Goal: Task Accomplishment & Management: Use online tool/utility

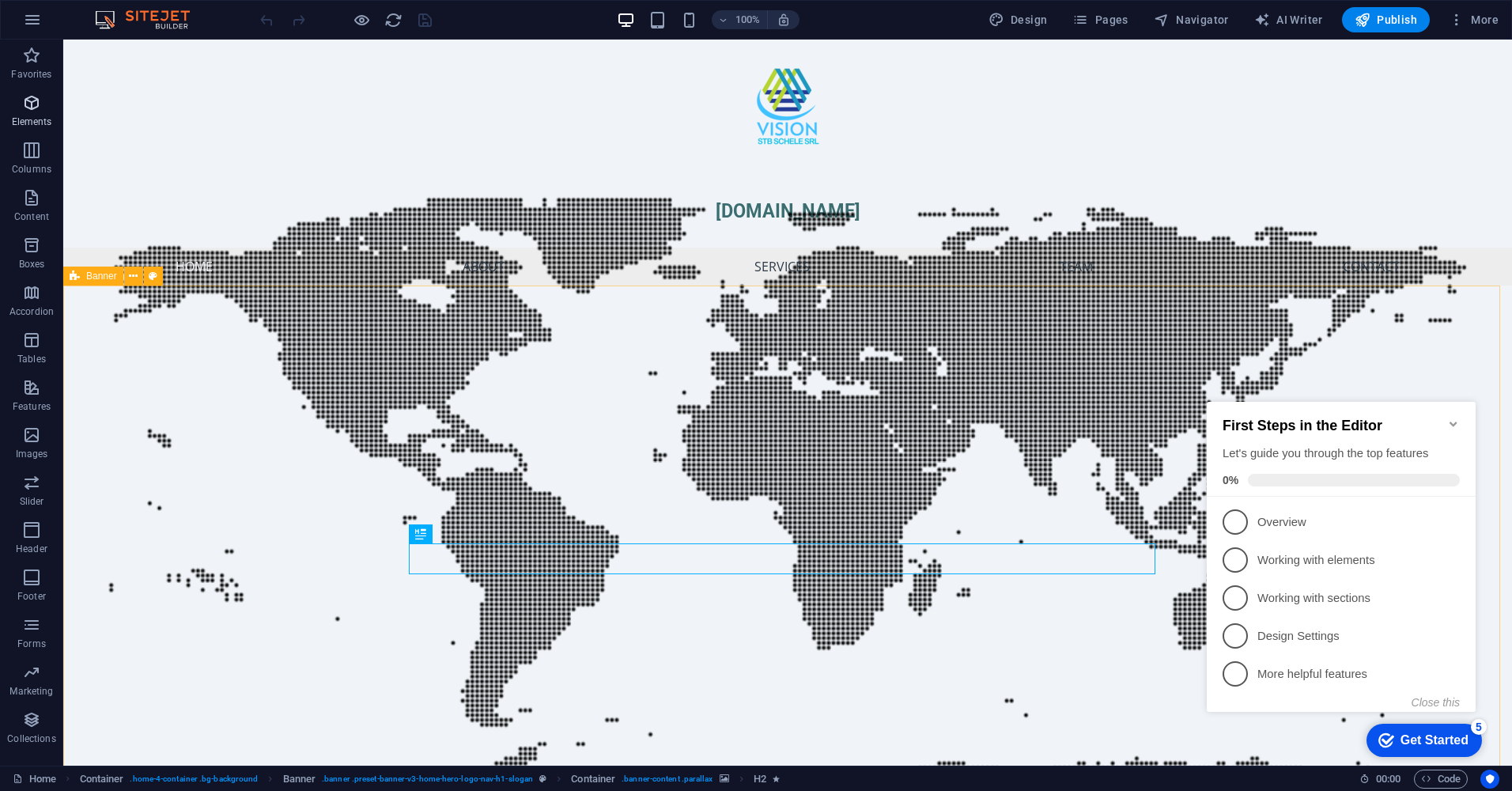
click at [41, 110] on icon "button" at bounding box center [31, 103] width 19 height 19
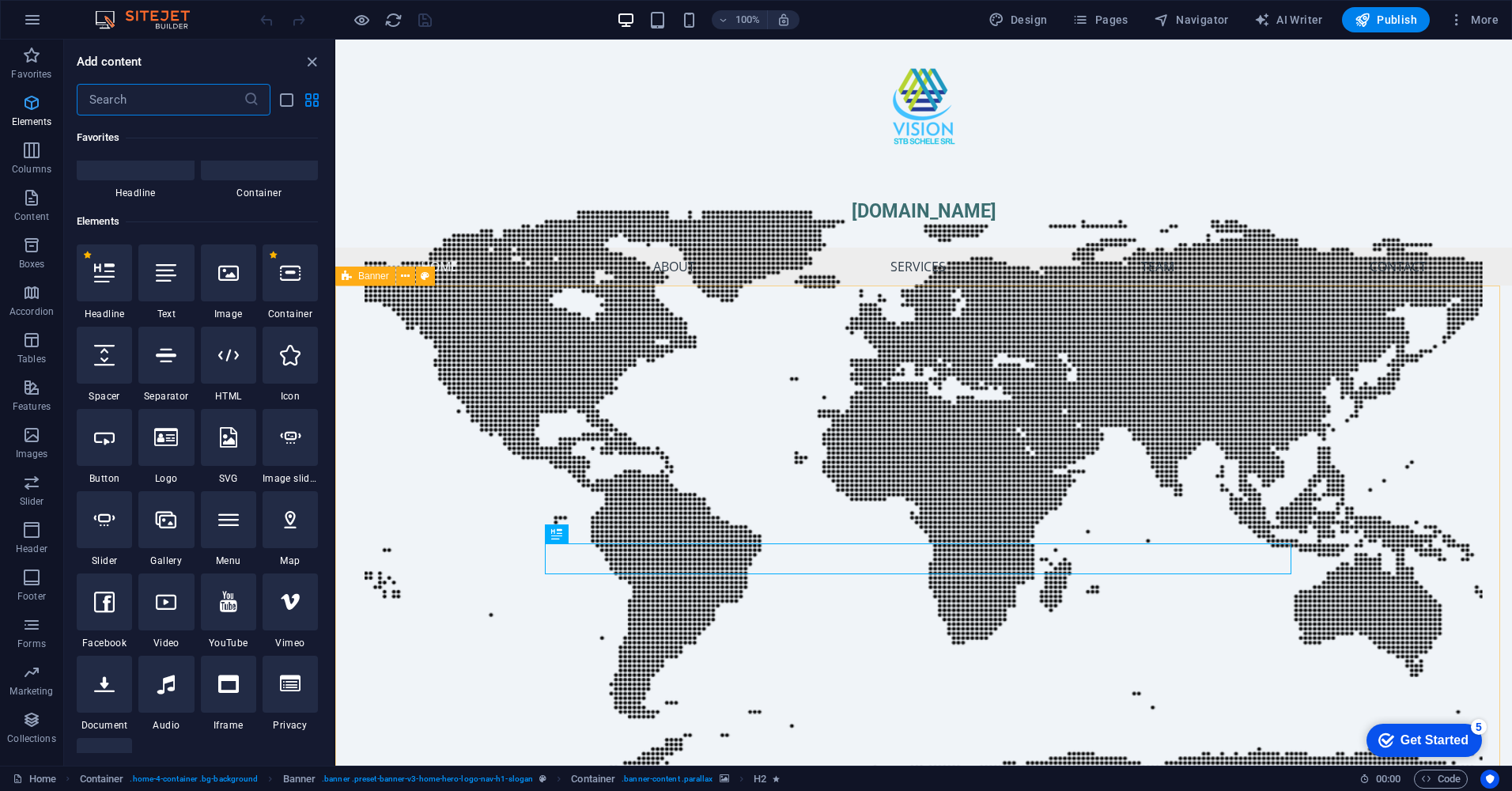
scroll to position [169, 0]
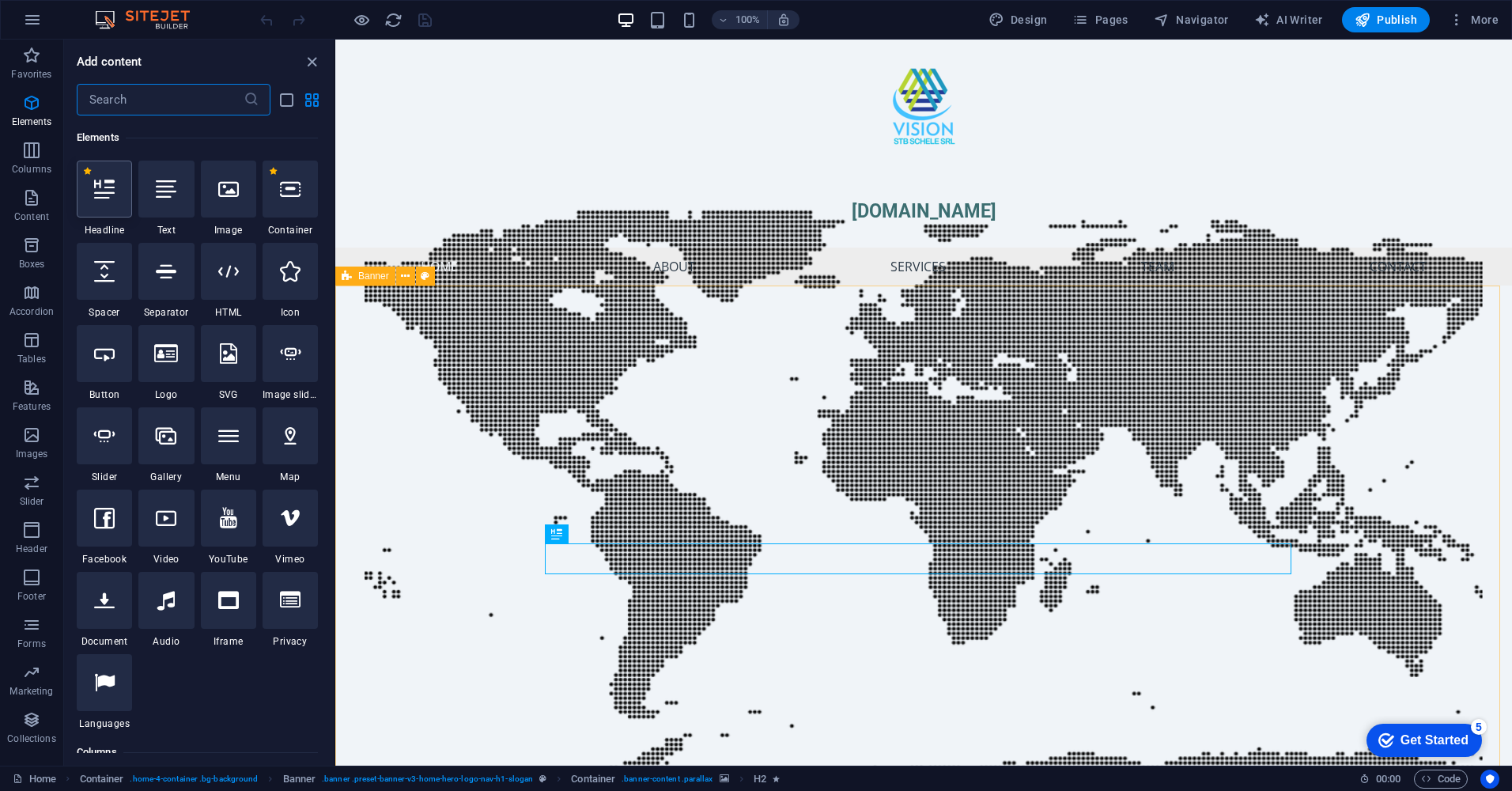
click at [99, 187] on icon at bounding box center [104, 189] width 21 height 21
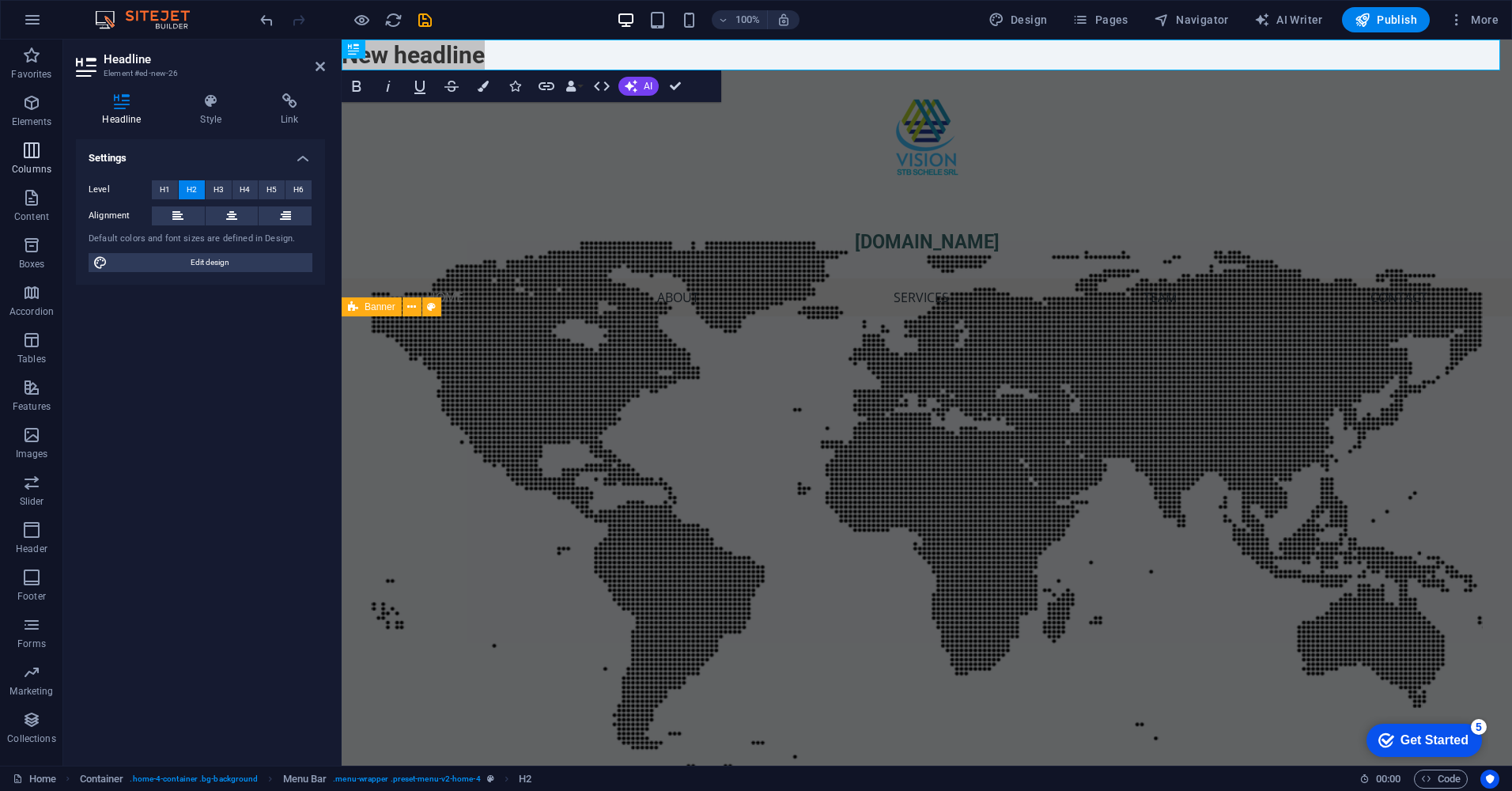
click at [28, 157] on icon "button" at bounding box center [31, 150] width 19 height 19
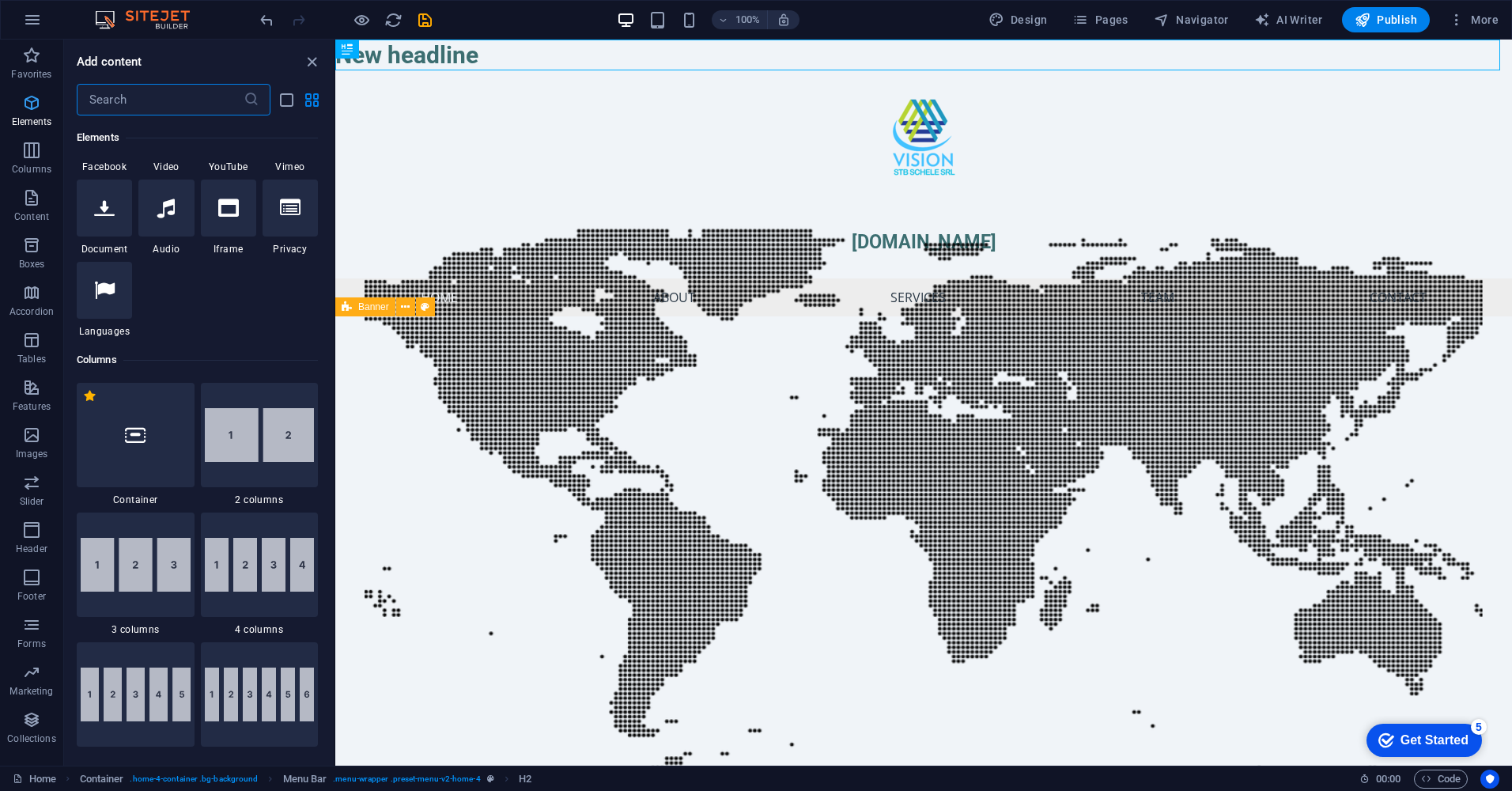
scroll to position [783, 0]
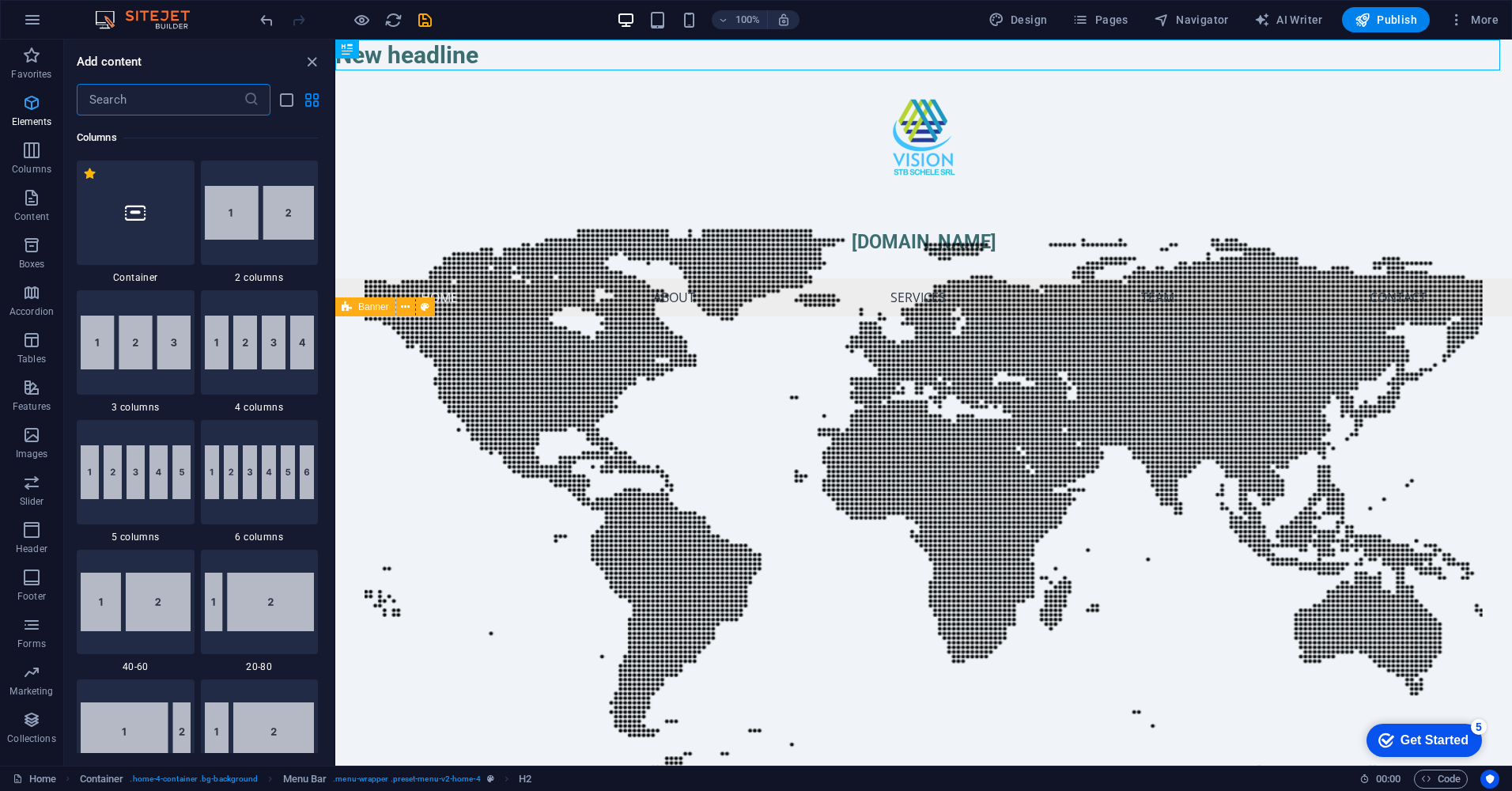
click at [34, 113] on span "Elements" at bounding box center [32, 113] width 63 height 38
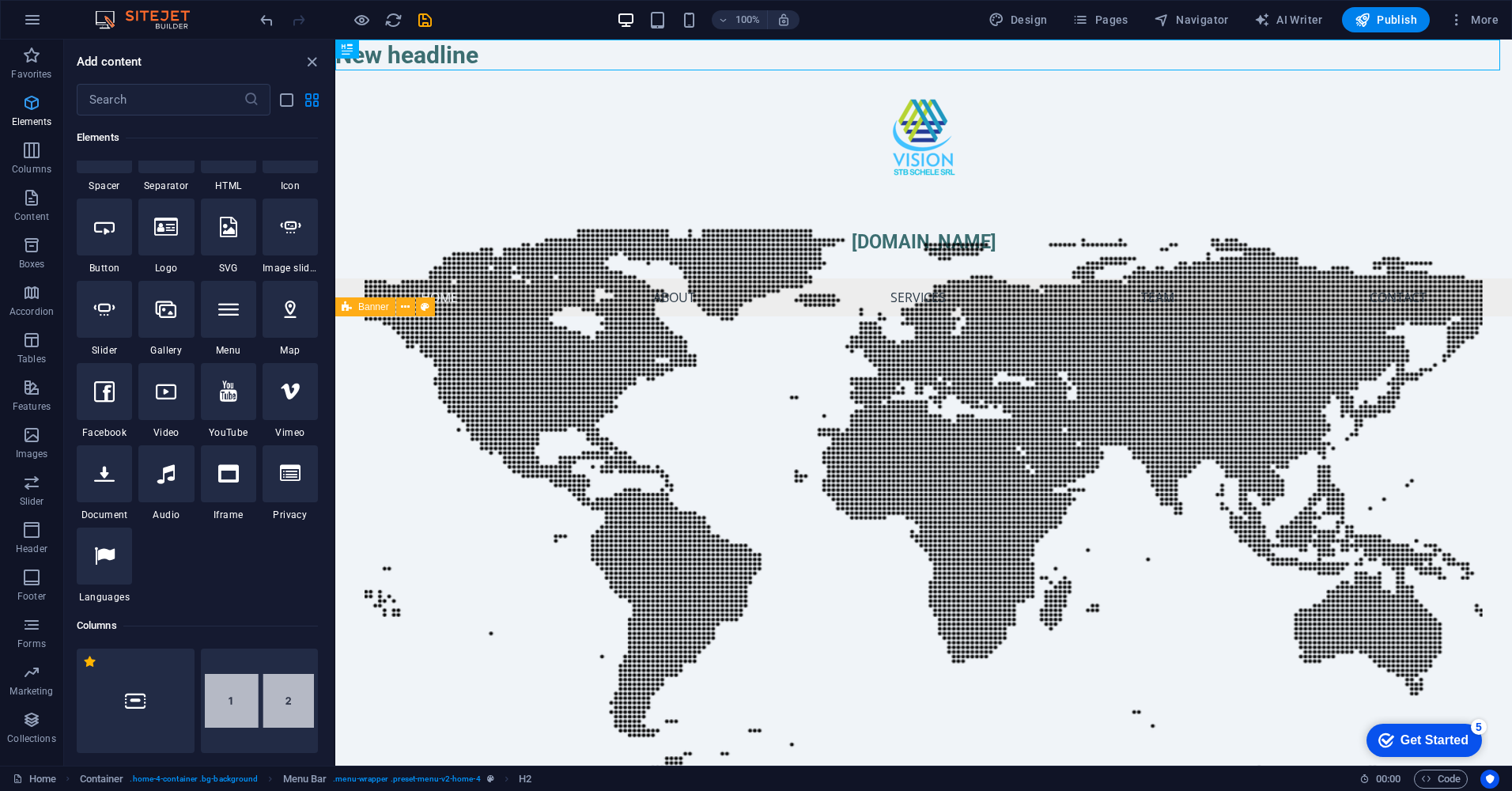
scroll to position [169, 0]
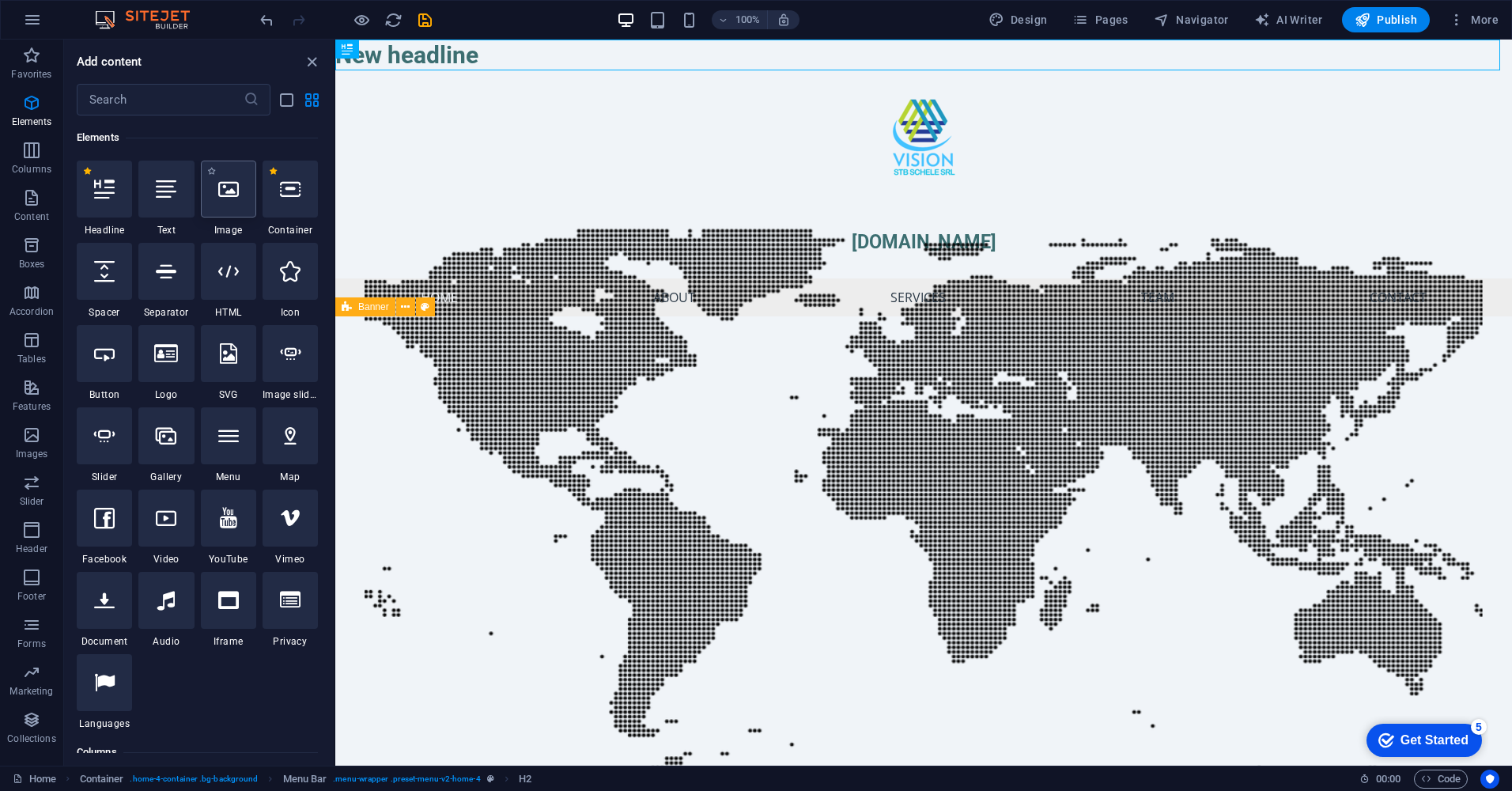
click at [223, 189] on icon at bounding box center [228, 189] width 21 height 21
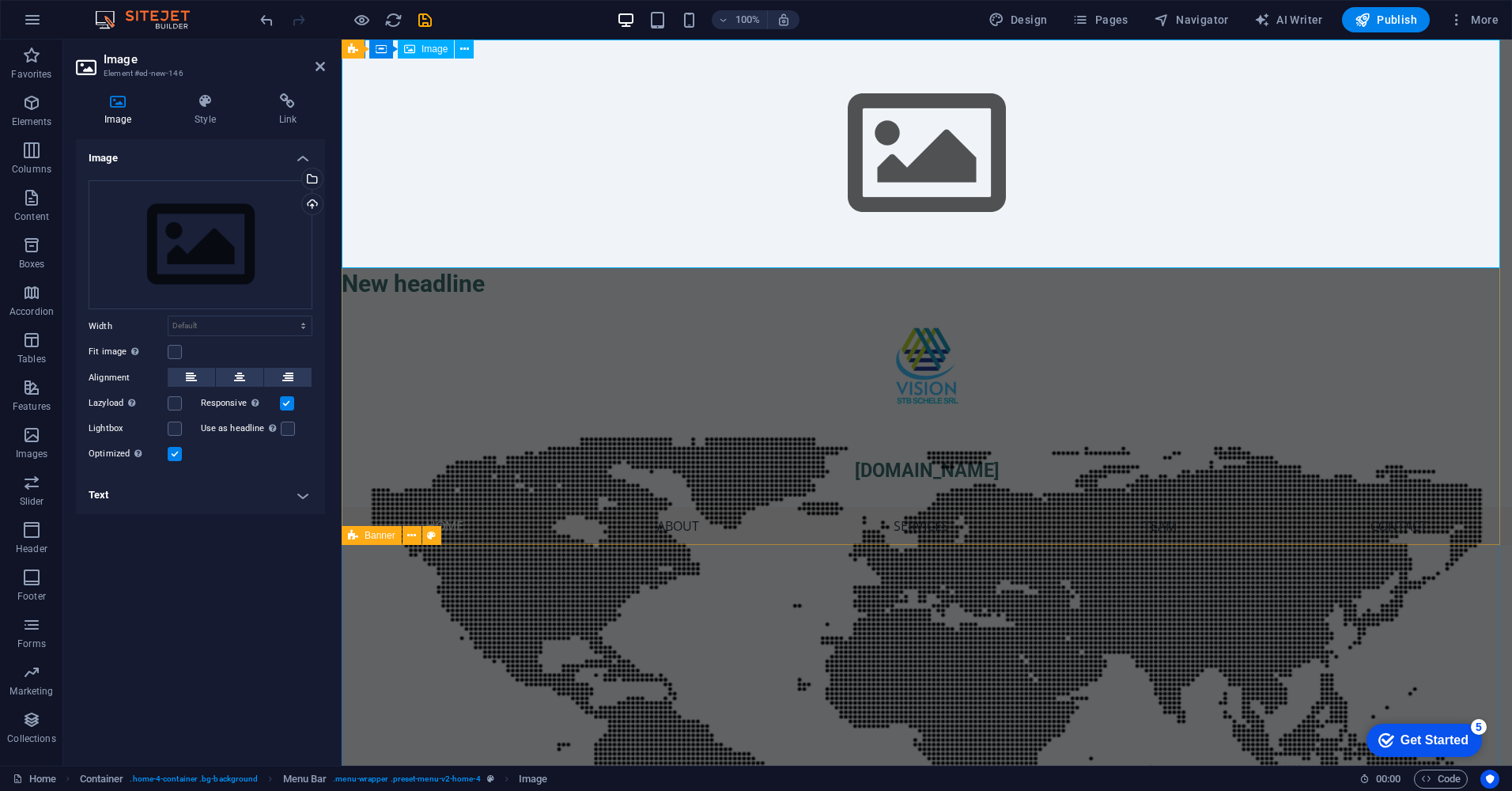
click at [441, 51] on span "Image" at bounding box center [434, 49] width 26 height 10
click at [464, 49] on icon at bounding box center [464, 49] width 9 height 17
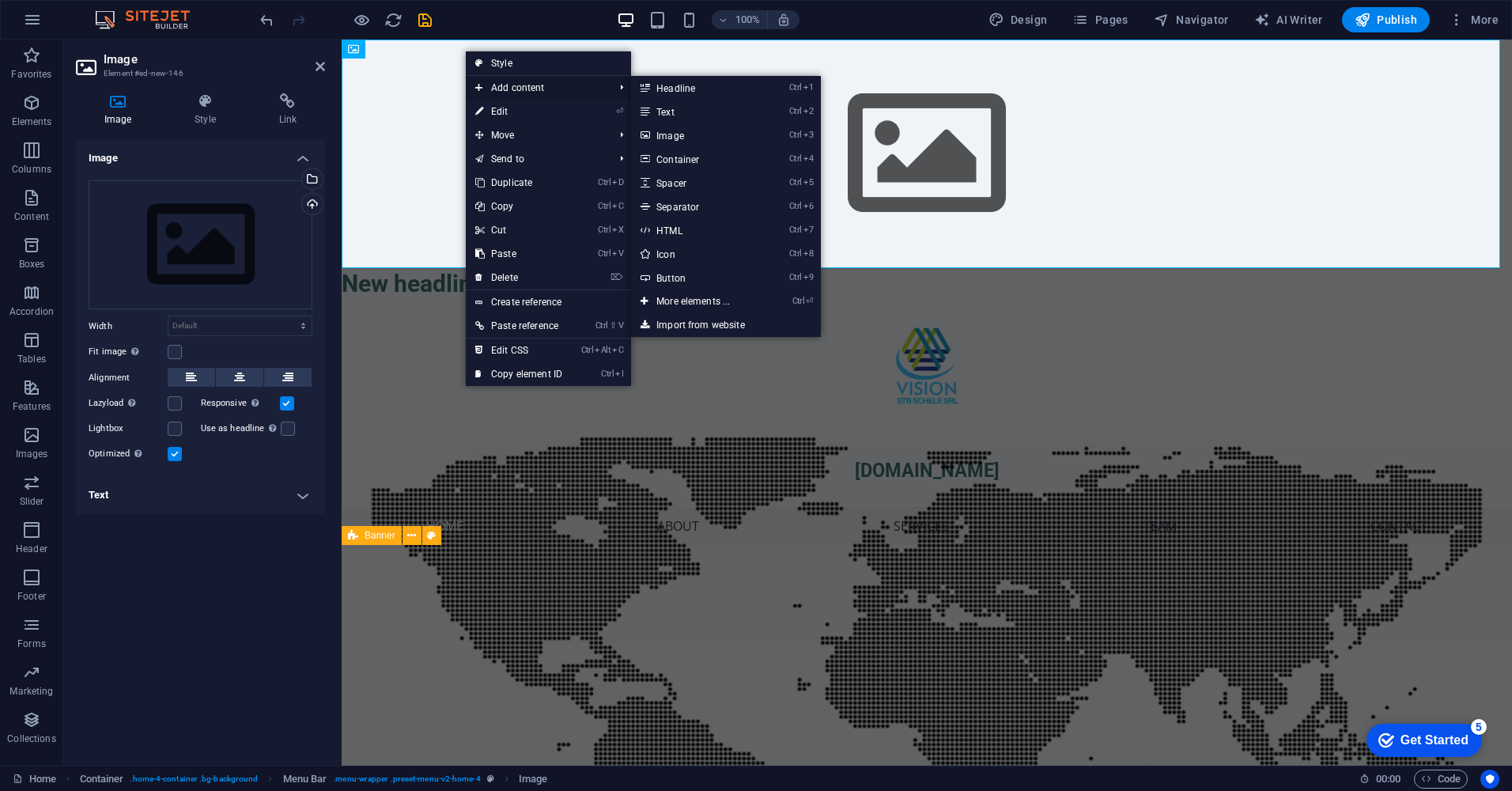
click at [537, 84] on span "Add content" at bounding box center [536, 88] width 141 height 24
click at [662, 131] on link "Ctrl 3 Image" at bounding box center [696, 135] width 130 height 24
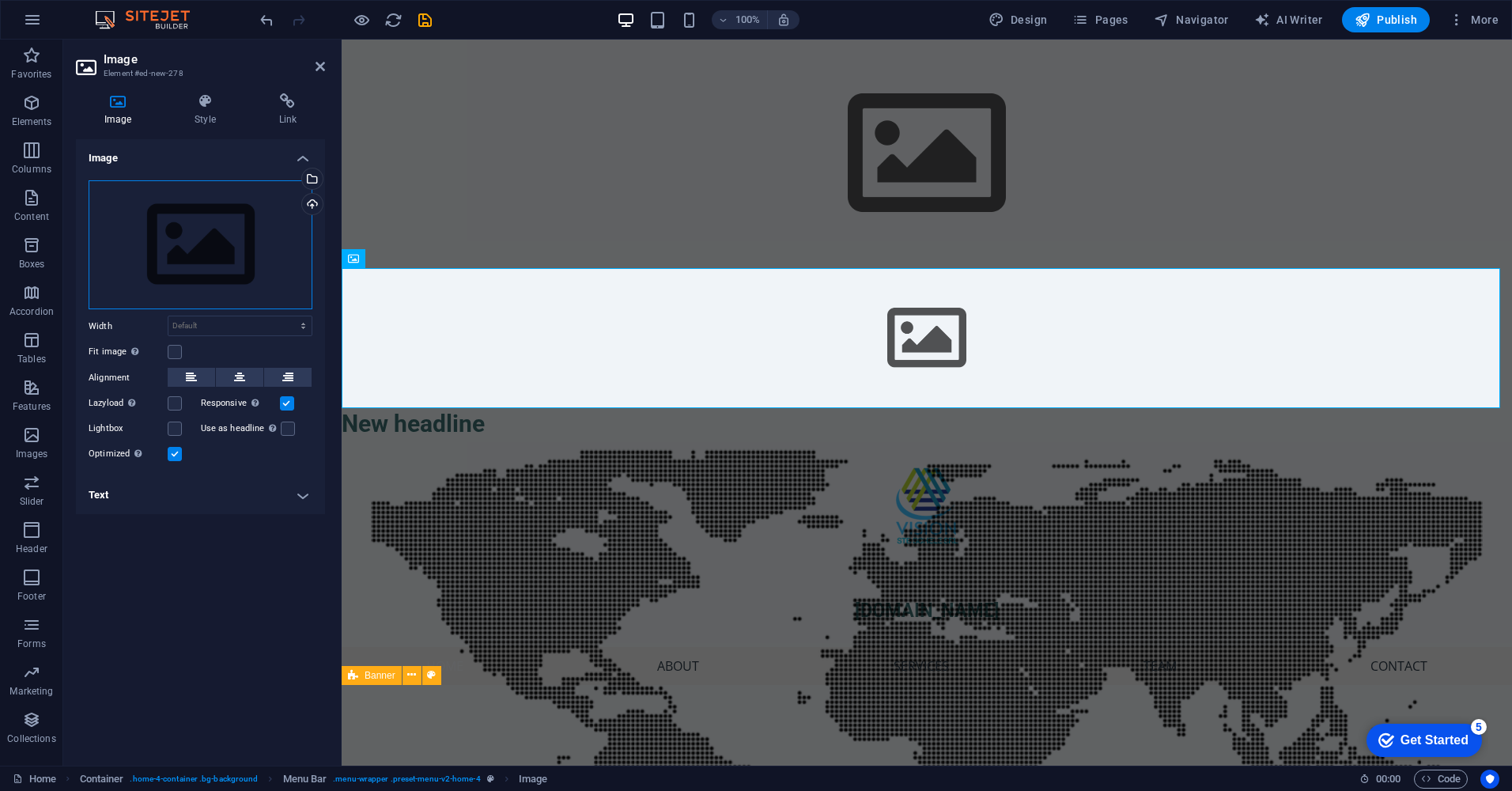
click at [203, 266] on div "Drag files here, click to choose files or select files from Files or our free s…" at bounding box center [200, 245] width 224 height 129
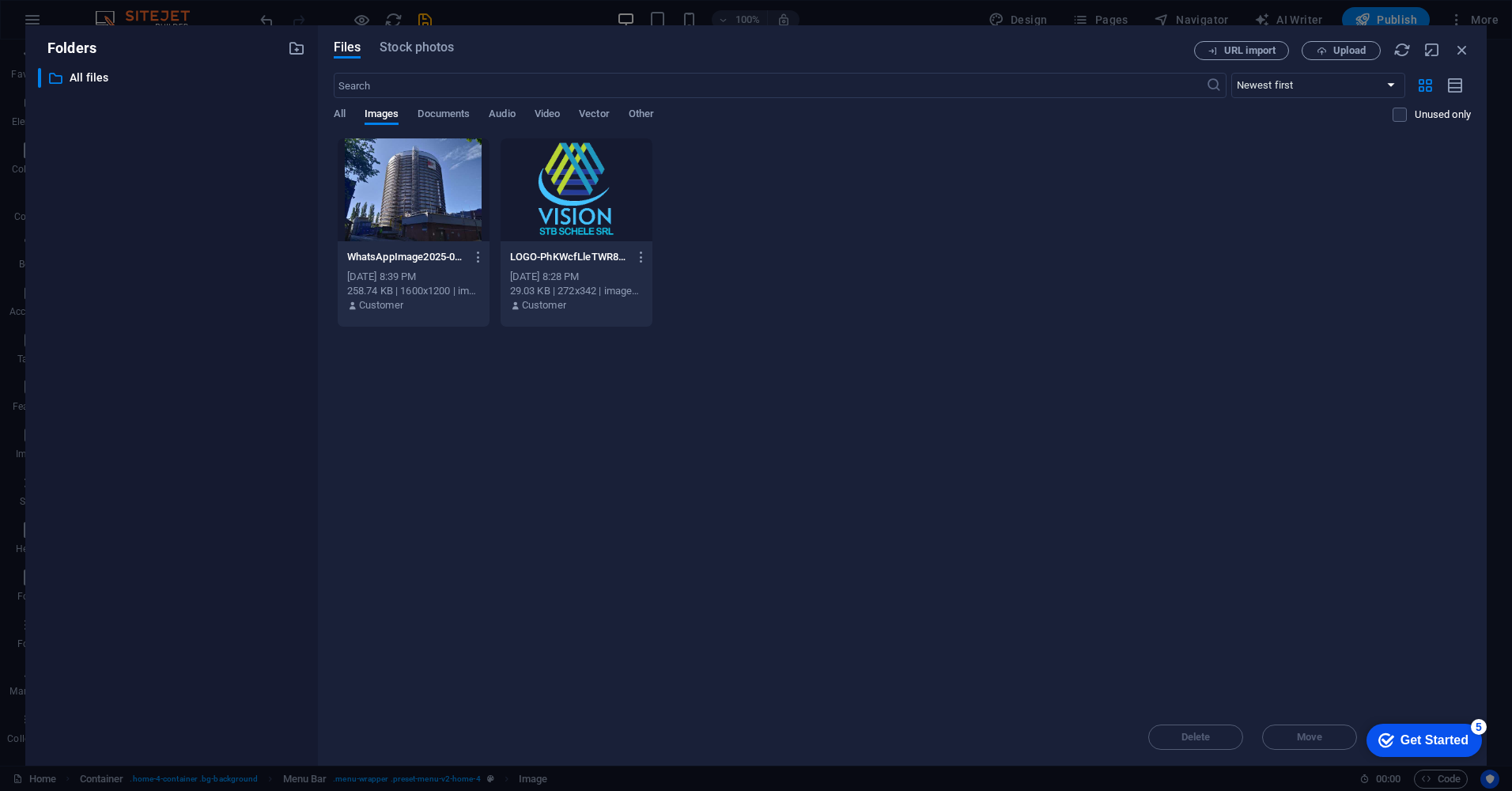
click at [574, 193] on div at bounding box center [576, 190] width 152 height 103
click at [1452, 736] on div "Get Started" at bounding box center [1434, 741] width 68 height 14
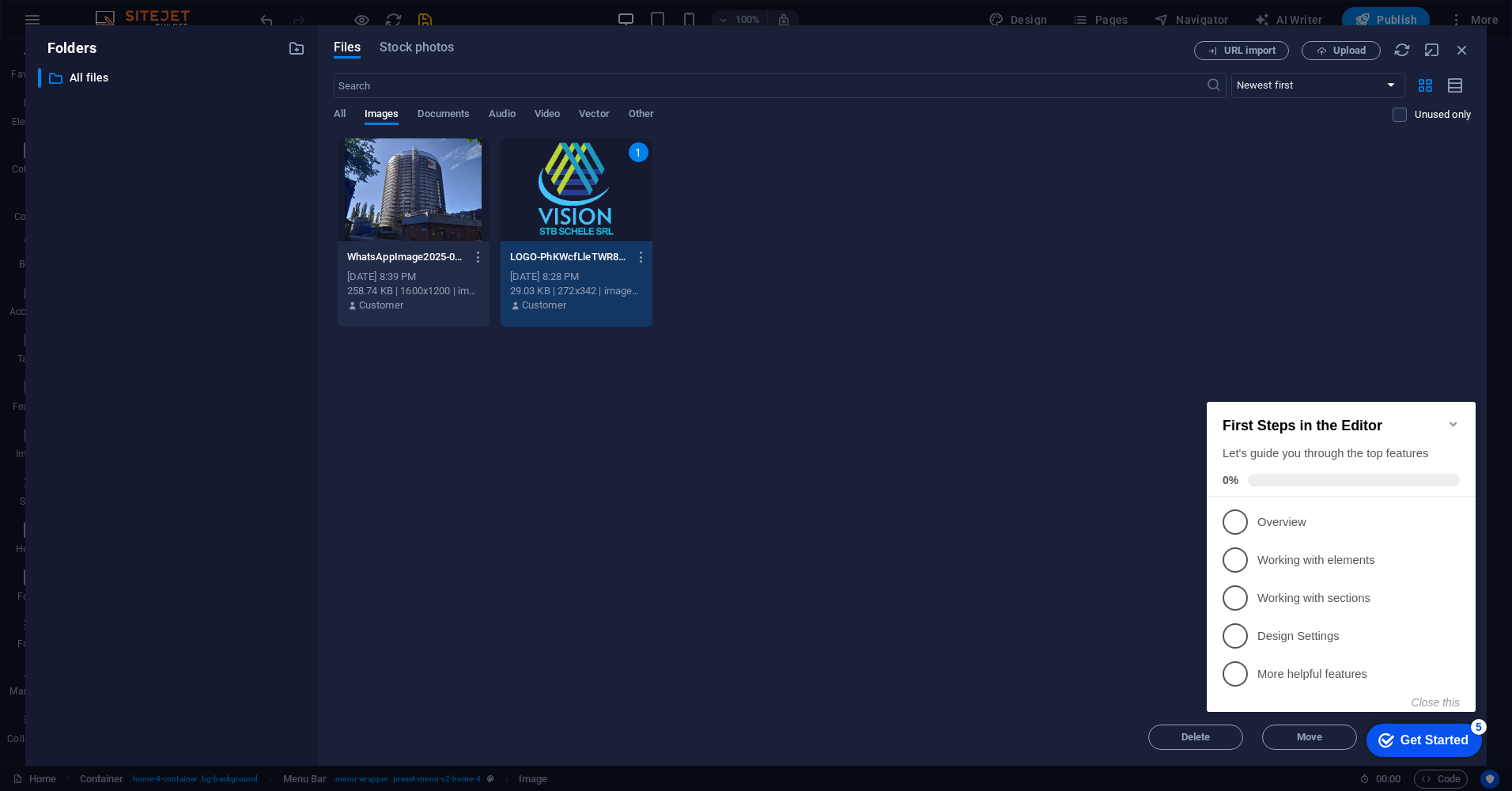
click at [1466, 740] on div "Get Started" at bounding box center [1434, 741] width 68 height 14
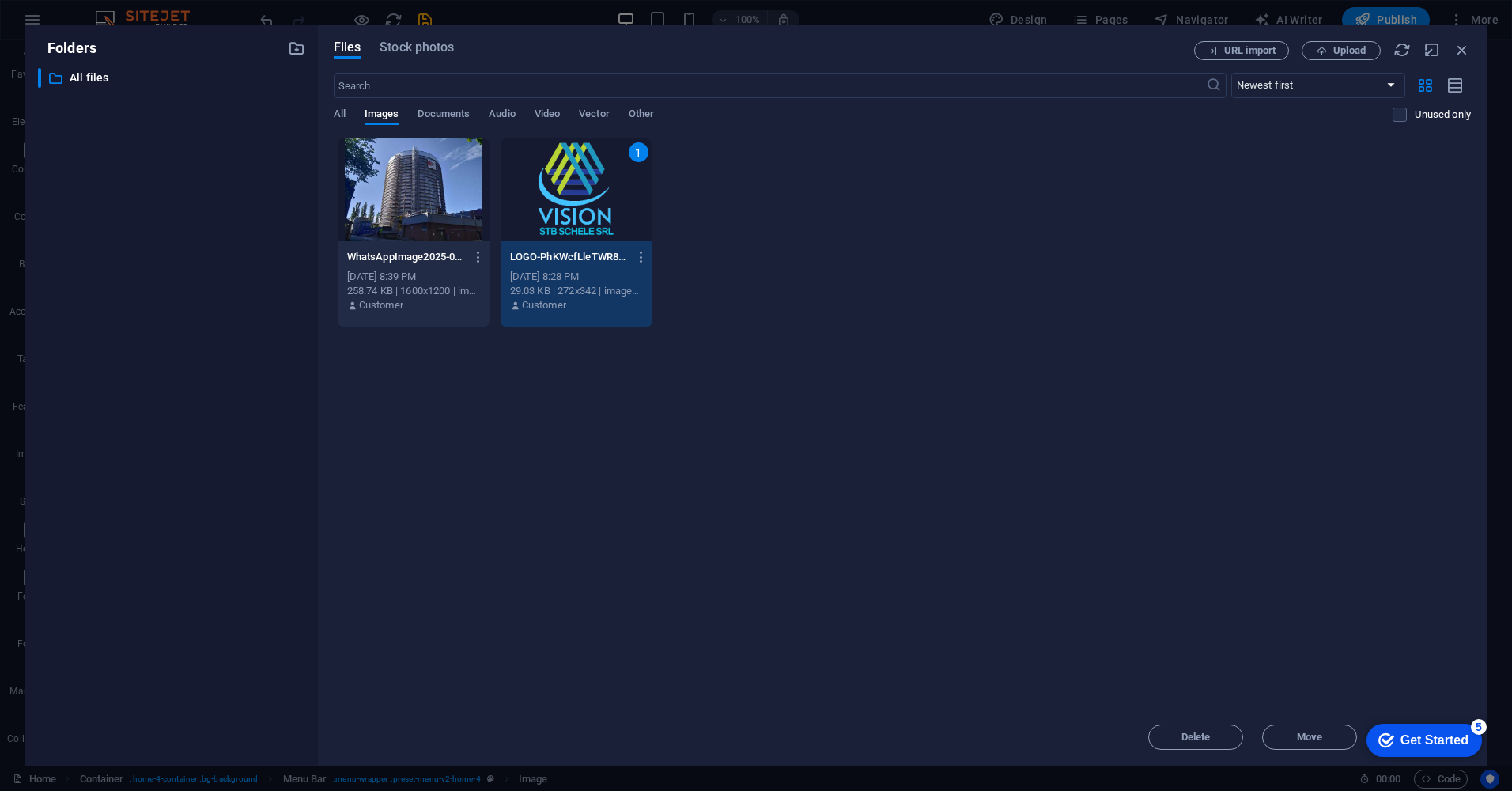
click at [1476, 725] on div "5" at bounding box center [1478, 727] width 16 height 16
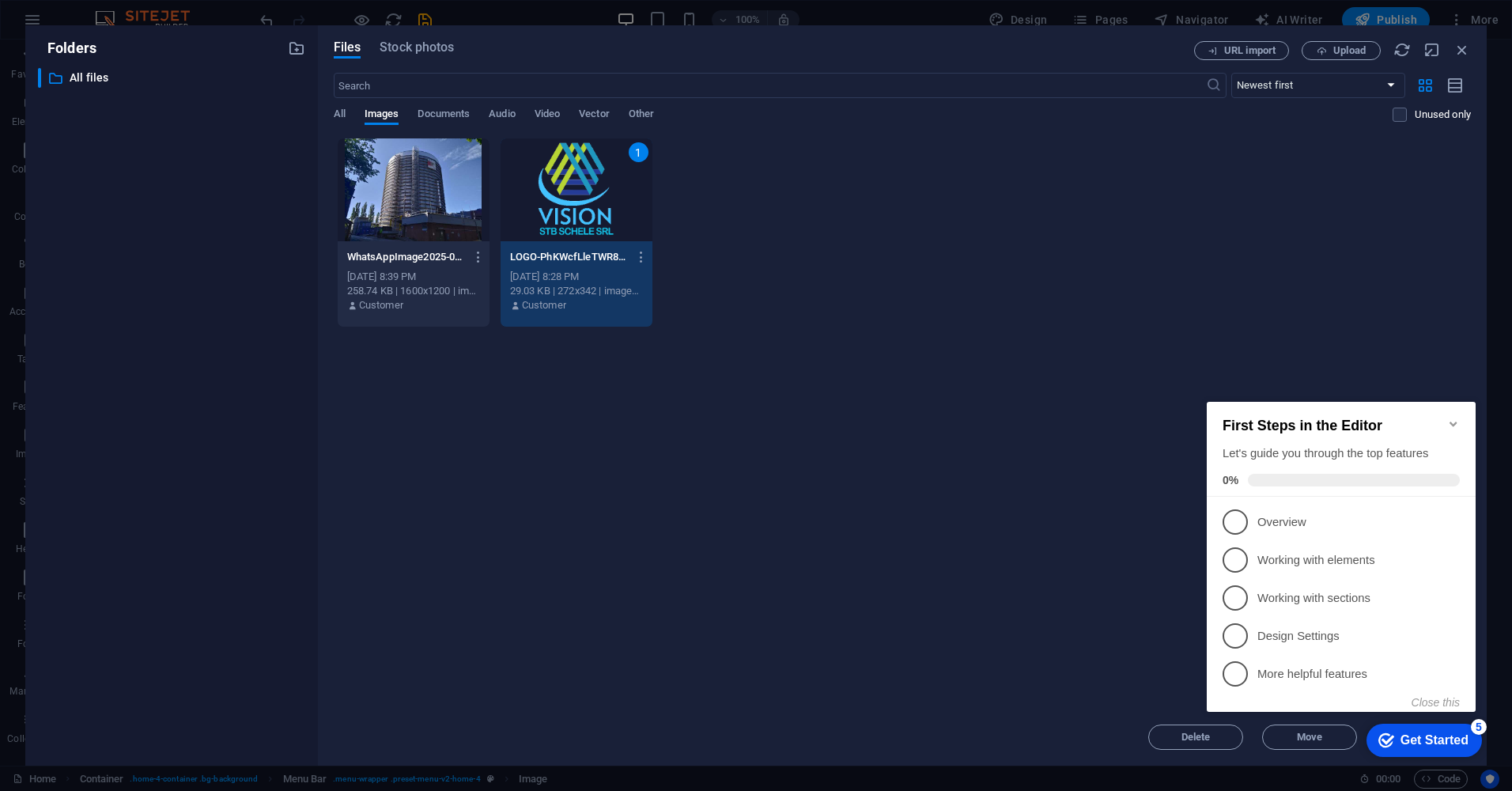
click at [1450, 418] on icon "Minimize checklist" at bounding box center [1453, 424] width 13 height 13
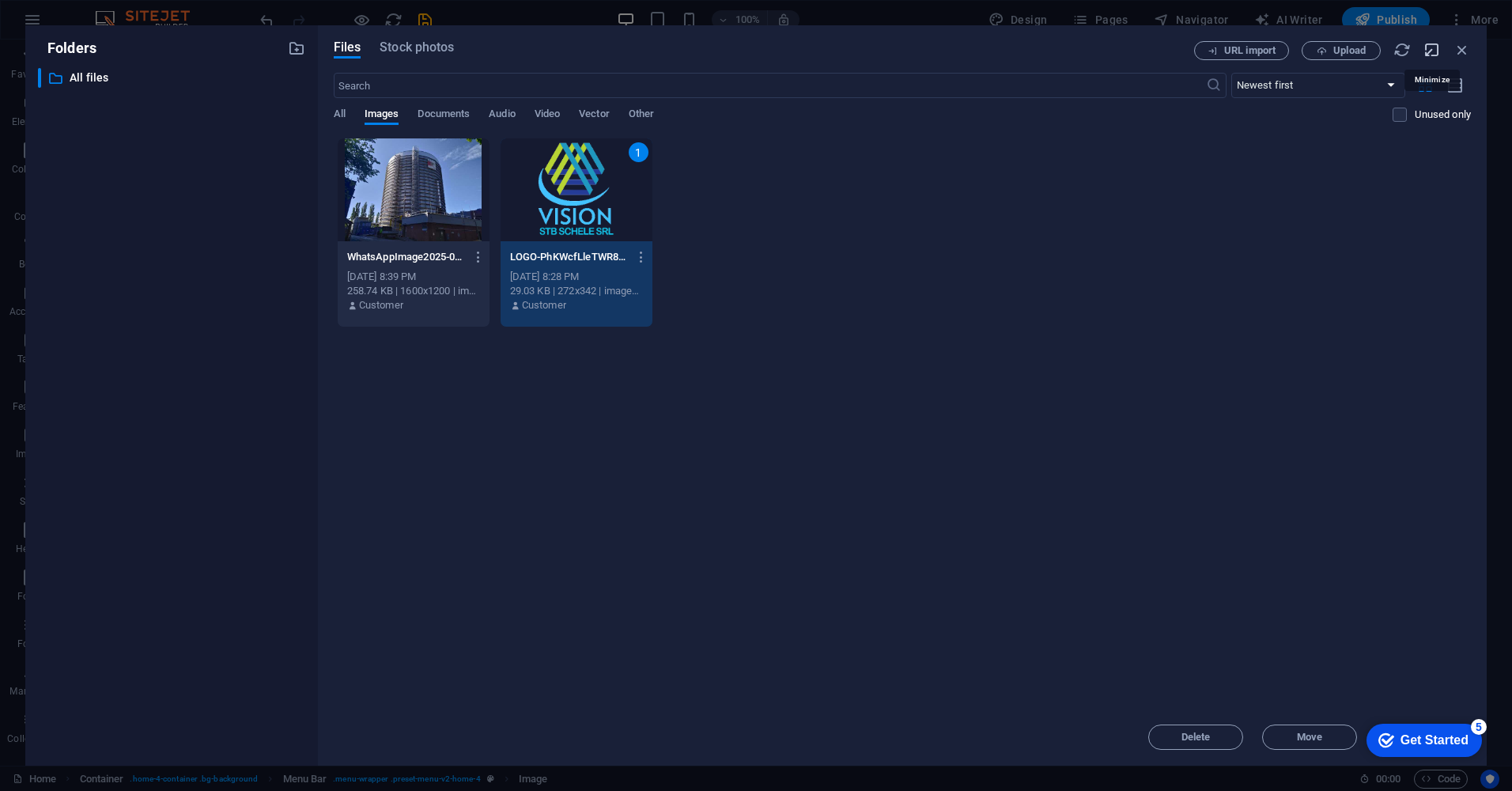
click at [1431, 53] on icon "button" at bounding box center [1432, 50] width 18 height 18
select select "image"
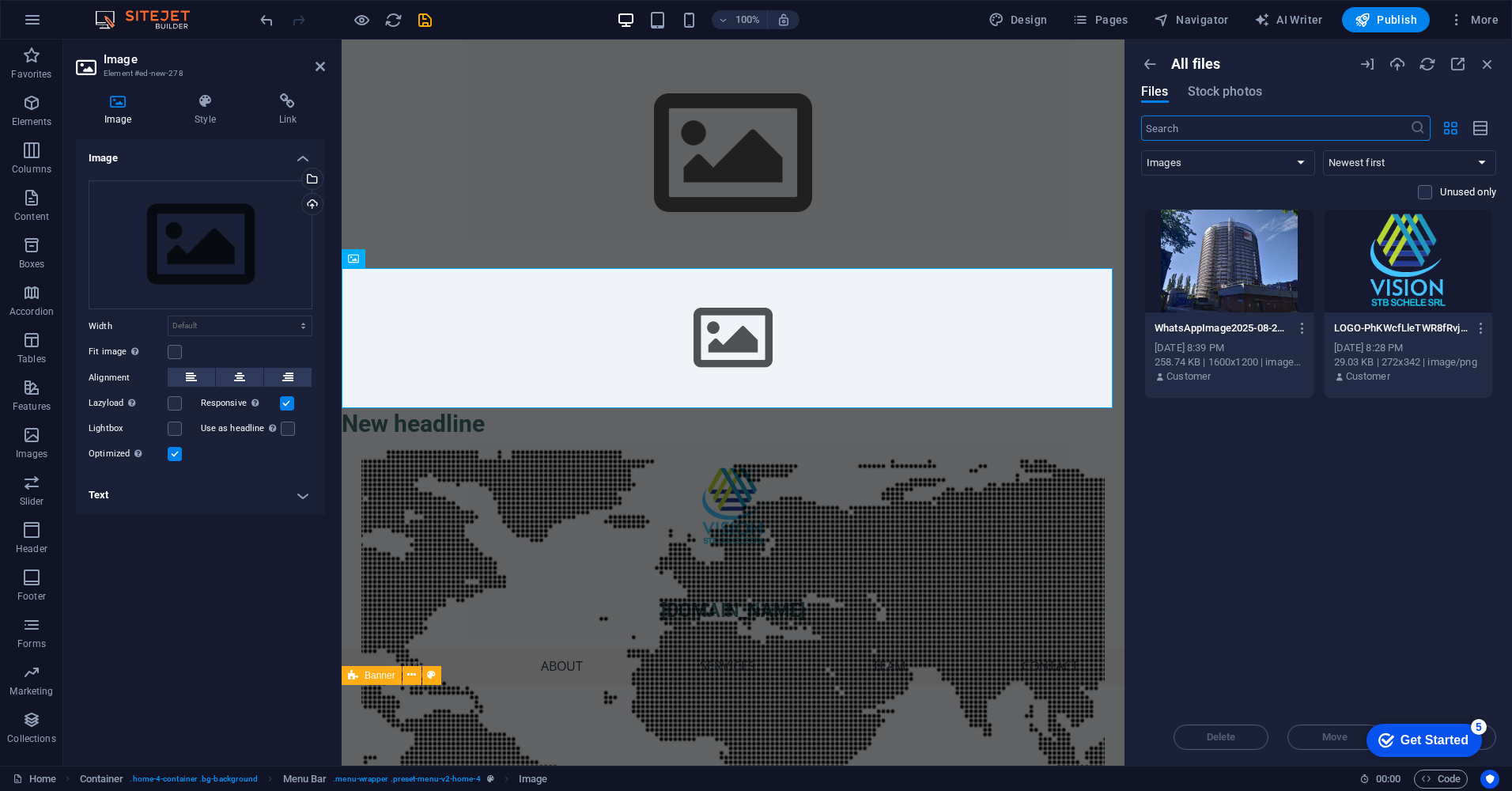
click at [1490, 742] on div "Delete Move Insert" at bounding box center [1319, 730] width 355 height 41
click at [1426, 273] on div at bounding box center [1408, 261] width 169 height 103
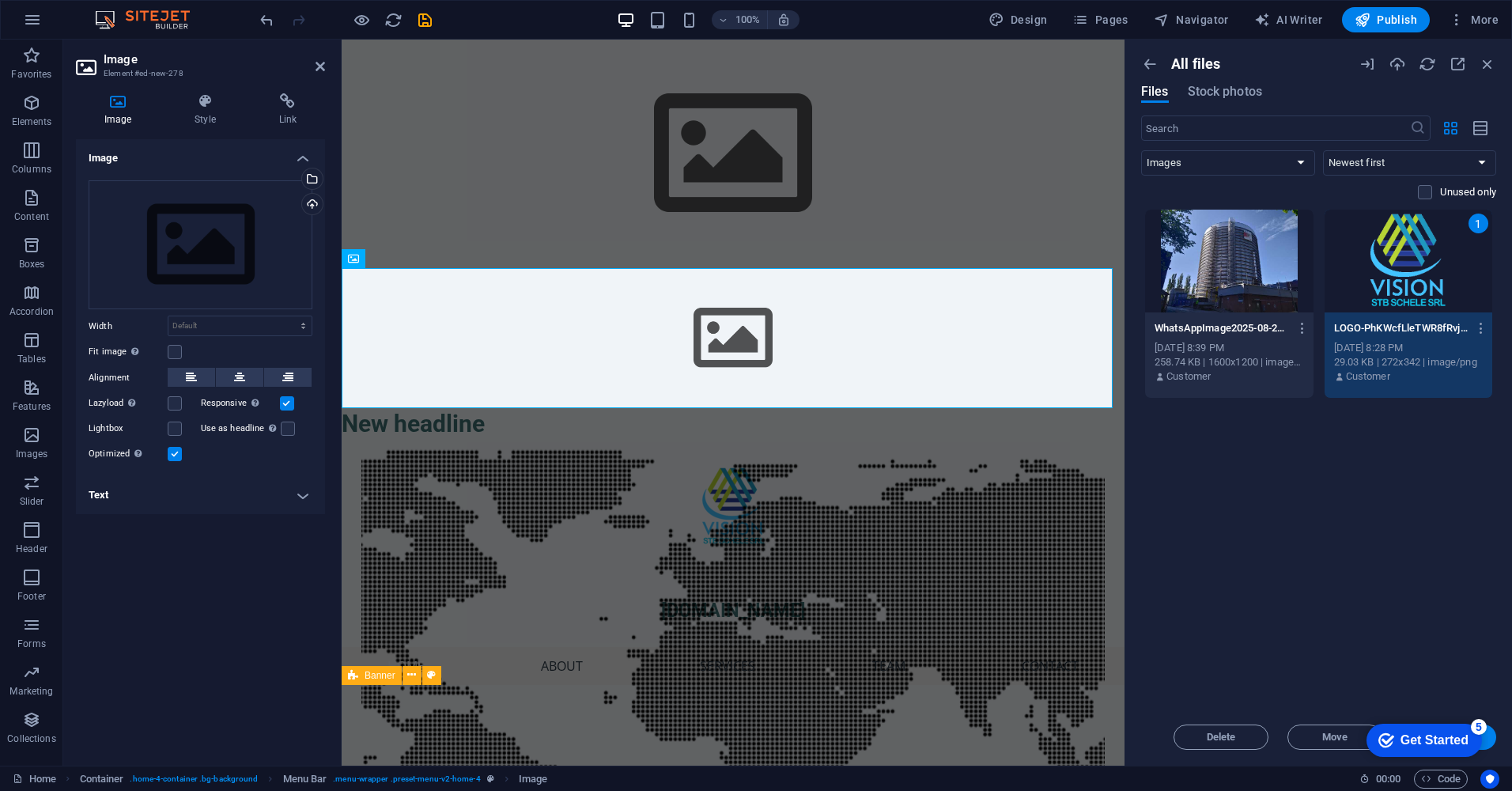
click div "checkmark Get Started 5 First Steps in the Editor Let's guide you through the t…"
click at [1491, 738] on button "Insert" at bounding box center [1449, 738] width 95 height 26
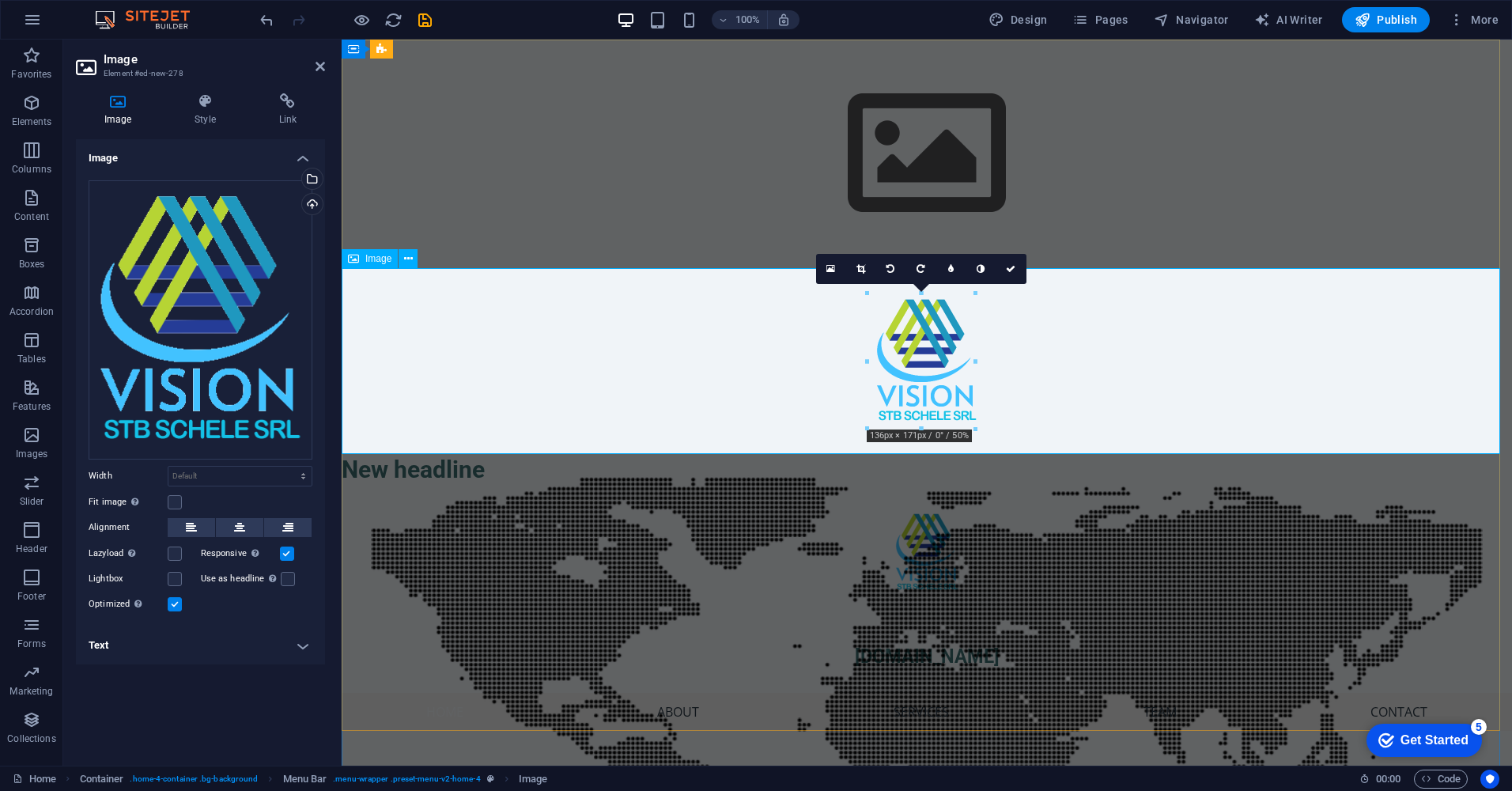
click at [924, 377] on figure at bounding box center [927, 361] width 1171 height 186
click at [958, 436] on figure at bounding box center [927, 361] width 1171 height 186
click at [912, 434] on figure at bounding box center [927, 361] width 1171 height 186
click at [889, 434] on figure at bounding box center [927, 361] width 1171 height 186
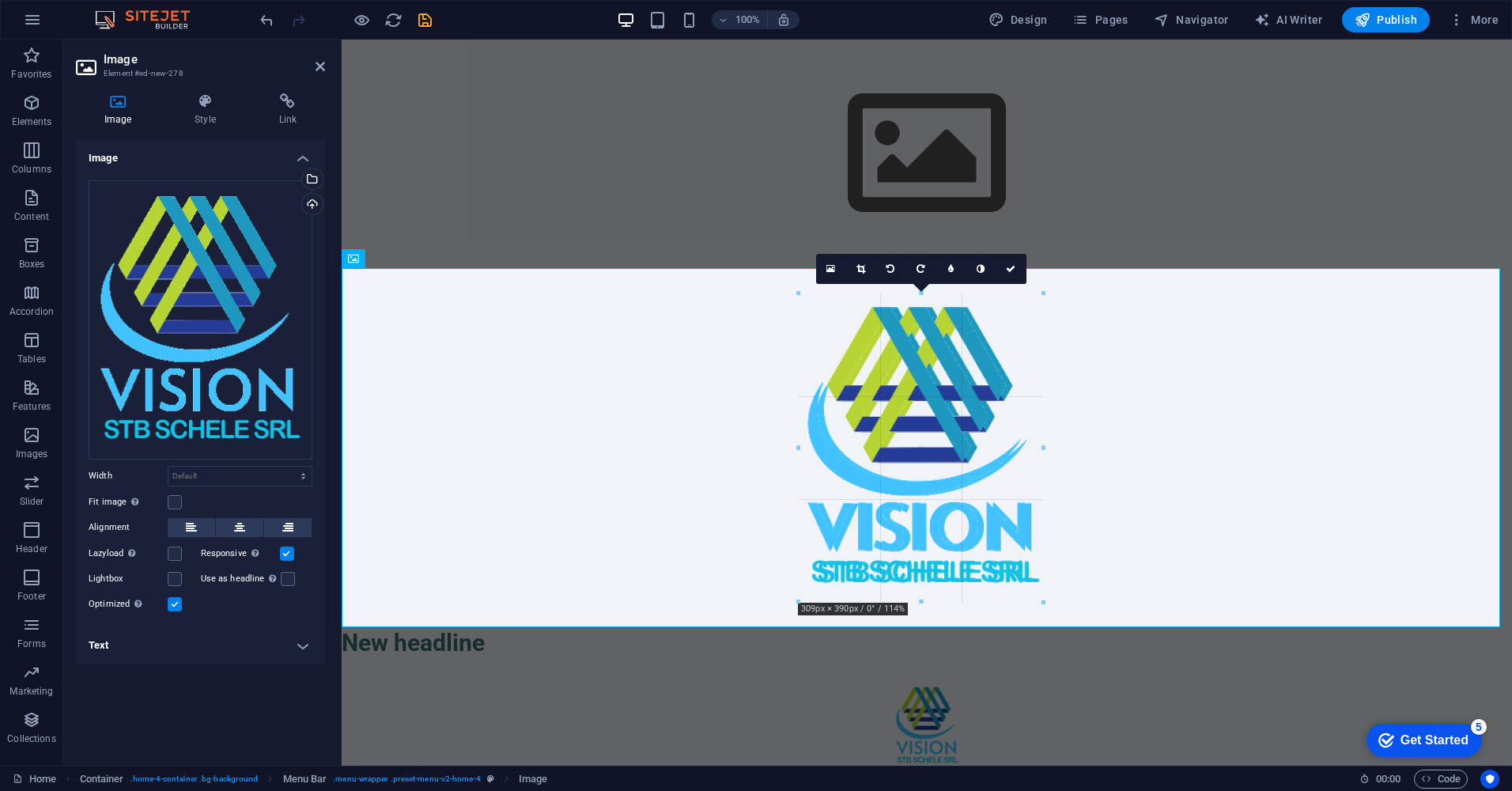
drag, startPoint x: 869, startPoint y: 429, endPoint x: 389, endPoint y: 515, distance: 487.6
type input "309"
select select "px"
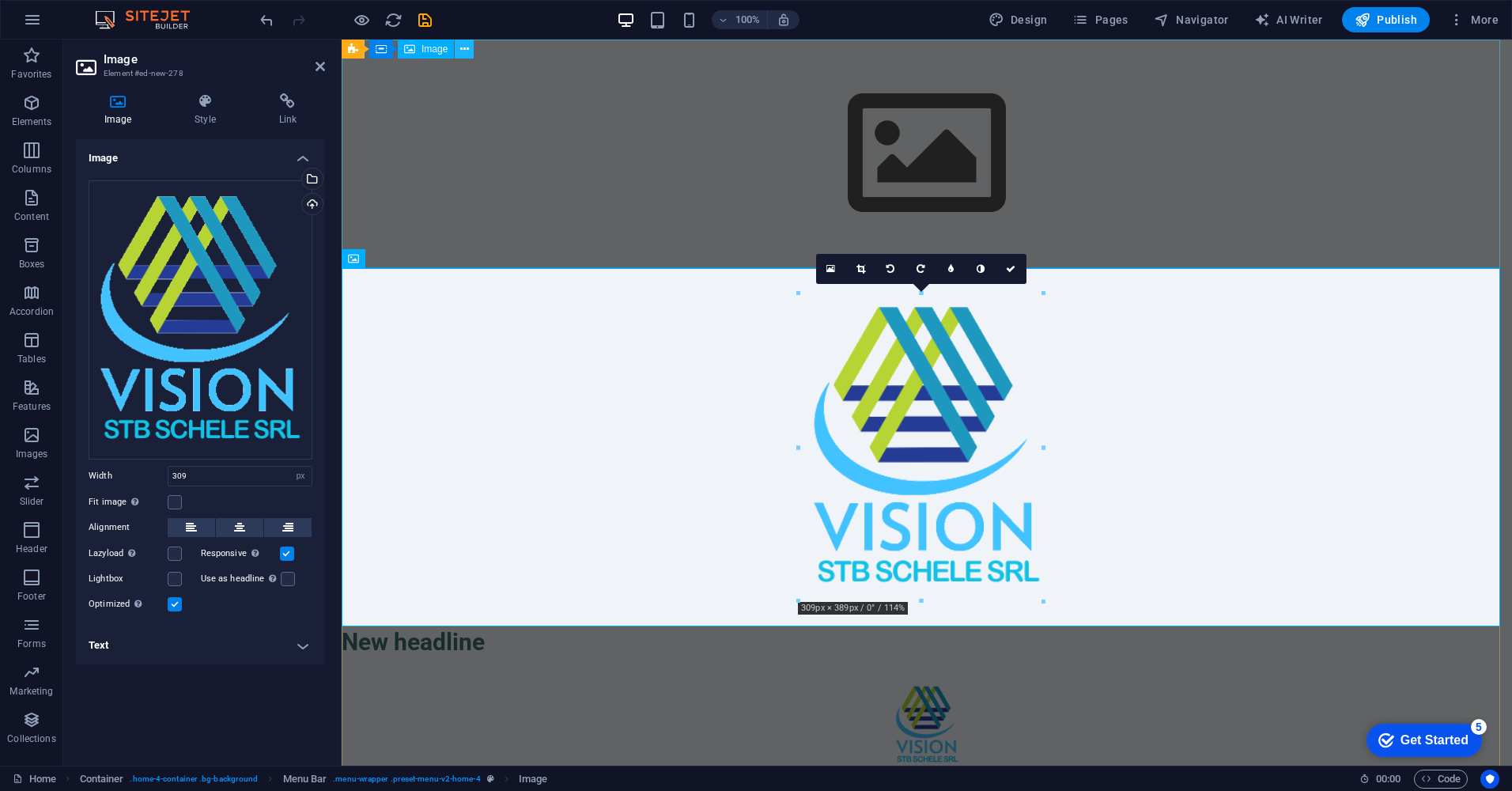
click at [464, 50] on icon at bounding box center [464, 49] width 9 height 17
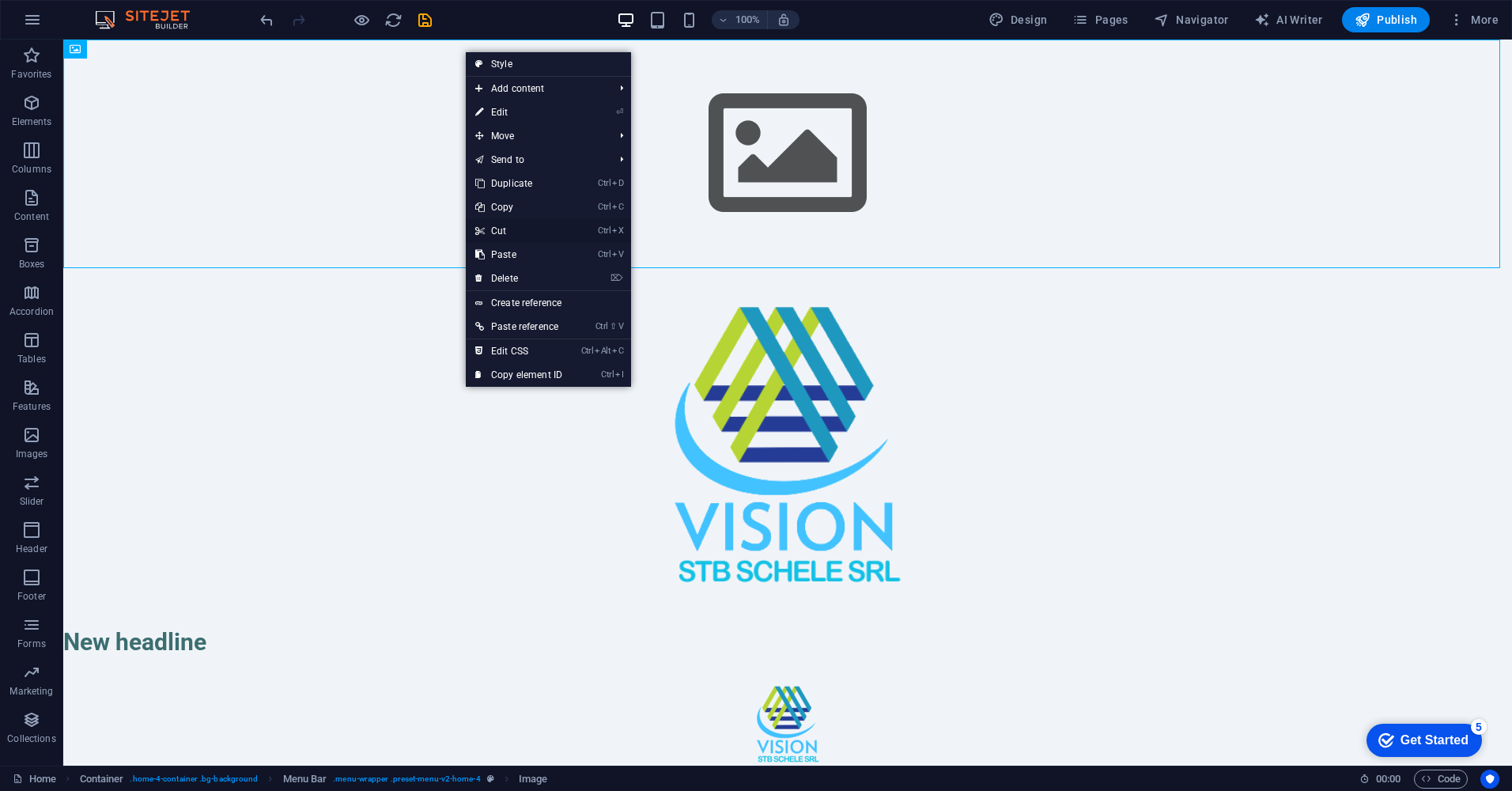
click at [517, 233] on link "Ctrl X Cut" at bounding box center [518, 231] width 106 height 24
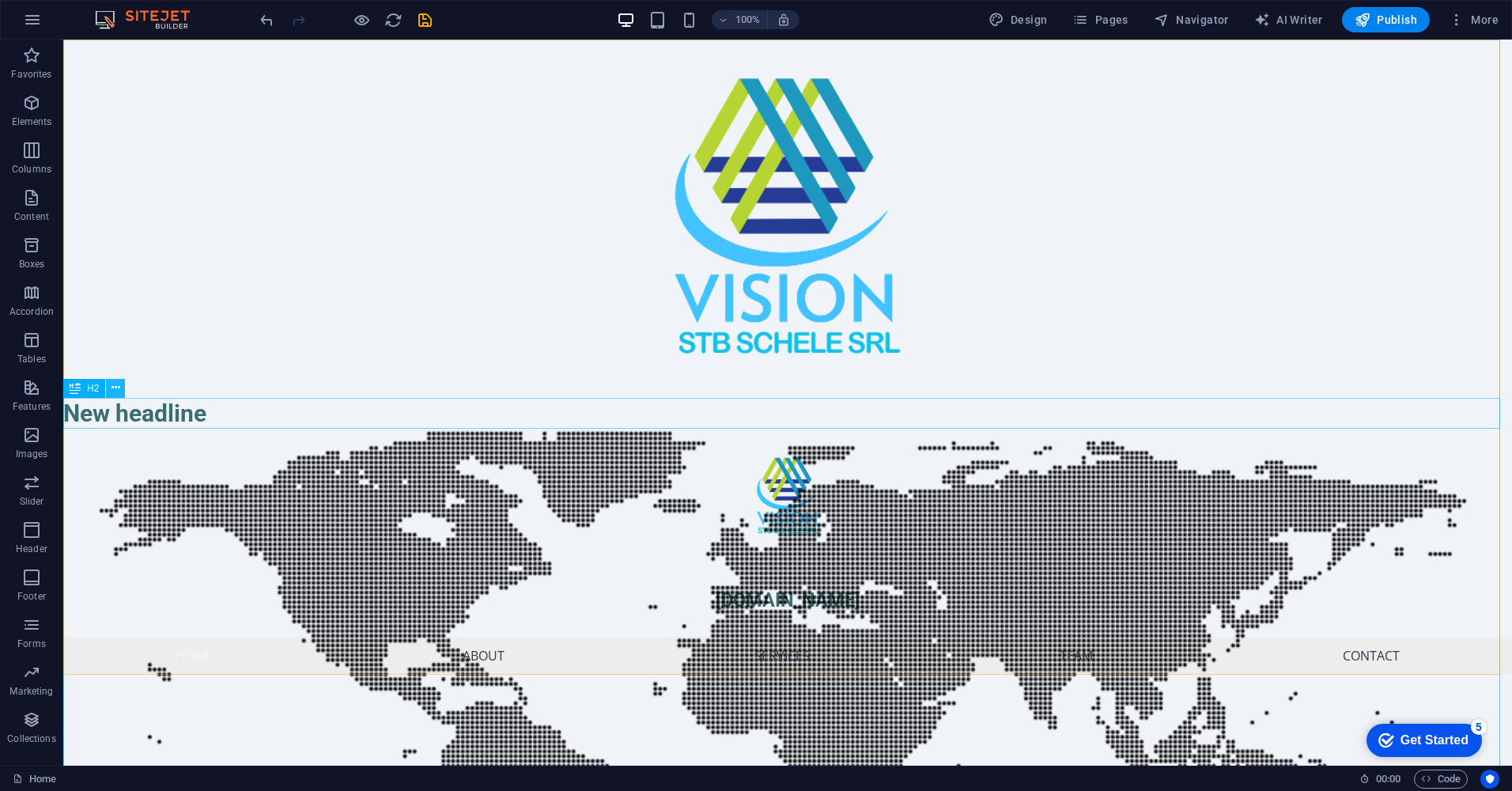
click at [118, 387] on icon at bounding box center [115, 388] width 9 height 17
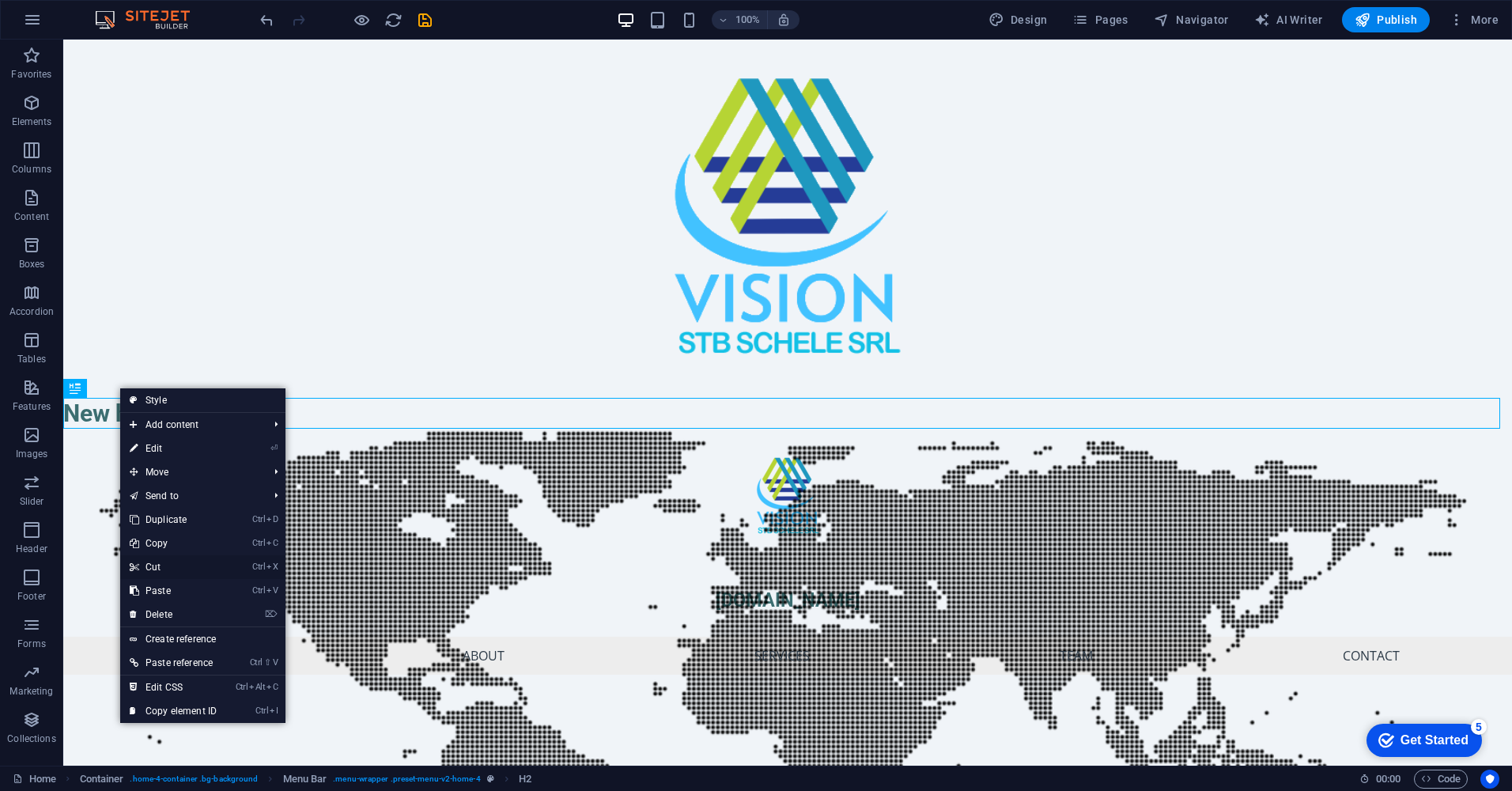
click at [164, 561] on link "Ctrl X Cut" at bounding box center [173, 567] width 106 height 24
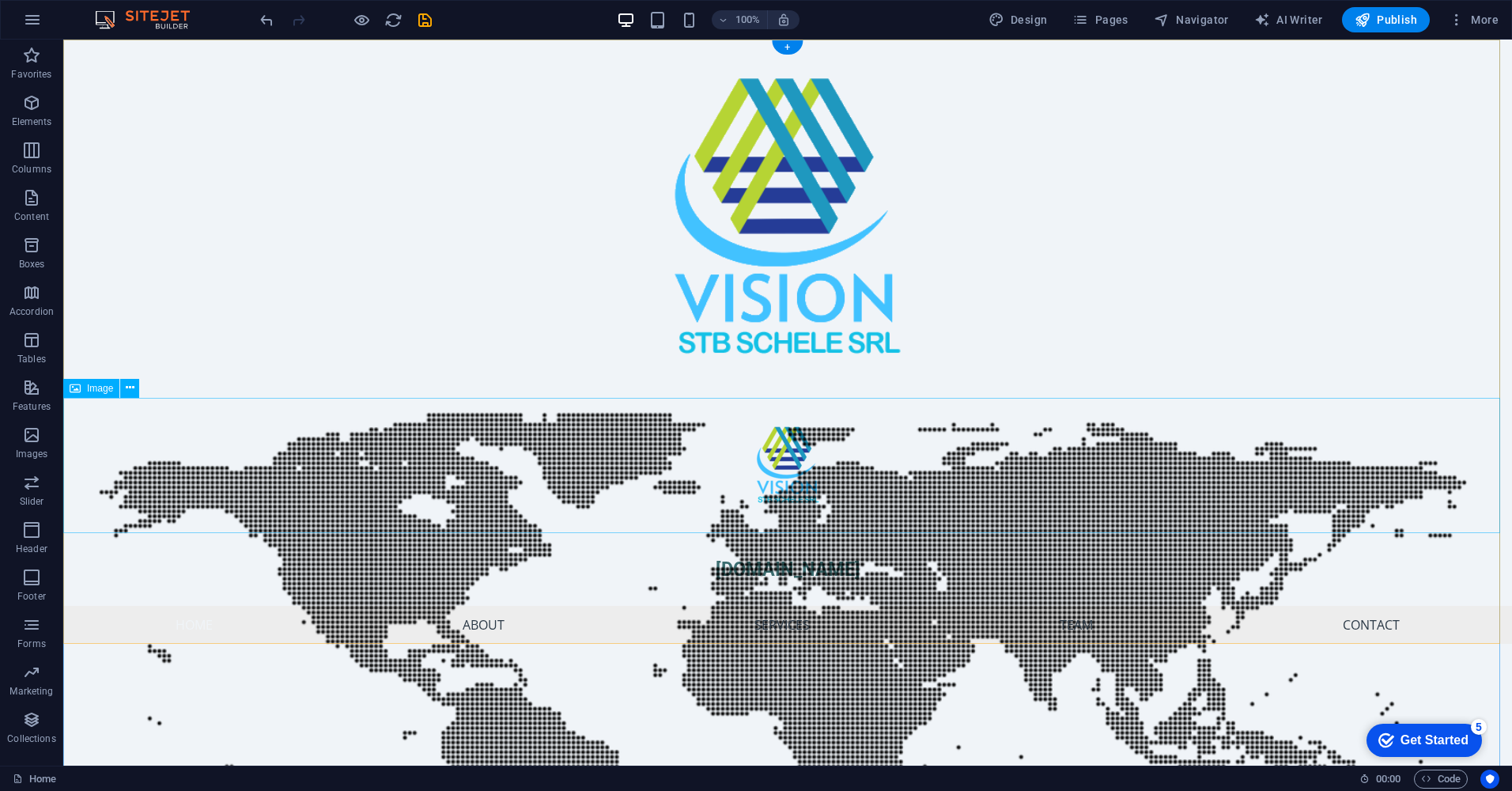
click at [120, 465] on figure at bounding box center [788, 465] width 1449 height 135
click at [129, 384] on icon at bounding box center [129, 388] width 9 height 17
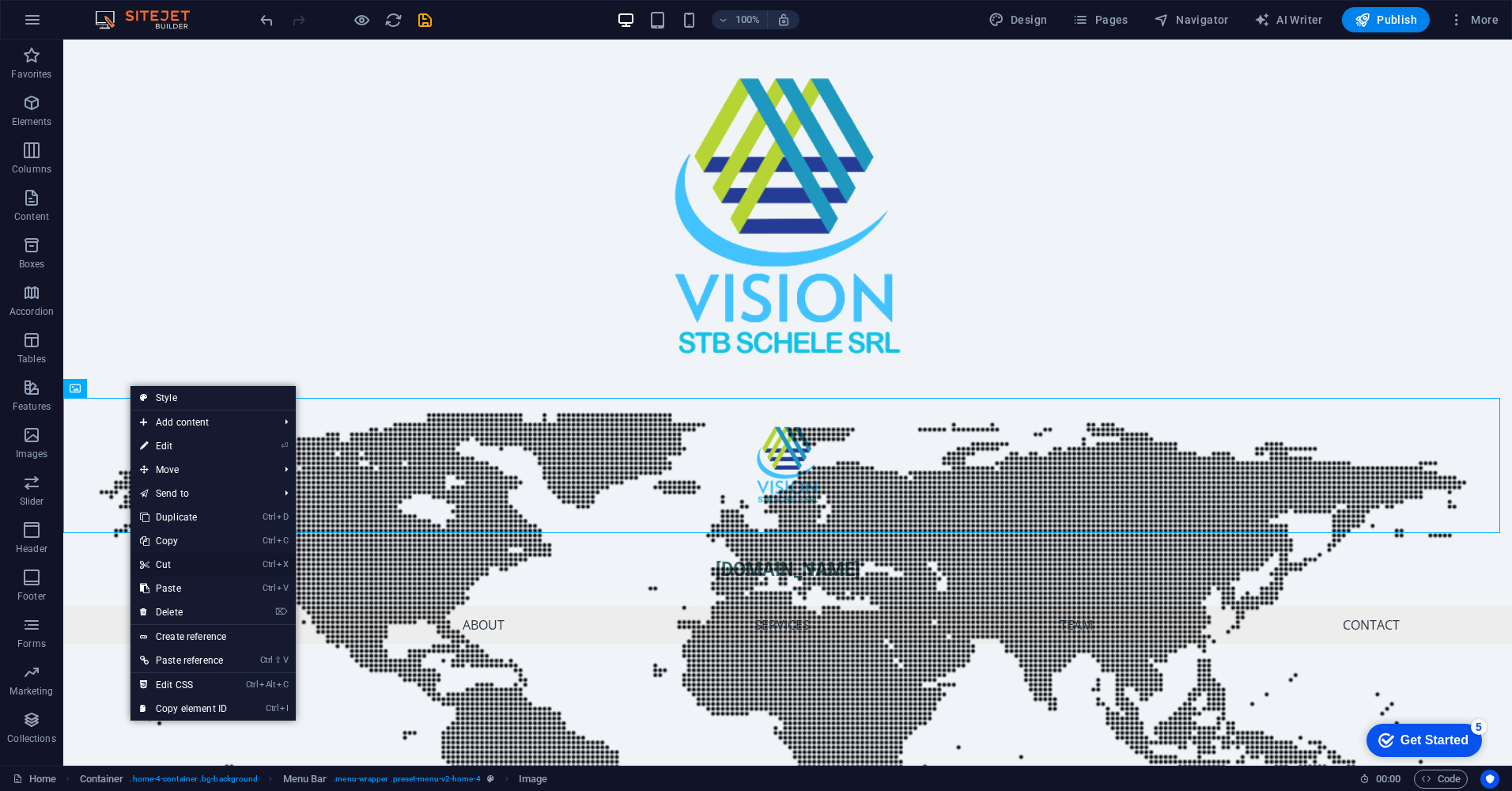
click at [184, 564] on link "Ctrl X Cut" at bounding box center [183, 565] width 106 height 24
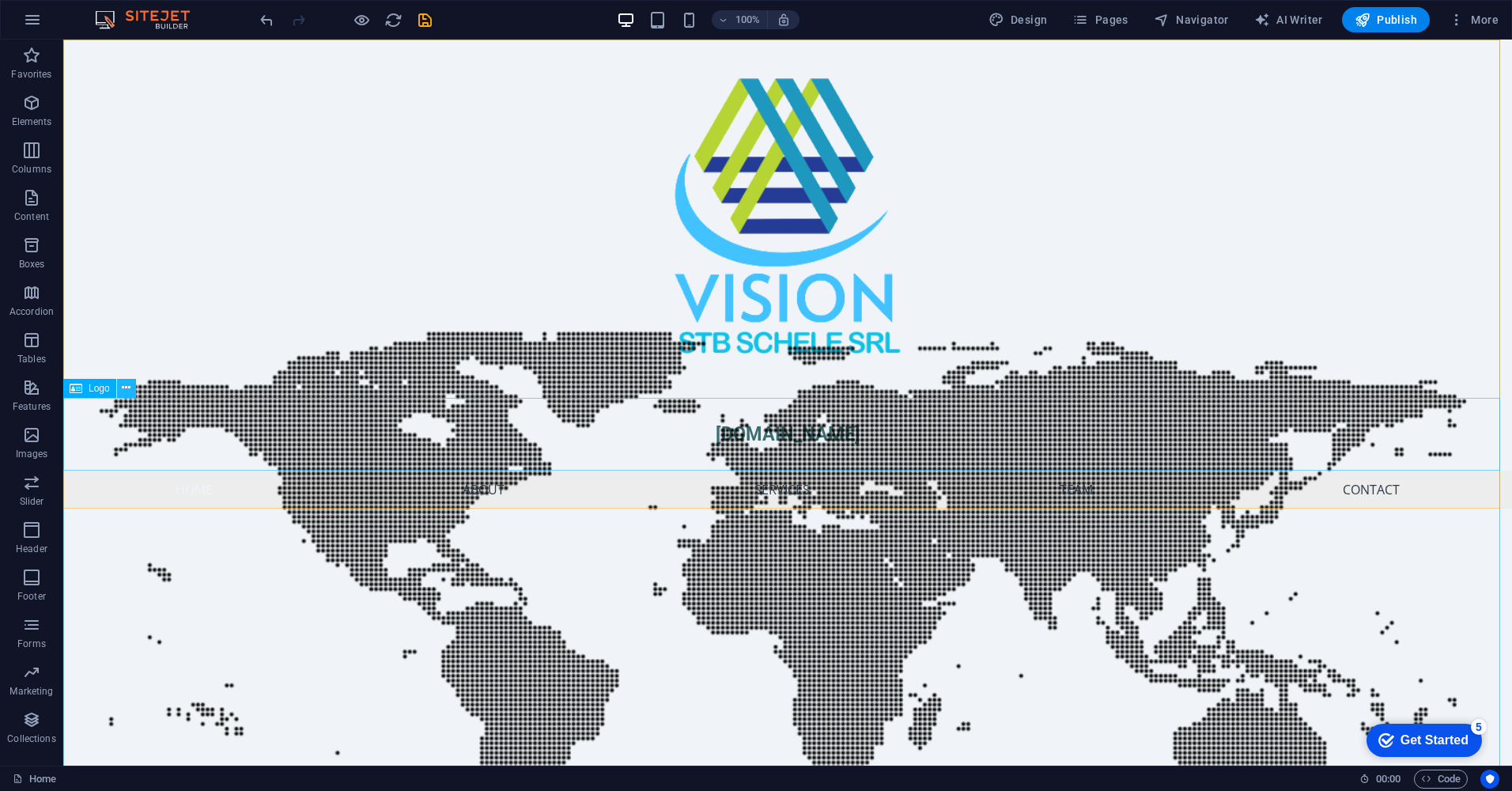
click at [128, 389] on icon at bounding box center [125, 388] width 9 height 17
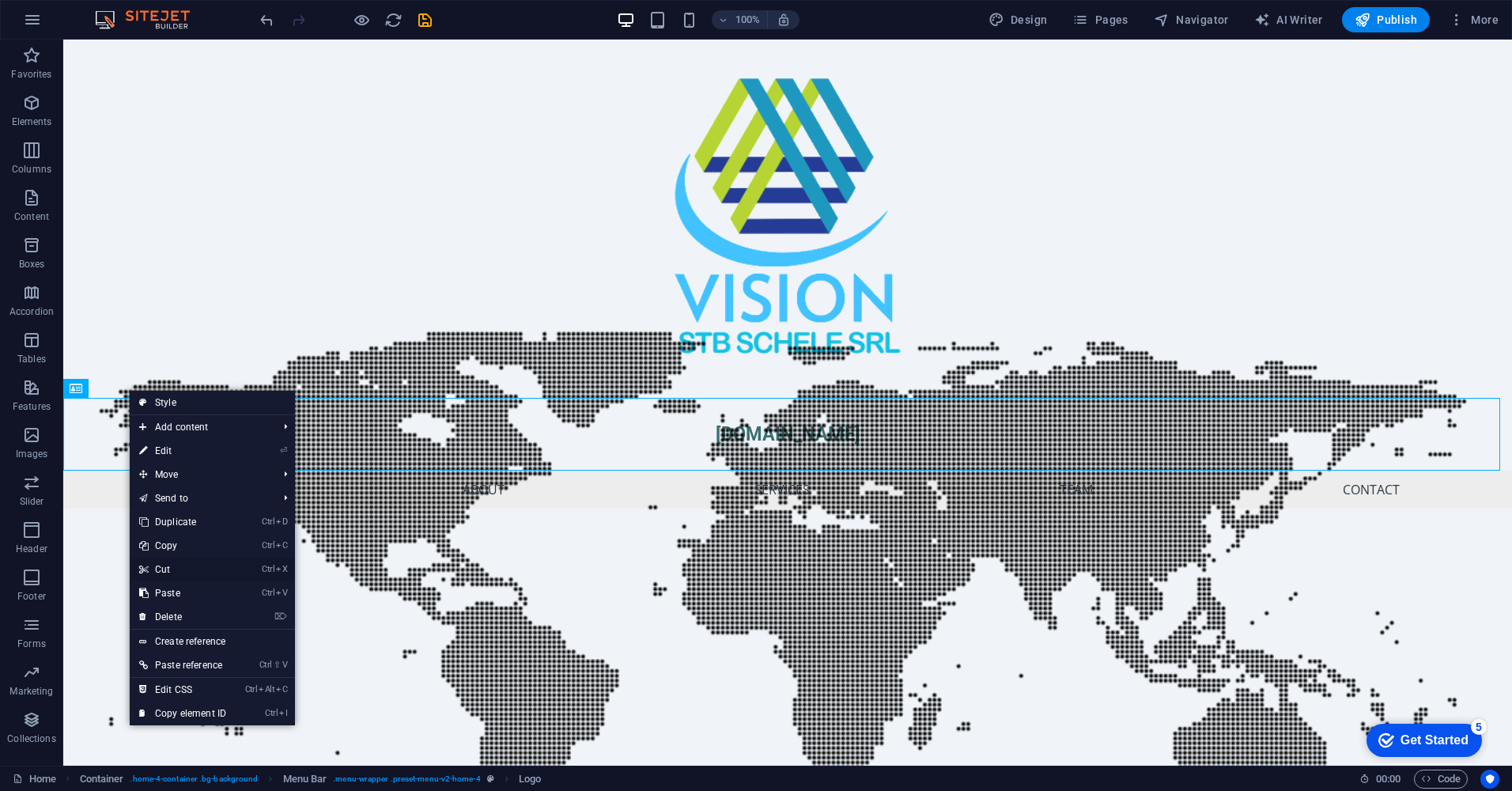
click at [179, 568] on link "Ctrl X Cut" at bounding box center [182, 570] width 106 height 24
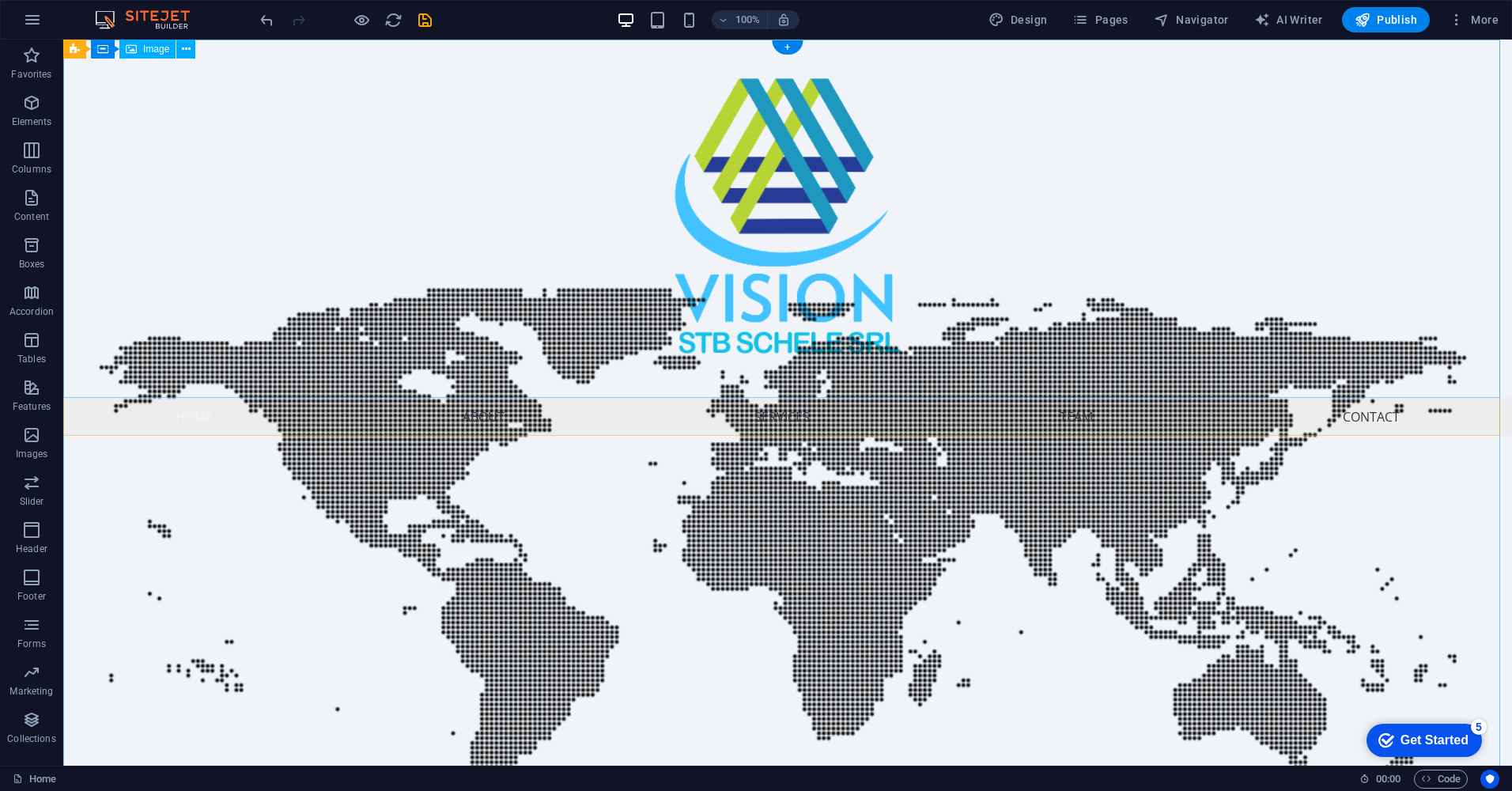
click at [386, 296] on figure at bounding box center [788, 218] width 1449 height 358
click at [90, 48] on span "Container" at bounding box center [108, 49] width 41 height 10
click at [149, 52] on icon at bounding box center [145, 49] width 9 height 17
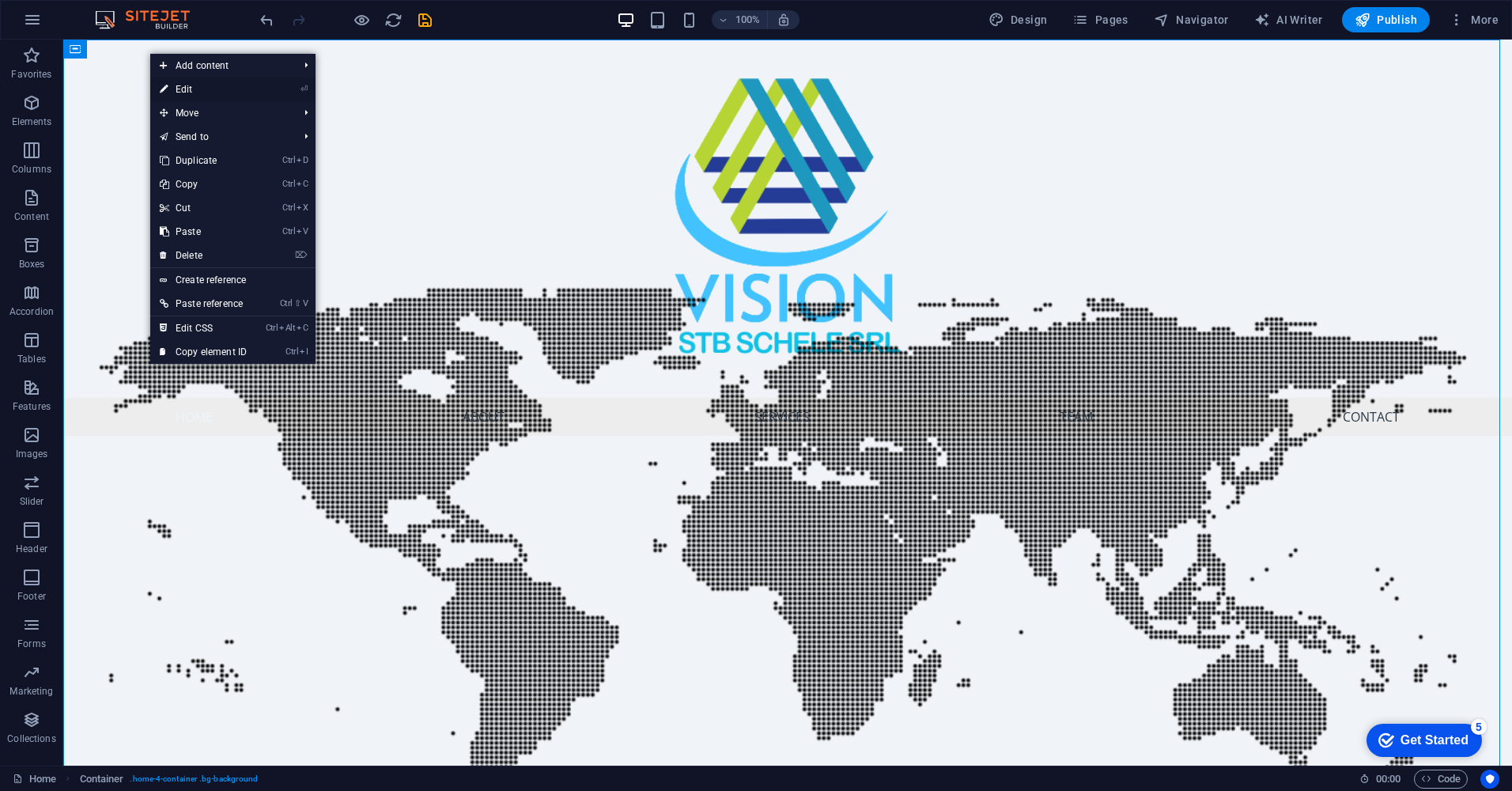
click at [209, 90] on link "⏎ Edit" at bounding box center [202, 90] width 106 height 24
select select "header"
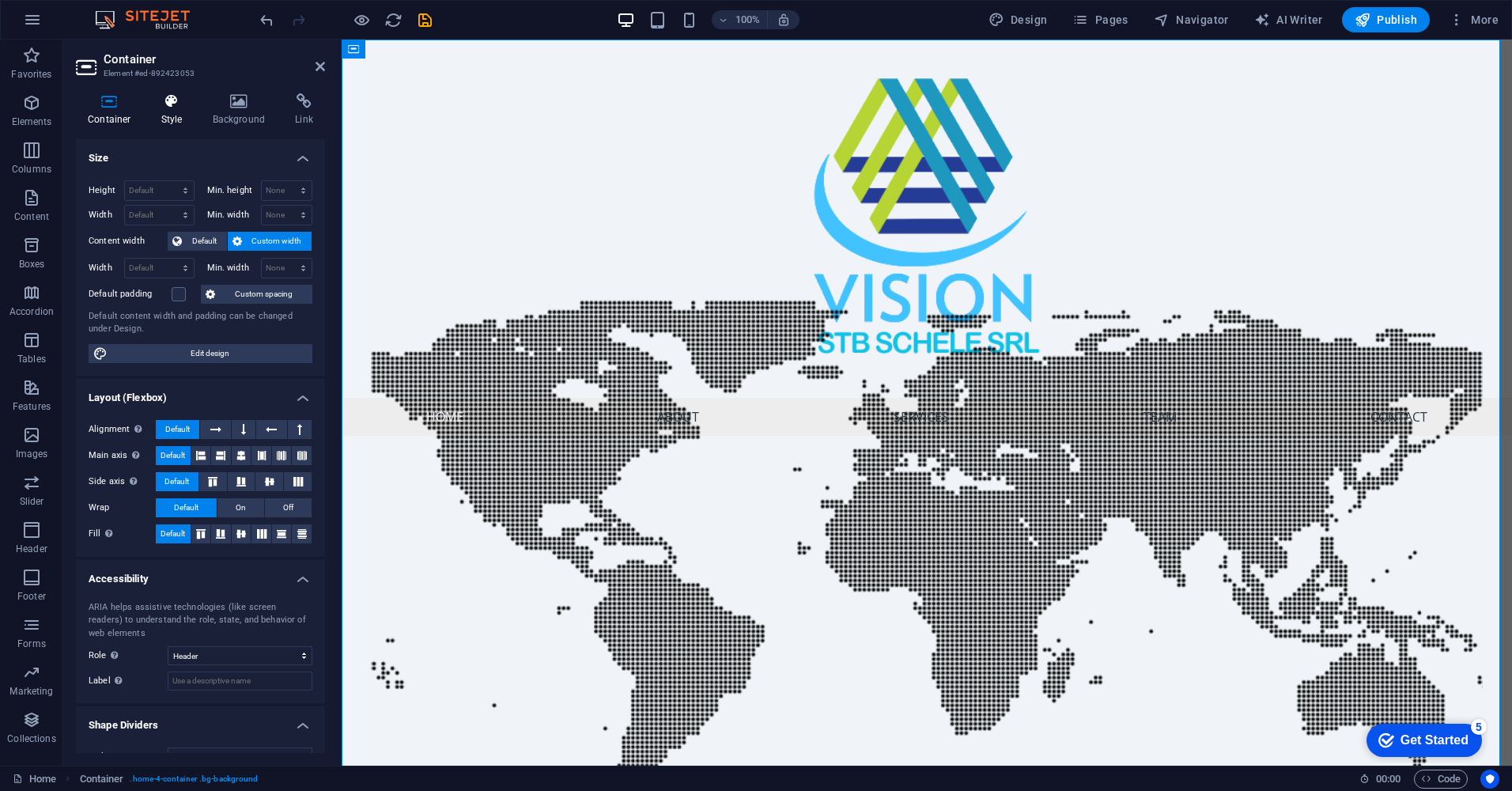
click at [172, 102] on icon at bounding box center [172, 102] width 45 height 16
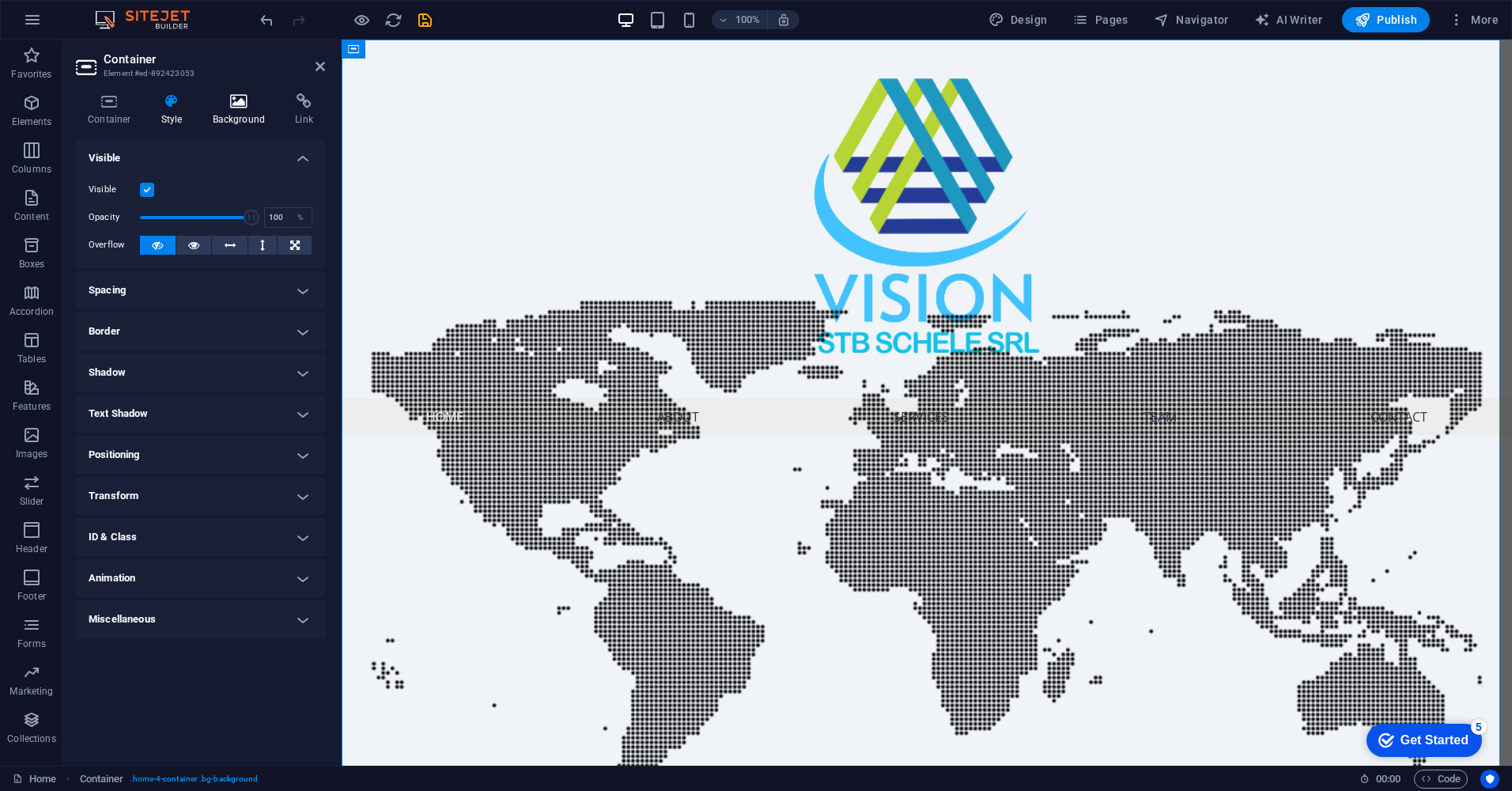
click at [244, 104] on icon at bounding box center [240, 102] width 77 height 16
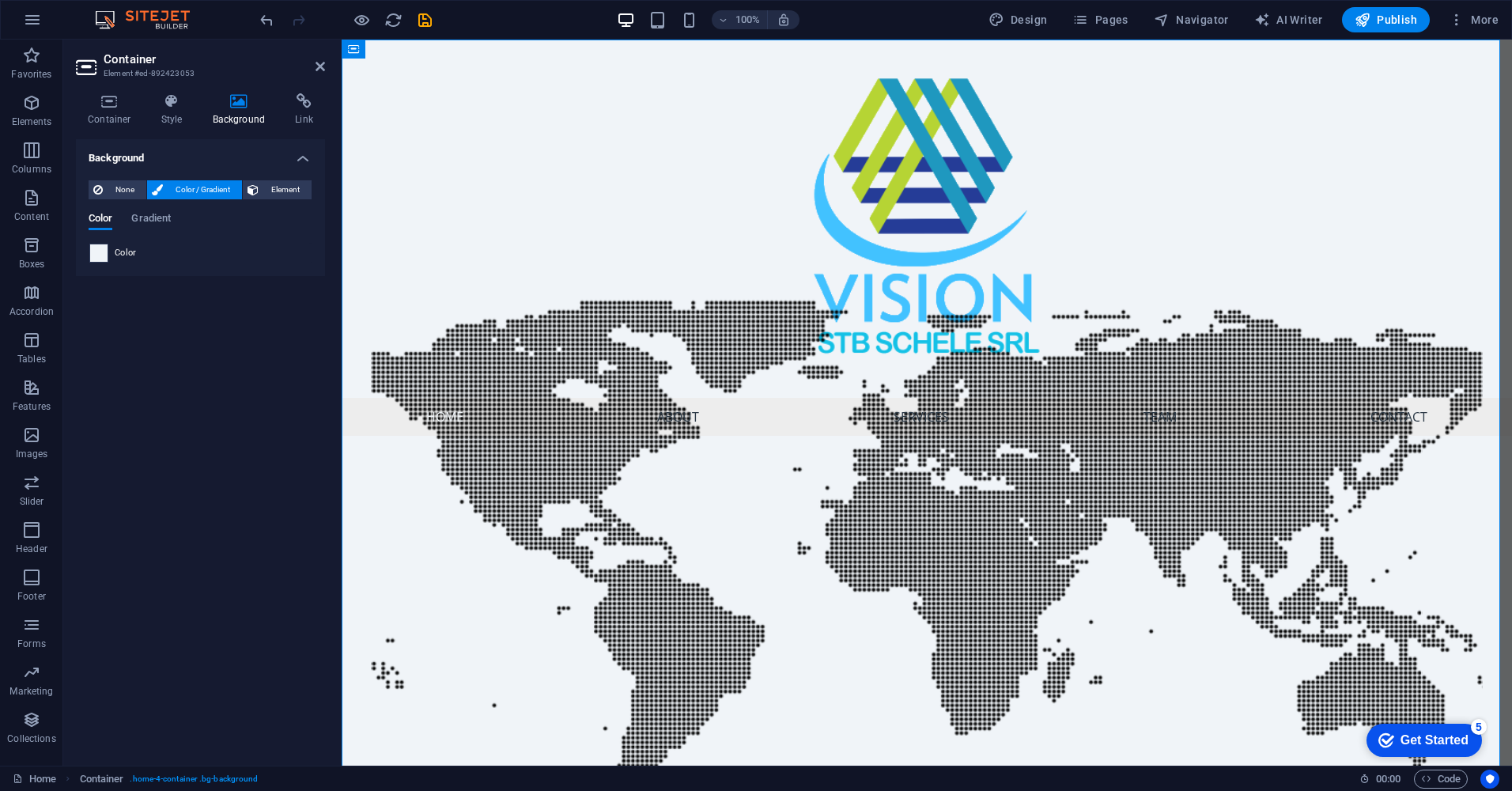
click at [103, 249] on span at bounding box center [99, 254] width 18 height 18
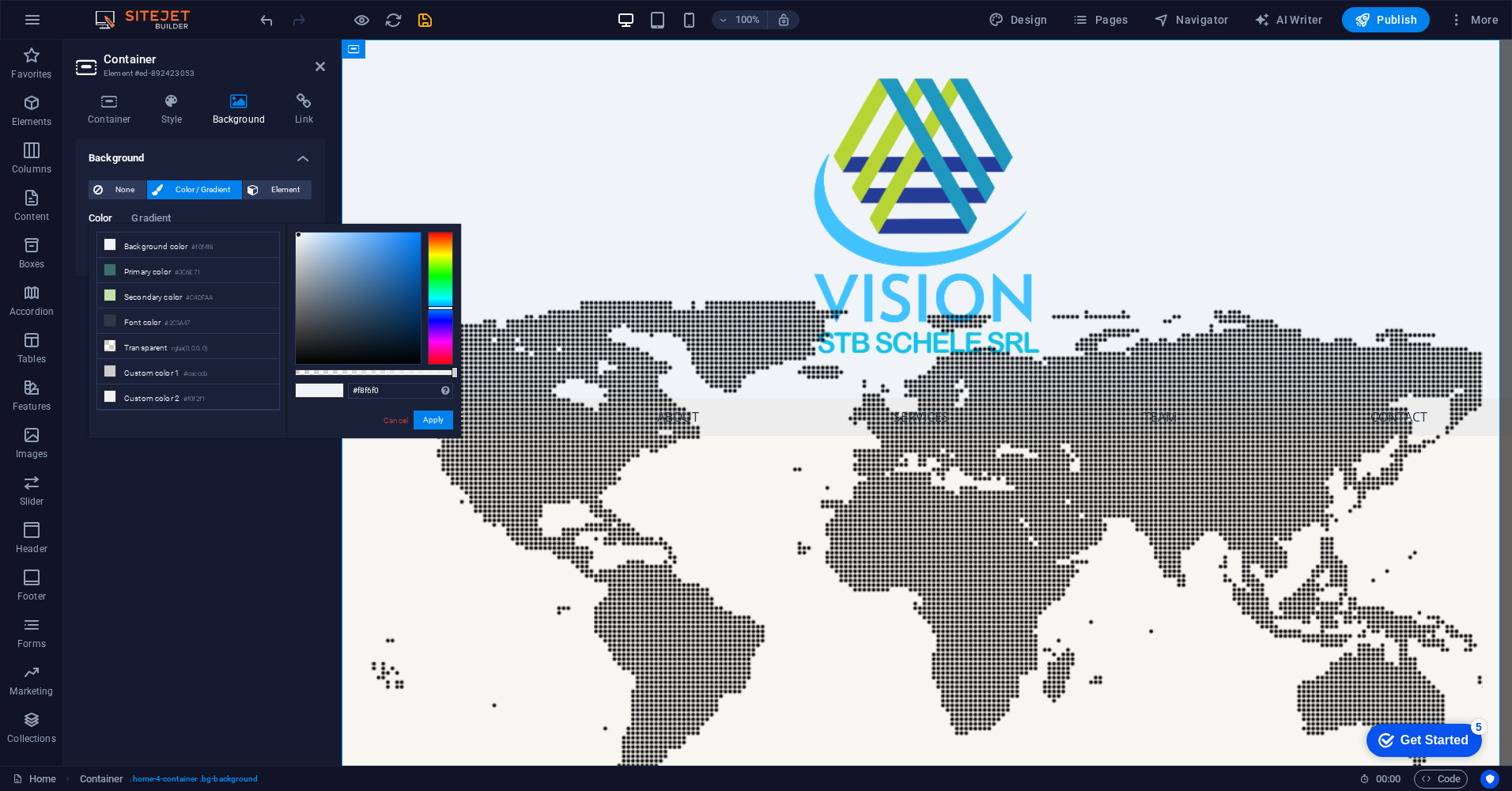
click at [435, 249] on div at bounding box center [440, 298] width 26 height 133
click at [432, 237] on div at bounding box center [440, 298] width 26 height 133
click at [444, 333] on div at bounding box center [440, 298] width 26 height 133
click at [446, 288] on div at bounding box center [440, 298] width 26 height 133
click at [446, 413] on button "Apply" at bounding box center [433, 420] width 39 height 19
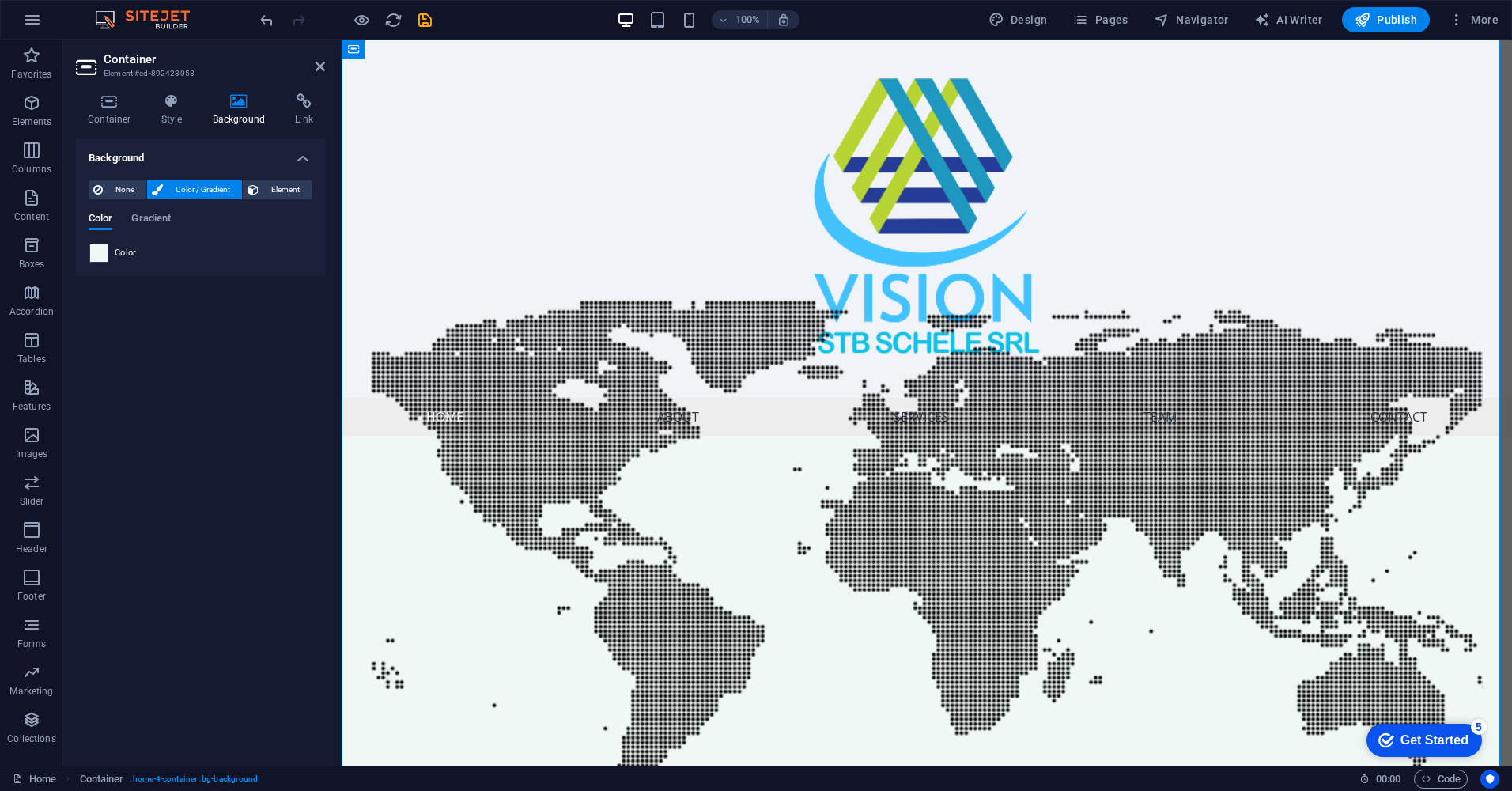
click at [97, 253] on span at bounding box center [99, 254] width 18 height 18
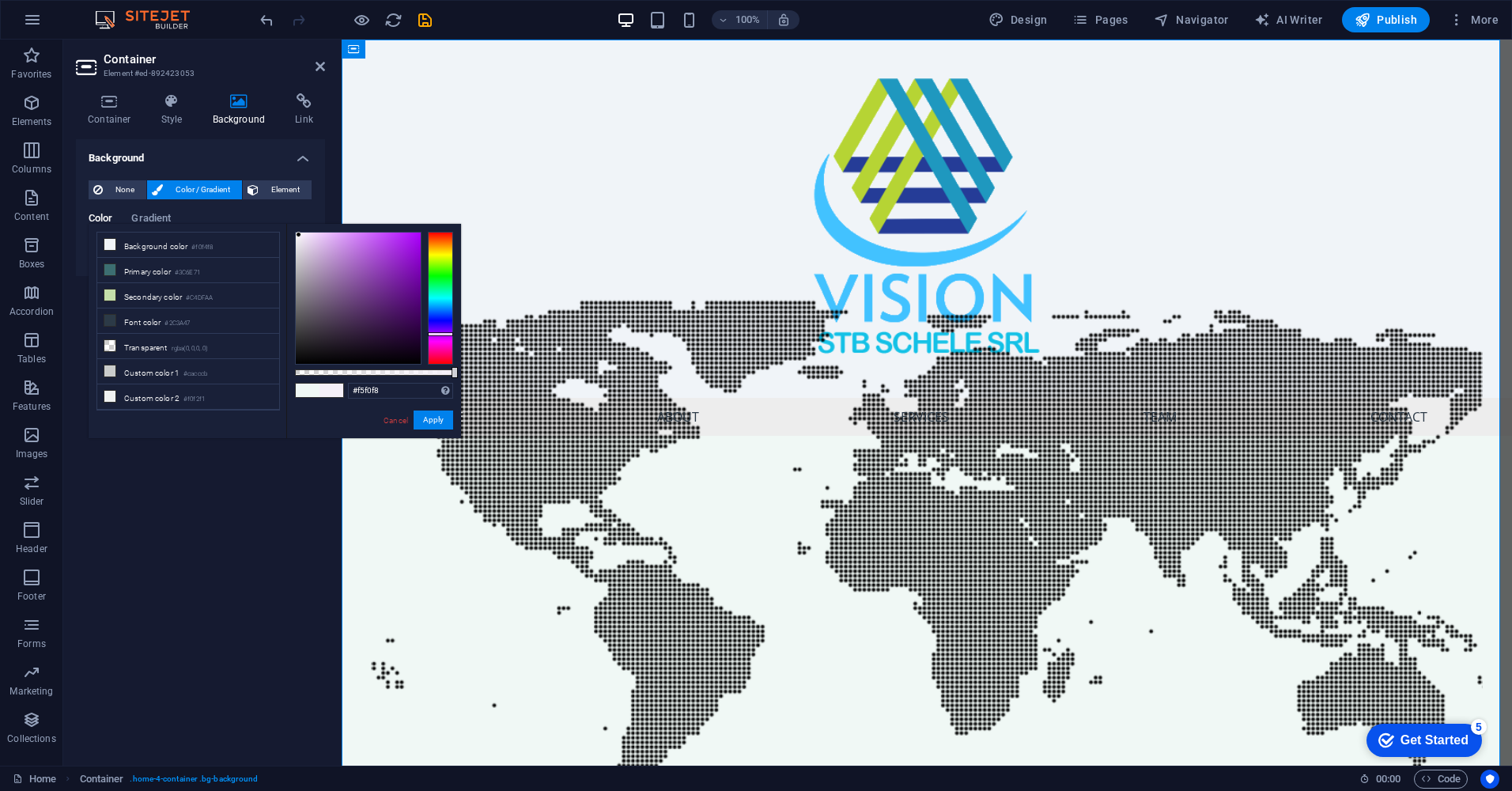
click at [437, 334] on div at bounding box center [440, 298] width 26 height 133
drag, startPoint x: 453, startPoint y: 372, endPoint x: 440, endPoint y: 372, distance: 13.0
click at [440, 372] on div at bounding box center [441, 372] width 6 height 11
click at [161, 250] on li "Background color #f0f4f8" at bounding box center [189, 246] width 182 height 26
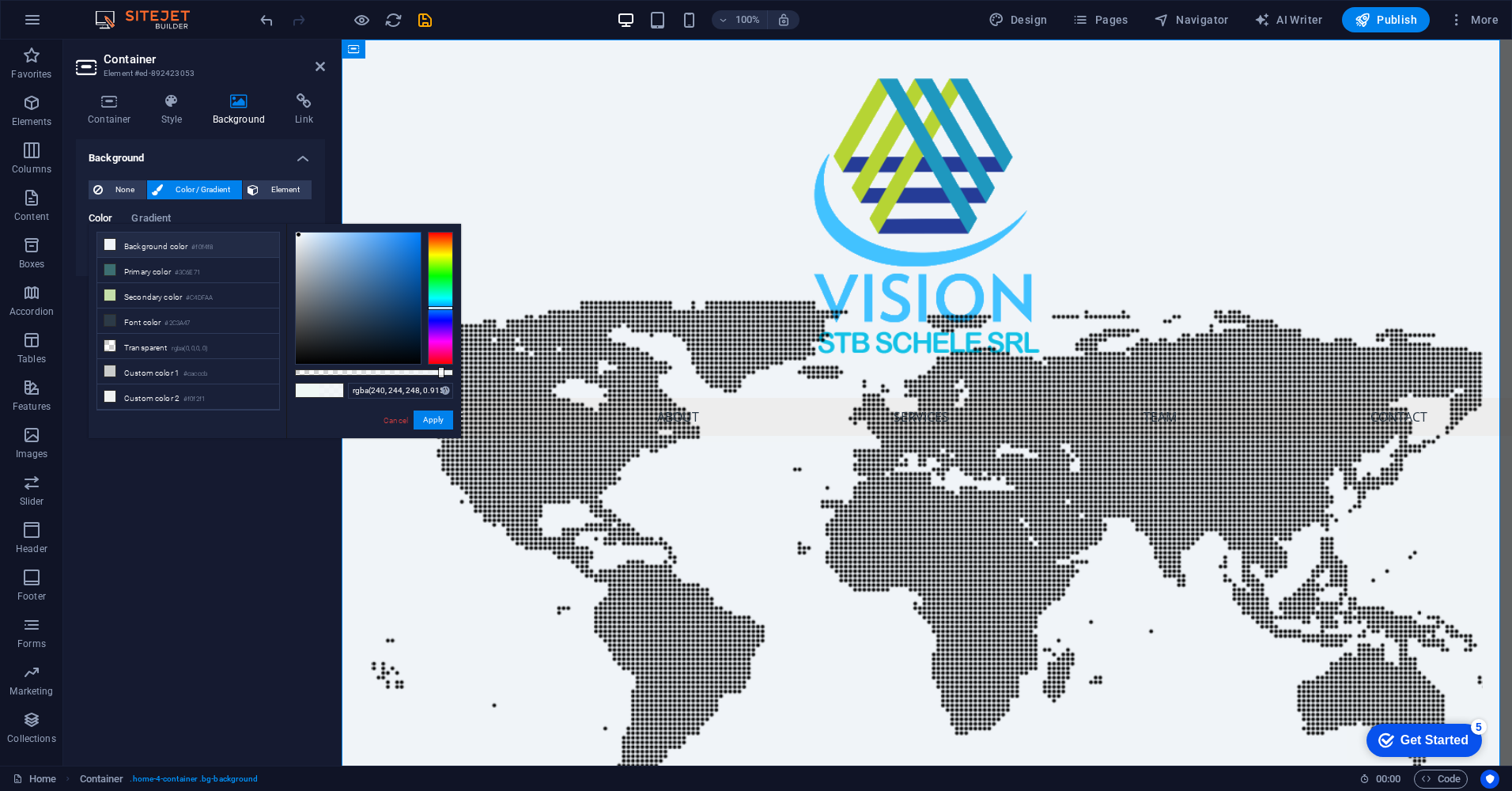
type input "rgba(242, 240, 248, 0.915)"
click at [437, 325] on div at bounding box center [440, 298] width 26 height 133
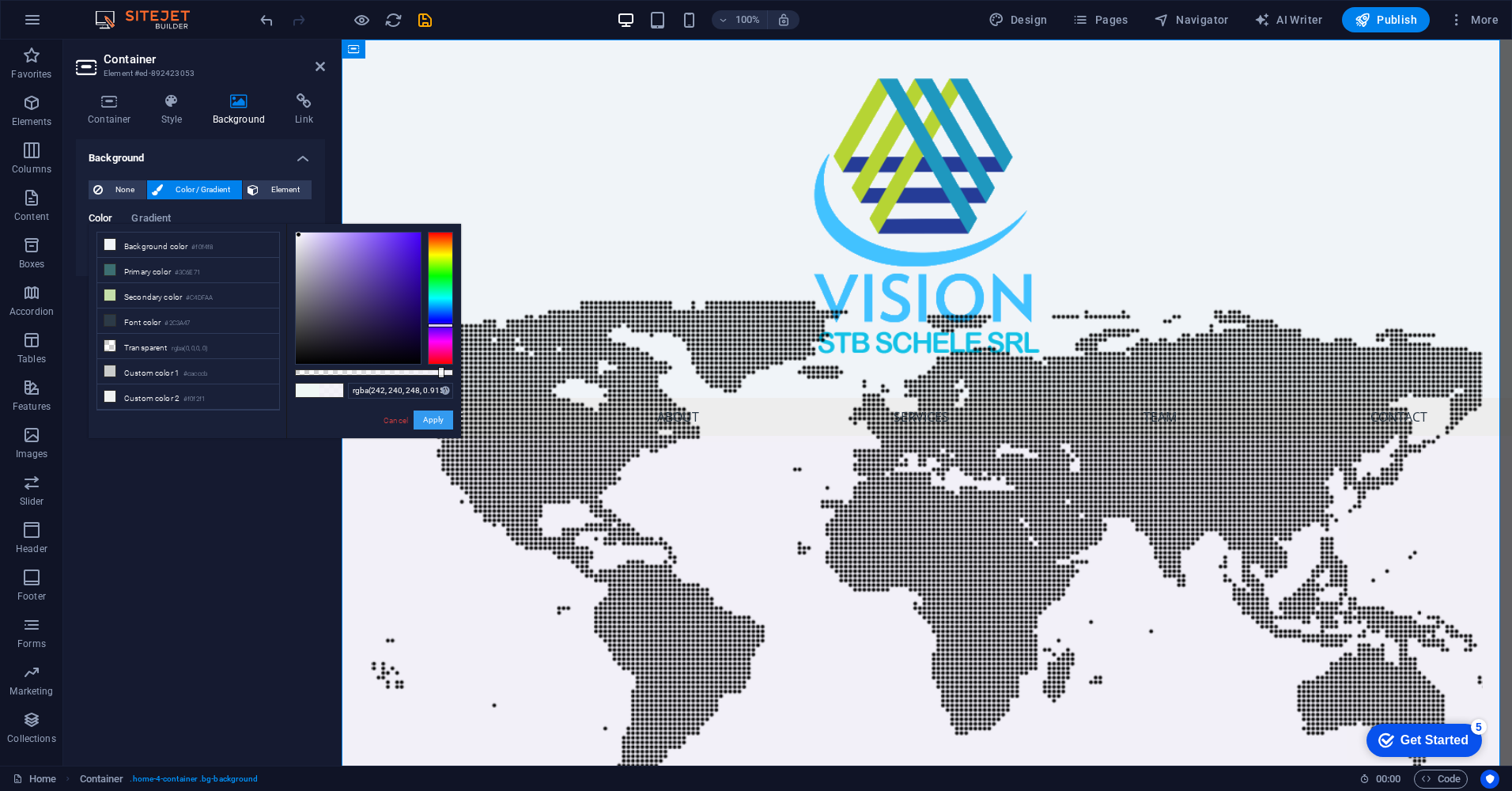
click at [431, 424] on button "Apply" at bounding box center [433, 420] width 39 height 19
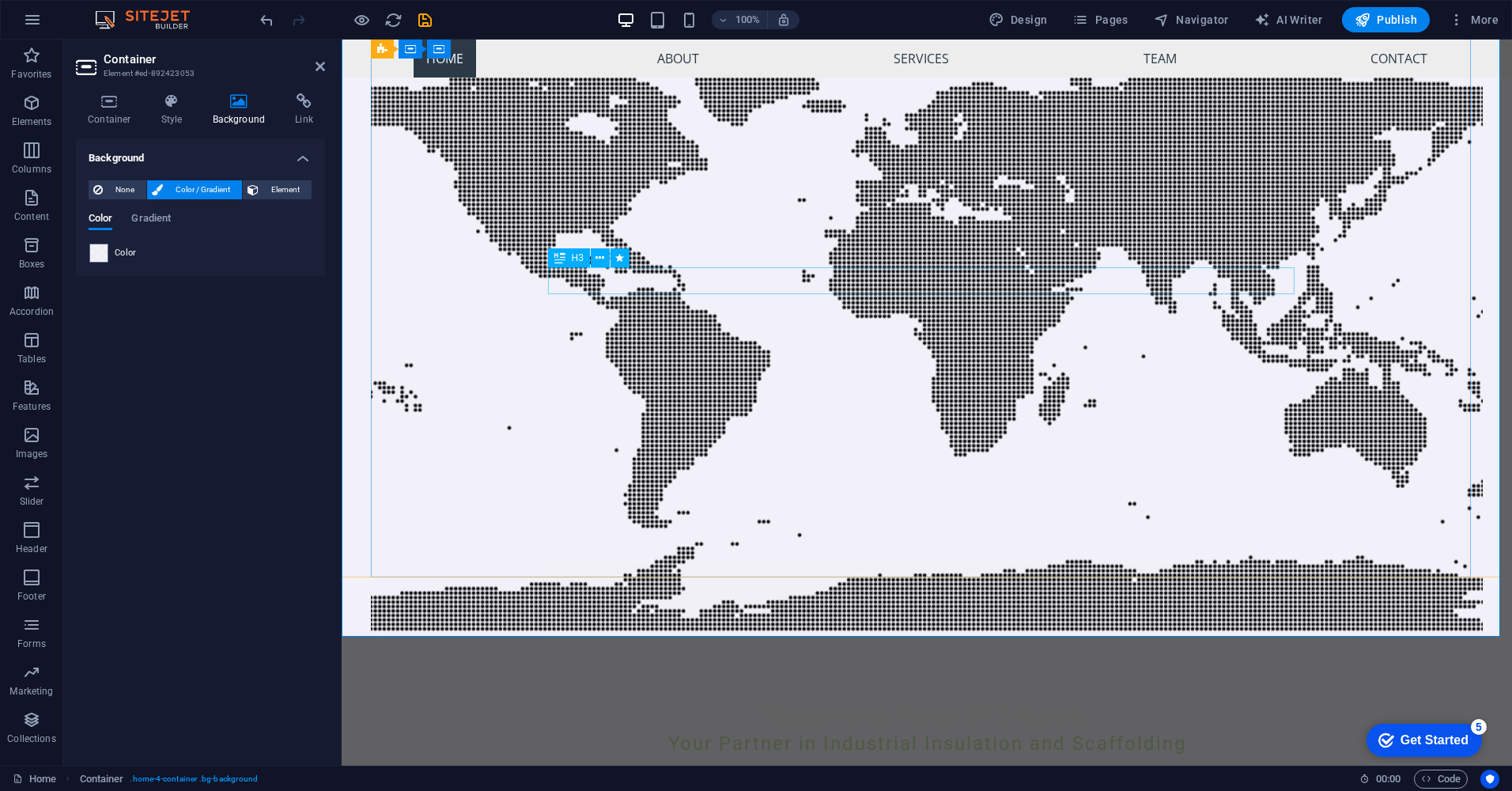
scroll to position [0, 0]
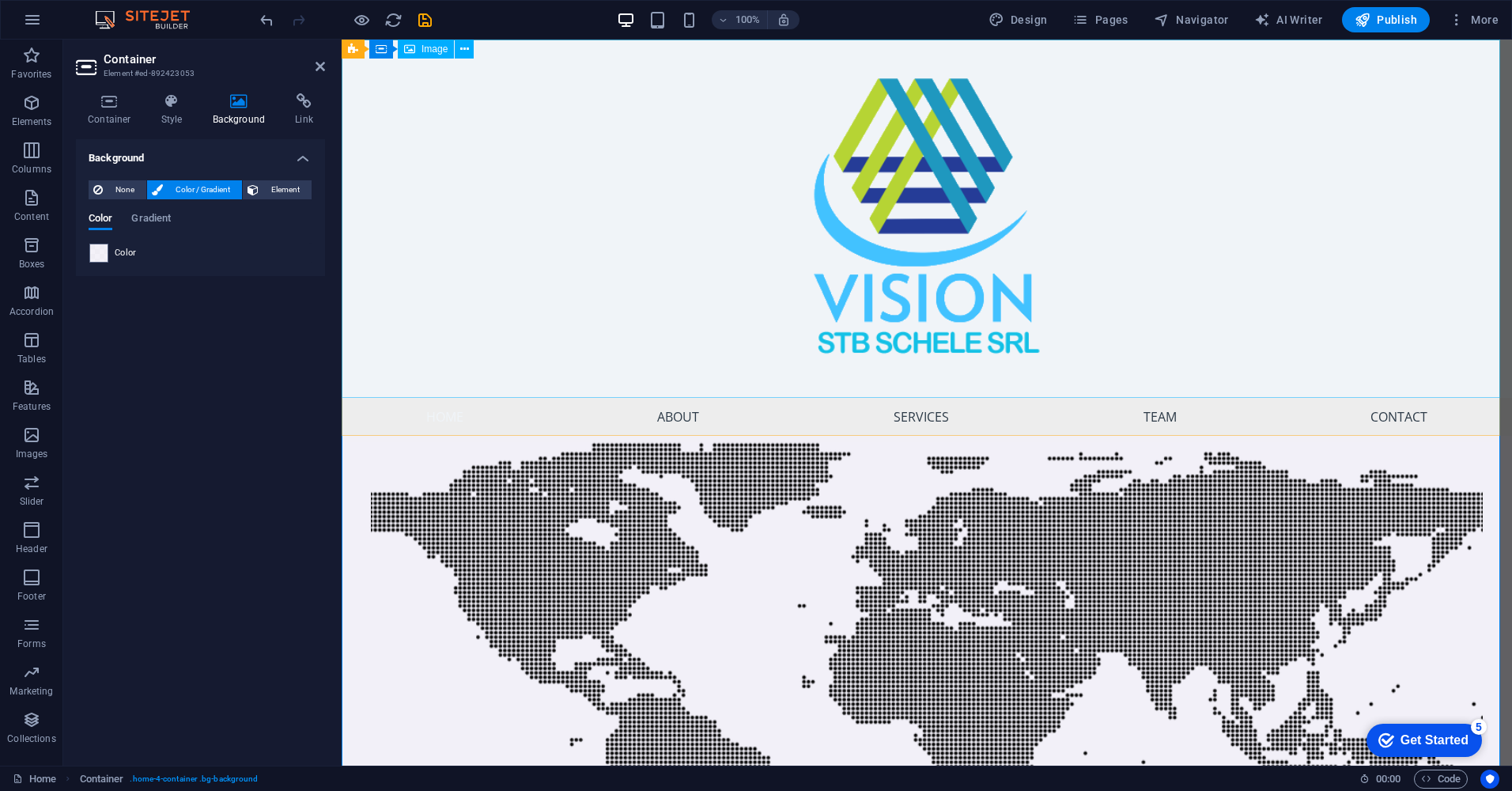
click at [657, 273] on figure at bounding box center [927, 218] width 1171 height 358
click at [129, 185] on span "None" at bounding box center [124, 190] width 34 height 19
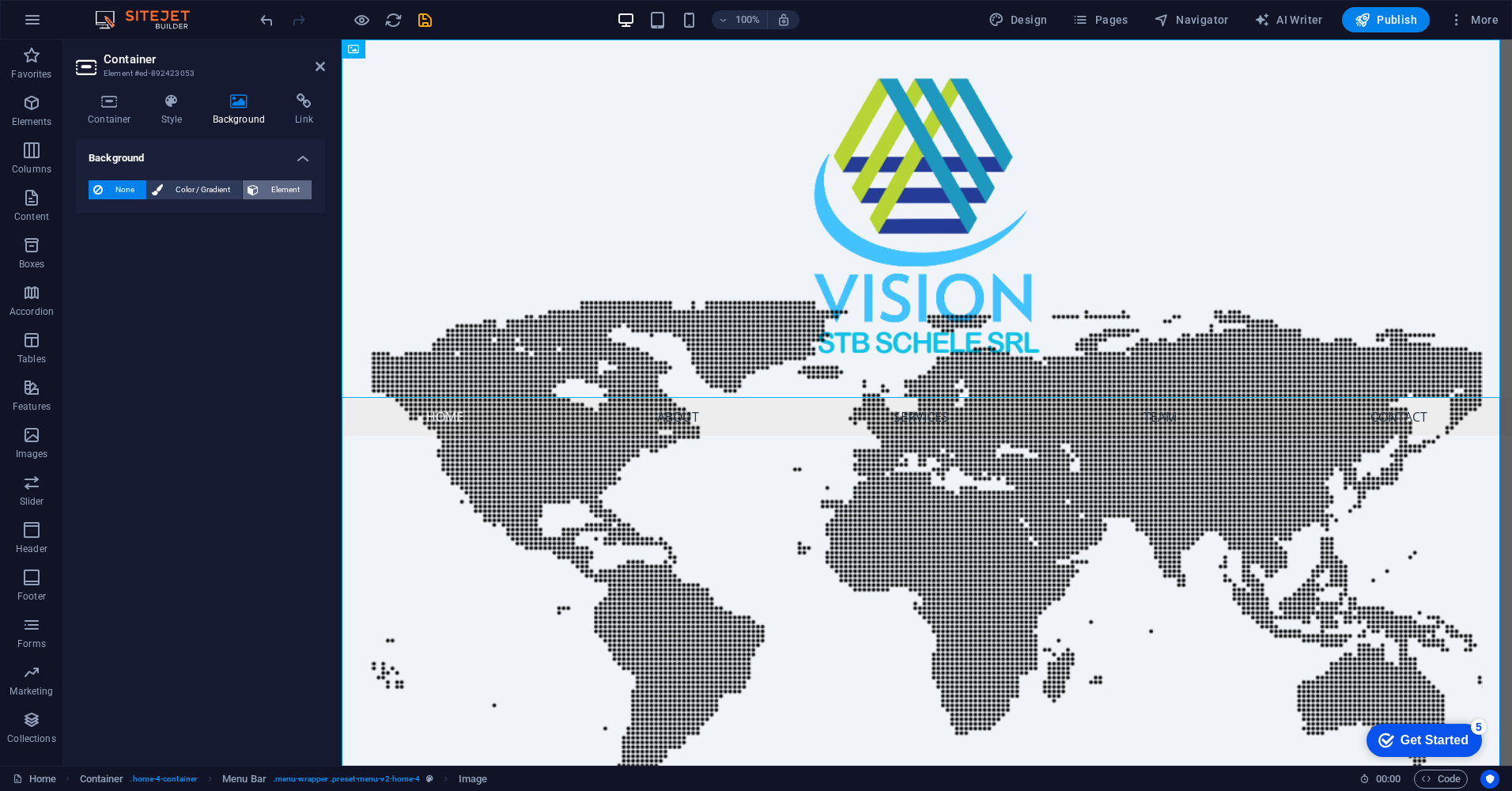
click at [286, 193] on span "Element" at bounding box center [285, 190] width 43 height 19
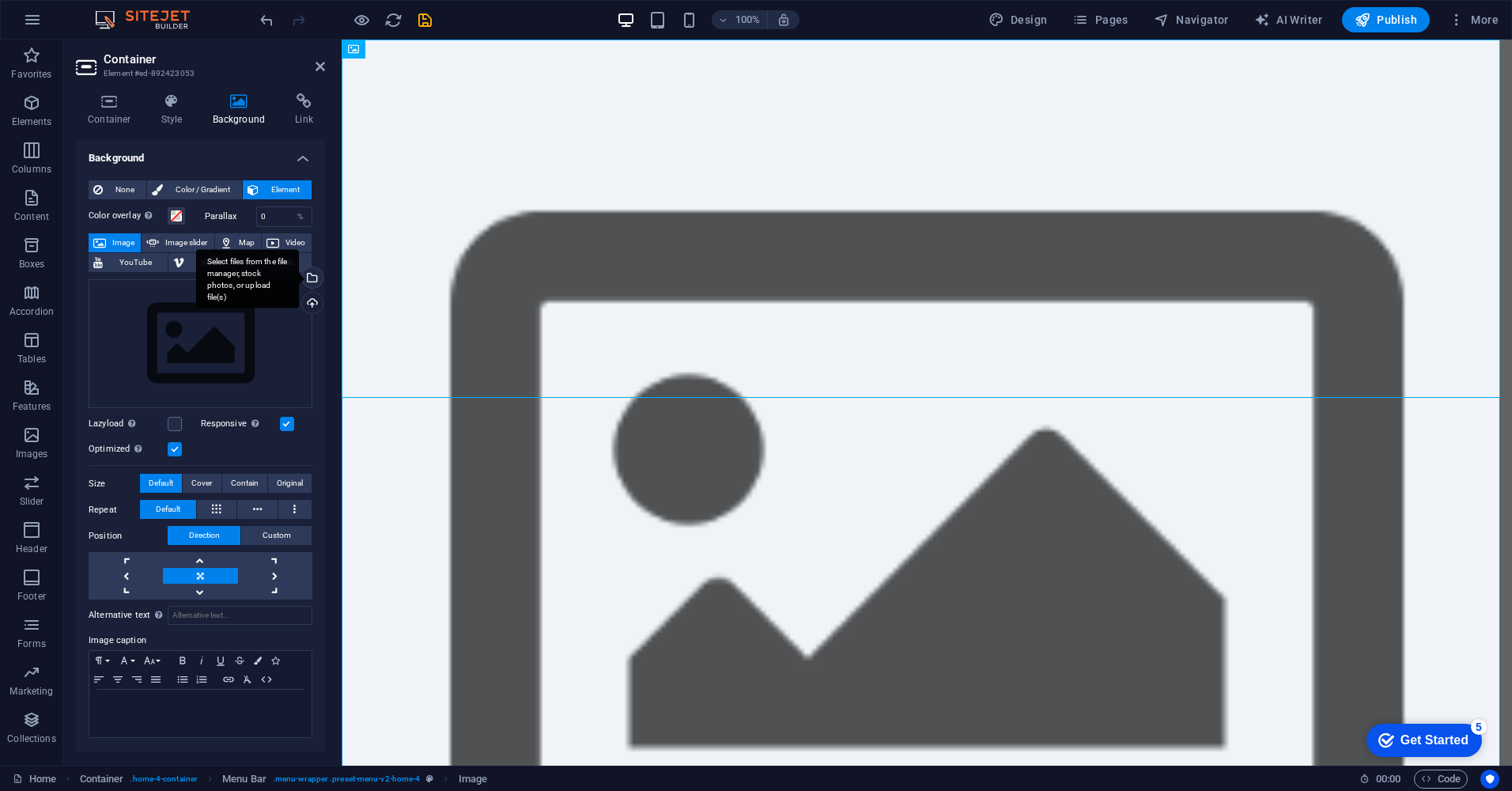
click at [313, 277] on div "Select files from the file manager, stock photos, or upload file(s)" at bounding box center [311, 279] width 24 height 24
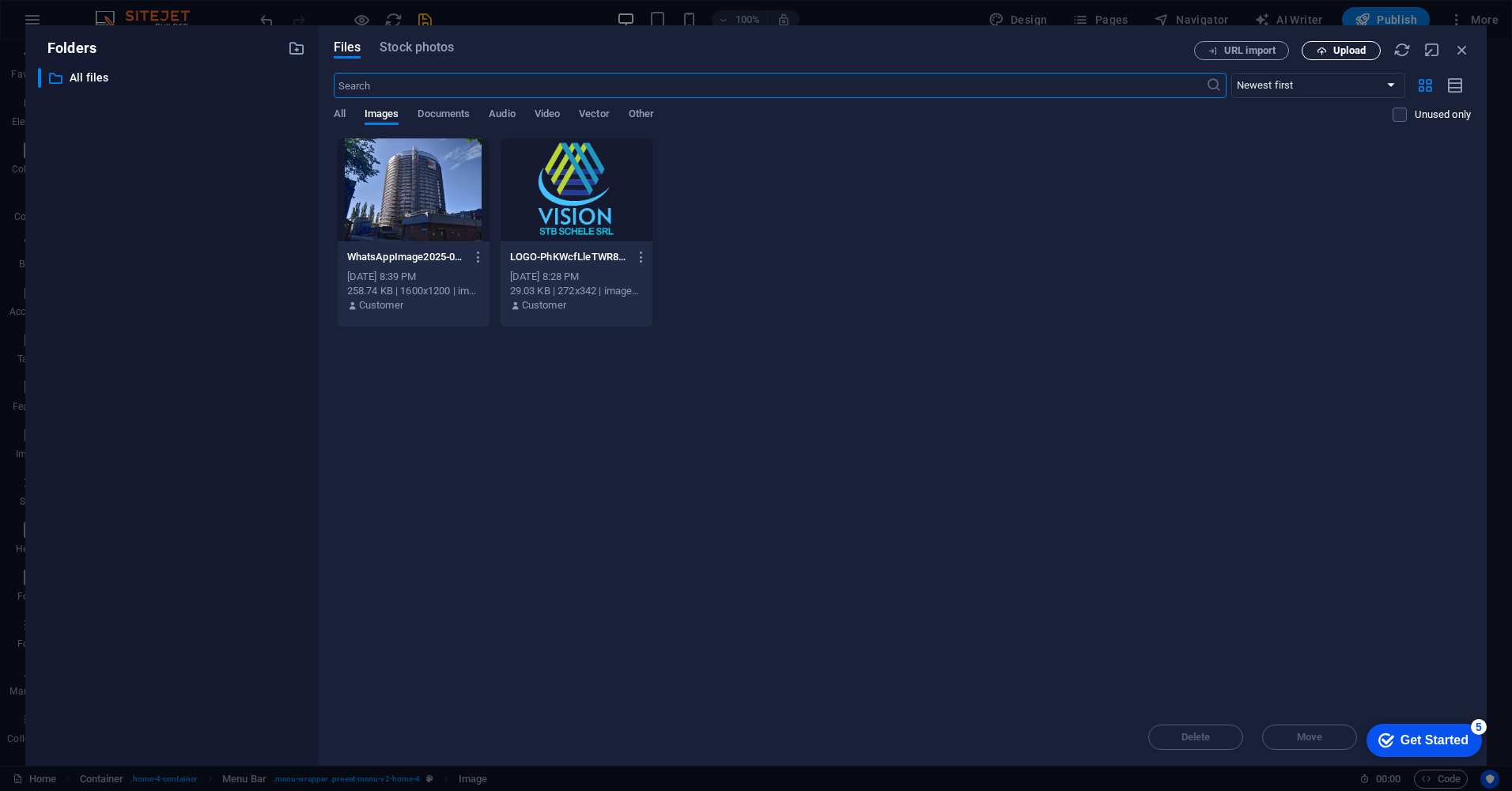
click at [1351, 55] on span "Upload" at bounding box center [1349, 50] width 33 height 10
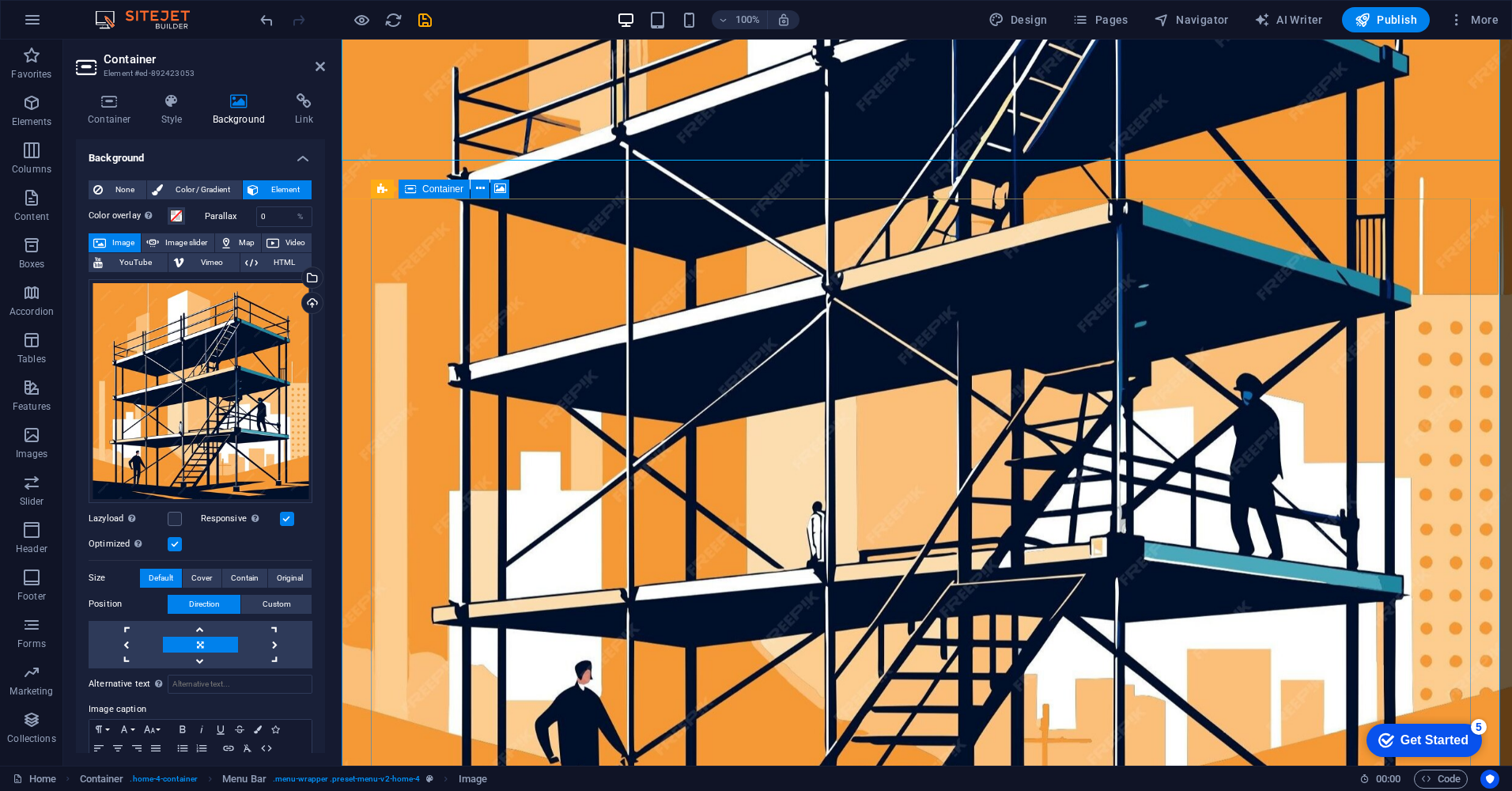
scroll to position [396, 0]
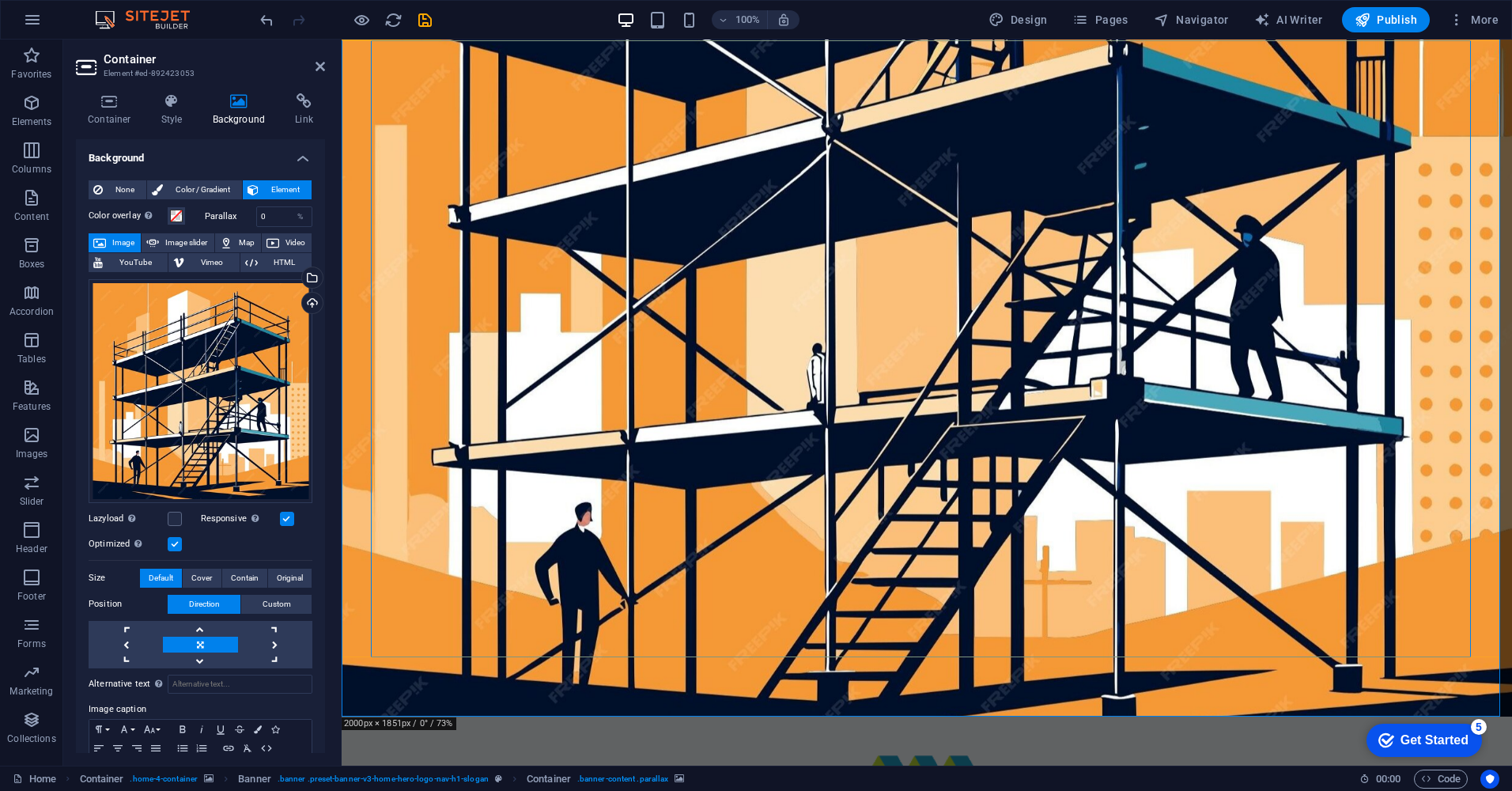
drag, startPoint x: 1467, startPoint y: 654, endPoint x: 1475, endPoint y: 656, distance: 8.2
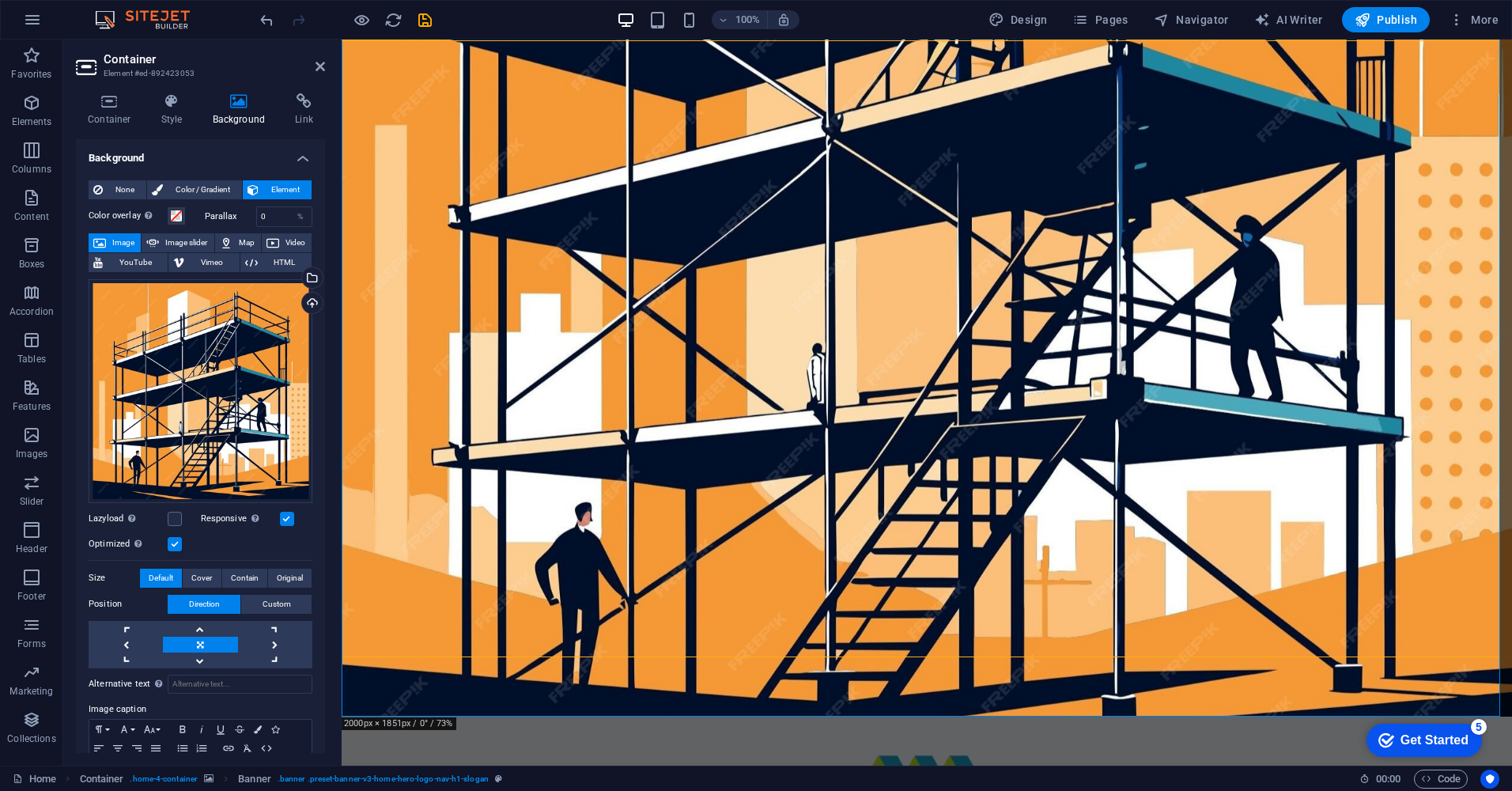
click at [212, 191] on span "Color / Gradient" at bounding box center [202, 190] width 70 height 19
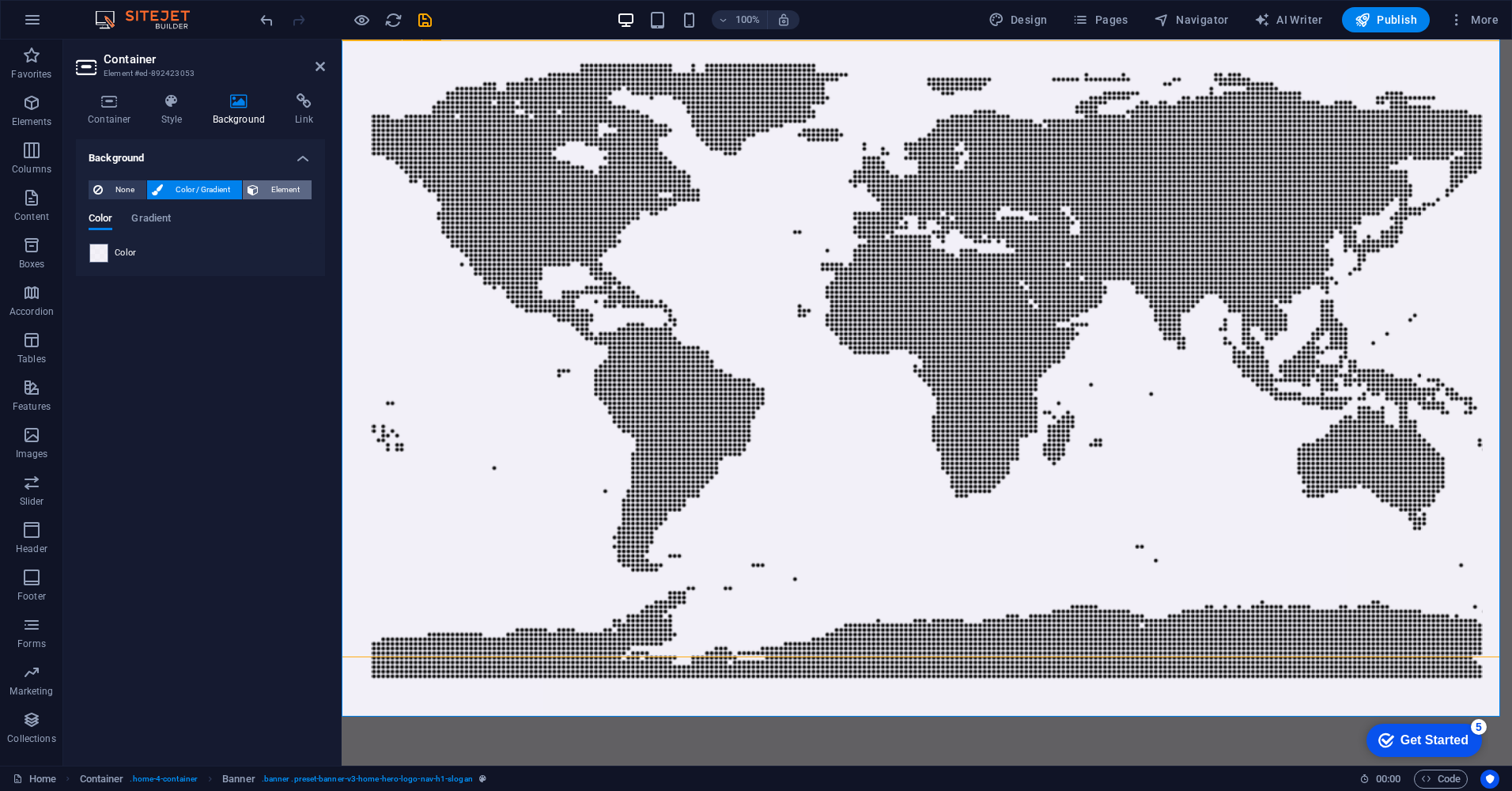
click at [278, 187] on span "Element" at bounding box center [285, 190] width 43 height 19
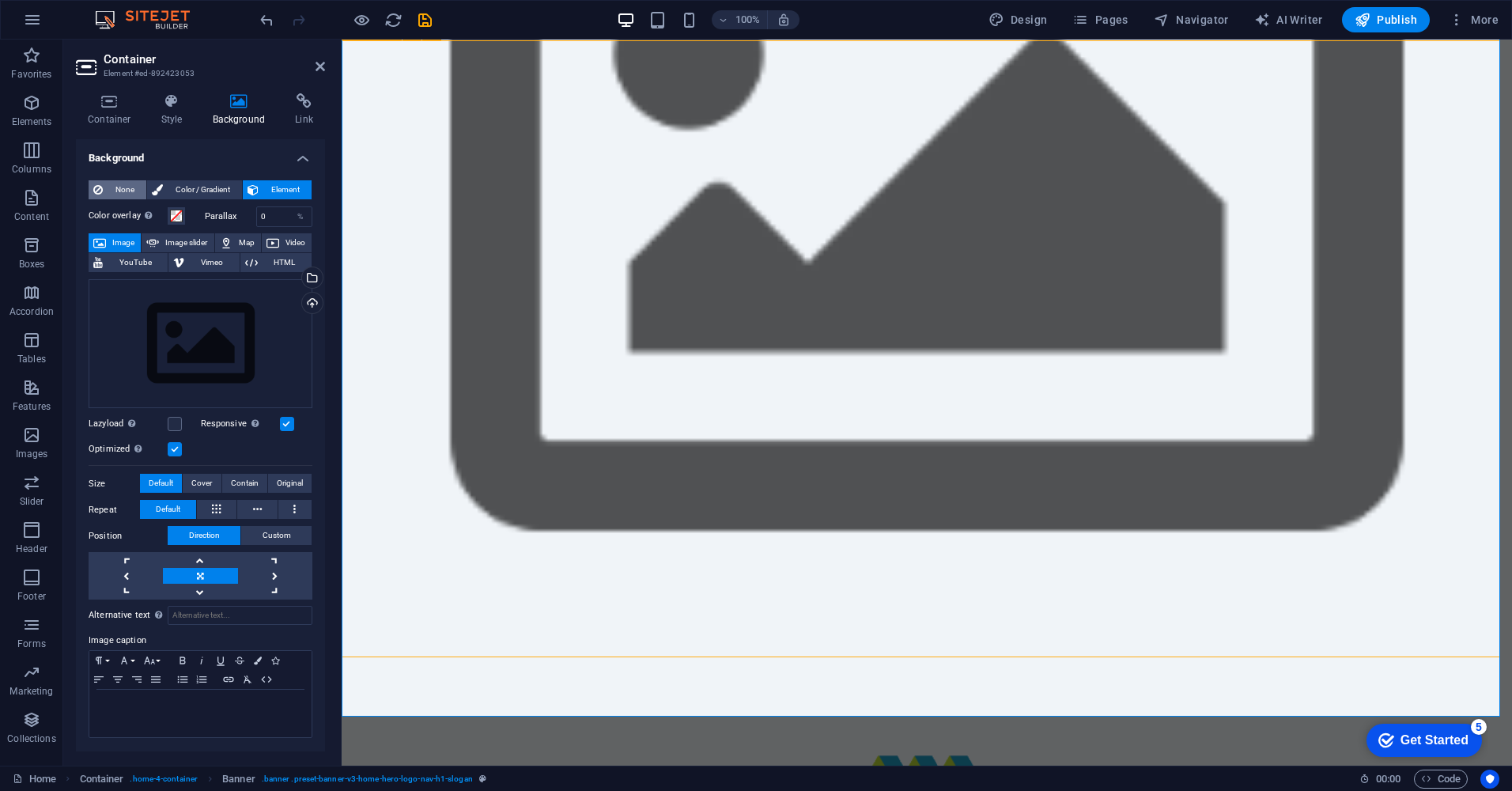
click at [110, 191] on span "None" at bounding box center [124, 190] width 34 height 19
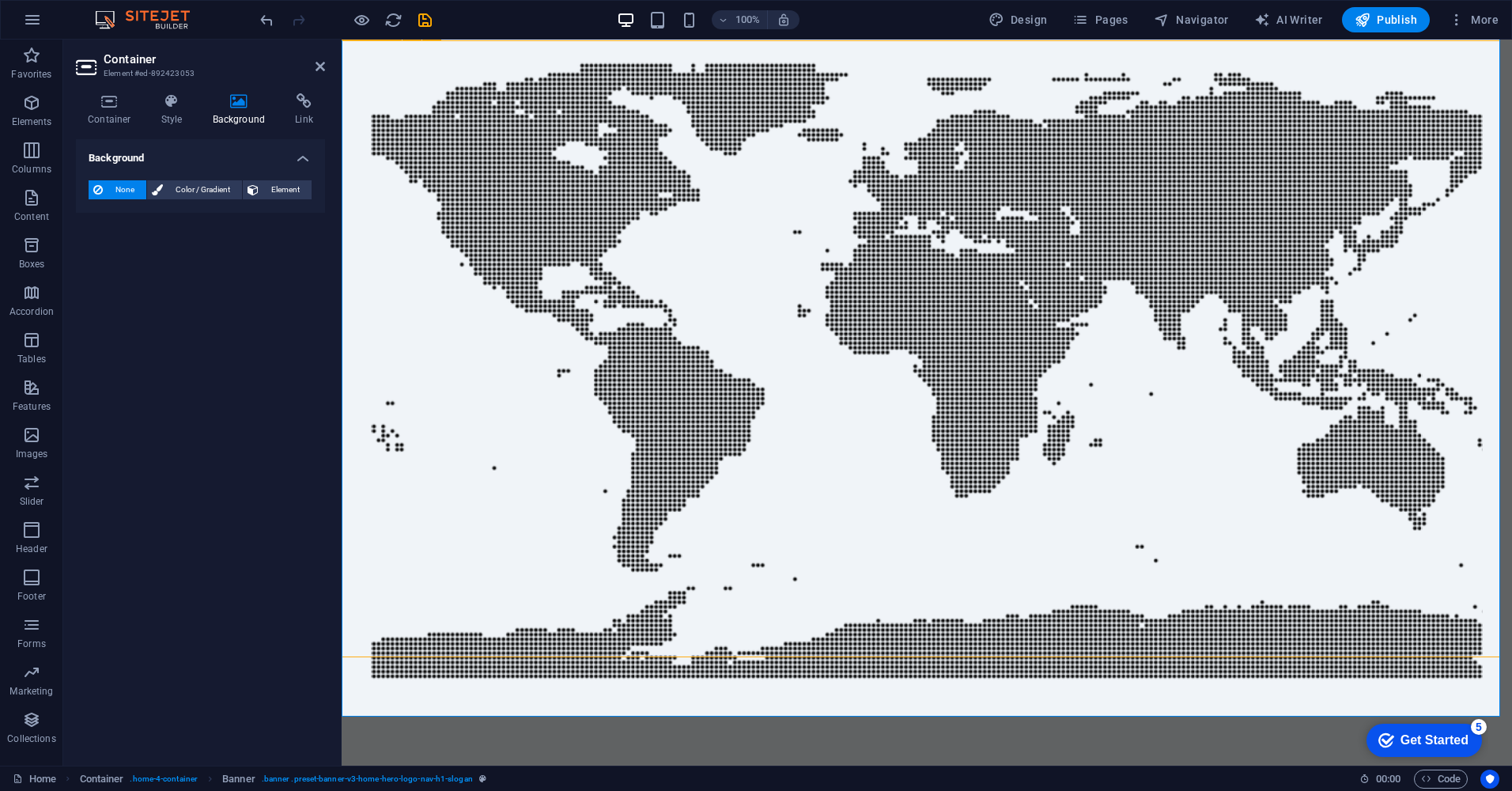
click at [110, 191] on span "None" at bounding box center [124, 190] width 34 height 19
click at [181, 191] on span "Color / Gradient" at bounding box center [202, 190] width 70 height 19
click at [276, 189] on span "Element" at bounding box center [285, 190] width 43 height 19
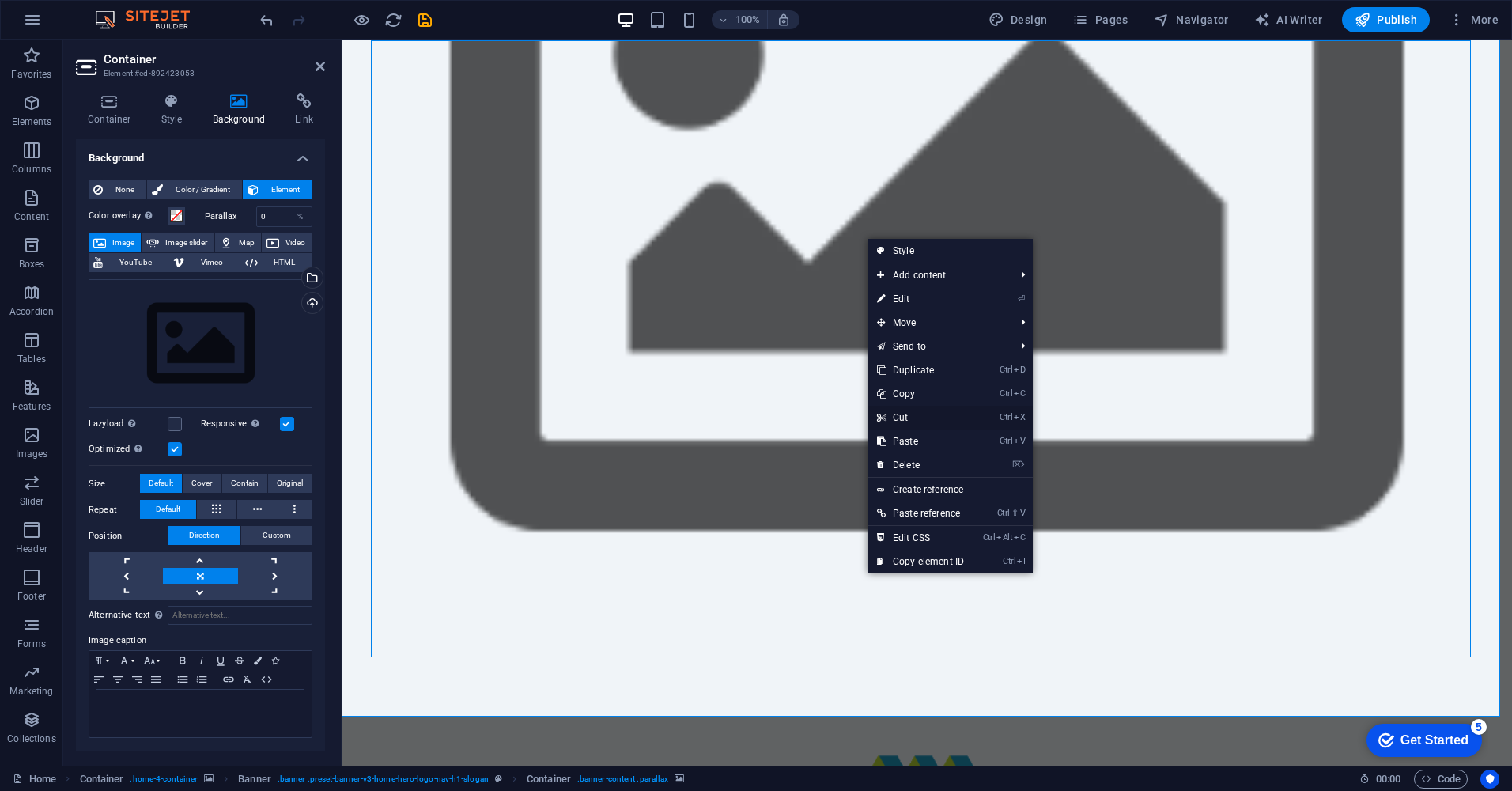
click at [920, 419] on link "Ctrl X Cut" at bounding box center [920, 418] width 106 height 24
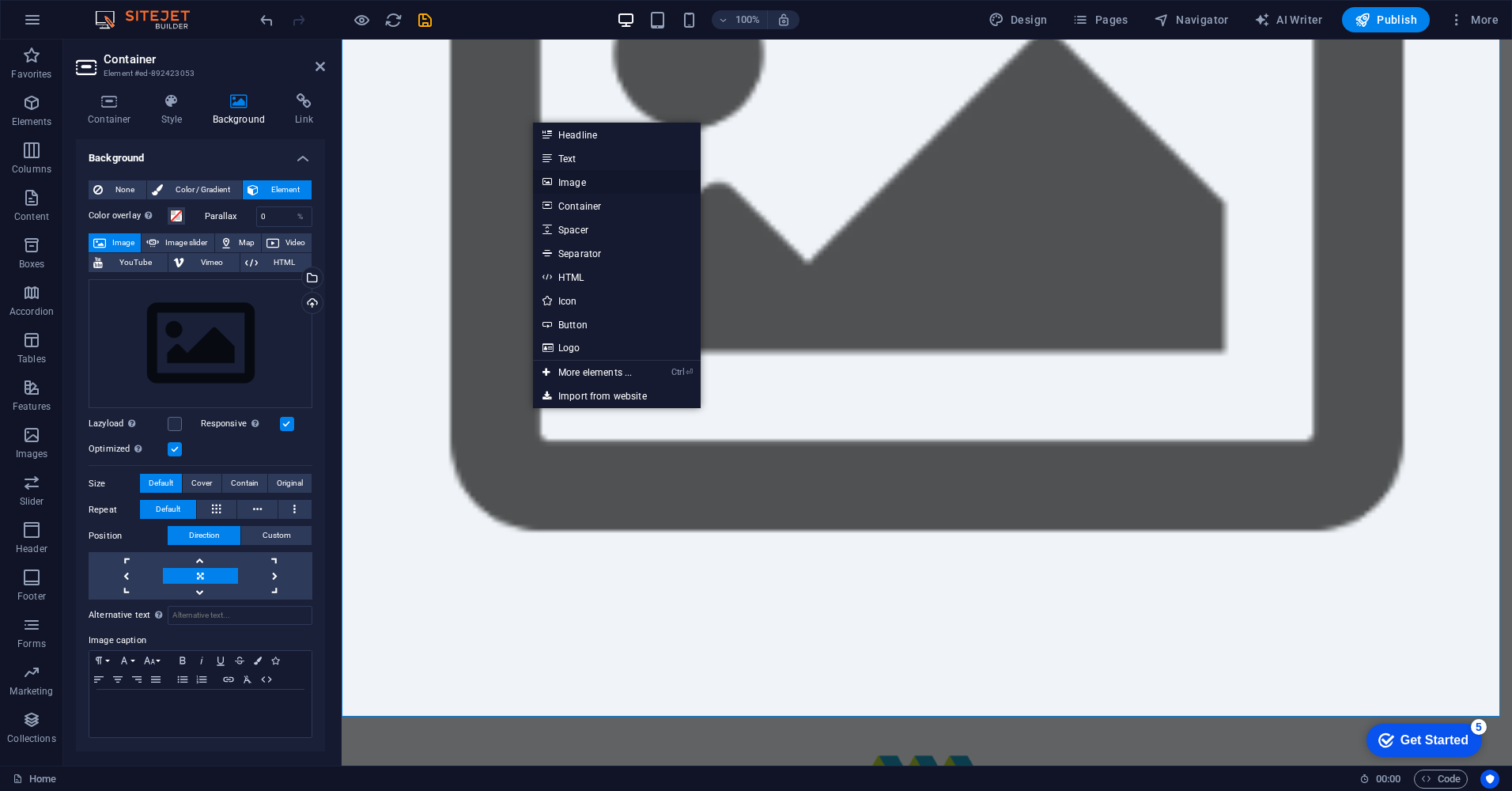
click at [575, 185] on link "Image" at bounding box center [617, 182] width 168 height 24
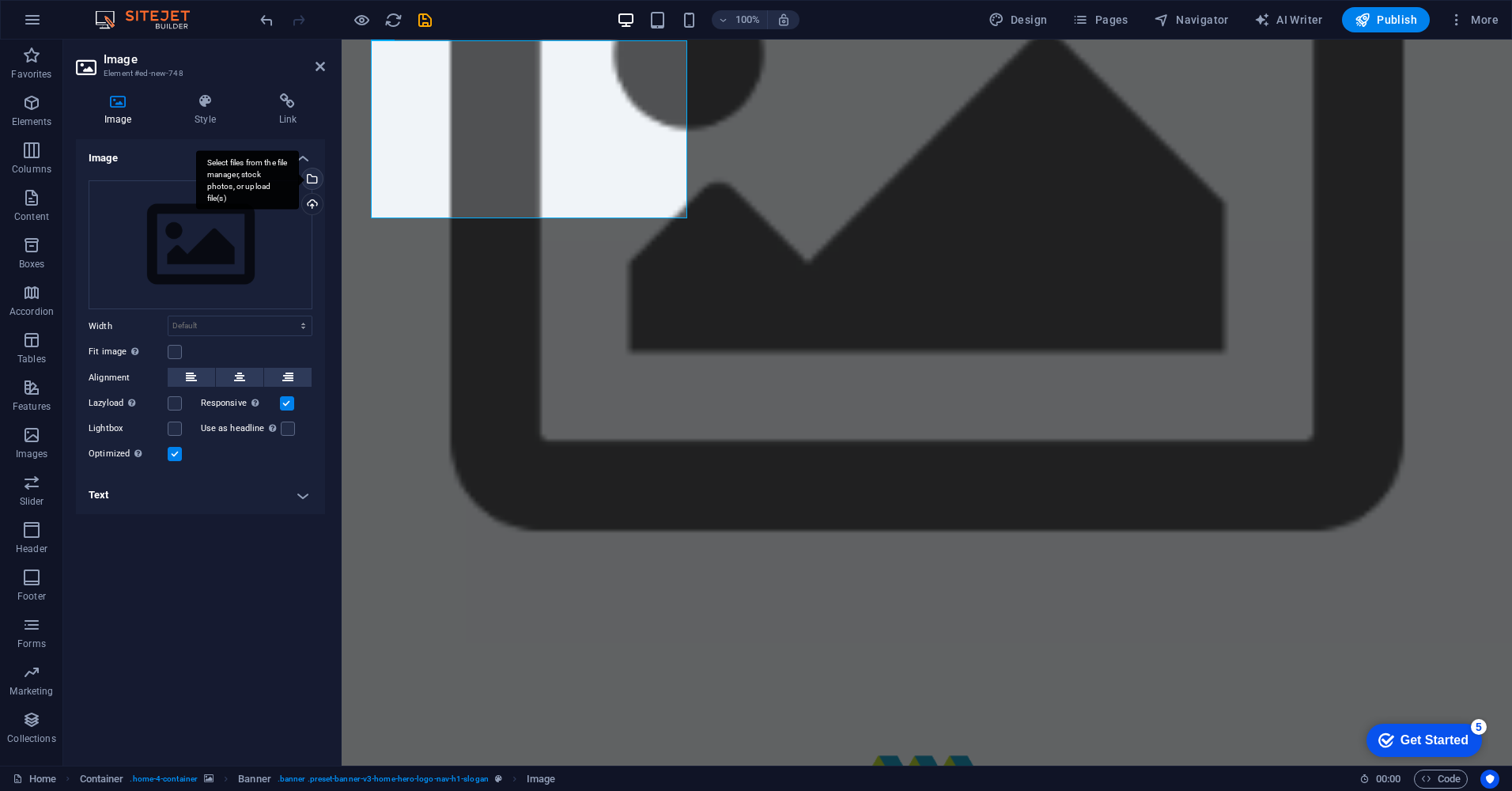
click at [317, 177] on div "Select files from the file manager, stock photos, or upload file(s)" at bounding box center [311, 181] width 24 height 24
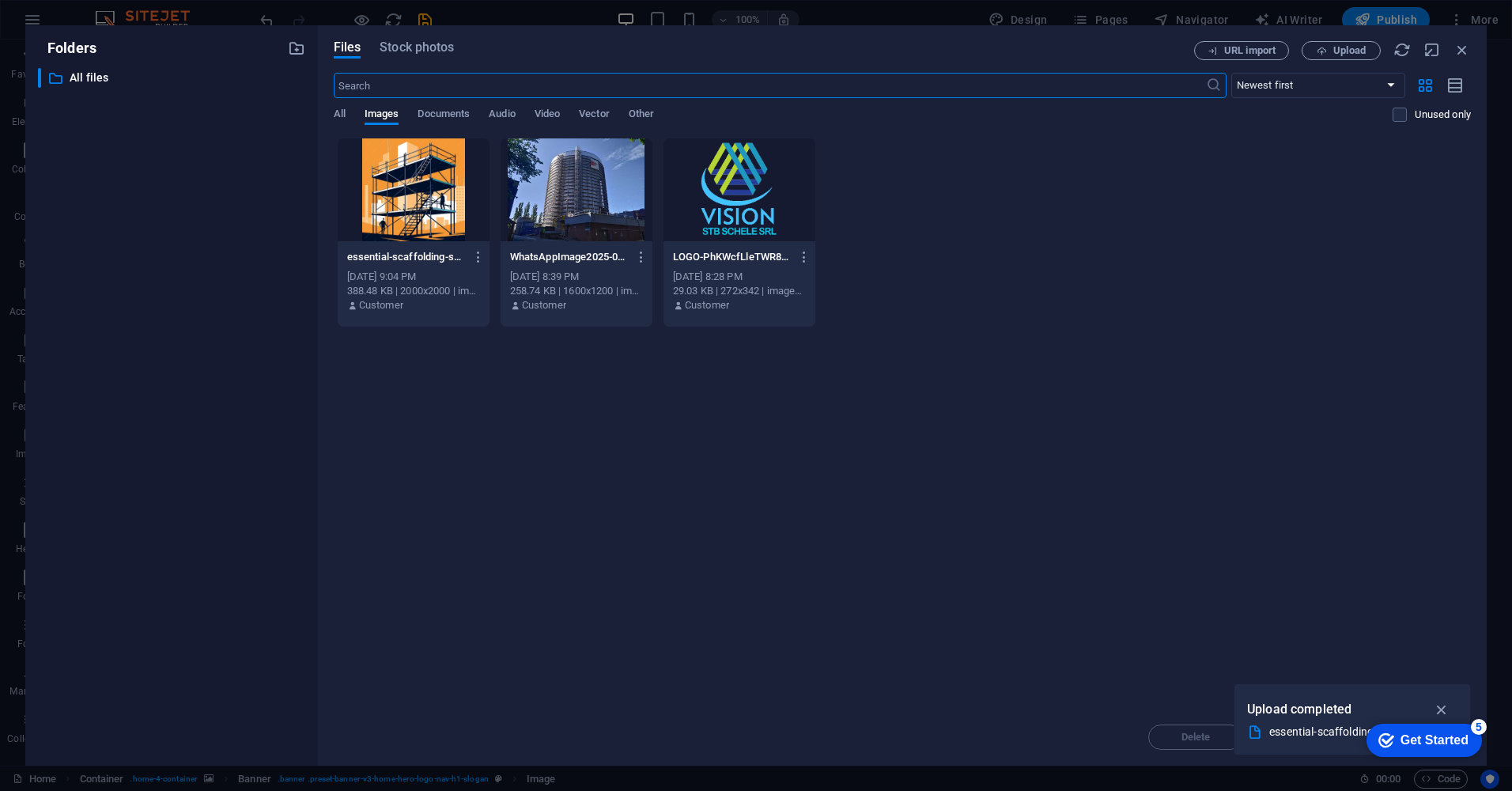
click at [411, 182] on div at bounding box center [414, 190] width 152 height 103
click at [1446, 711] on icon "button" at bounding box center [1442, 710] width 18 height 18
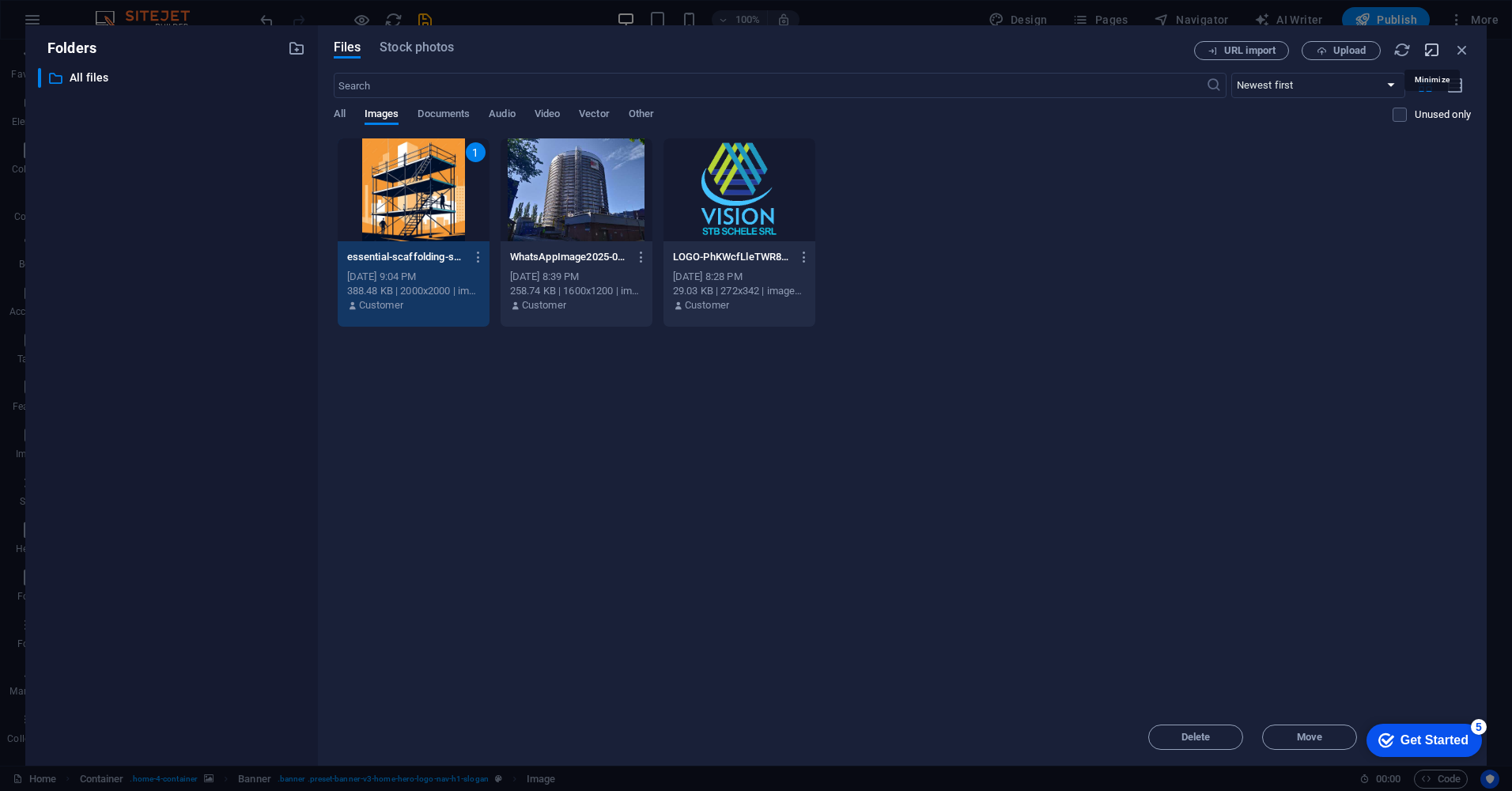
click at [1434, 49] on icon "button" at bounding box center [1432, 50] width 18 height 18
select select "image"
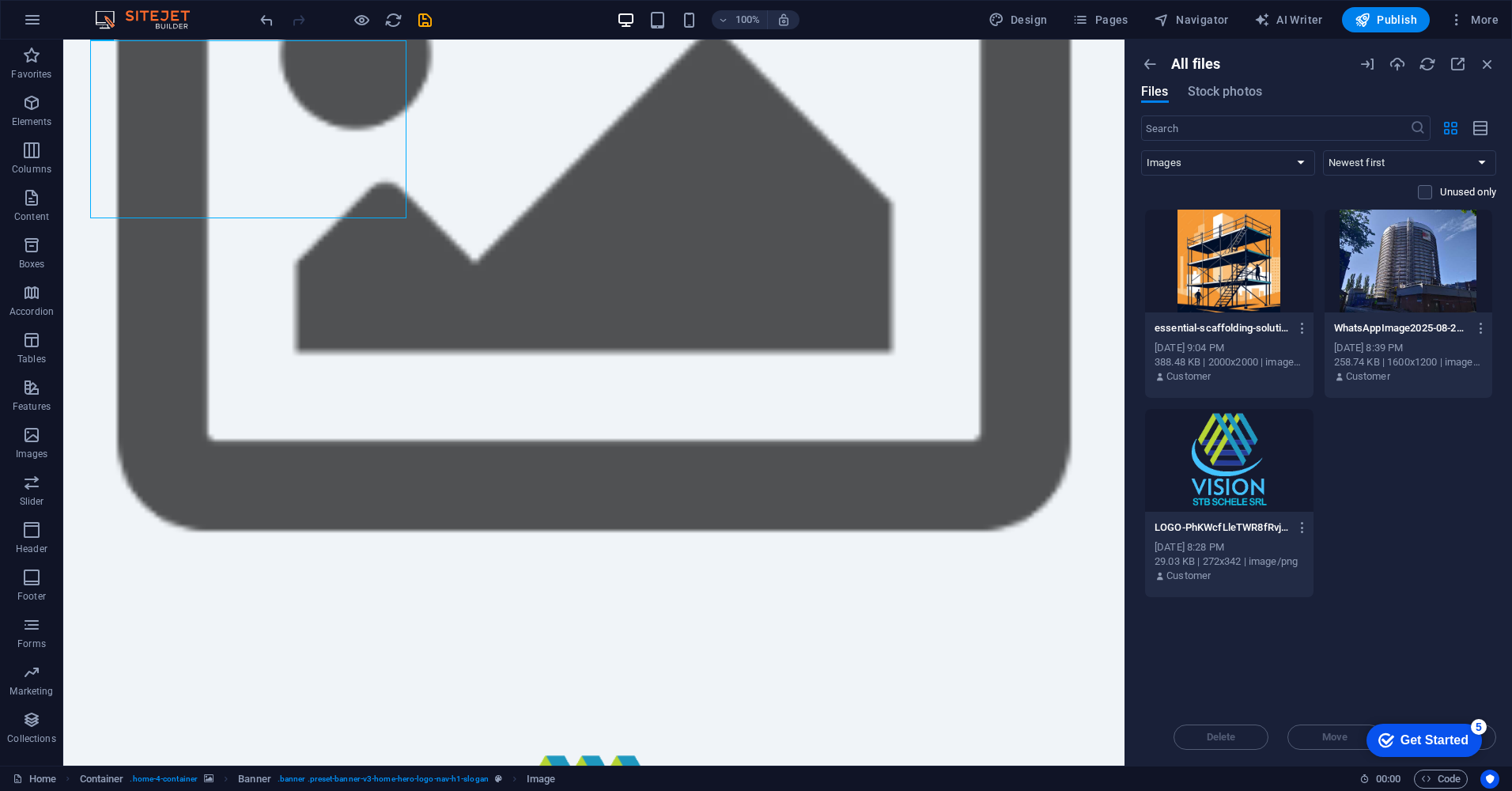
click at [1228, 259] on div at bounding box center [1229, 261] width 169 height 103
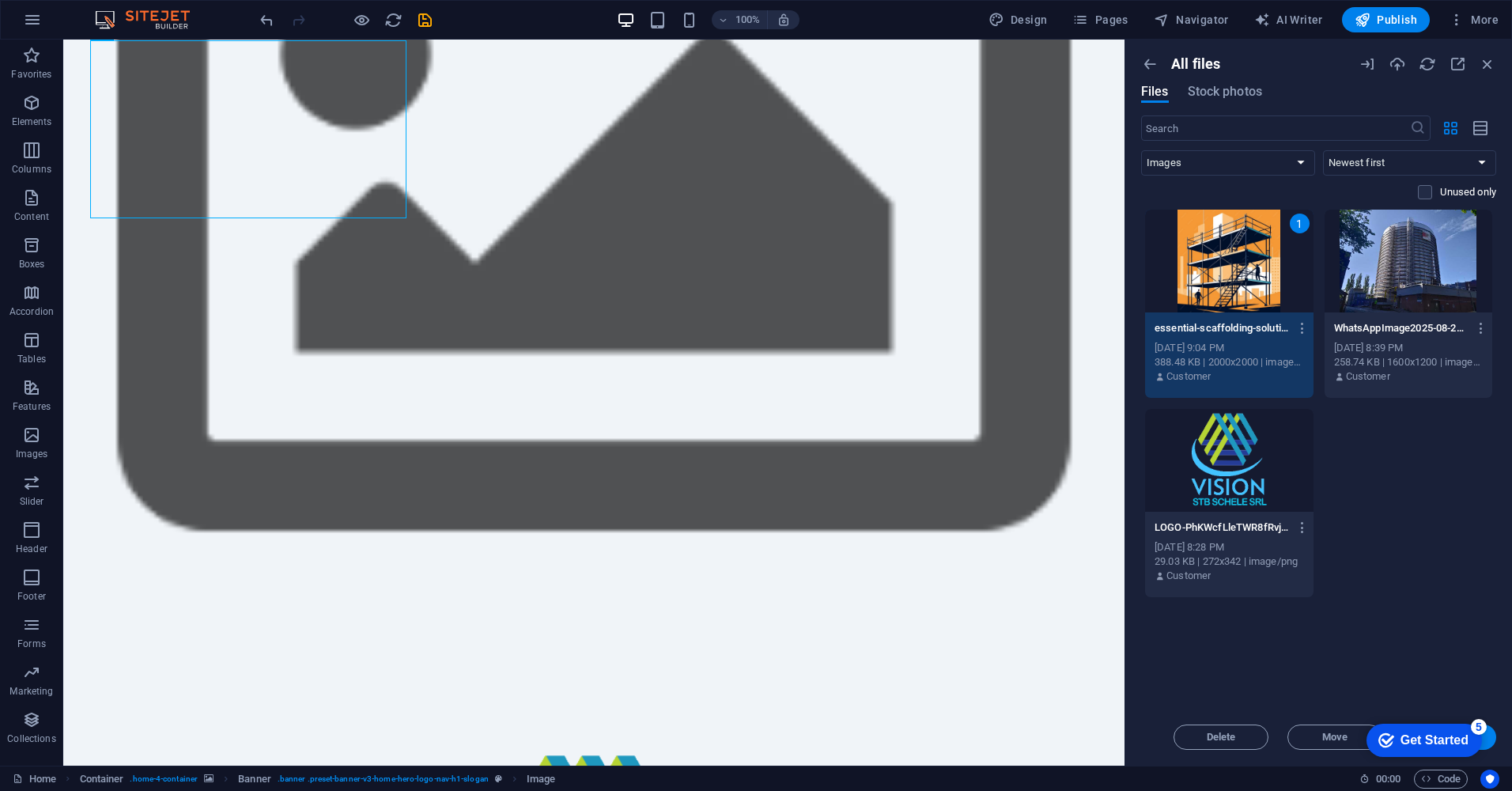
click div "checkmark Get Started 5 First Steps in the Editor Let's guide you through the t…"
click at [1489, 743] on button "Insert" at bounding box center [1449, 738] width 95 height 26
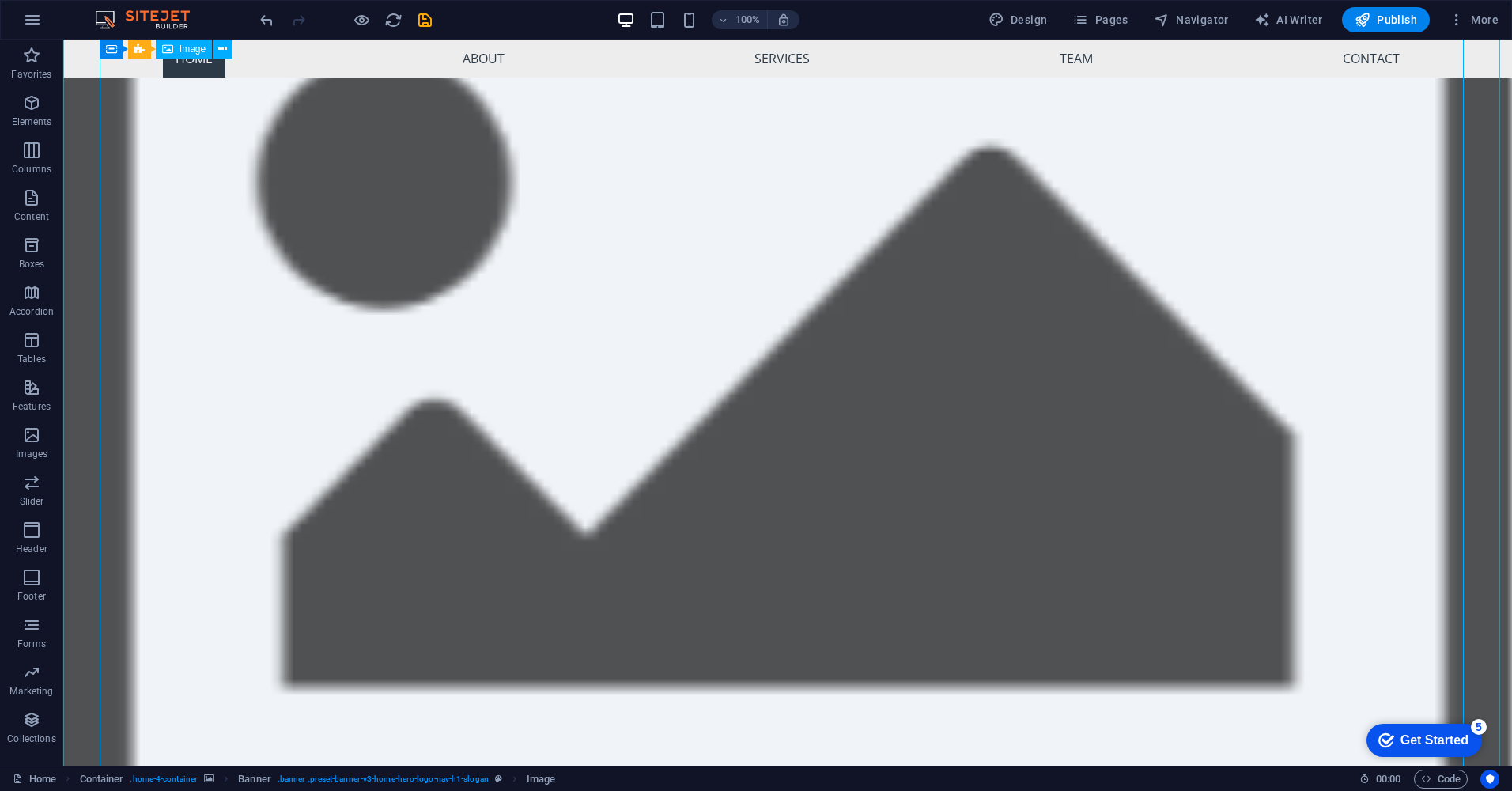
scroll to position [870, 0]
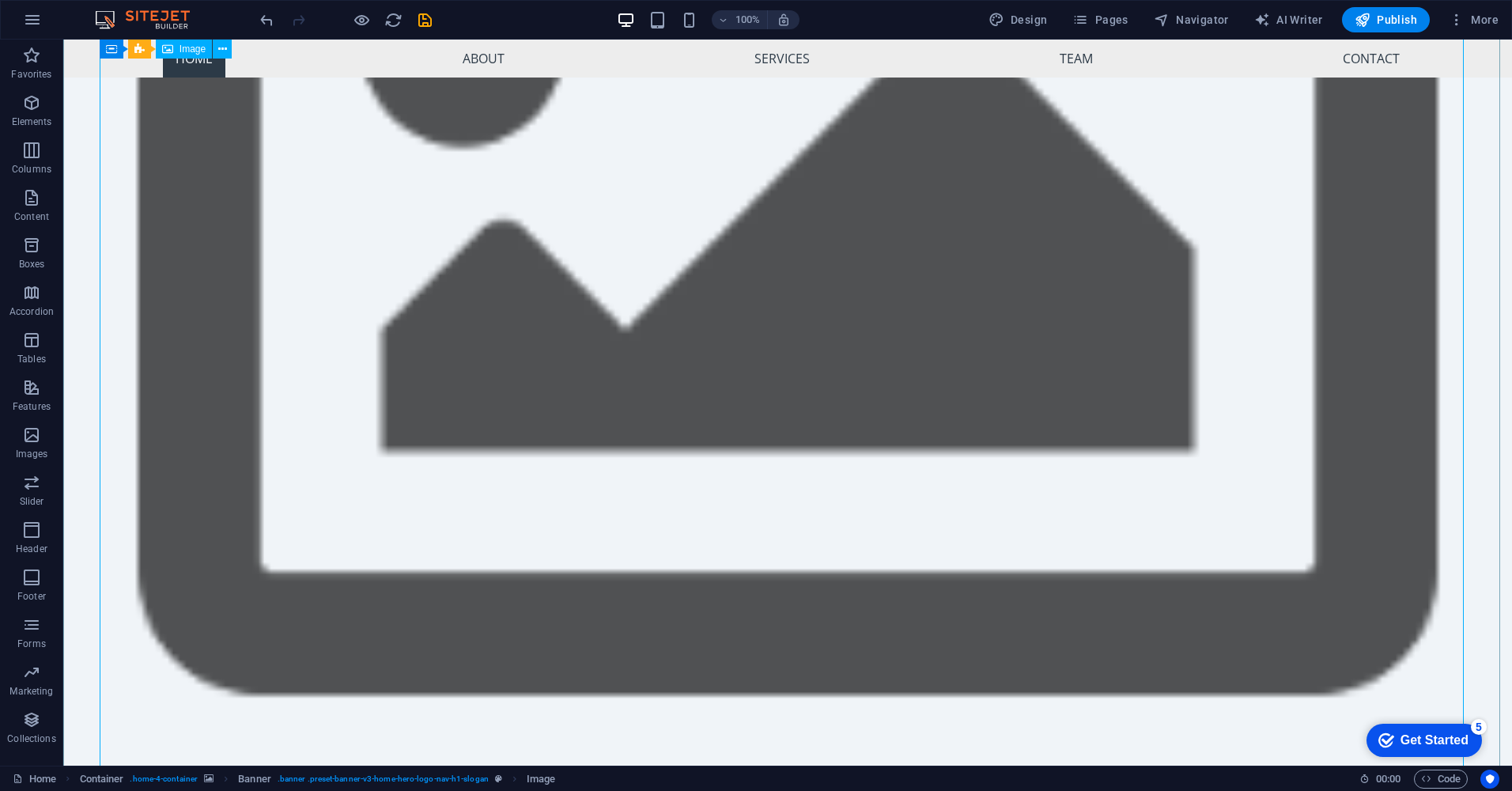
scroll to position [317, 0]
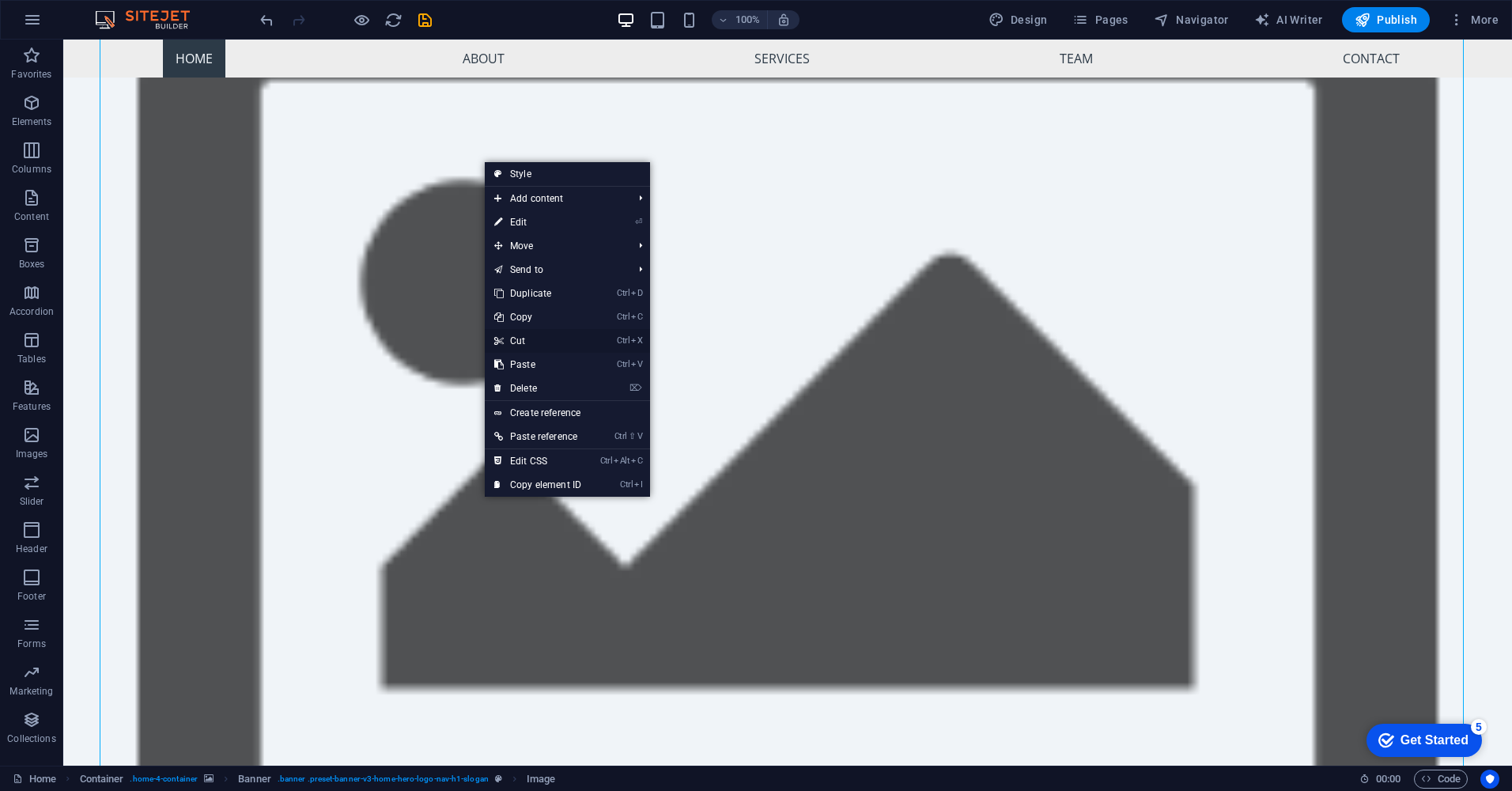
click at [535, 341] on link "Ctrl X Cut" at bounding box center [537, 341] width 106 height 24
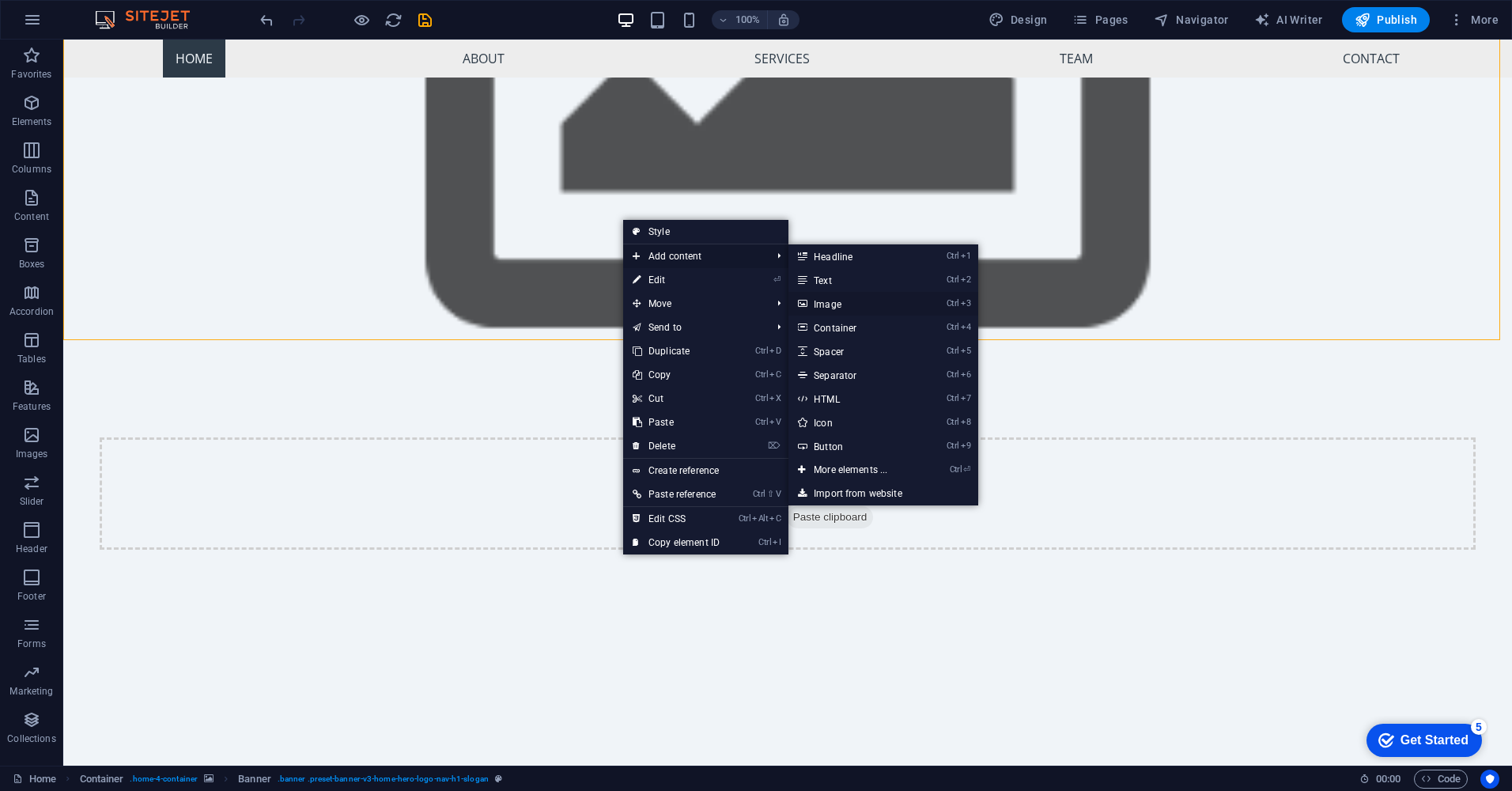
drag, startPoint x: 832, startPoint y: 301, endPoint x: 492, endPoint y: 262, distance: 342.2
click at [832, 301] on link "Ctrl 3 Image" at bounding box center [854, 304] width 130 height 24
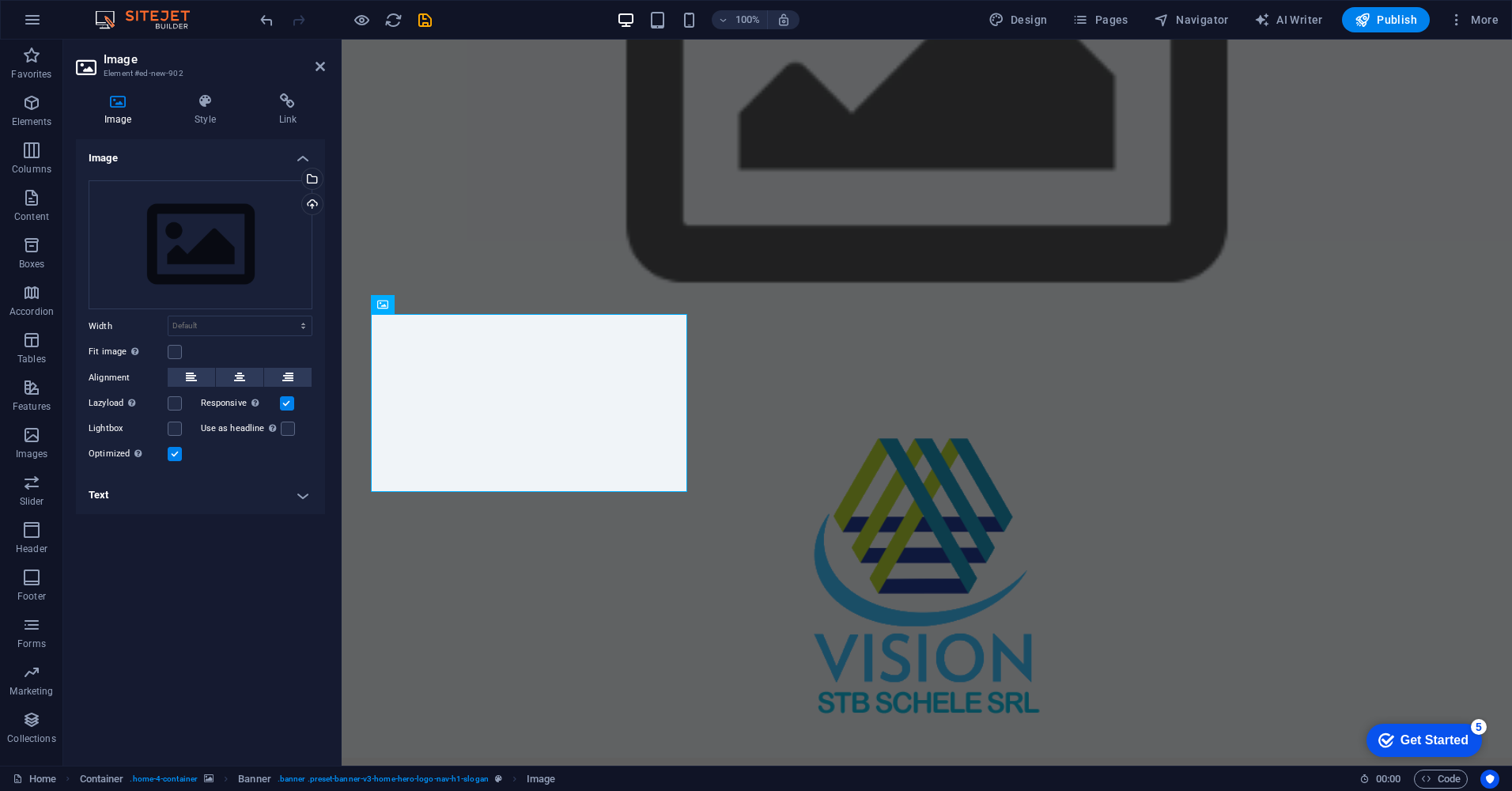
scroll to position [121, 0]
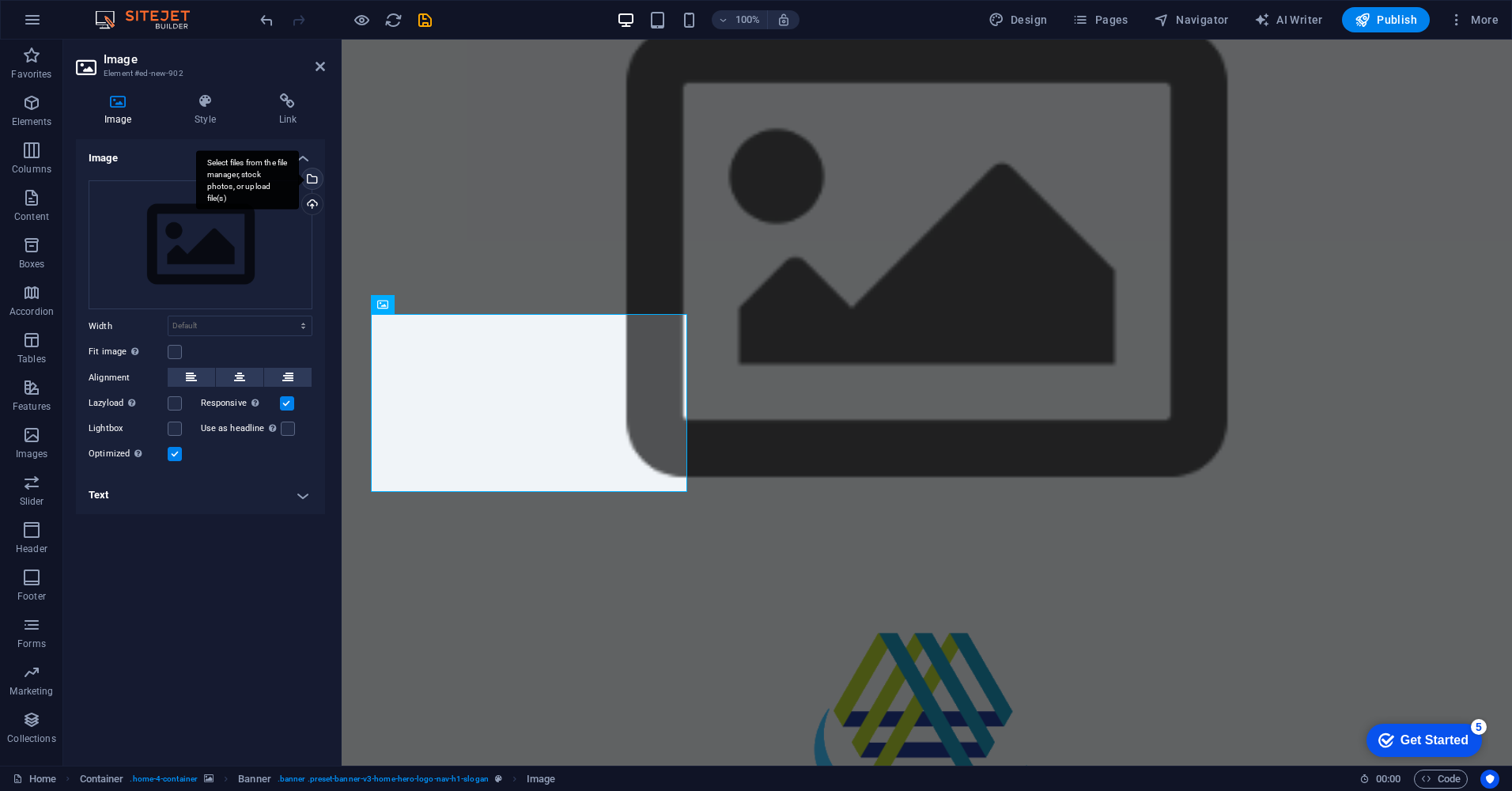
click at [313, 178] on div "Select files from the file manager, stock photos, or upload file(s)" at bounding box center [311, 181] width 24 height 24
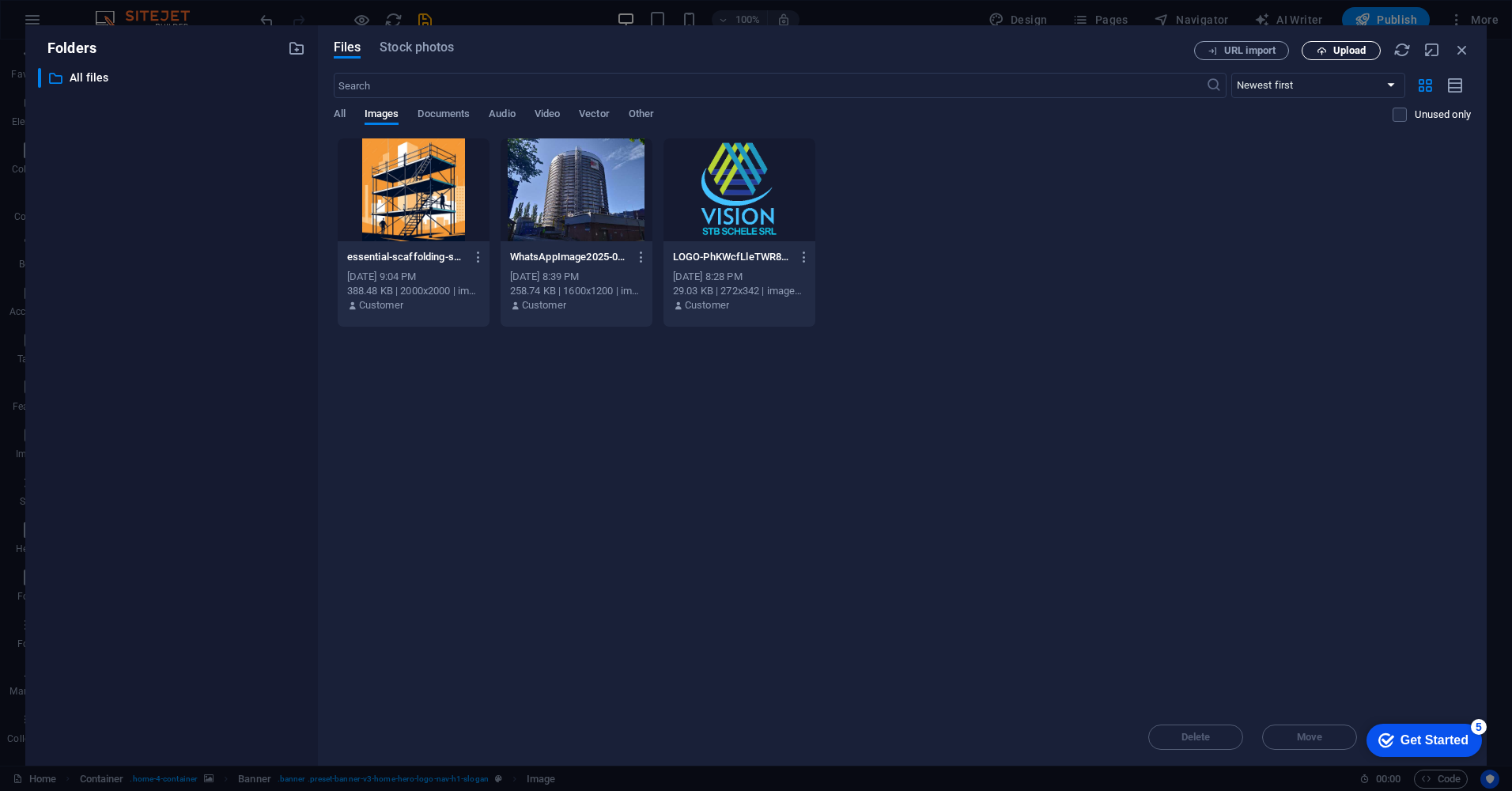
click at [1367, 52] on span "Upload" at bounding box center [1341, 50] width 65 height 10
click at [1339, 53] on span "Upload" at bounding box center [1349, 50] width 33 height 10
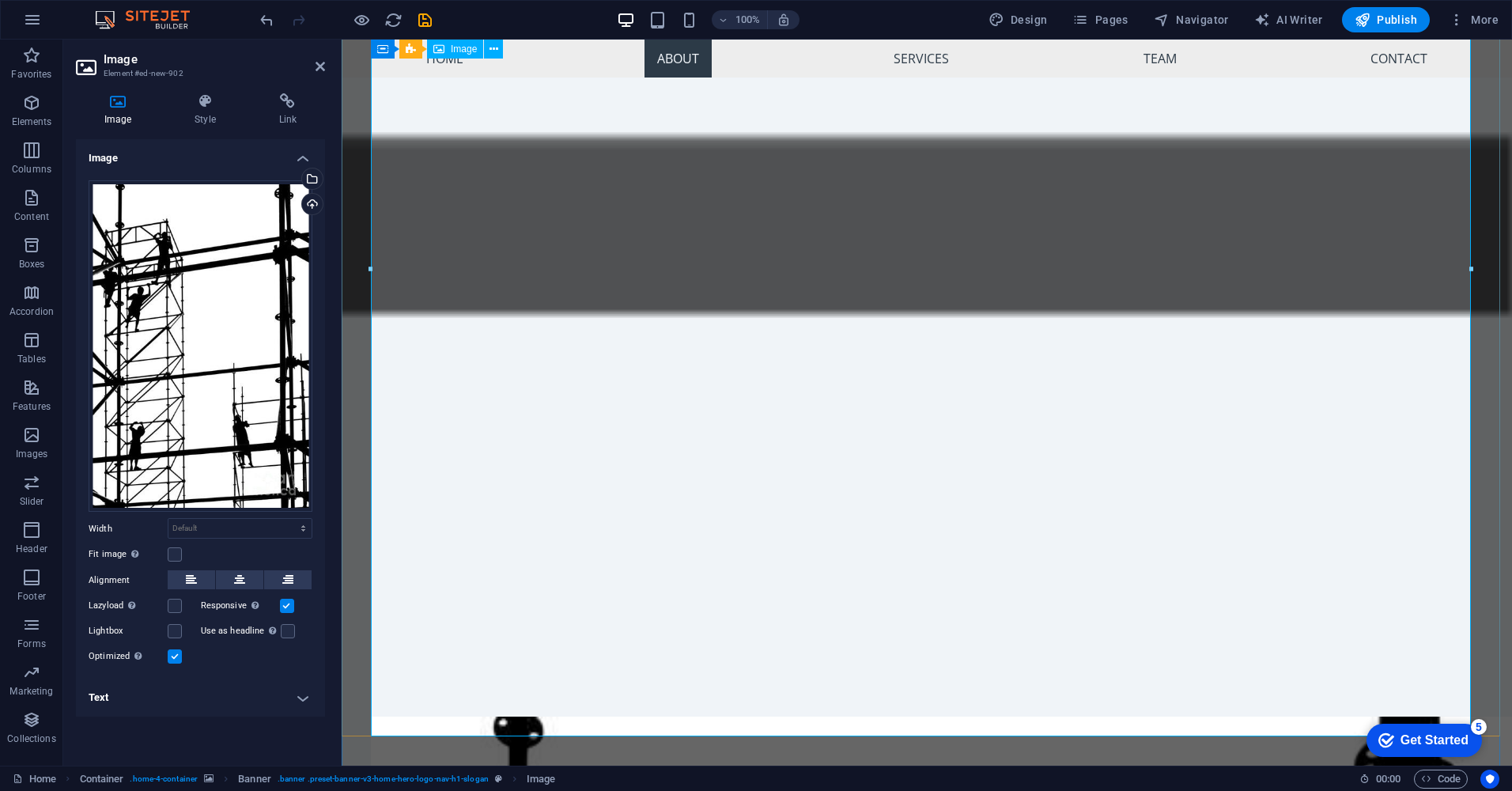
scroll to position [992, 0]
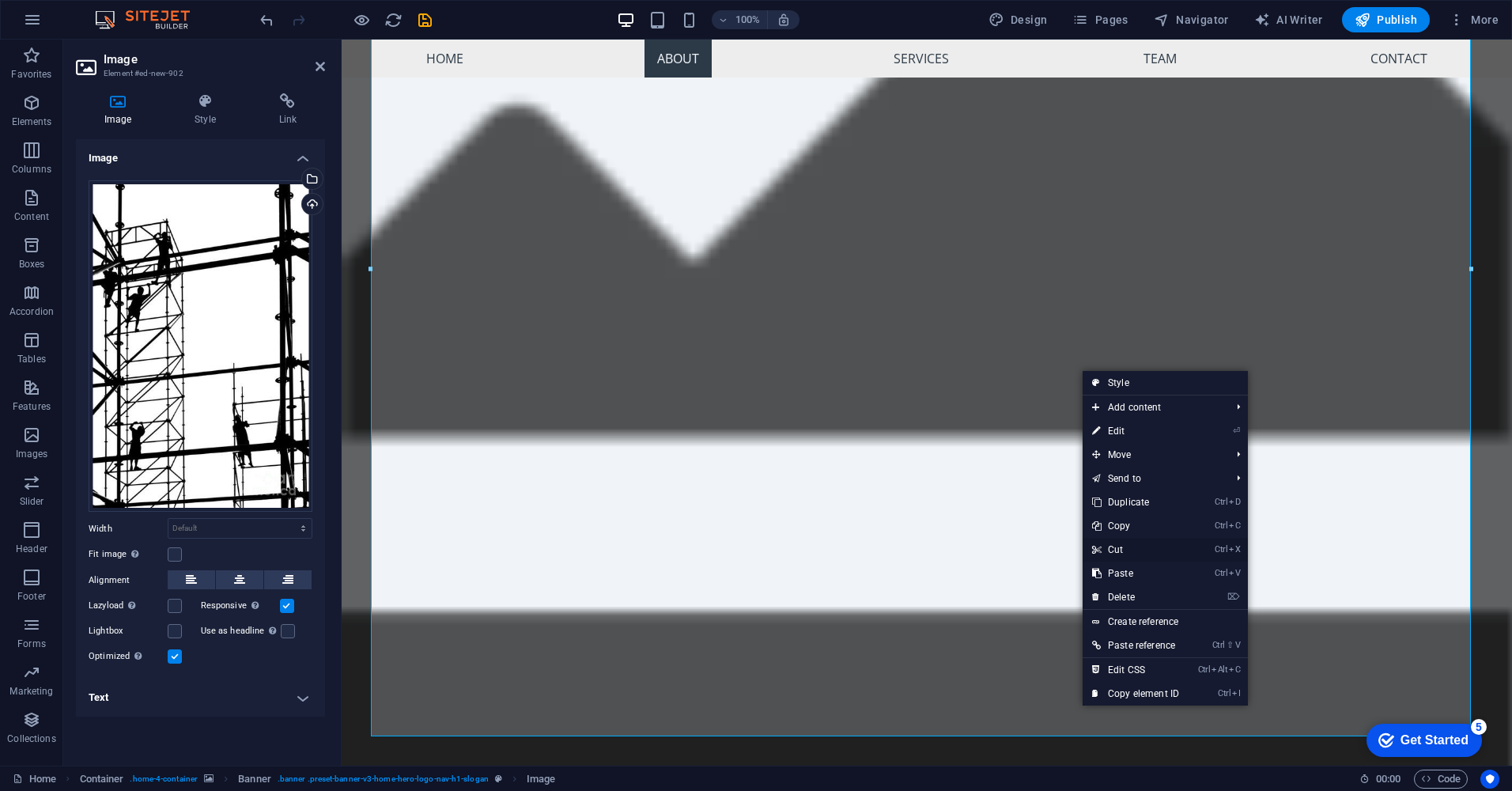
drag, startPoint x: 1078, startPoint y: 515, endPoint x: 1132, endPoint y: 554, distance: 66.6
click at [1132, 554] on link "Ctrl X Cut" at bounding box center [1135, 550] width 106 height 24
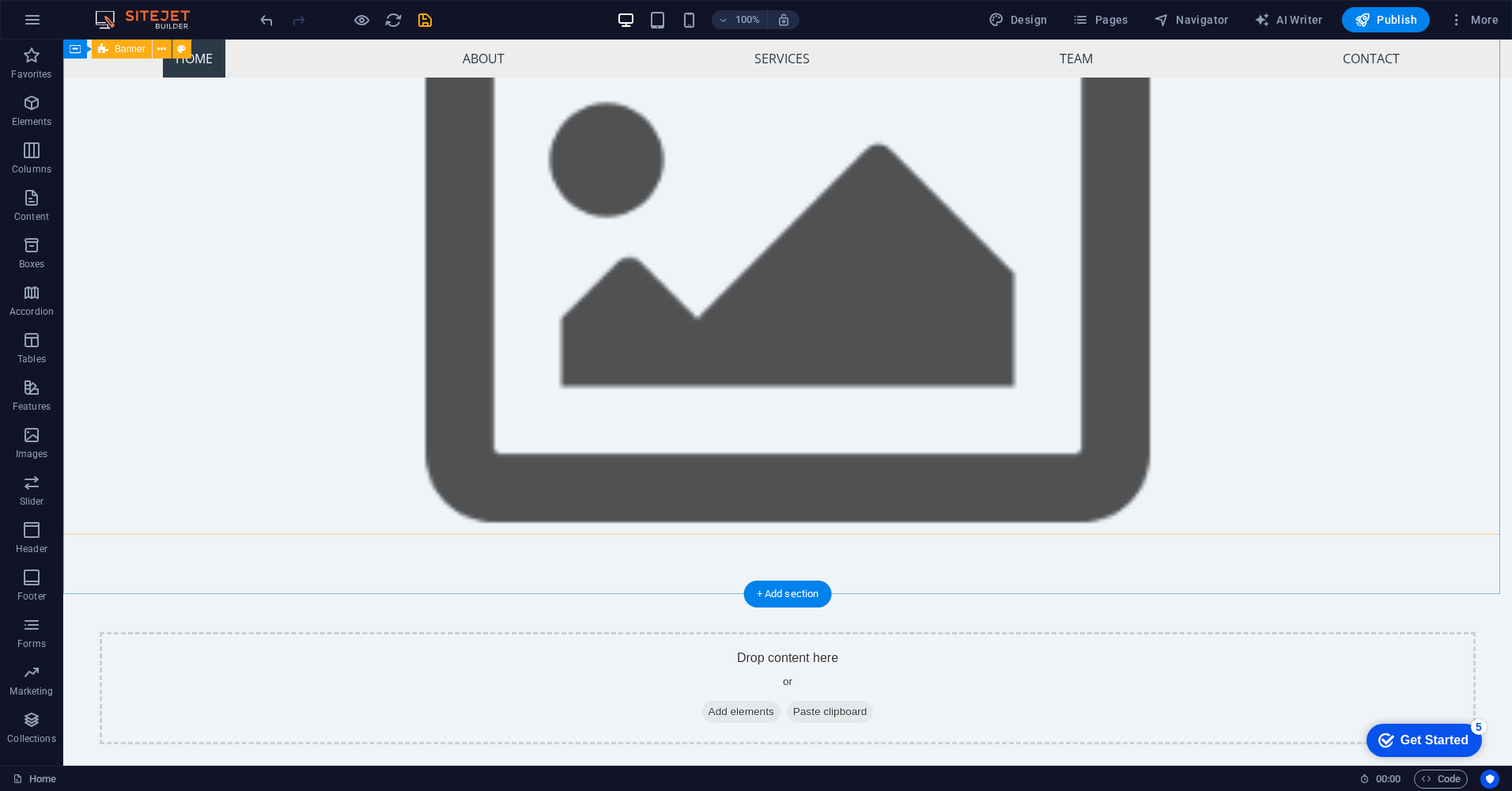
scroll to position [0, 0]
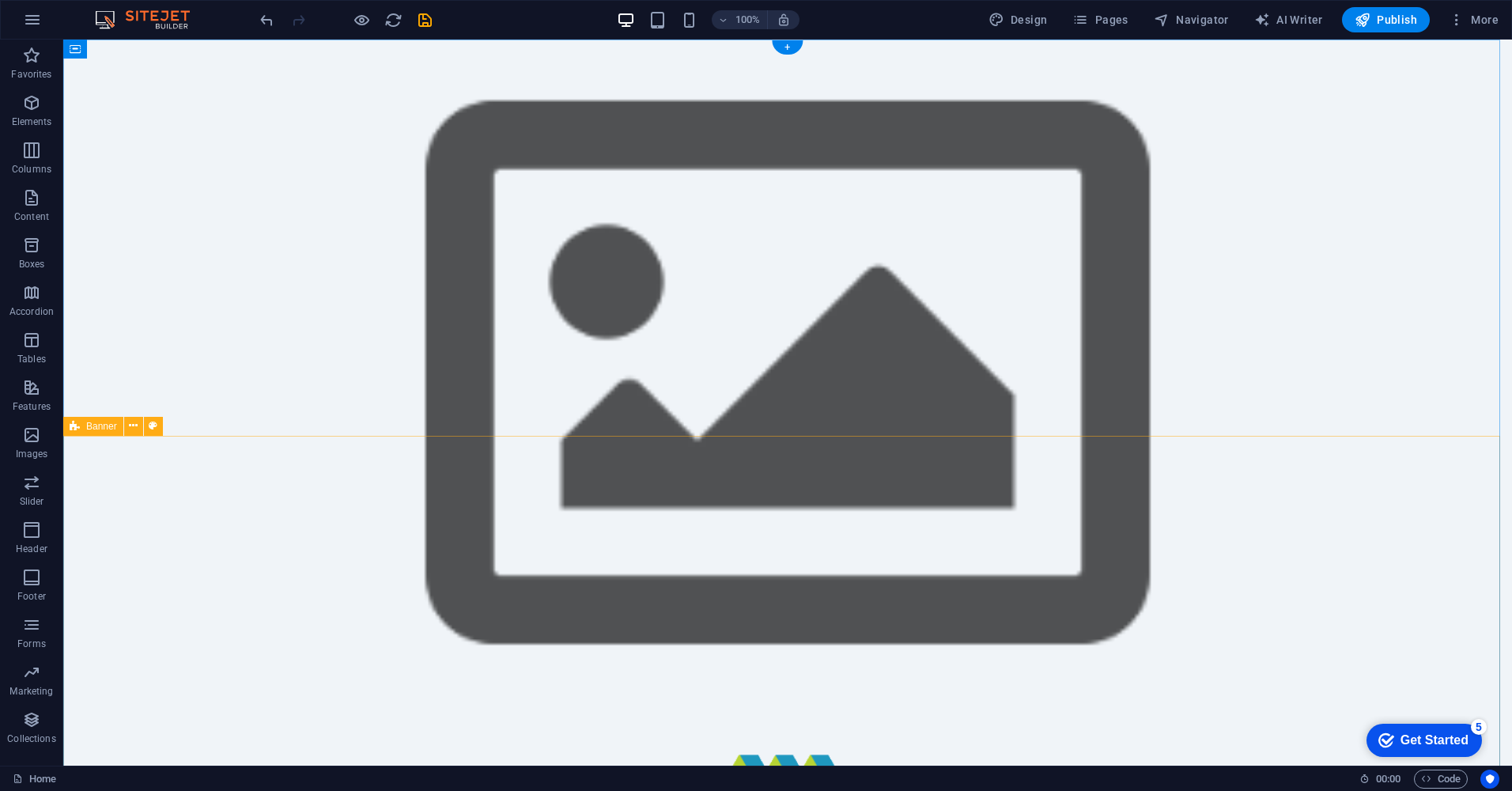
click at [87, 428] on span "Banner" at bounding box center [101, 427] width 31 height 10
click at [135, 425] on icon at bounding box center [133, 426] width 9 height 17
click at [155, 424] on icon at bounding box center [153, 426] width 9 height 17
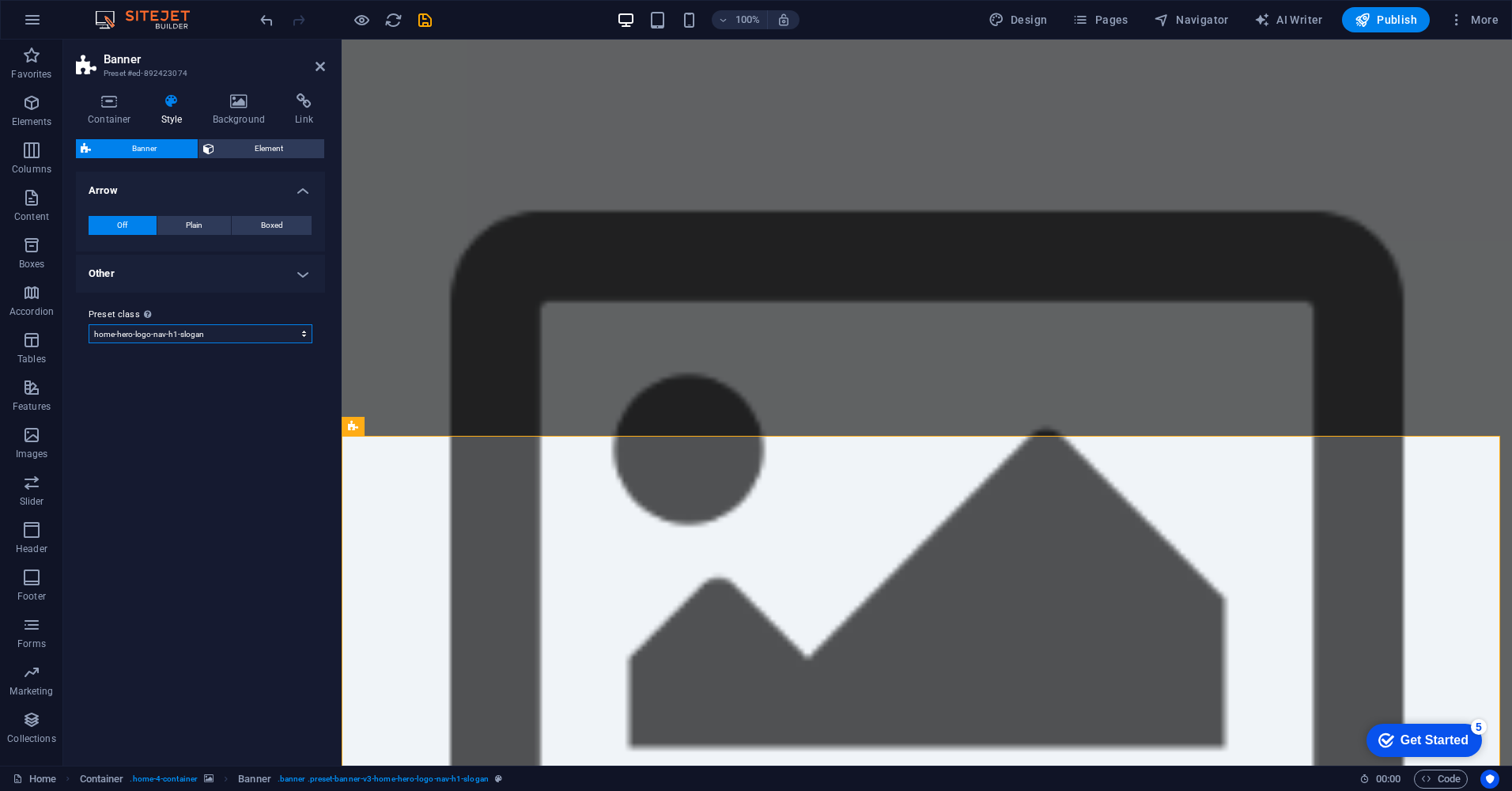
click at [232, 335] on select "default home-hero-logo-nav-h1-slogan home-hero-logo-nav-h1 home-logo-nav-h1-ima…" at bounding box center [200, 334] width 224 height 19
click at [89, 325] on select "default home-hero-logo-nav-h1-slogan home-hero-logo-nav-h1 home-logo-nav-h1-ima…" at bounding box center [200, 334] width 224 height 19
select select "preset-banner-v3-home-hero-logo-nav-h1"
click at [243, 277] on h4 "Other" at bounding box center [200, 274] width 249 height 38
click at [192, 340] on select "Off Zoom: in & out Slide: left to right Slide: up to down" at bounding box center [231, 334] width 162 height 19
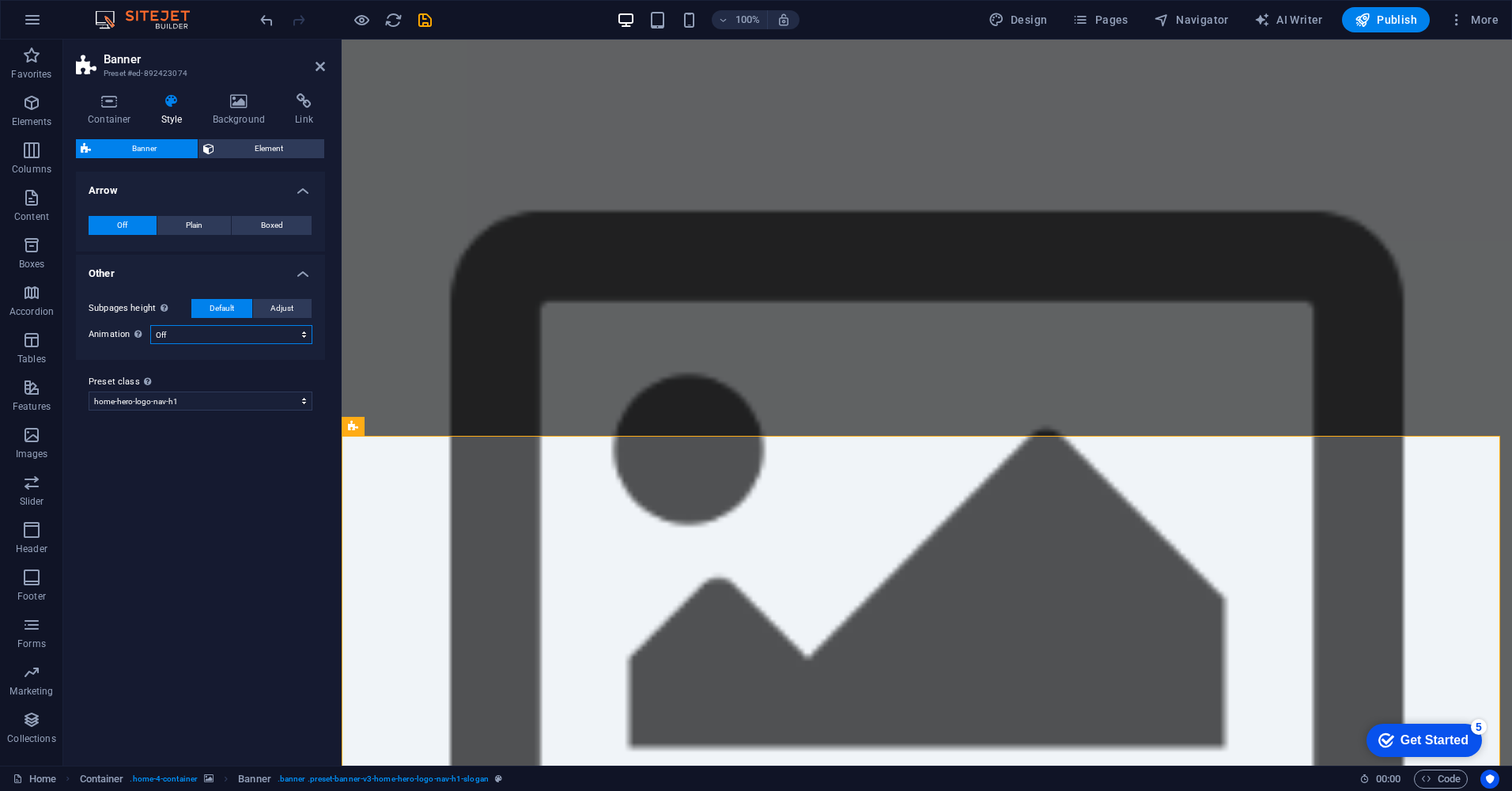
select select "zoominout"
click at [150, 325] on select "Off Zoom: in & out Slide: left to right Slide: up to down" at bounding box center [231, 334] width 162 height 19
click at [201, 225] on span "Plain" at bounding box center [193, 225] width 17 height 19
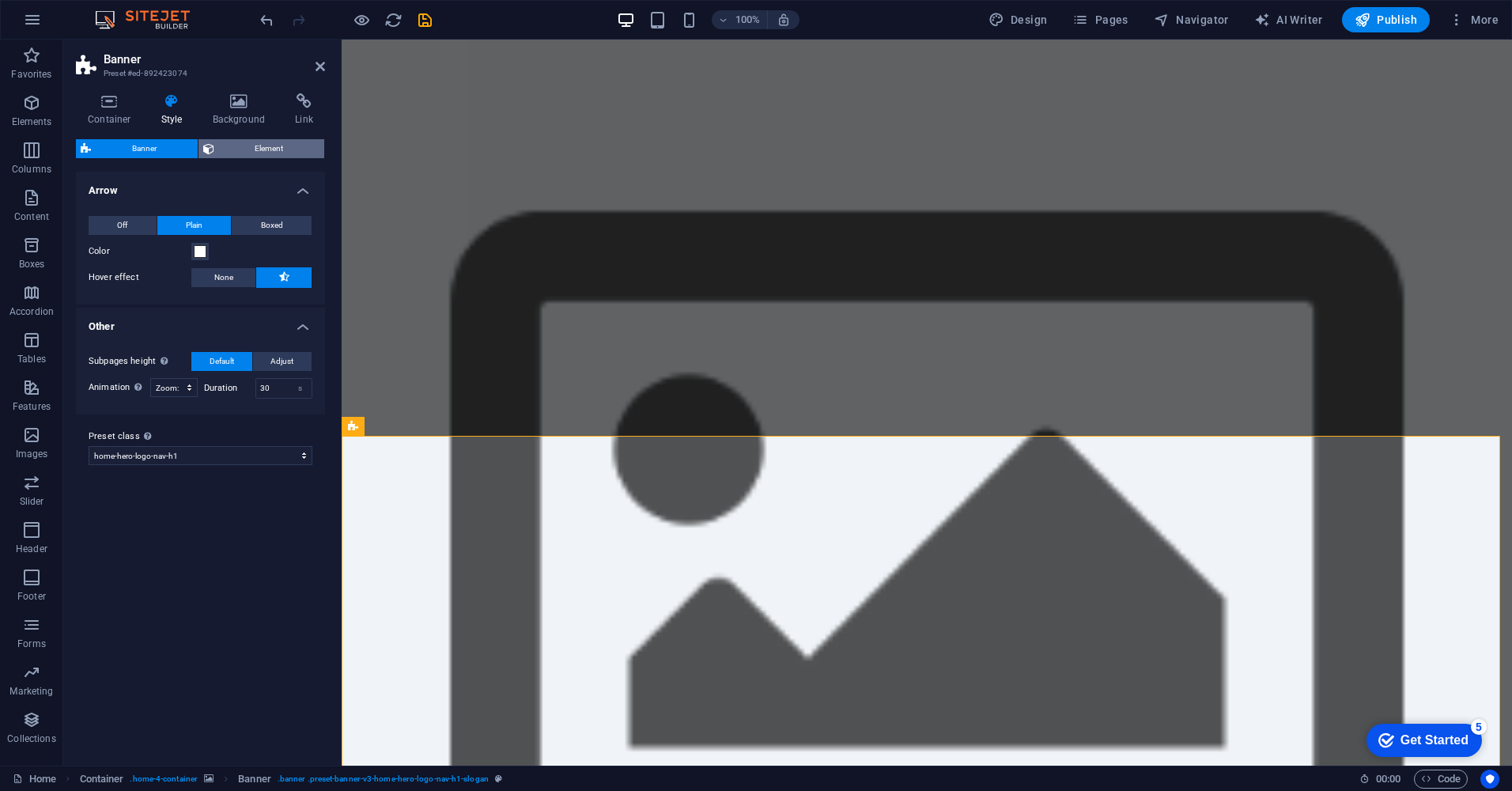
click at [274, 153] on span "Element" at bounding box center [269, 148] width 102 height 19
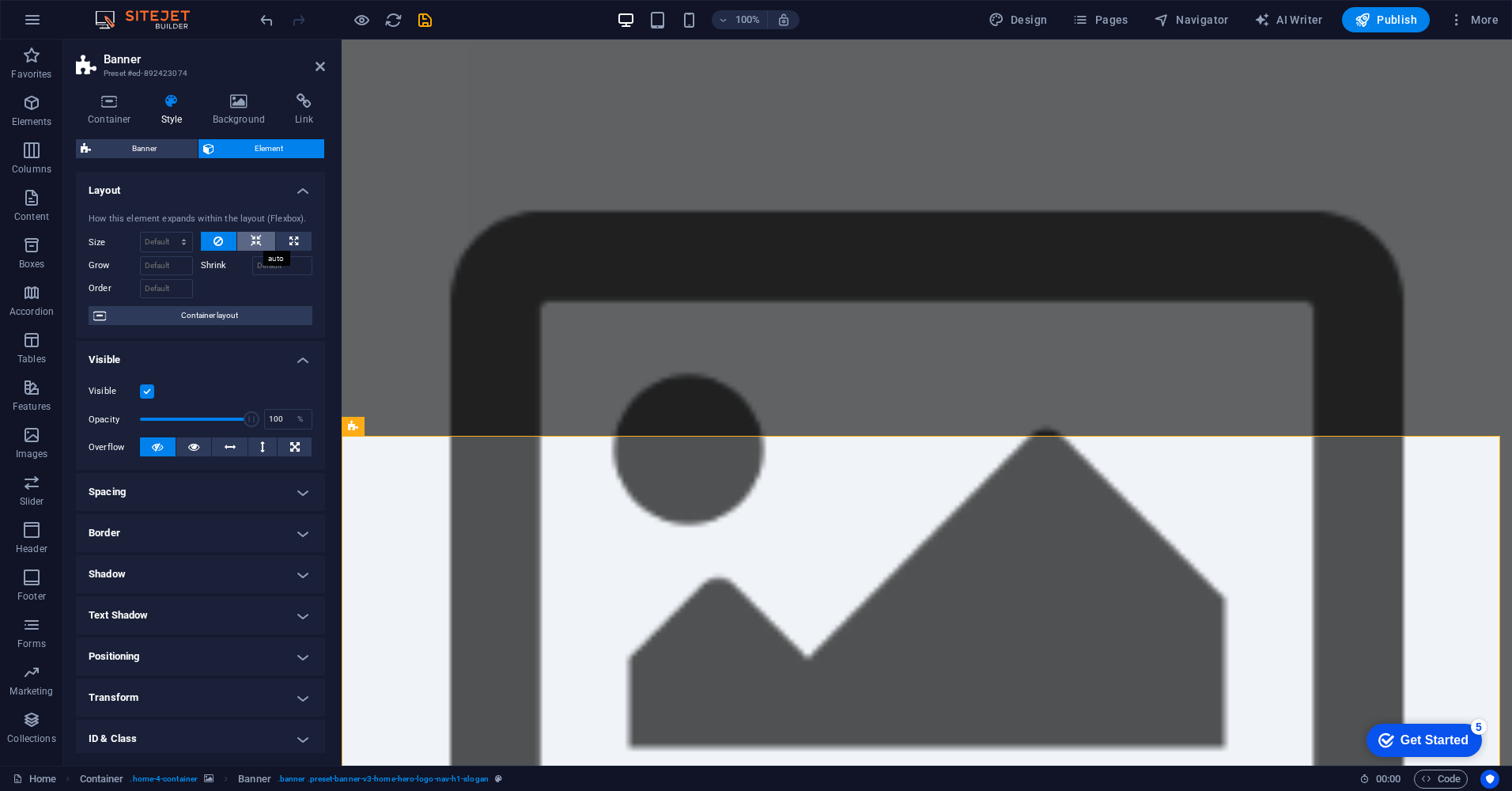
click at [261, 242] on button at bounding box center [256, 241] width 38 height 19
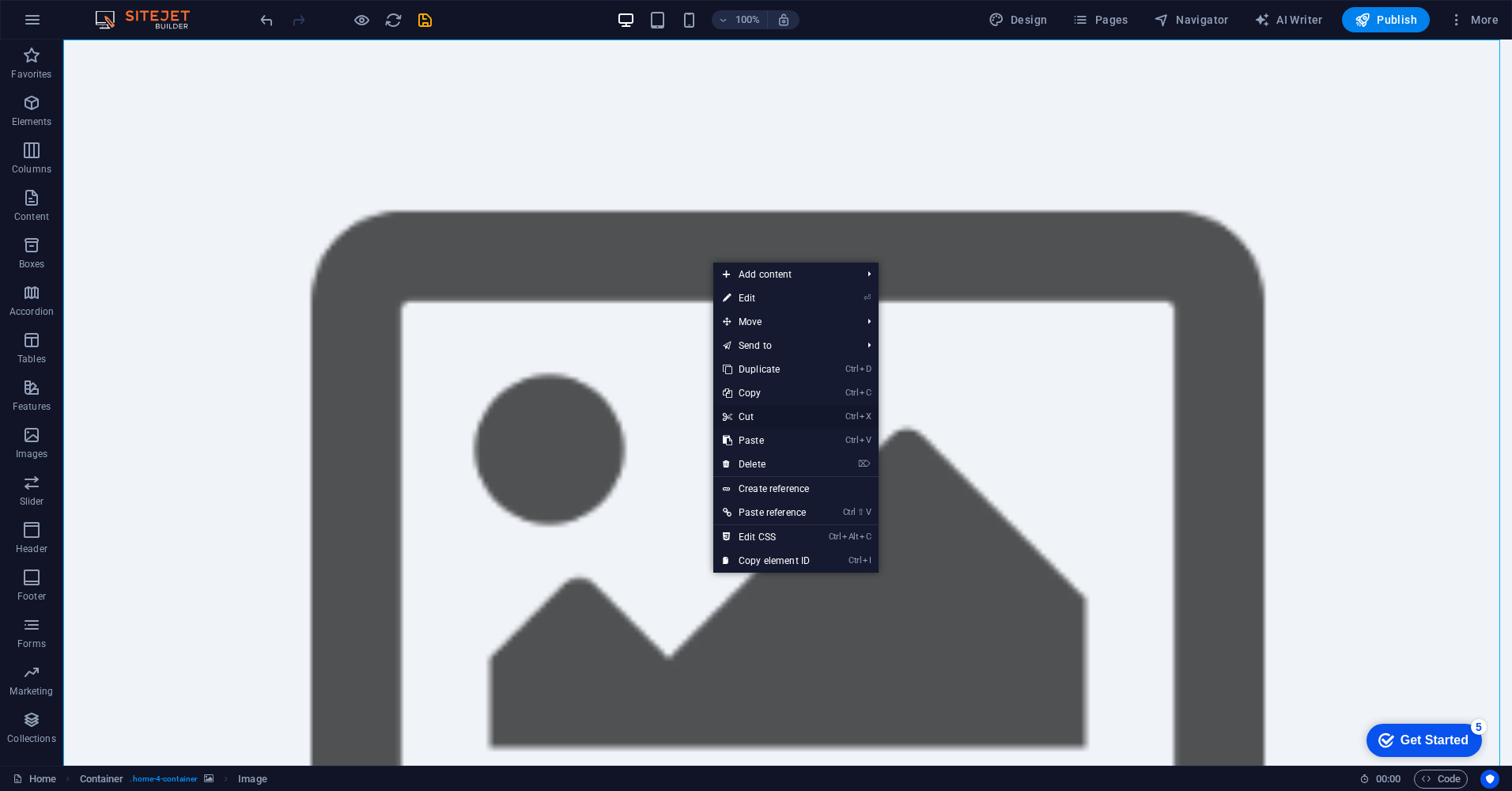
click at [758, 419] on link "Ctrl X Cut" at bounding box center [766, 417] width 106 height 24
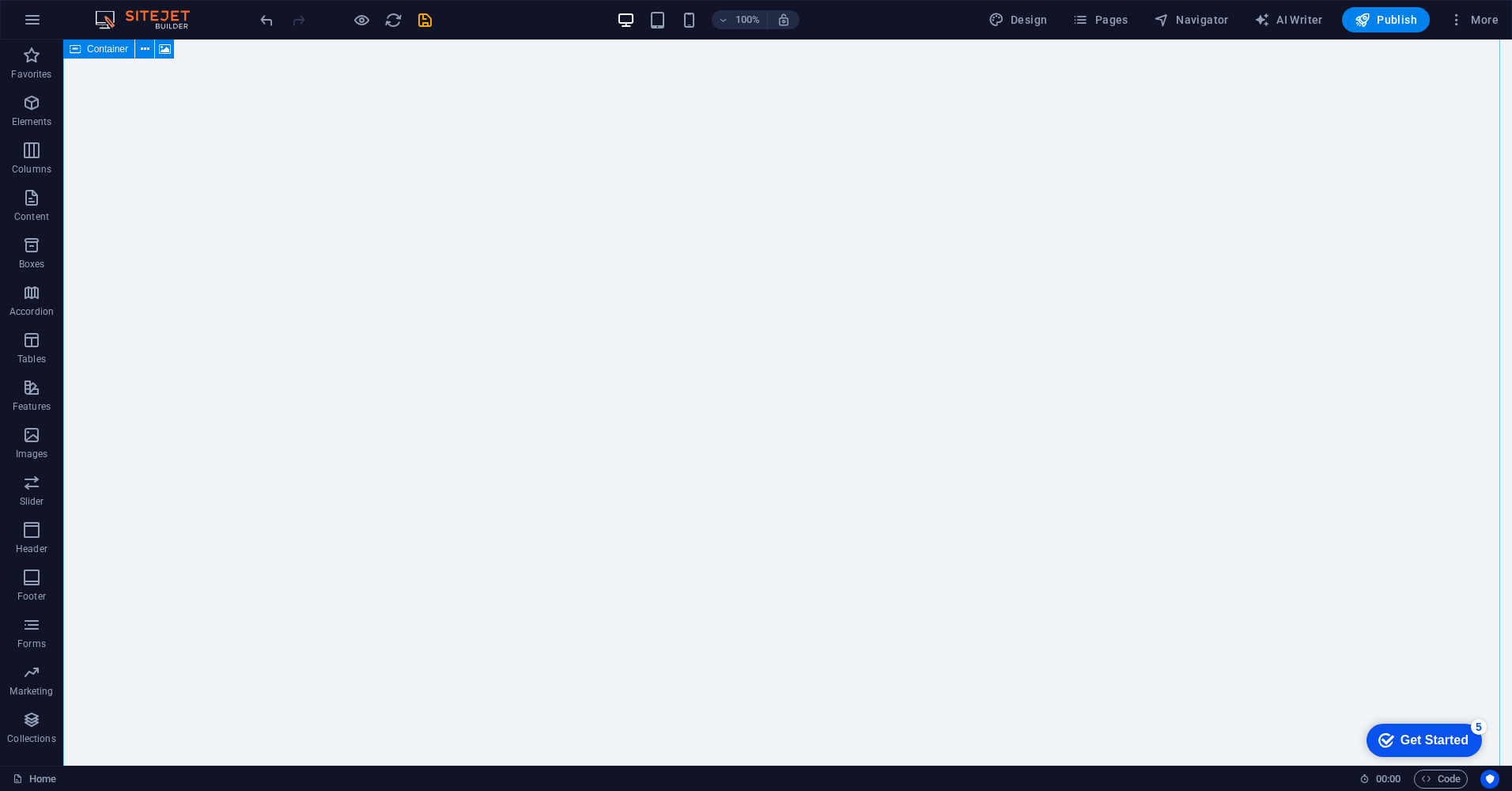
scroll to position [317, 0]
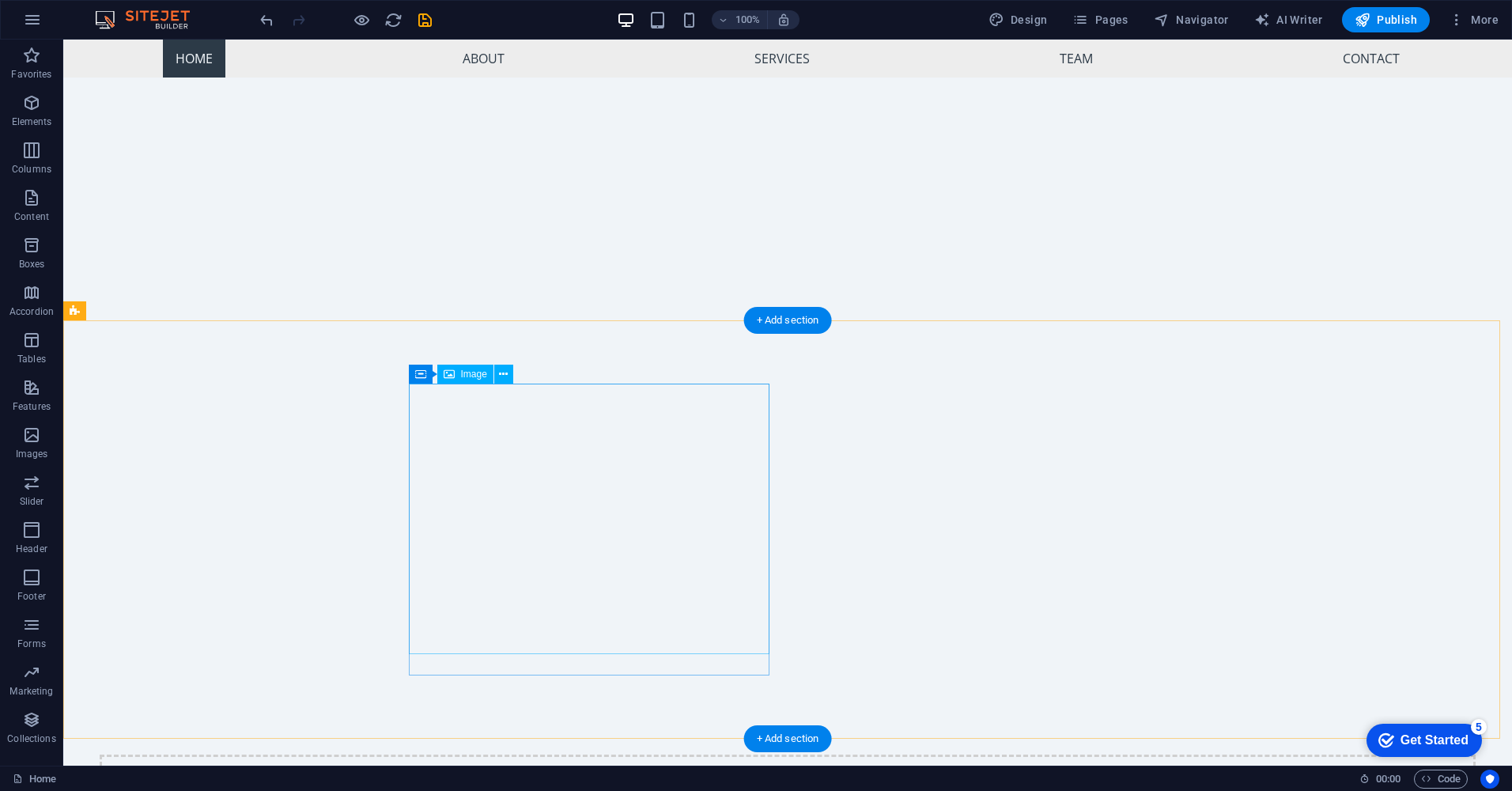
scroll to position [79, 0]
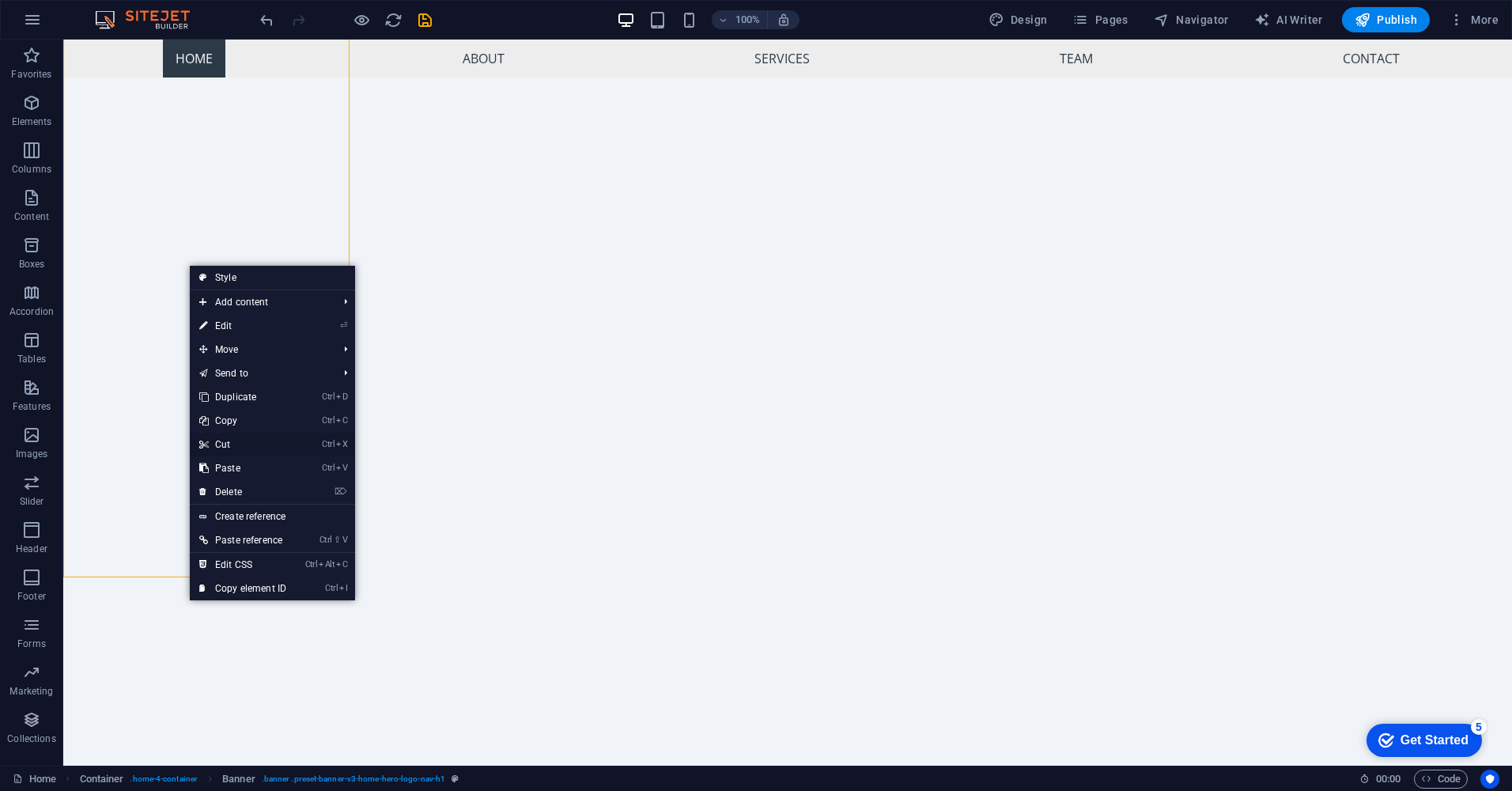
click at [244, 444] on link "Ctrl X Cut" at bounding box center [242, 444] width 106 height 24
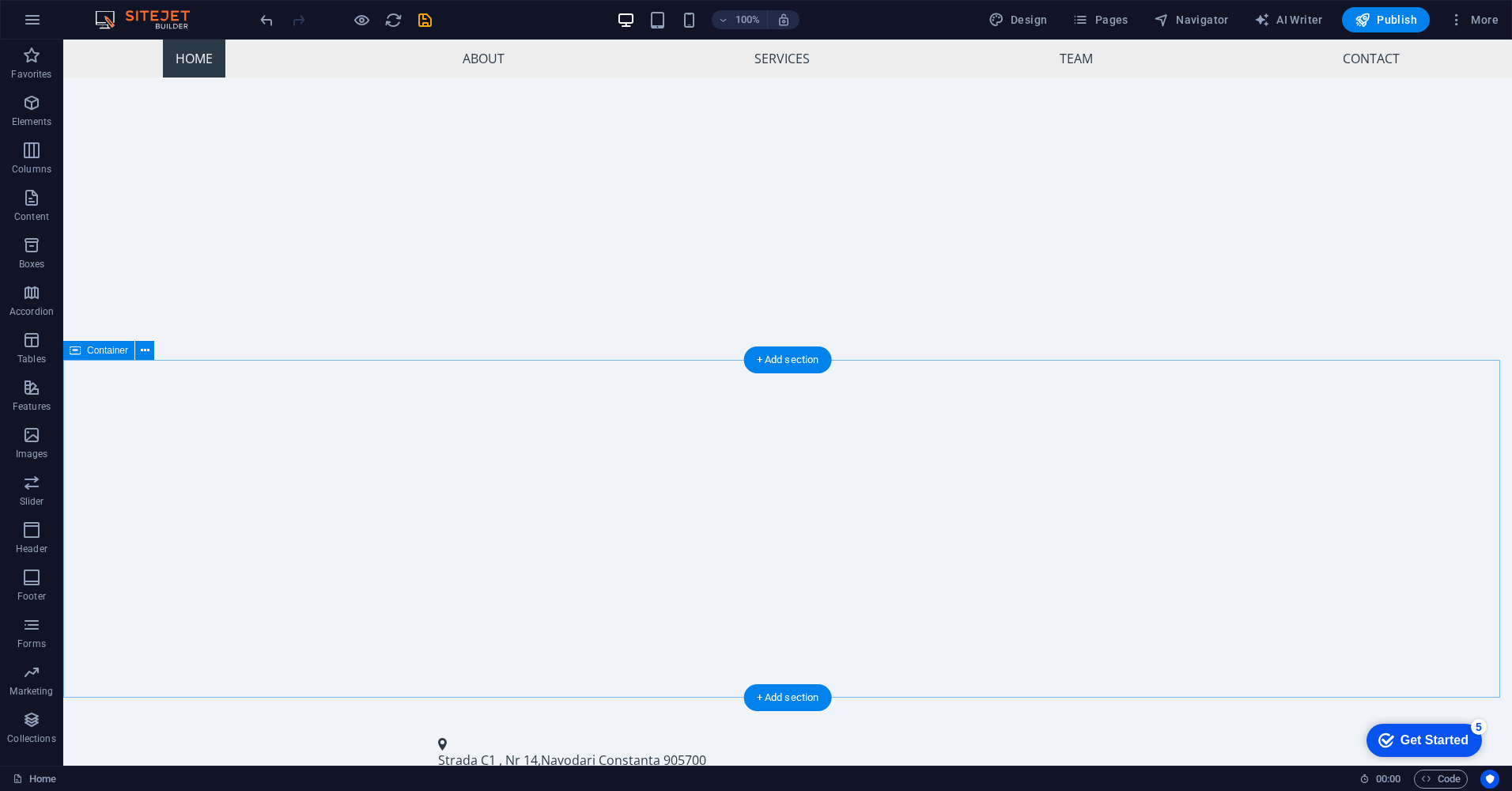
scroll to position [0, 0]
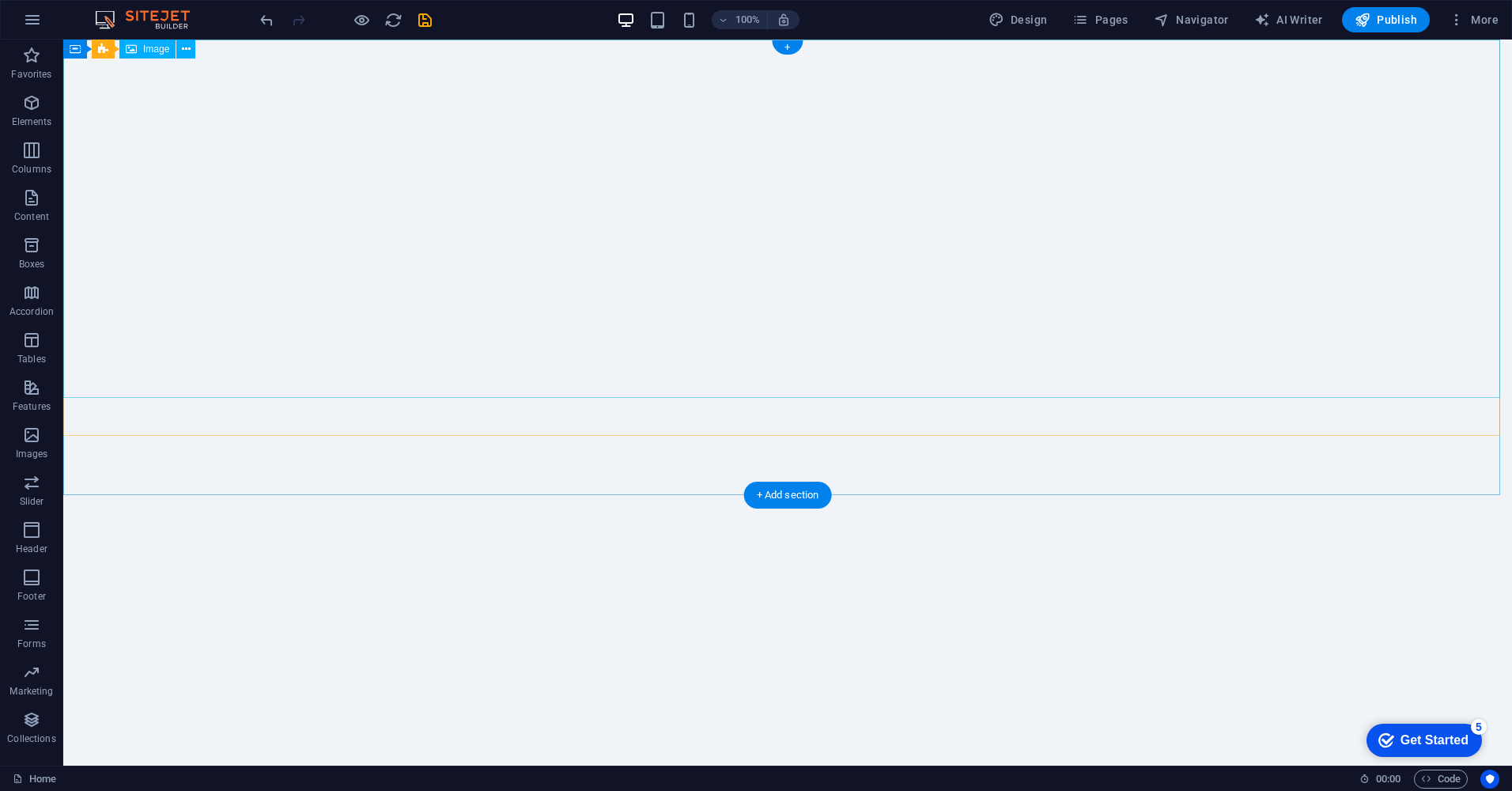
click at [187, 53] on icon at bounding box center [186, 49] width 9 height 17
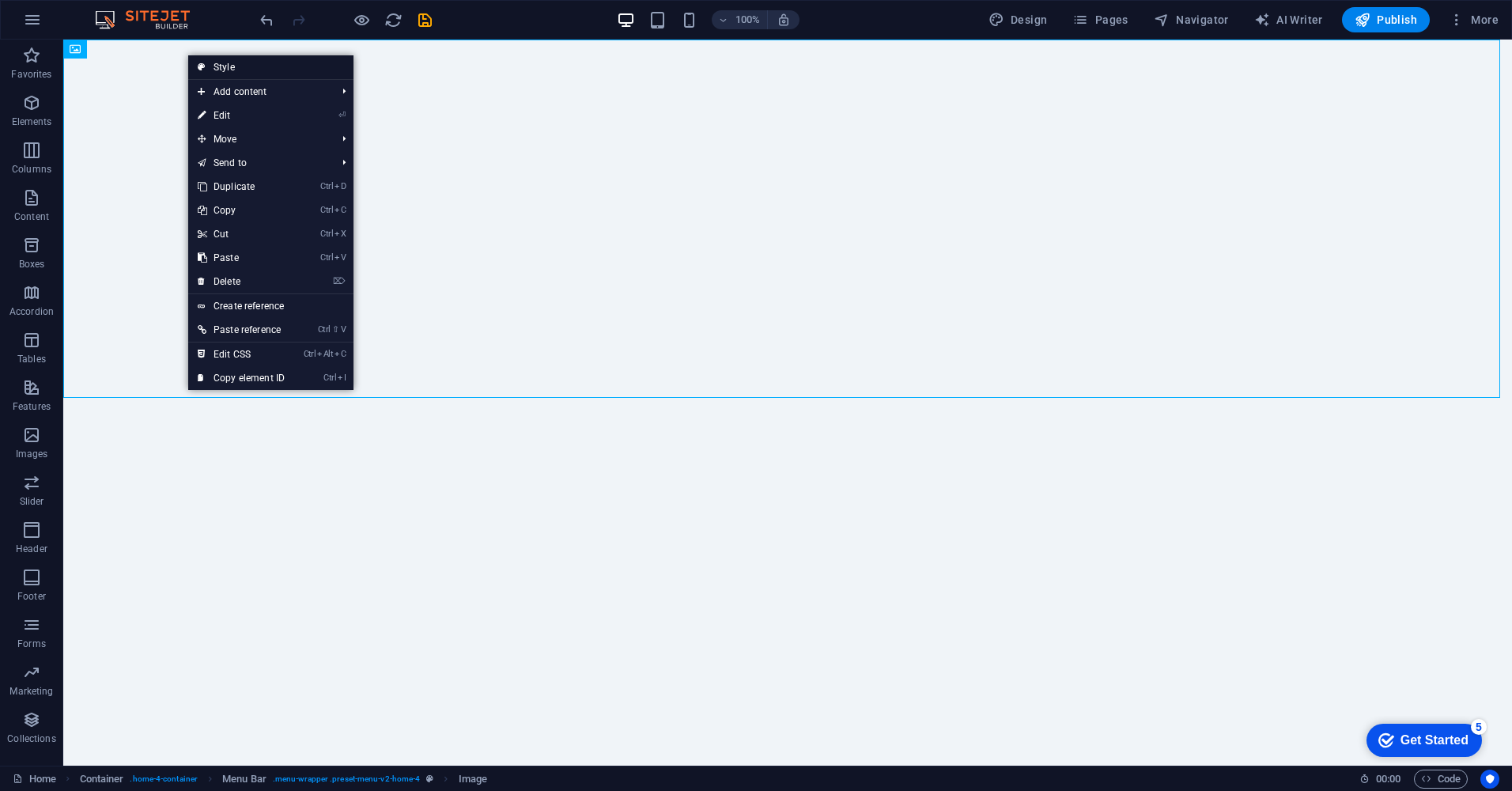
click at [252, 66] on link "Style" at bounding box center [270, 67] width 165 height 24
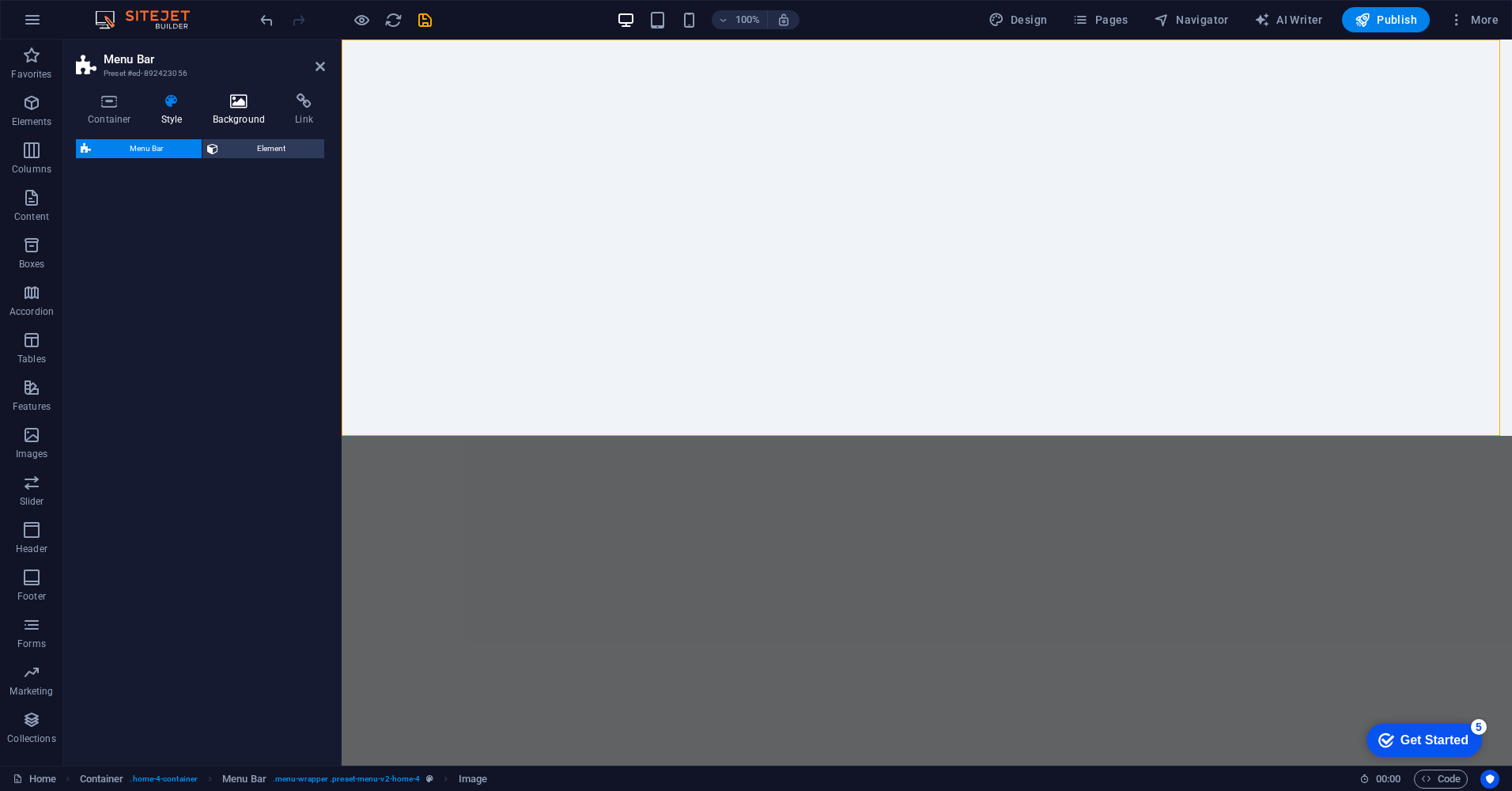
select select "rem"
select select "preset-menu-v2-home-4"
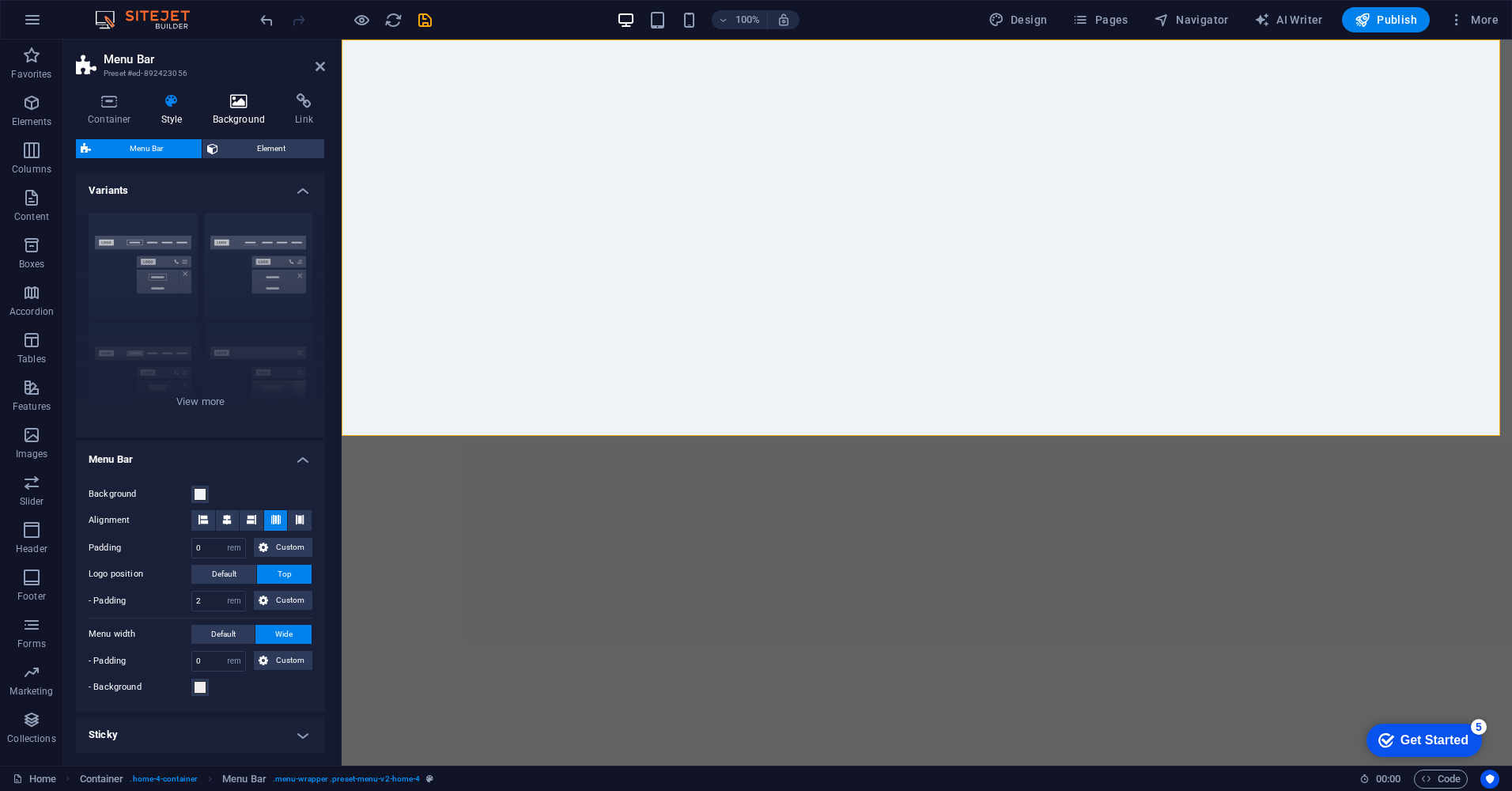
click at [235, 106] on icon at bounding box center [240, 102] width 77 height 16
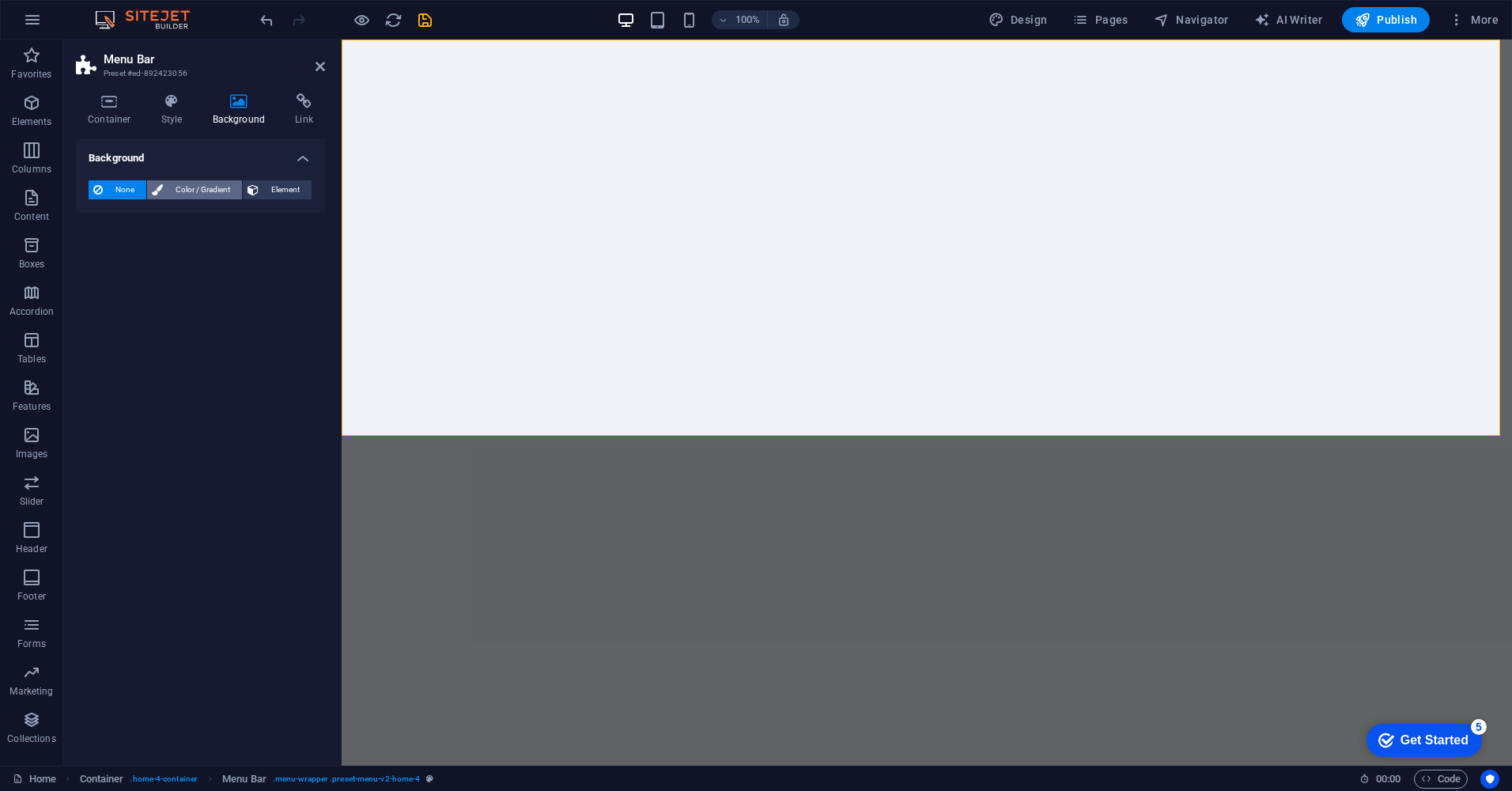
click at [172, 189] on span "Color / Gradient" at bounding box center [202, 190] width 70 height 19
click at [102, 254] on span at bounding box center [99, 254] width 18 height 18
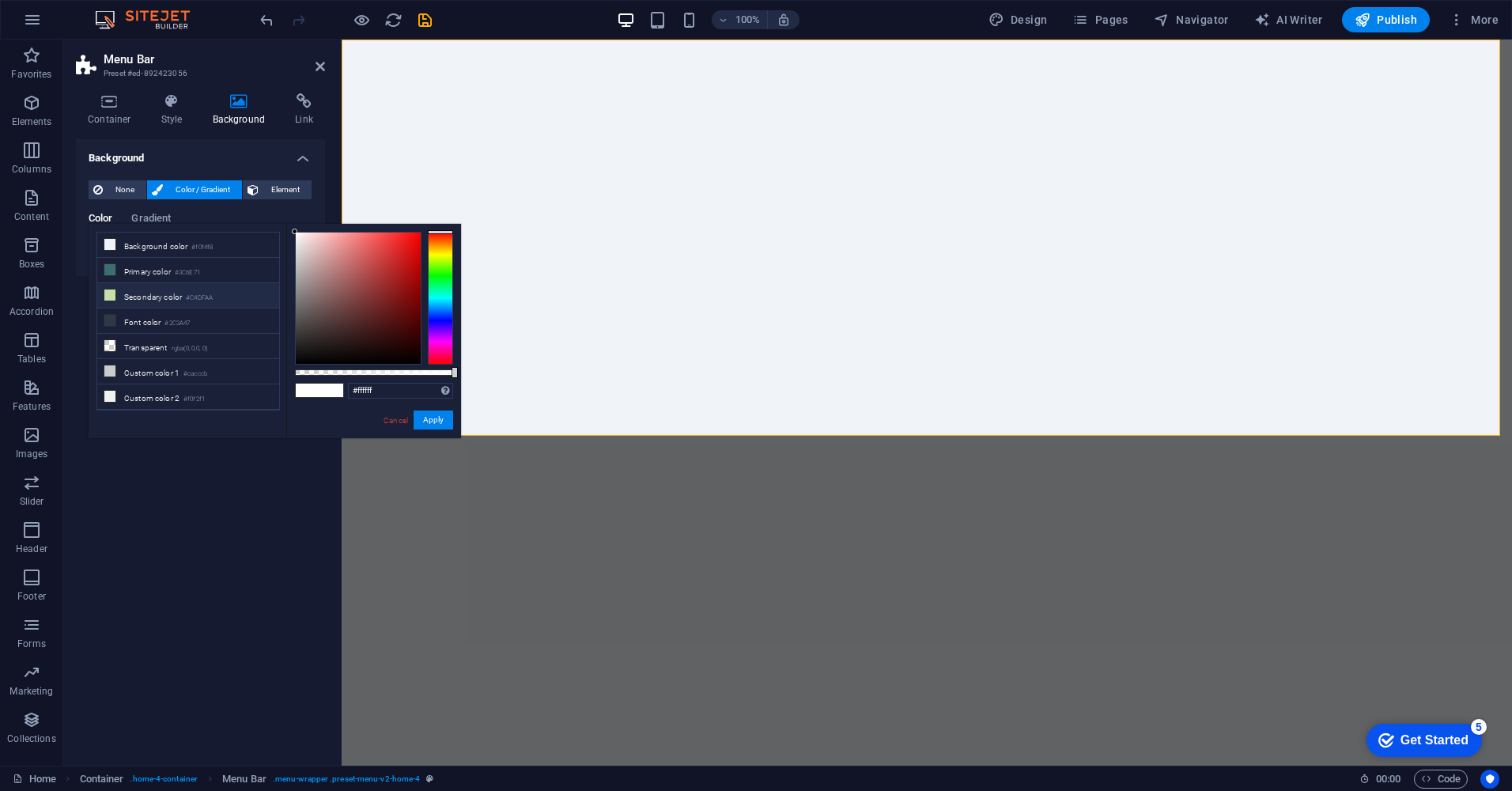
click at [142, 296] on li "Secondary color #C4DFAA" at bounding box center [189, 296] width 182 height 26
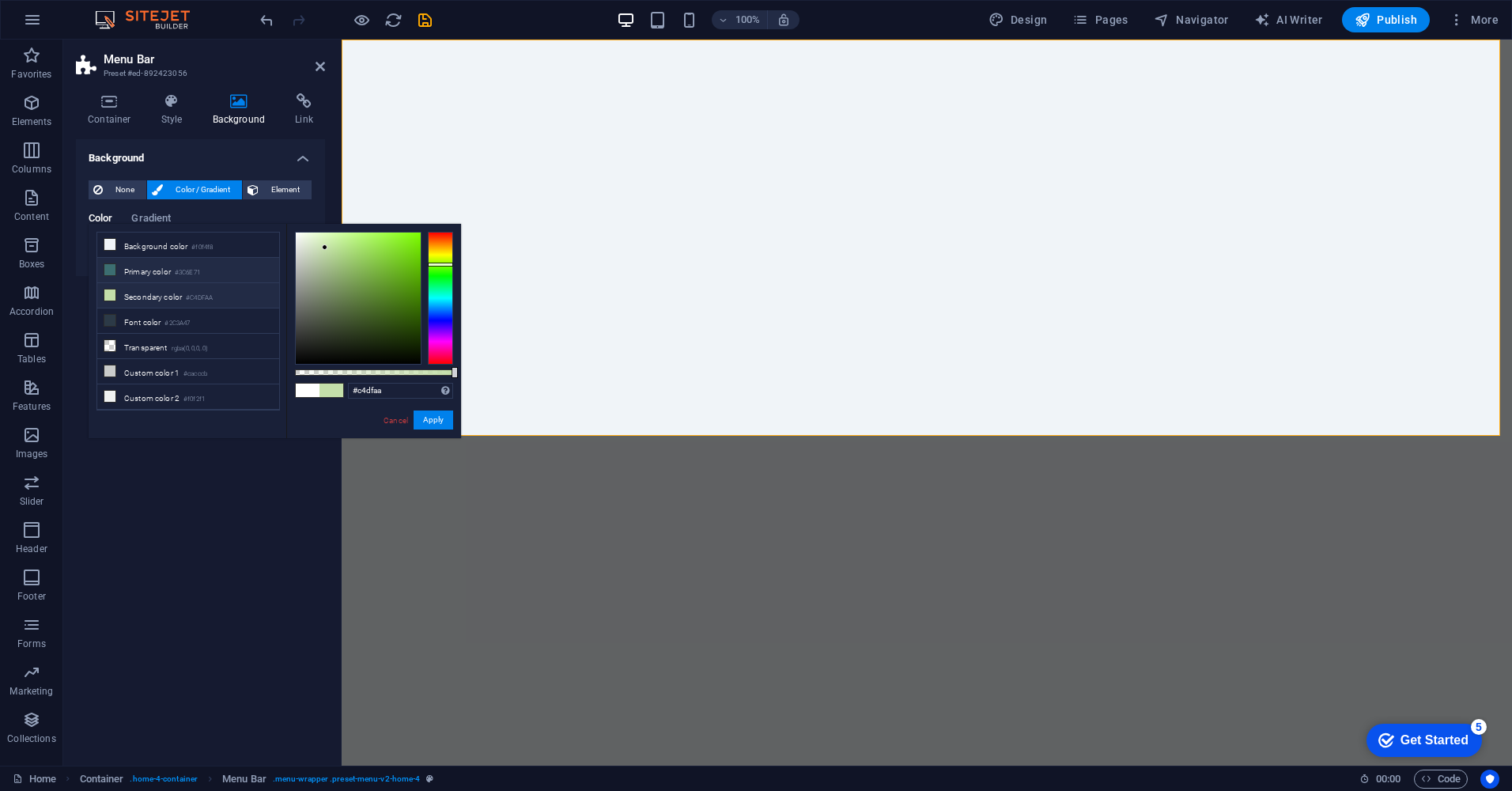
click at [153, 273] on li "Primary color #3C6E71" at bounding box center [189, 271] width 182 height 26
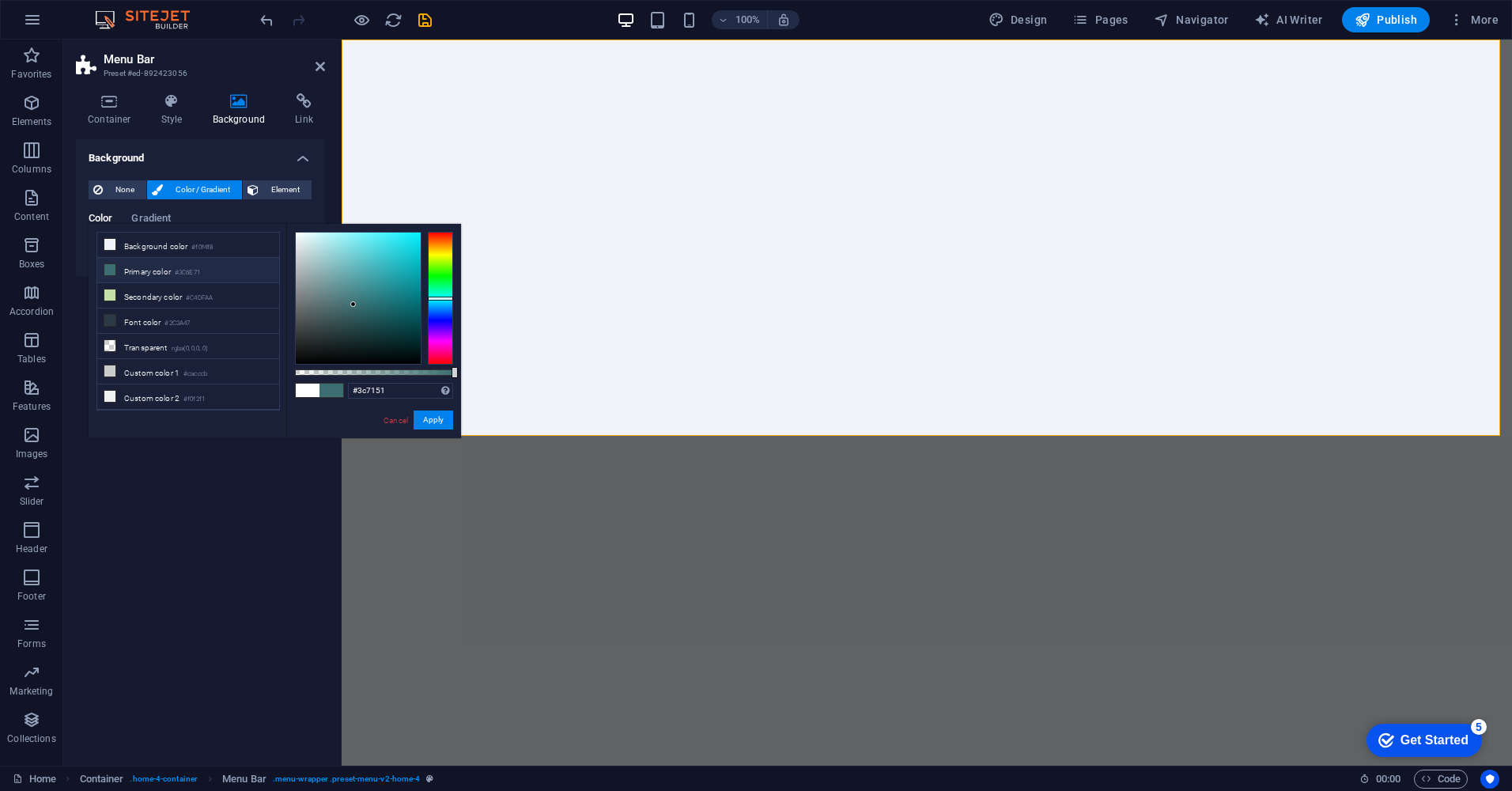
click at [439, 284] on div at bounding box center [440, 298] width 26 height 133
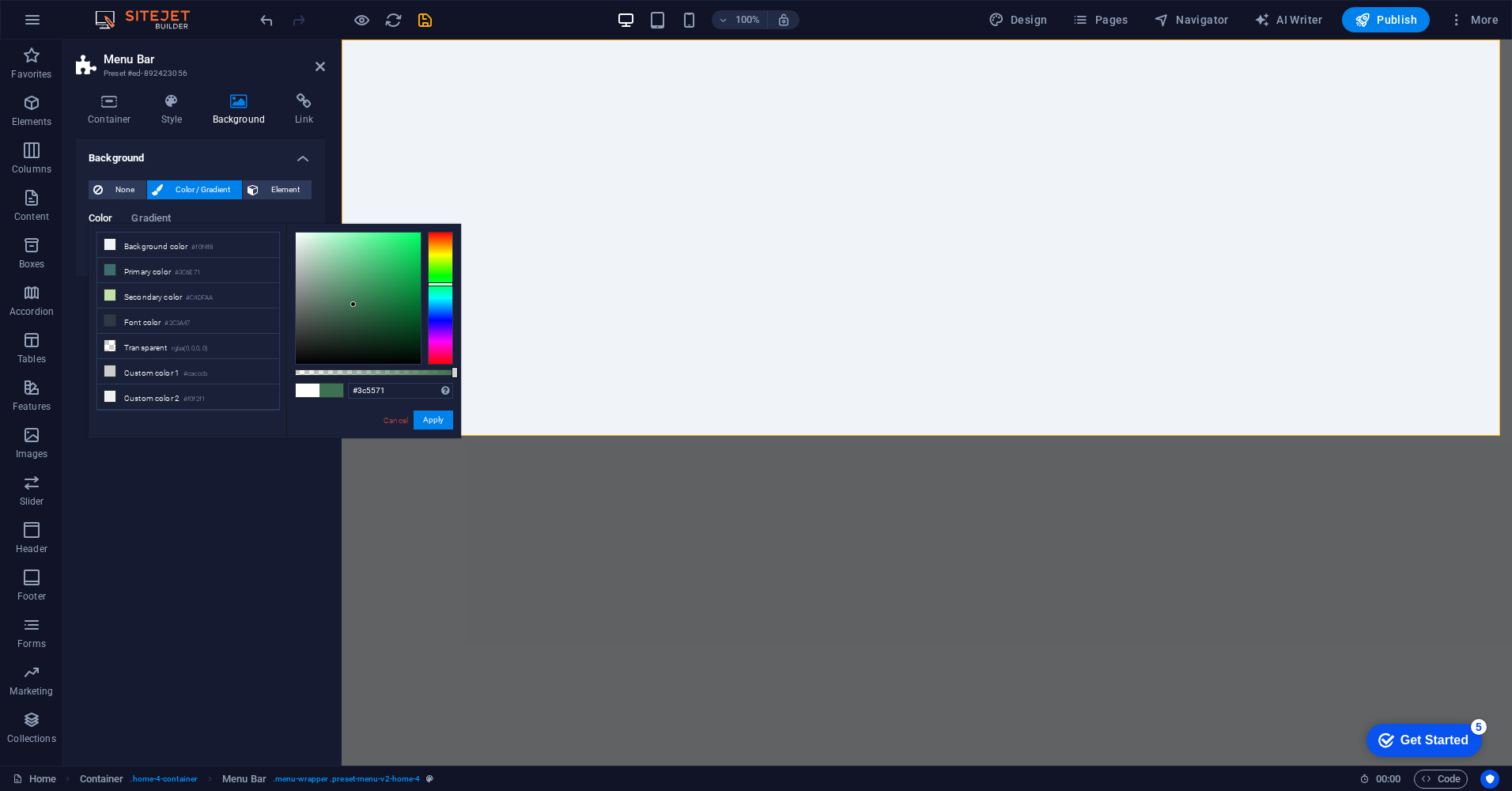
click at [439, 308] on div at bounding box center [440, 298] width 26 height 133
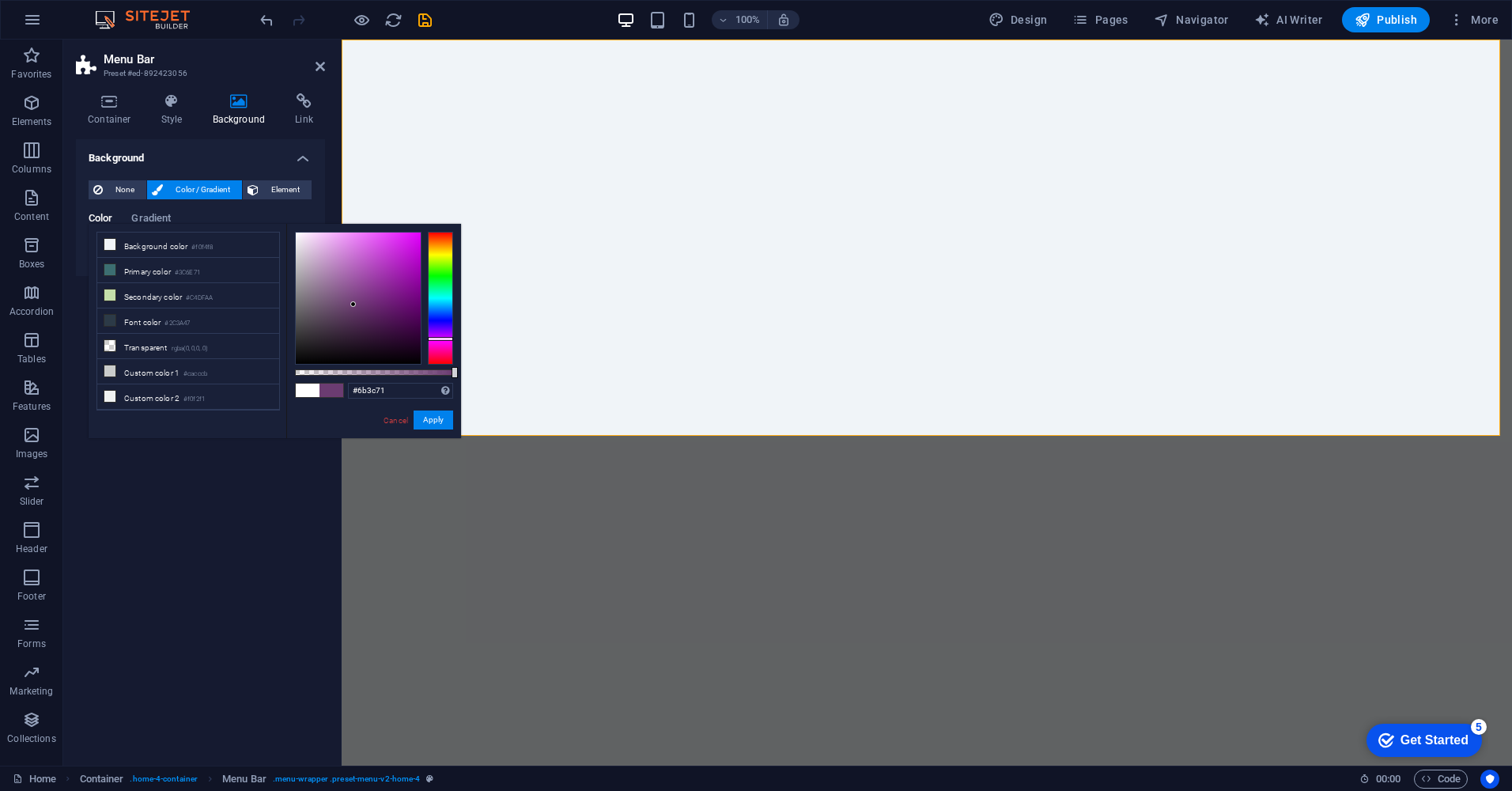
click at [437, 339] on div at bounding box center [440, 298] width 26 height 133
click at [439, 327] on div at bounding box center [440, 298] width 26 height 133
click at [436, 321] on div at bounding box center [440, 298] width 26 height 133
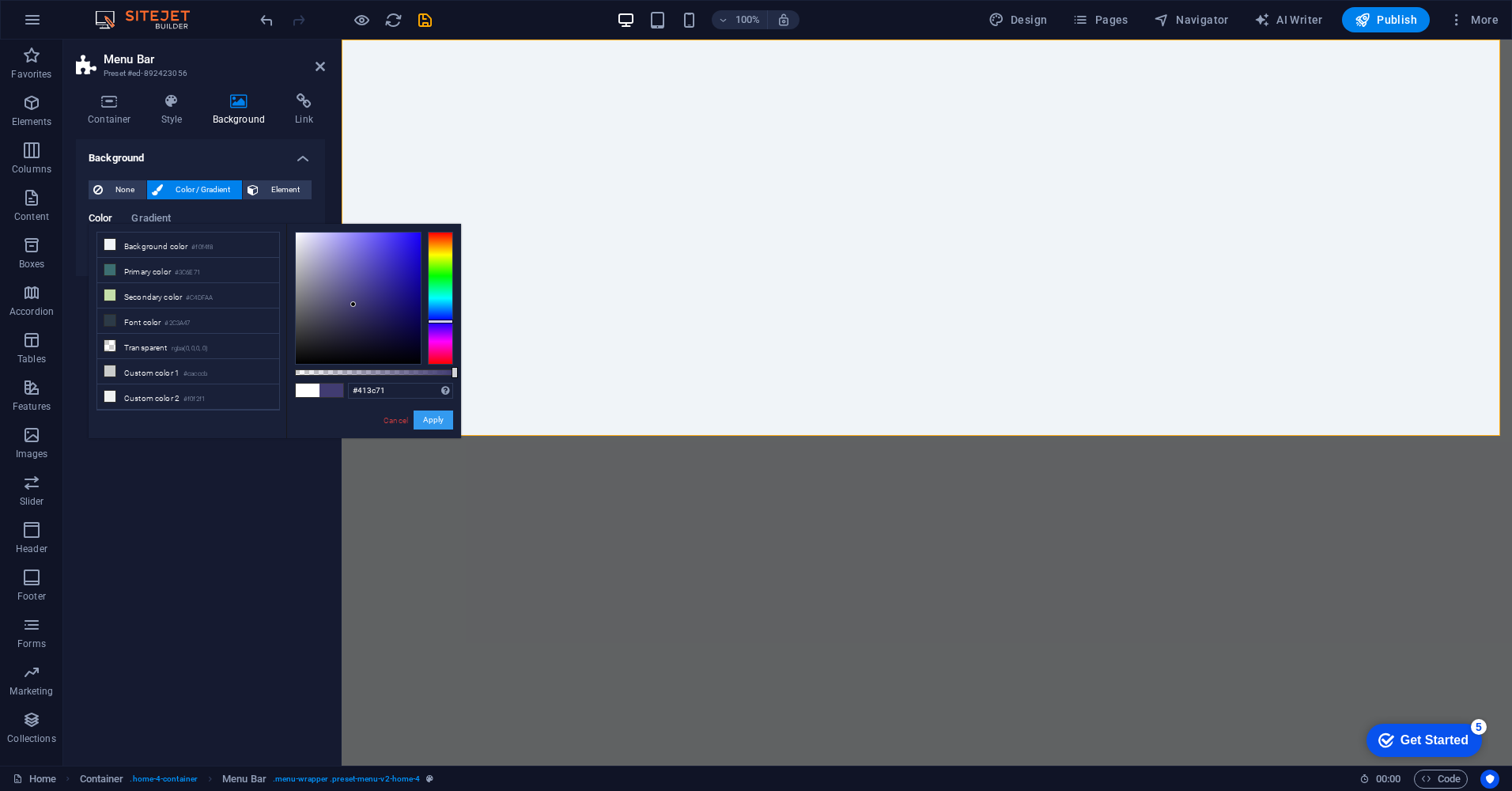
click at [443, 420] on button "Apply" at bounding box center [433, 420] width 39 height 19
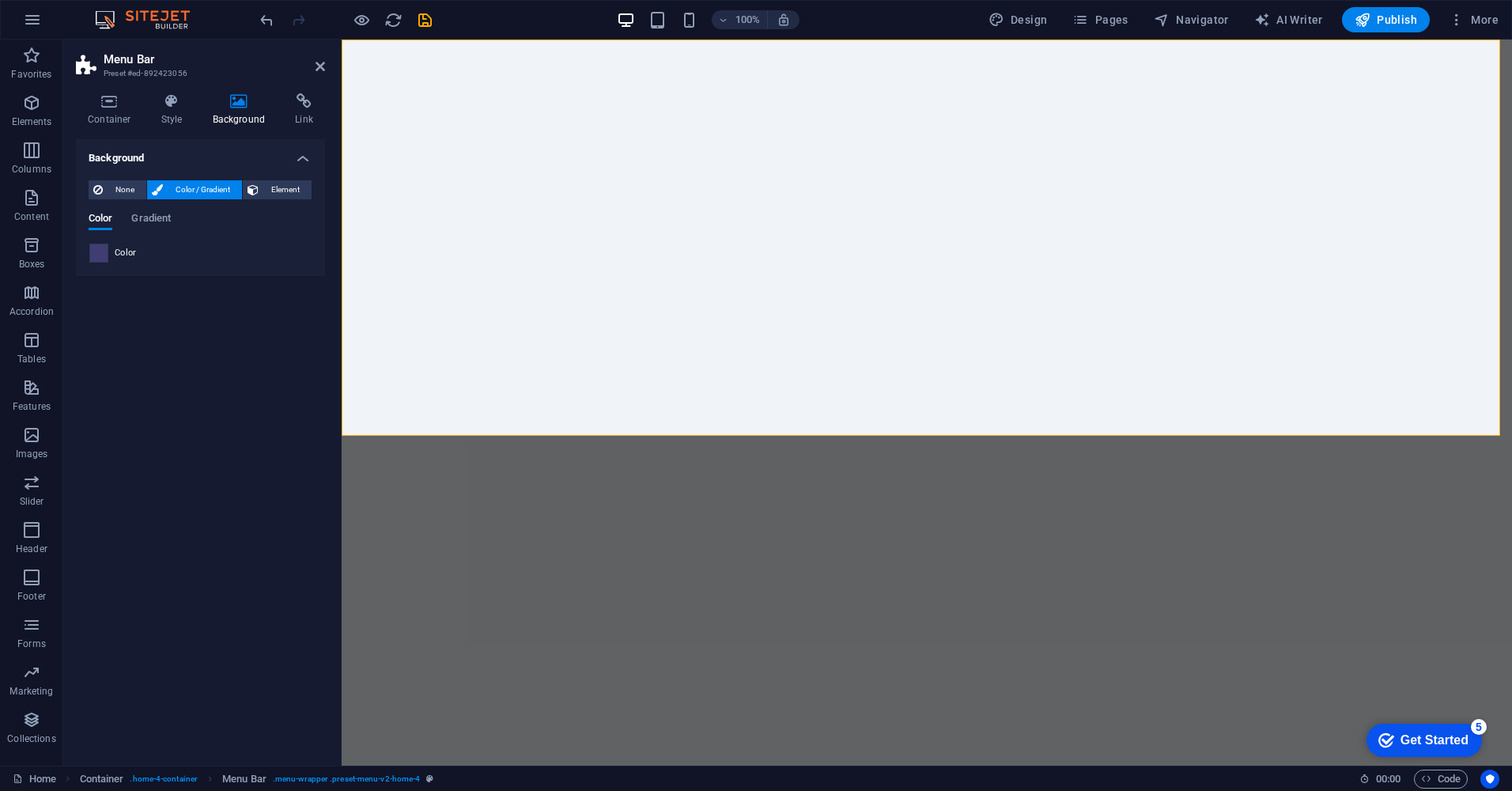
click at [101, 253] on span at bounding box center [99, 254] width 18 height 18
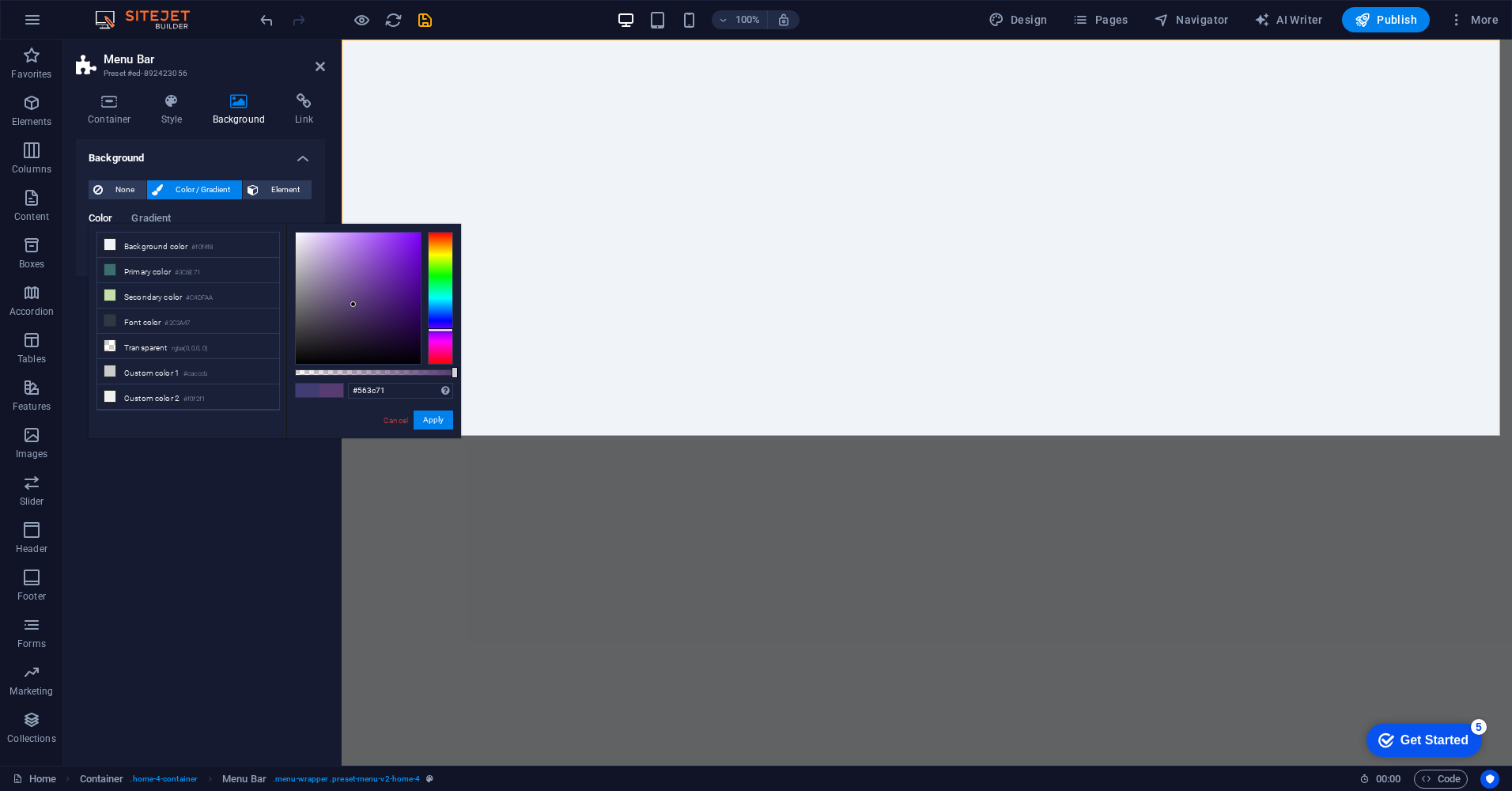
click at [439, 330] on div at bounding box center [440, 298] width 26 height 133
click at [393, 353] on div at bounding box center [358, 298] width 125 height 131
click at [400, 336] on div at bounding box center [358, 298] width 125 height 131
click at [398, 353] on div at bounding box center [358, 298] width 125 height 131
click at [396, 329] on div at bounding box center [358, 298] width 125 height 131
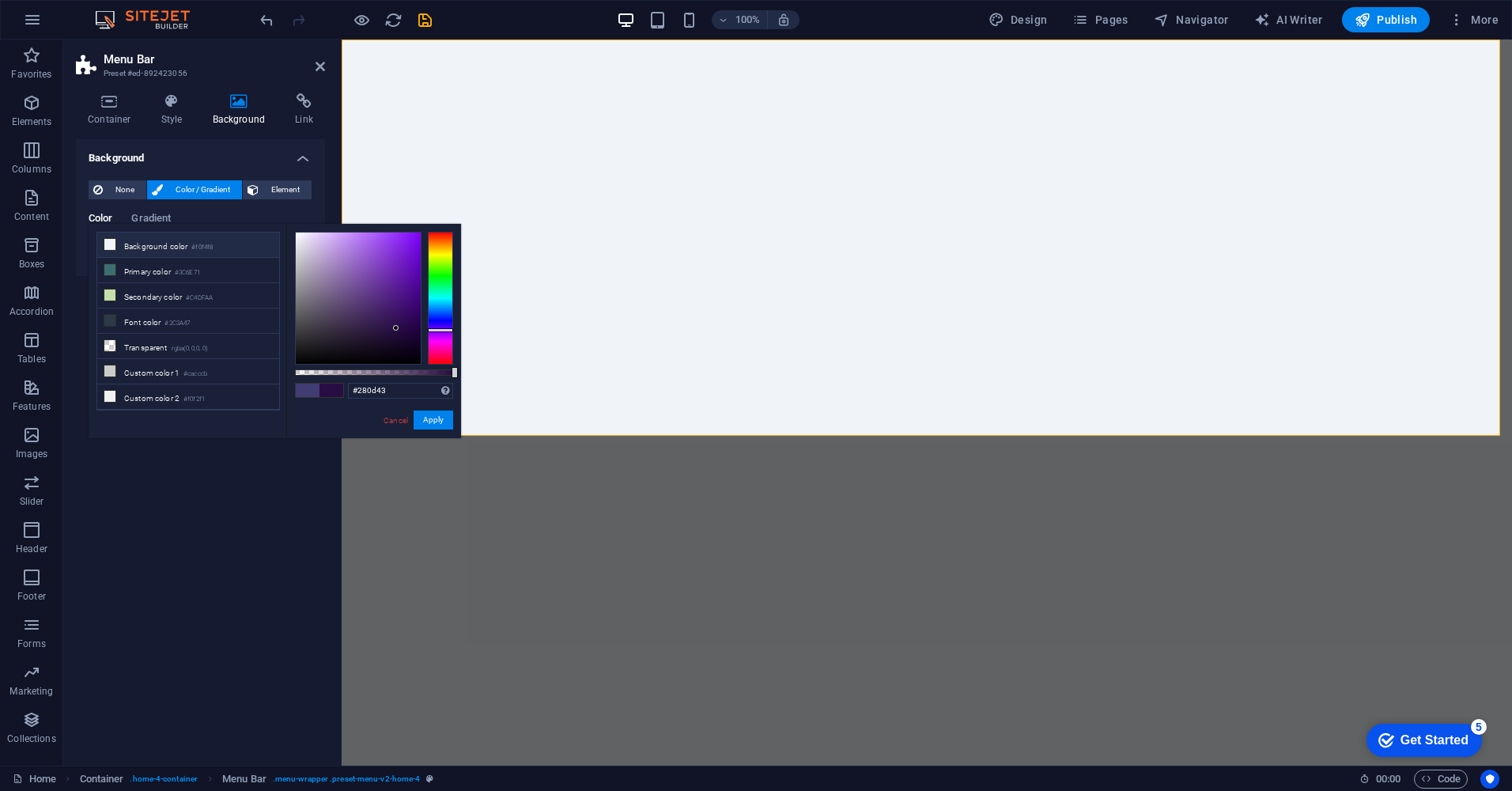
click at [163, 248] on li "Background color #f0f4f8" at bounding box center [189, 246] width 182 height 26
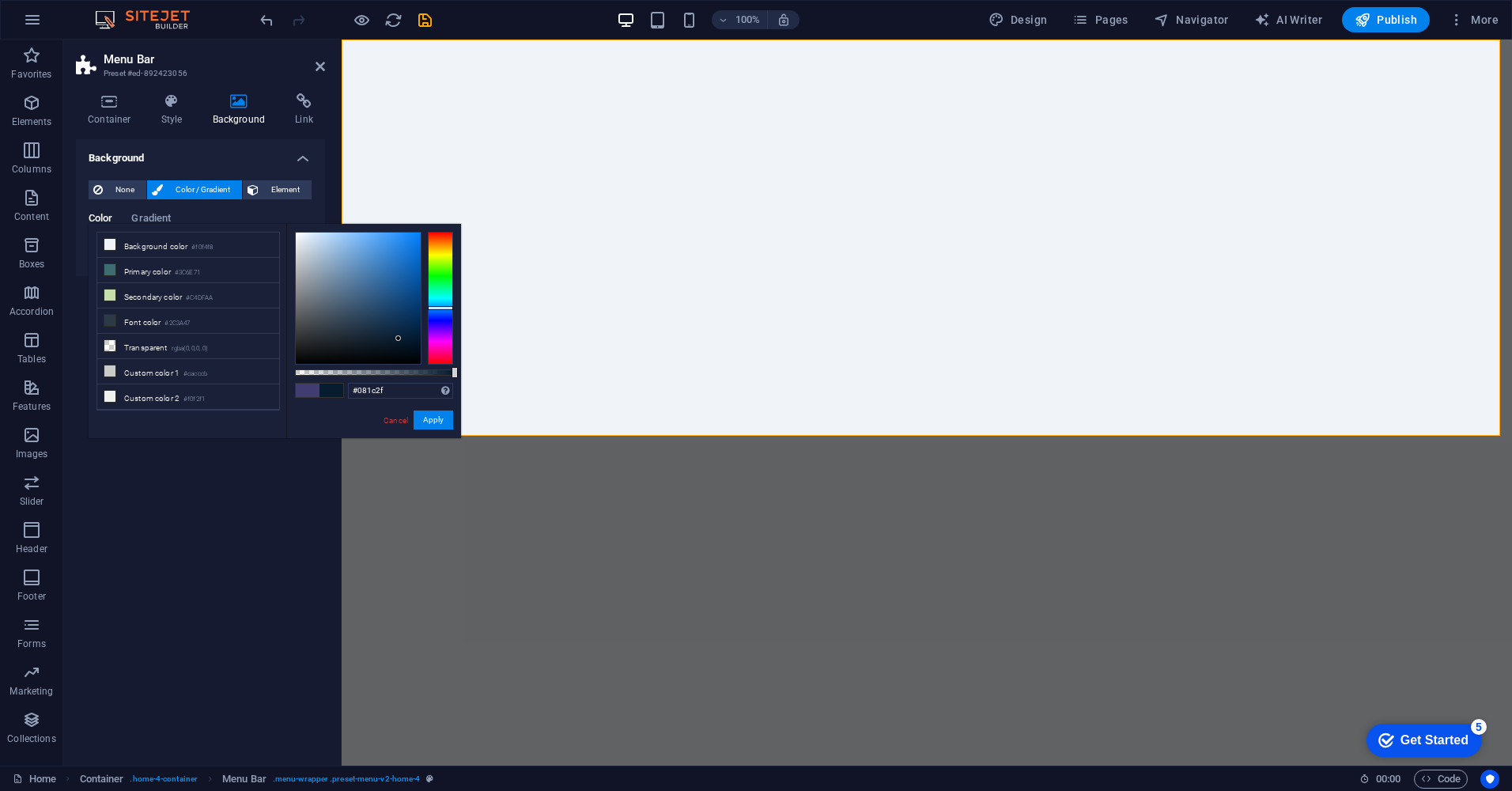
click at [399, 339] on div at bounding box center [358, 298] width 125 height 131
type input "#031120"
click at [408, 347] on div at bounding box center [358, 298] width 125 height 131
click at [429, 422] on button "Apply" at bounding box center [433, 420] width 39 height 19
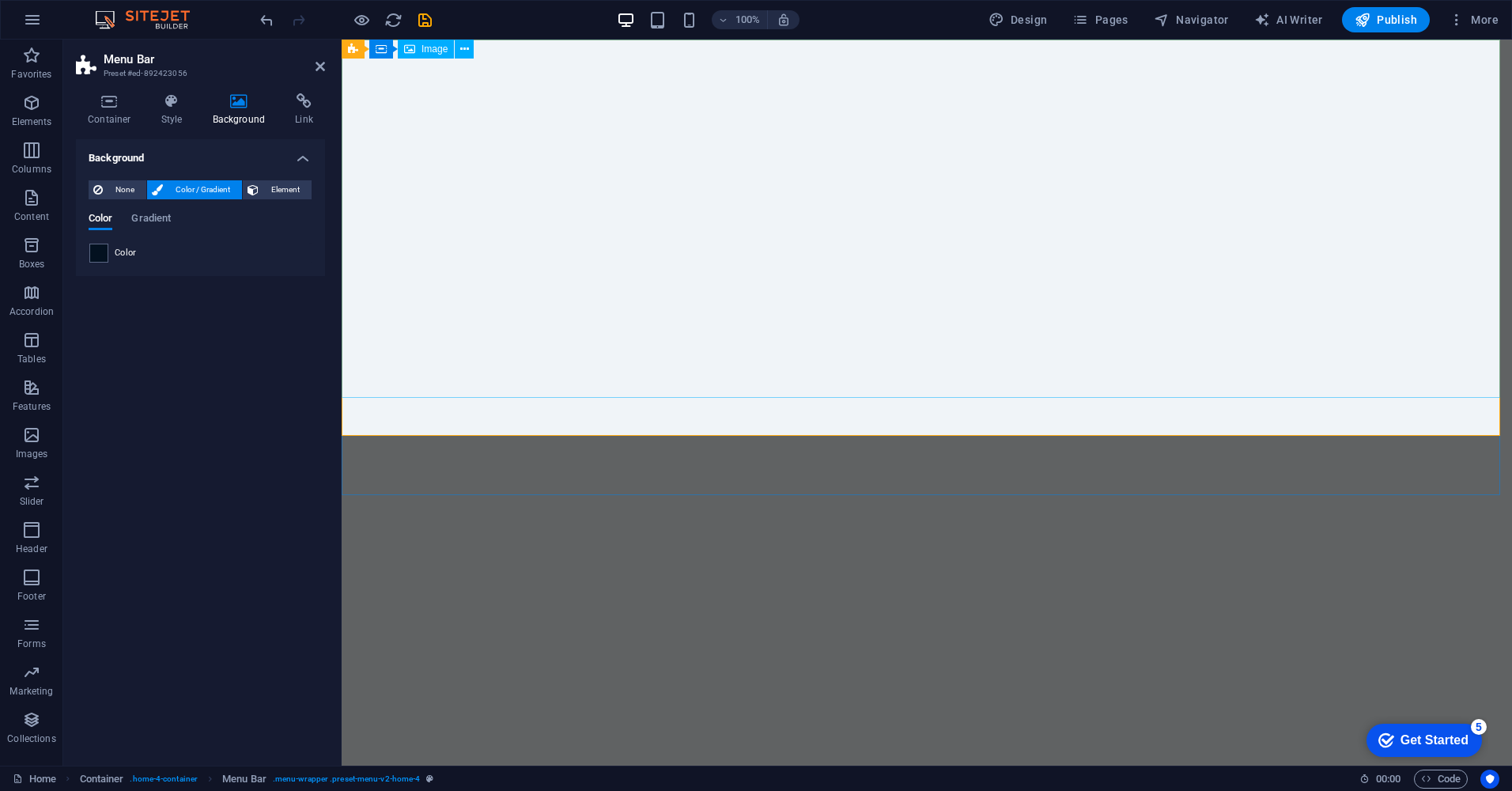
scroll to position [79, 0]
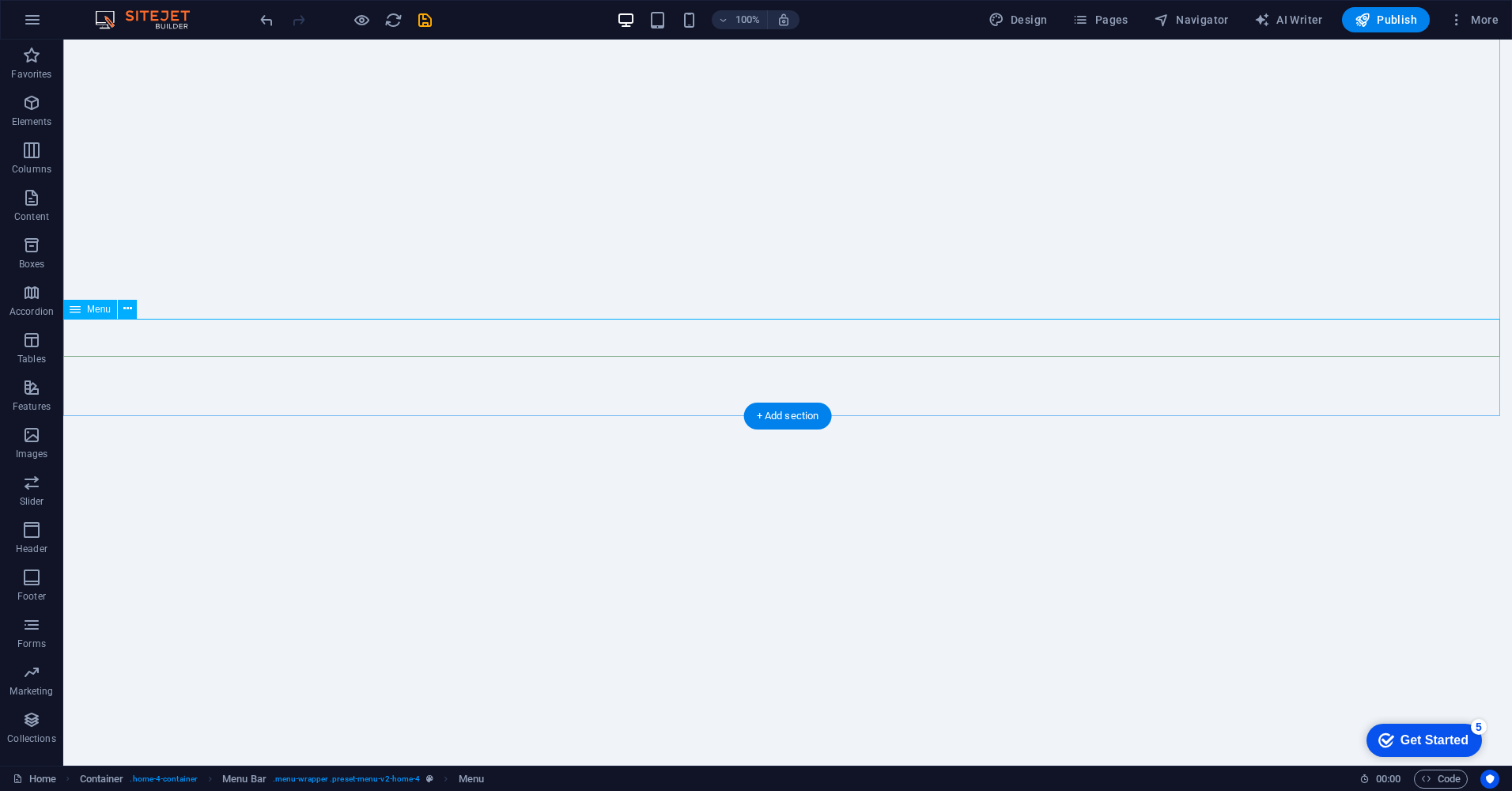
click at [156, 346] on icon at bounding box center [156, 347] width 9 height 17
select select "vw"
select select "rem"
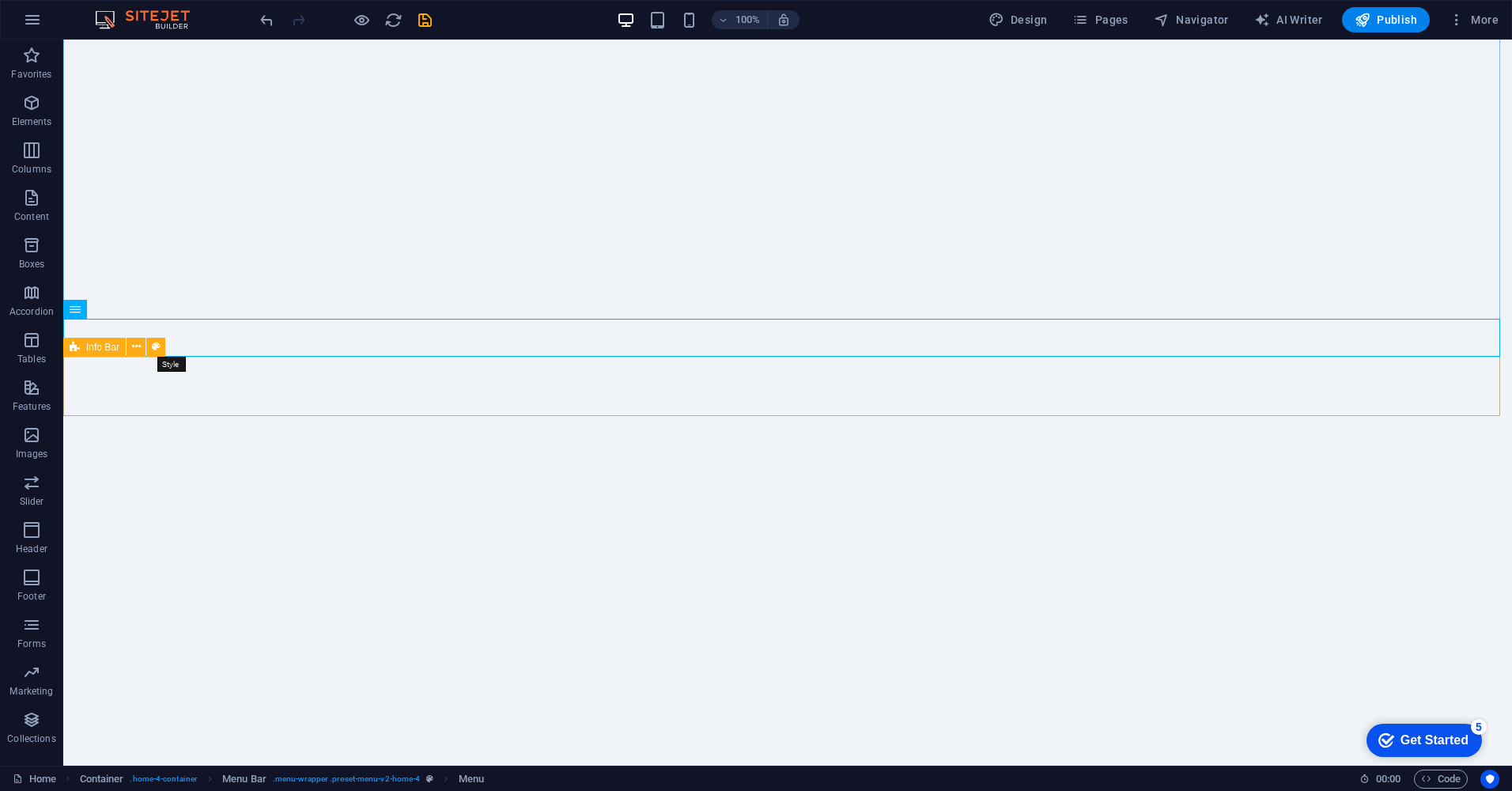
select select "vw"
select select "preset-info-bar-v3-home-4"
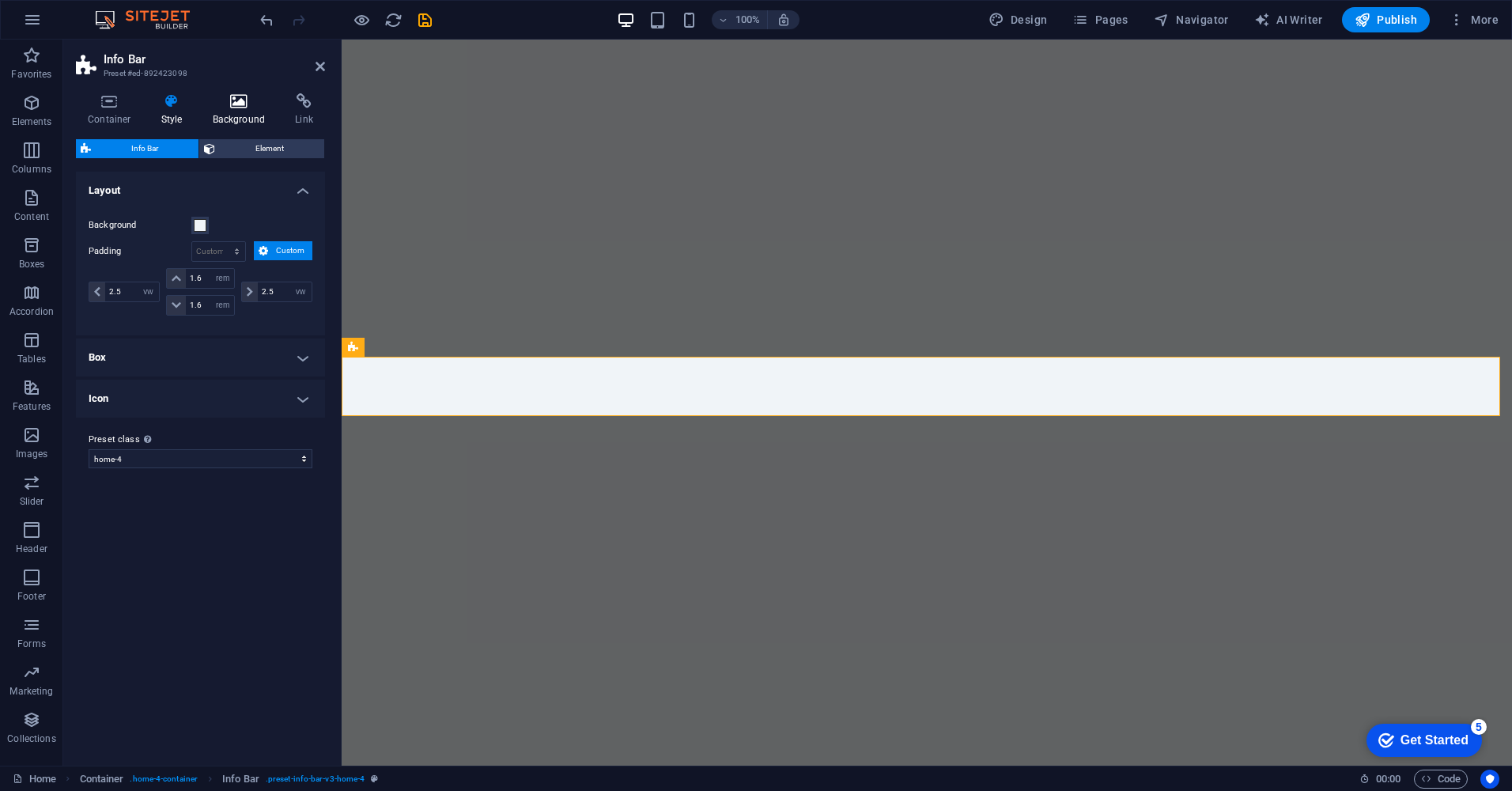
click at [233, 117] on h4 "Background" at bounding box center [243, 111] width 83 height 34
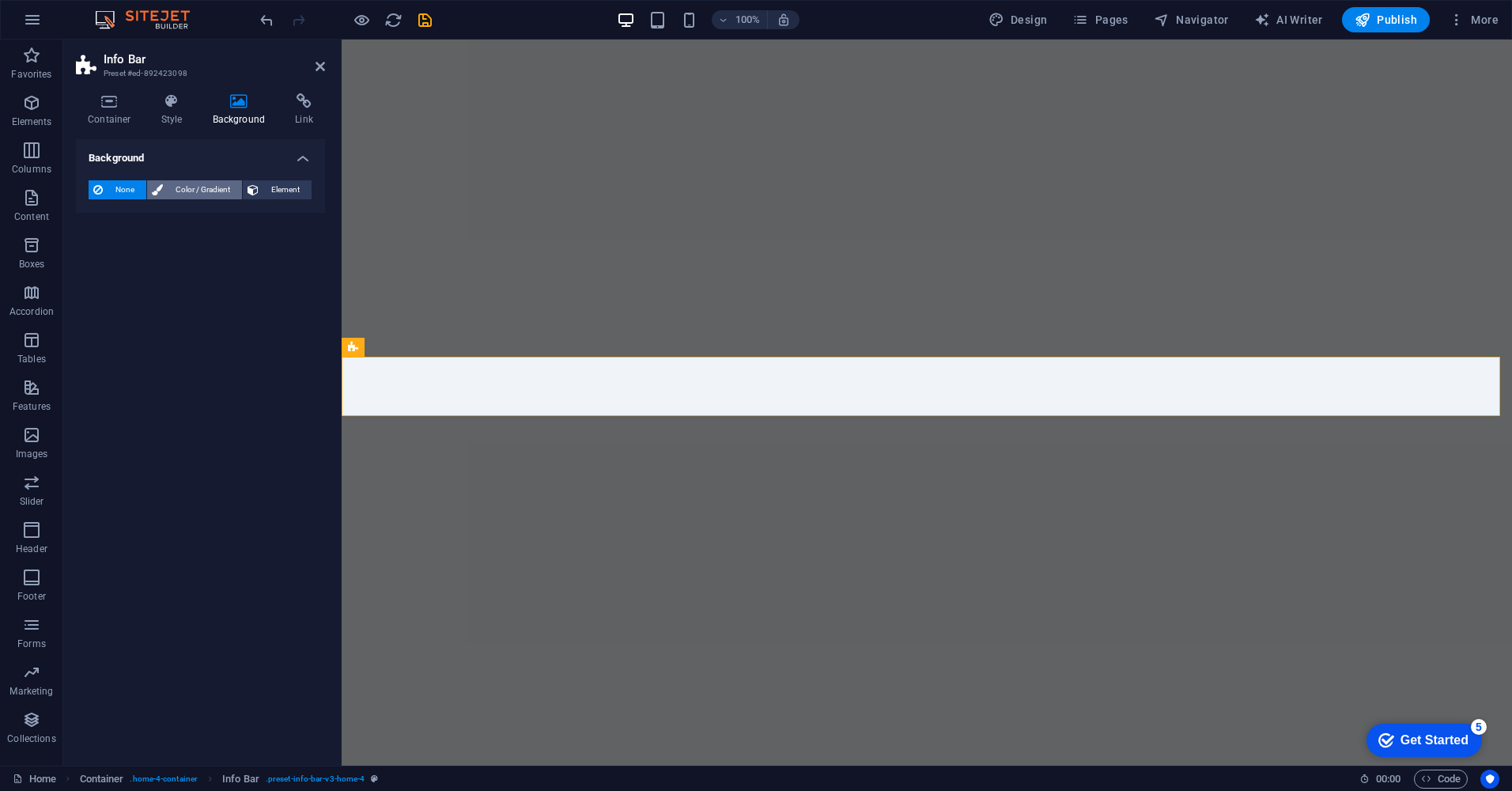
click at [212, 191] on span "Color / Gradient" at bounding box center [202, 190] width 70 height 19
click at [92, 253] on span at bounding box center [99, 254] width 18 height 18
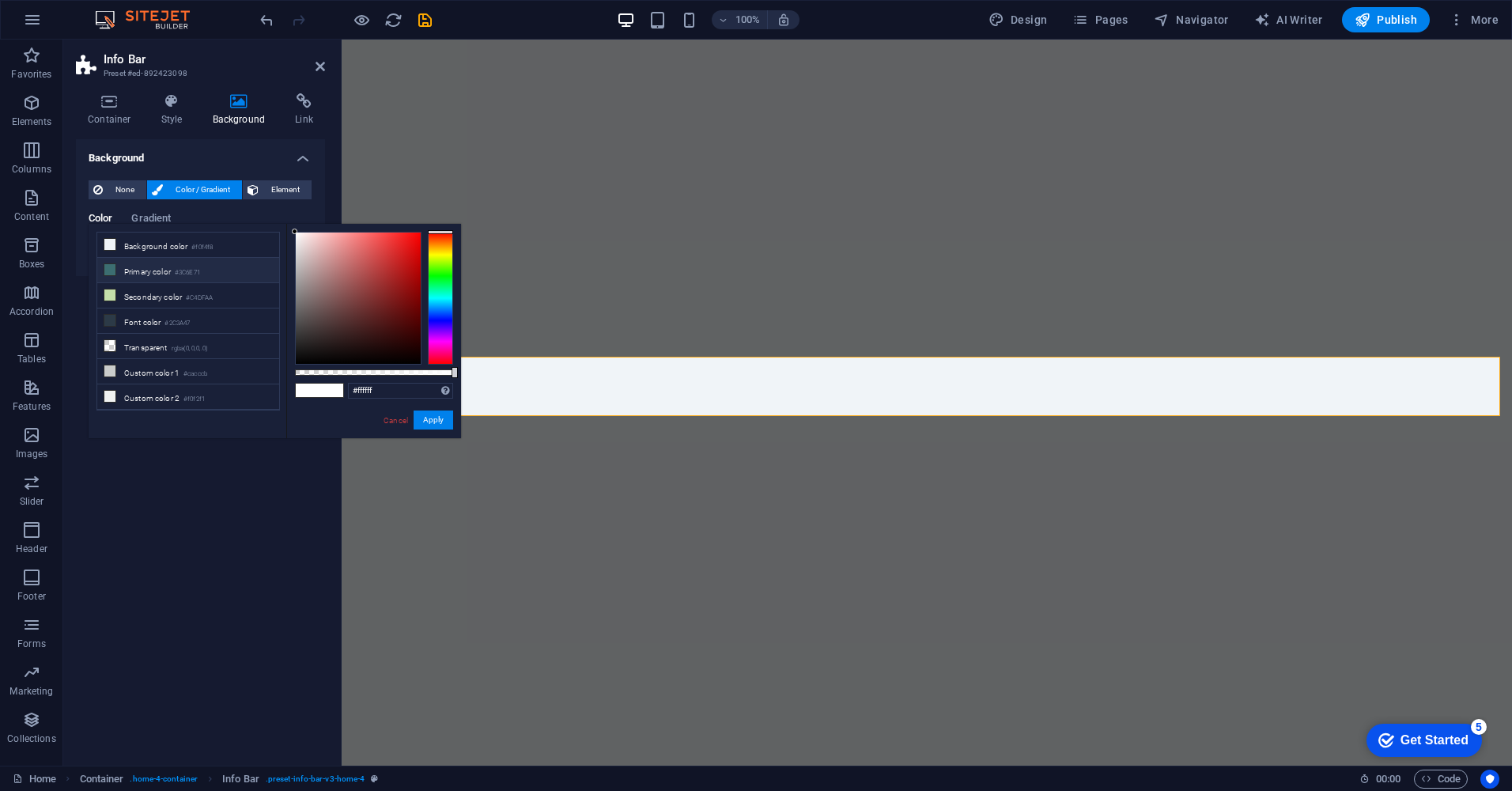
click at [148, 265] on li "Primary color #3C6E71" at bounding box center [189, 271] width 182 height 26
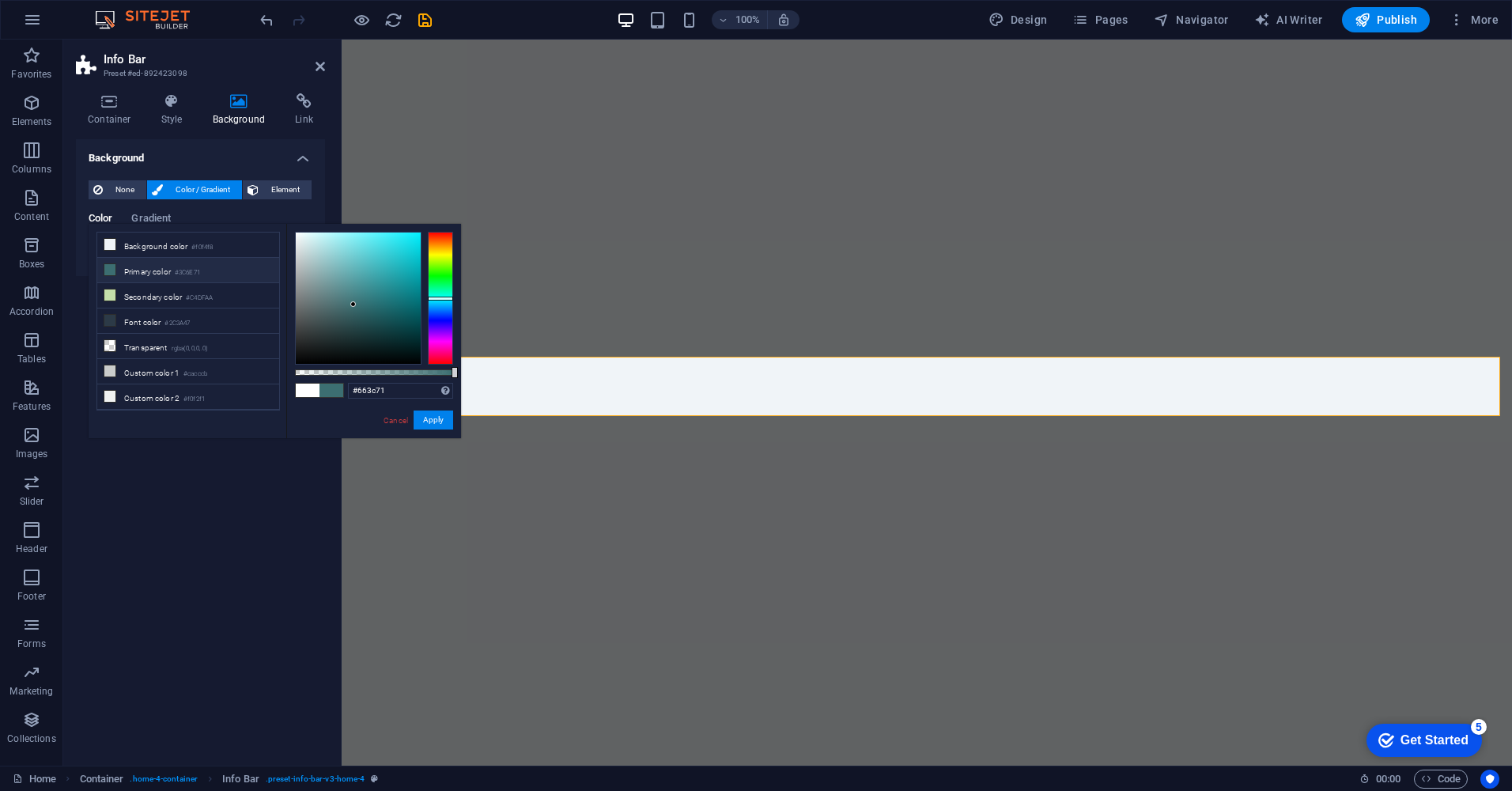
click at [449, 337] on div at bounding box center [440, 298] width 26 height 133
click at [434, 293] on div at bounding box center [440, 298] width 26 height 133
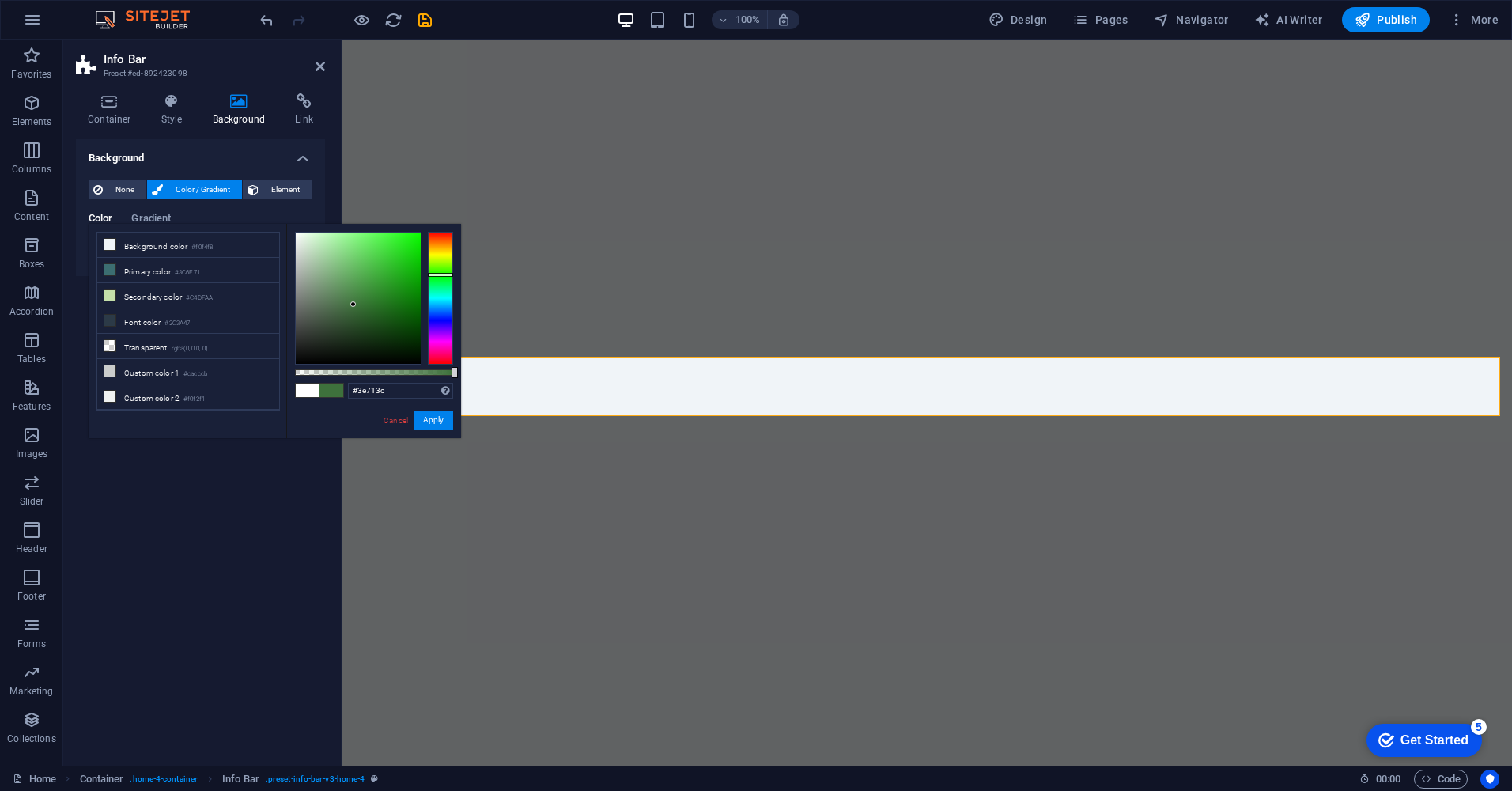
click at [437, 275] on div at bounding box center [440, 298] width 26 height 133
click at [436, 259] on div at bounding box center [440, 298] width 26 height 133
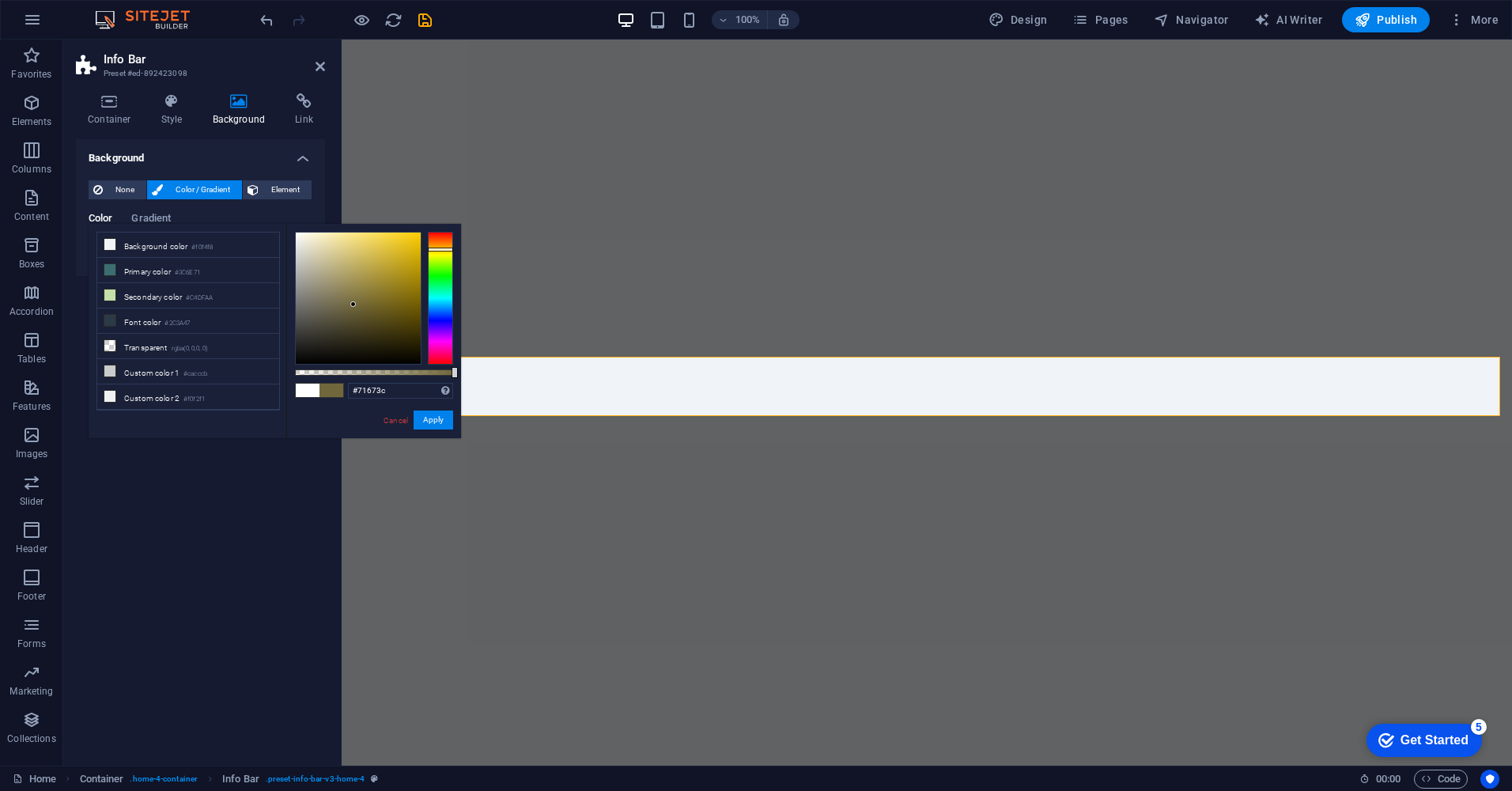
click at [441, 249] on div at bounding box center [440, 298] width 26 height 133
click at [443, 241] on div at bounding box center [440, 298] width 26 height 133
click at [438, 304] on div at bounding box center [440, 298] width 26 height 133
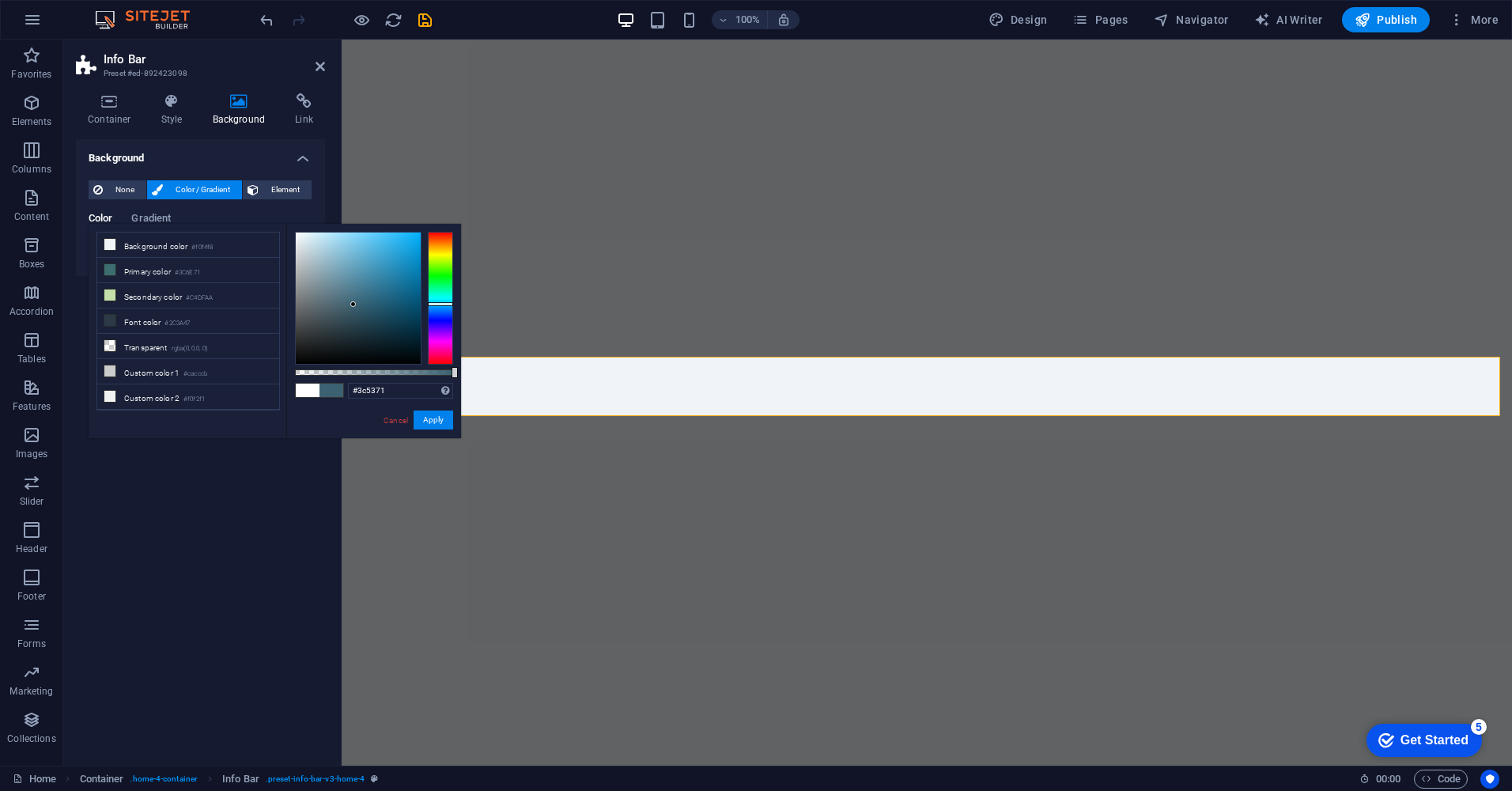
click at [438, 309] on div at bounding box center [440, 298] width 26 height 133
click at [440, 298] on div at bounding box center [440, 298] width 26 height 133
type input "#08b2bb"
click at [415, 267] on div at bounding box center [358, 298] width 125 height 131
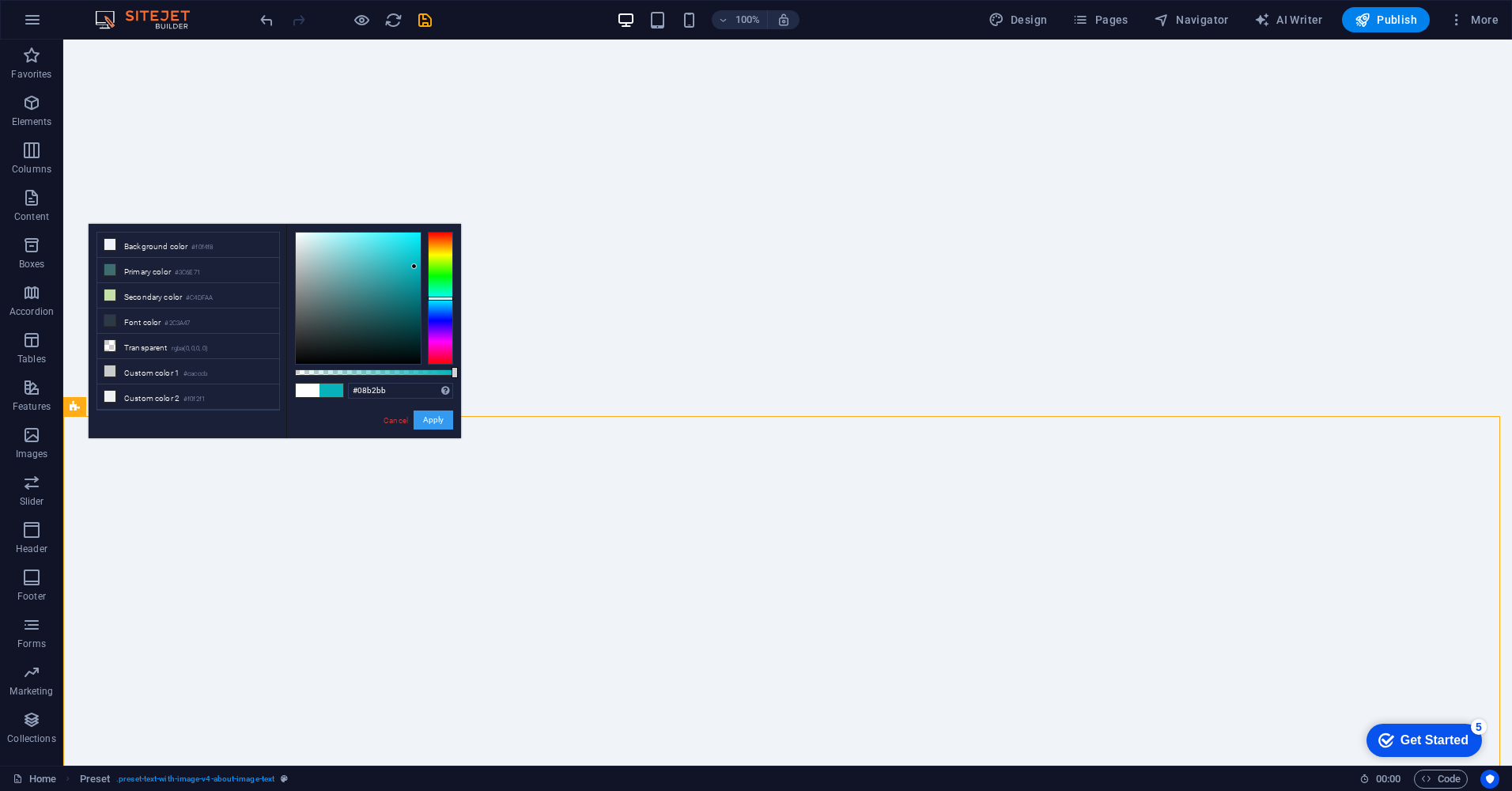
click at [430, 422] on button "Apply" at bounding box center [433, 420] width 39 height 19
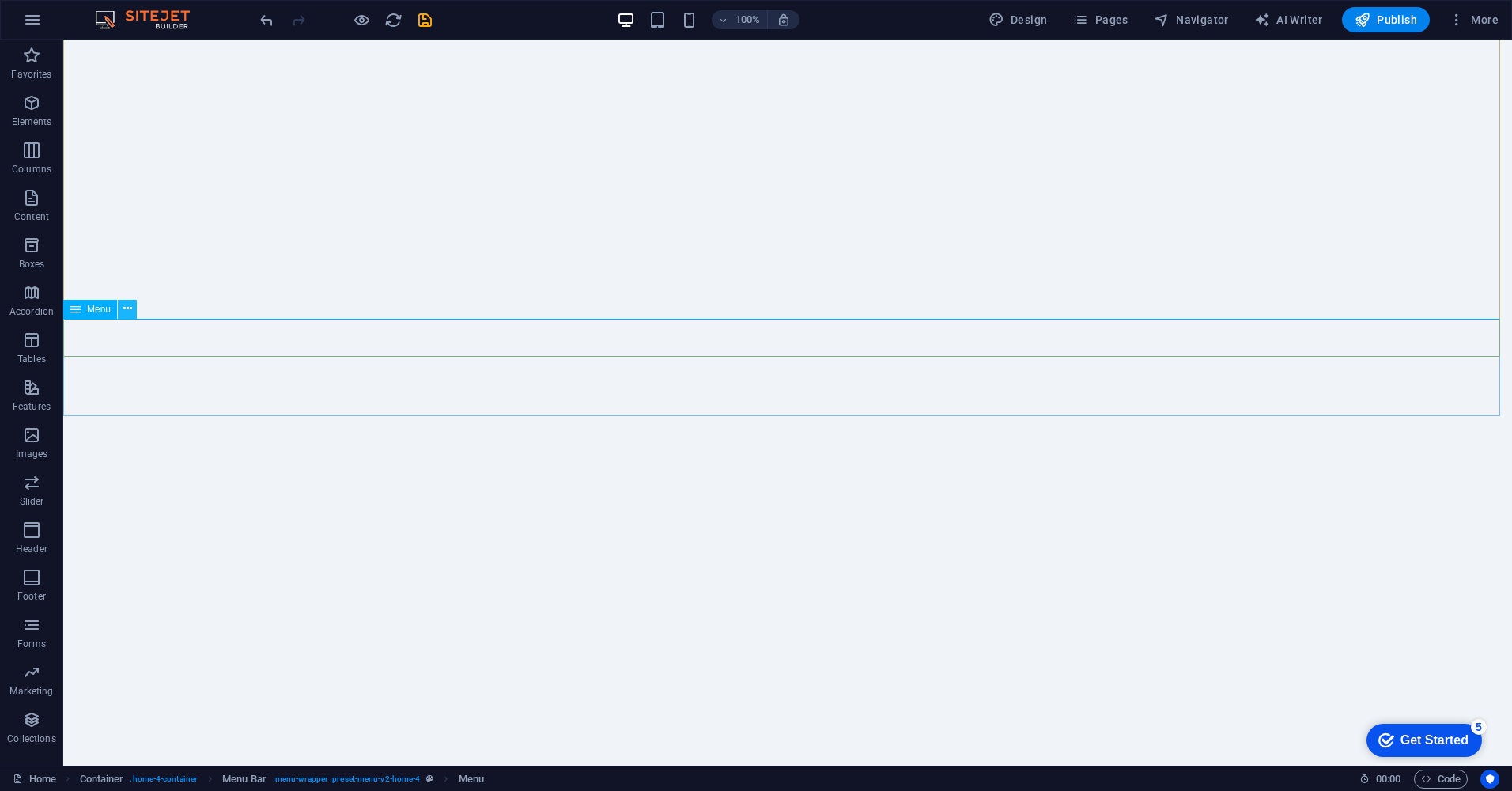
click at [126, 306] on icon at bounding box center [127, 308] width 9 height 17
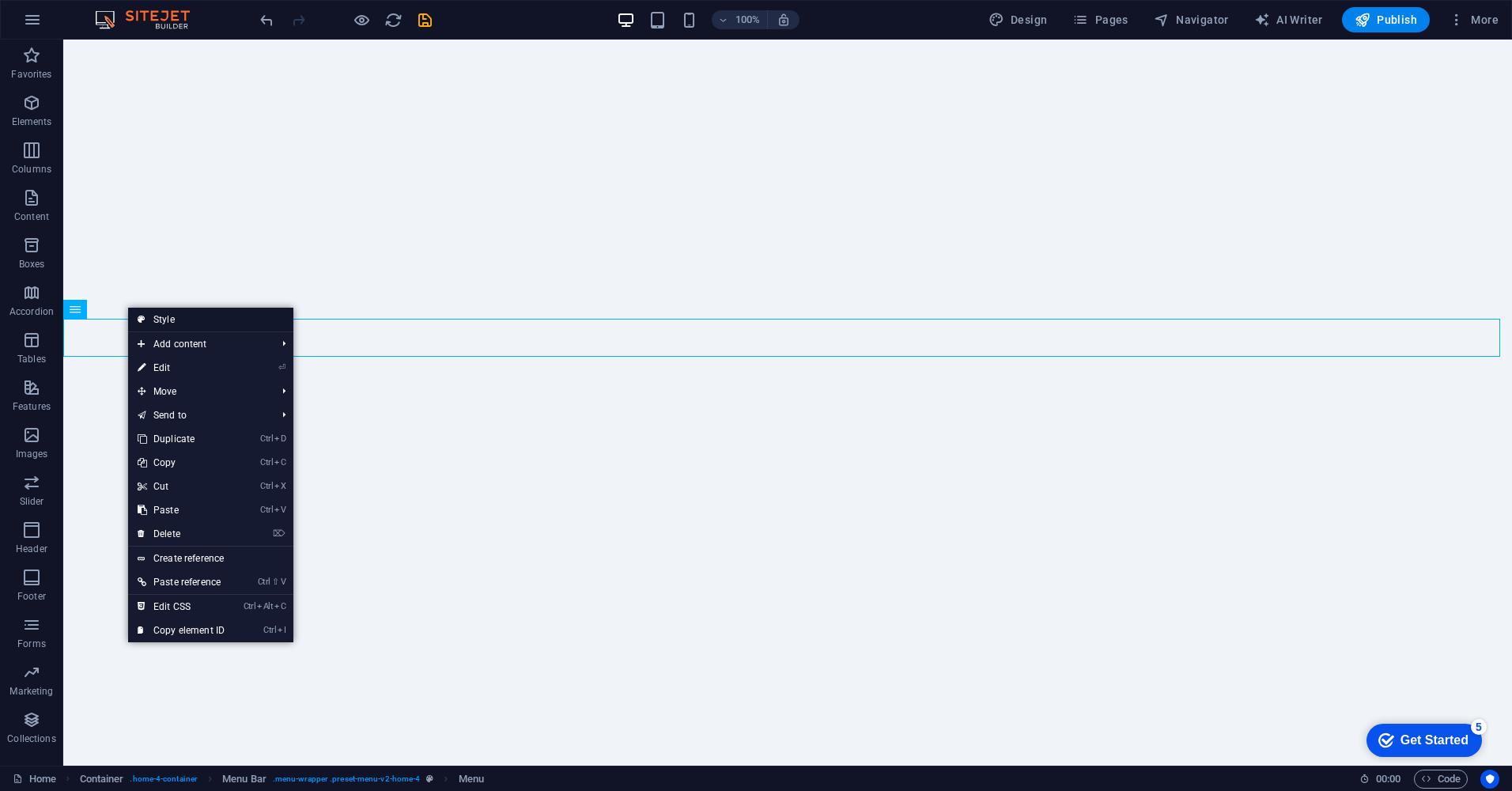
click at [178, 319] on link "Style" at bounding box center [210, 320] width 165 height 24
select select "rem"
select select "preset-menu-v2-home-4"
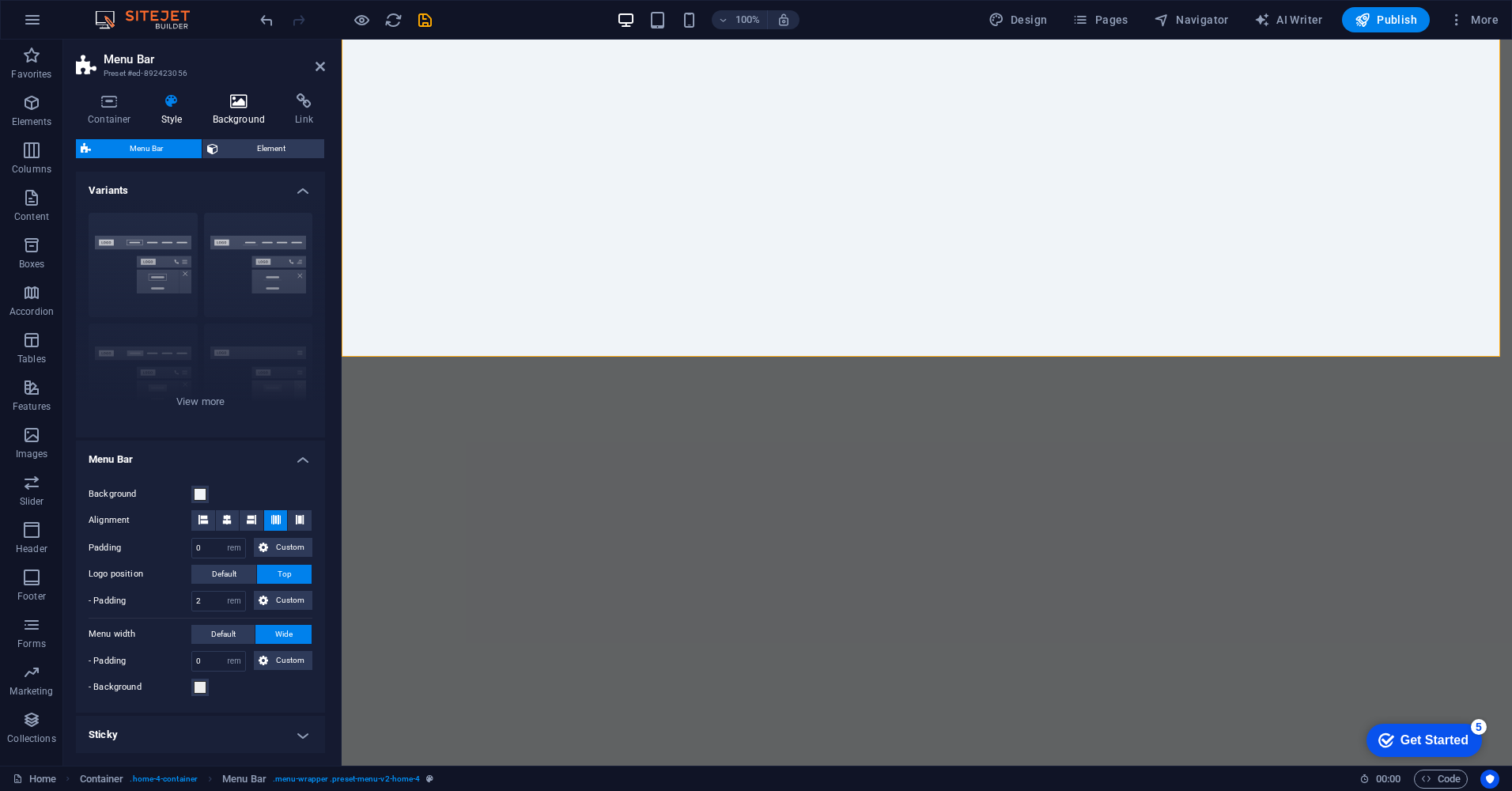
click at [239, 114] on h4 "Background" at bounding box center [243, 111] width 83 height 34
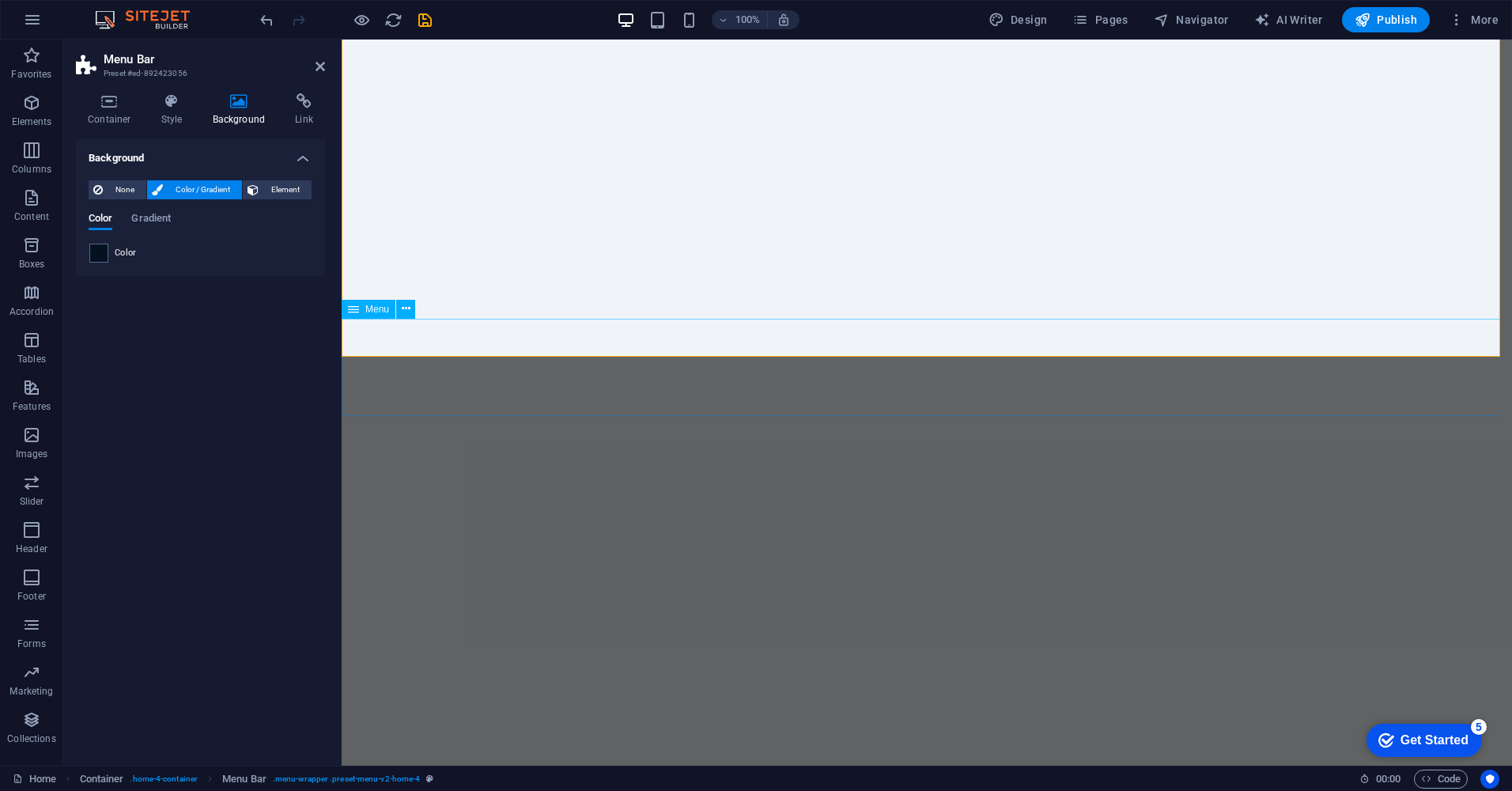
click at [288, 190] on span "Element" at bounding box center [285, 190] width 43 height 19
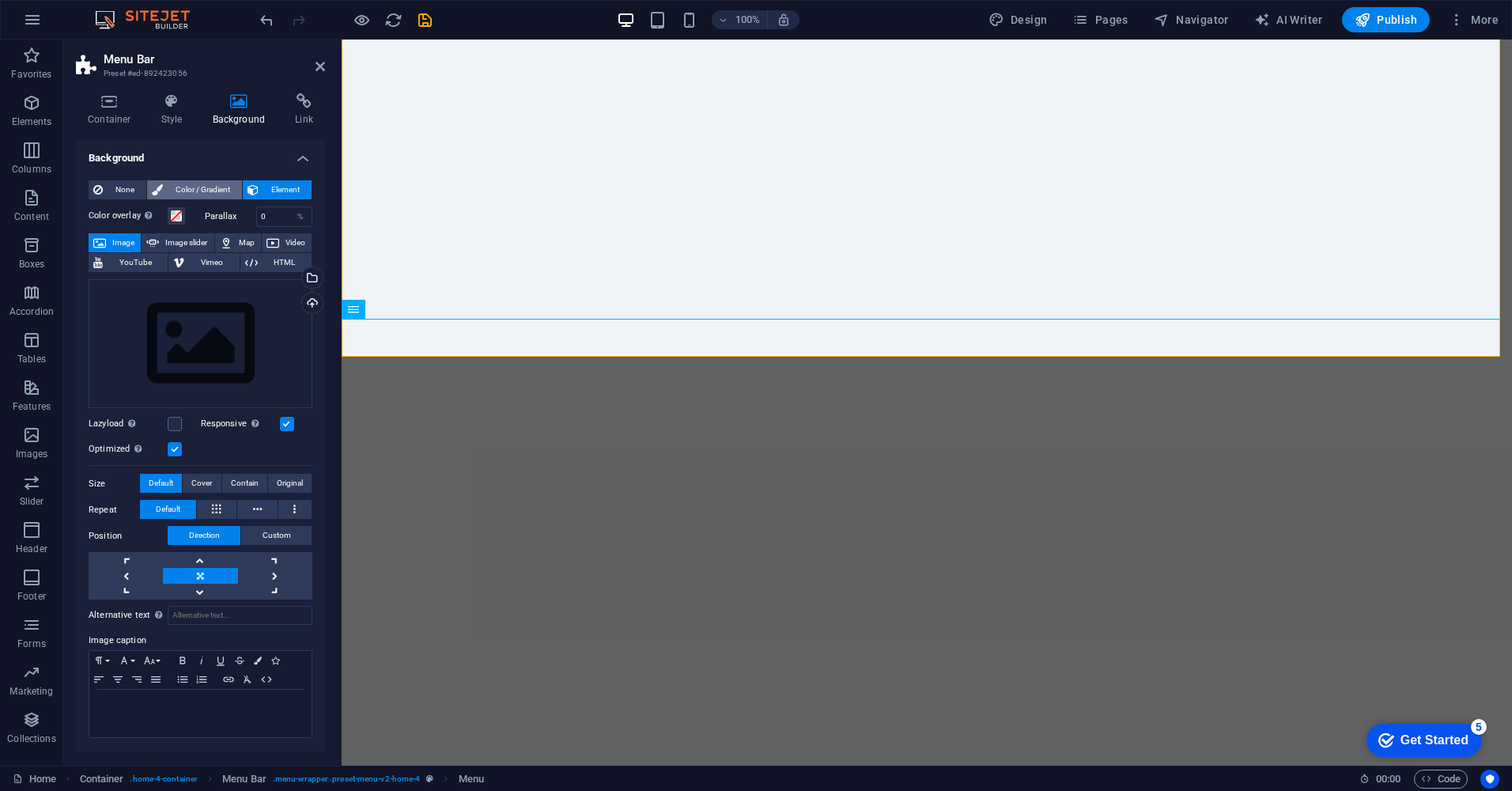
click at [209, 198] on span "Color / Gradient" at bounding box center [202, 190] width 70 height 19
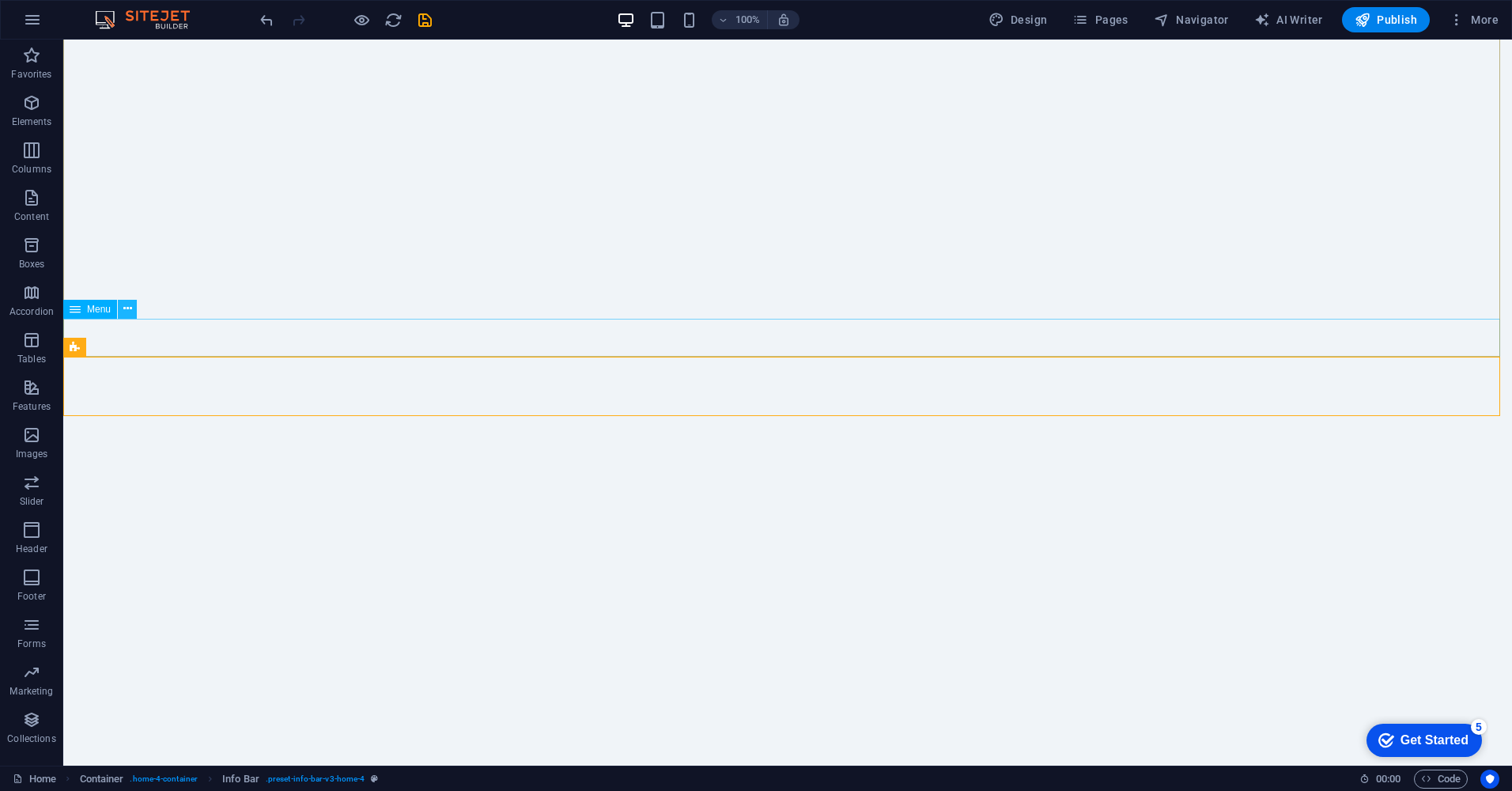
click at [127, 308] on icon at bounding box center [127, 308] width 9 height 17
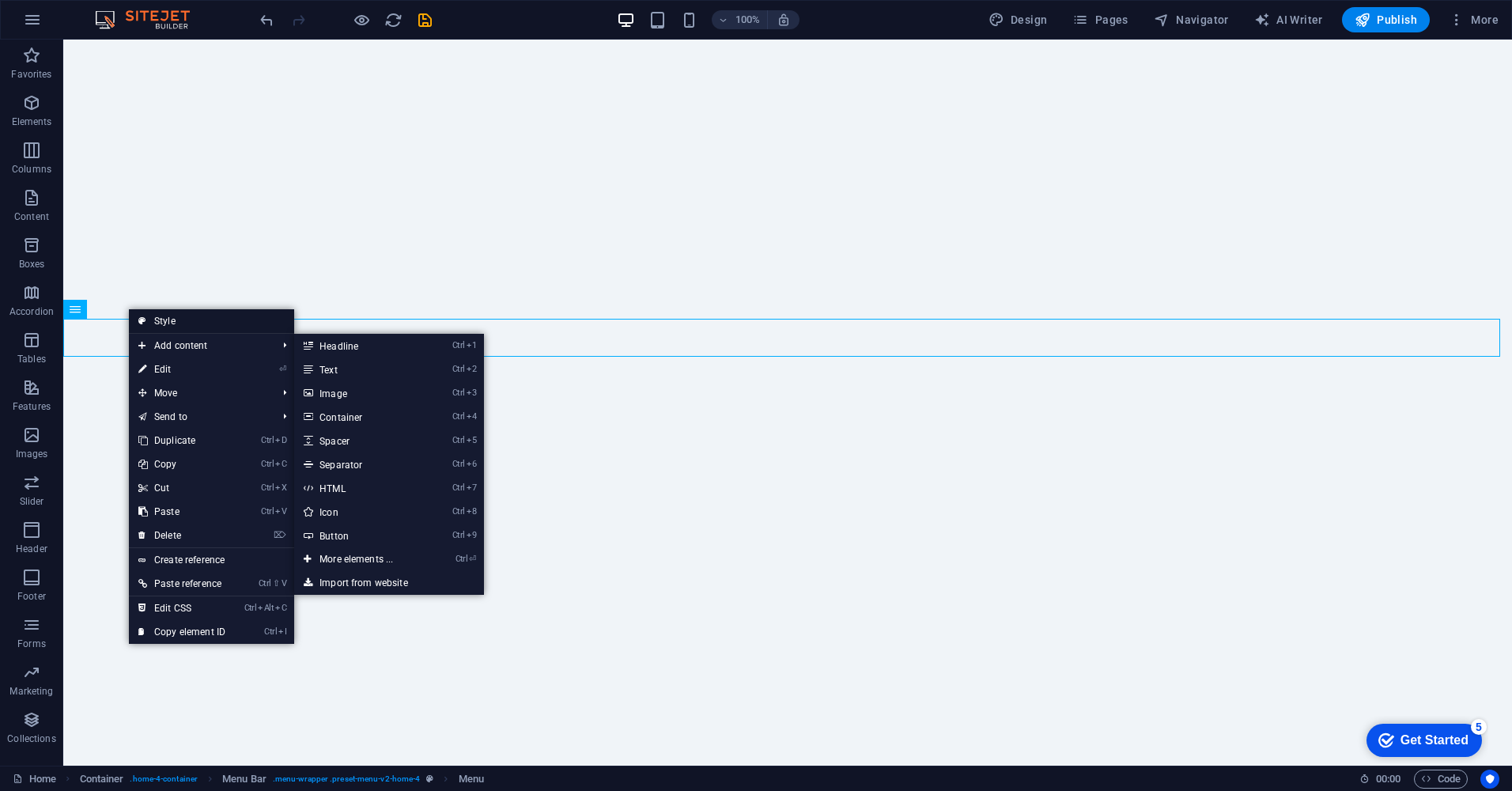
click at [183, 320] on link "Style" at bounding box center [211, 321] width 165 height 24
select select "rem"
select select "preset-menu-v2-home-4"
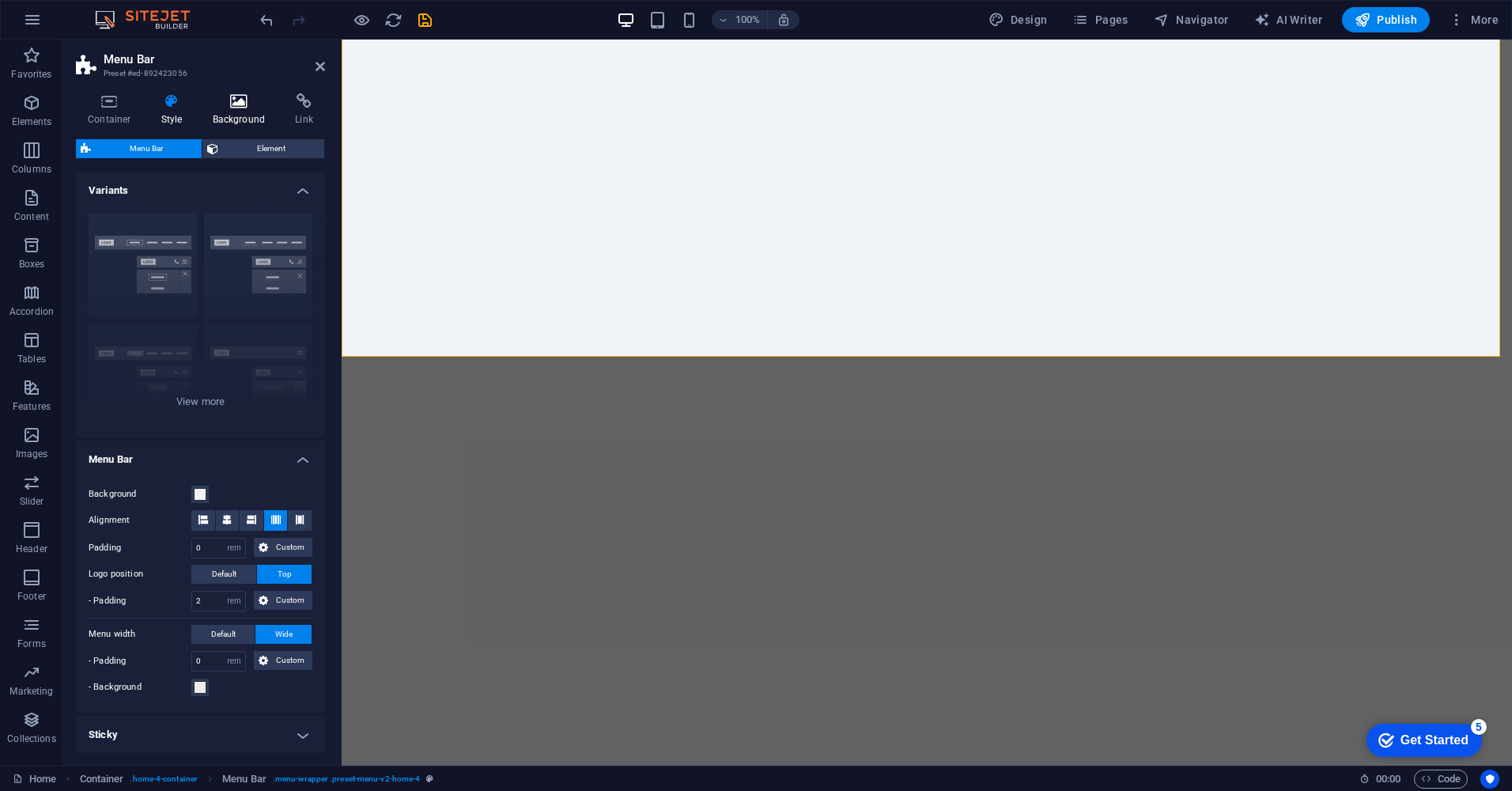
click at [234, 122] on h4 "Background" at bounding box center [243, 111] width 83 height 34
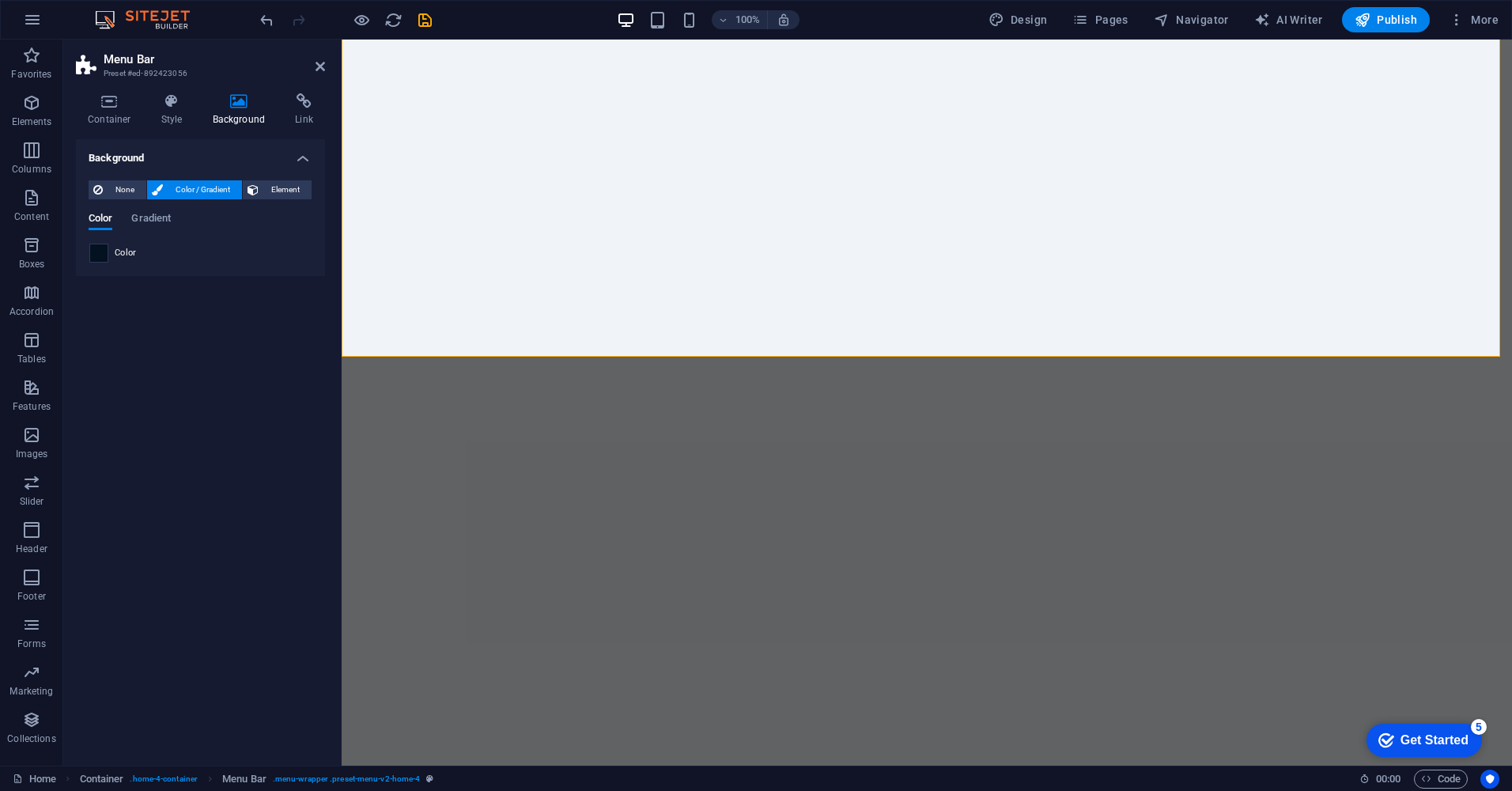
click at [103, 255] on span at bounding box center [99, 254] width 18 height 18
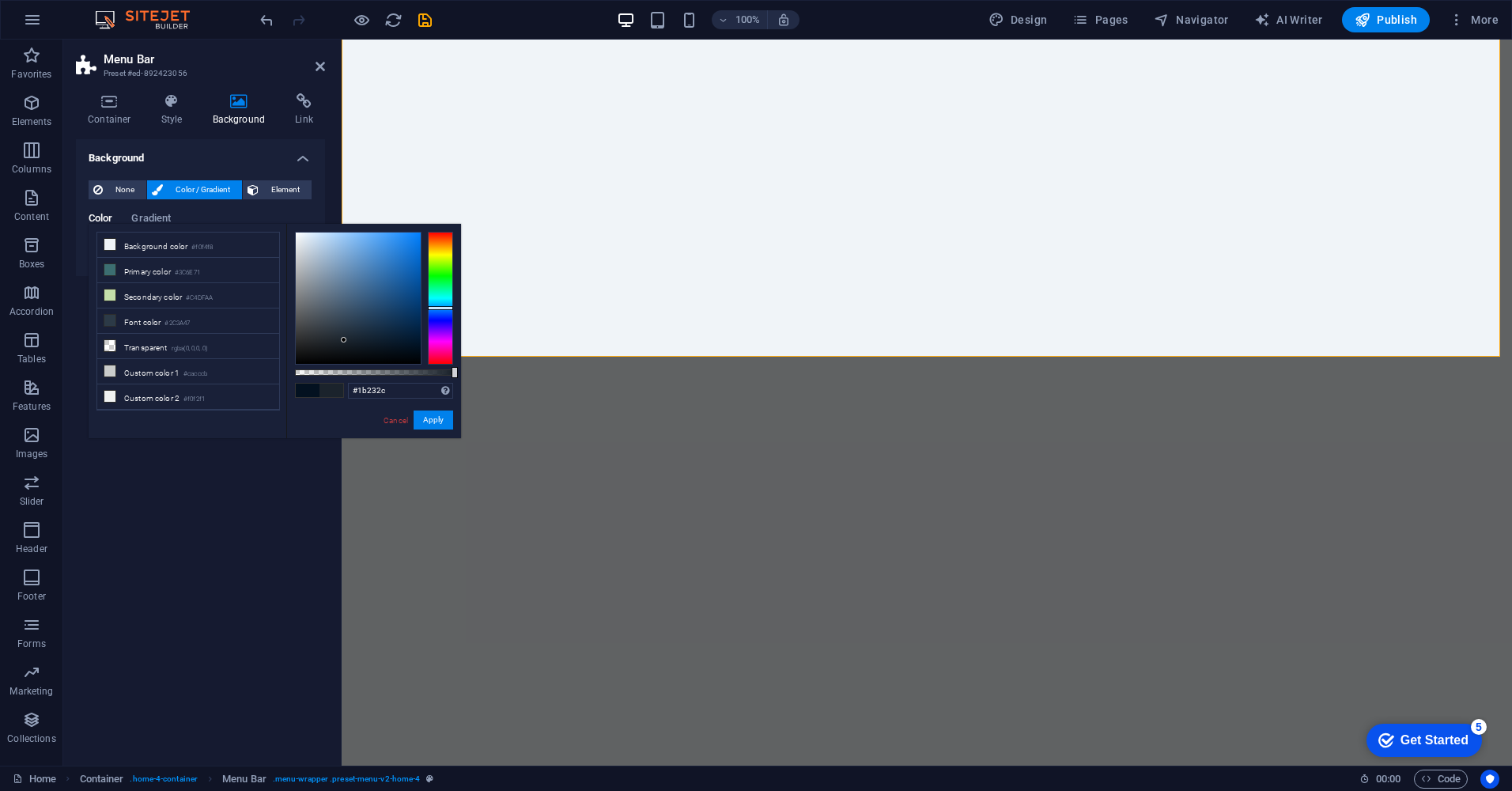
click at [344, 341] on div at bounding box center [358, 298] width 125 height 131
click at [313, 337] on div at bounding box center [358, 298] width 125 height 131
click at [317, 356] on div at bounding box center [358, 298] width 125 height 131
click at [340, 349] on div at bounding box center [358, 298] width 125 height 131
click at [364, 345] on div at bounding box center [358, 298] width 125 height 131
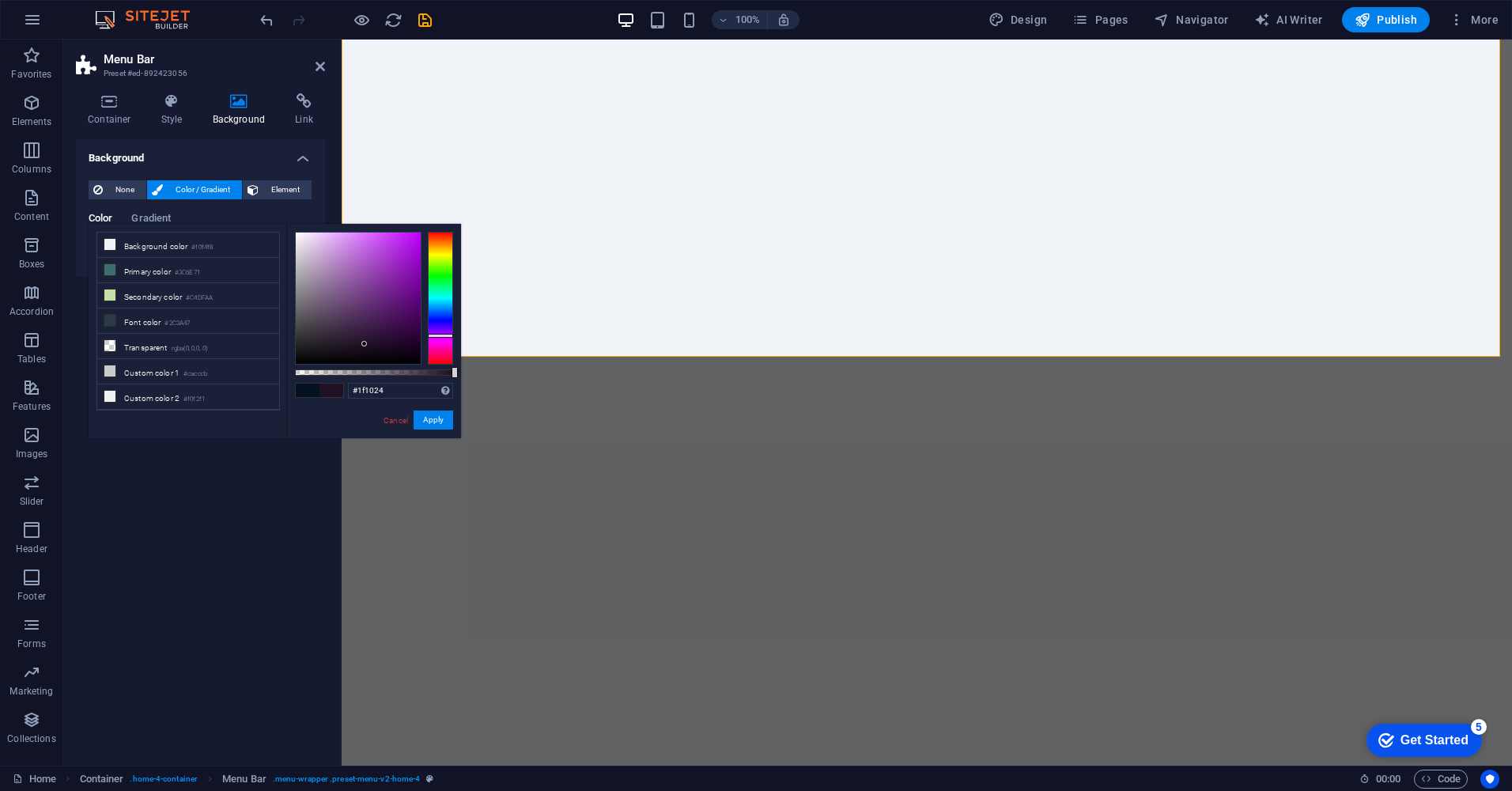
click at [431, 336] on div at bounding box center [440, 298] width 26 height 133
click at [445, 315] on div at bounding box center [440, 298] width 26 height 133
click at [445, 299] on div at bounding box center [440, 298] width 26 height 133
click at [436, 318] on div at bounding box center [440, 298] width 26 height 133
type input "#102024"
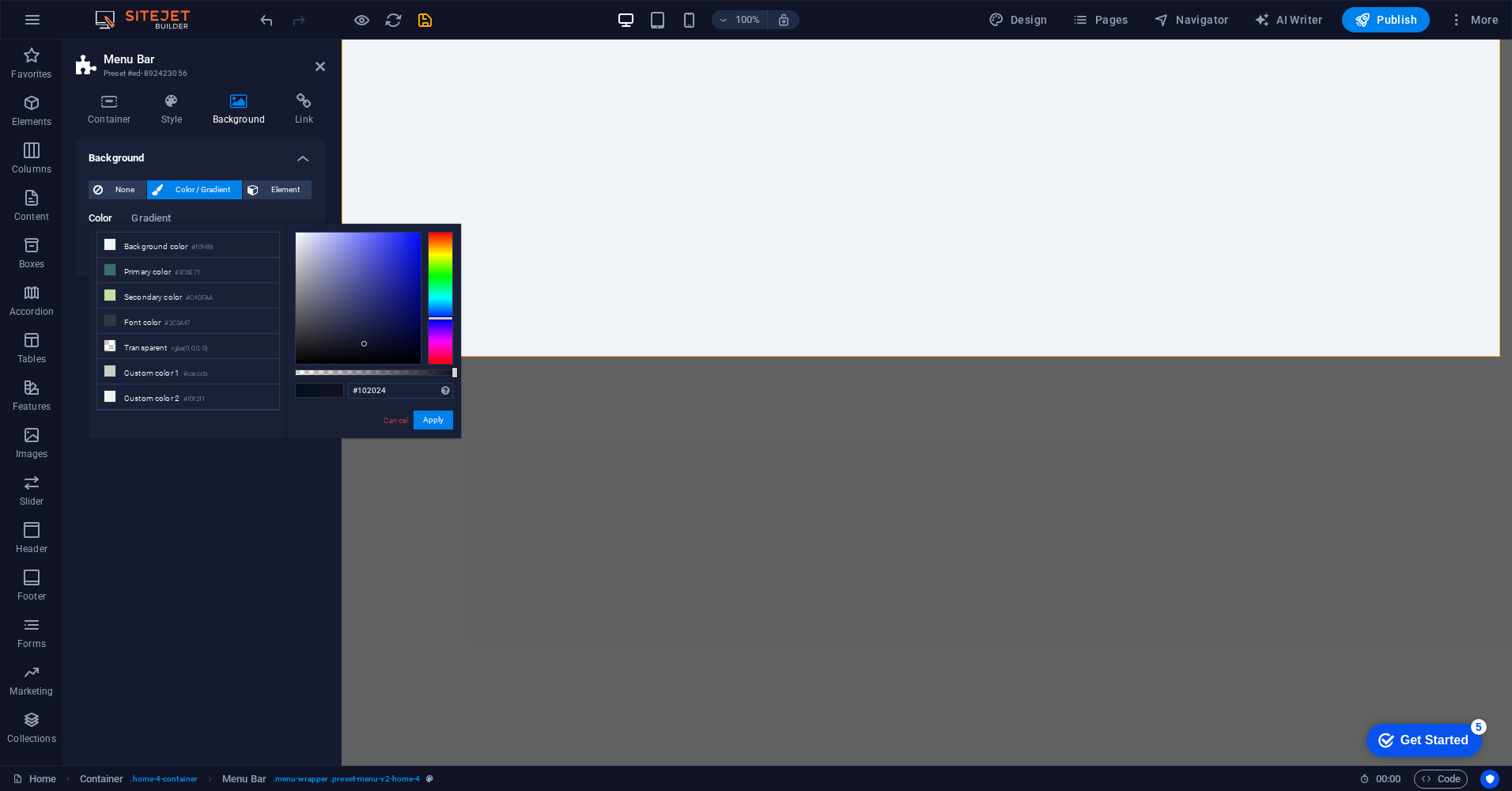
click at [437, 302] on div at bounding box center [440, 298] width 26 height 133
drag, startPoint x: 431, startPoint y: 420, endPoint x: 166, endPoint y: 372, distance: 269.3
click at [431, 420] on button "Apply" at bounding box center [433, 420] width 39 height 19
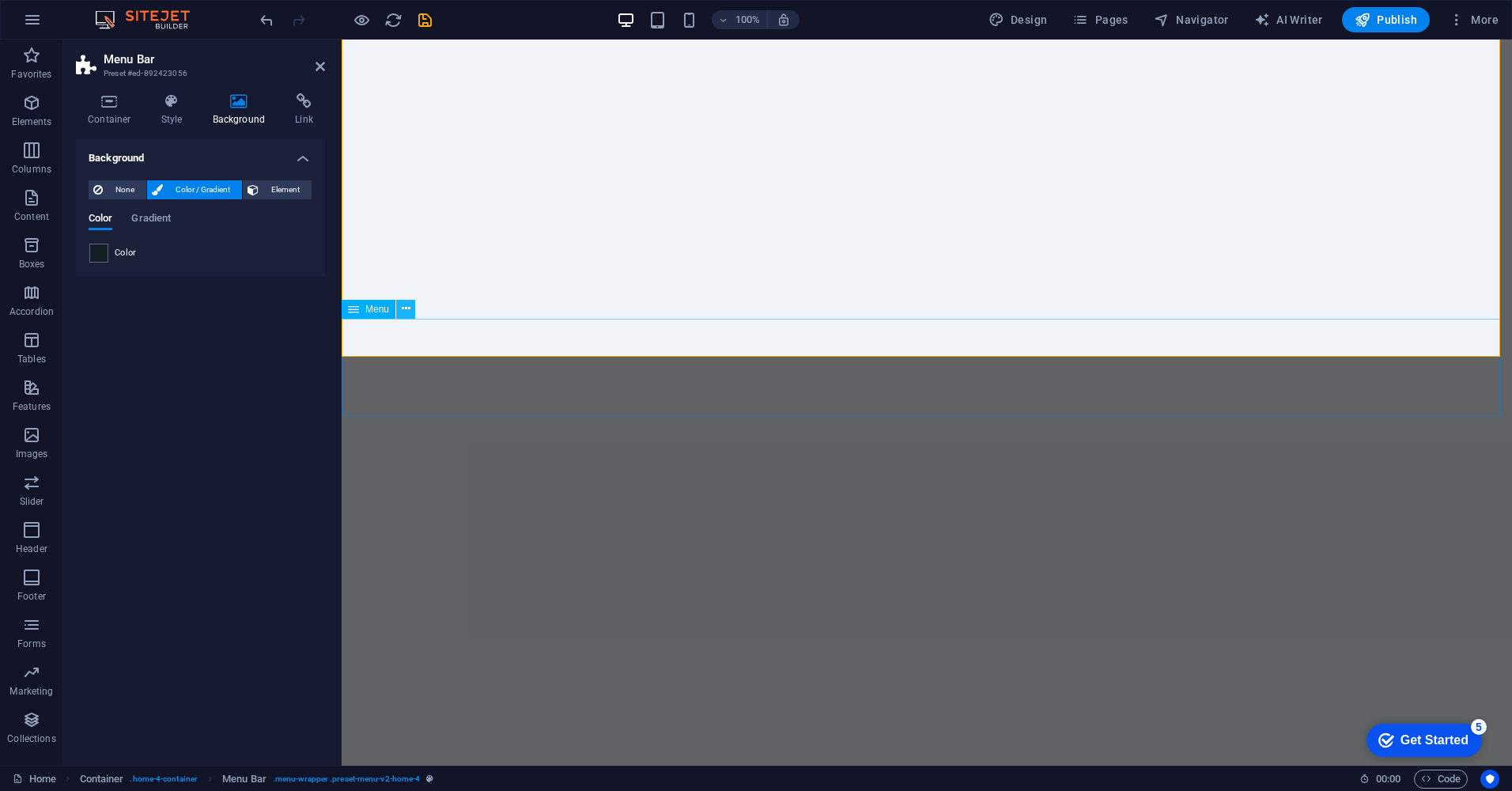
click at [404, 305] on icon at bounding box center [406, 308] width 9 height 17
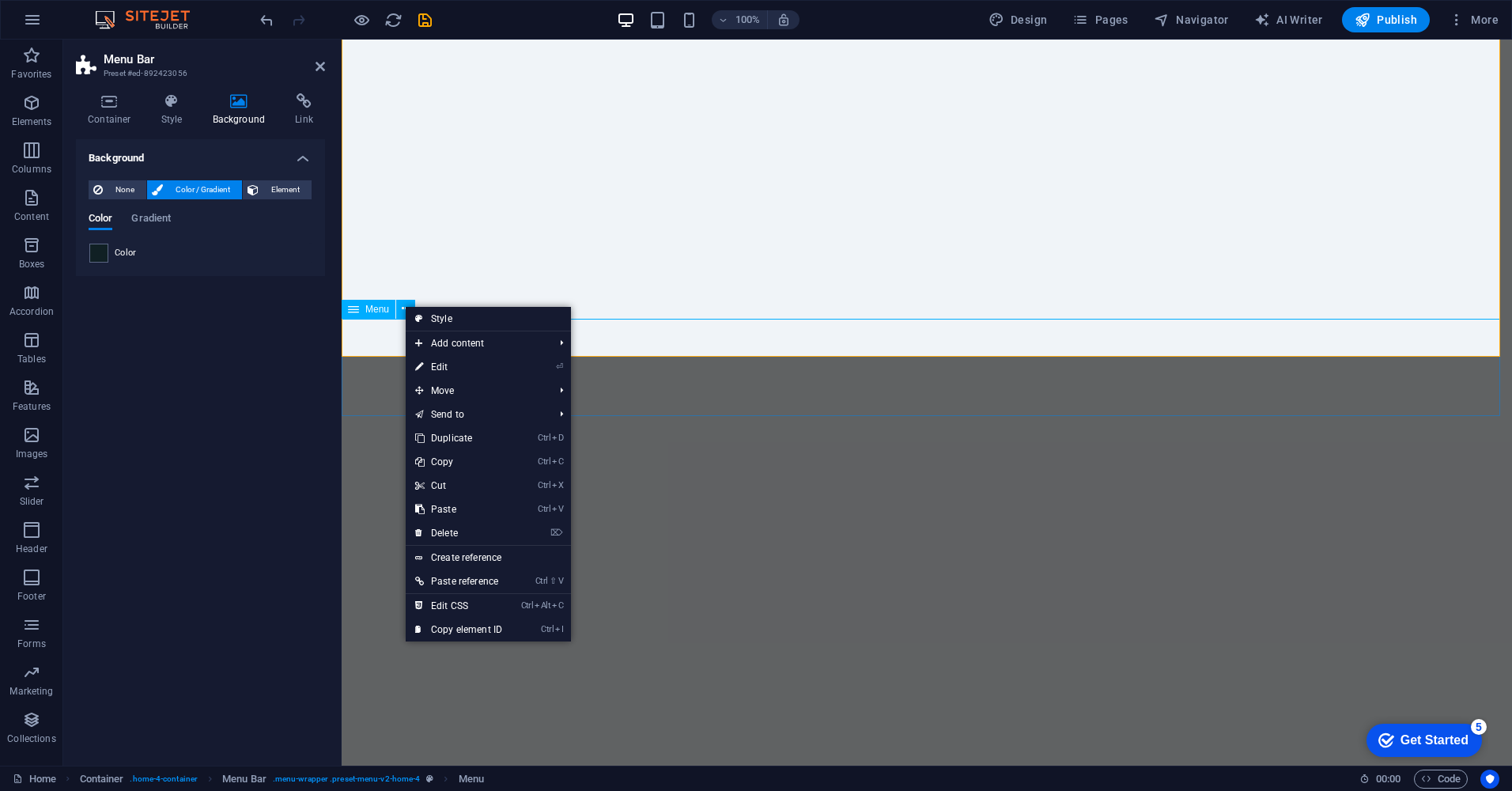
click at [384, 308] on span "Menu" at bounding box center [377, 309] width 24 height 10
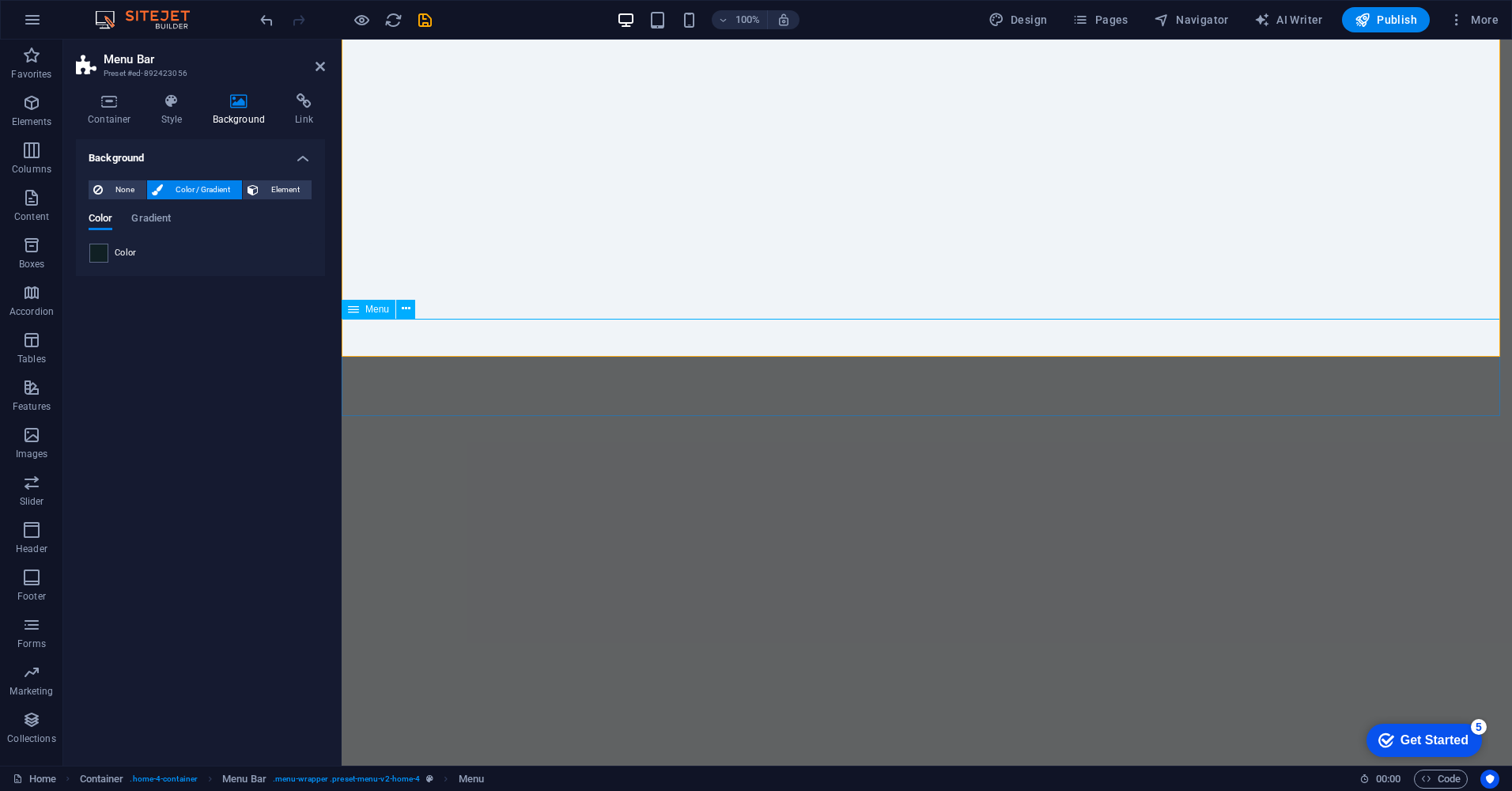
click at [350, 312] on icon at bounding box center [353, 309] width 11 height 19
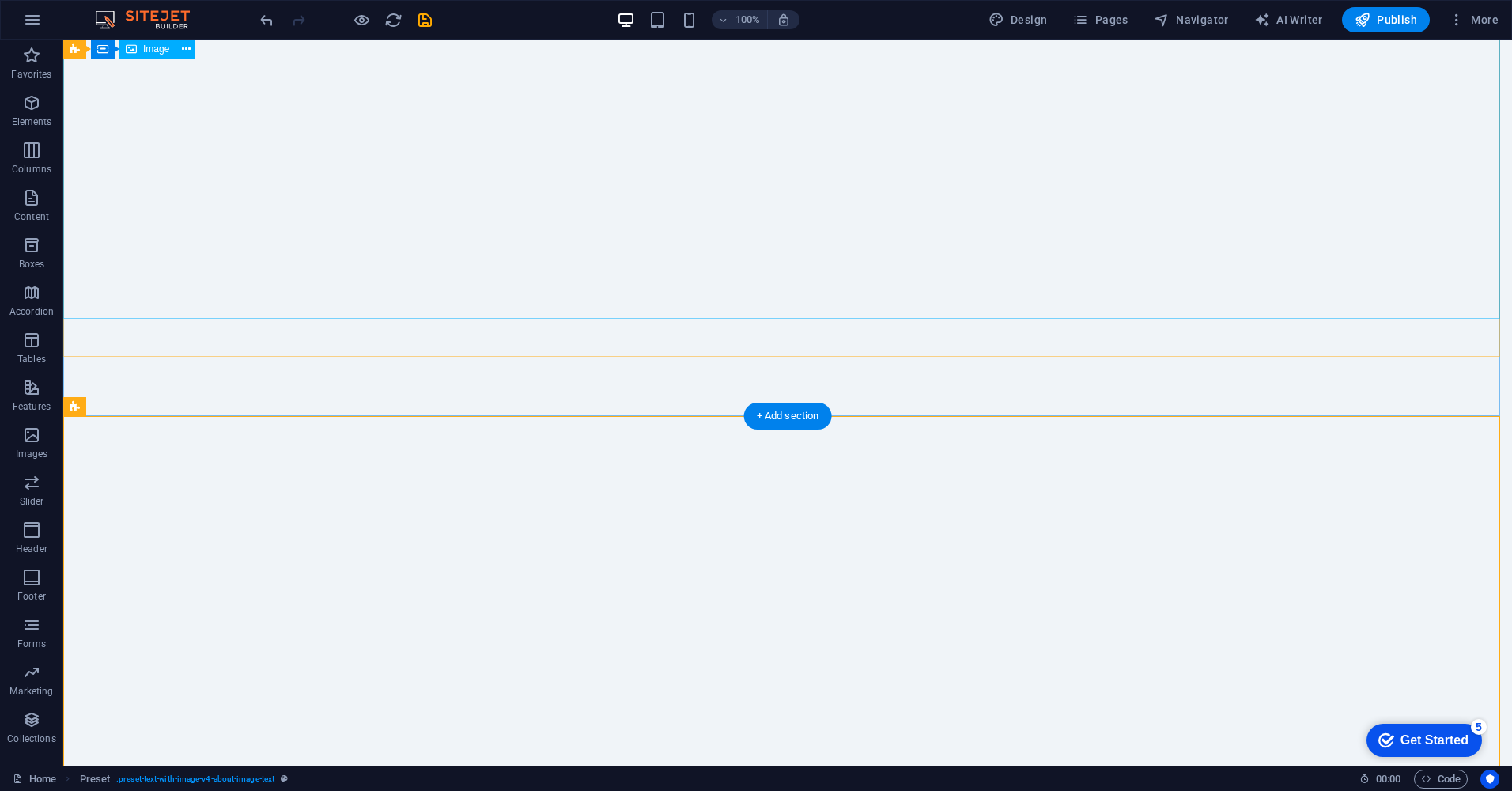
scroll to position [0, 0]
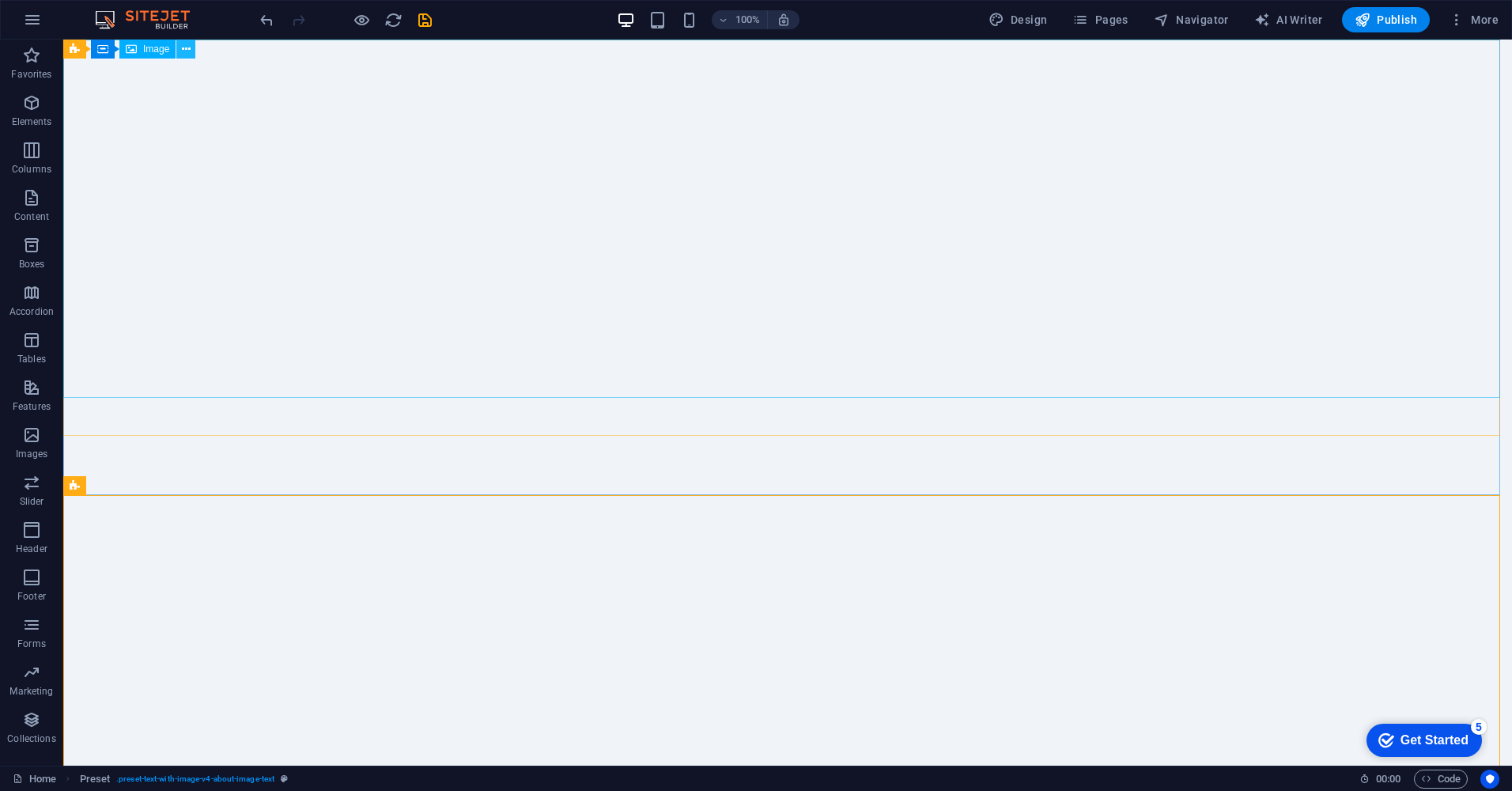
click at [179, 51] on button at bounding box center [186, 48] width 19 height 19
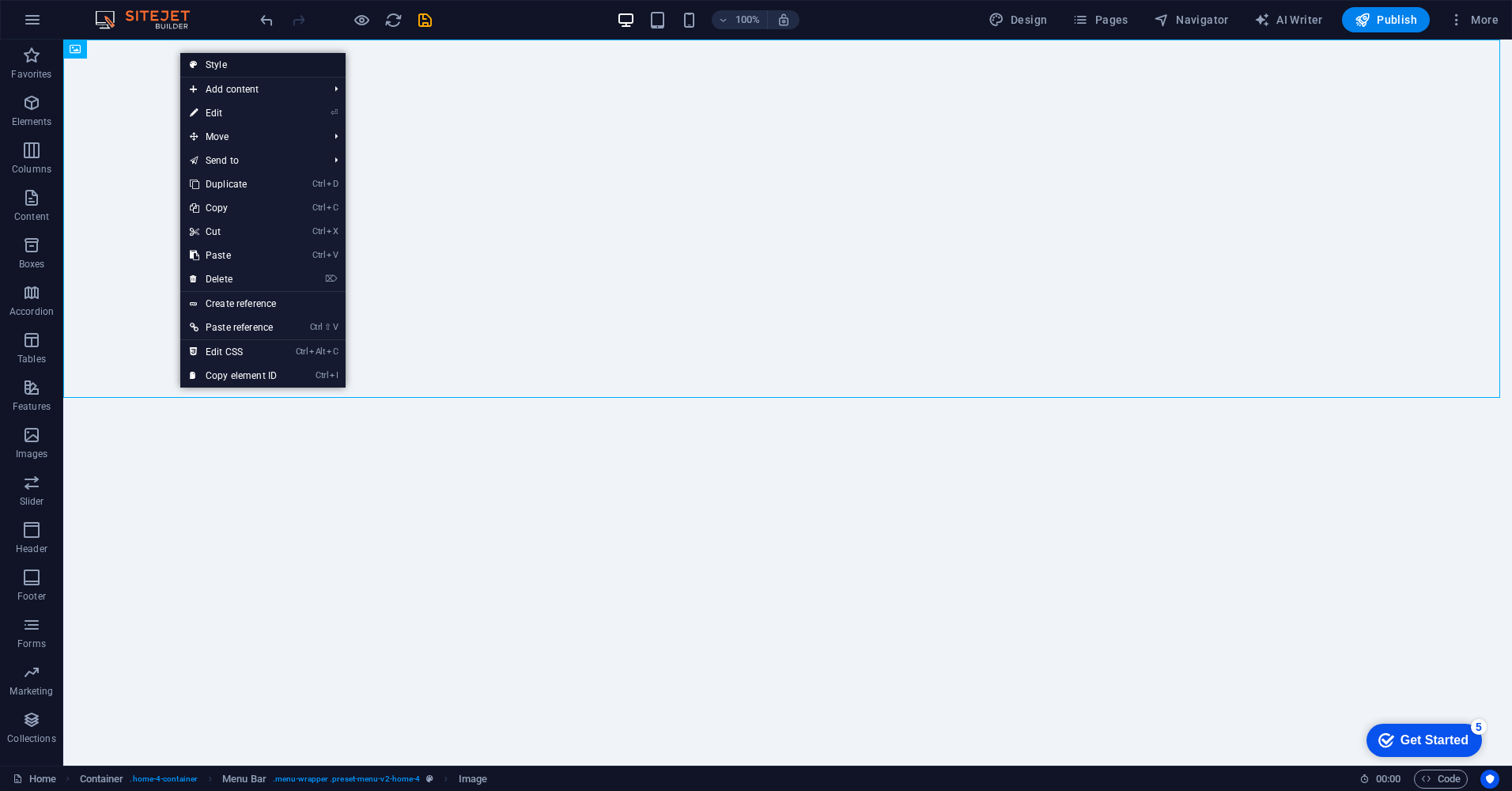
click at [225, 64] on link "Style" at bounding box center [263, 65] width 165 height 24
select select "rem"
select select "preset-menu-v2-home-4"
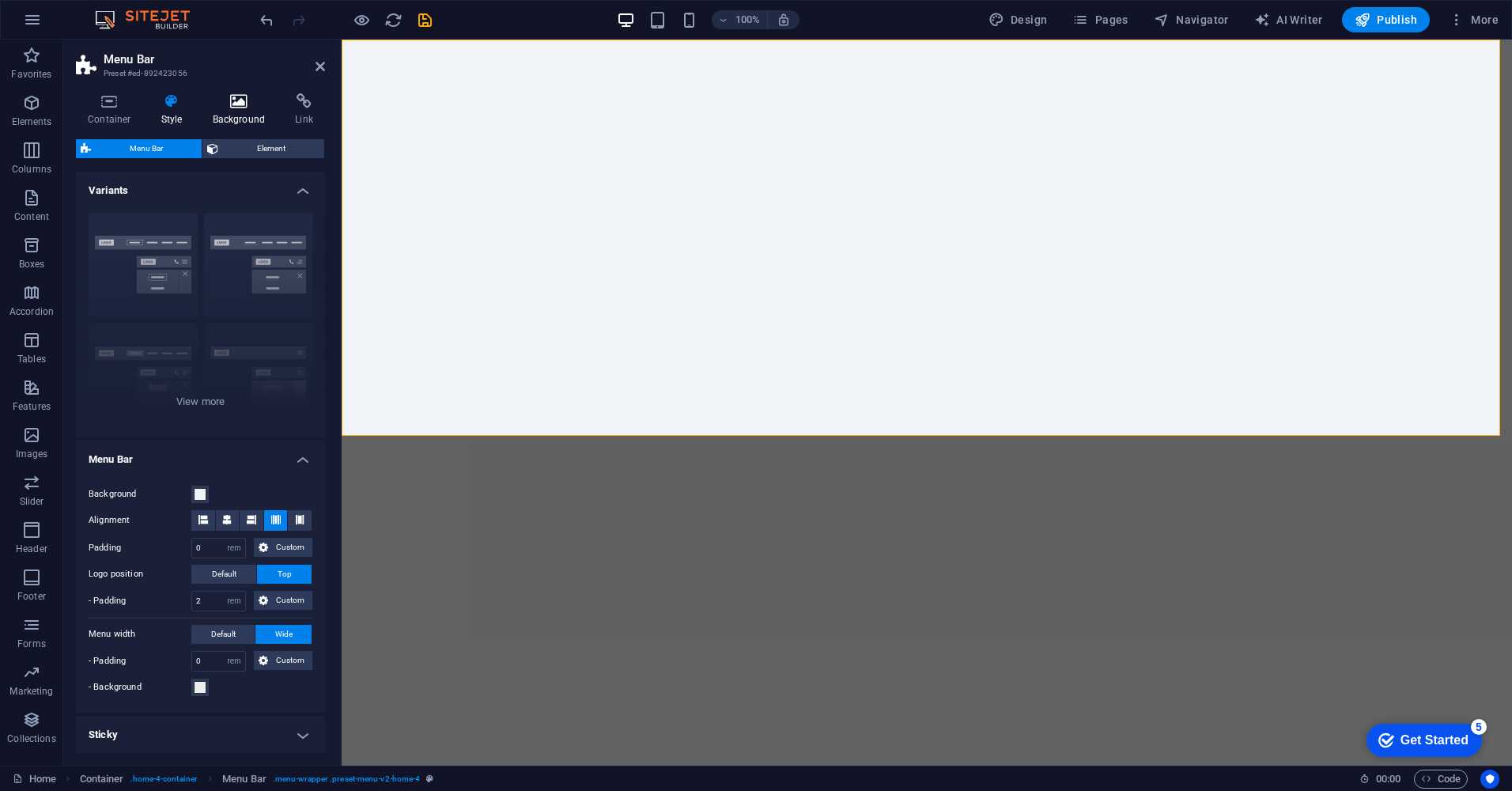
click at [237, 114] on h4 "Background" at bounding box center [243, 111] width 83 height 34
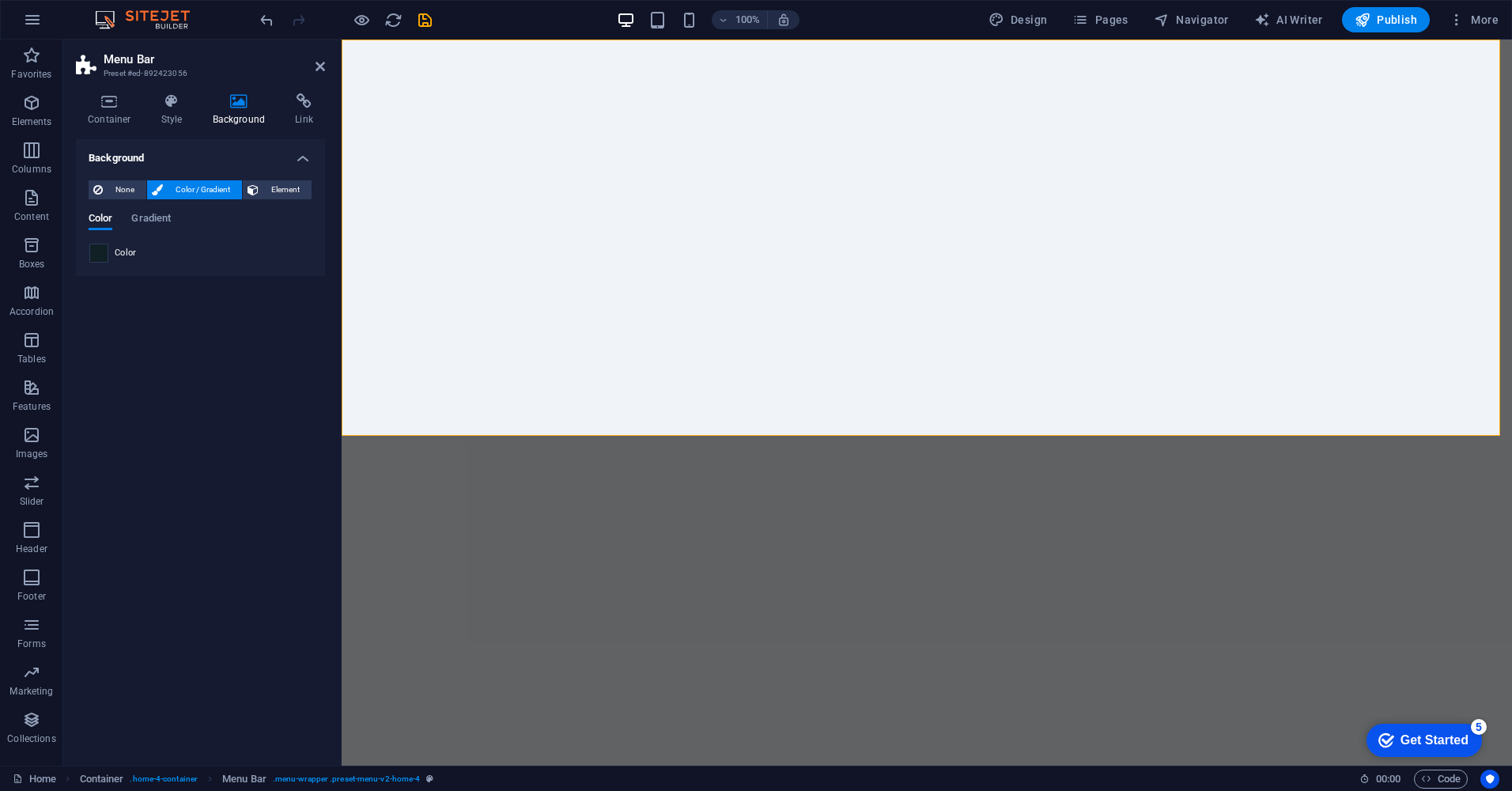
click at [93, 255] on span at bounding box center [99, 254] width 18 height 18
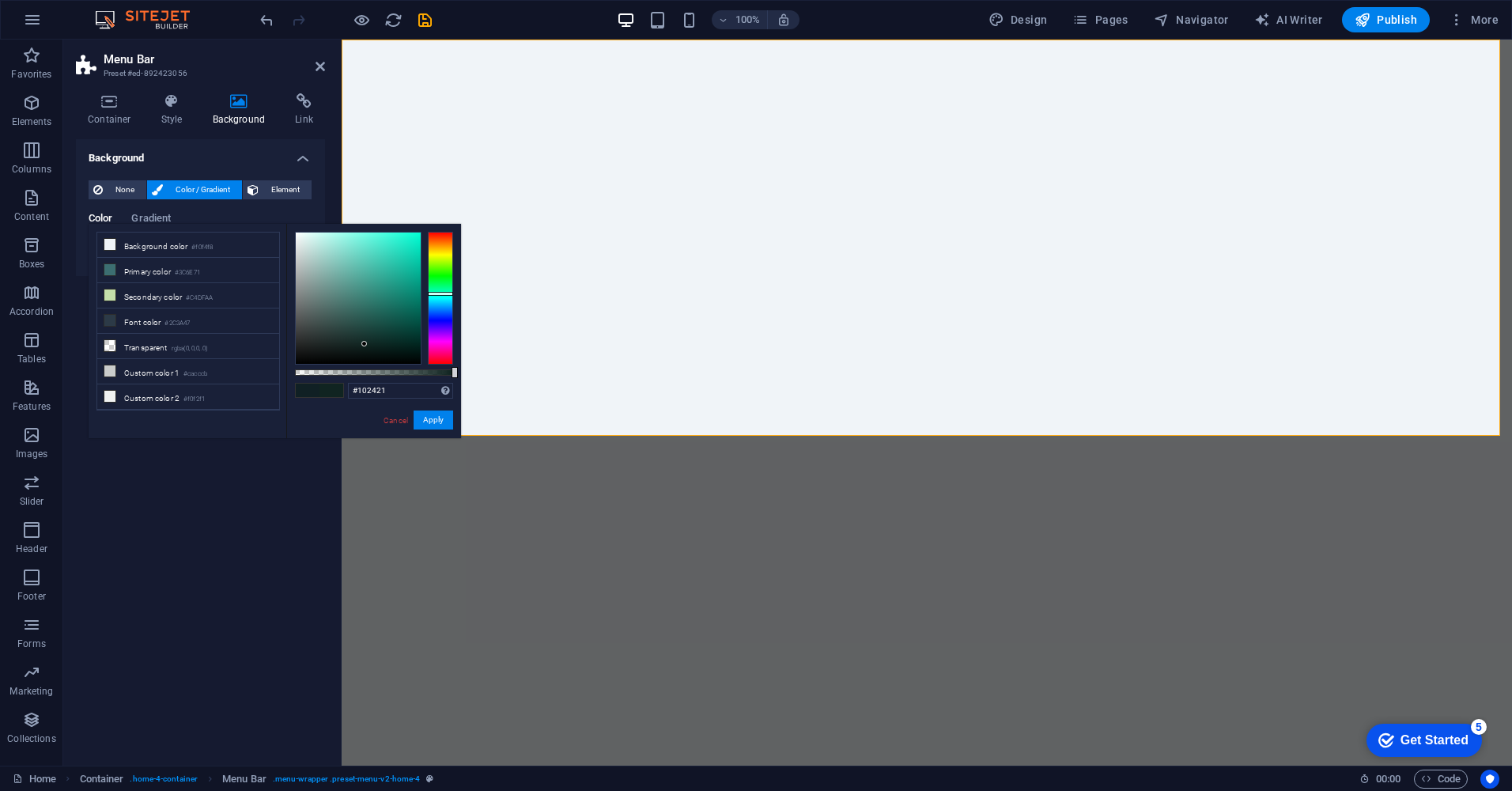
click at [448, 293] on div at bounding box center [440, 298] width 26 height 133
click at [443, 302] on div at bounding box center [440, 298] width 26 height 133
click at [443, 287] on div at bounding box center [440, 298] width 26 height 133
click at [412, 321] on div at bounding box center [358, 298] width 125 height 131
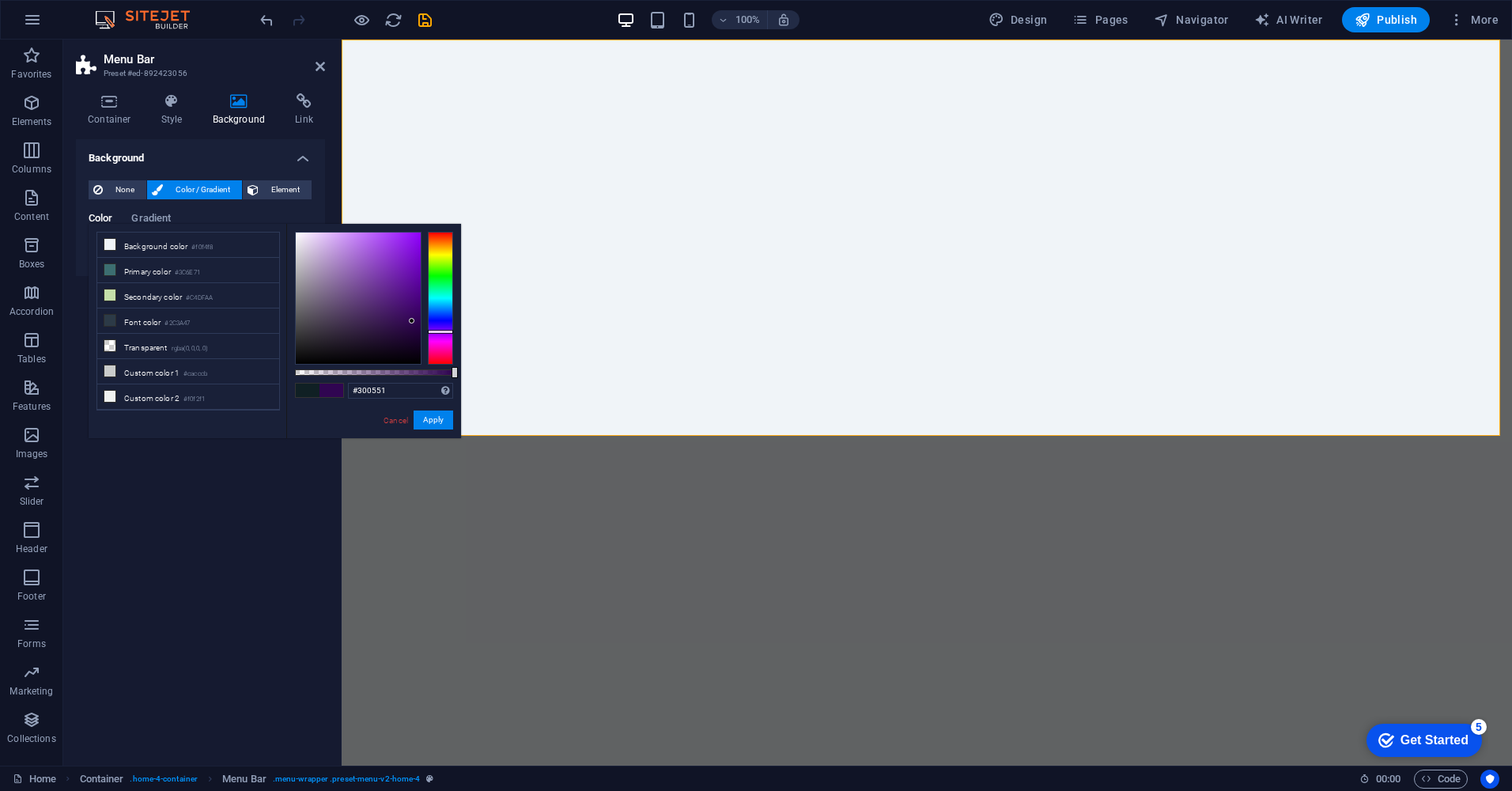
click at [439, 332] on div at bounding box center [440, 298] width 26 height 133
click at [446, 321] on div at bounding box center [440, 298] width 26 height 133
click at [445, 314] on div at bounding box center [440, 298] width 26 height 133
click at [440, 298] on div at bounding box center [440, 298] width 26 height 133
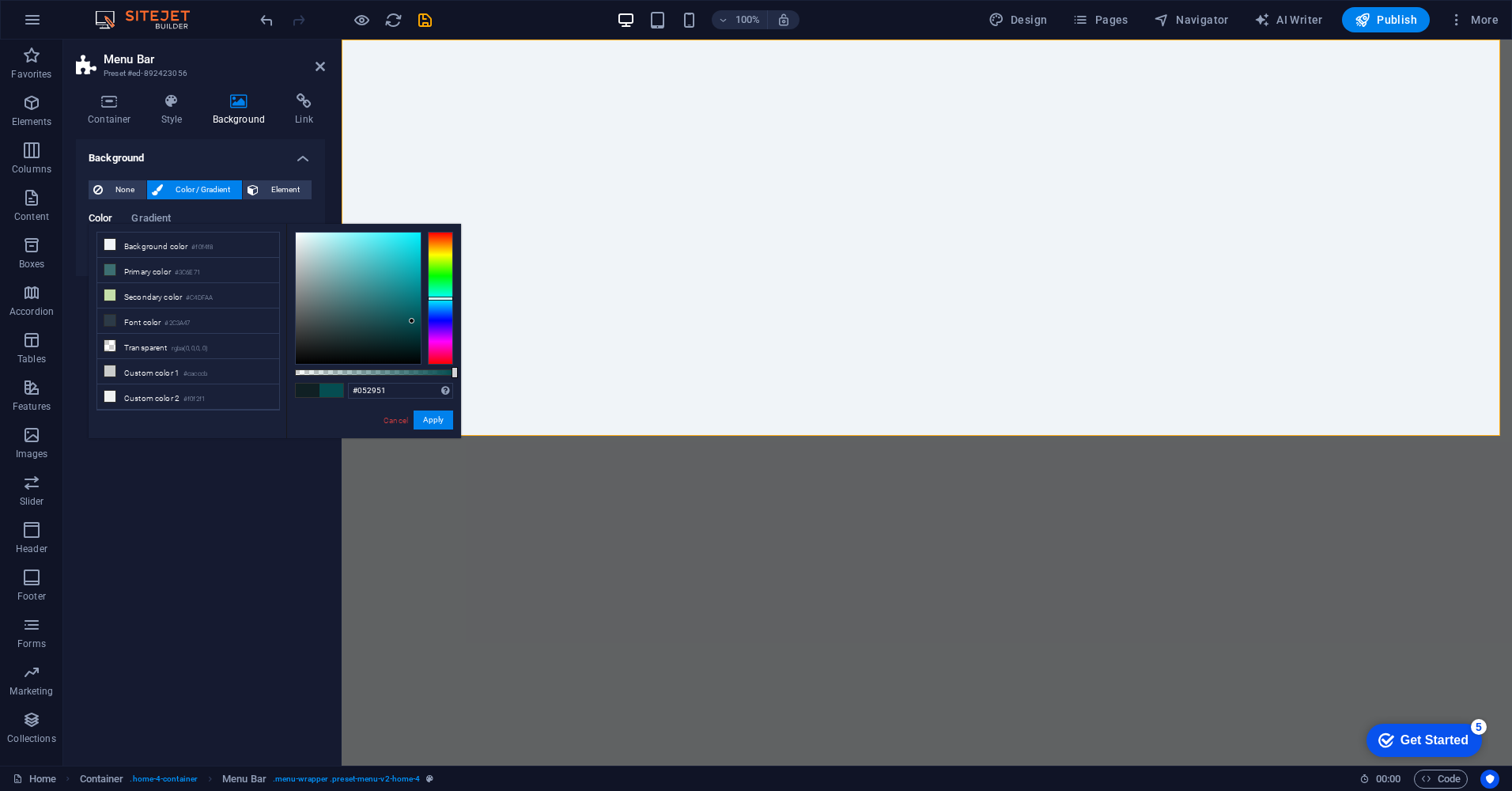
click at [439, 308] on div at bounding box center [440, 298] width 26 height 133
click at [443, 299] on div at bounding box center [440, 298] width 26 height 133
type input "#053d51"
click at [441, 303] on div at bounding box center [440, 298] width 26 height 133
click at [432, 422] on button "Apply" at bounding box center [433, 420] width 39 height 19
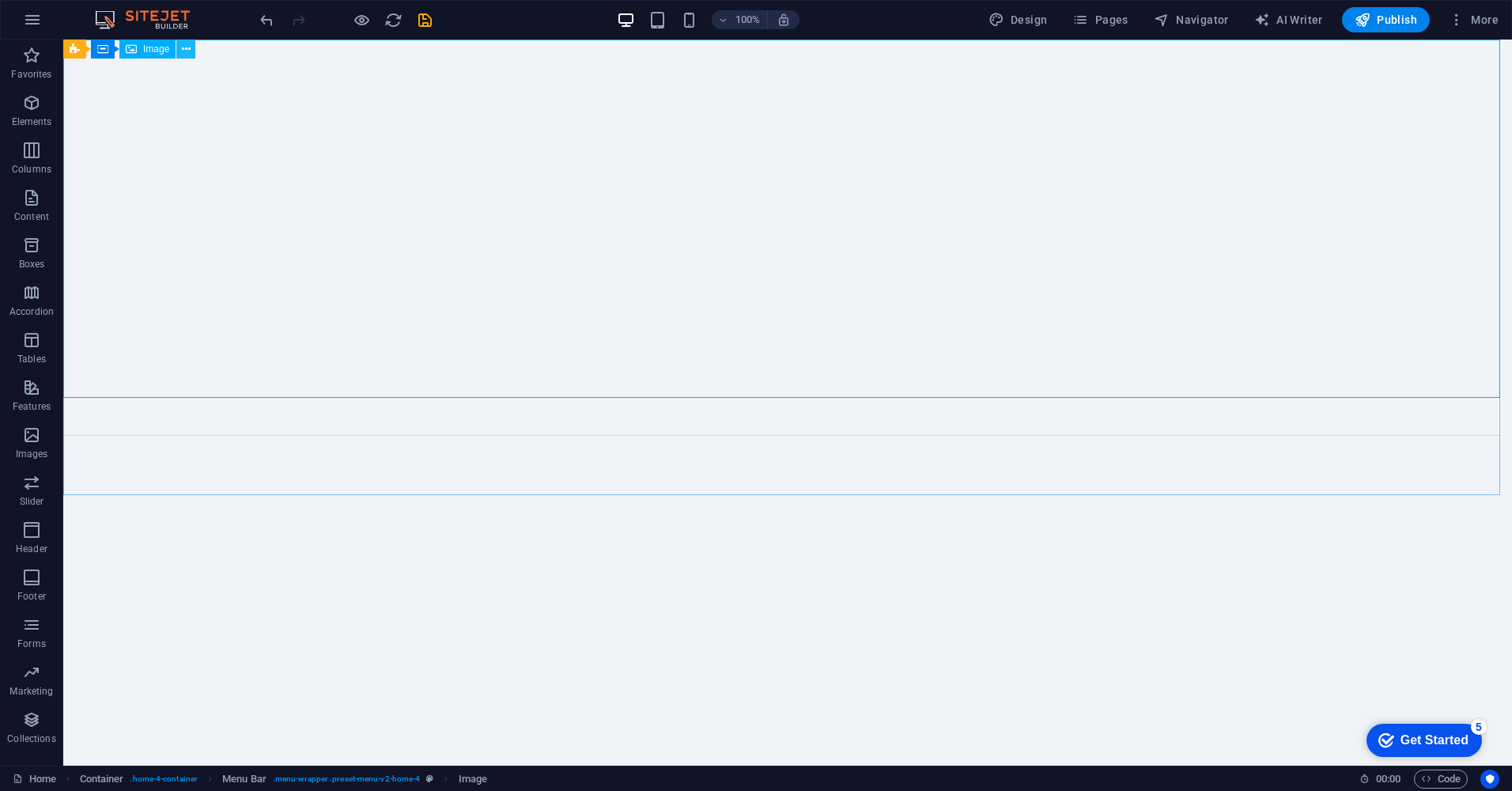
click at [192, 44] on button at bounding box center [186, 48] width 19 height 19
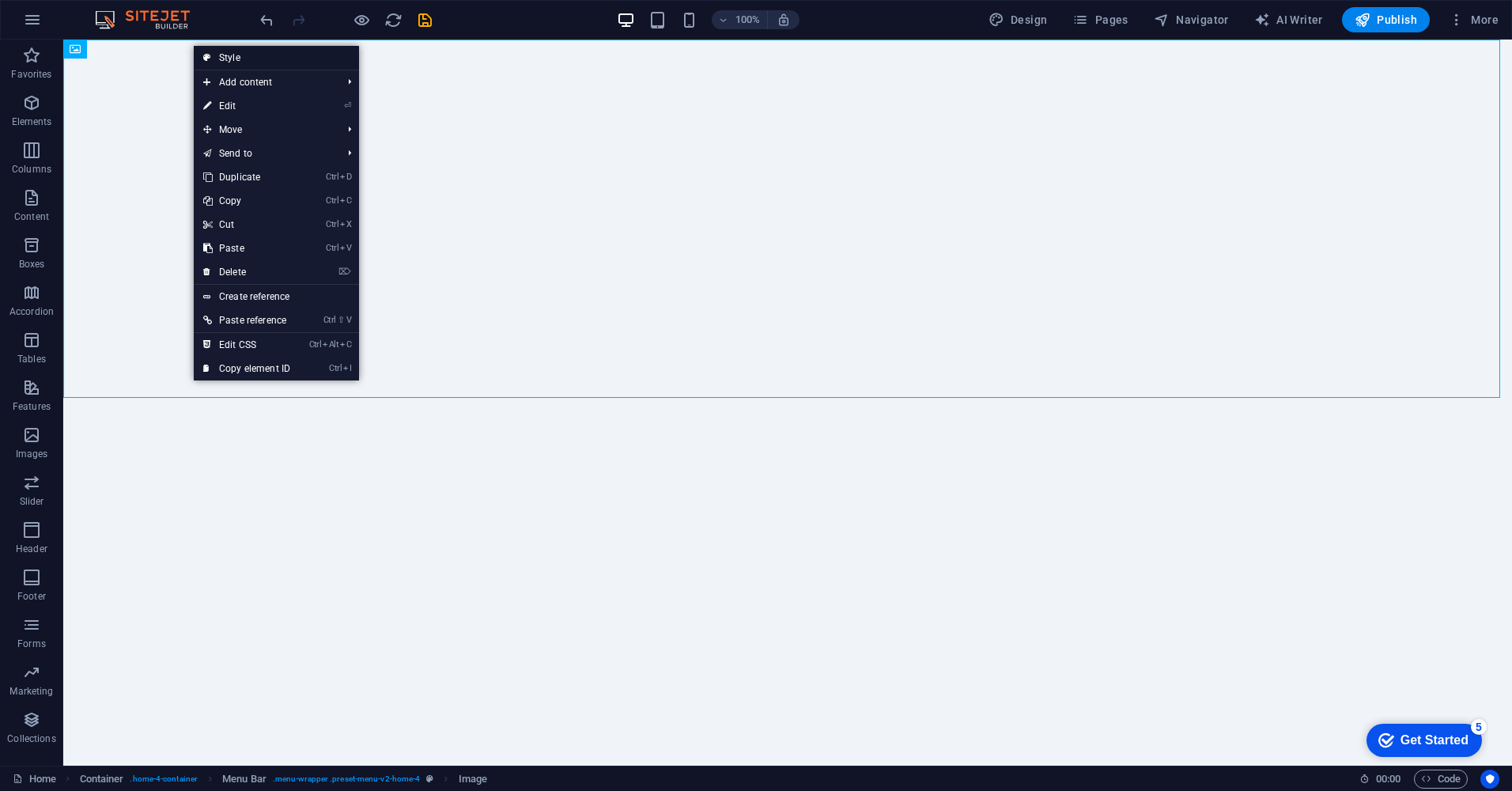
click at [262, 50] on link "Style" at bounding box center [275, 57] width 165 height 24
select select "rem"
select select "preset-menu-v2-home-4"
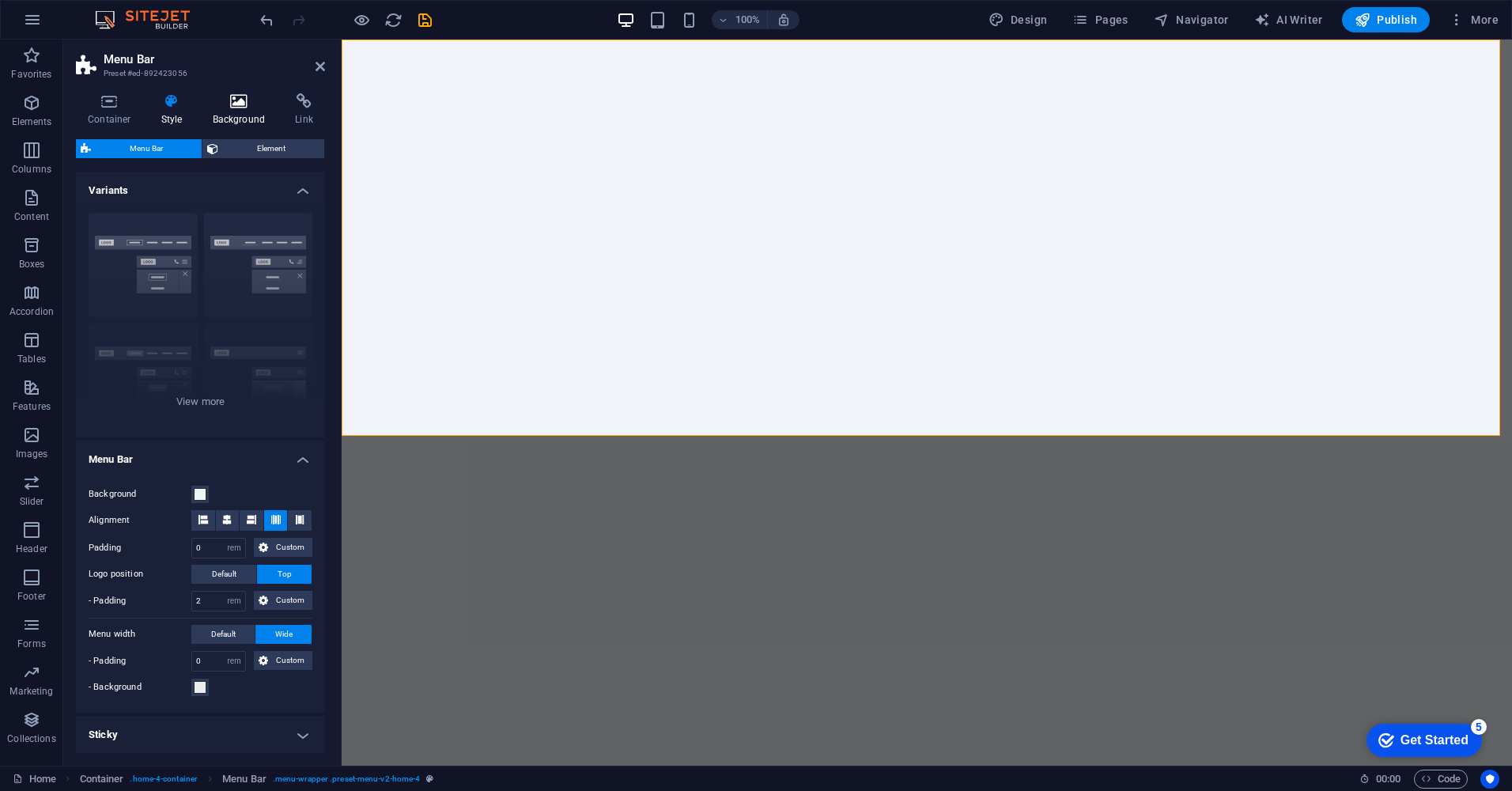
click at [232, 104] on icon at bounding box center [240, 102] width 77 height 16
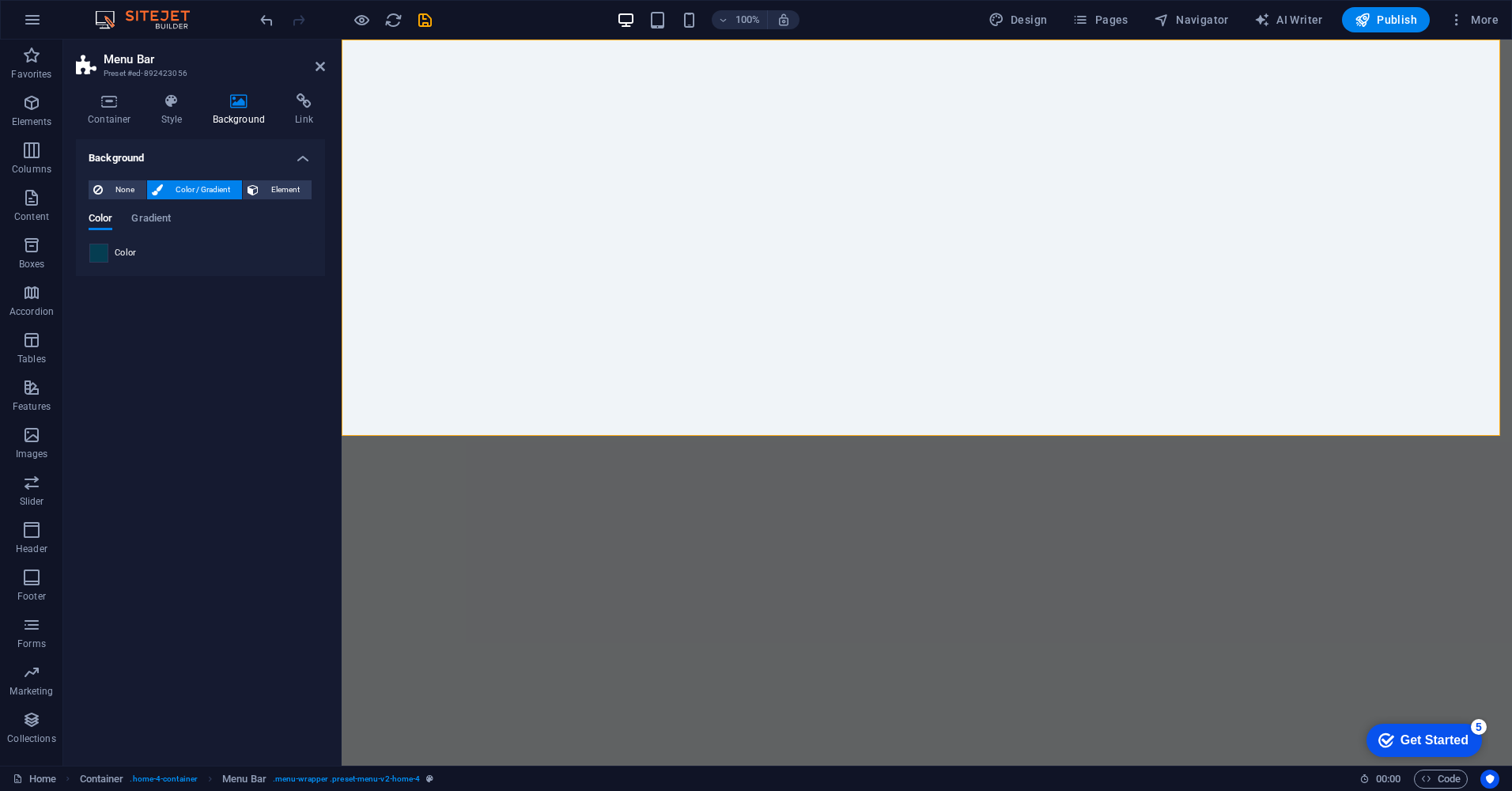
click at [99, 260] on span at bounding box center [99, 254] width 18 height 18
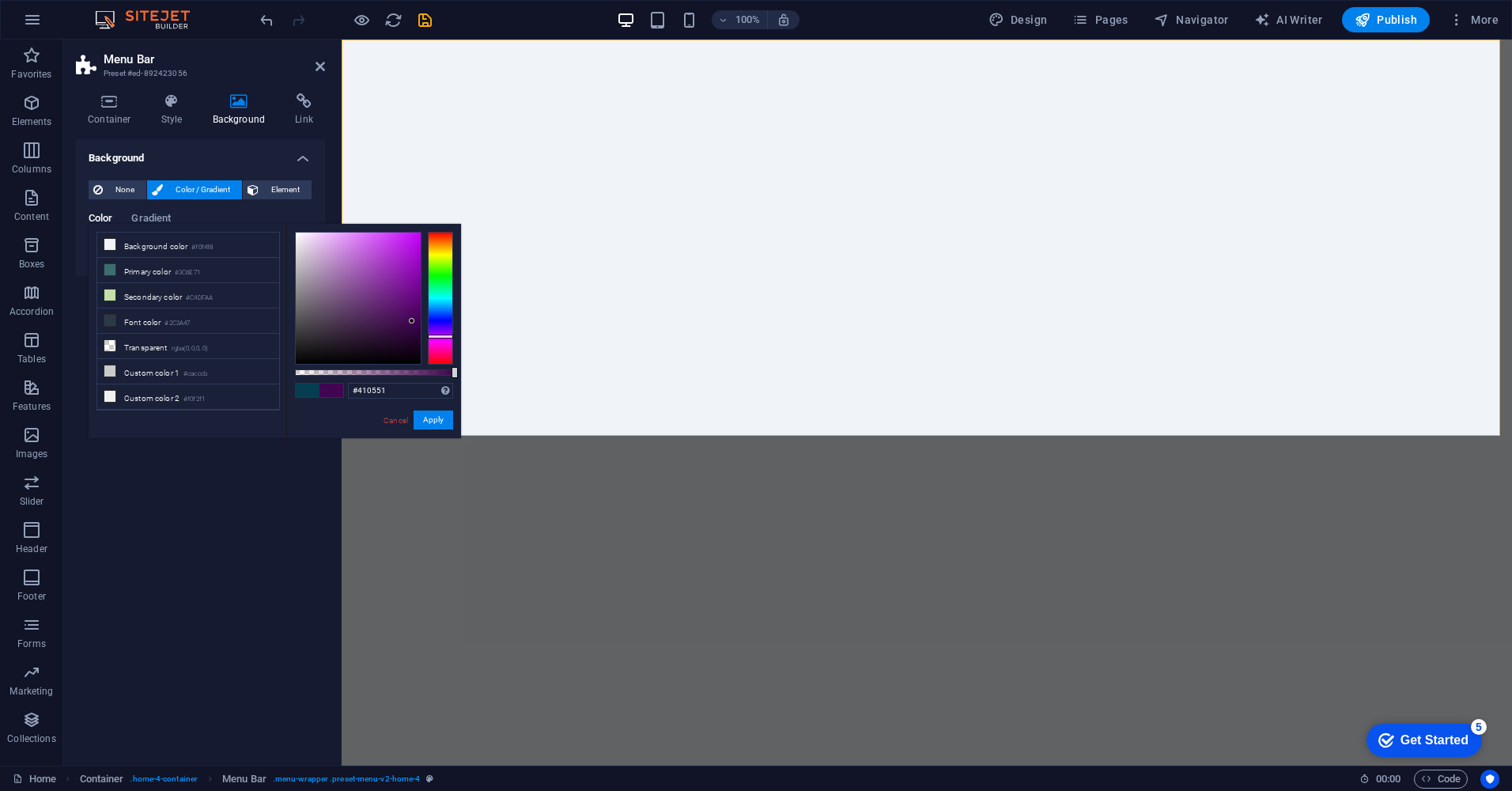
click at [440, 337] on div at bounding box center [440, 298] width 26 height 133
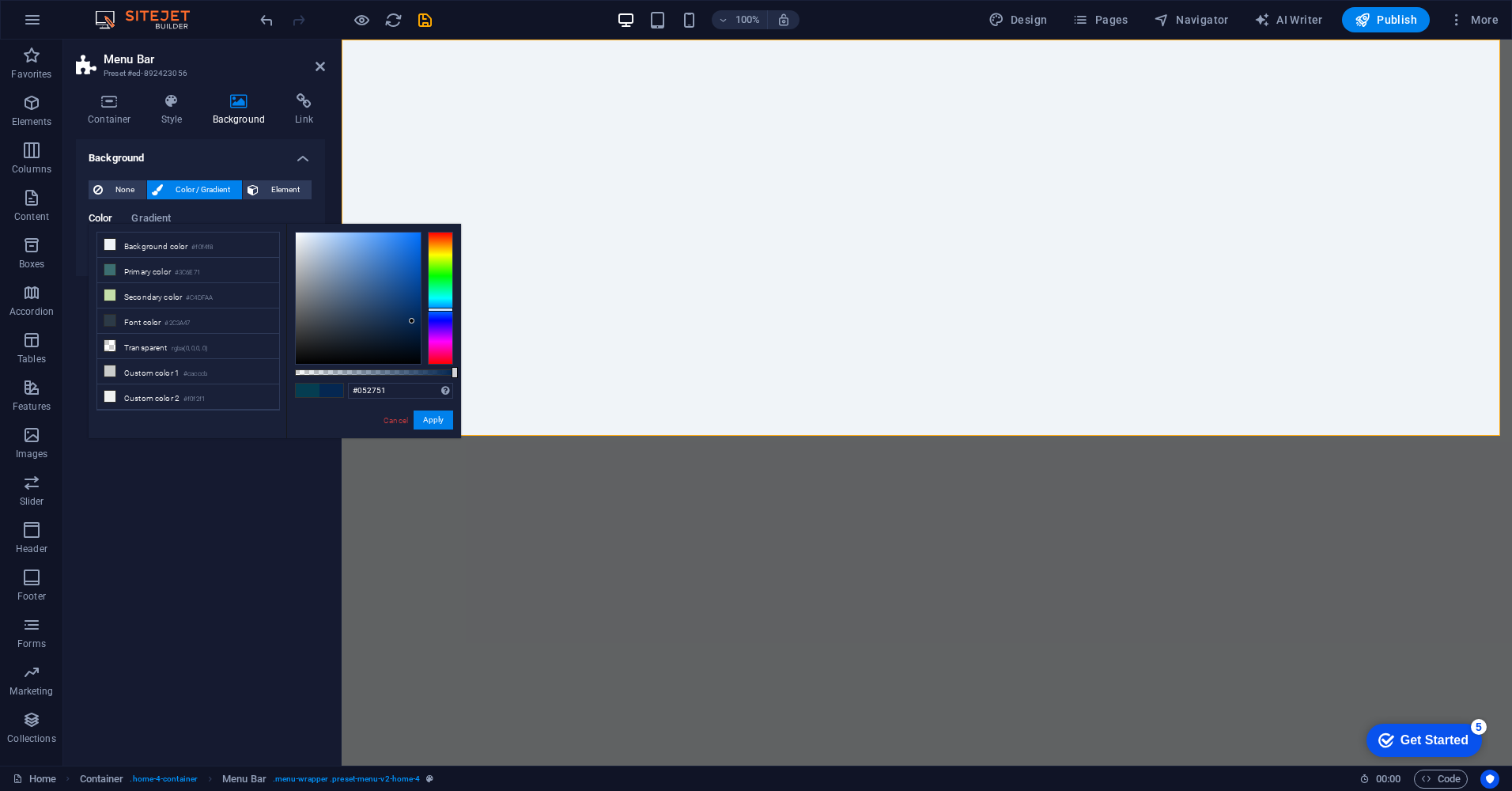
click at [441, 309] on div at bounding box center [440, 298] width 26 height 133
click at [441, 313] on div at bounding box center [440, 298] width 26 height 133
click at [441, 322] on div at bounding box center [440, 298] width 26 height 133
click at [444, 307] on div at bounding box center [440, 298] width 26 height 133
click at [444, 297] on div at bounding box center [440, 298] width 26 height 133
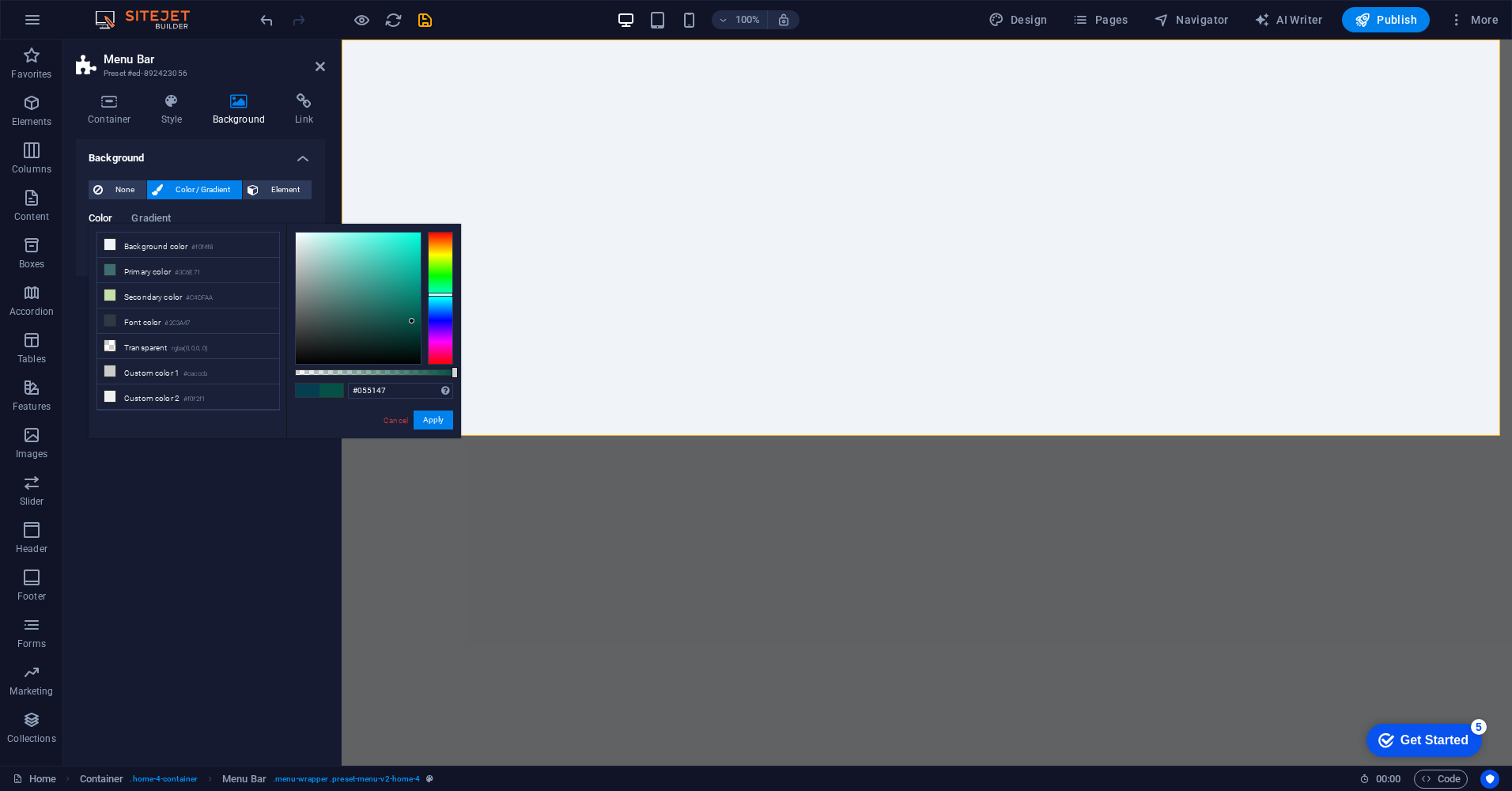
click at [440, 294] on div at bounding box center [440, 298] width 26 height 133
click at [439, 297] on div at bounding box center [440, 298] width 26 height 133
click at [414, 312] on div at bounding box center [358, 298] width 125 height 131
click at [412, 329] on div at bounding box center [358, 298] width 125 height 131
click at [412, 317] on div at bounding box center [358, 298] width 125 height 131
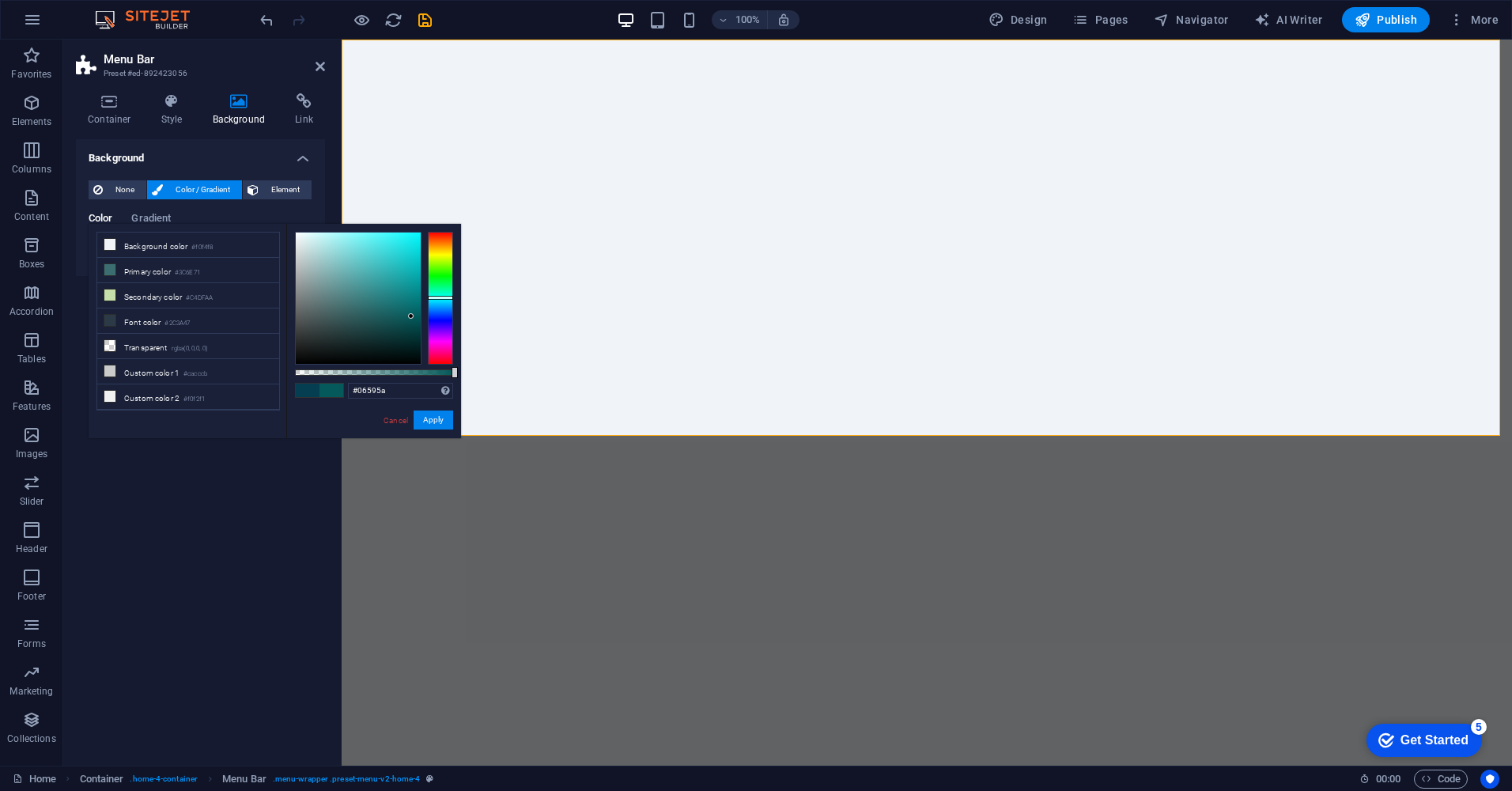
type input "#064748"
click at [410, 326] on div at bounding box center [358, 298] width 125 height 131
drag, startPoint x: 448, startPoint y: 423, endPoint x: 416, endPoint y: 358, distance: 72.4
click at [448, 423] on button "Apply" at bounding box center [433, 420] width 39 height 19
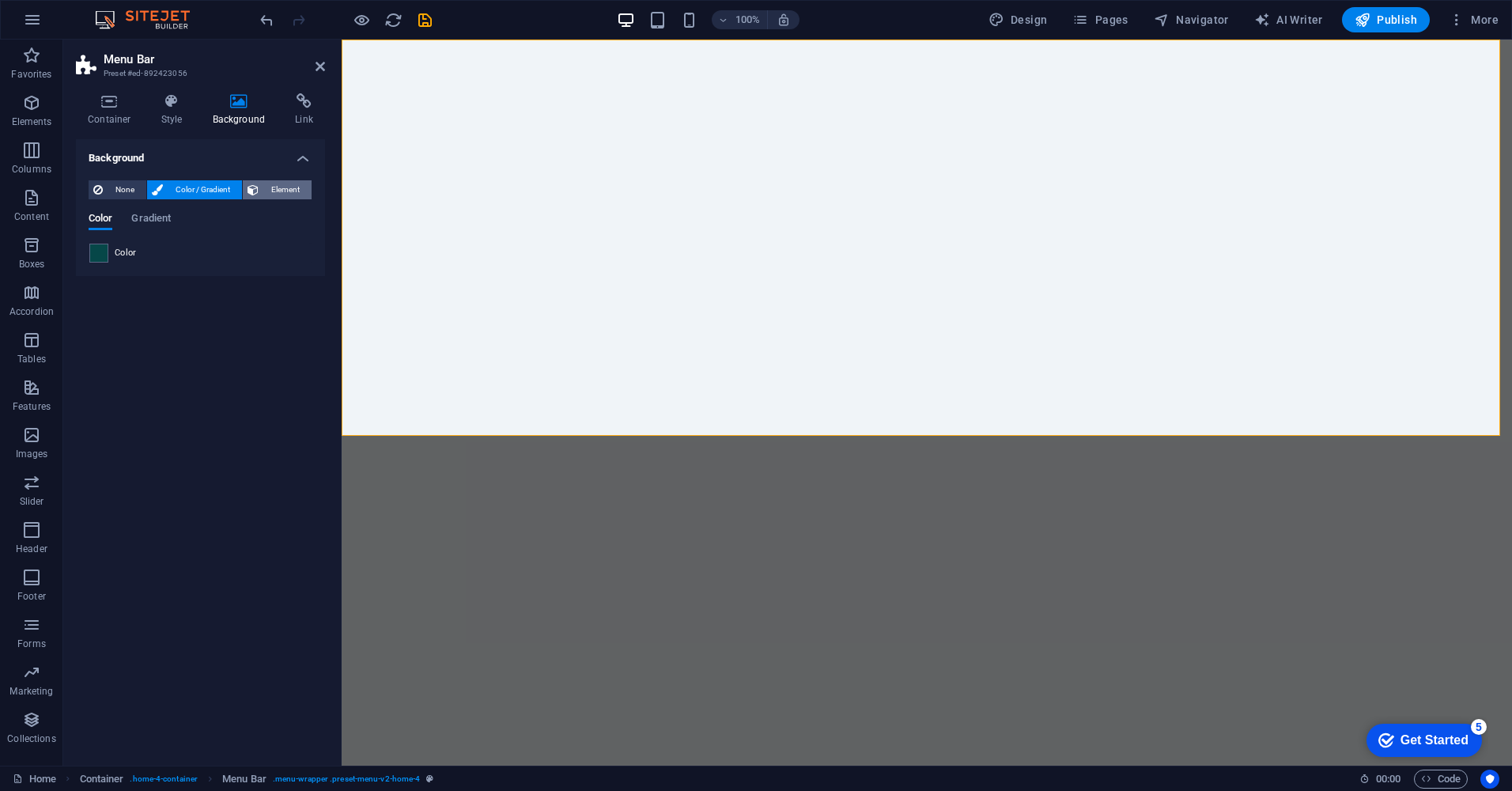
click at [285, 189] on span "Element" at bounding box center [285, 190] width 43 height 19
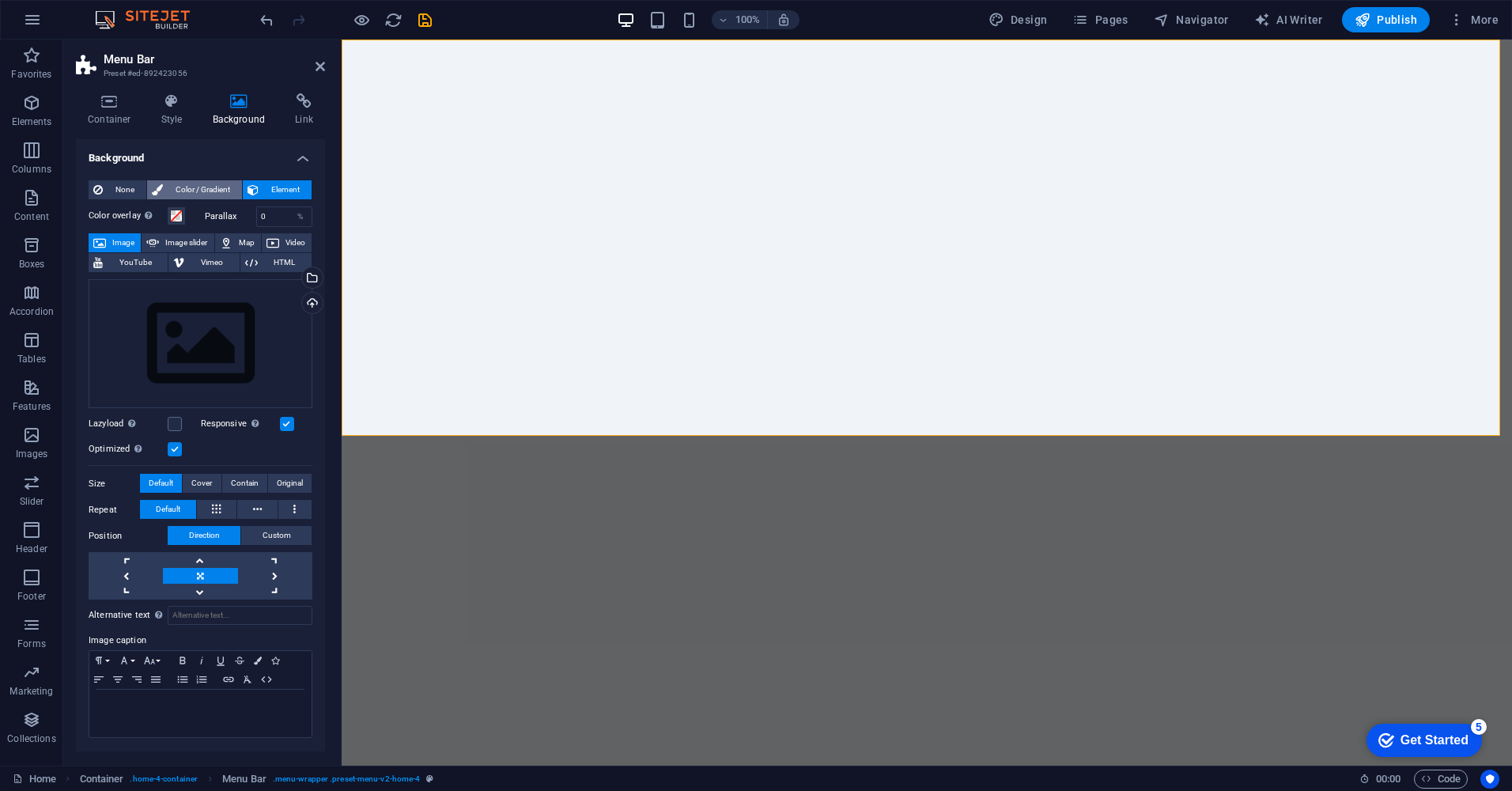
click at [223, 187] on span "Color / Gradient" at bounding box center [202, 190] width 70 height 19
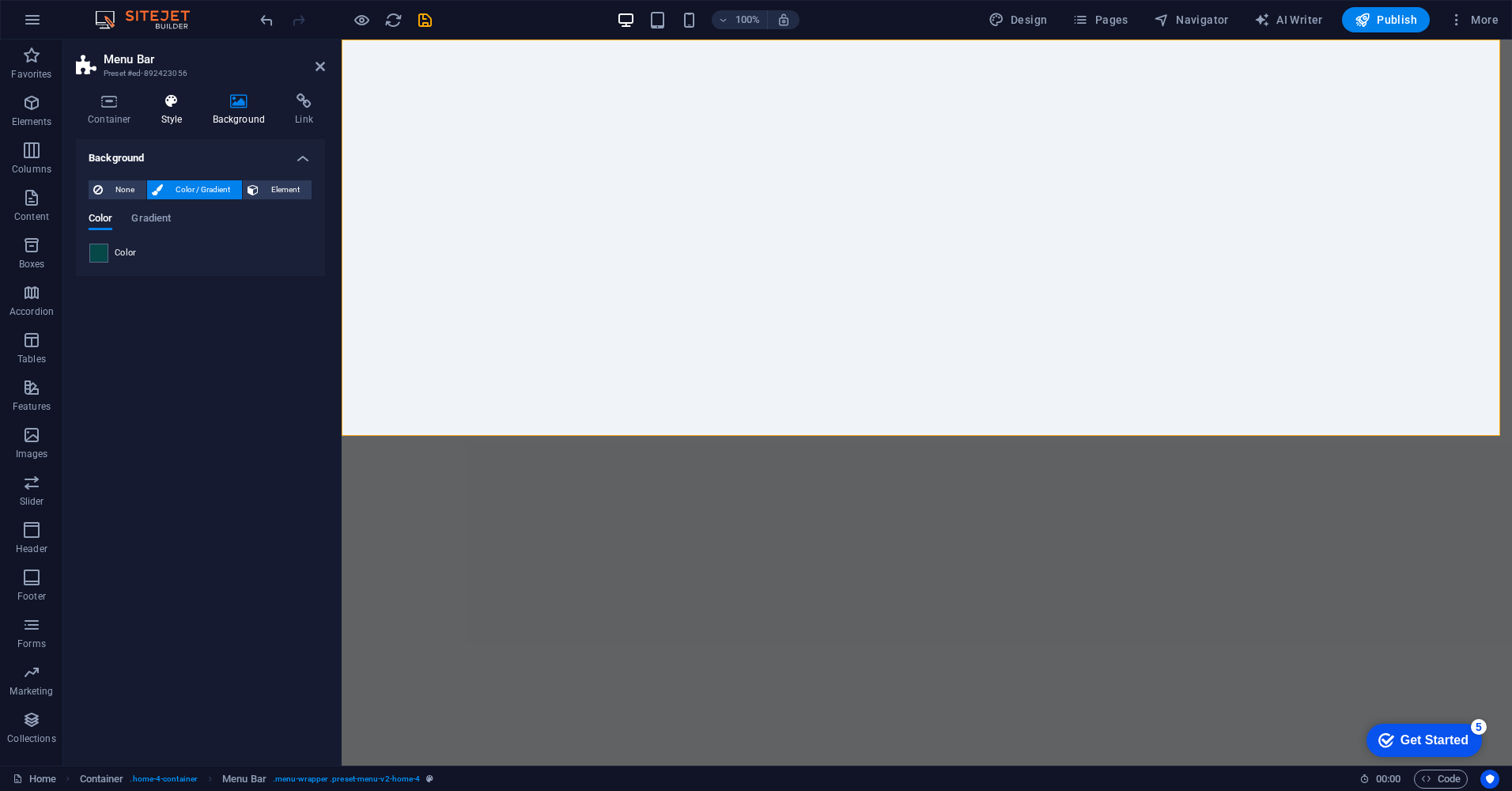
click at [169, 118] on h4 "Style" at bounding box center [175, 111] width 51 height 34
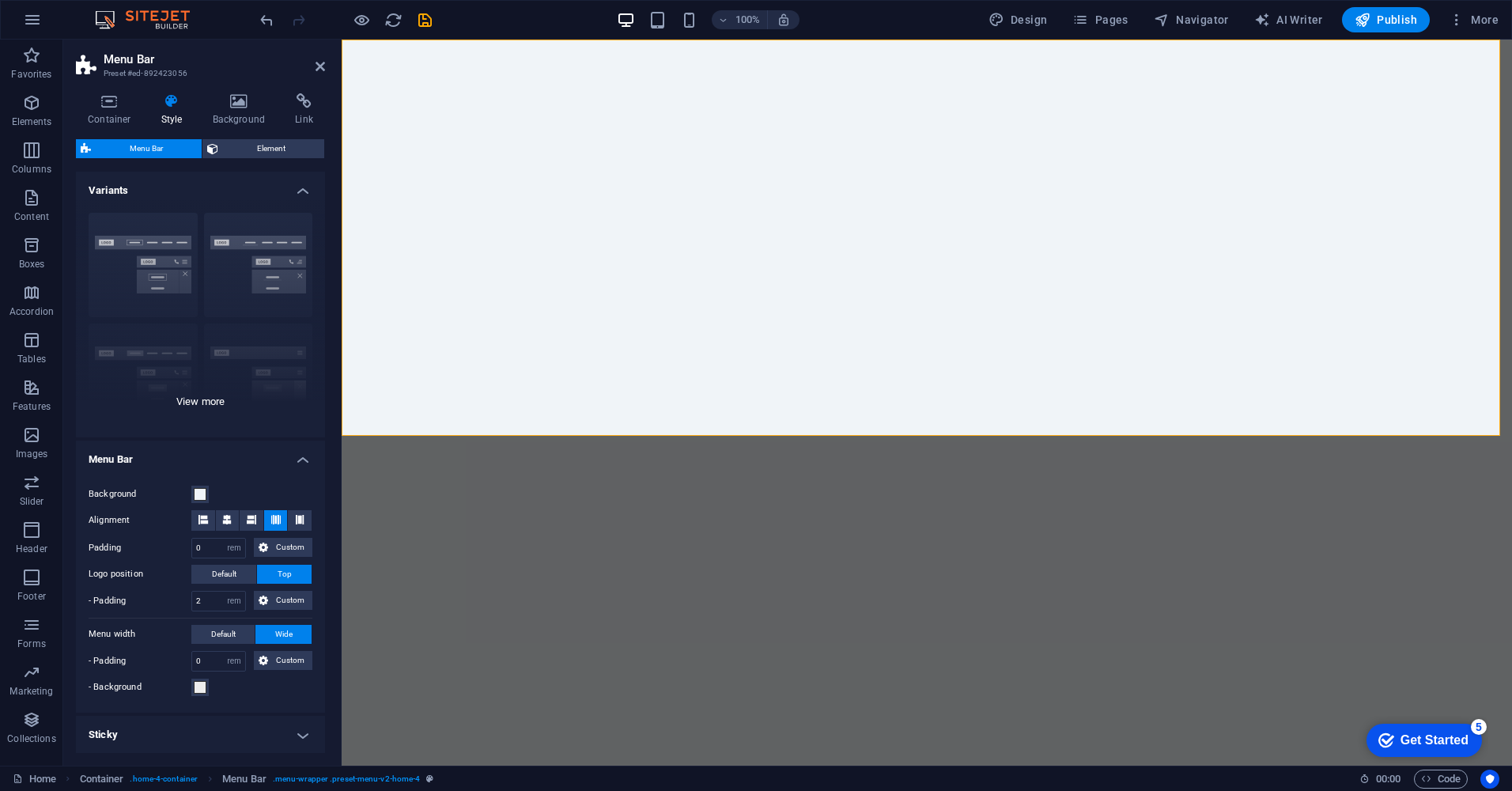
click at [129, 245] on div "Border Centered Default Fixed Loki Trigger Wide XXL" at bounding box center [200, 319] width 249 height 237
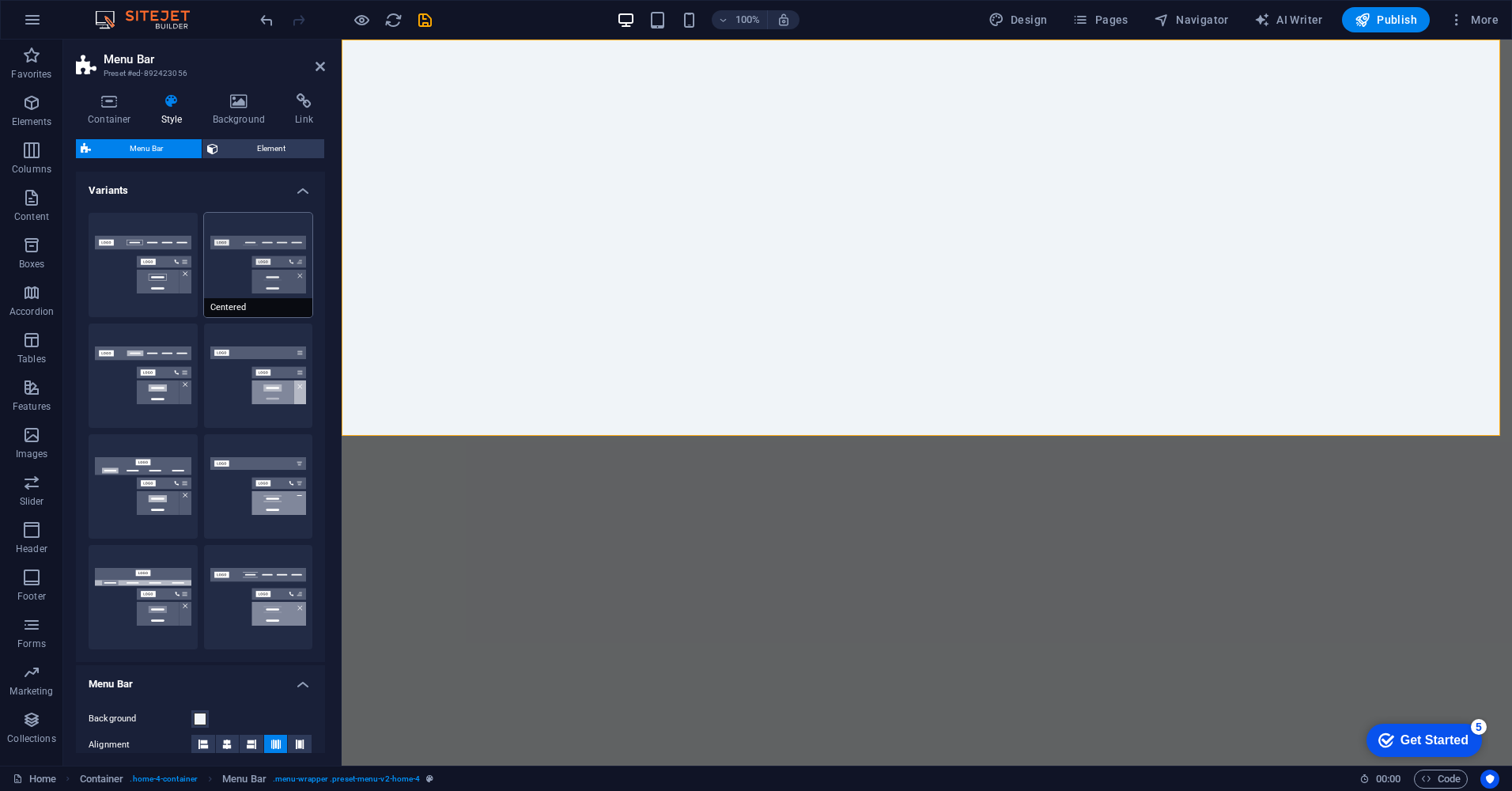
click at [255, 262] on button "Centered" at bounding box center [259, 266] width 110 height 105
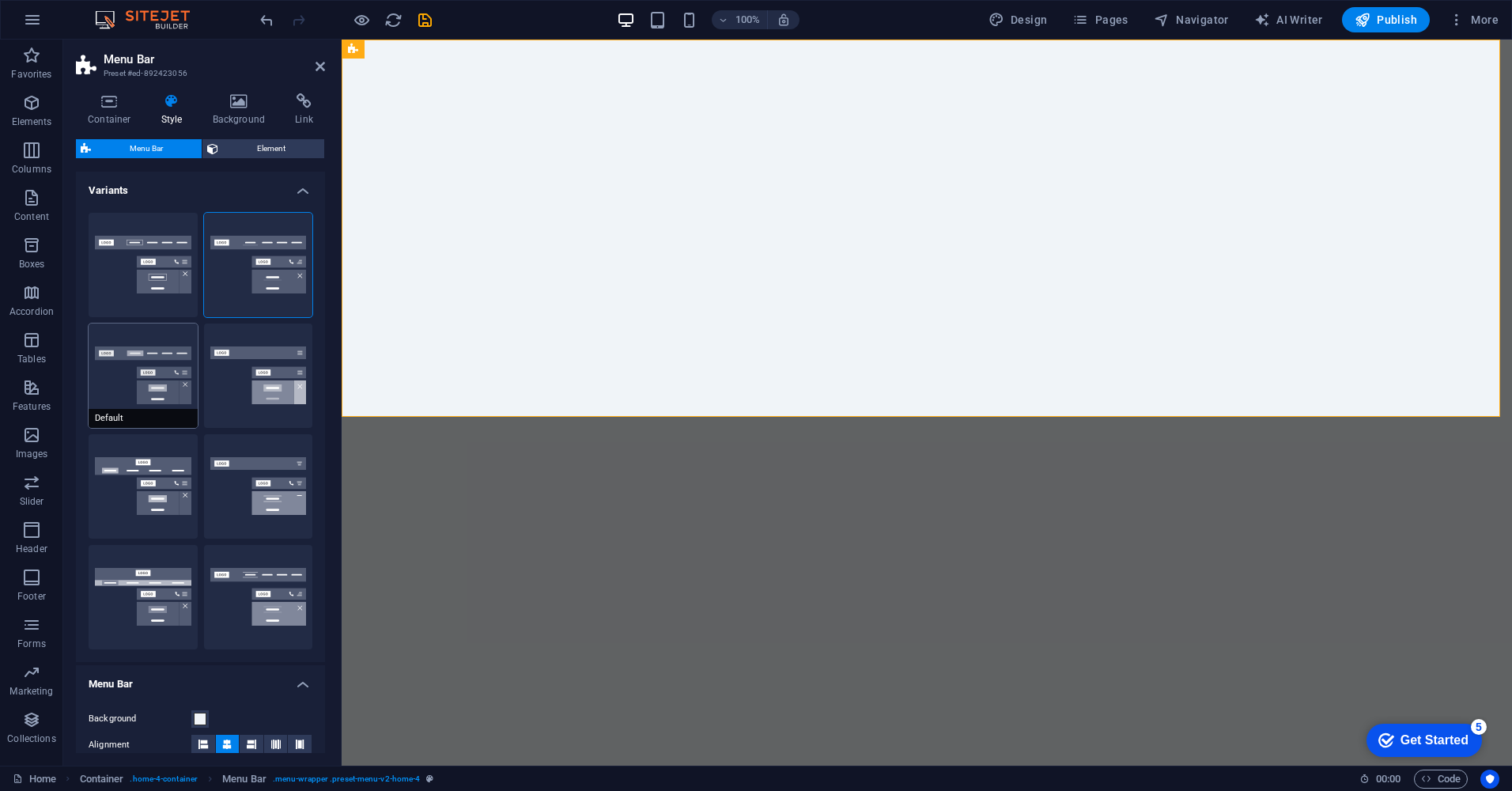
click at [147, 392] on button "Default" at bounding box center [143, 376] width 110 height 105
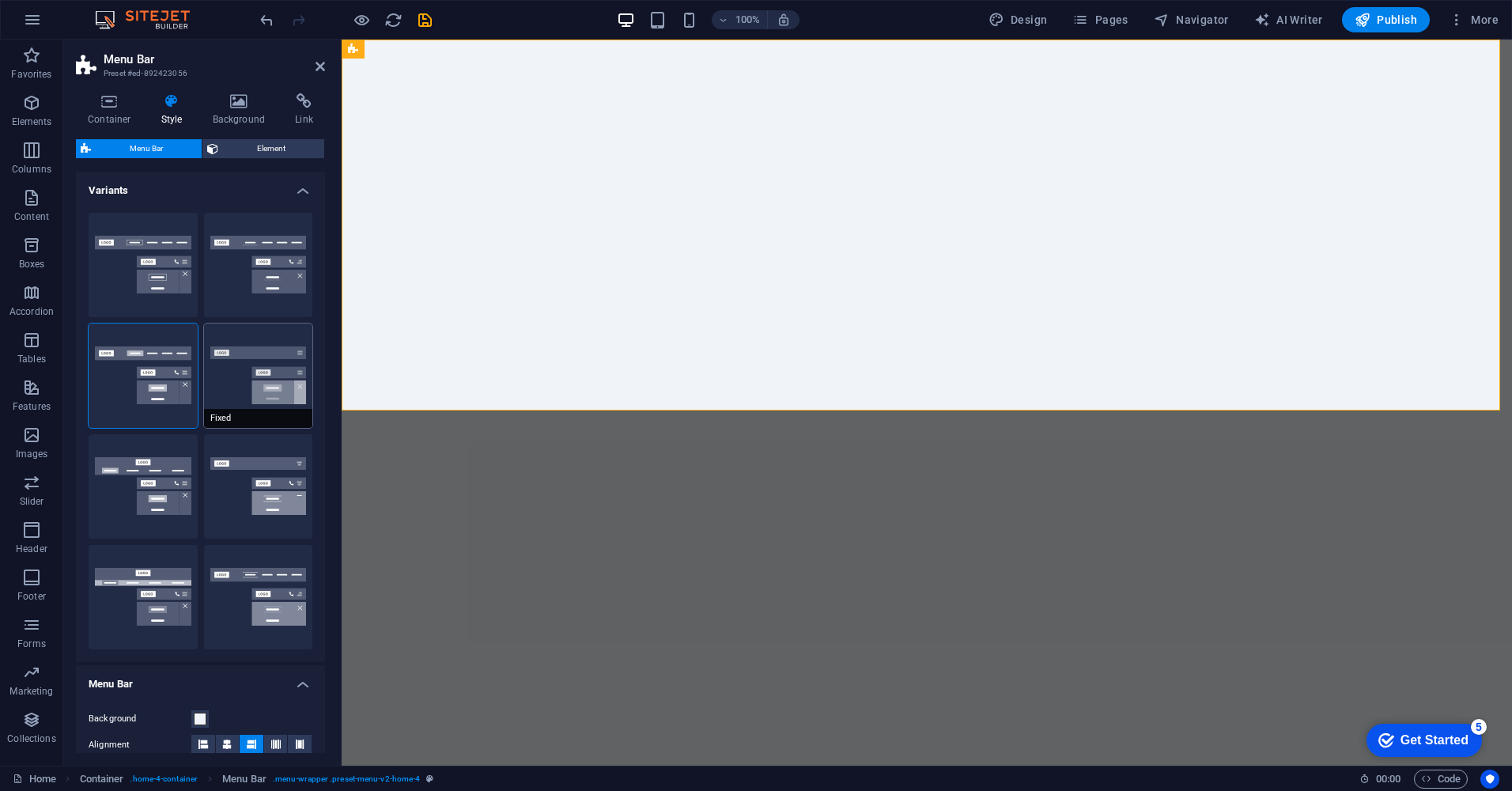
click at [265, 403] on button "Fixed" at bounding box center [259, 376] width 110 height 105
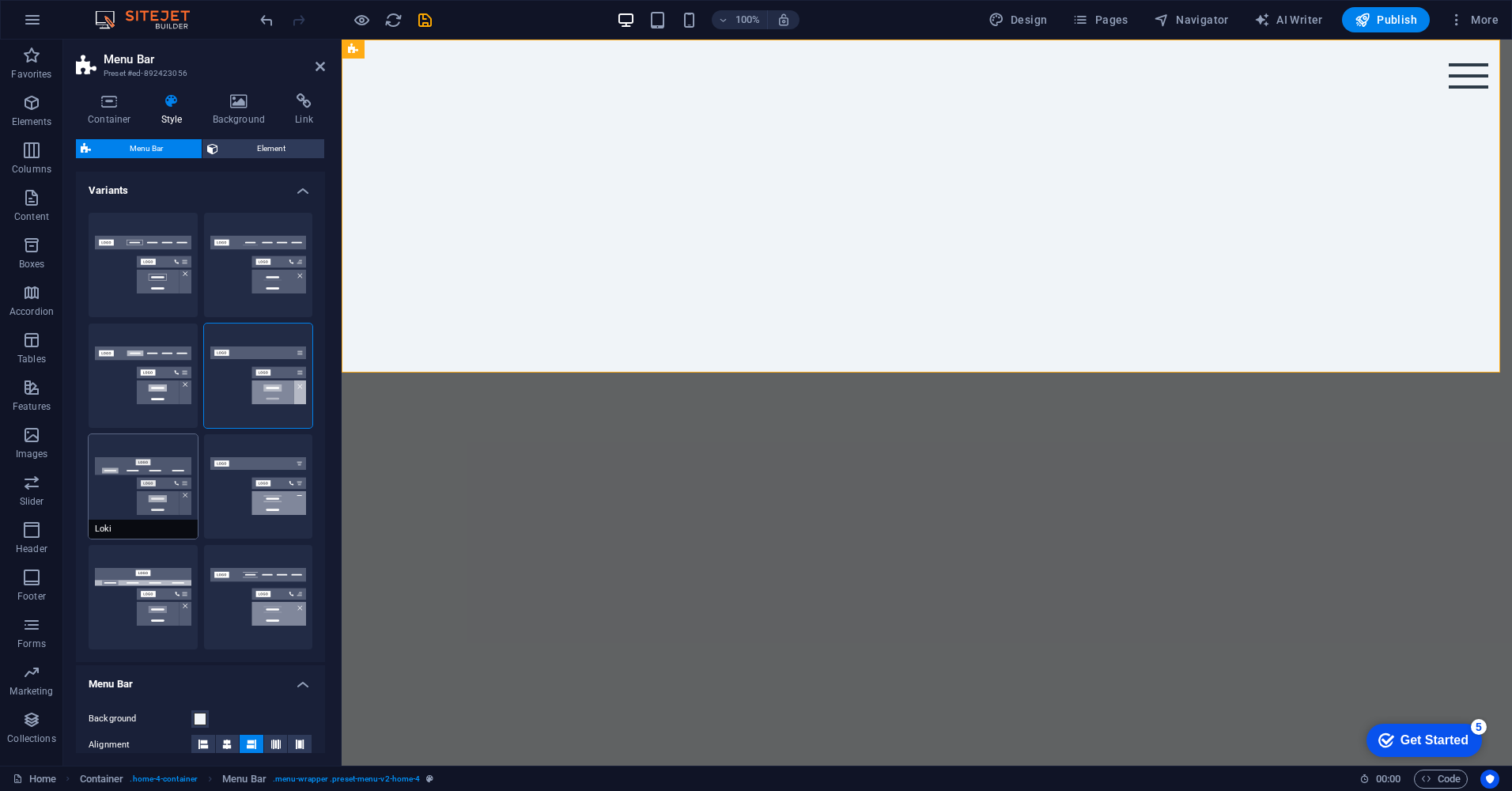
click at [163, 500] on button "Loki" at bounding box center [143, 487] width 110 height 105
type input "0"
select select "DISABLED_OPTION_VALUE"
type input "2"
type input "1"
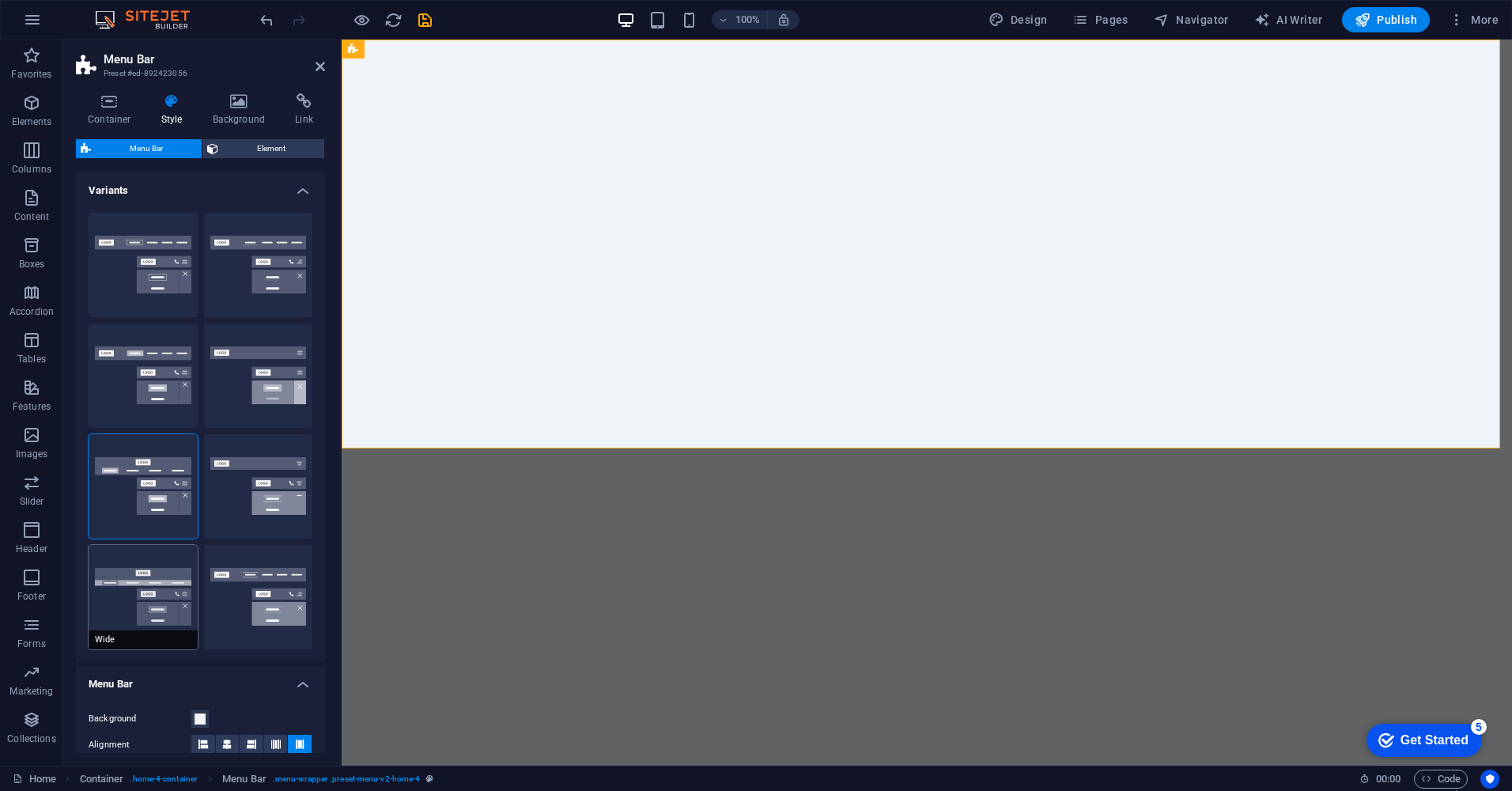
click at [173, 603] on button "Wide" at bounding box center [143, 597] width 110 height 105
type input "0"
type input "2"
select select "rem"
type input "2"
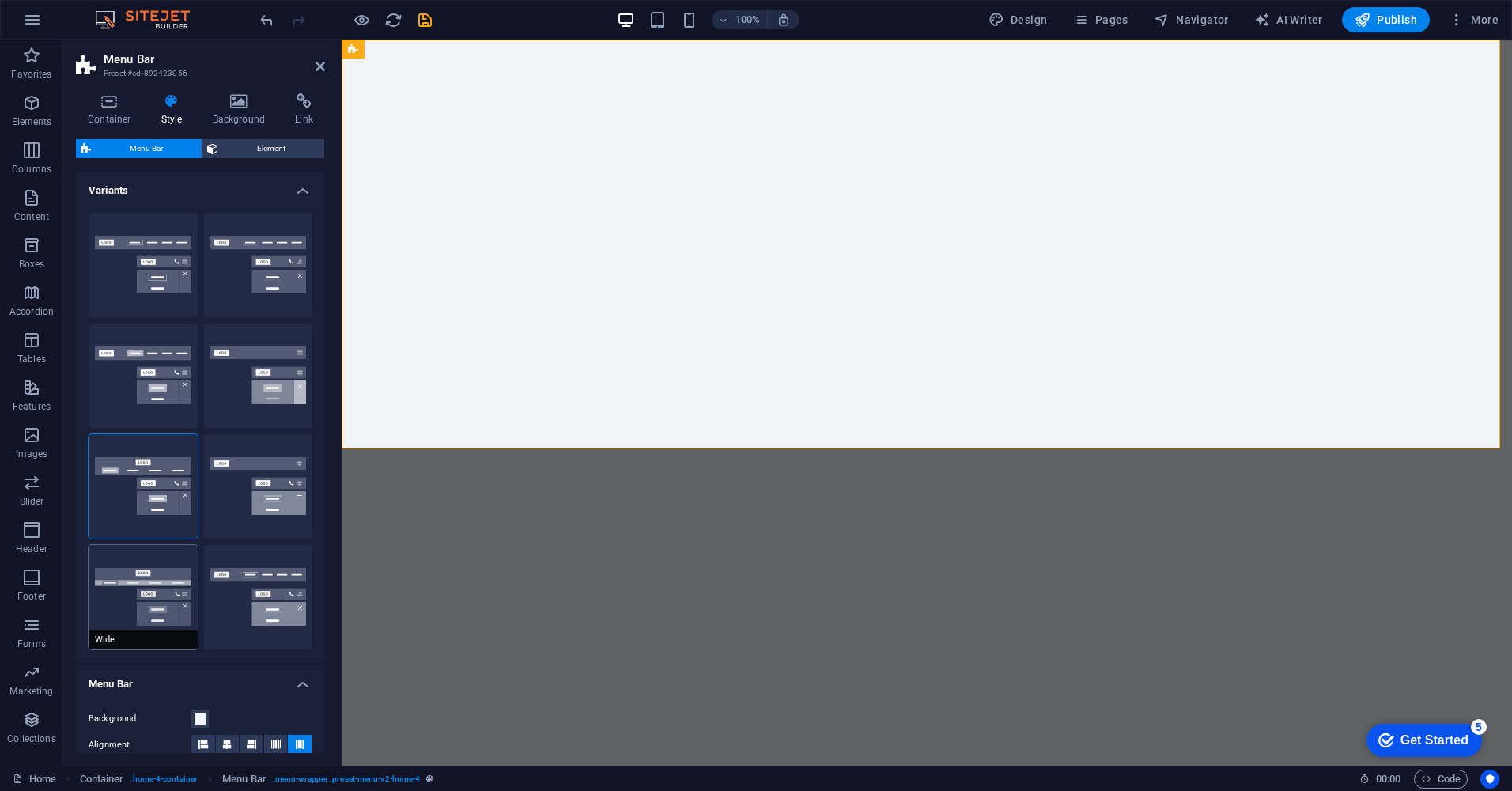
type input "2"
type input "0"
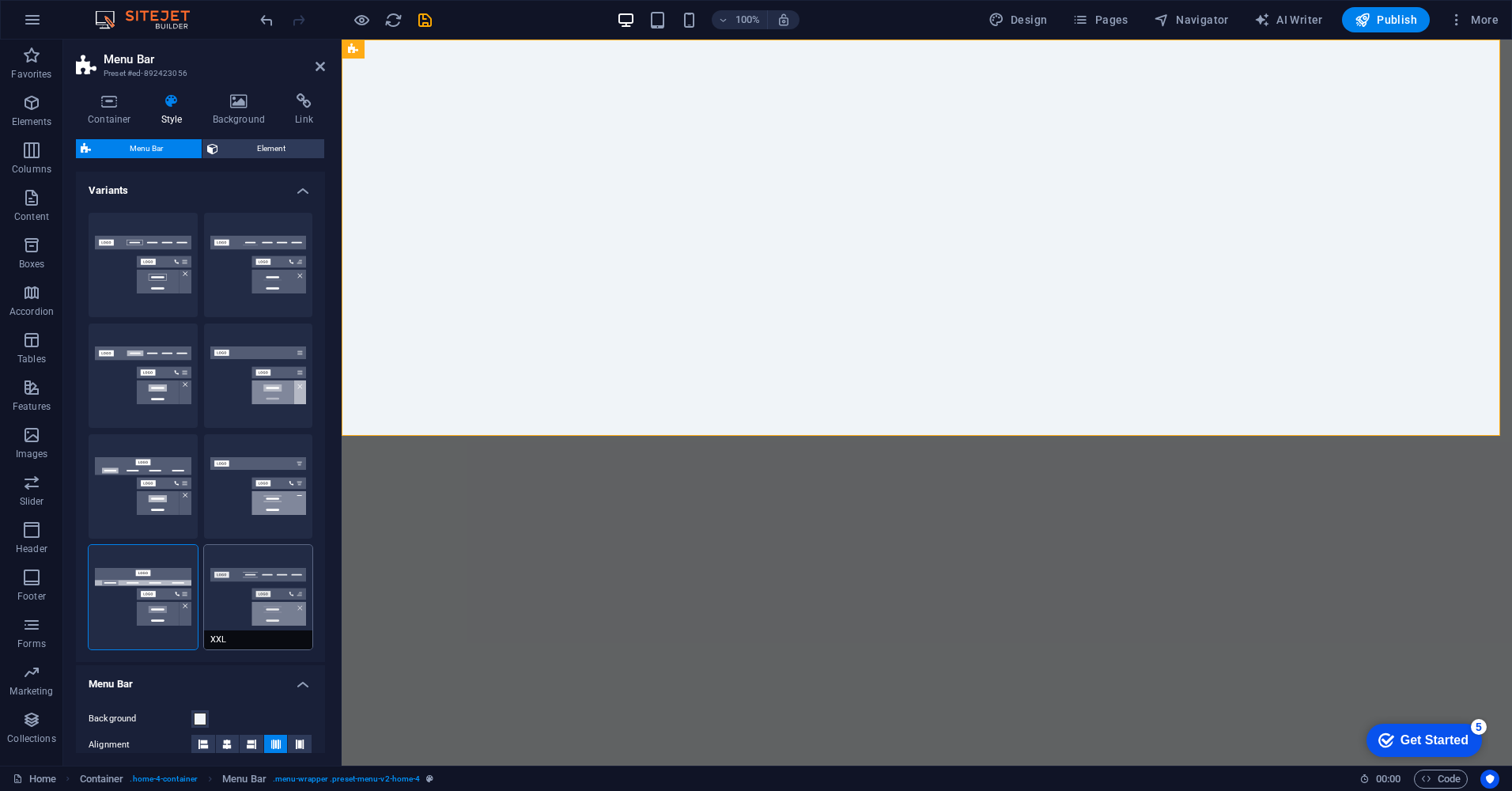
click at [259, 584] on button "XXL" at bounding box center [259, 597] width 110 height 105
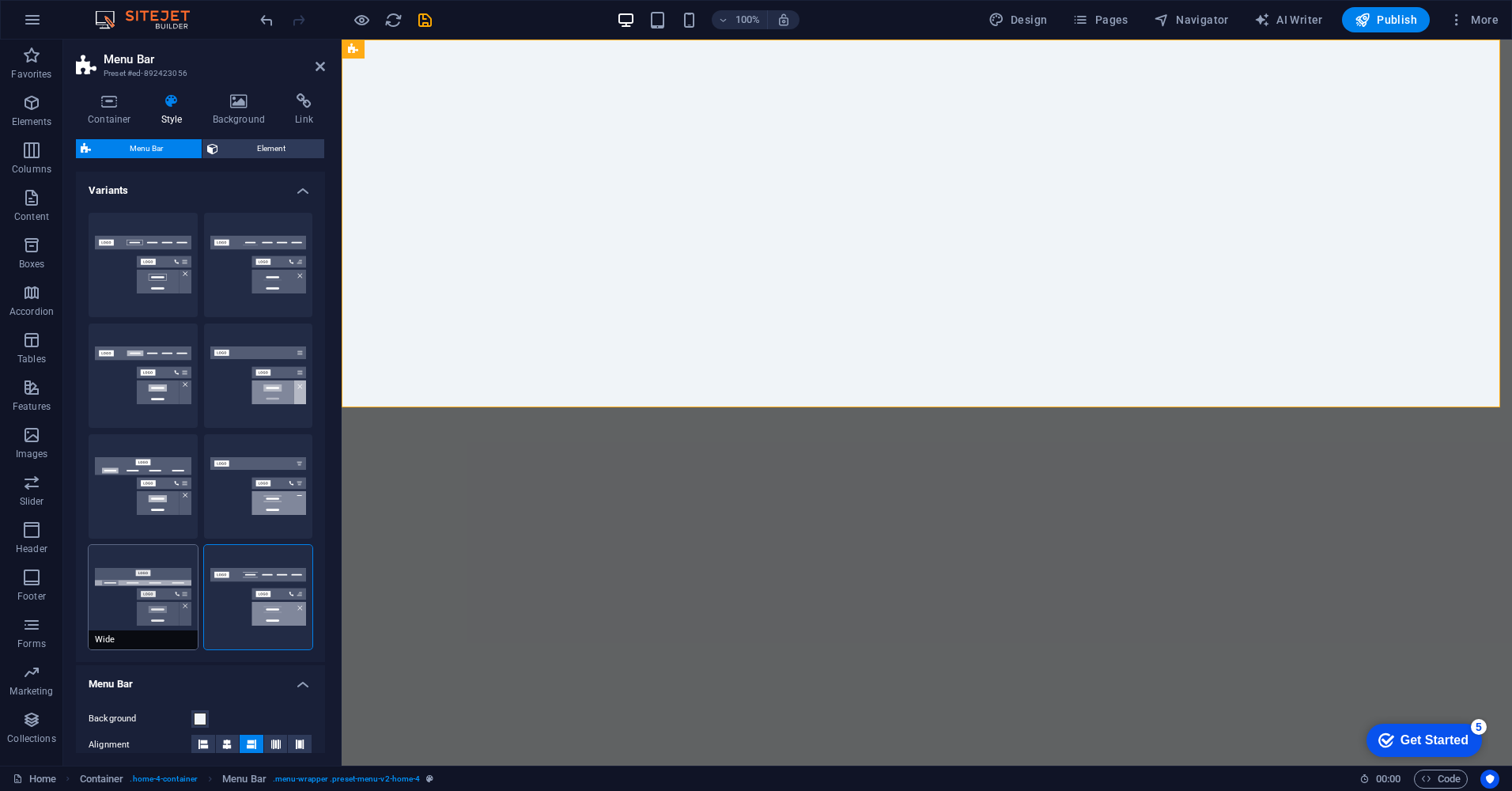
click at [177, 595] on button "Wide" at bounding box center [143, 597] width 110 height 105
type input "0"
type input "2"
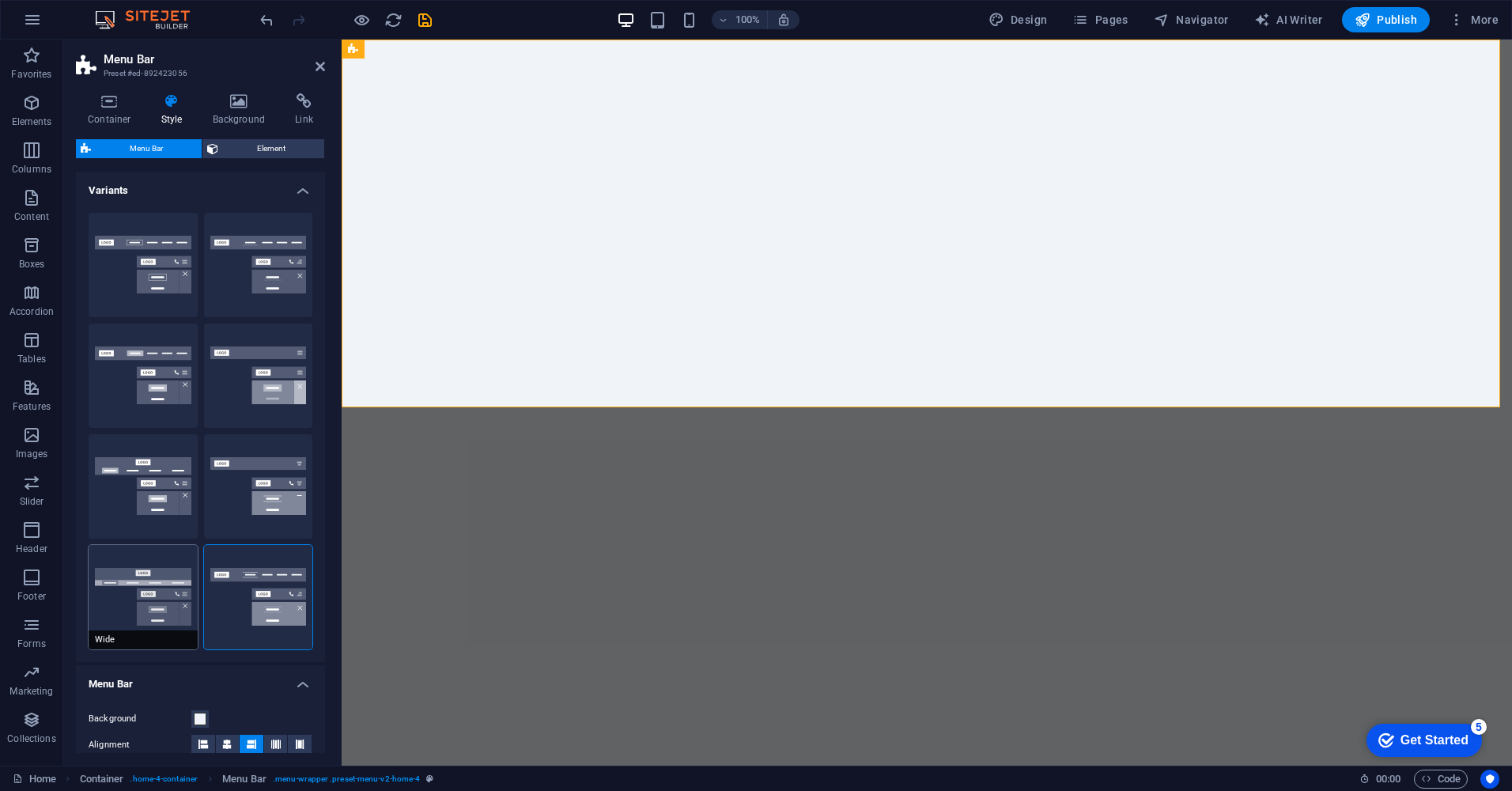
type input "2"
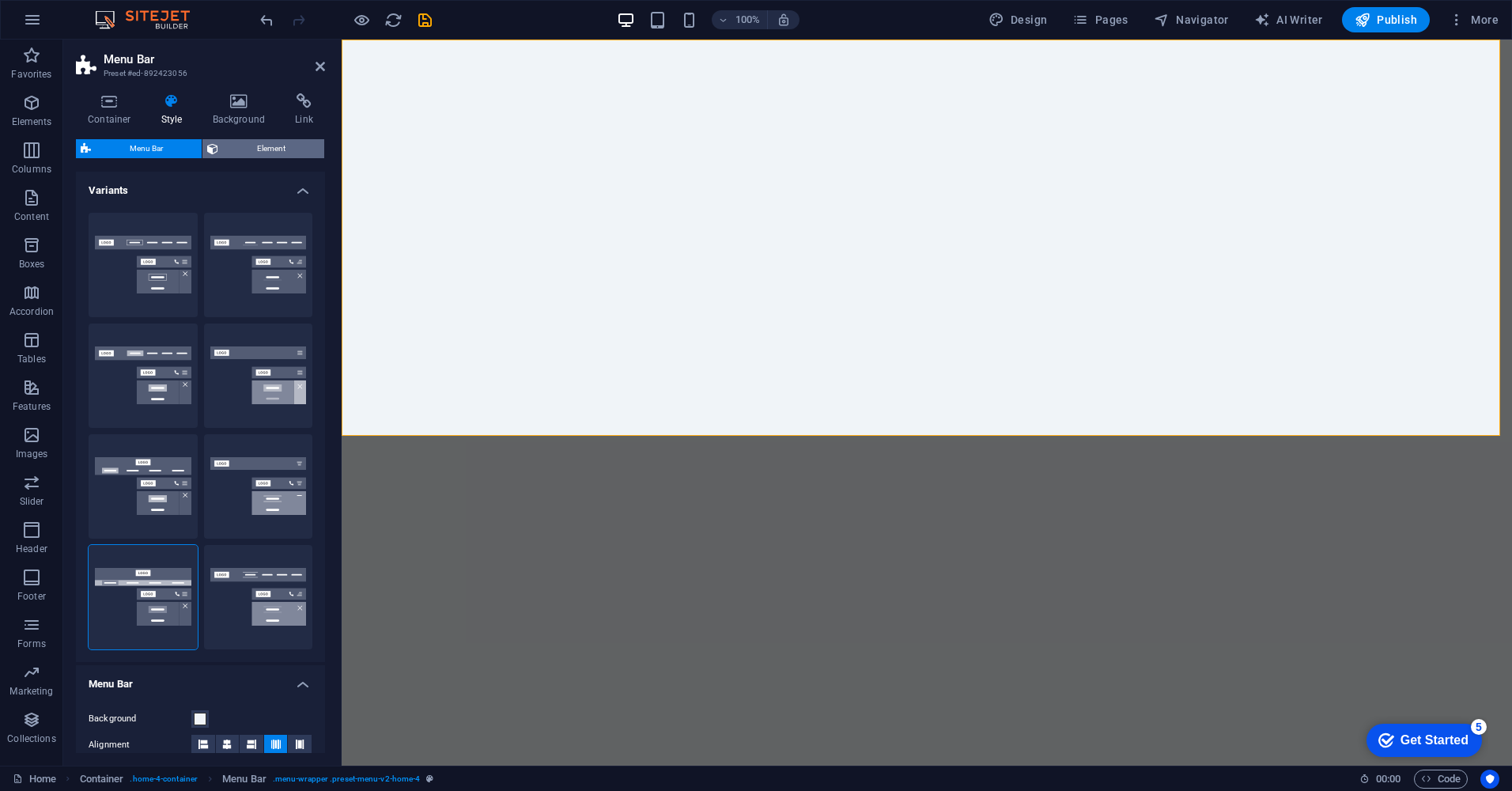
click at [265, 147] on span "Element" at bounding box center [271, 148] width 97 height 19
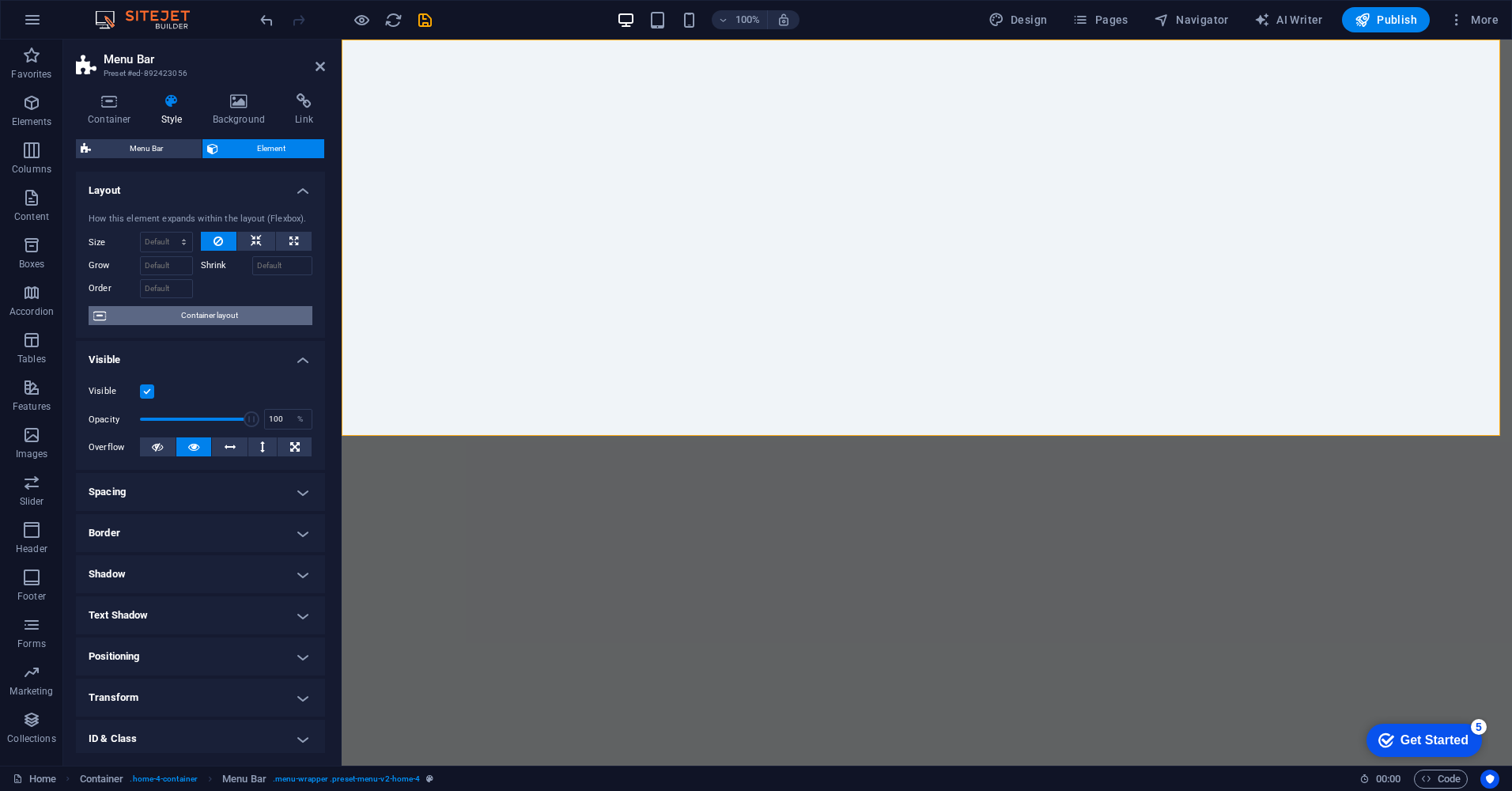
click at [236, 313] on span "Container layout" at bounding box center [209, 315] width 197 height 19
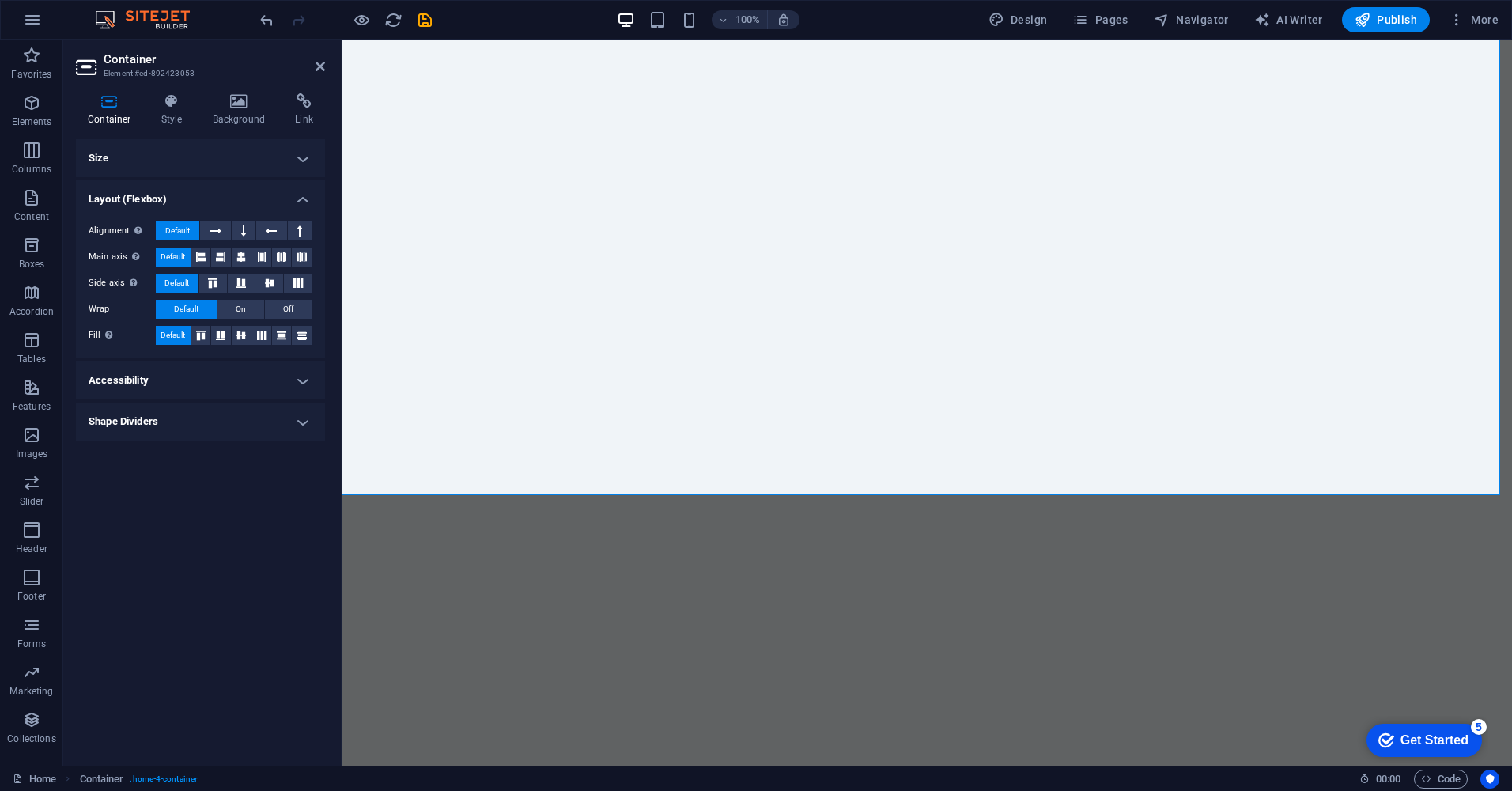
click at [163, 381] on h4 "Accessibility" at bounding box center [200, 380] width 249 height 38
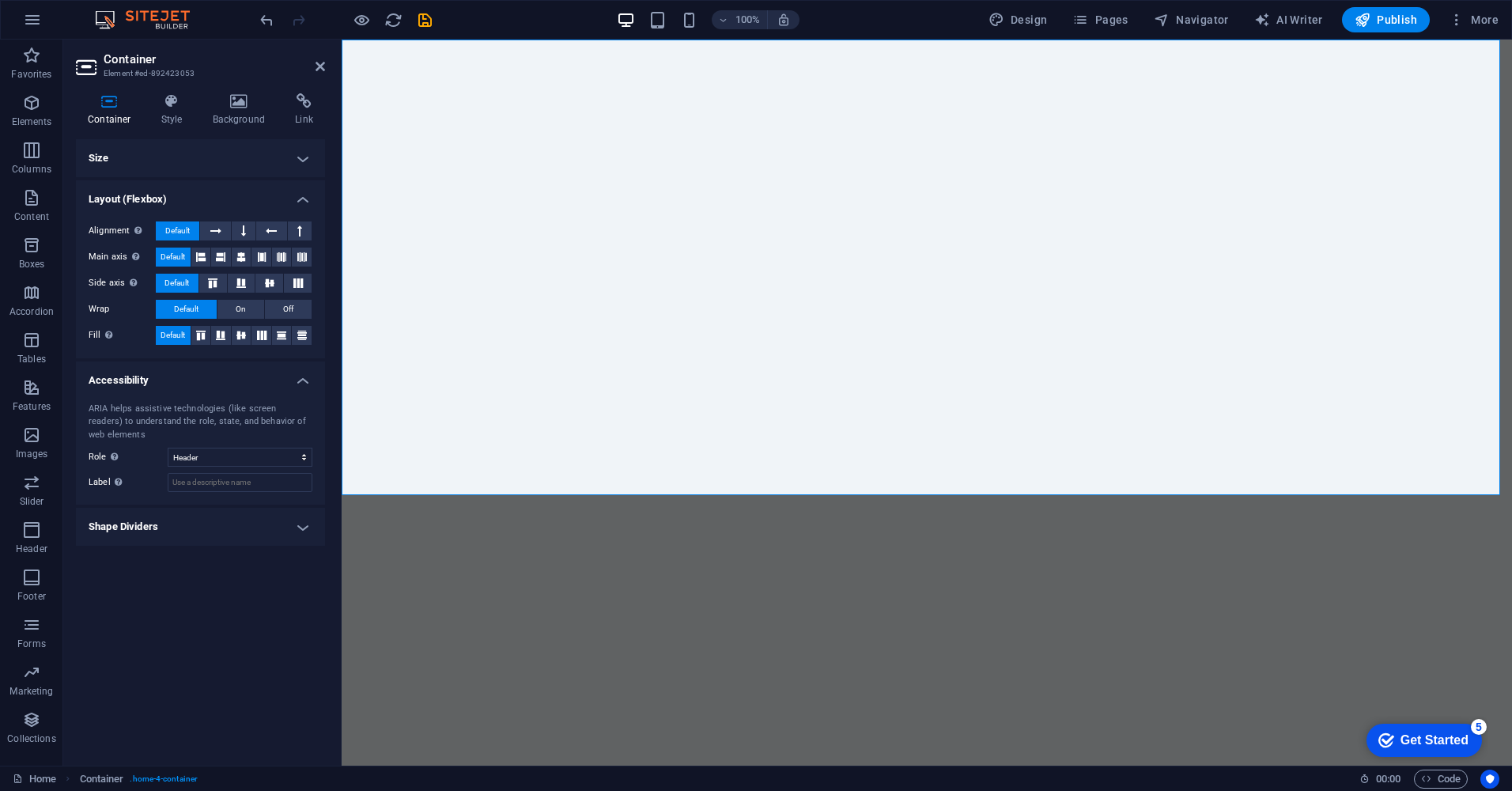
click at [189, 522] on h4 "Shape Dividers" at bounding box center [200, 526] width 249 height 38
click at [299, 560] on select "None Triangle Square Diagonal Polygon 1 Polygon 2 Zigzag Multiple Zigzags Waves…" at bounding box center [240, 558] width 145 height 19
select select "circle"
click at [168, 549] on select "None Triangle Square Diagonal Polygon 1 Polygon 2 Zigzag Multiple Zigzags Waves…" at bounding box center [240, 558] width 145 height 19
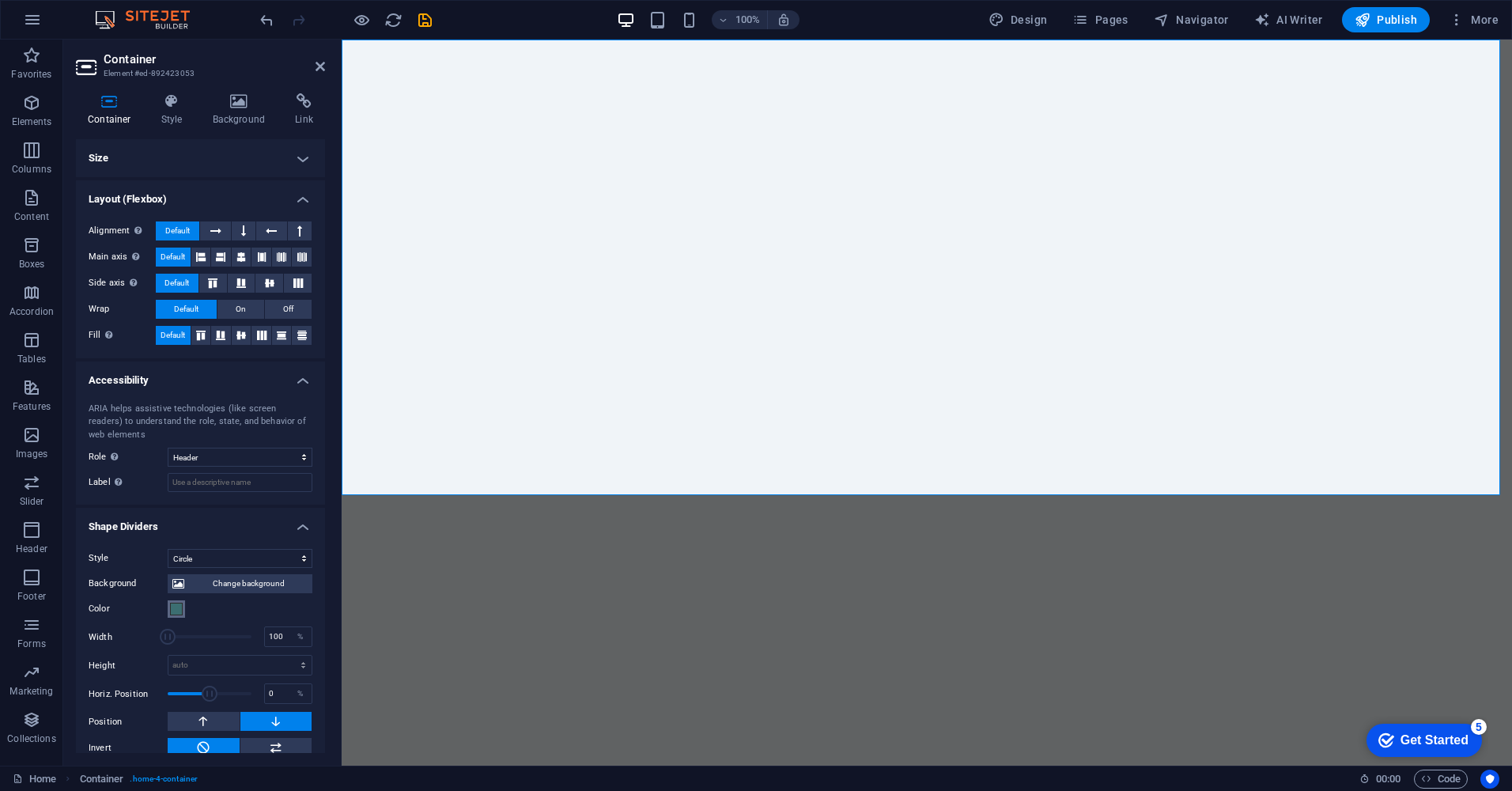
click at [177, 608] on span at bounding box center [176, 609] width 13 height 13
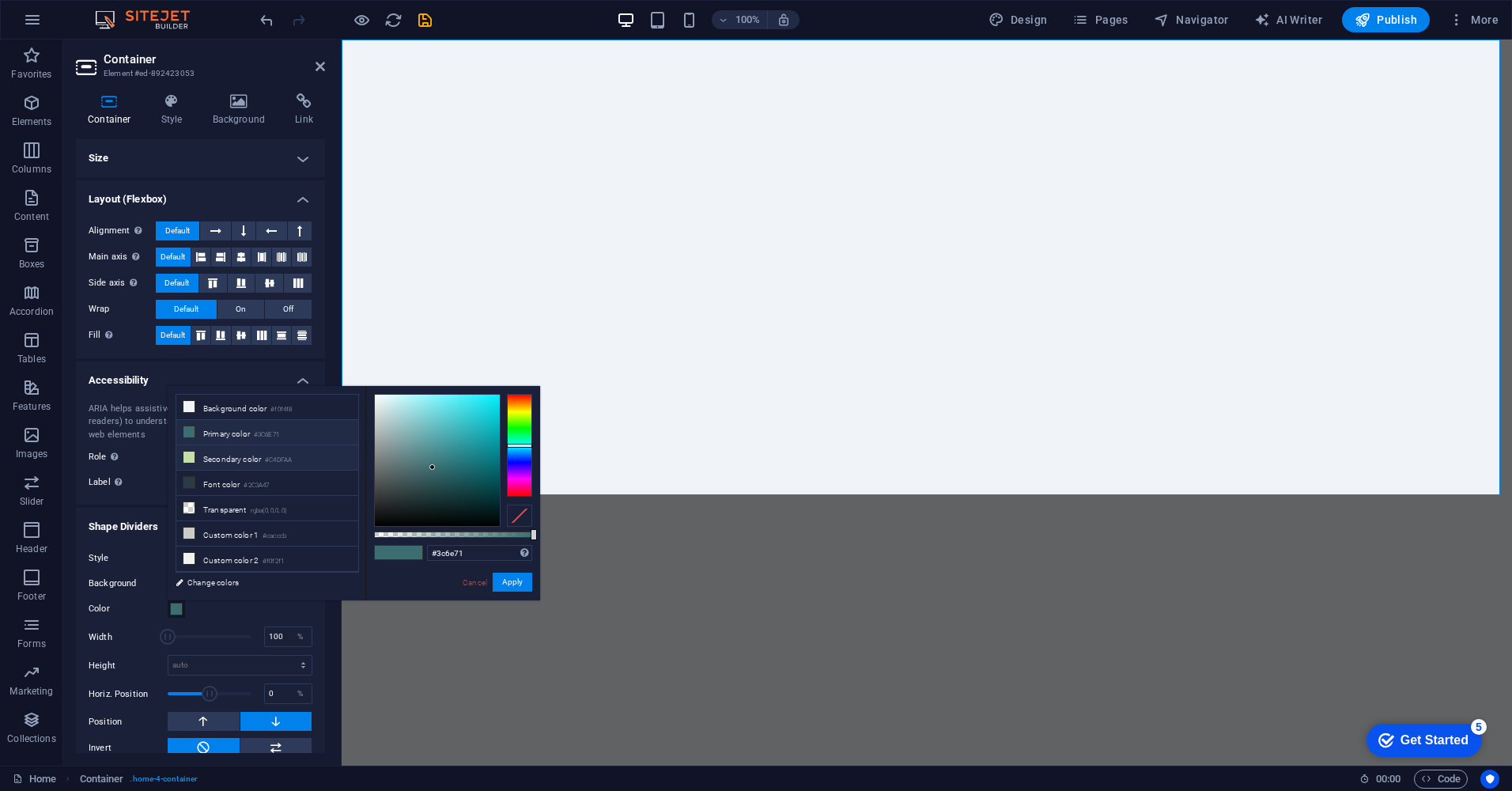
click at [224, 450] on li "Secondary color #C4DFAA" at bounding box center [267, 458] width 182 height 26
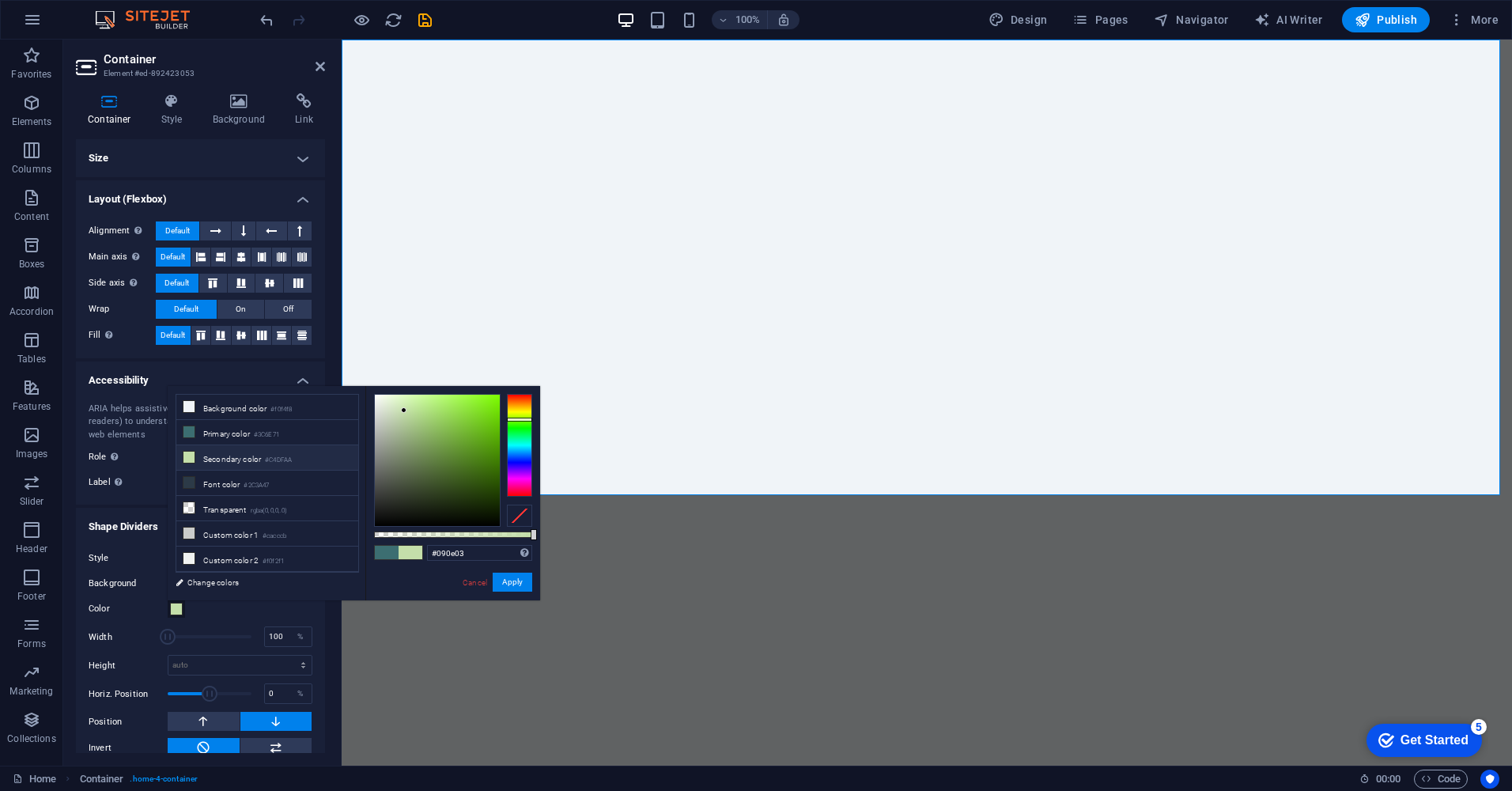
click at [469, 518] on div at bounding box center [437, 460] width 125 height 131
click at [469, 518] on div at bounding box center [469, 518] width 6 height 6
click at [188, 456] on icon at bounding box center [189, 457] width 11 height 11
click at [189, 429] on icon at bounding box center [189, 432] width 11 height 11
type input "#3c6e71"
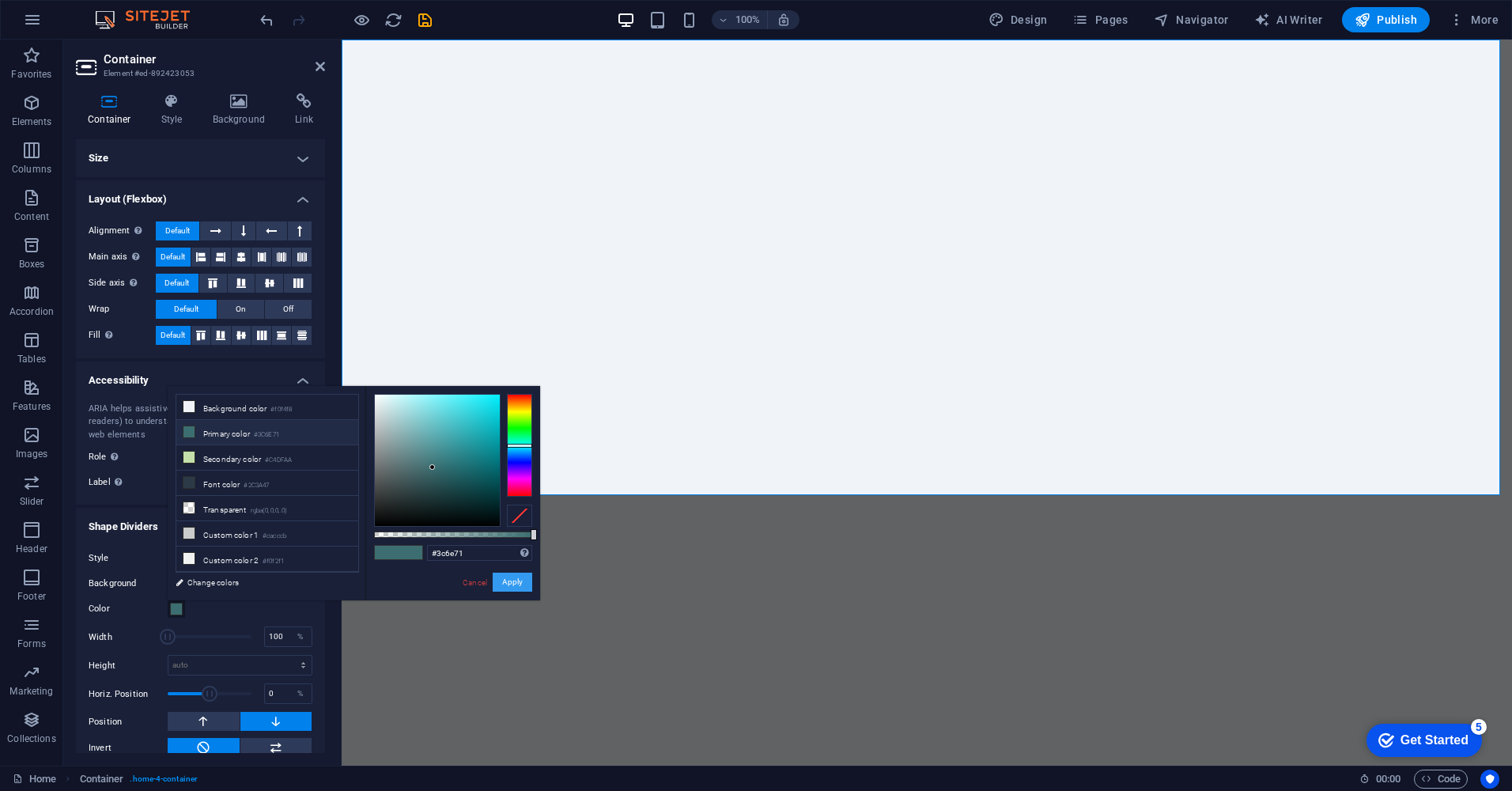
click at [515, 579] on button "Apply" at bounding box center [512, 582] width 39 height 19
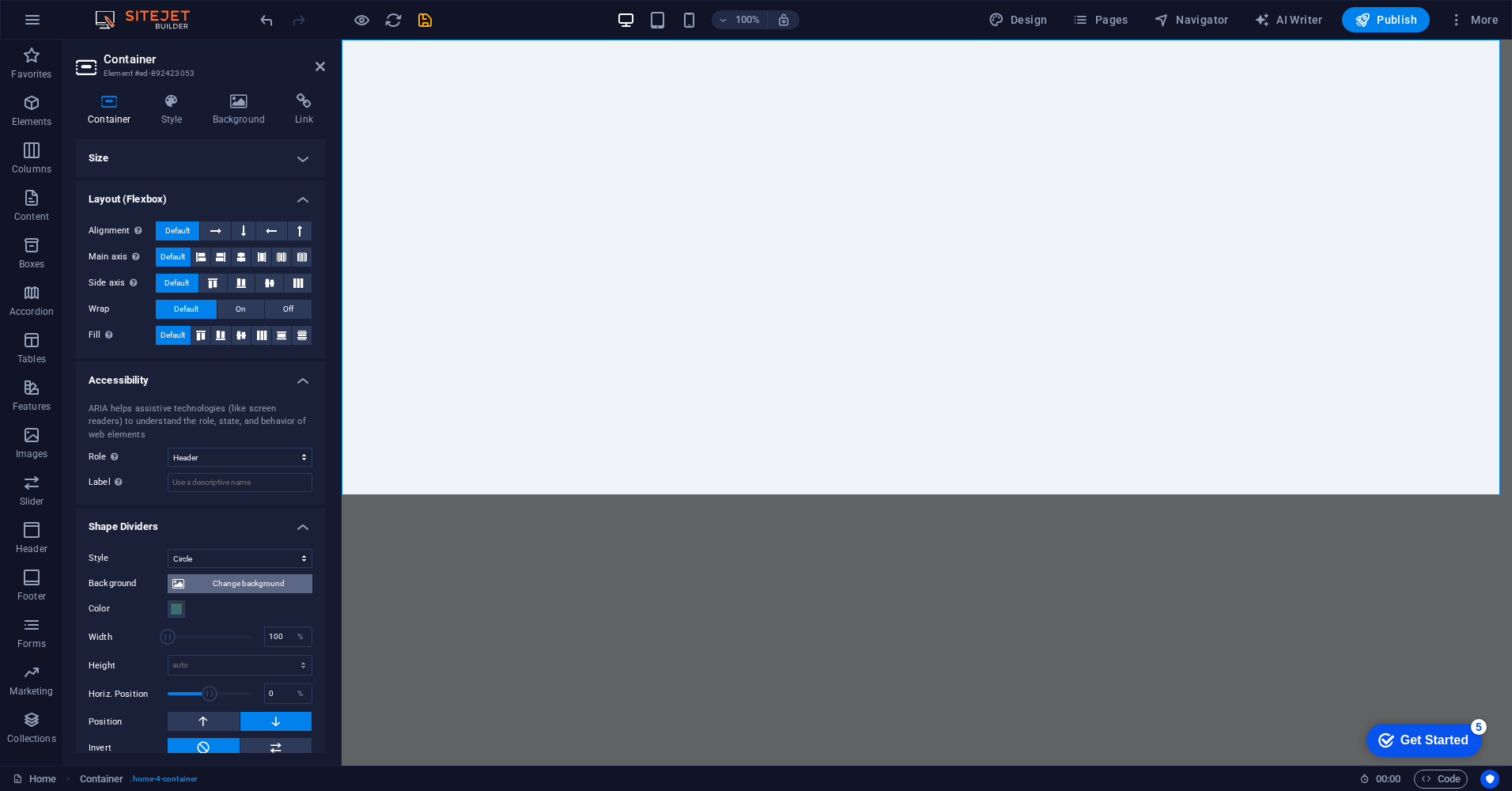
scroll to position [18, 0]
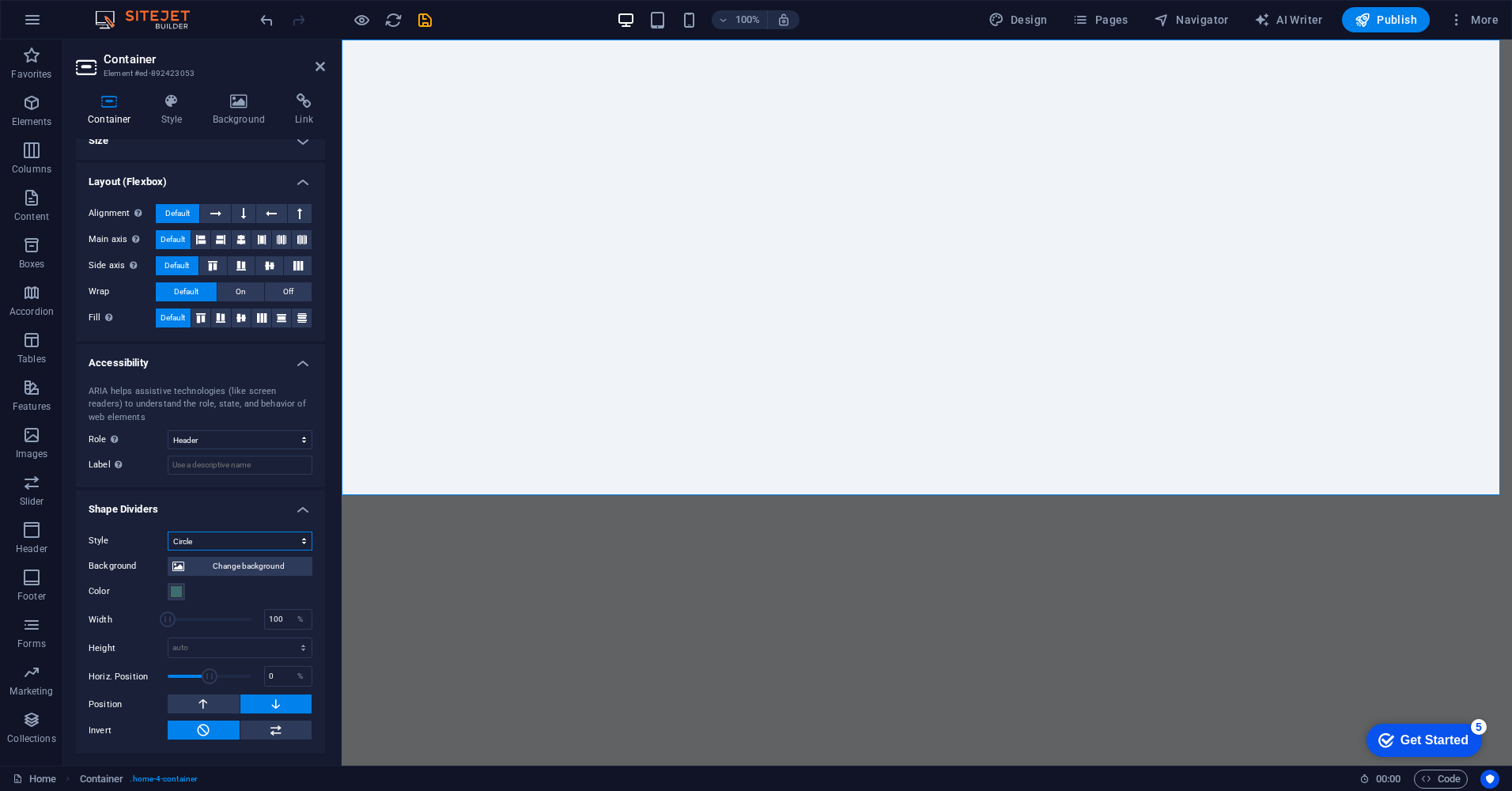
click at [244, 545] on select "None Triangle Square Diagonal Polygon 1 Polygon 2 Zigzag Multiple Zigzags Waves…" at bounding box center [240, 540] width 145 height 19
select select "blocks"
click at [168, 531] on select "None Triangle Square Diagonal Polygon 1 Polygon 2 Zigzag Multiple Zigzags Waves…" at bounding box center [240, 540] width 145 height 19
click at [164, 108] on icon at bounding box center [172, 102] width 45 height 16
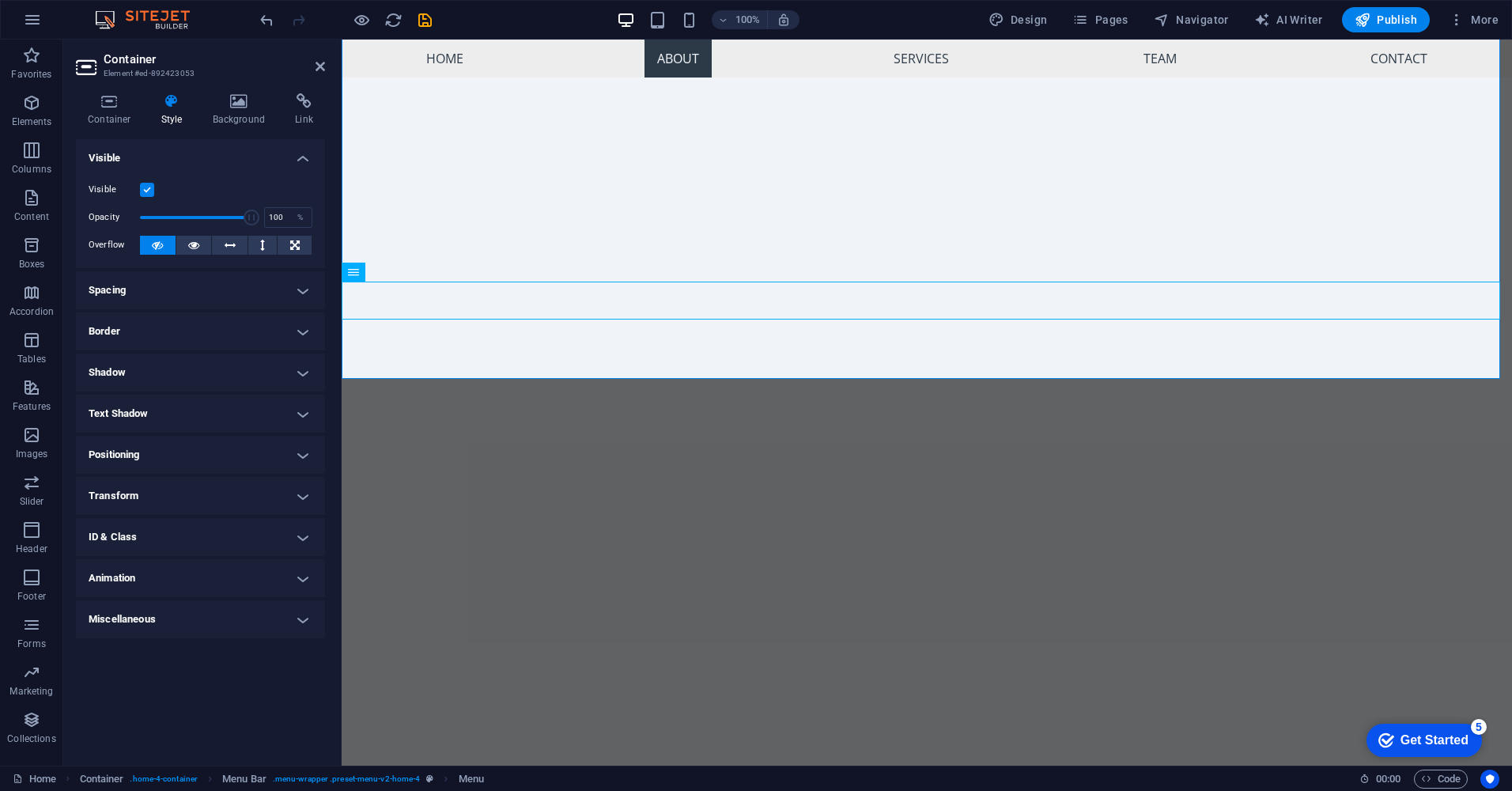
scroll to position [117, 0]
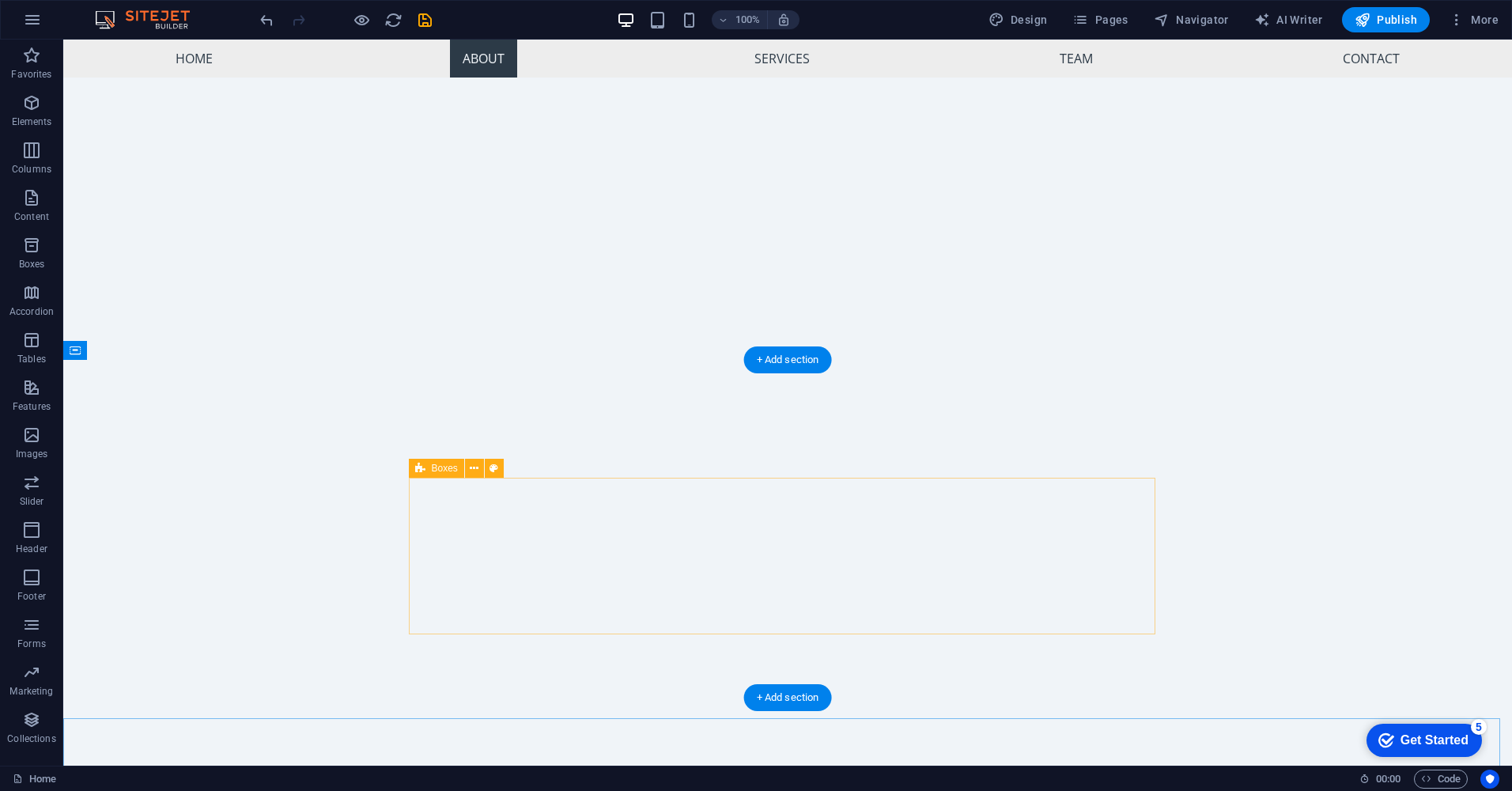
scroll to position [275, 0]
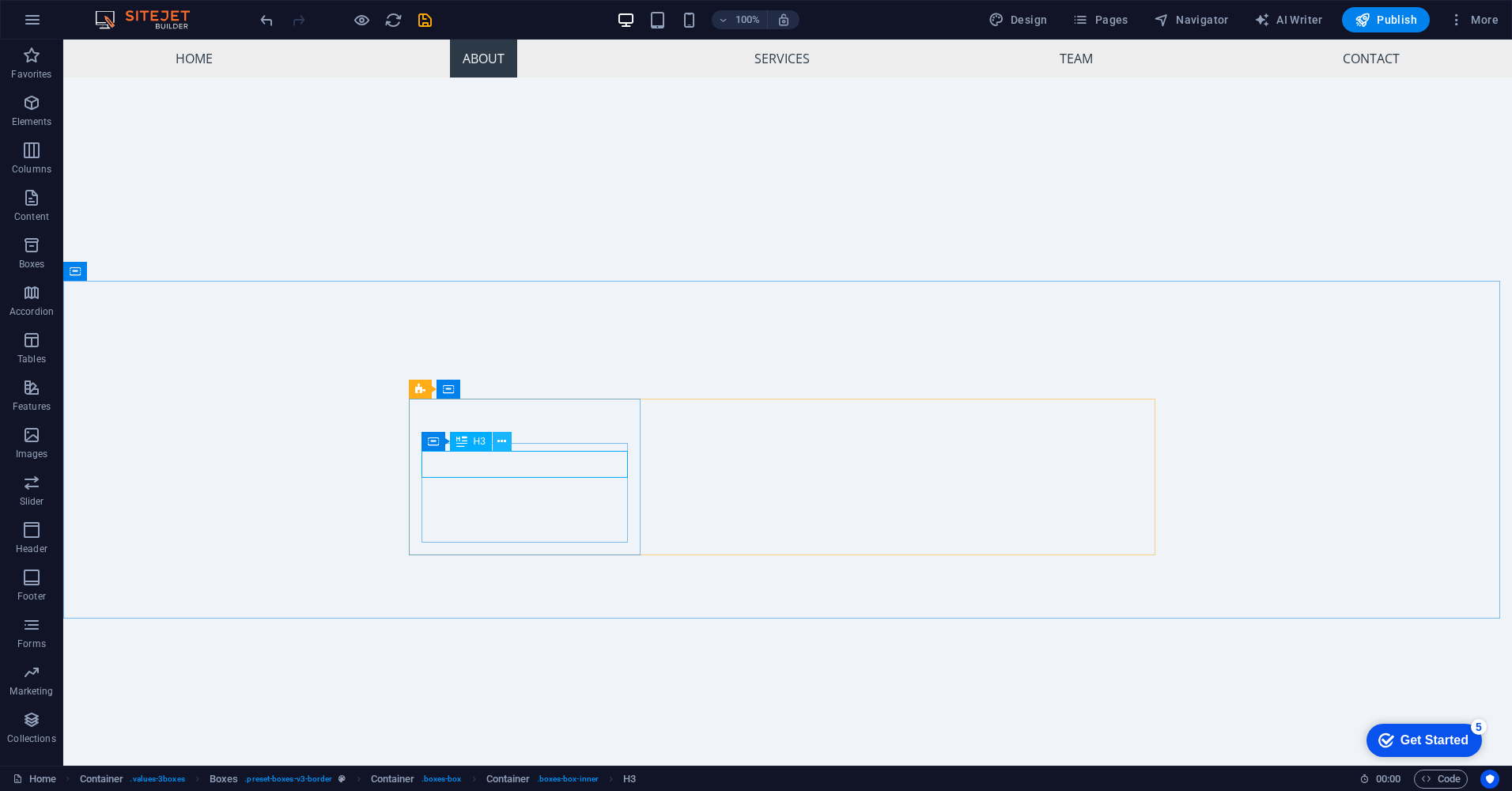
click at [500, 444] on icon at bounding box center [501, 441] width 9 height 17
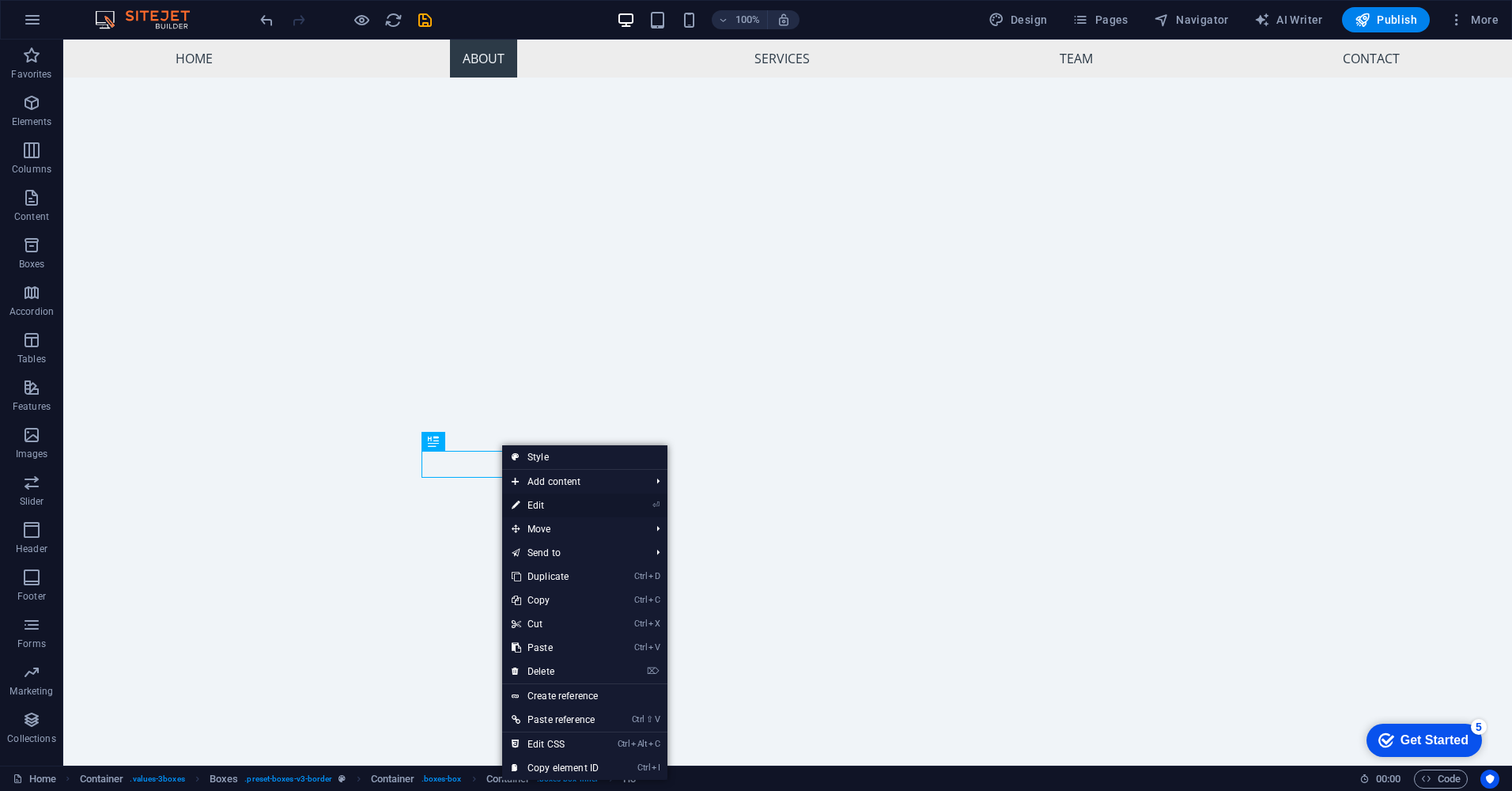
click at [554, 508] on link "⏎ Edit" at bounding box center [555, 506] width 106 height 24
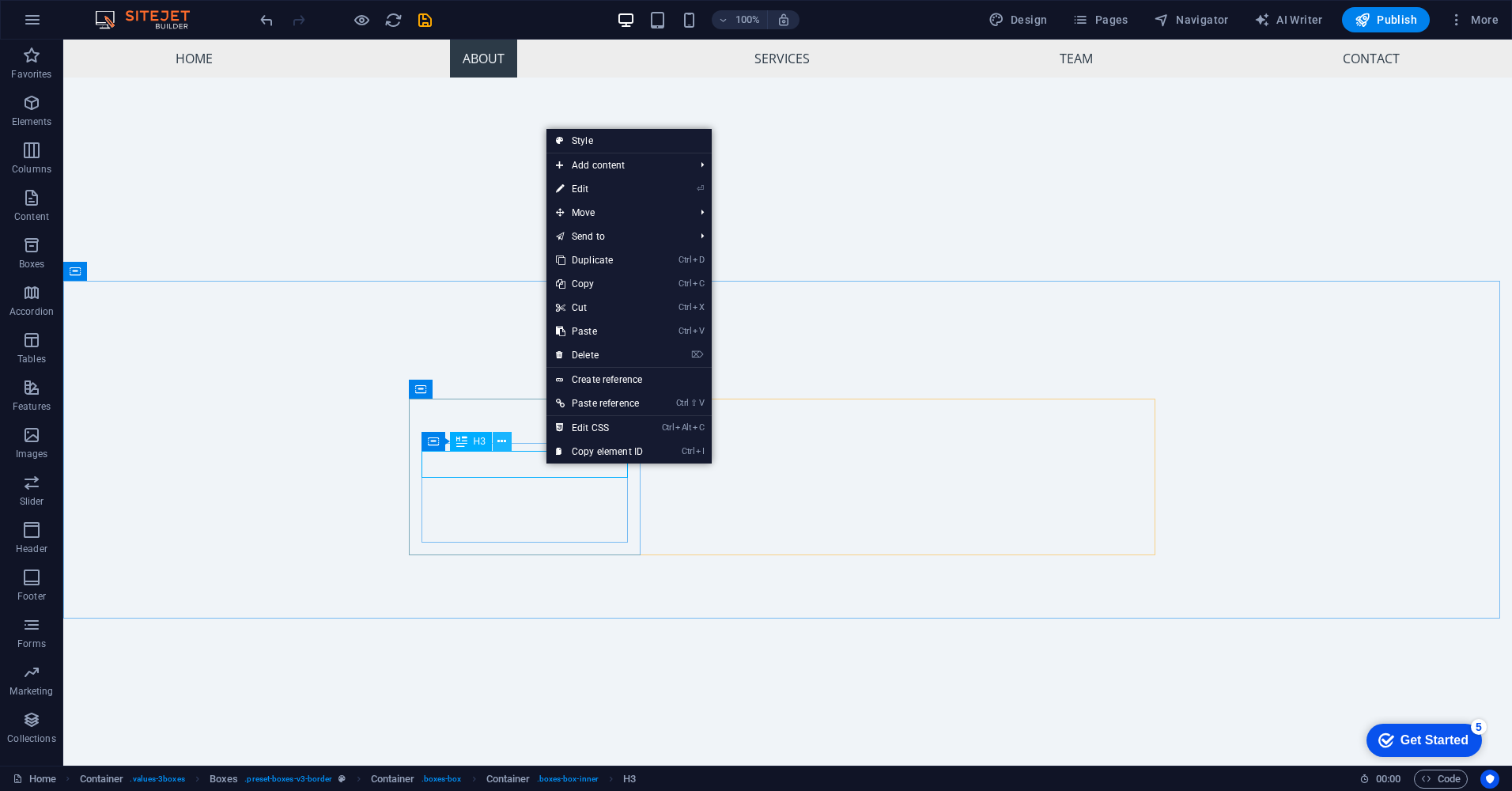
click at [504, 442] on icon at bounding box center [501, 441] width 9 height 17
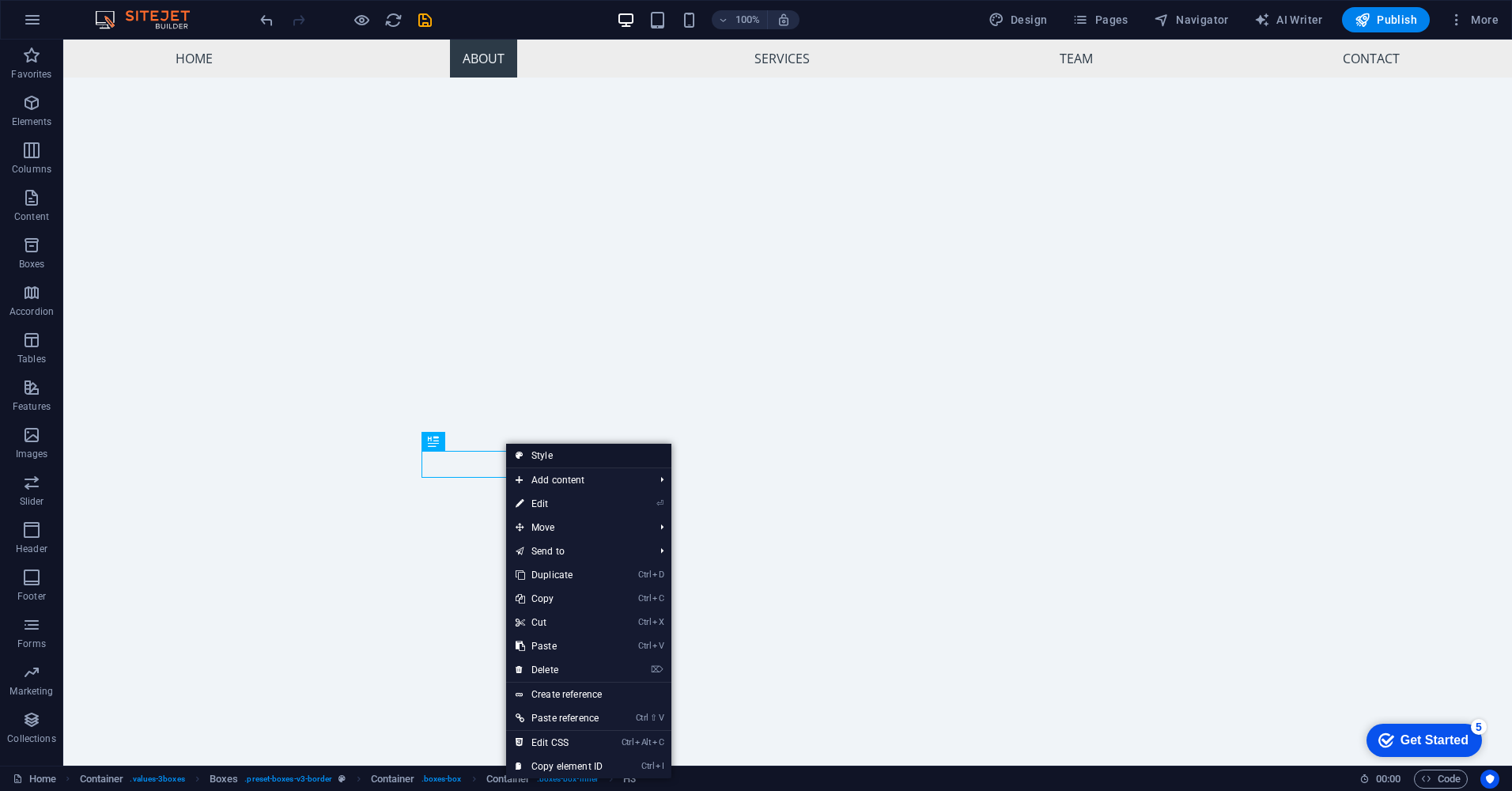
click at [546, 455] on link "Style" at bounding box center [588, 456] width 165 height 24
select select "rem"
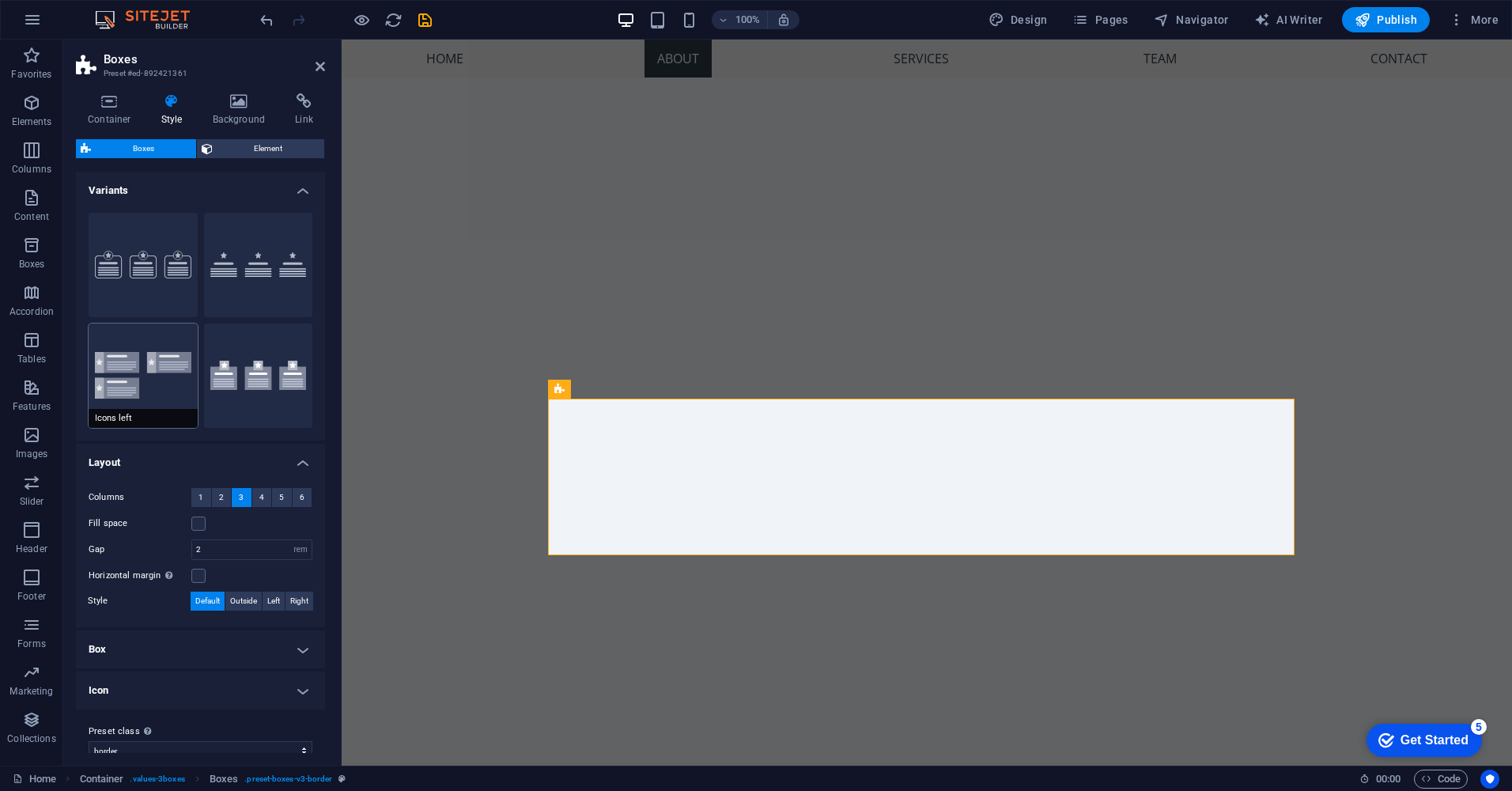
click at [148, 357] on button "Icons left" at bounding box center [143, 376] width 110 height 105
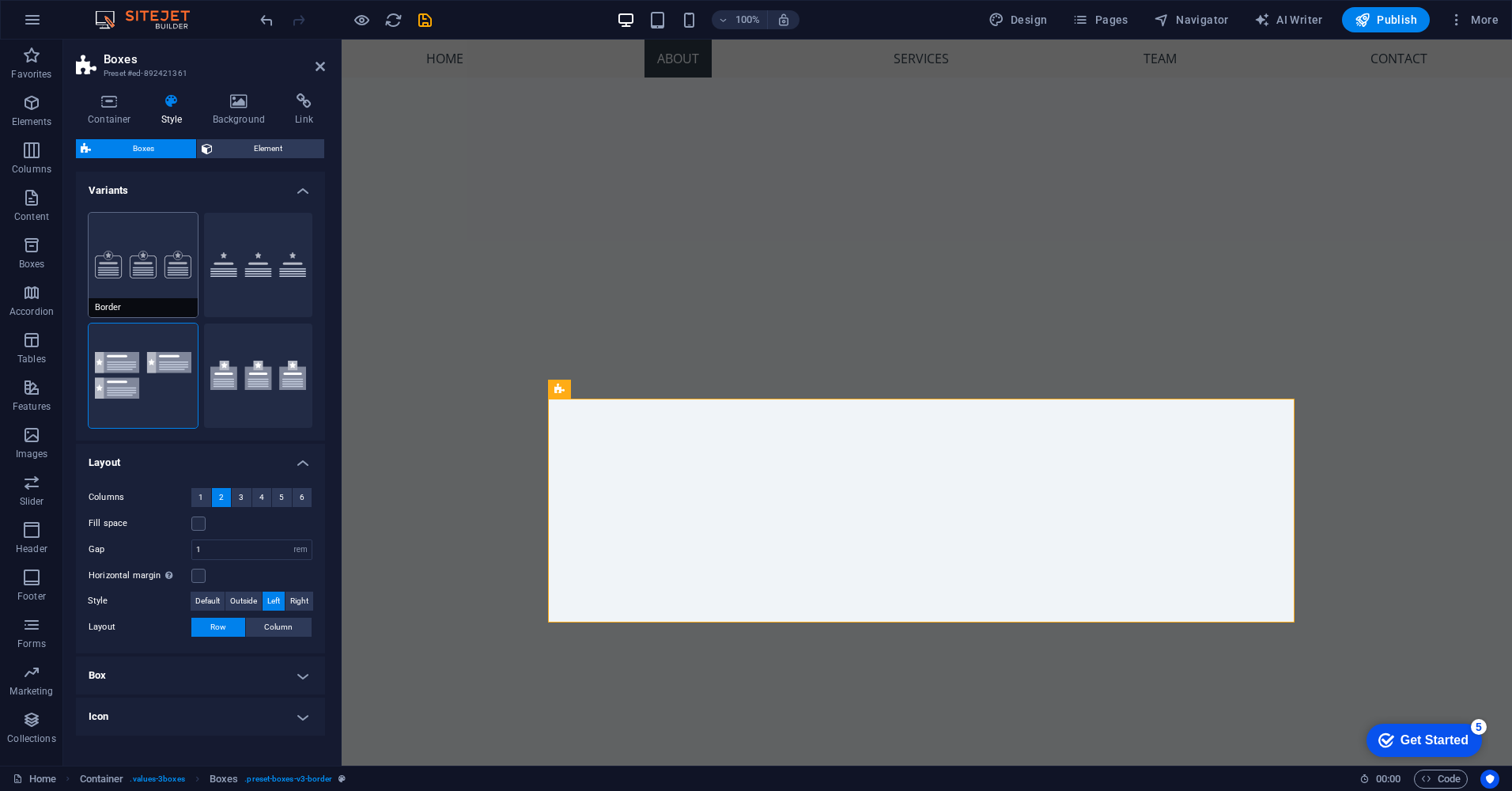
click at [108, 254] on button "Border" at bounding box center [143, 266] width 110 height 105
type input "2"
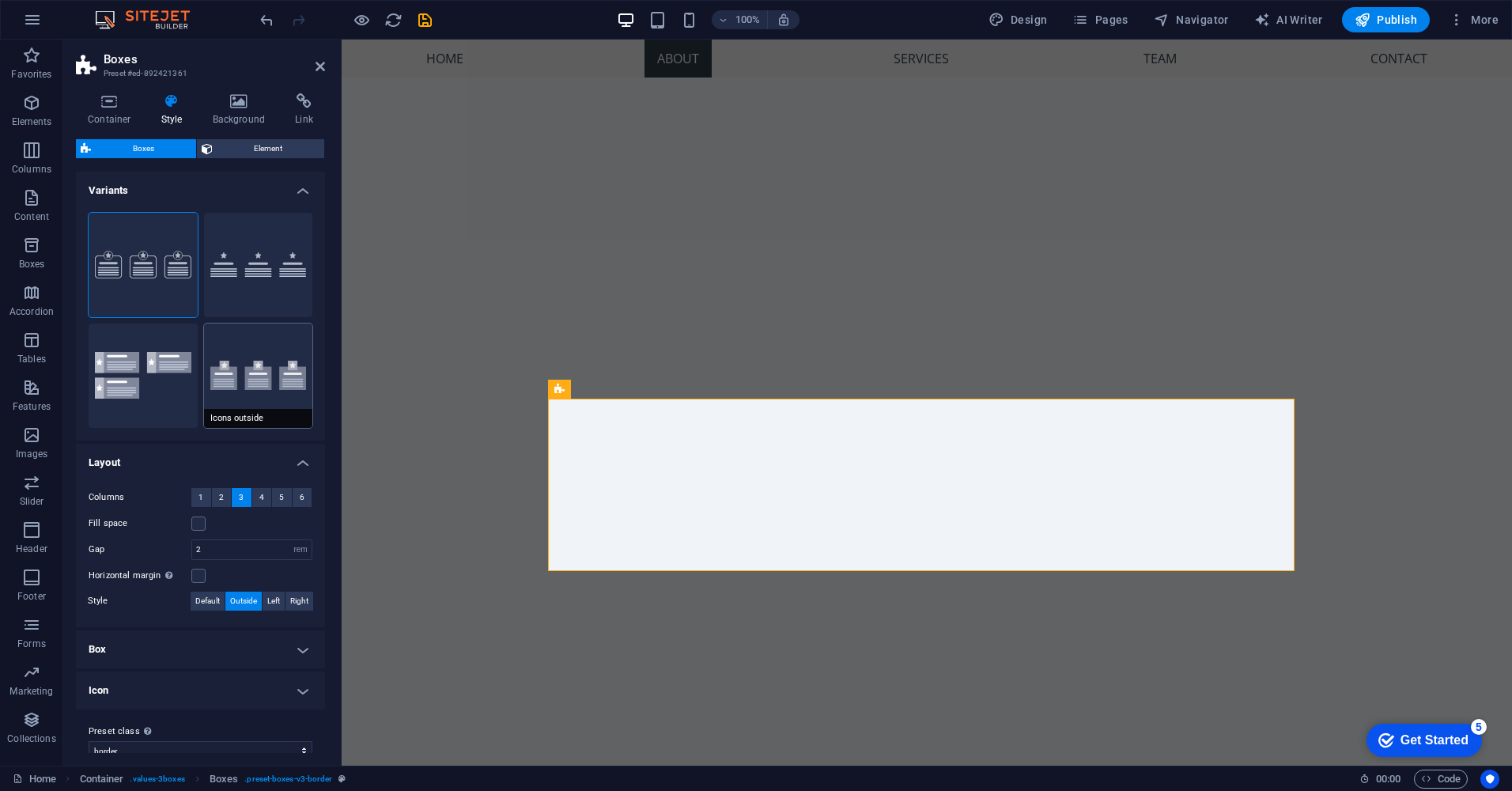
click at [263, 382] on button "Icons outside" at bounding box center [259, 376] width 110 height 105
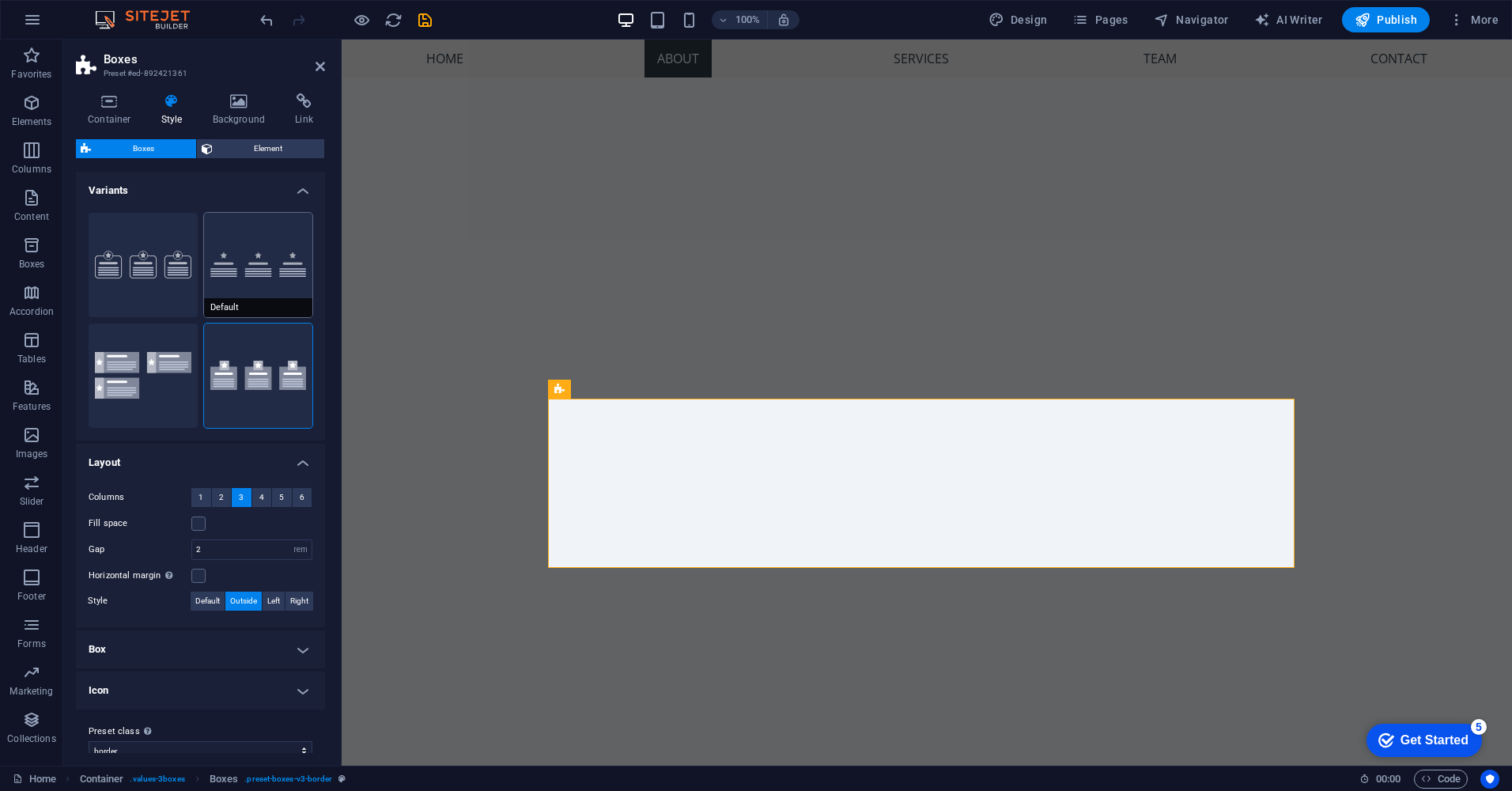
click at [283, 266] on button "Default" at bounding box center [259, 266] width 110 height 105
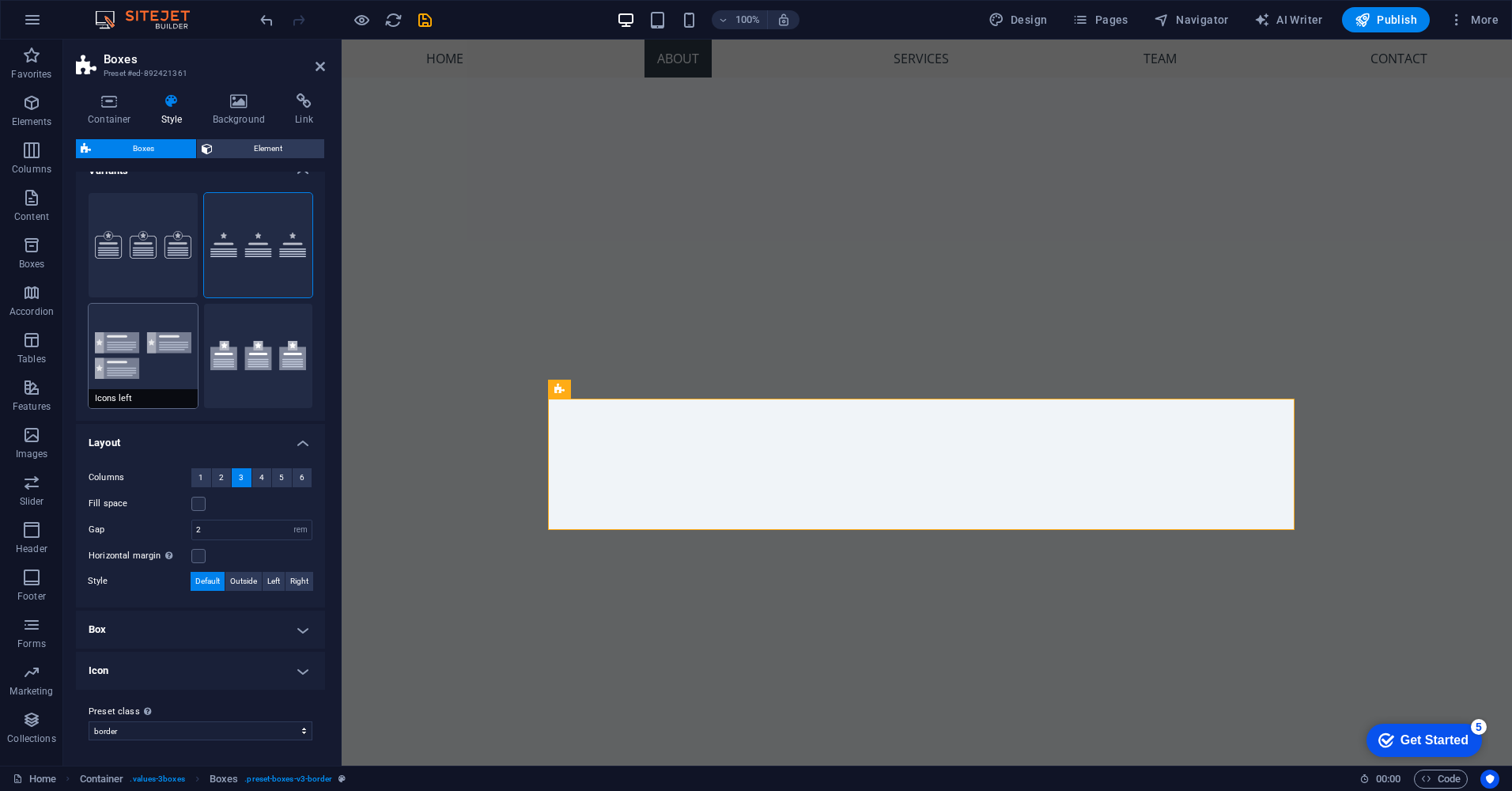
scroll to position [0, 0]
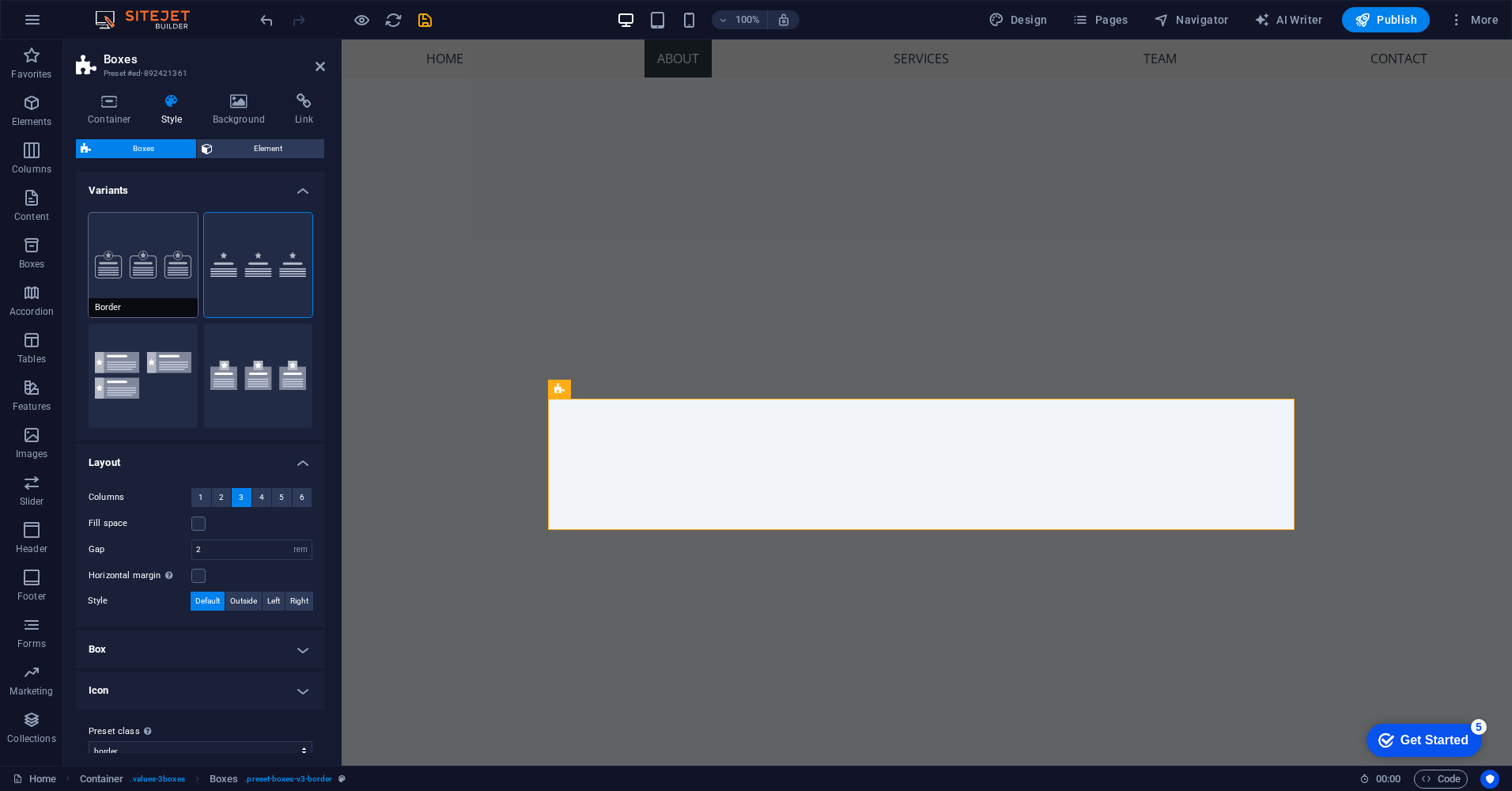
click at [155, 265] on button "Border" at bounding box center [143, 266] width 110 height 105
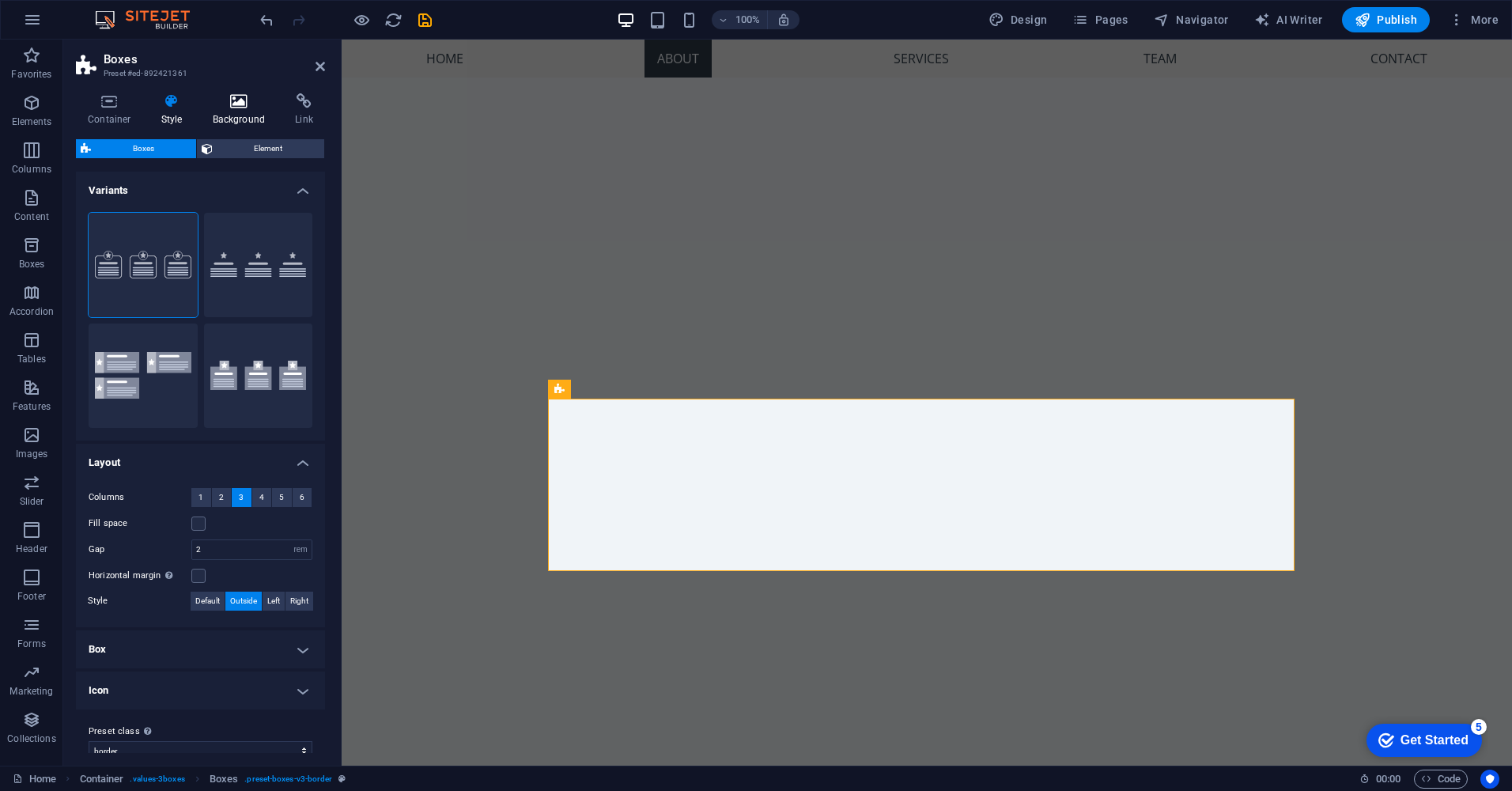
click at [239, 98] on icon at bounding box center [240, 102] width 77 height 16
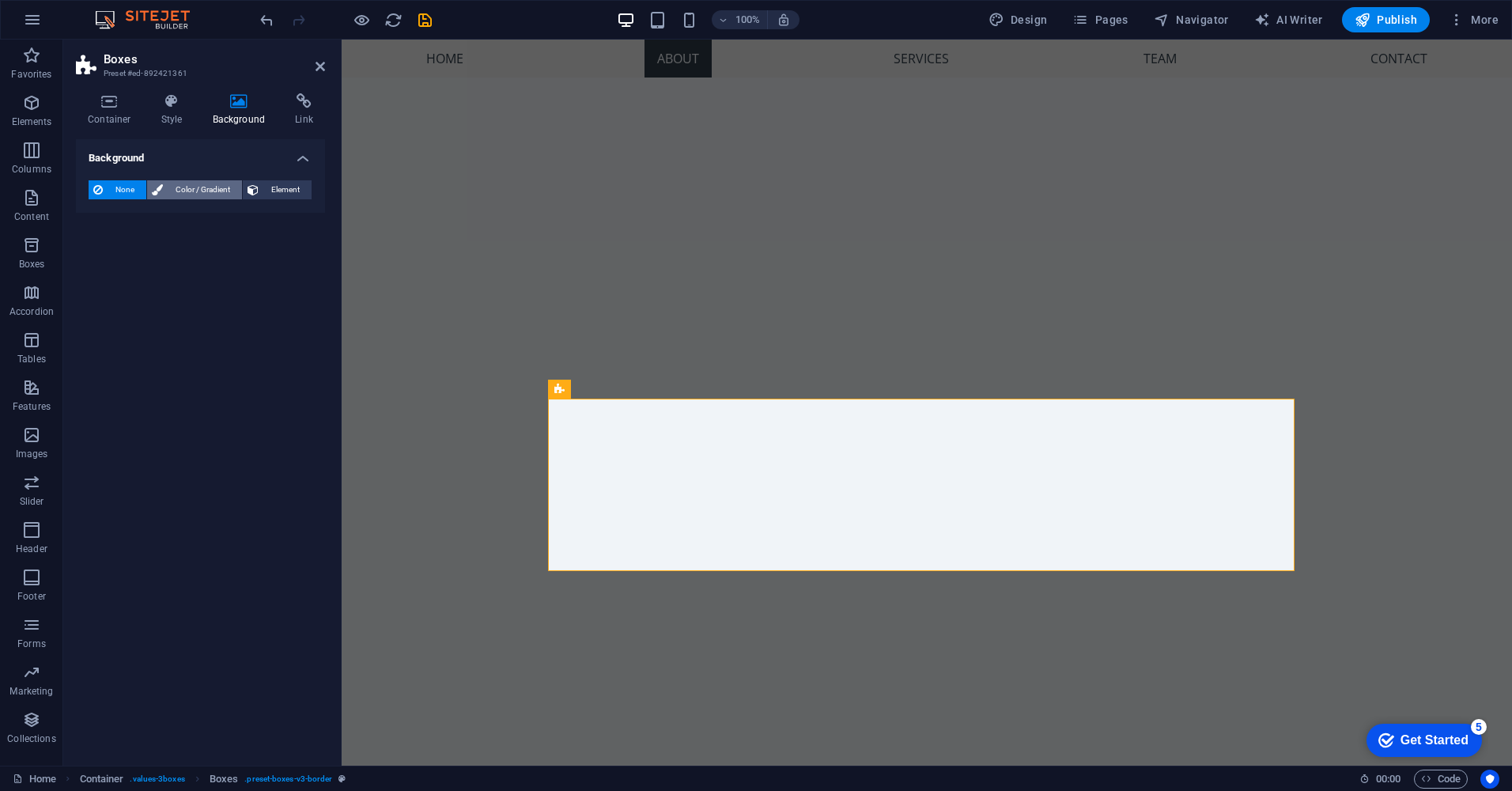
click at [195, 186] on span "Color / Gradient" at bounding box center [202, 190] width 70 height 19
click at [101, 253] on span at bounding box center [99, 254] width 18 height 18
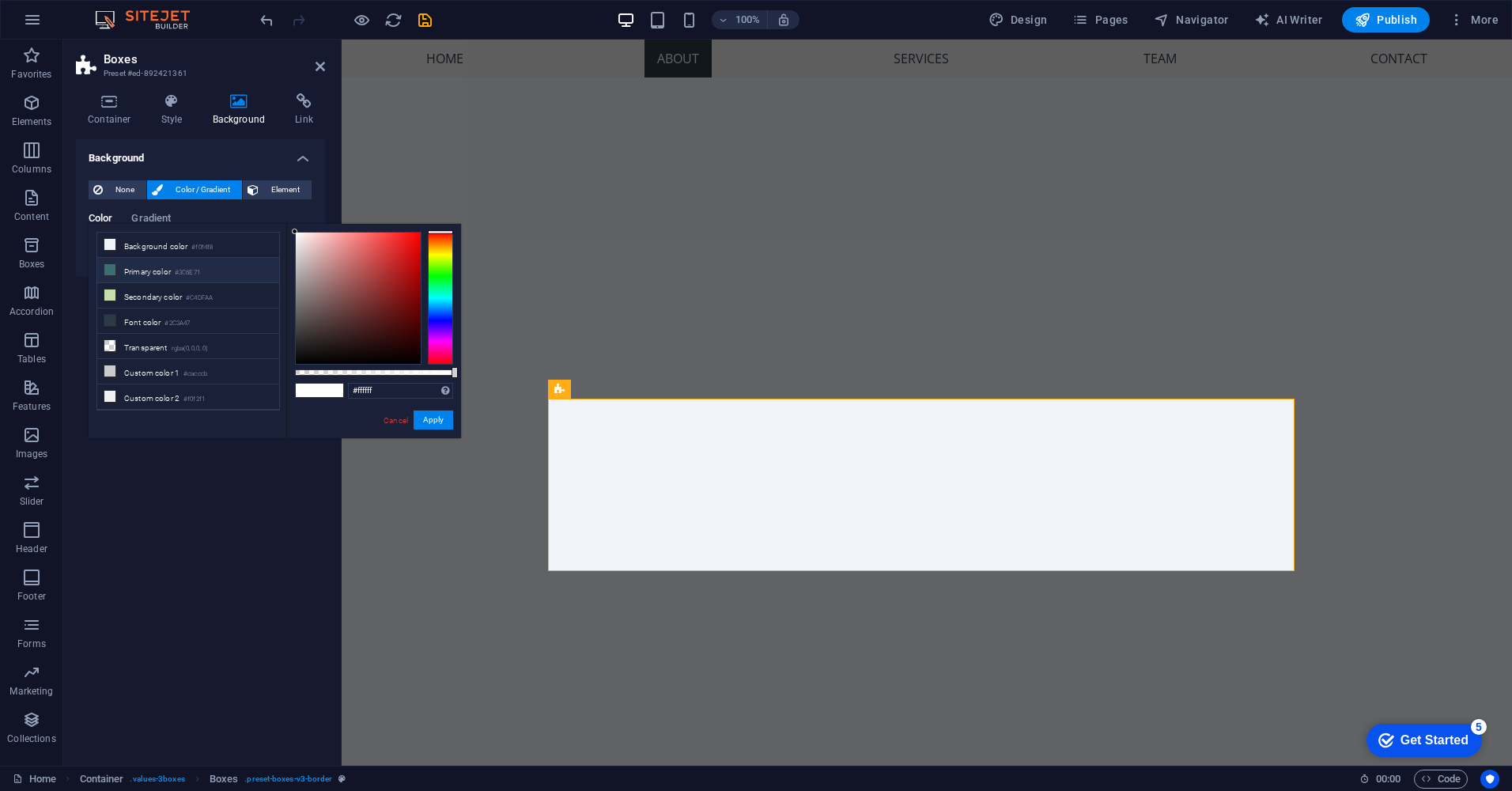
click at [146, 266] on li "Primary color #3C6E71" at bounding box center [189, 271] width 182 height 26
type input "#3c6e71"
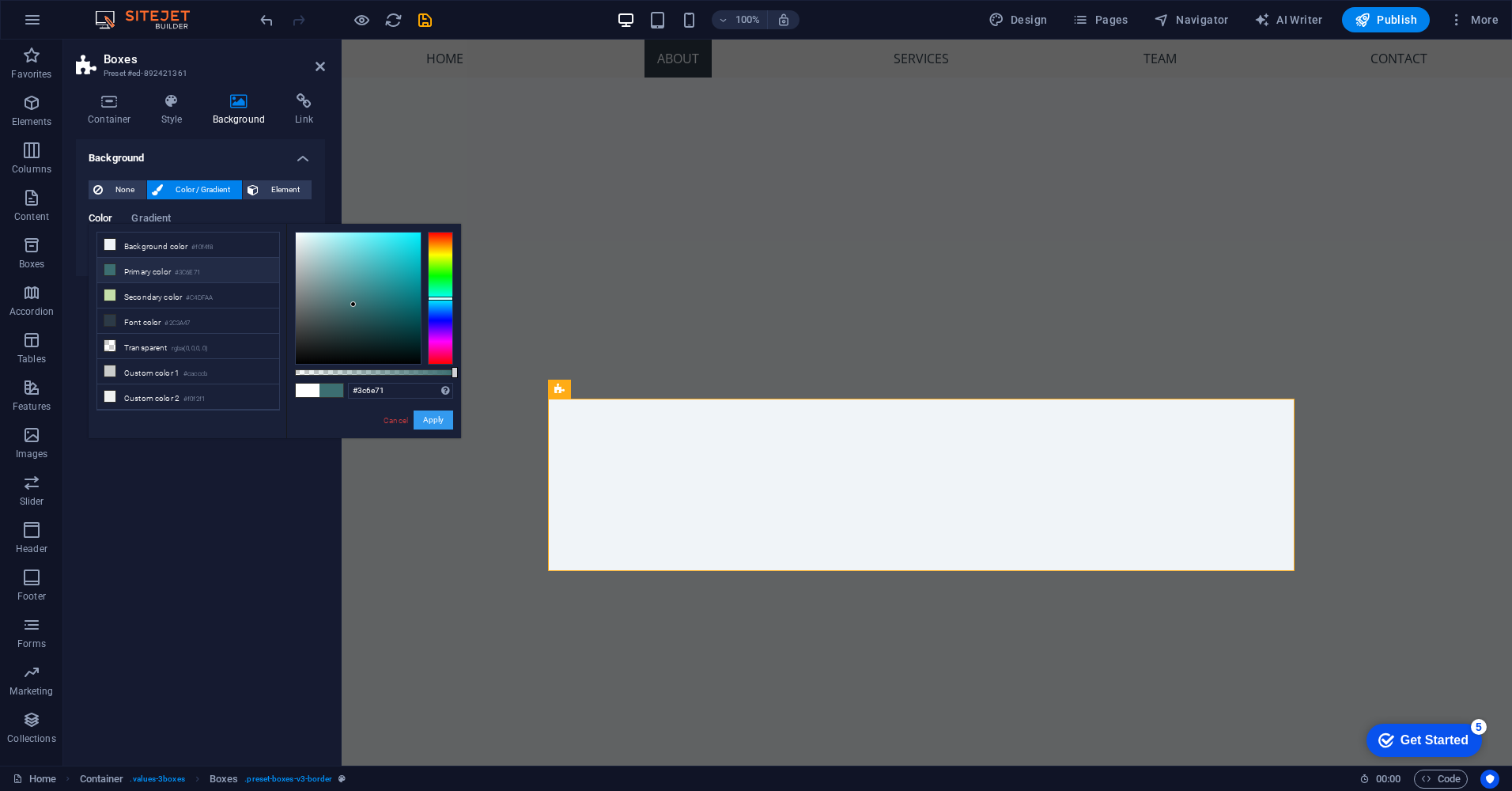
drag, startPoint x: 86, startPoint y: 379, endPoint x: 426, endPoint y: 418, distance: 342.2
click at [426, 418] on button "Apply" at bounding box center [433, 420] width 39 height 19
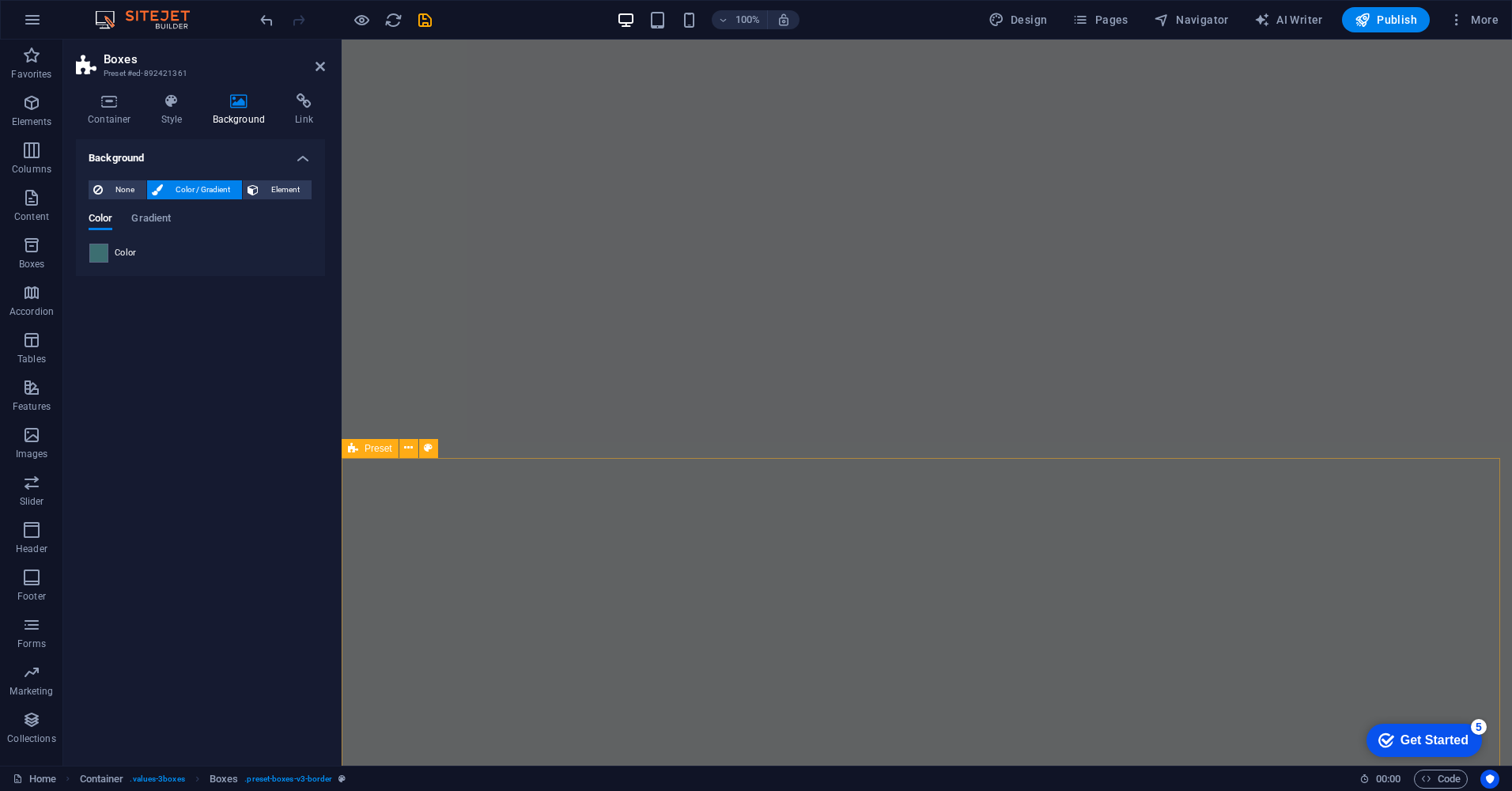
scroll to position [117, 0]
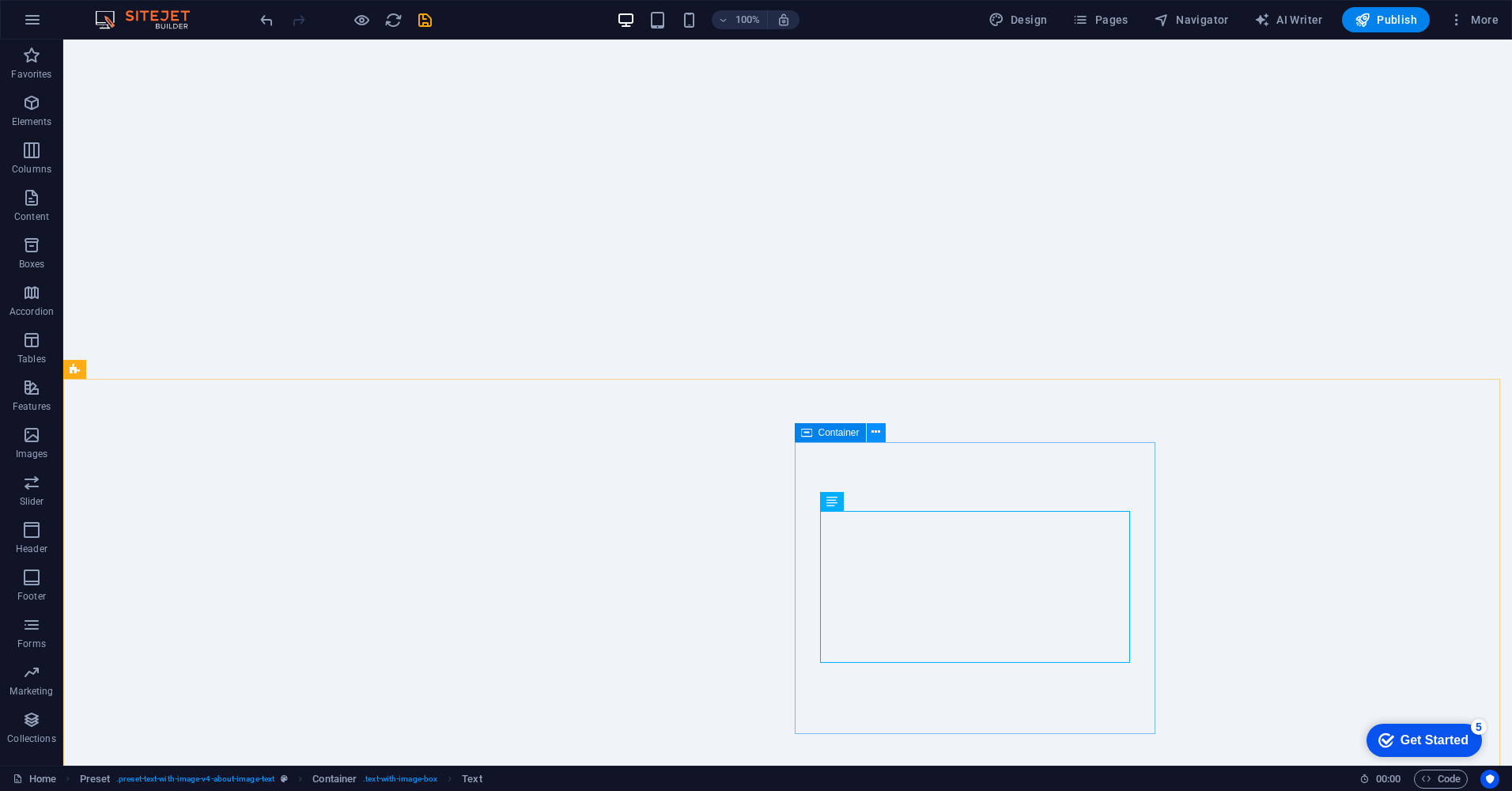
click at [877, 428] on icon at bounding box center [875, 432] width 9 height 17
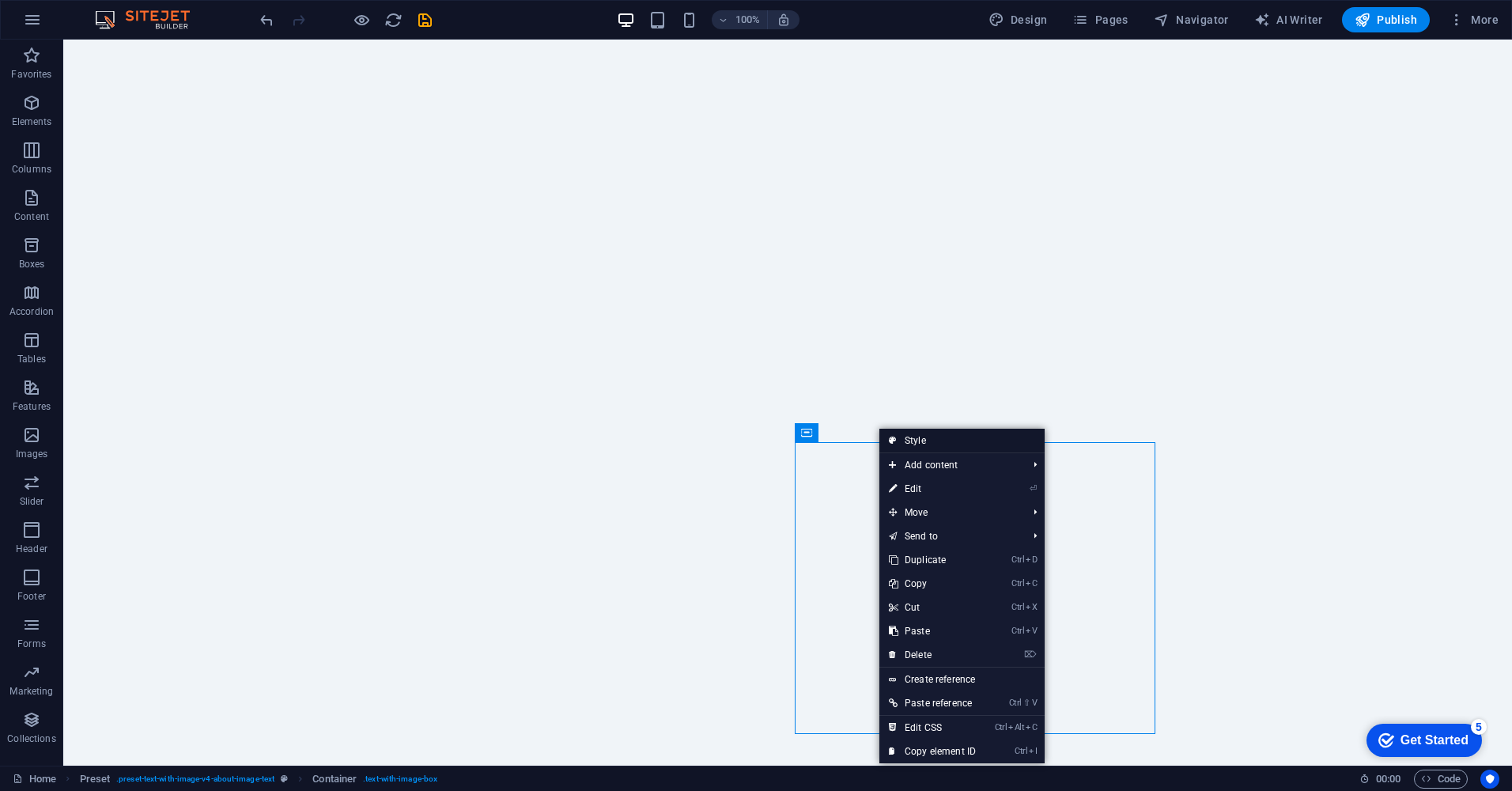
drag, startPoint x: 931, startPoint y: 441, endPoint x: 72, endPoint y: 429, distance: 859.1
click at [931, 441] on link "Style" at bounding box center [961, 440] width 165 height 24
select select "rem"
select select "px"
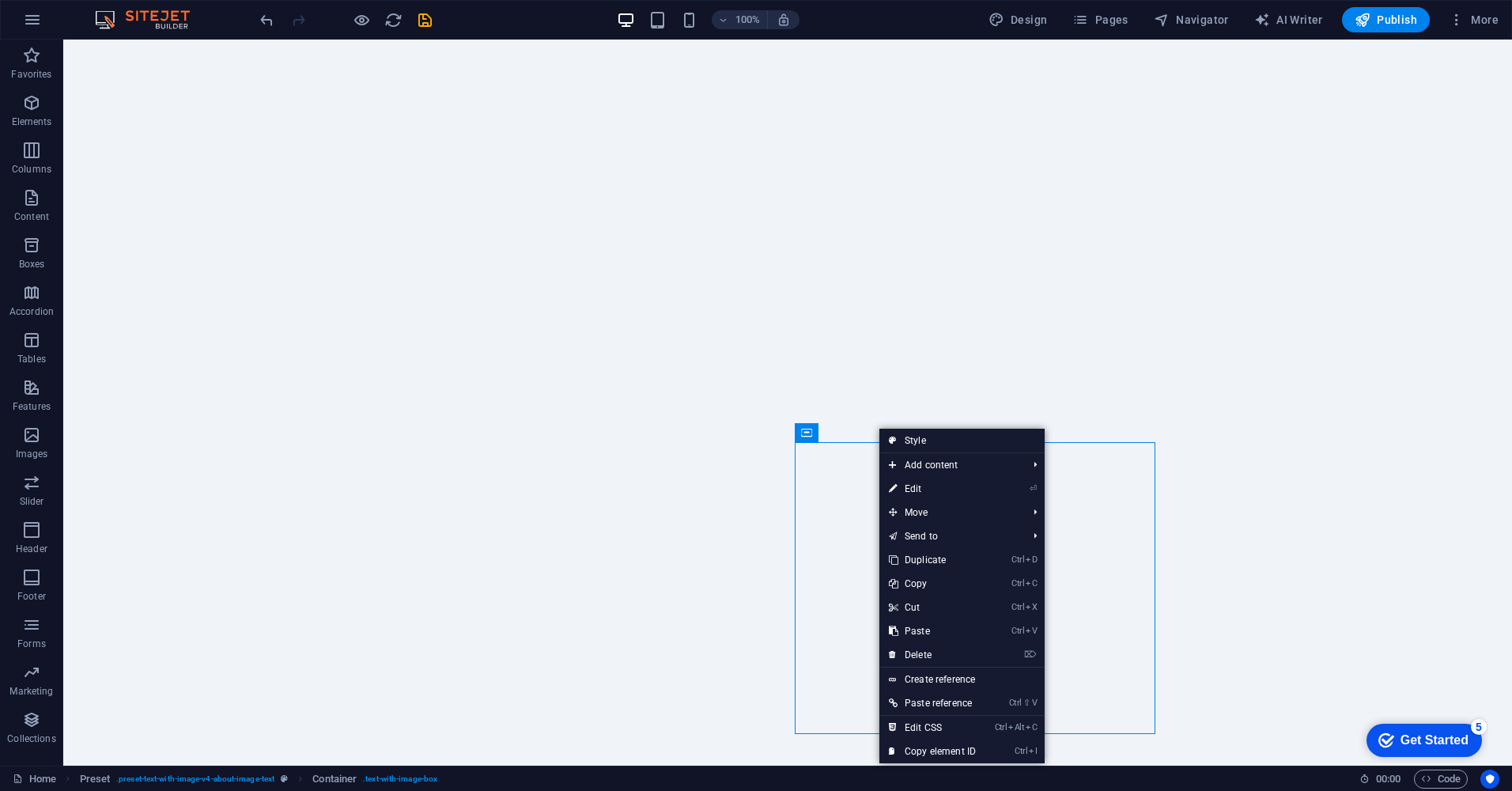
select select "preset-text-with-image-v4-about-image-text"
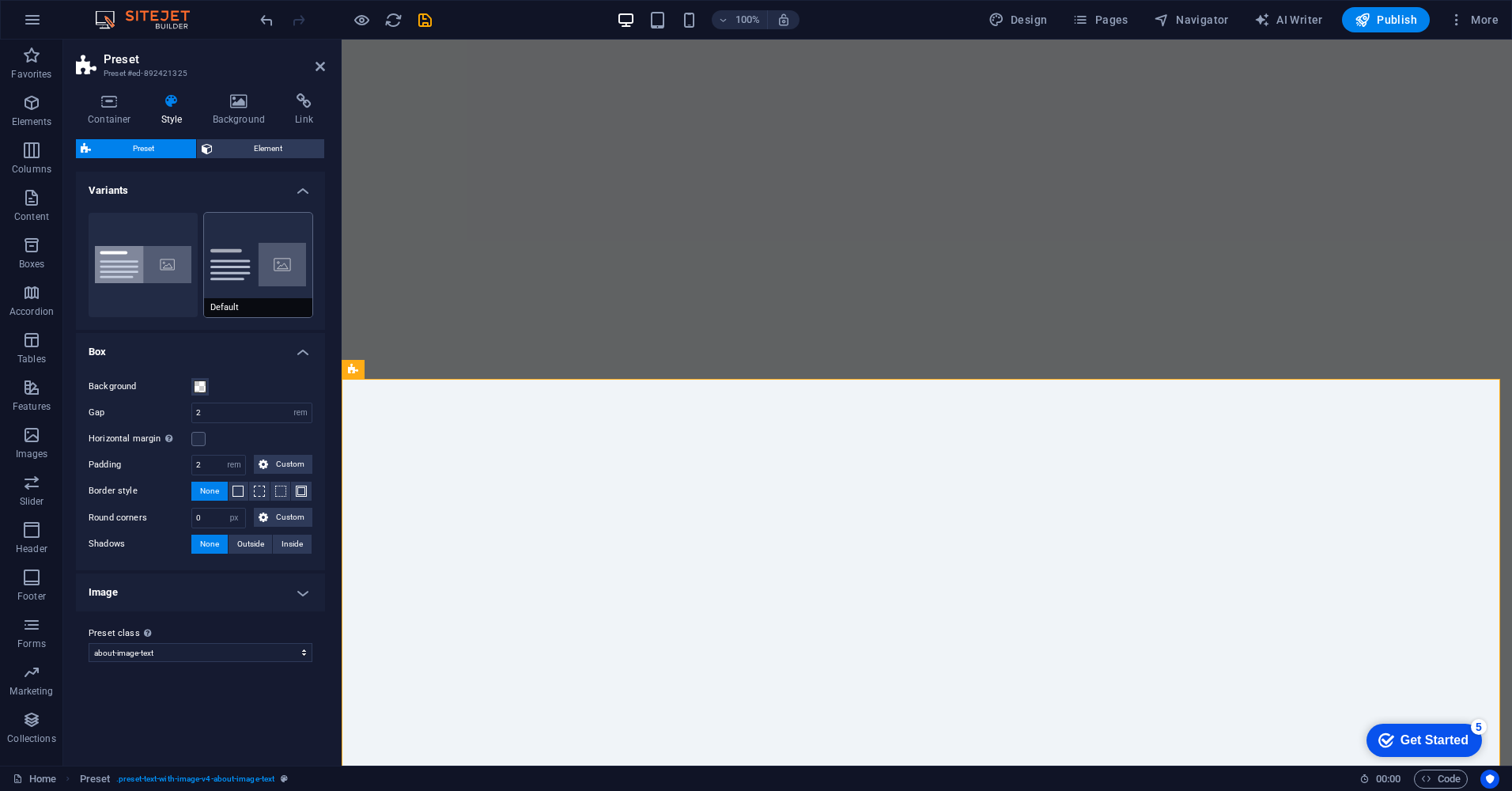
click at [258, 261] on button "Default" at bounding box center [259, 266] width 110 height 105
type input "0"
click at [132, 261] on button "Boxed" at bounding box center [143, 266] width 110 height 105
type input "0"
type input "2.5"
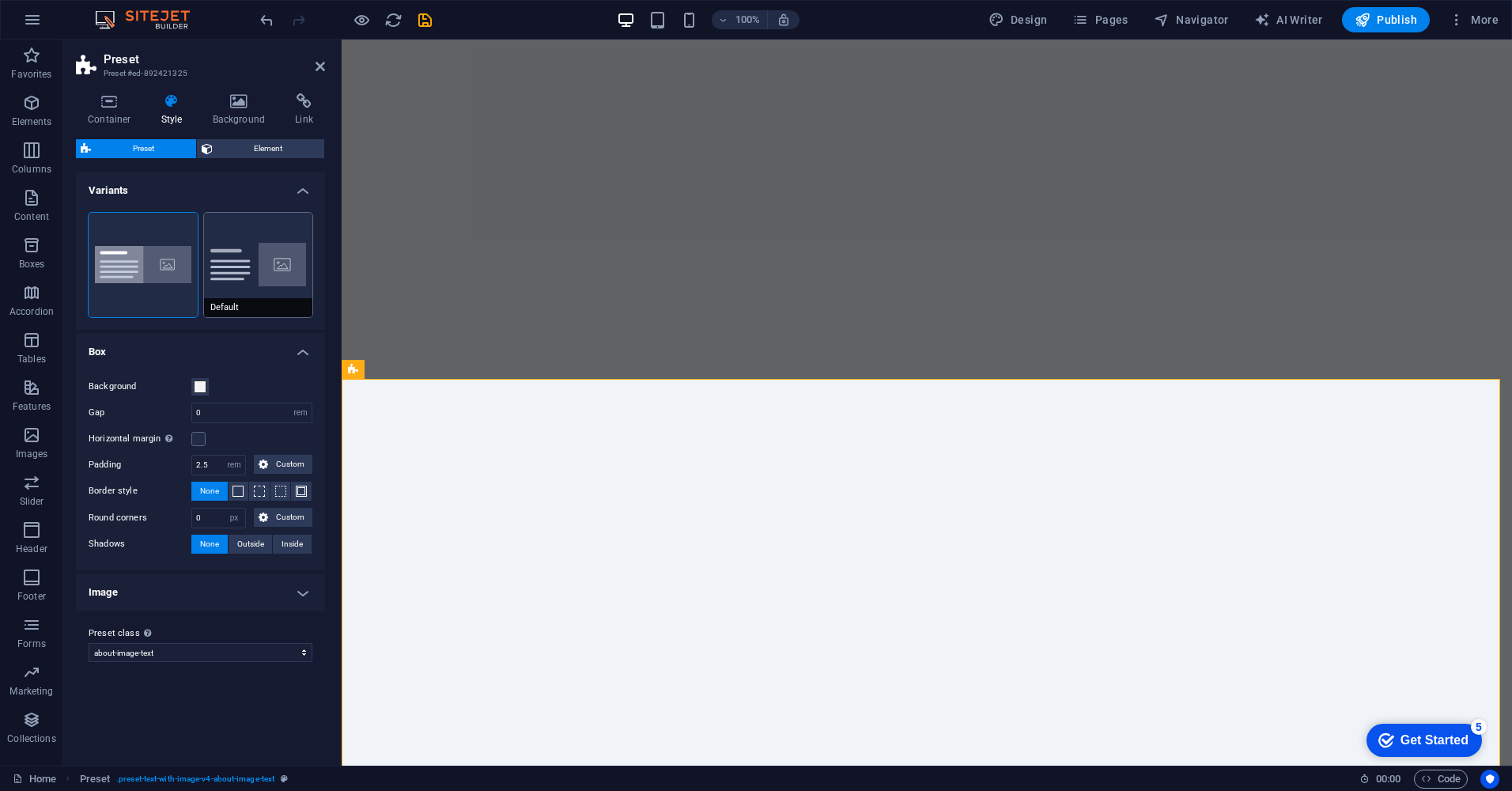
click at [256, 253] on button "Default" at bounding box center [259, 266] width 110 height 105
type input "2"
type input "0"
click at [239, 106] on icon at bounding box center [240, 102] width 77 height 16
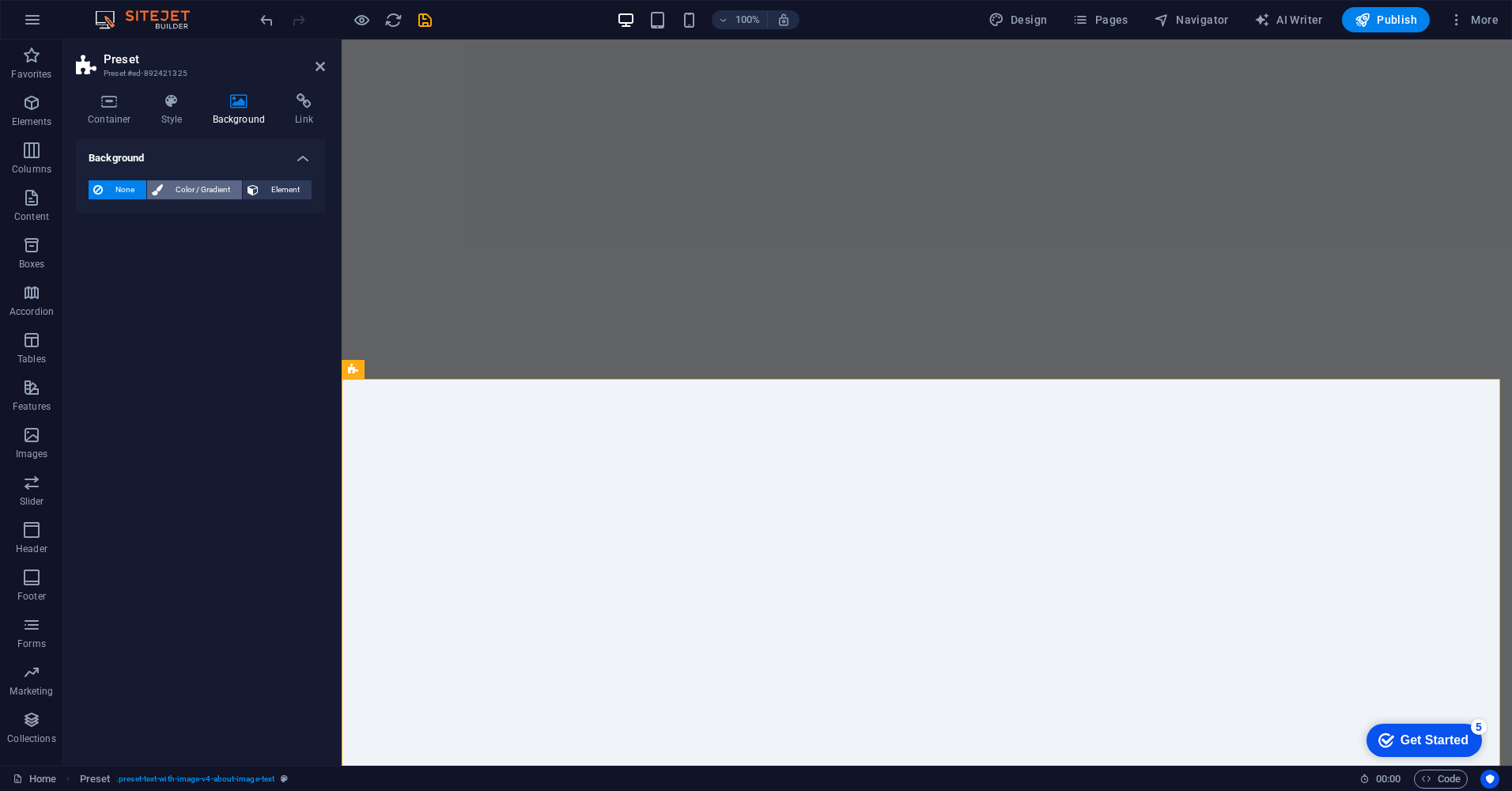
click at [204, 198] on span "Color / Gradient" at bounding box center [202, 190] width 70 height 19
click at [90, 258] on span at bounding box center [99, 254] width 18 height 18
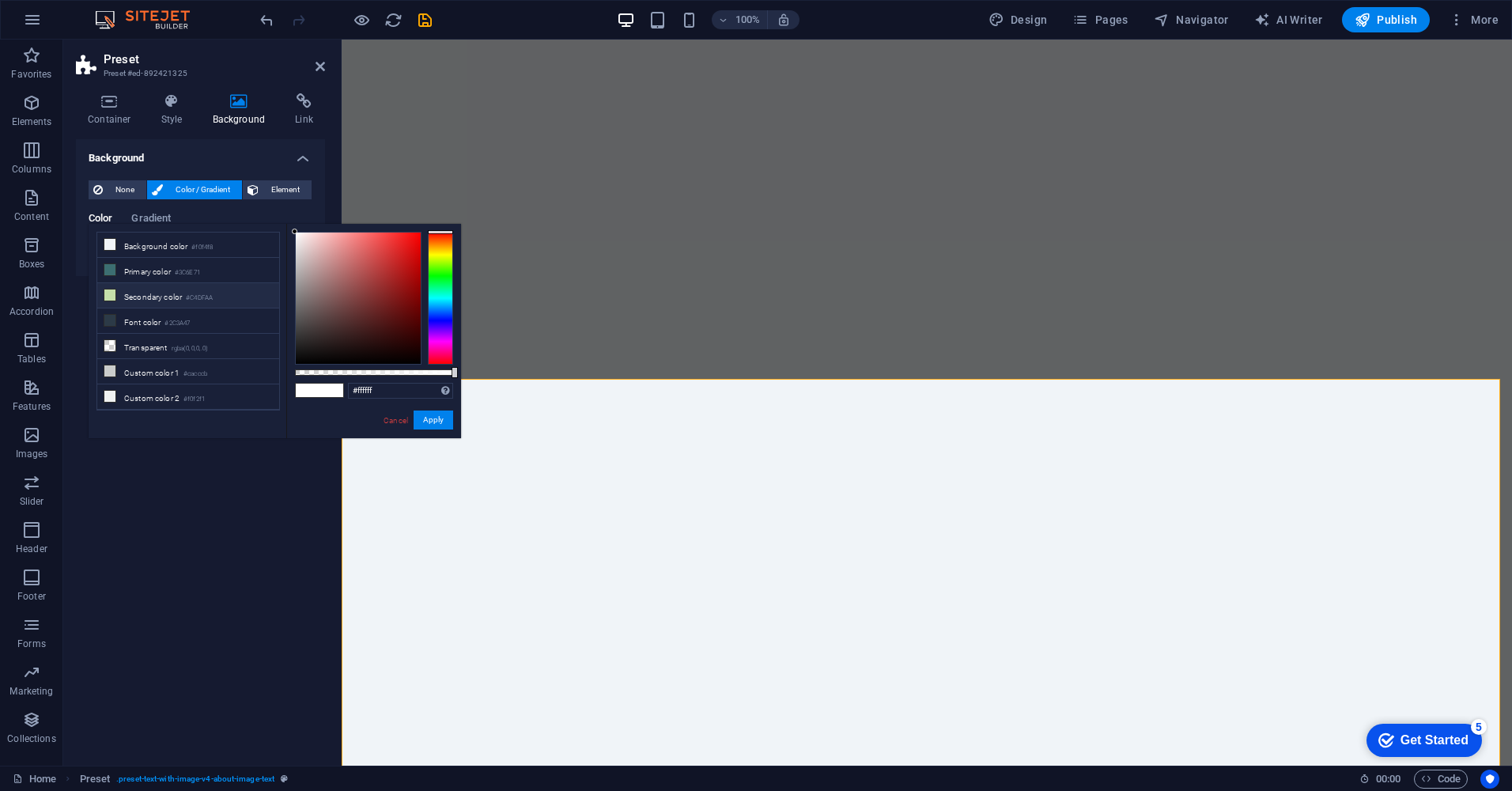
click at [166, 292] on li "Secondary color #C4DFAA" at bounding box center [189, 296] width 182 height 26
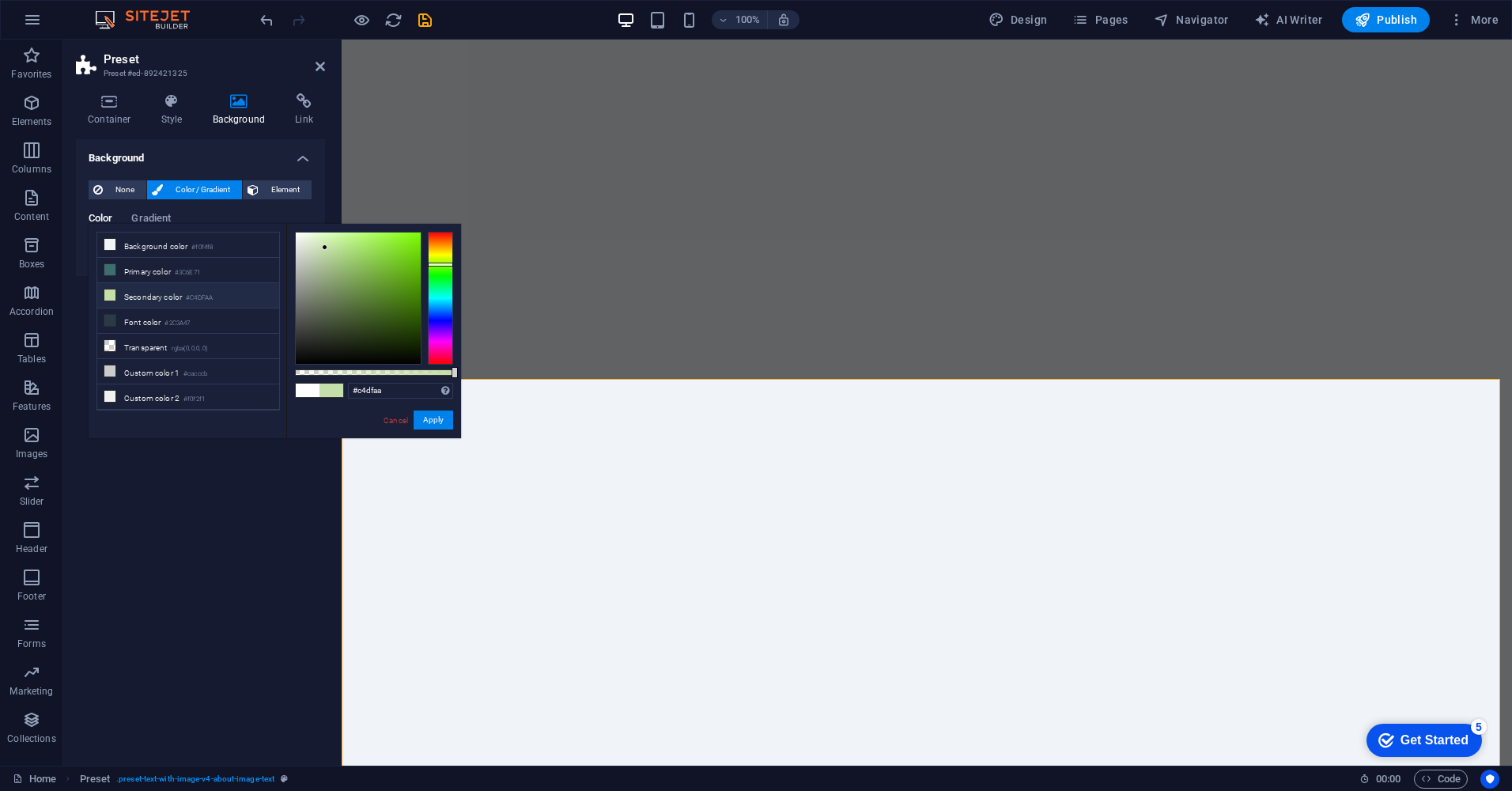
click at [163, 290] on li "Secondary color #C4DFAA" at bounding box center [189, 296] width 182 height 26
click at [165, 272] on li "Primary color #3C6E71" at bounding box center [189, 271] width 182 height 26
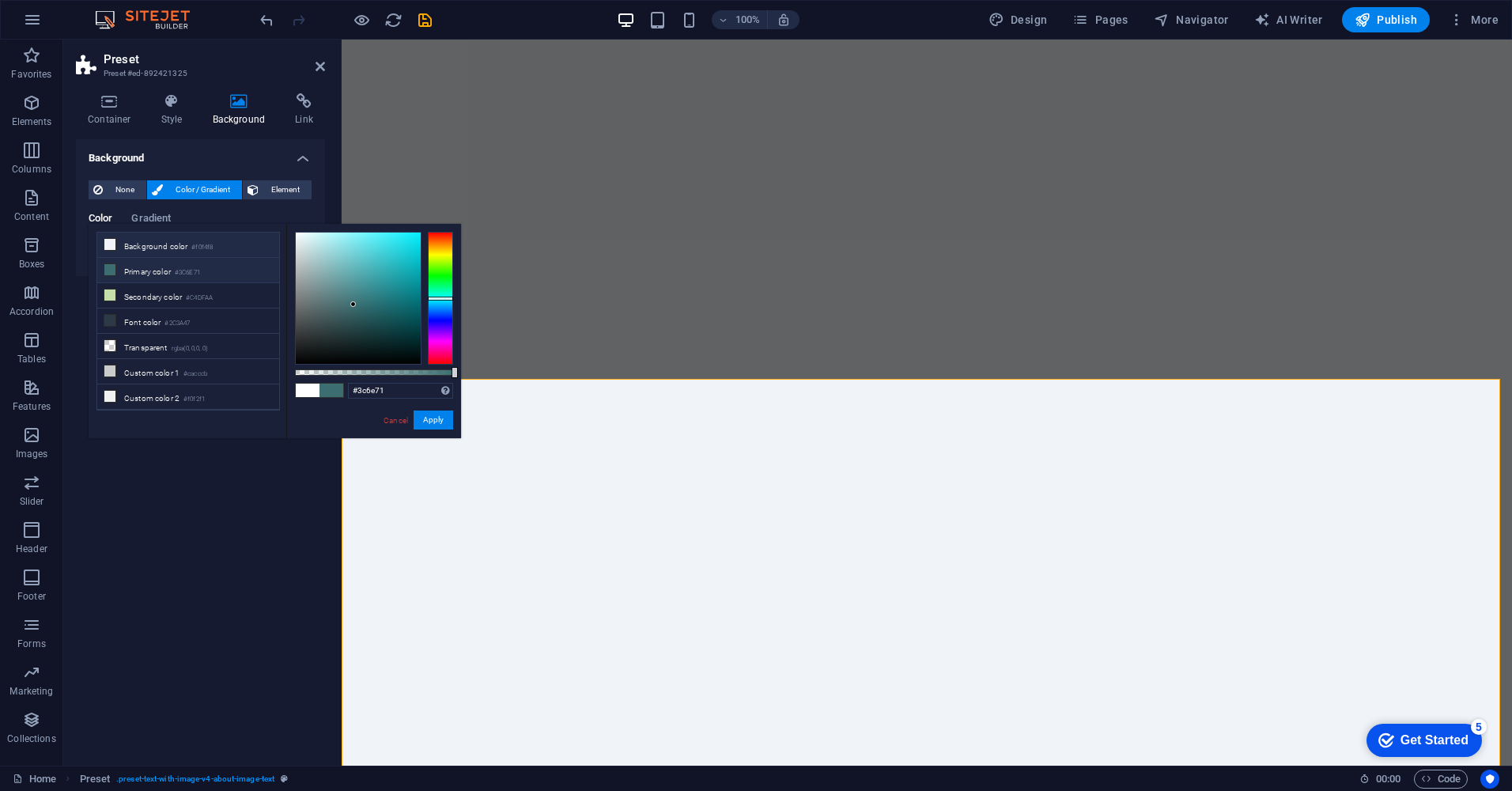
click at [154, 244] on li "Background color #f0f4f8" at bounding box center [189, 246] width 182 height 26
type input "#f0f4f8"
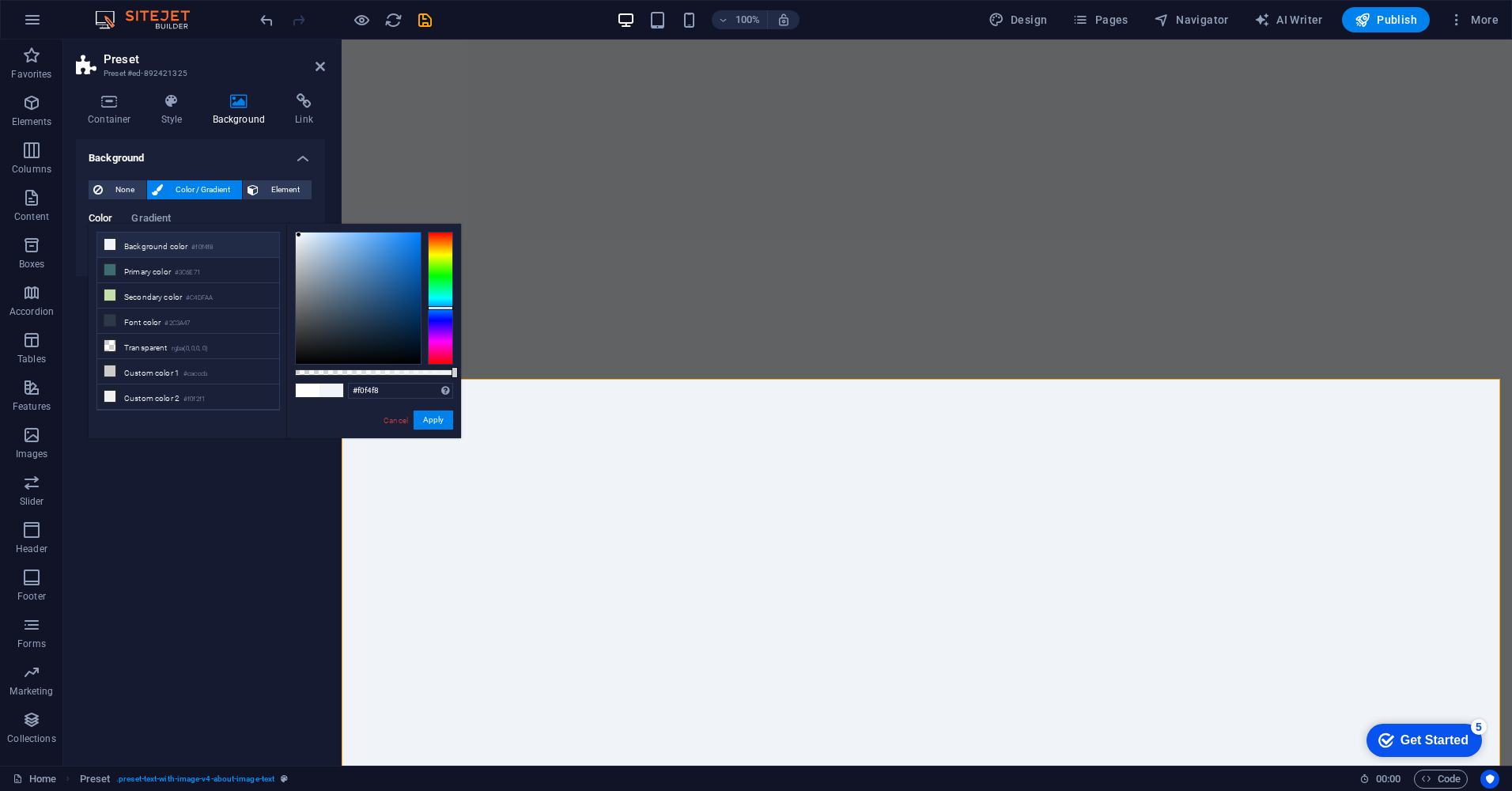
click at [423, 422] on button "Apply" at bounding box center [433, 420] width 39 height 19
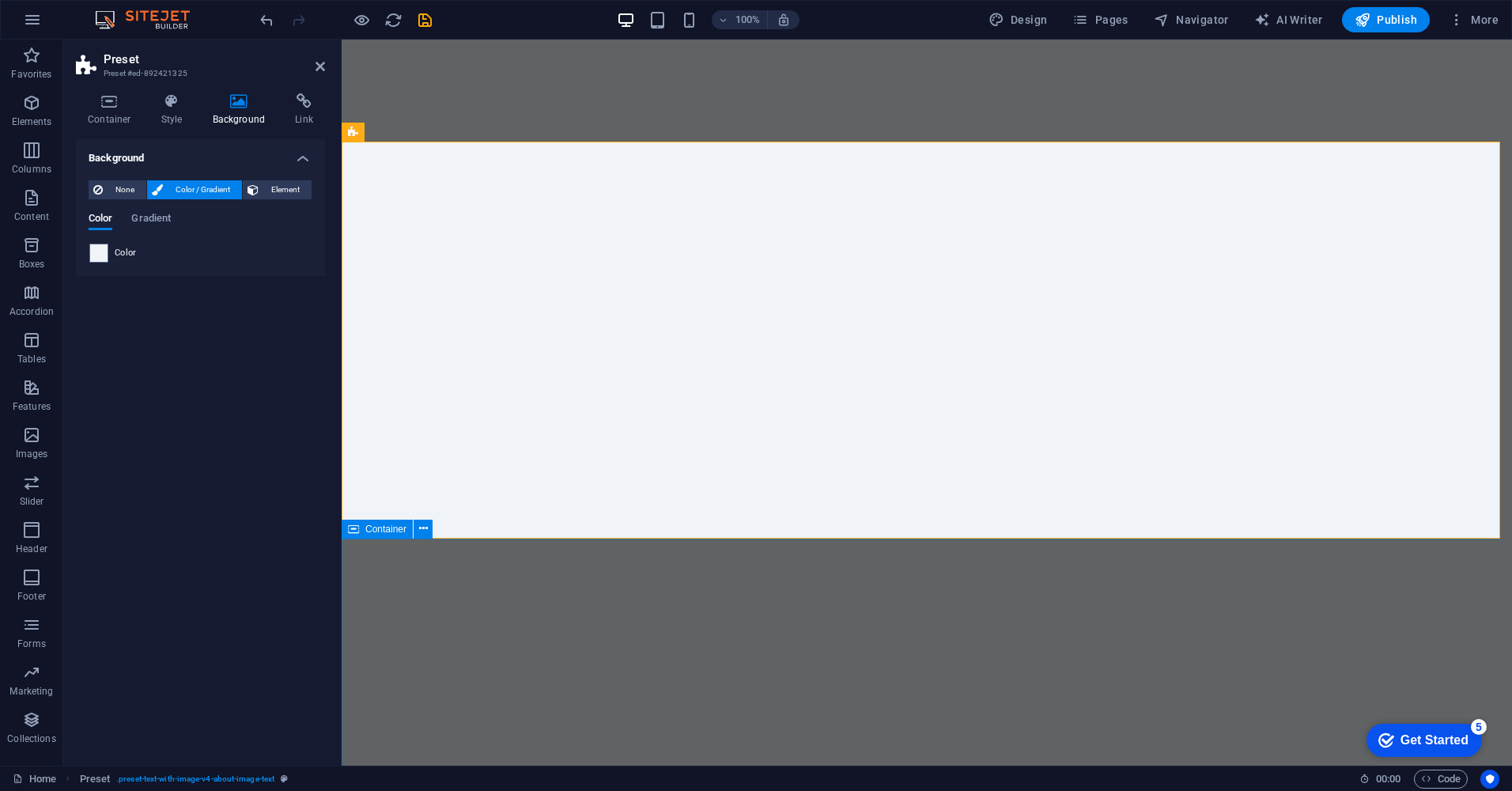
scroll to position [433, 0]
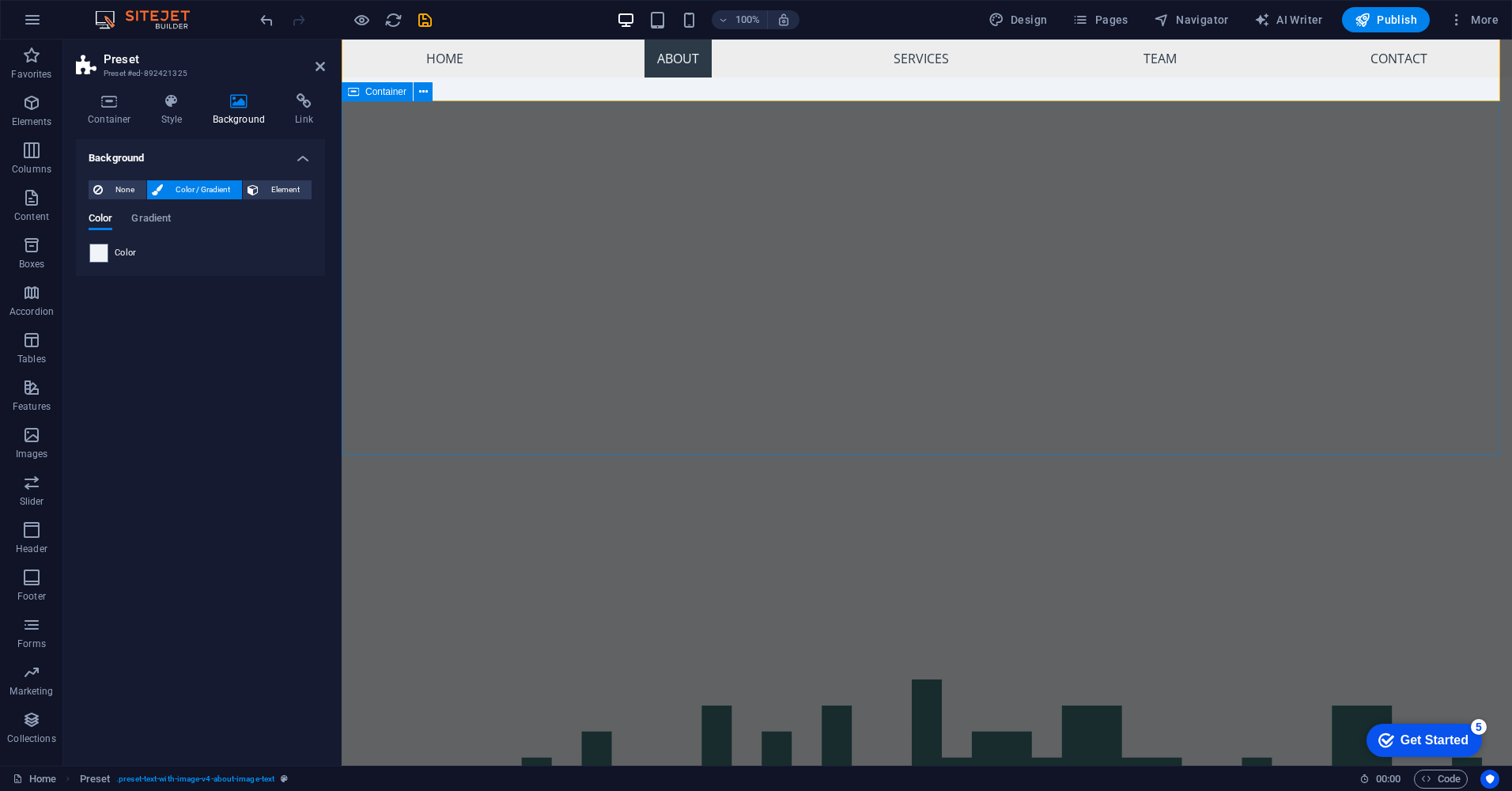
drag, startPoint x: 784, startPoint y: 423, endPoint x: 1068, endPoint y: 418, distance: 284.0
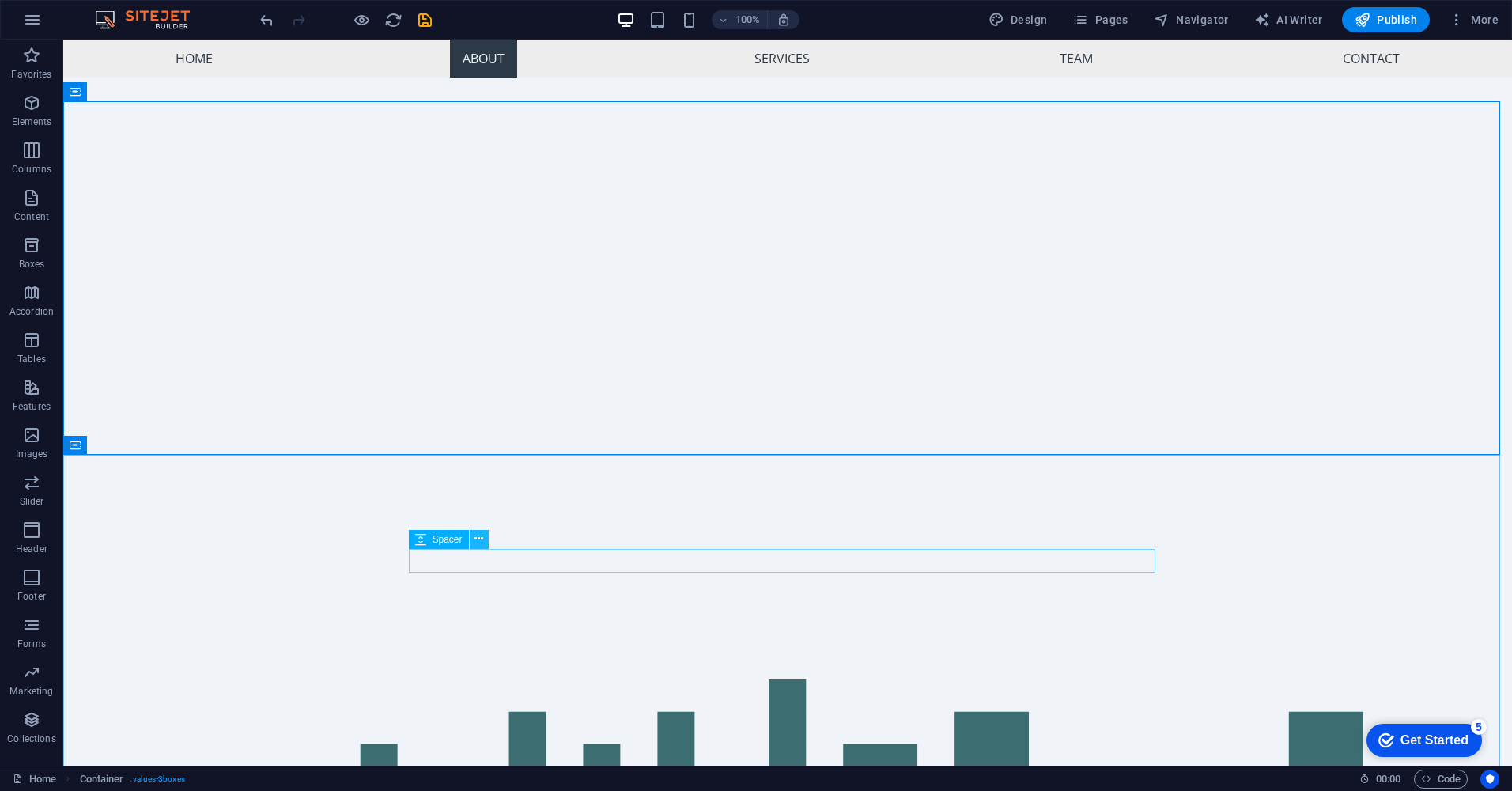
click at [484, 538] on icon at bounding box center [479, 539] width 9 height 17
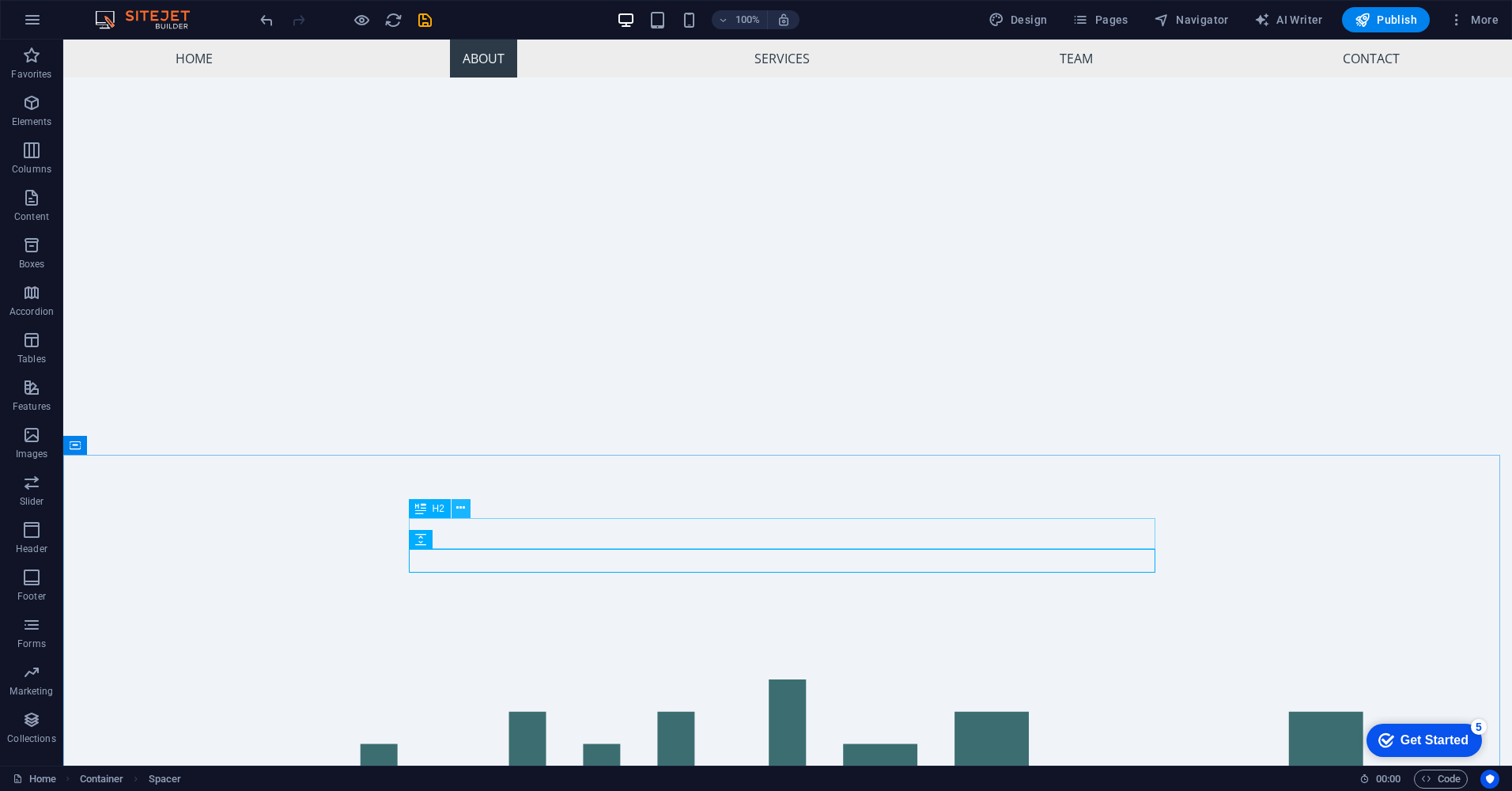
click at [458, 511] on icon at bounding box center [460, 508] width 9 height 17
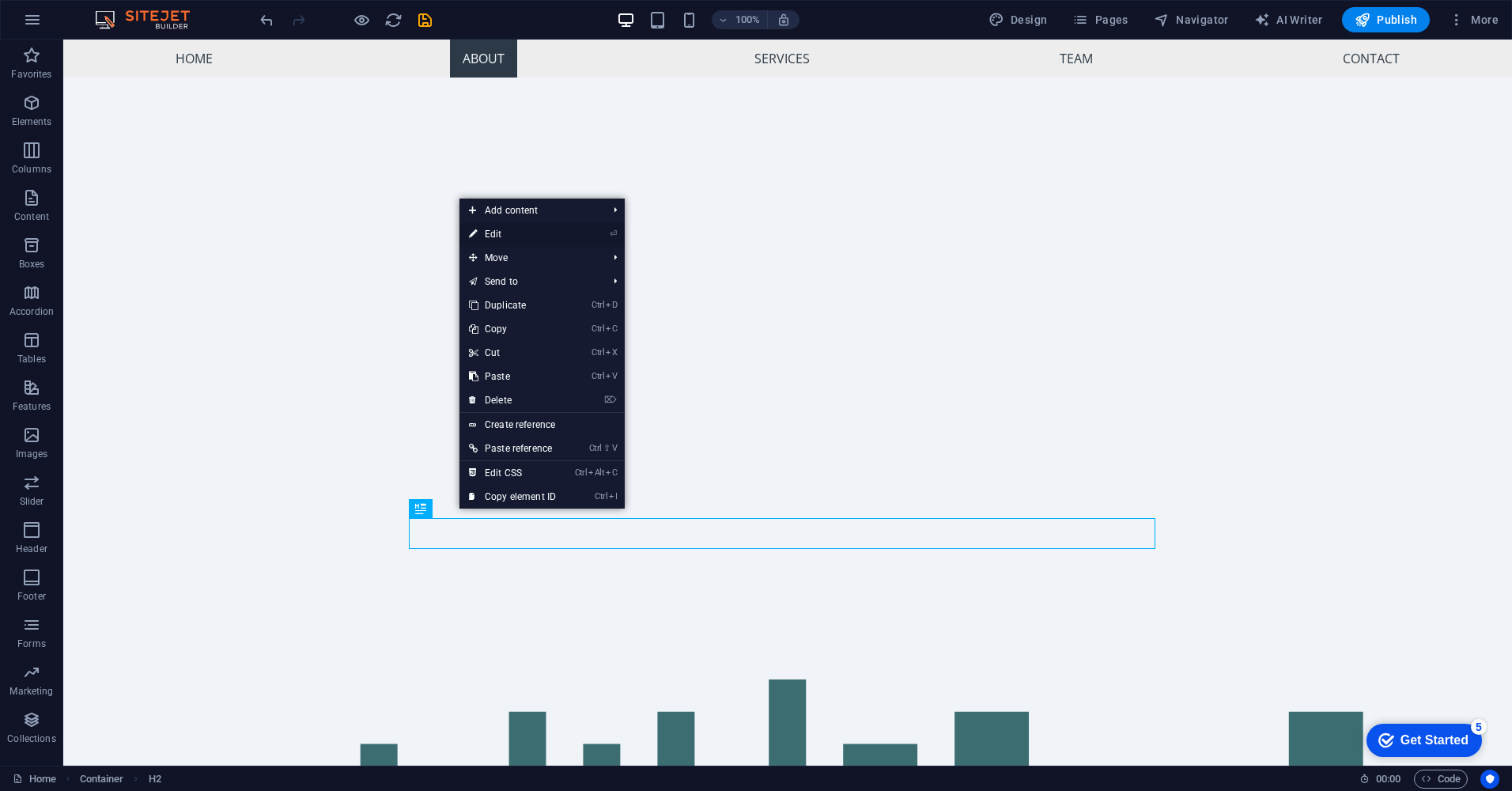
click at [499, 233] on link "⏎ Edit" at bounding box center [512, 234] width 106 height 24
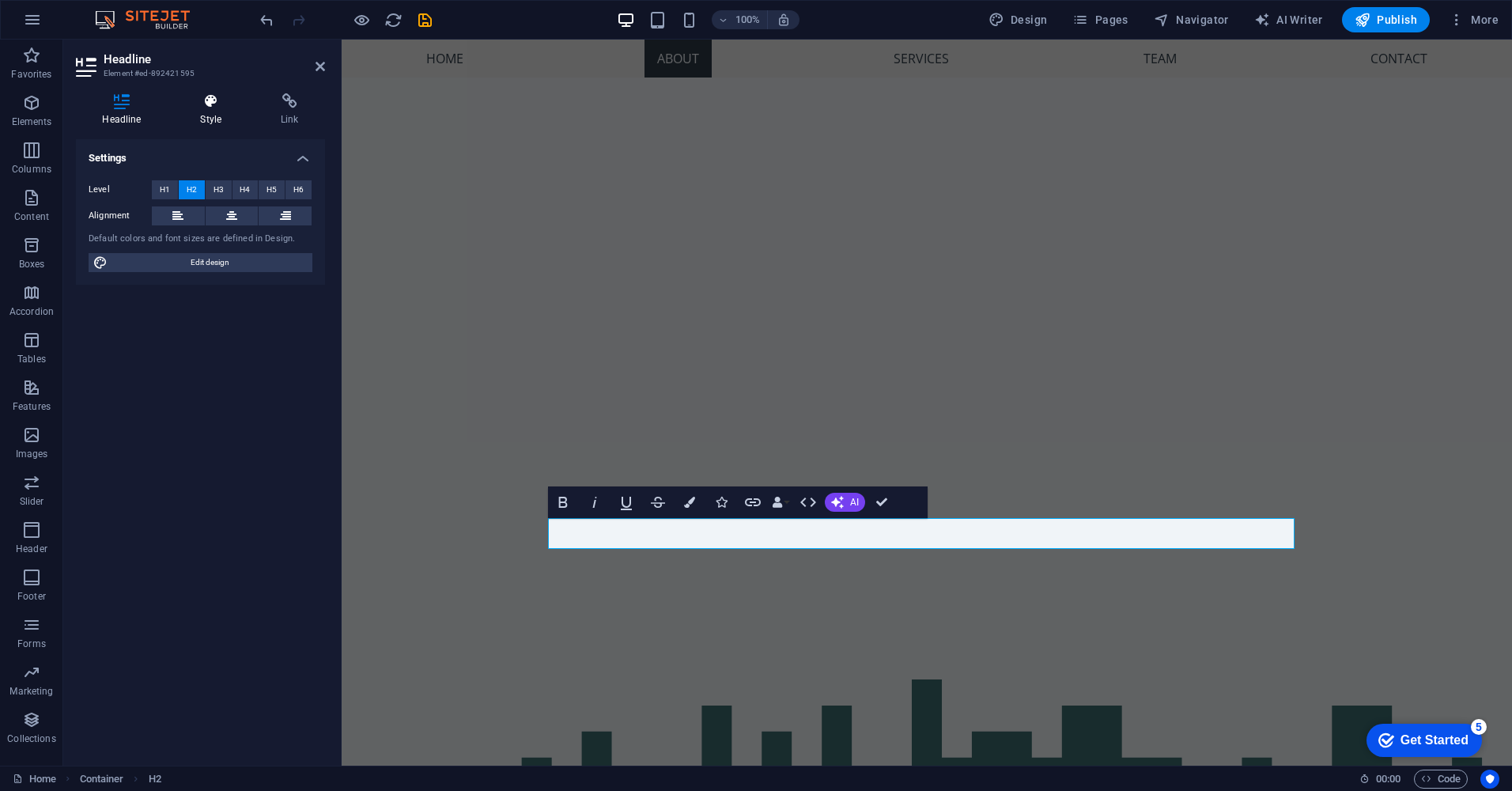
click at [220, 109] on icon at bounding box center [210, 102] width 74 height 16
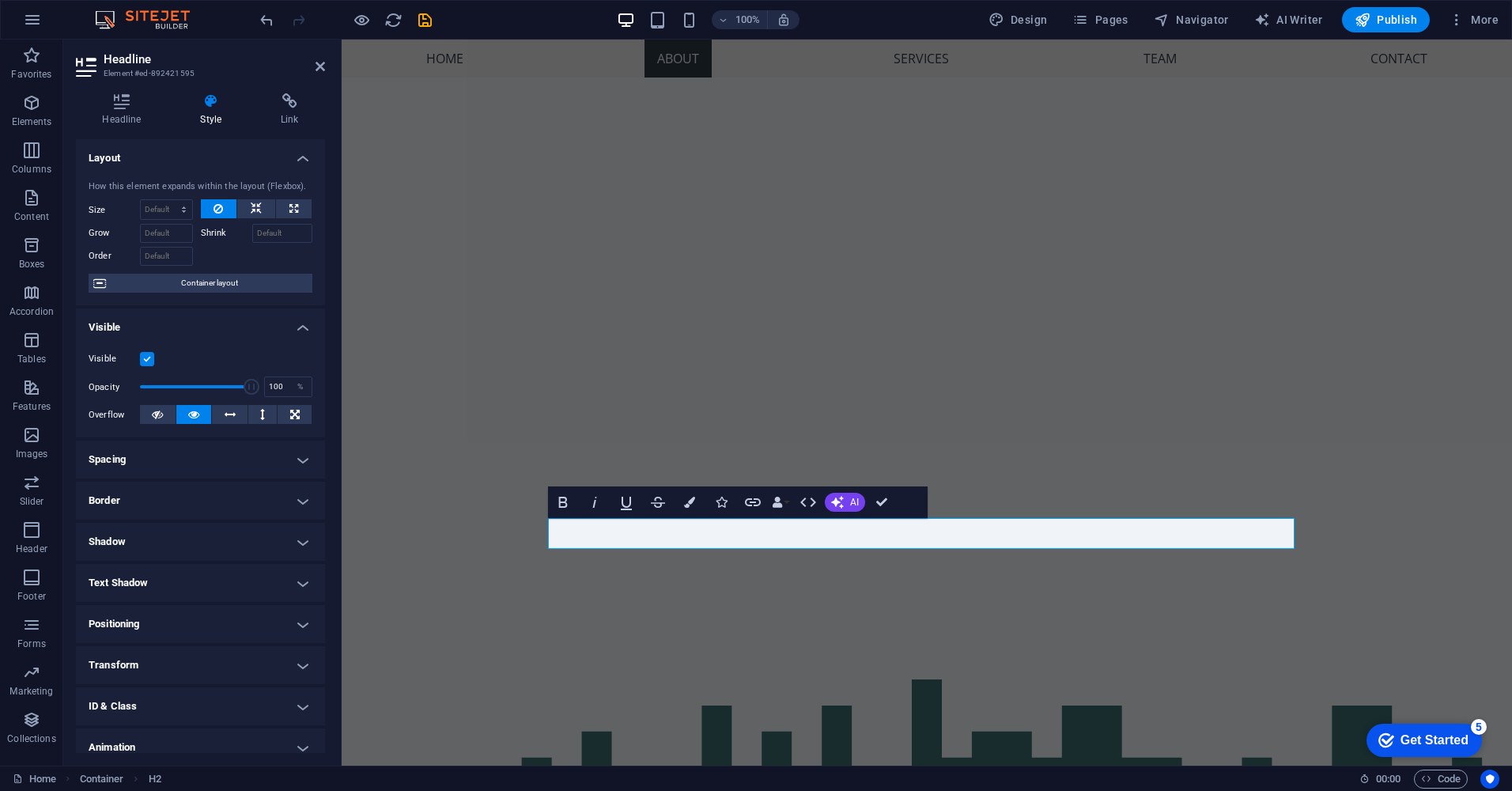
click at [201, 110] on h4 "Style" at bounding box center [214, 111] width 81 height 34
click at [125, 106] on icon at bounding box center [121, 102] width 92 height 16
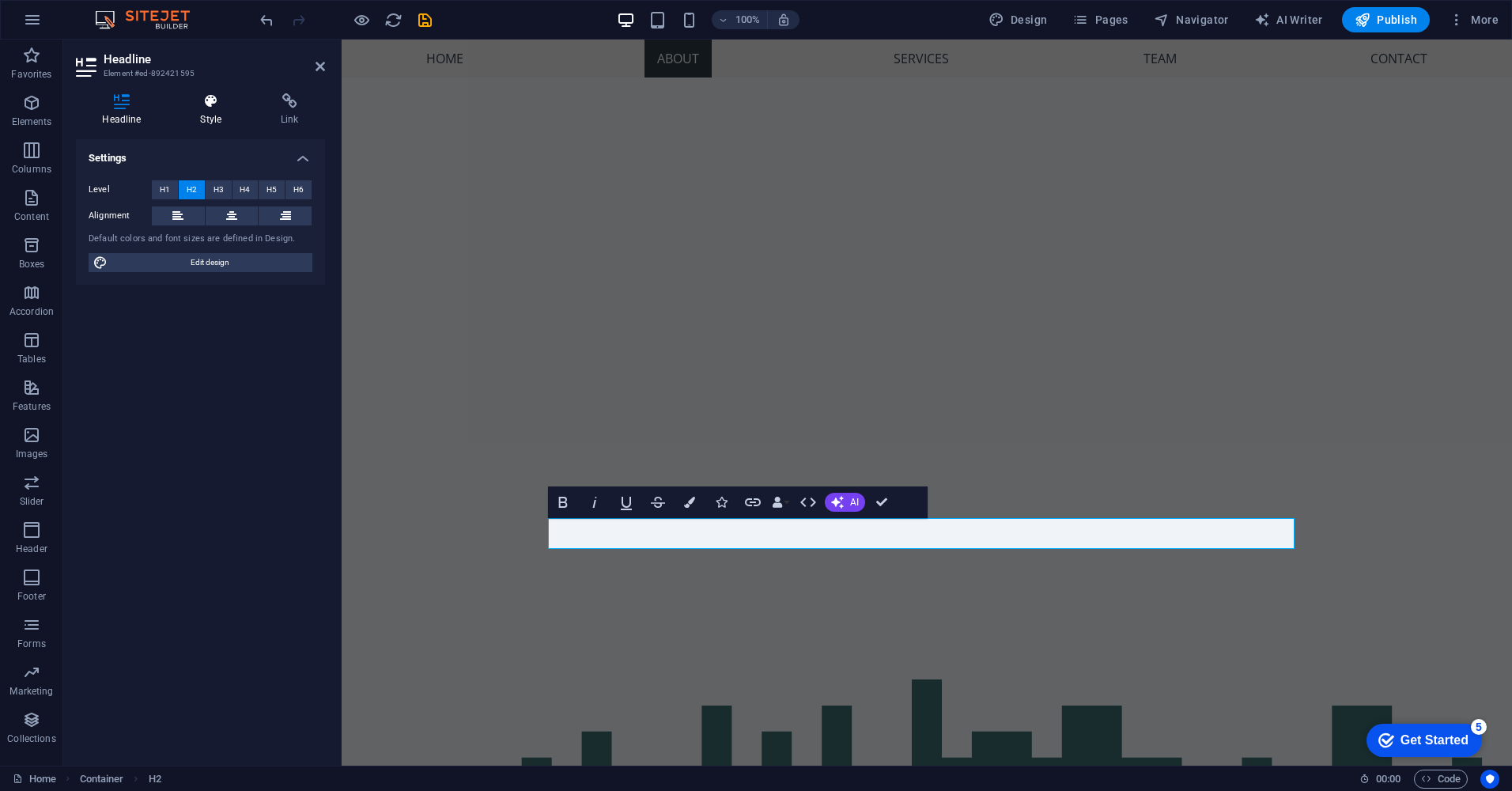
click at [204, 105] on icon at bounding box center [210, 102] width 74 height 16
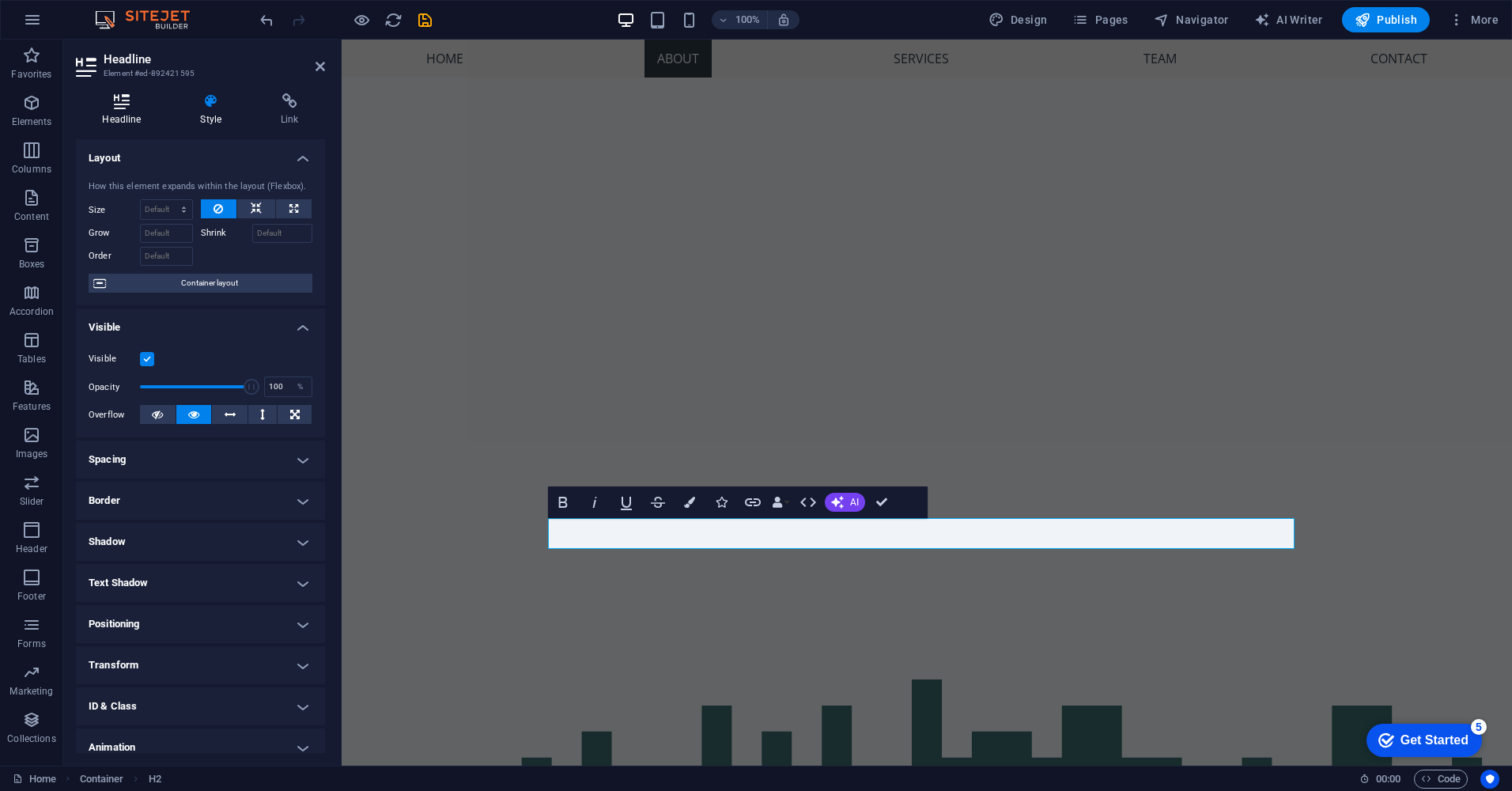
click at [123, 106] on icon at bounding box center [121, 102] width 92 height 16
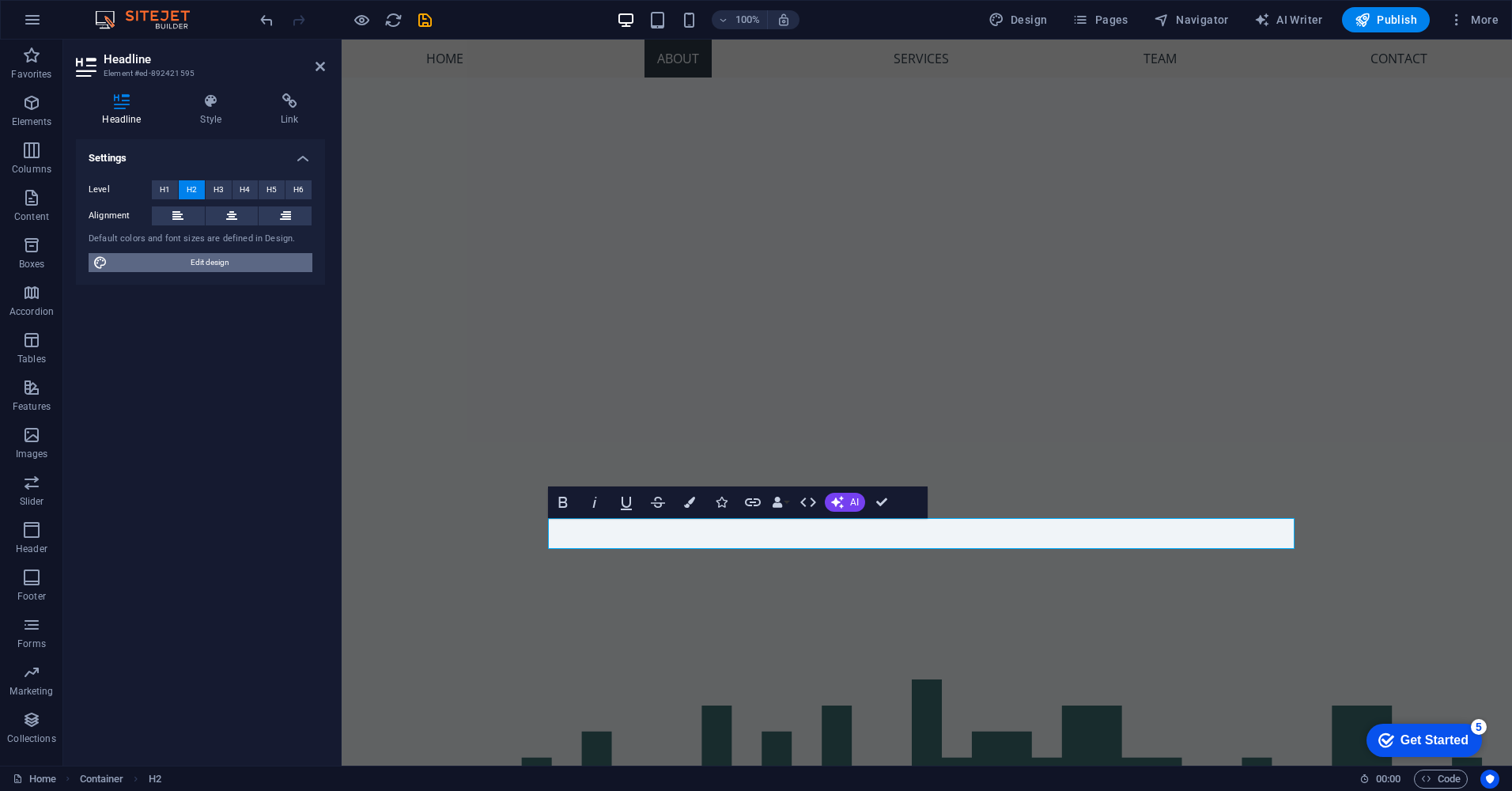
click at [210, 263] on span "Edit design" at bounding box center [210, 262] width 195 height 19
select select "px"
select select "200"
select select "px"
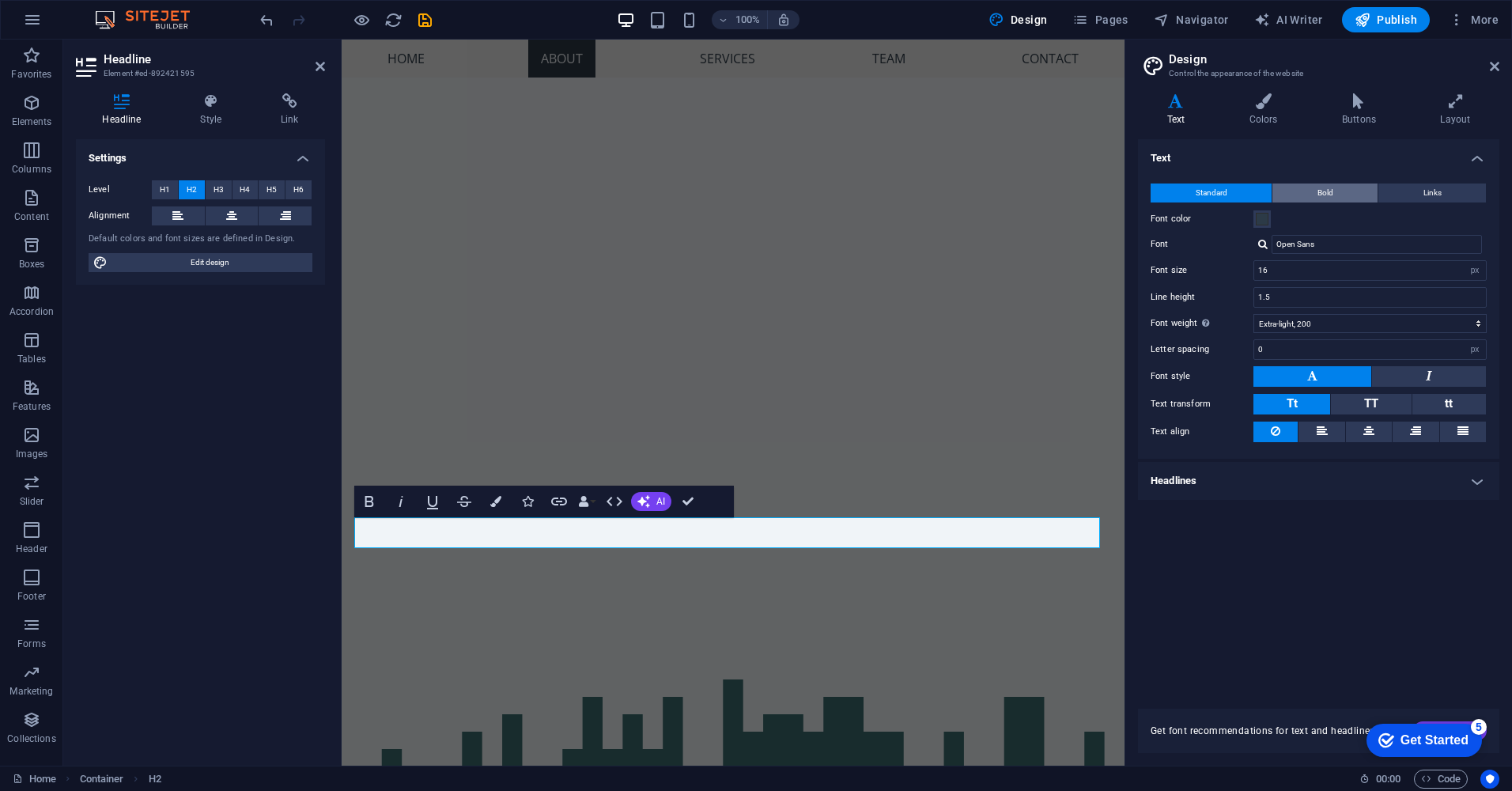
click at [1318, 191] on span "Bold" at bounding box center [1325, 193] width 16 height 19
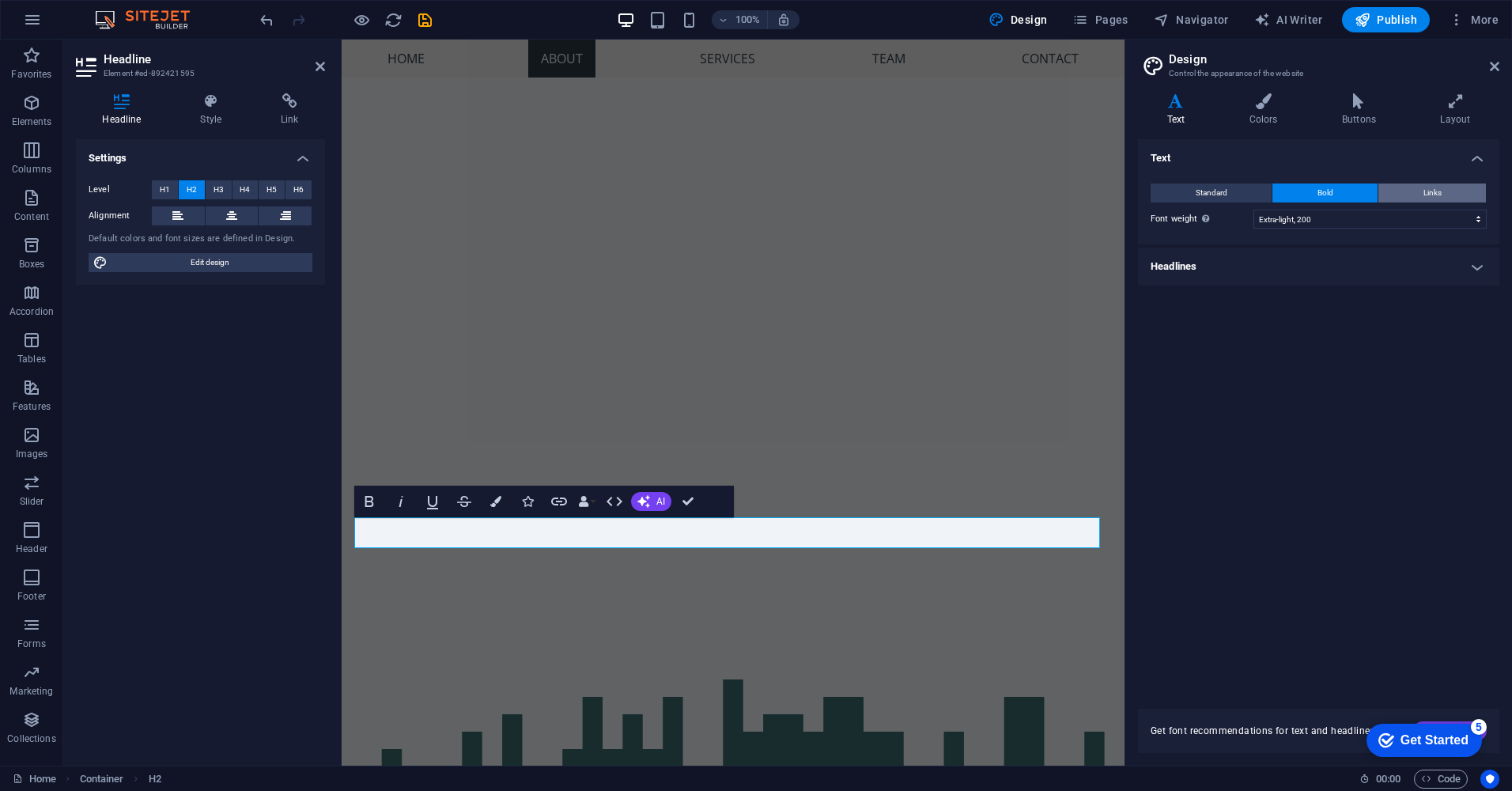
drag, startPoint x: 1441, startPoint y: 190, endPoint x: 1414, endPoint y: 185, distance: 27.5
click at [1441, 189] on span "Links" at bounding box center [1432, 193] width 18 height 19
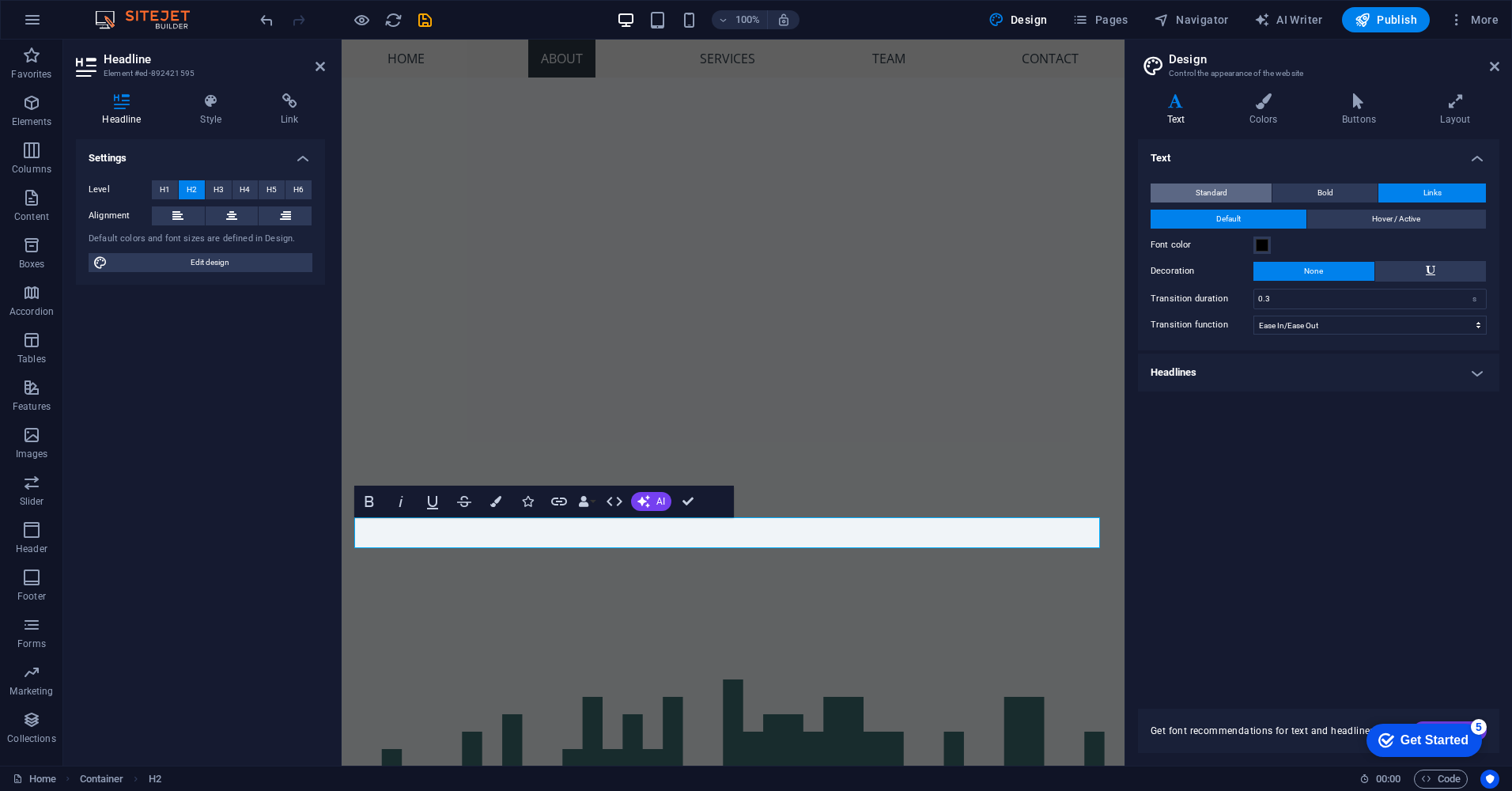
click at [1212, 188] on span "Standard" at bounding box center [1212, 193] width 32 height 19
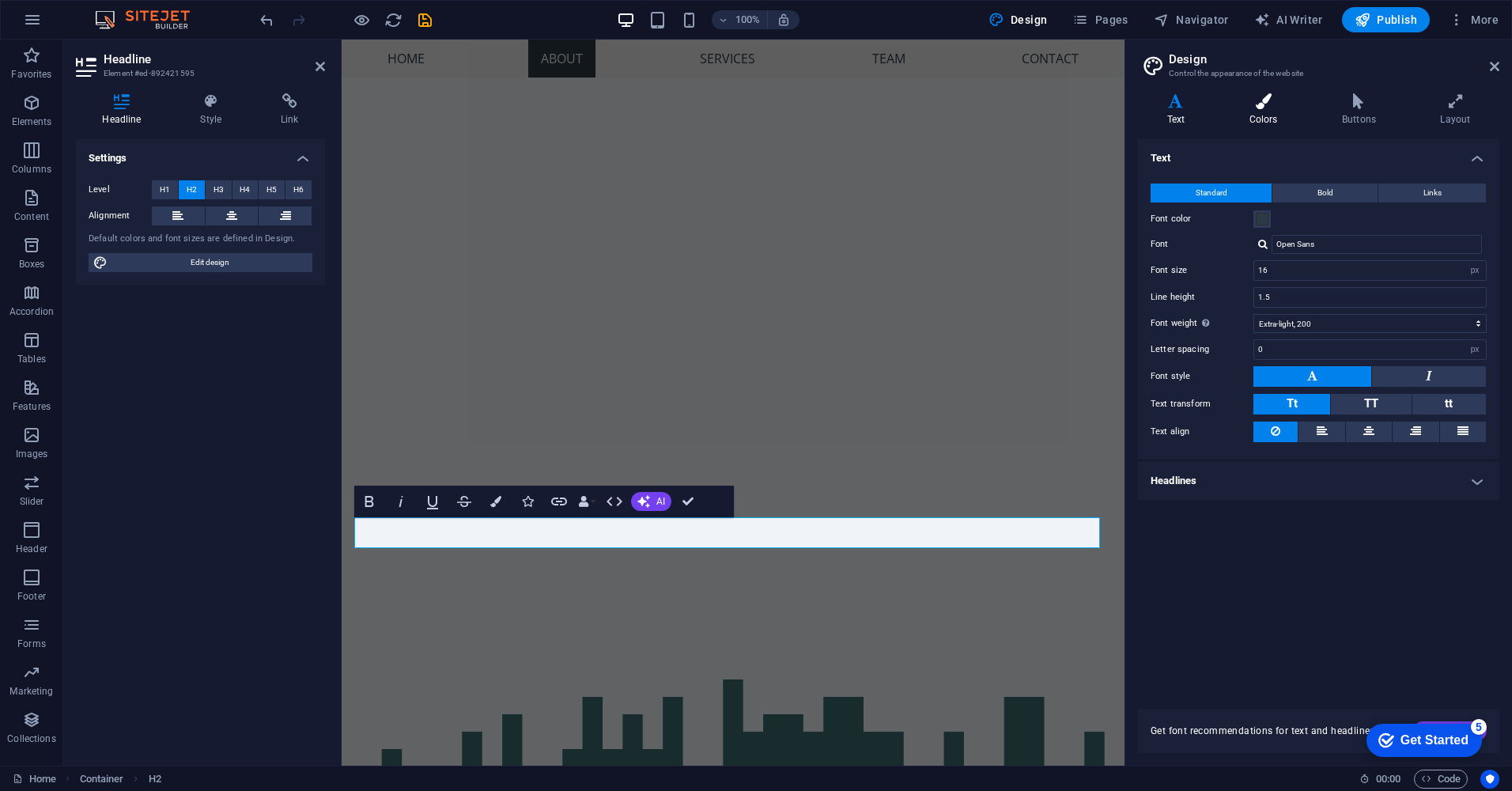
click at [1259, 104] on icon at bounding box center [1262, 102] width 86 height 16
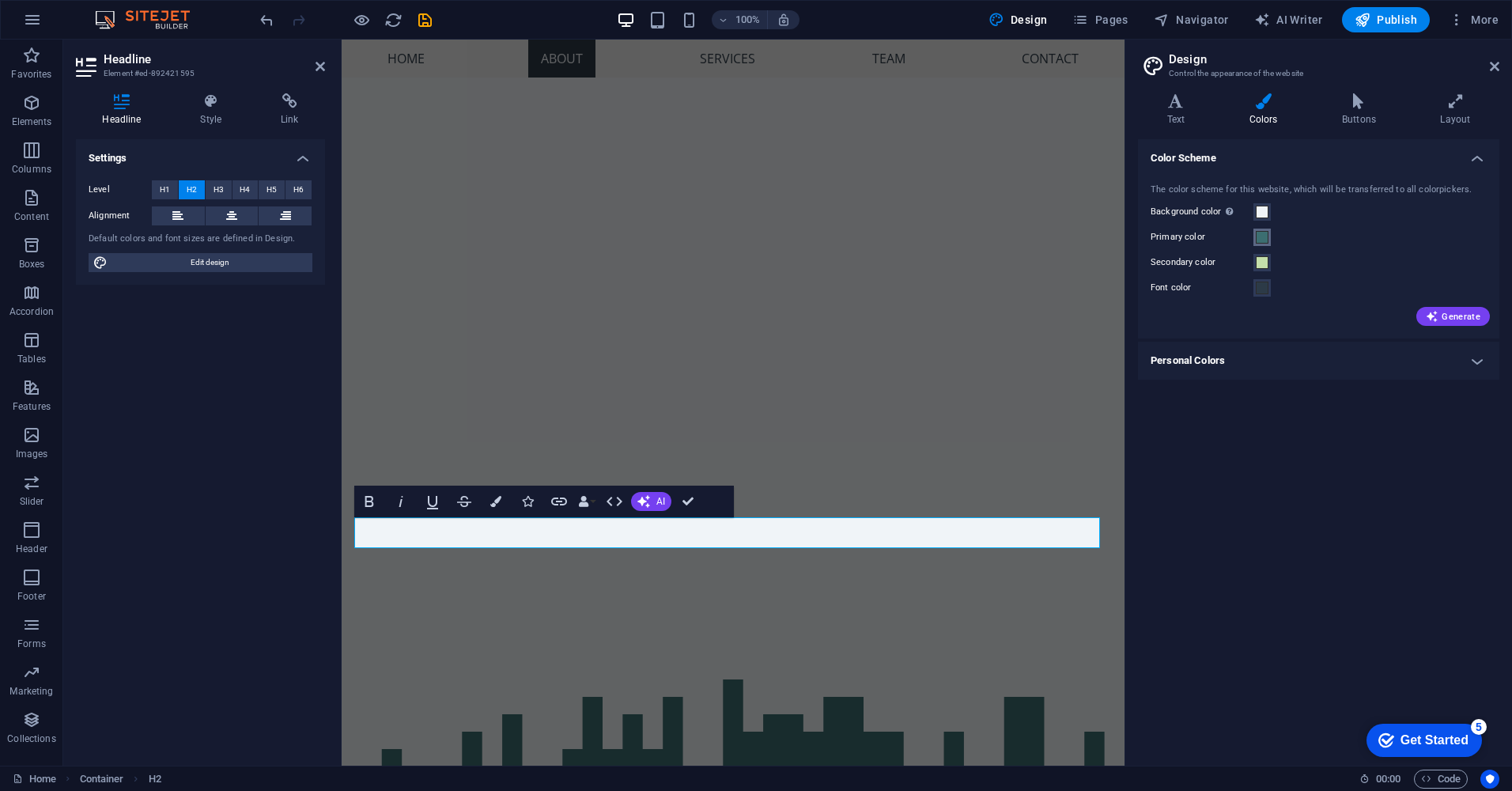
click at [1256, 237] on span at bounding box center [1261, 237] width 13 height 13
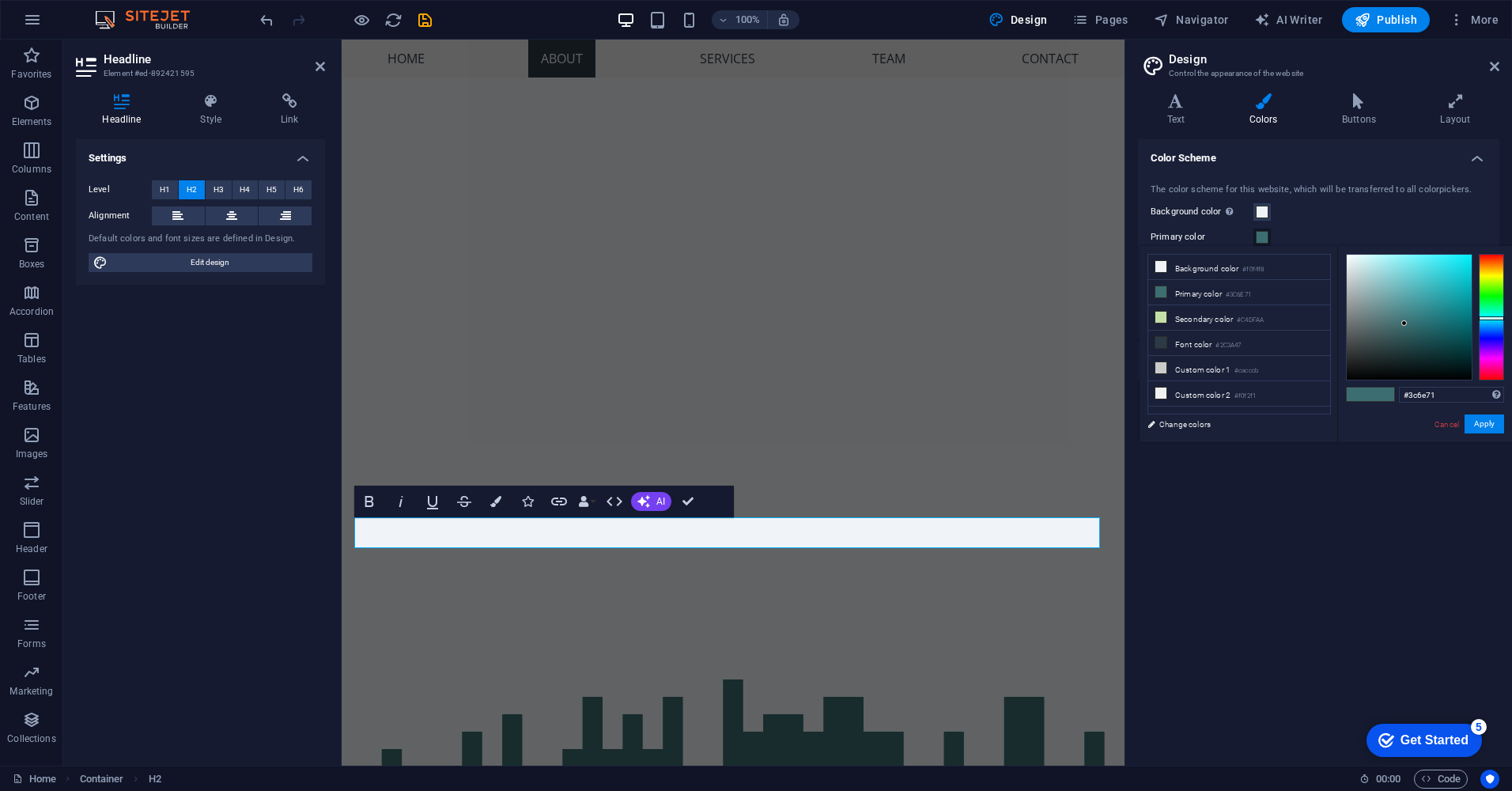
type input "#0f5054"
click at [1448, 338] on div at bounding box center [1409, 317] width 125 height 125
click at [1495, 424] on button "Apply" at bounding box center [1484, 424] width 39 height 19
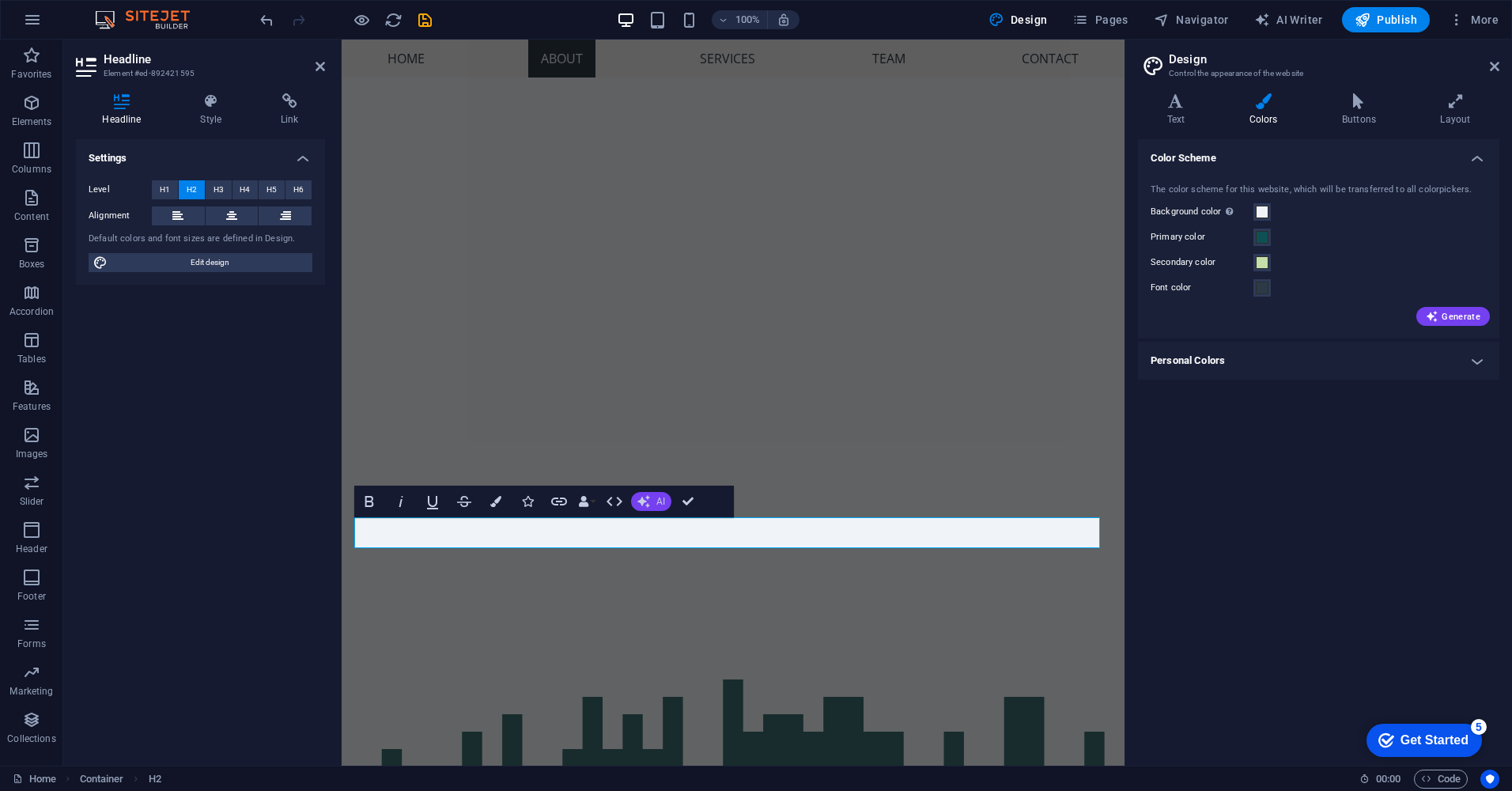
click at [645, 505] on icon "button" at bounding box center [643, 502] width 13 height 13
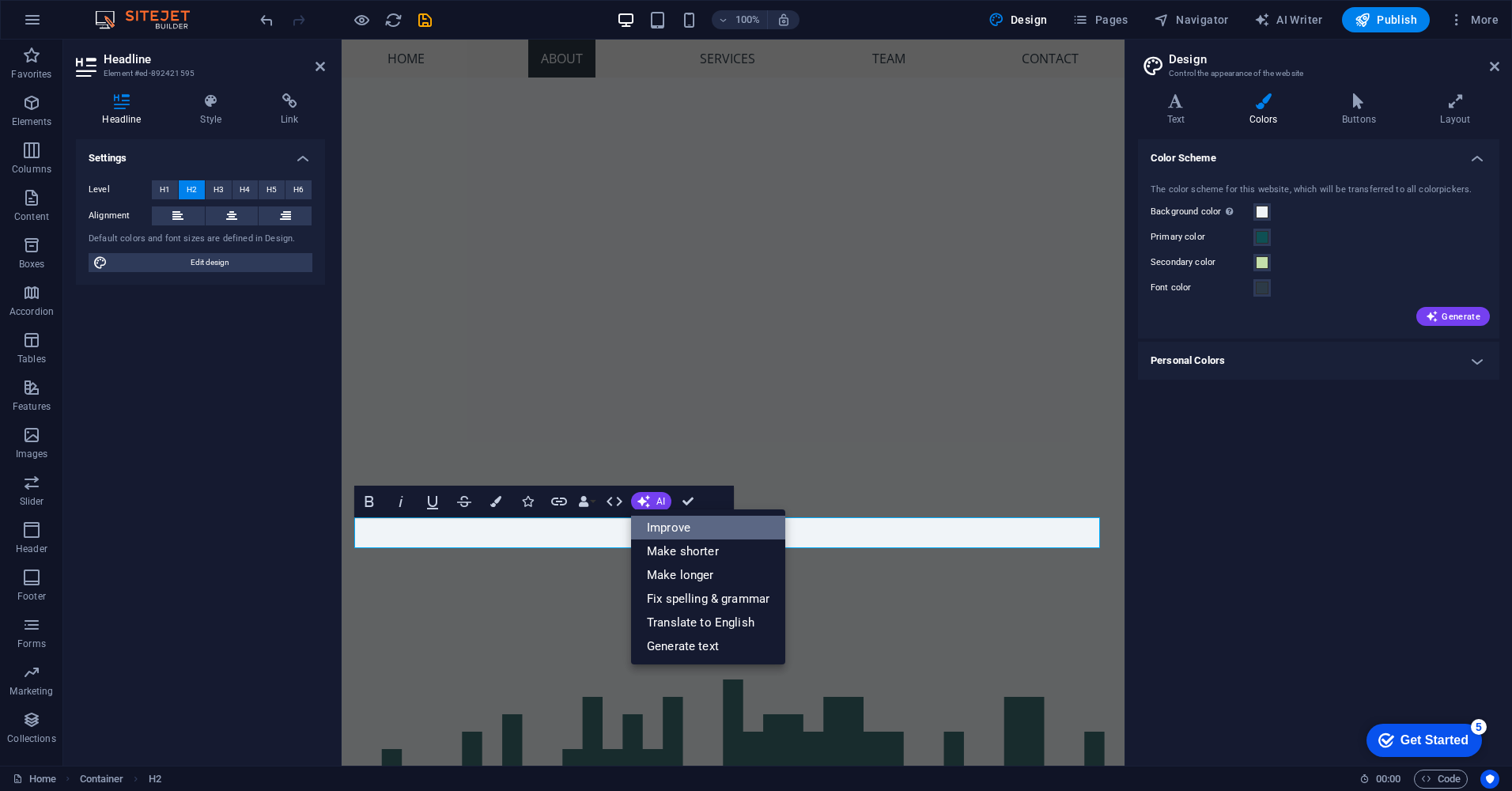
click at [666, 523] on link "Improve" at bounding box center [708, 527] width 154 height 24
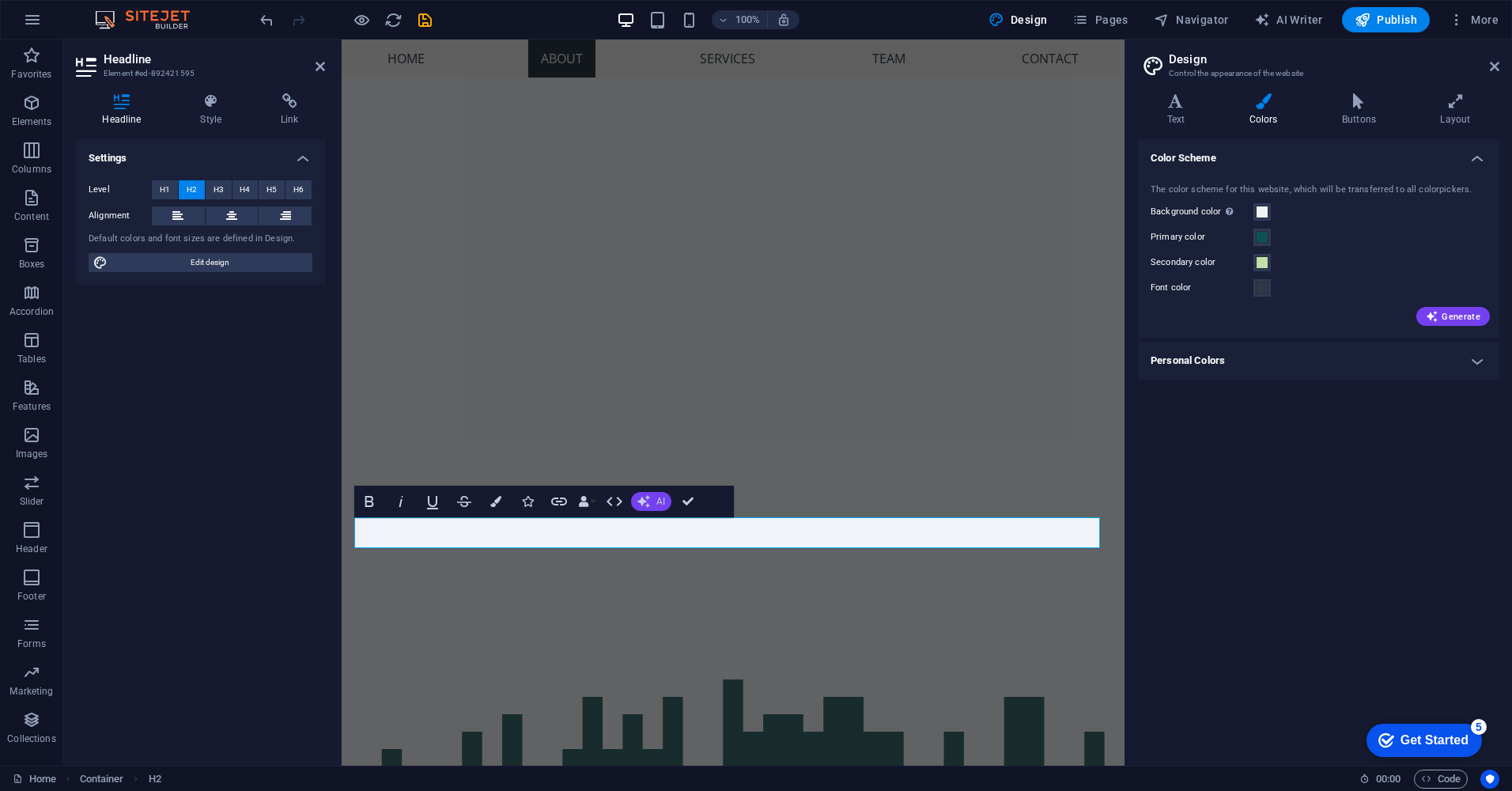
click at [660, 504] on span "AI" at bounding box center [660, 502] width 9 height 10
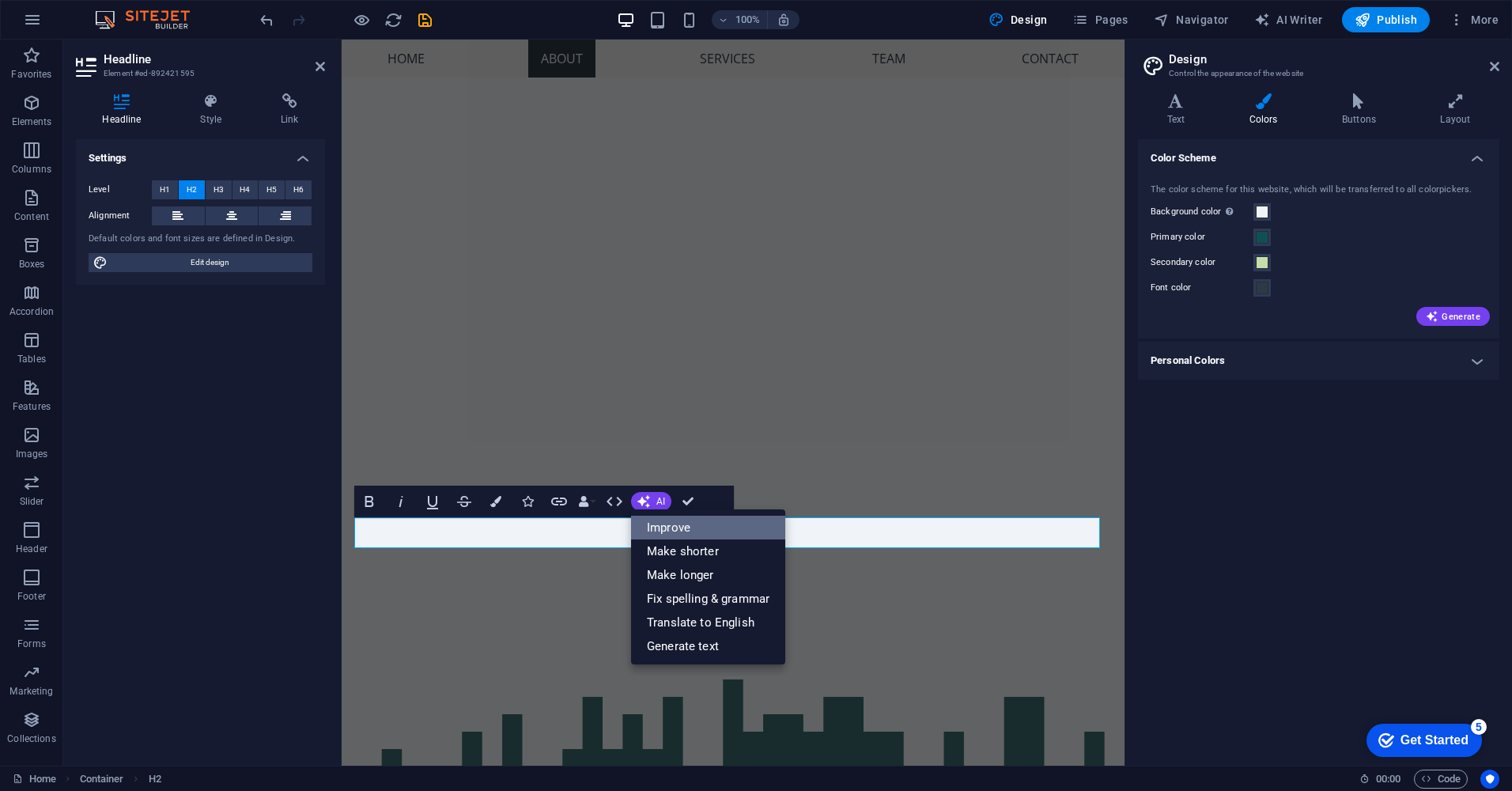
click at [687, 529] on link "Improve" at bounding box center [708, 527] width 154 height 24
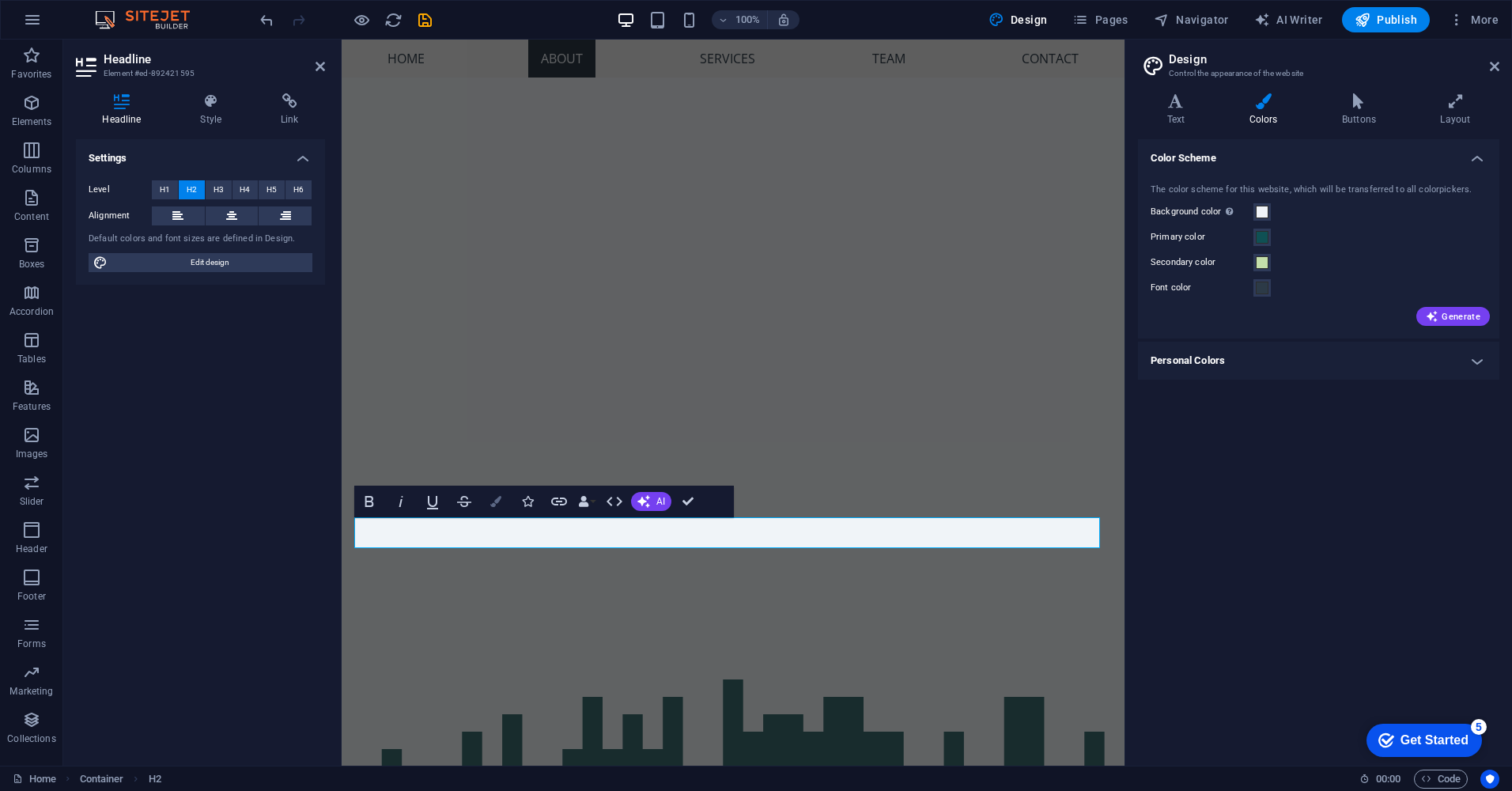
click at [495, 504] on icon "button" at bounding box center [495, 501] width 11 height 11
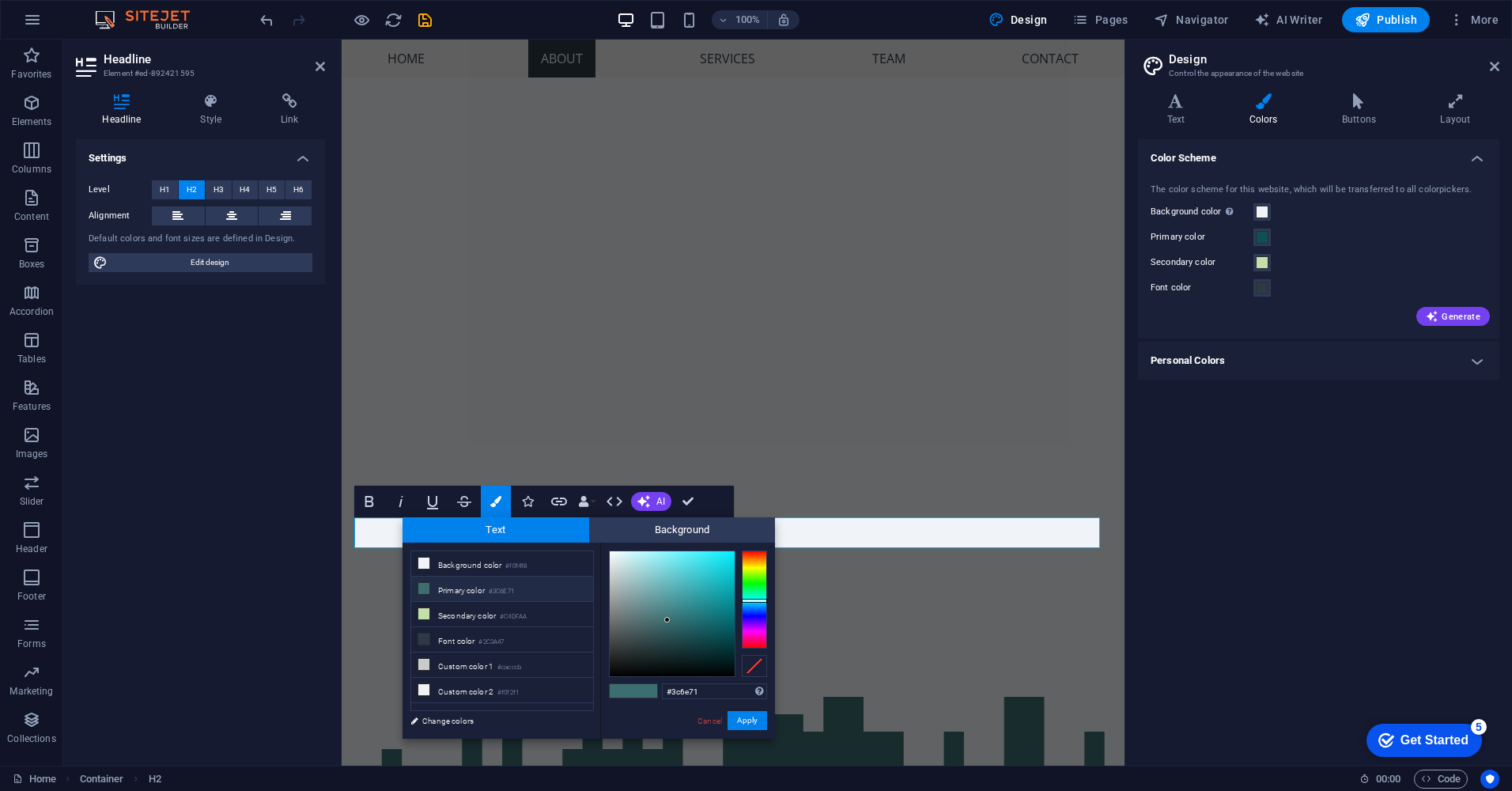
click at [465, 587] on li "Primary color #3C6E71" at bounding box center [502, 590] width 182 height 26
type input "#346e72"
click at [677, 620] on div at bounding box center [672, 613] width 125 height 125
drag, startPoint x: 760, startPoint y: 723, endPoint x: 430, endPoint y: 683, distance: 332.4
click at [760, 723] on button "Apply" at bounding box center [747, 720] width 39 height 19
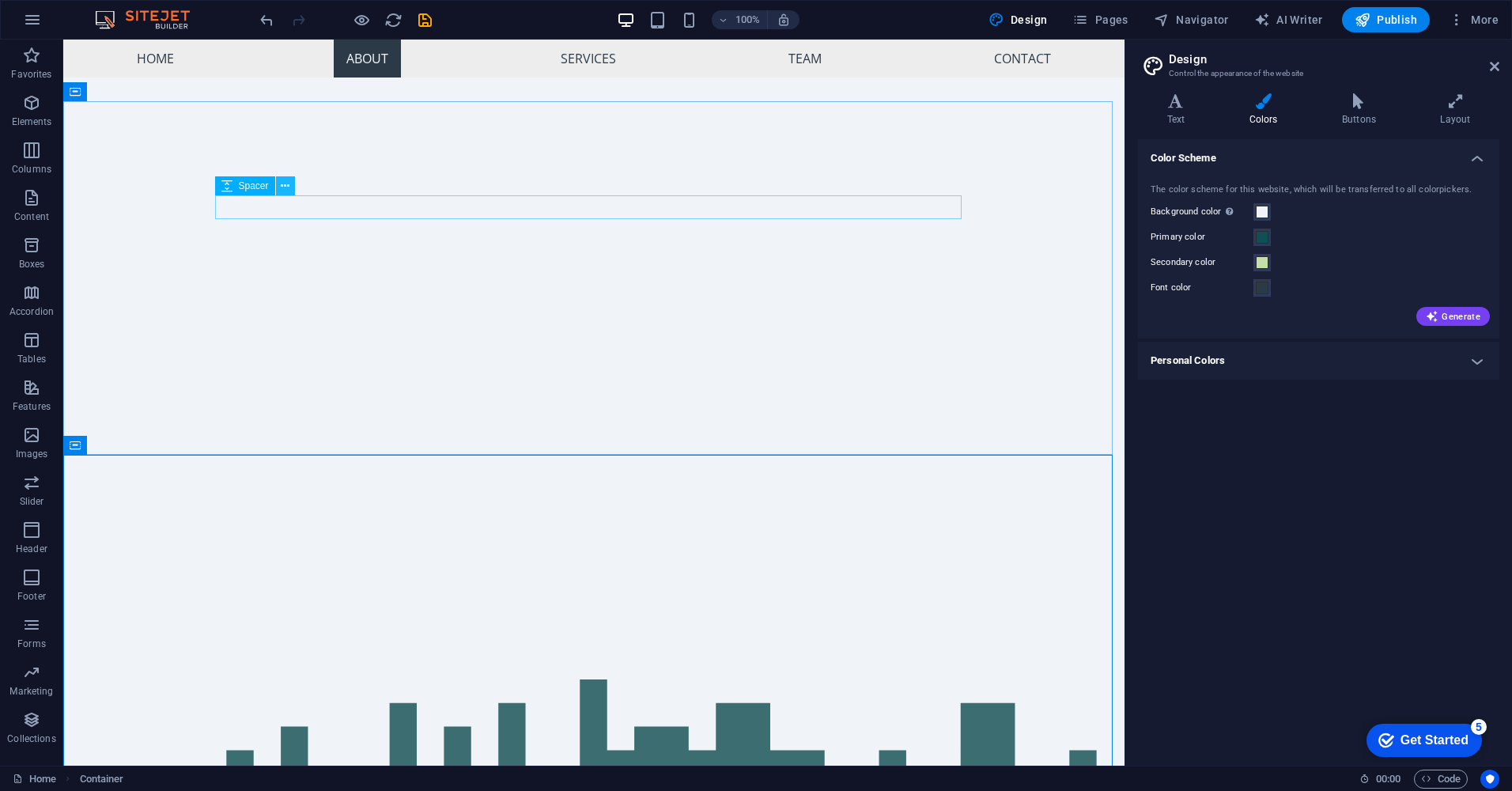
click at [285, 187] on icon at bounding box center [284, 186] width 9 height 17
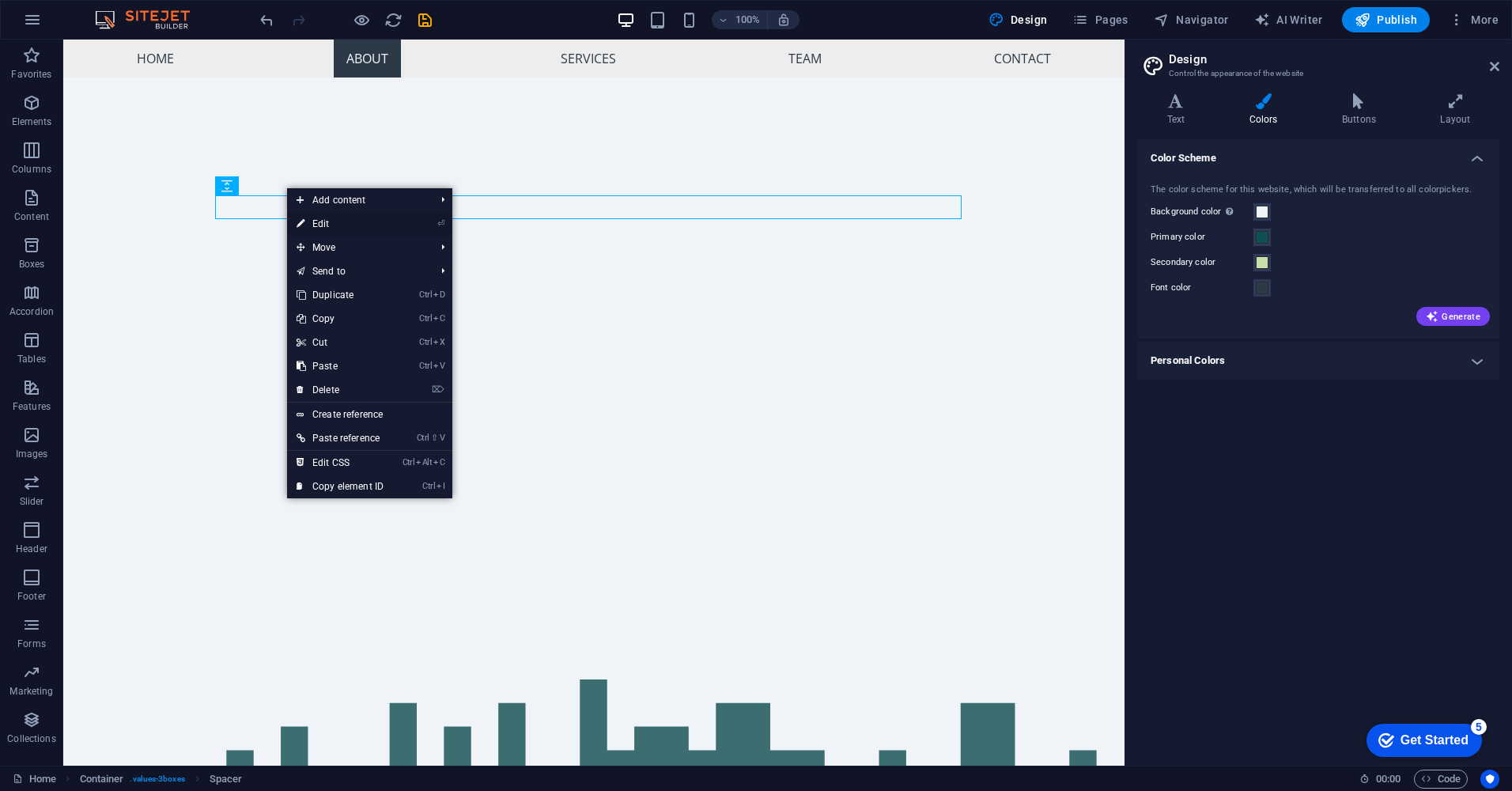
click at [325, 219] on link "⏎ Edit" at bounding box center [340, 224] width 106 height 24
select select "px"
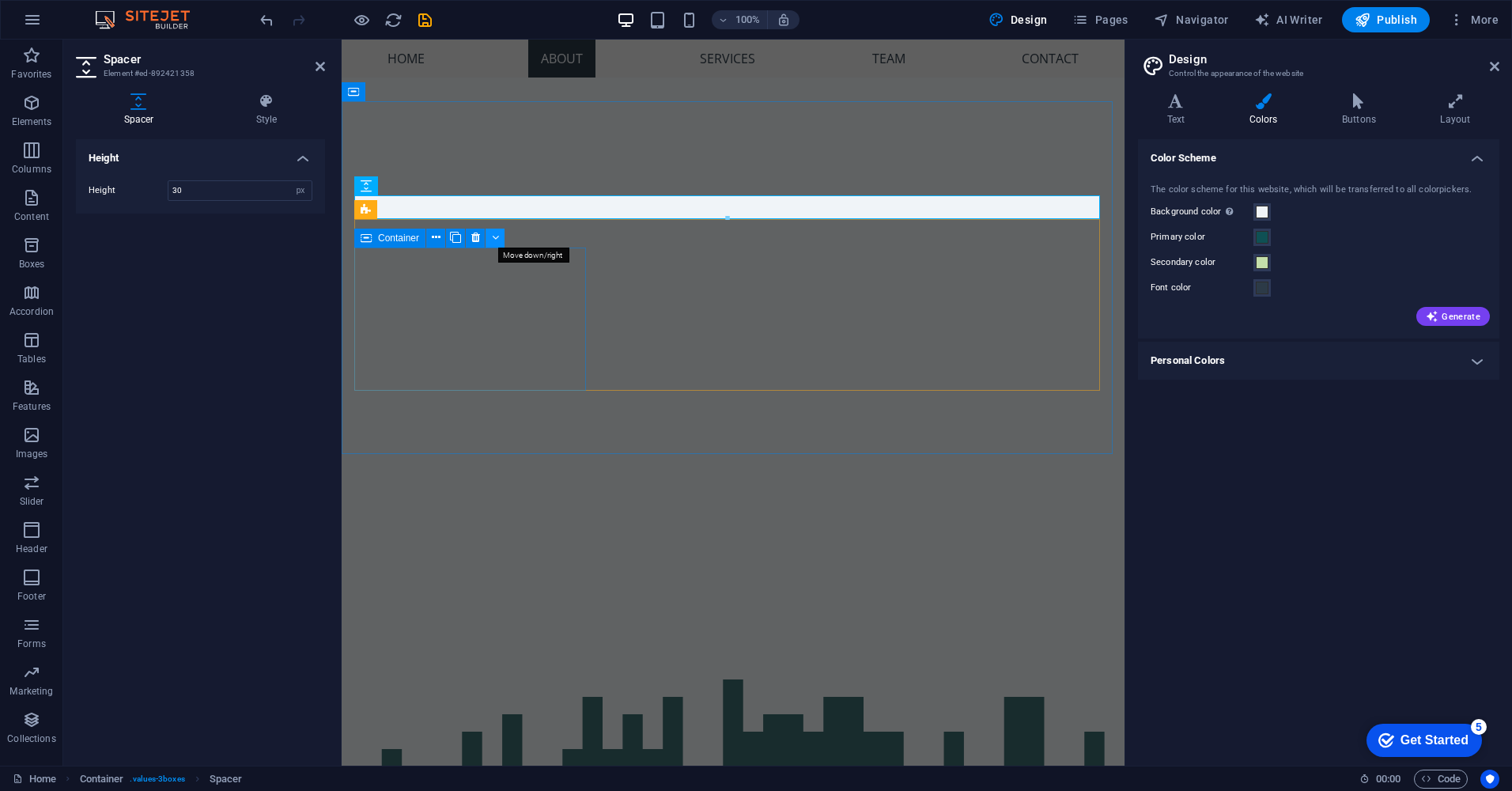
click at [503, 237] on button at bounding box center [494, 238] width 19 height 19
click at [423, 180] on icon at bounding box center [424, 185] width 9 height 17
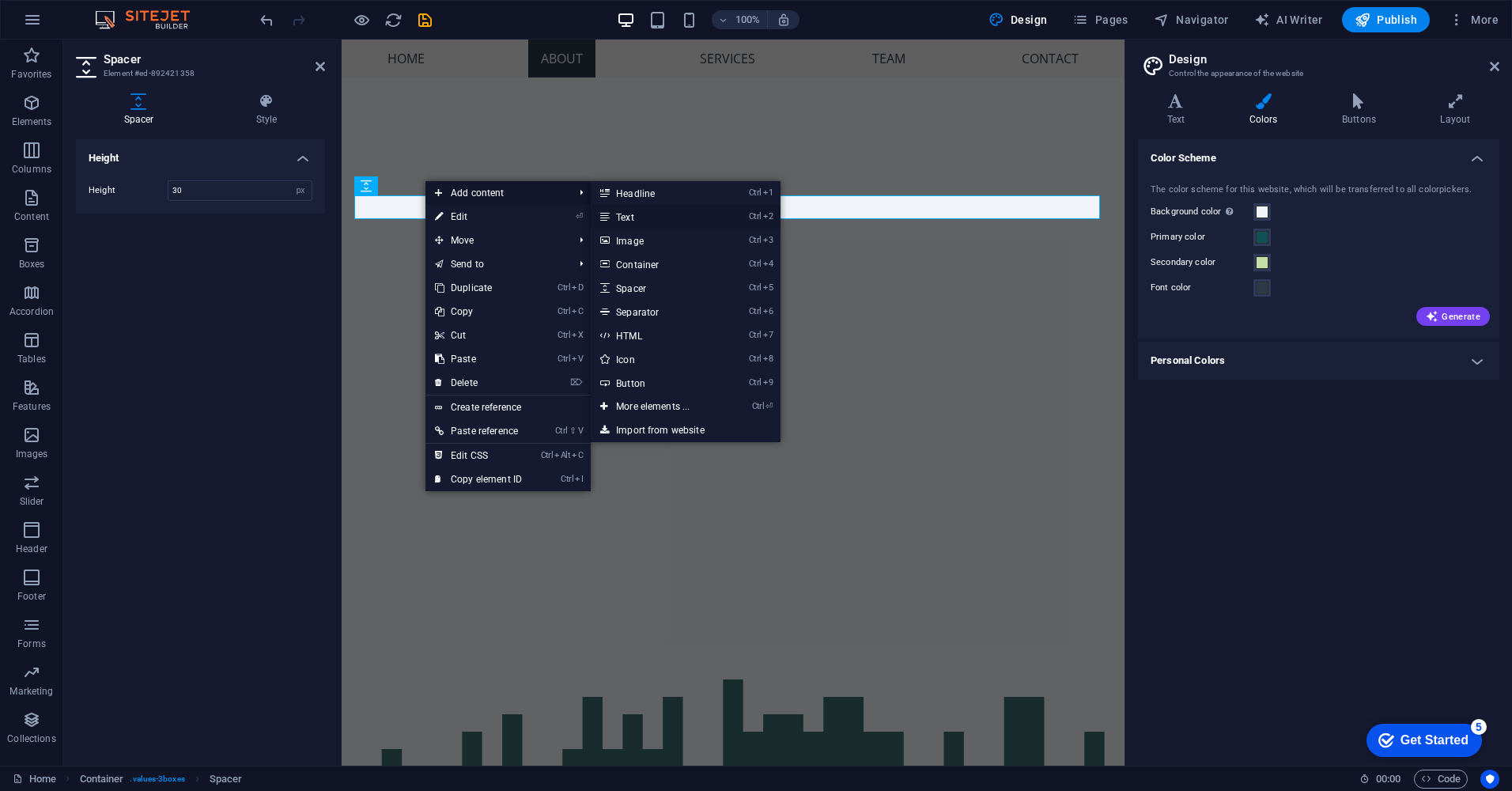
click at [627, 211] on link "Ctrl 2 Text" at bounding box center [656, 217] width 130 height 24
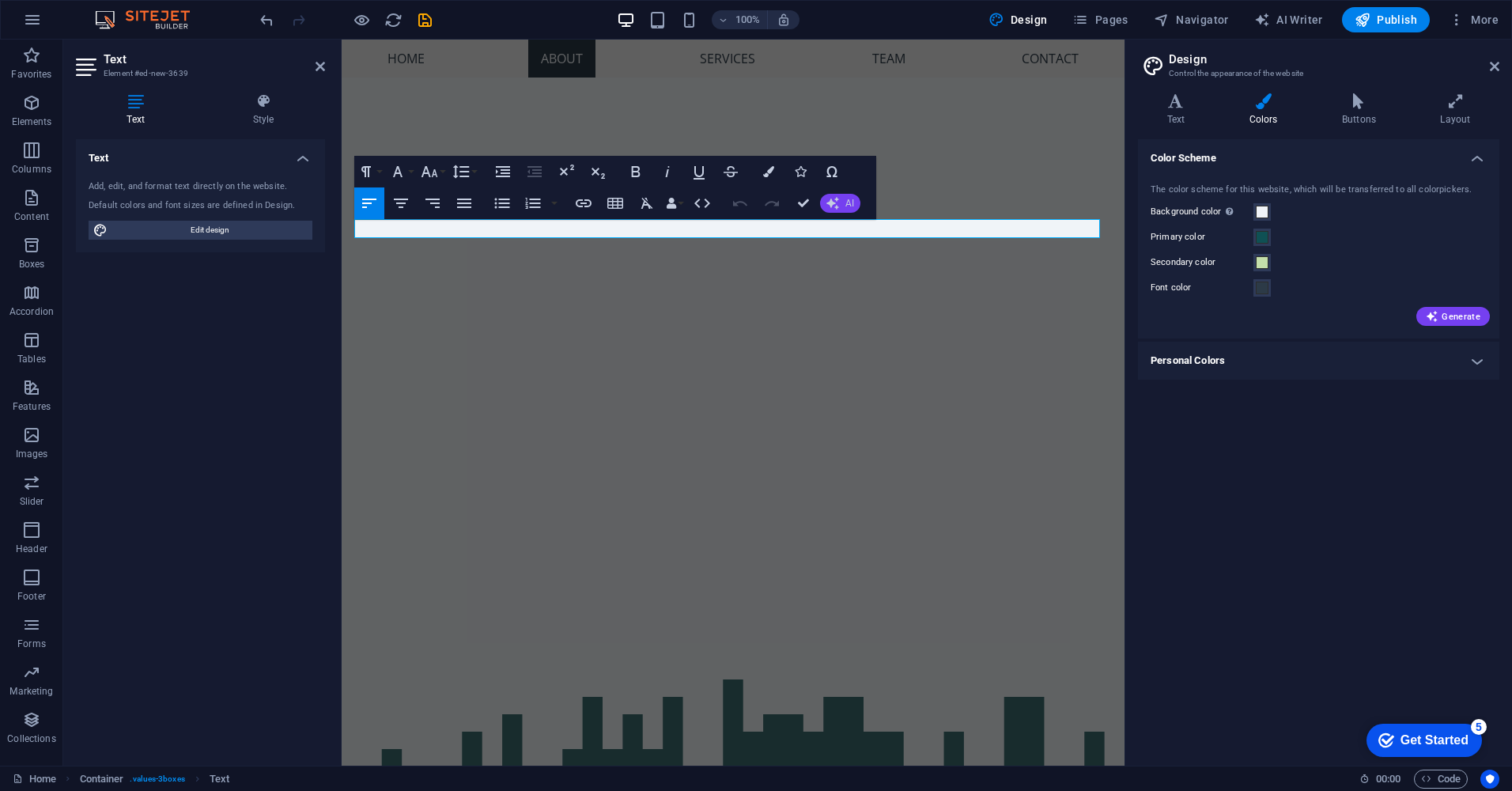
click at [839, 205] on button "AI" at bounding box center [840, 202] width 40 height 19
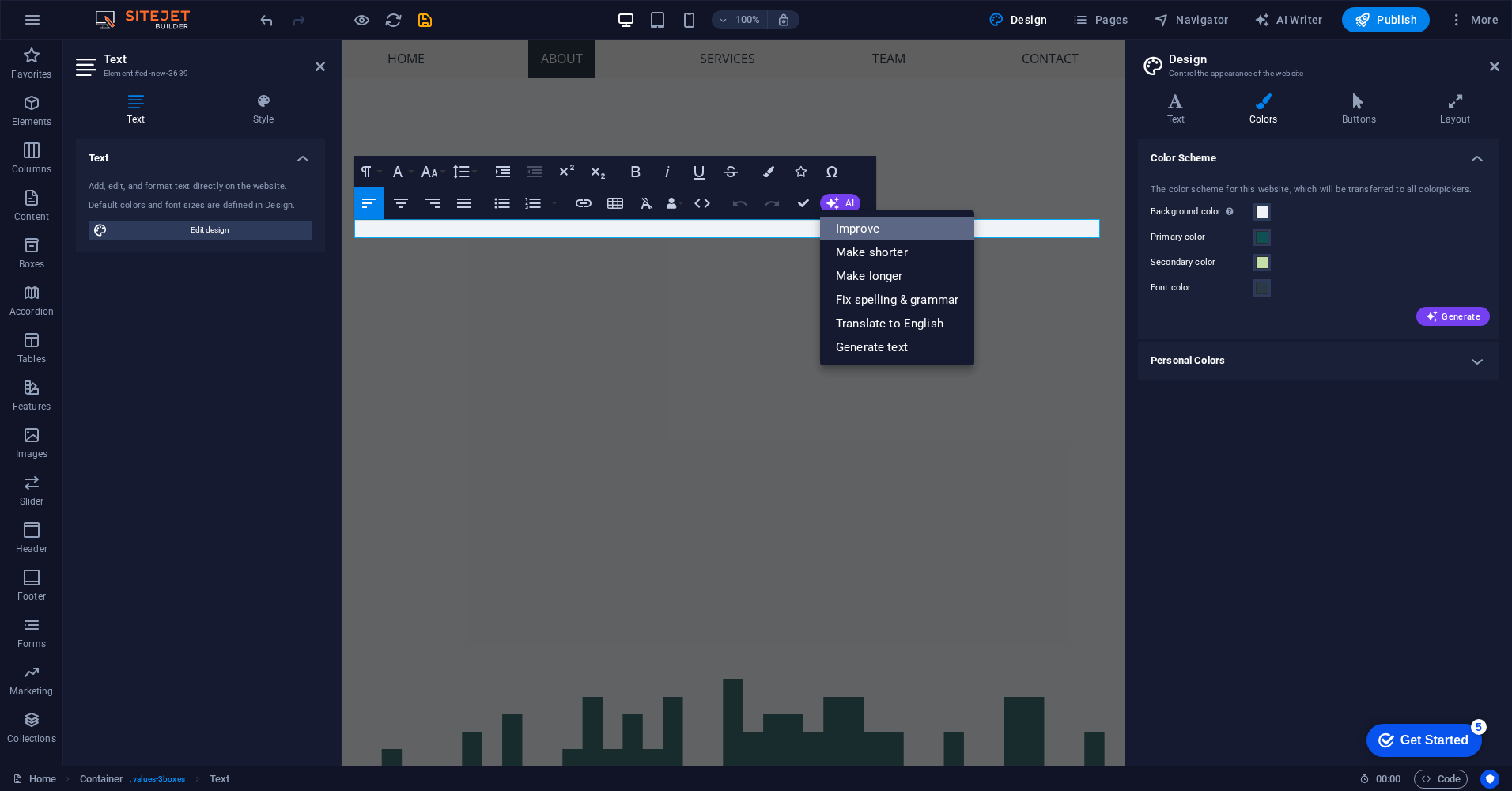
click at [877, 223] on link "Improve" at bounding box center [897, 229] width 154 height 24
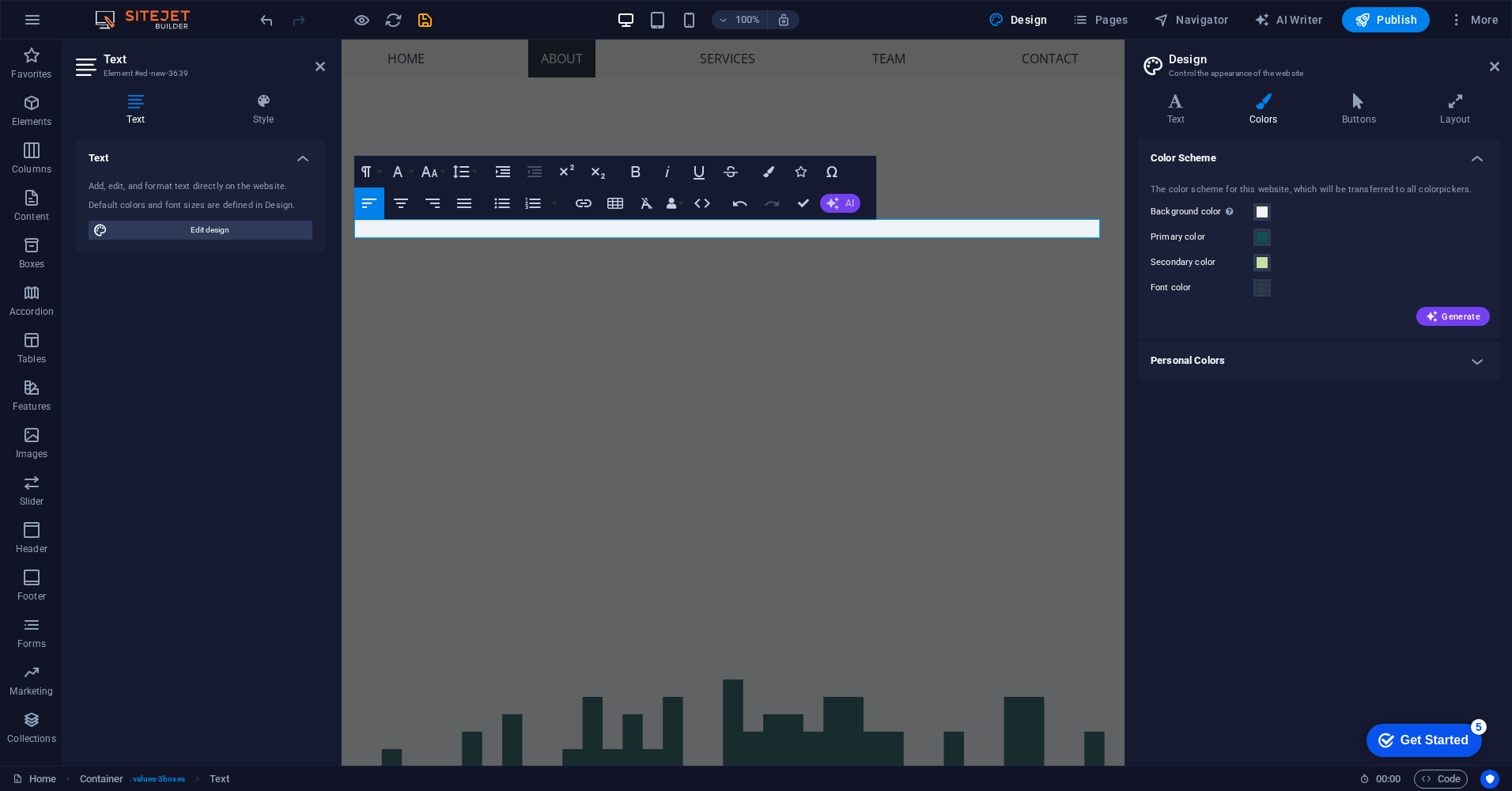
click at [842, 194] on button "AI" at bounding box center [840, 202] width 40 height 19
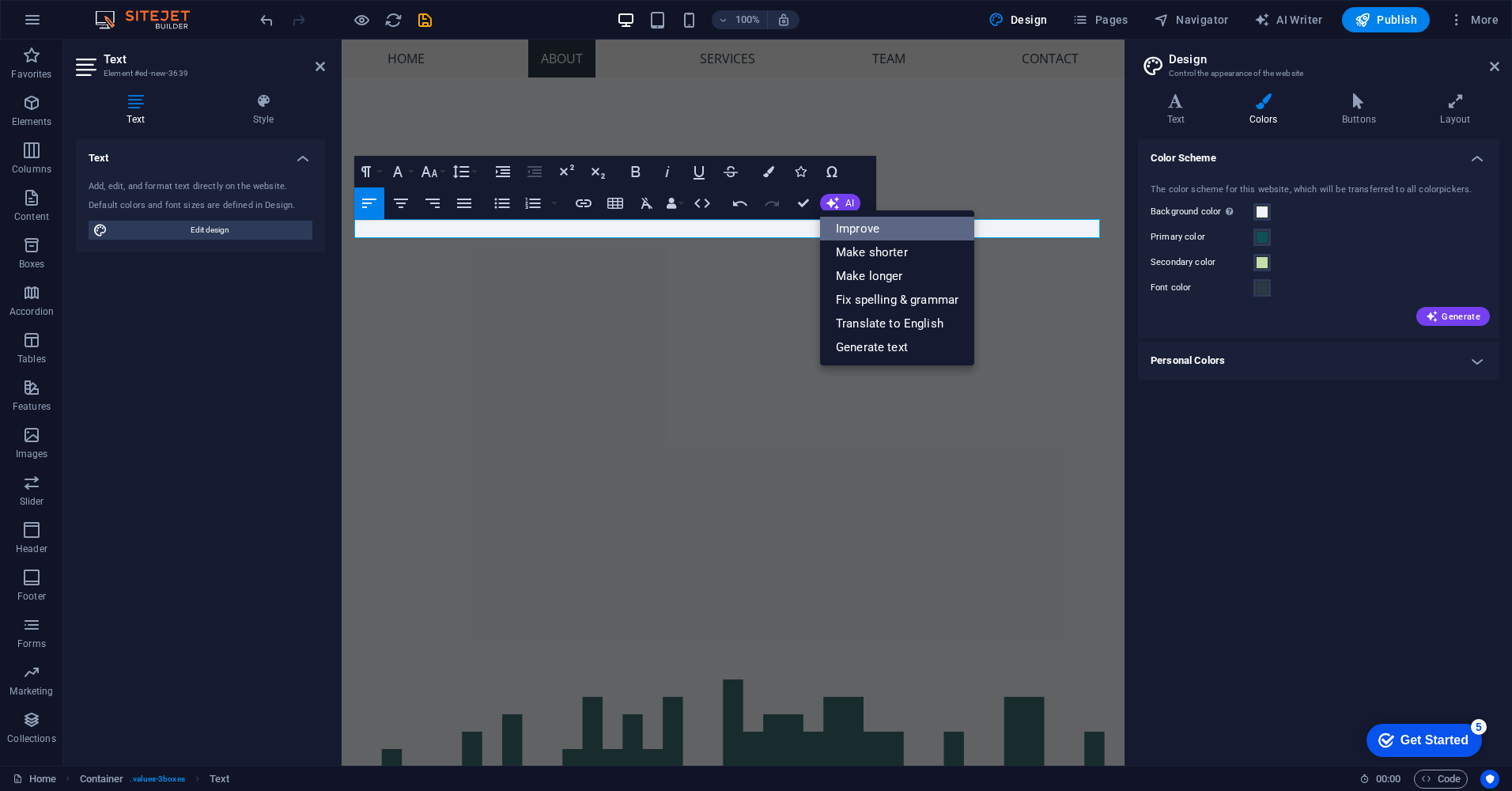
click at [886, 231] on link "Improve" at bounding box center [897, 229] width 154 height 24
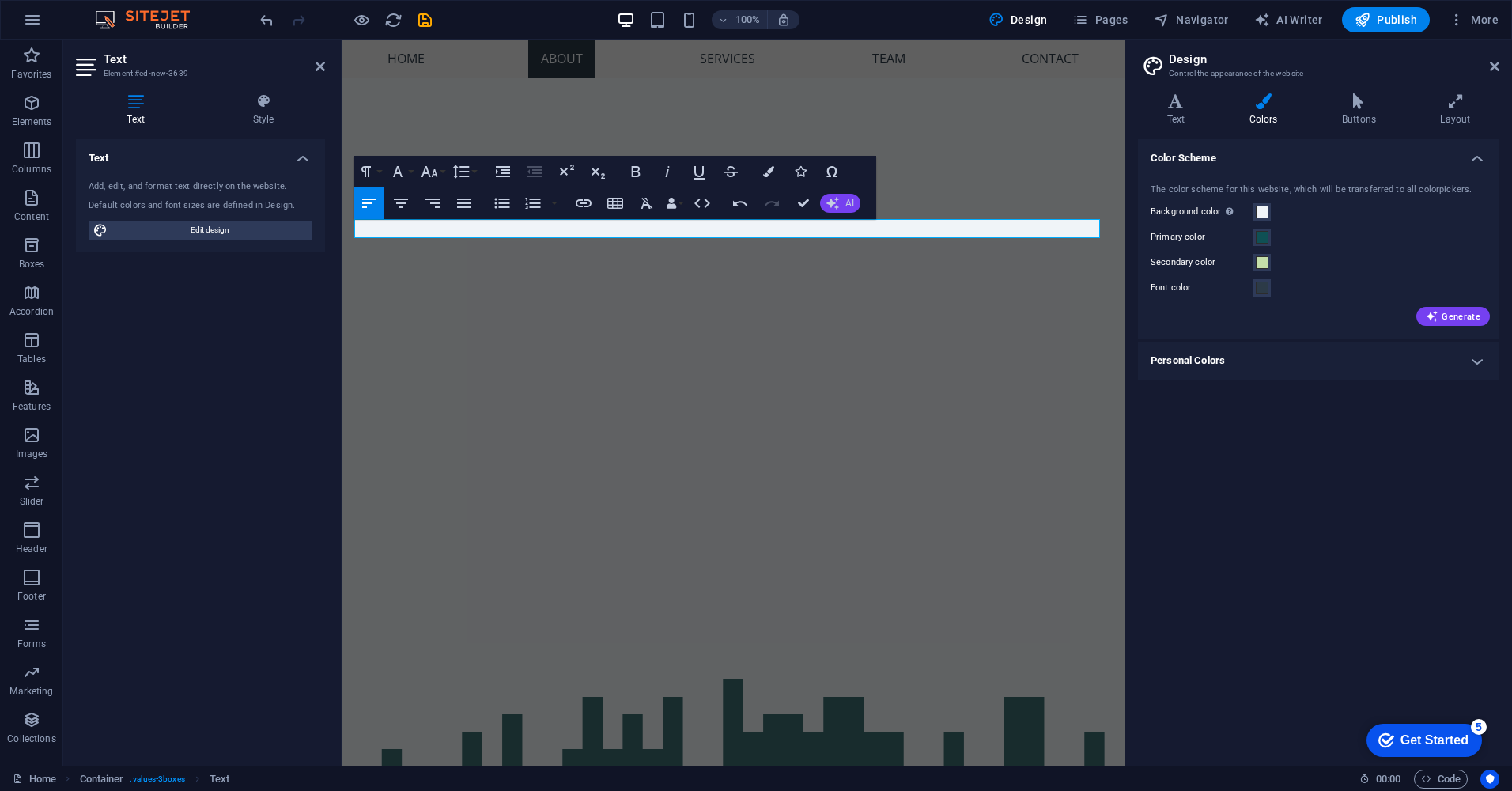
click at [852, 198] on button "AI" at bounding box center [840, 202] width 40 height 19
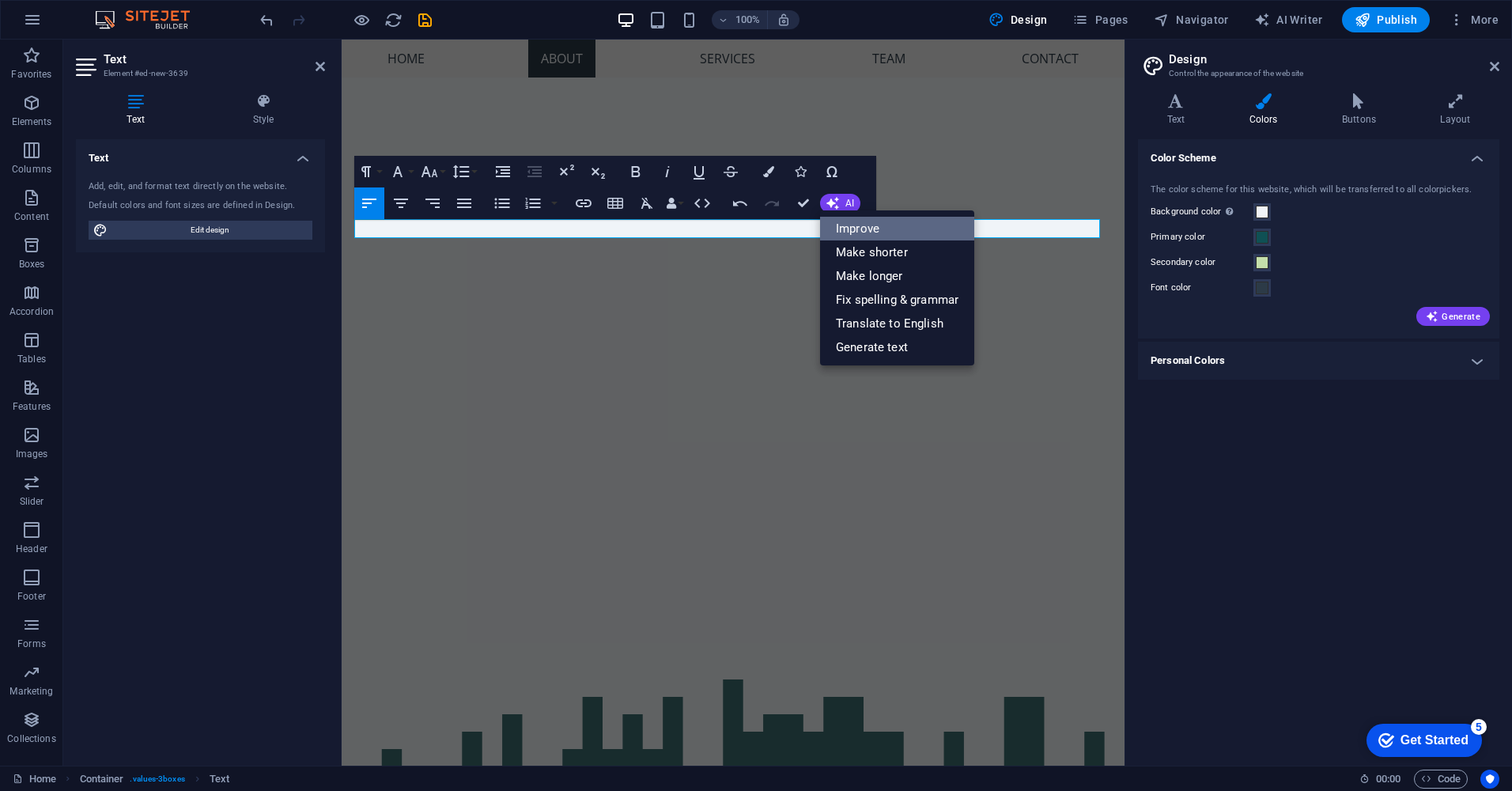
click at [862, 228] on link "Improve" at bounding box center [897, 229] width 154 height 24
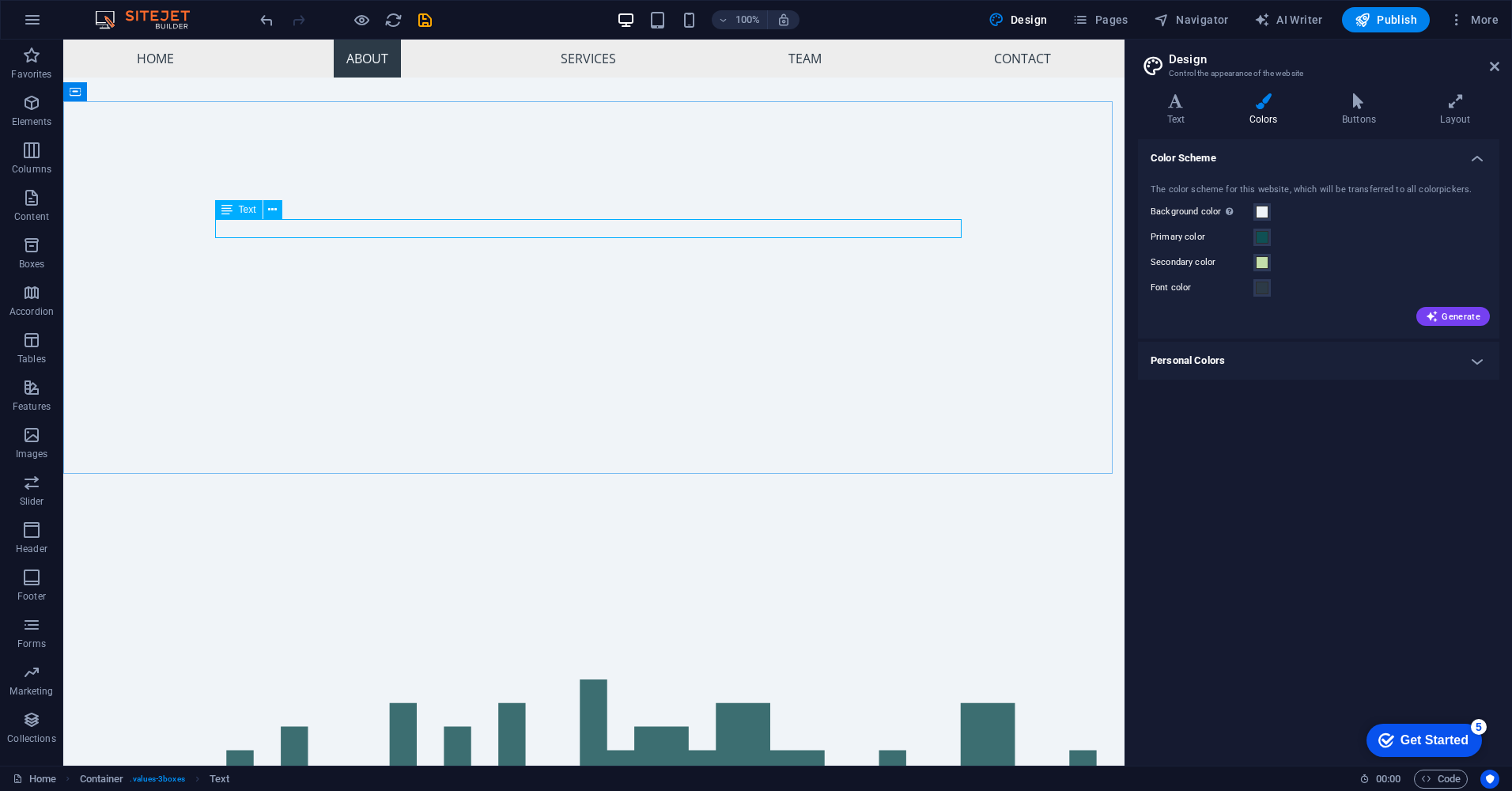
click at [239, 210] on span "Text" at bounding box center [248, 210] width 18 height 10
click at [268, 203] on icon at bounding box center [272, 209] width 9 height 17
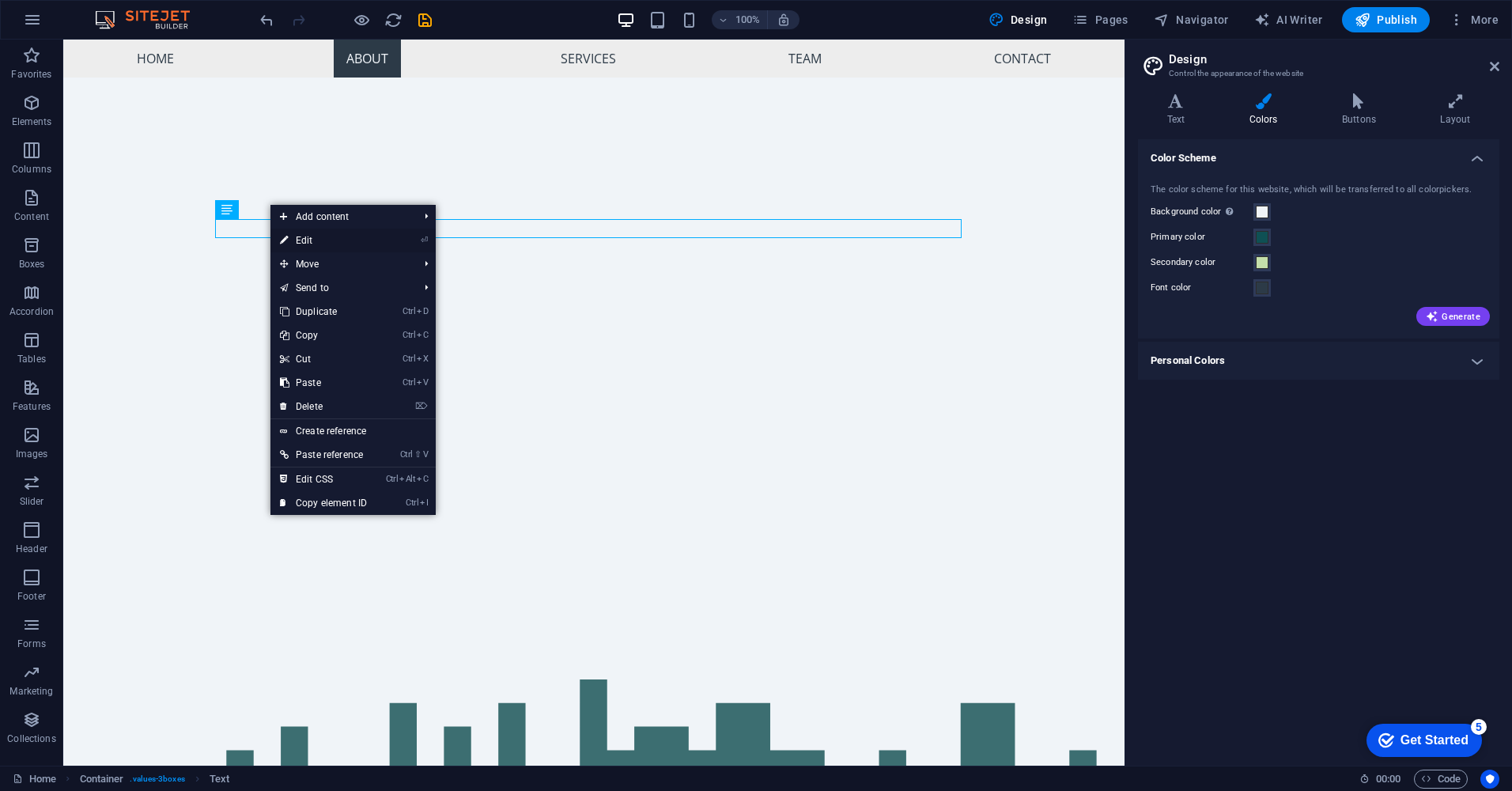
click at [331, 239] on link "⏎ Edit" at bounding box center [323, 241] width 106 height 24
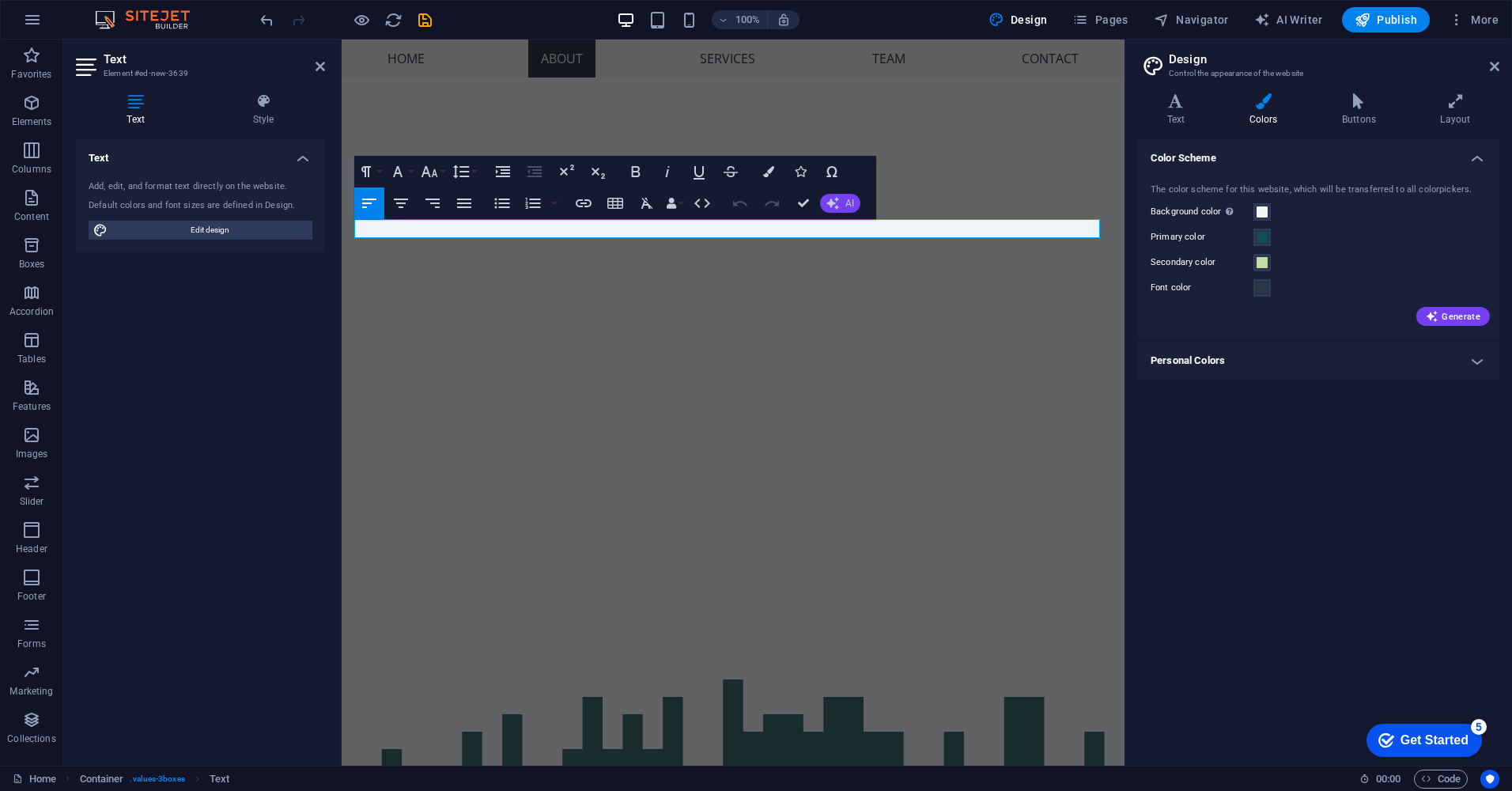
click at [838, 200] on icon "button" at bounding box center [832, 203] width 13 height 13
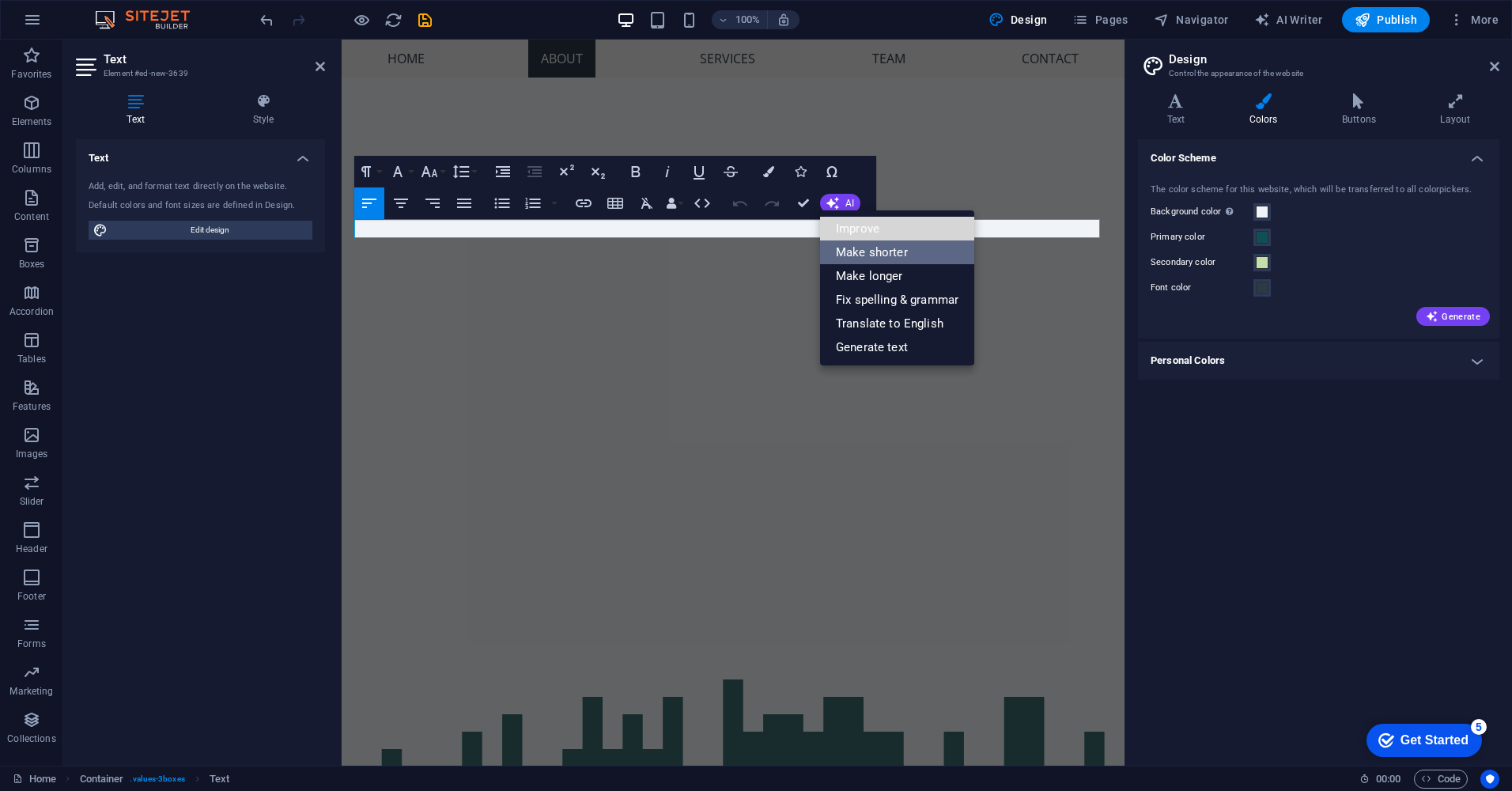
drag, startPoint x: 847, startPoint y: 221, endPoint x: 852, endPoint y: 245, distance: 24.5
click at [852, 245] on ul "Improve Make shorter Make longer Fix spelling & grammar Translate to English Ge…" at bounding box center [897, 287] width 154 height 155
click at [853, 249] on link "Make shorter" at bounding box center [897, 253] width 154 height 24
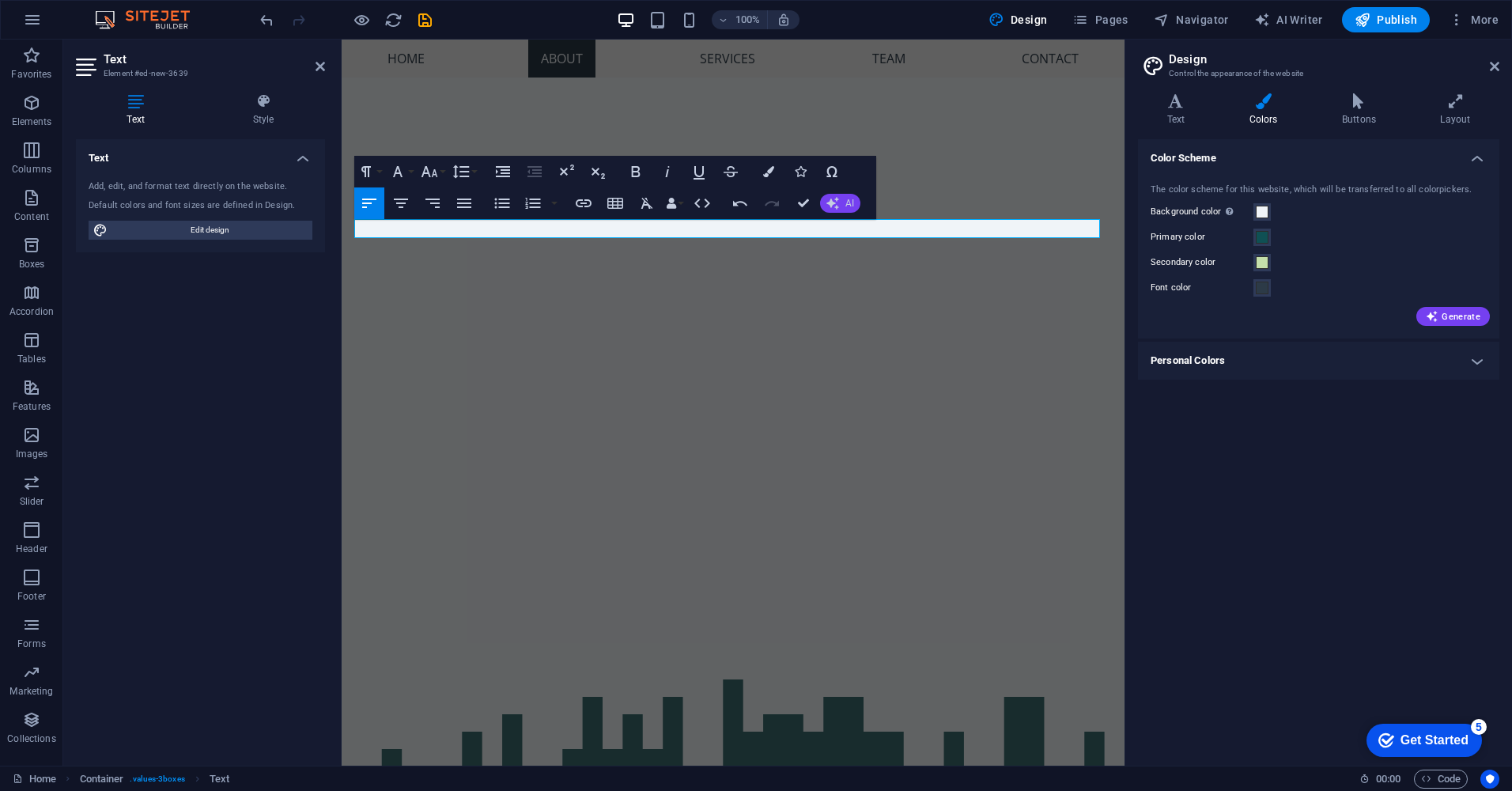
click at [842, 203] on button "AI" at bounding box center [840, 202] width 40 height 19
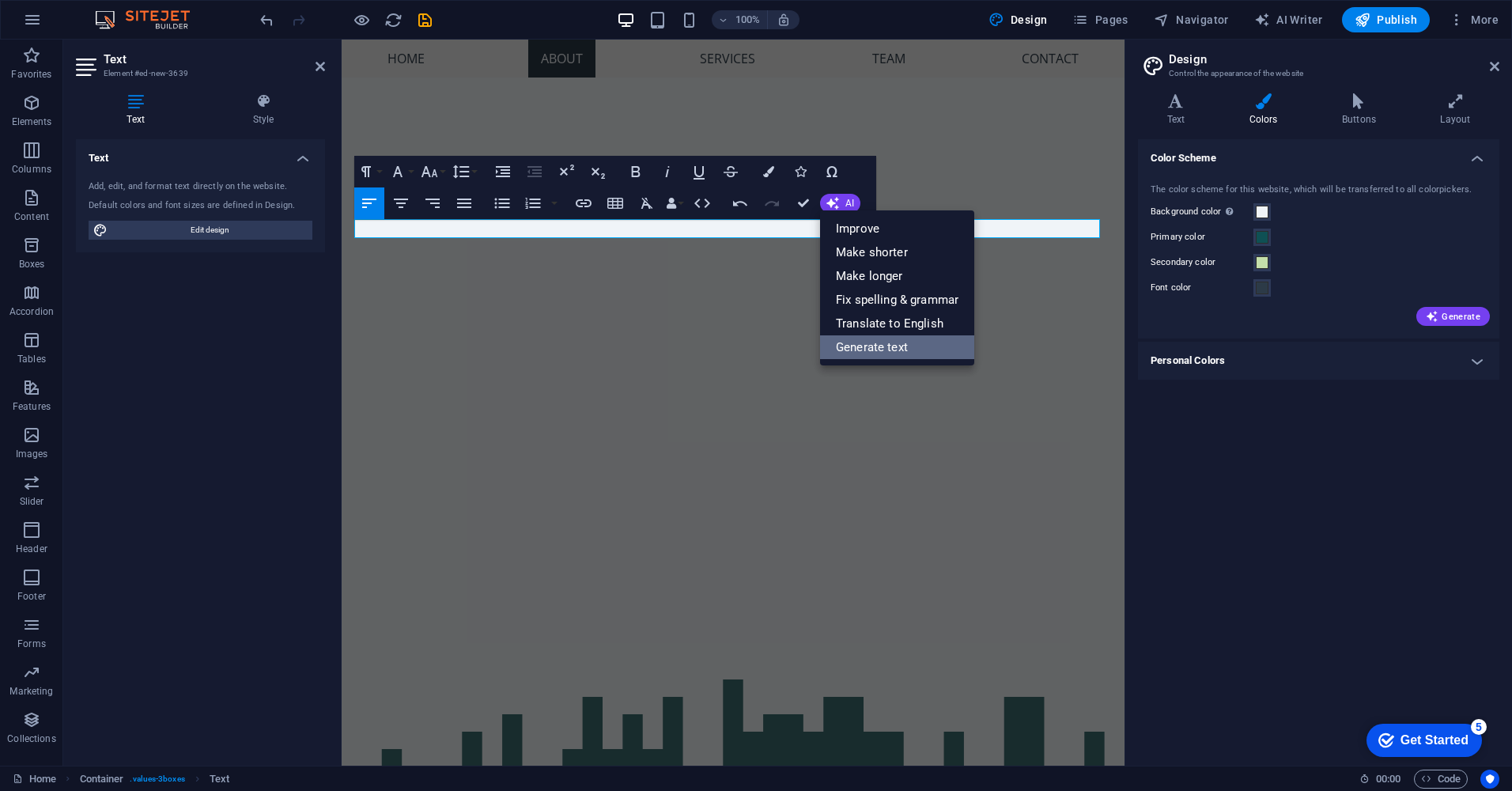
click at [918, 349] on link "Generate text" at bounding box center [897, 348] width 154 height 24
select select "English"
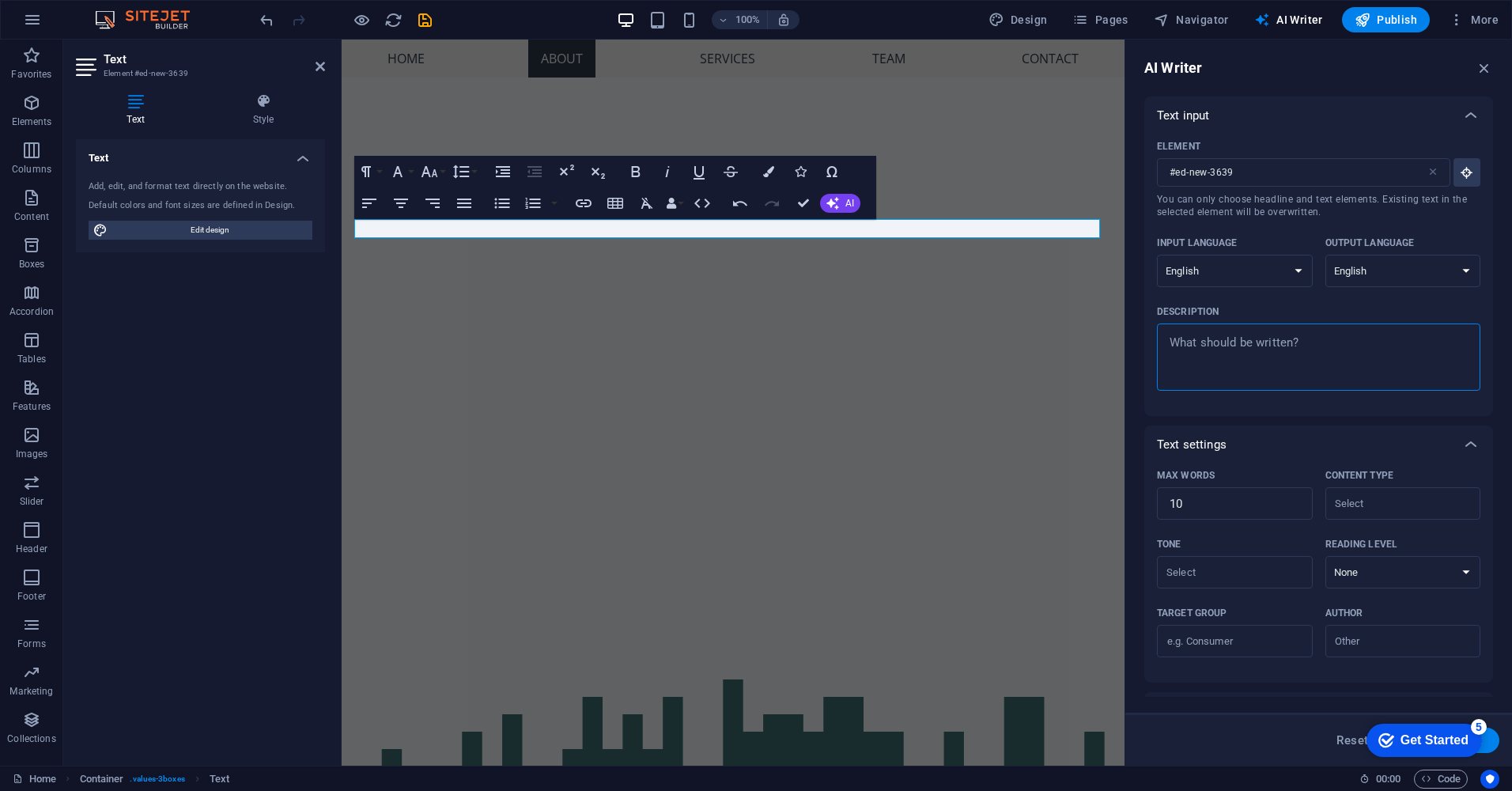
drag, startPoint x: 1324, startPoint y: 339, endPoint x: 1160, endPoint y: 345, distance: 164.1
click at [1160, 345] on div "x ​" at bounding box center [1319, 357] width 324 height 67
click at [1165, 345] on textarea "Description x ​" at bounding box center [1319, 357] width 308 height 51
drag, startPoint x: 1160, startPoint y: 345, endPoint x: 1331, endPoint y: 345, distance: 171.0
click at [1331, 345] on div "x ​" at bounding box center [1319, 357] width 324 height 67
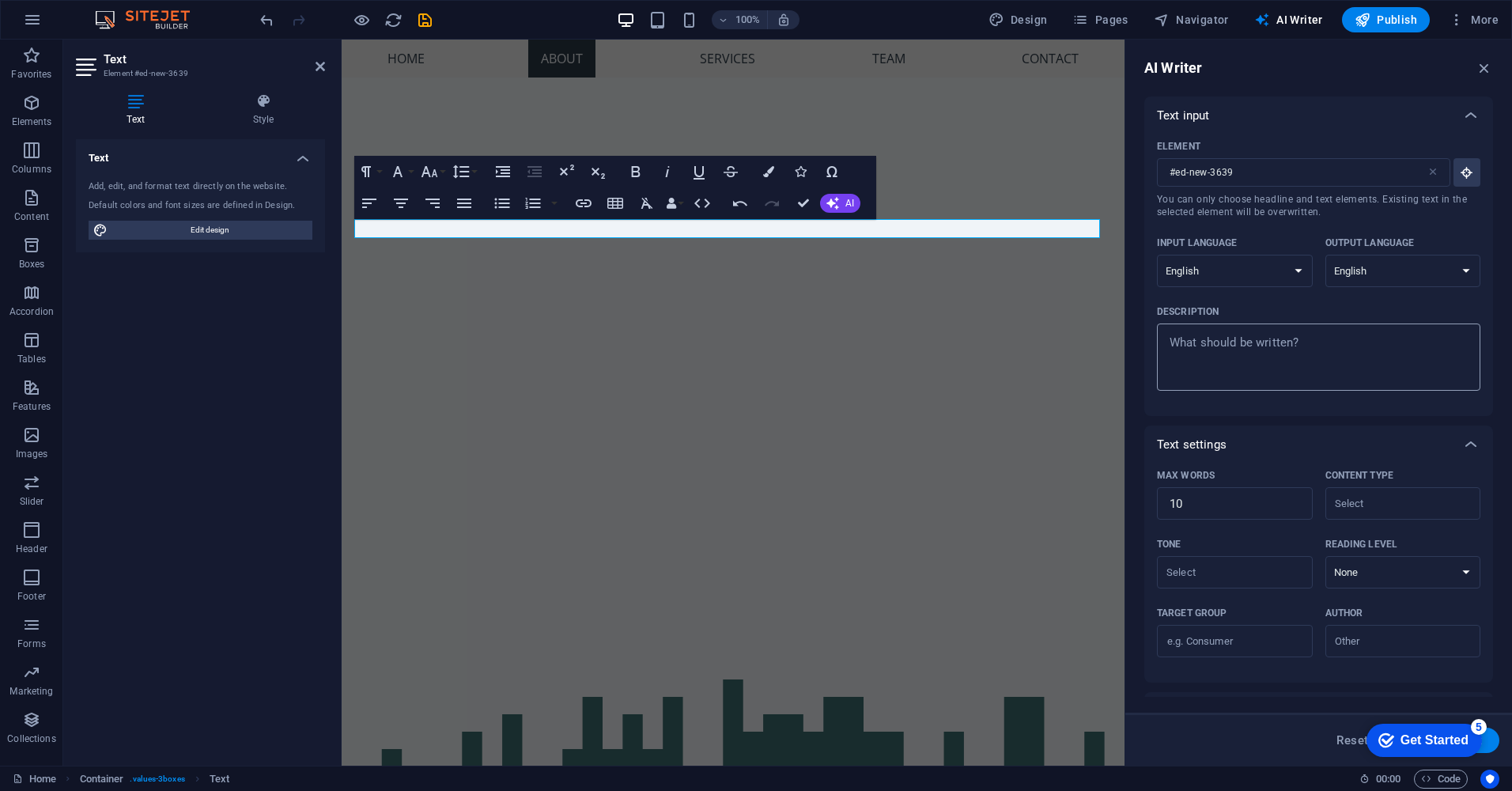
click at [1331, 345] on textarea "Description x ​" at bounding box center [1319, 357] width 308 height 51
type textarea "x"
type textarea "o"
type textarea "x"
type textarea "oU"
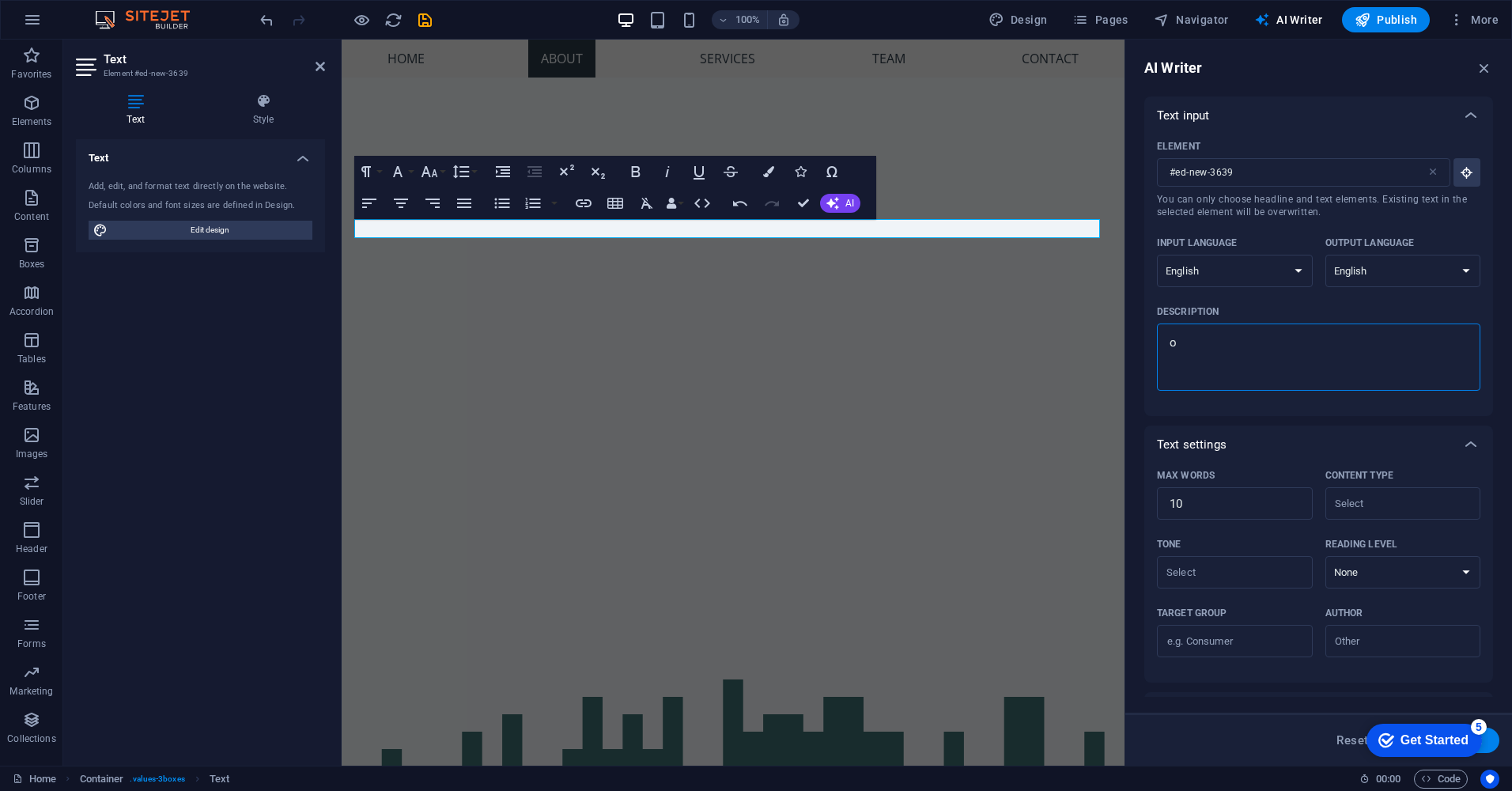
type textarea "x"
type textarea "oUR"
type textarea "x"
type textarea "oUR"
type textarea "x"
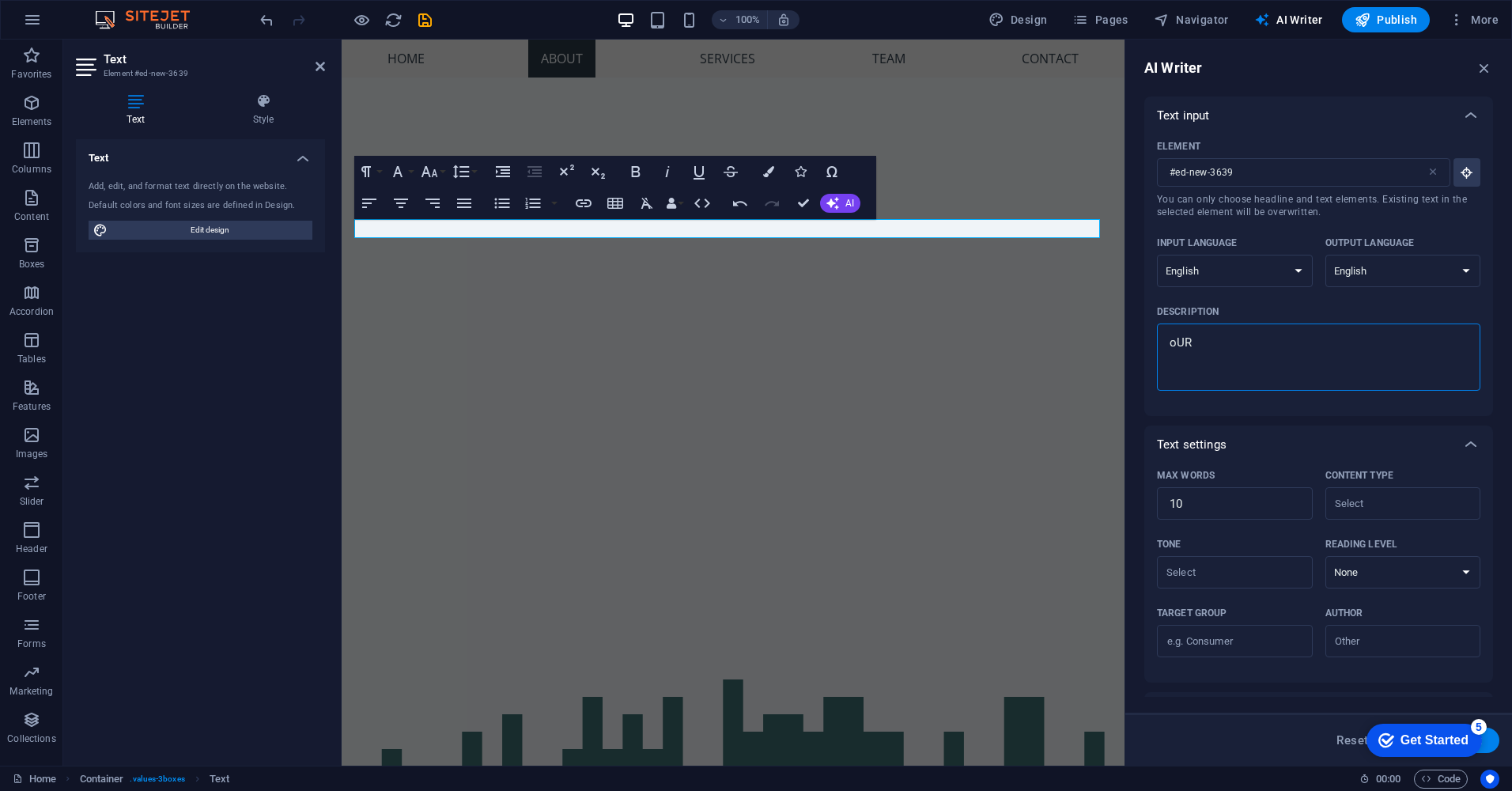
type textarea "oUR C"
type textarea "x"
type textarea "oUR CO"
type textarea "x"
type textarea "oUR COR"
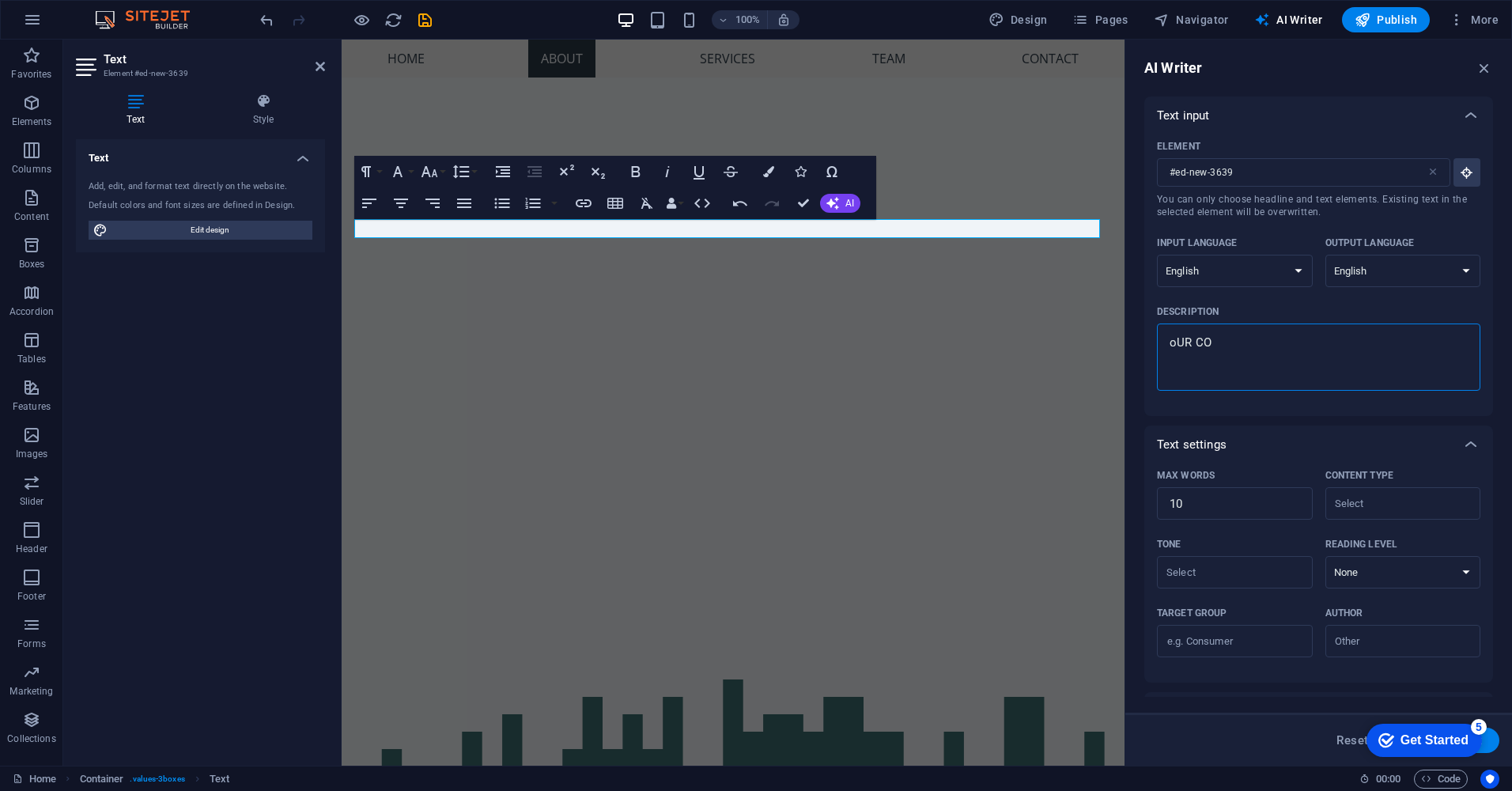
type textarea "x"
type textarea "oUR CORE"
type textarea "x"
type textarea "oUR CORE"
click div "checkmark Get Started 5 First Steps in the Editor Let's guide you through the t…"
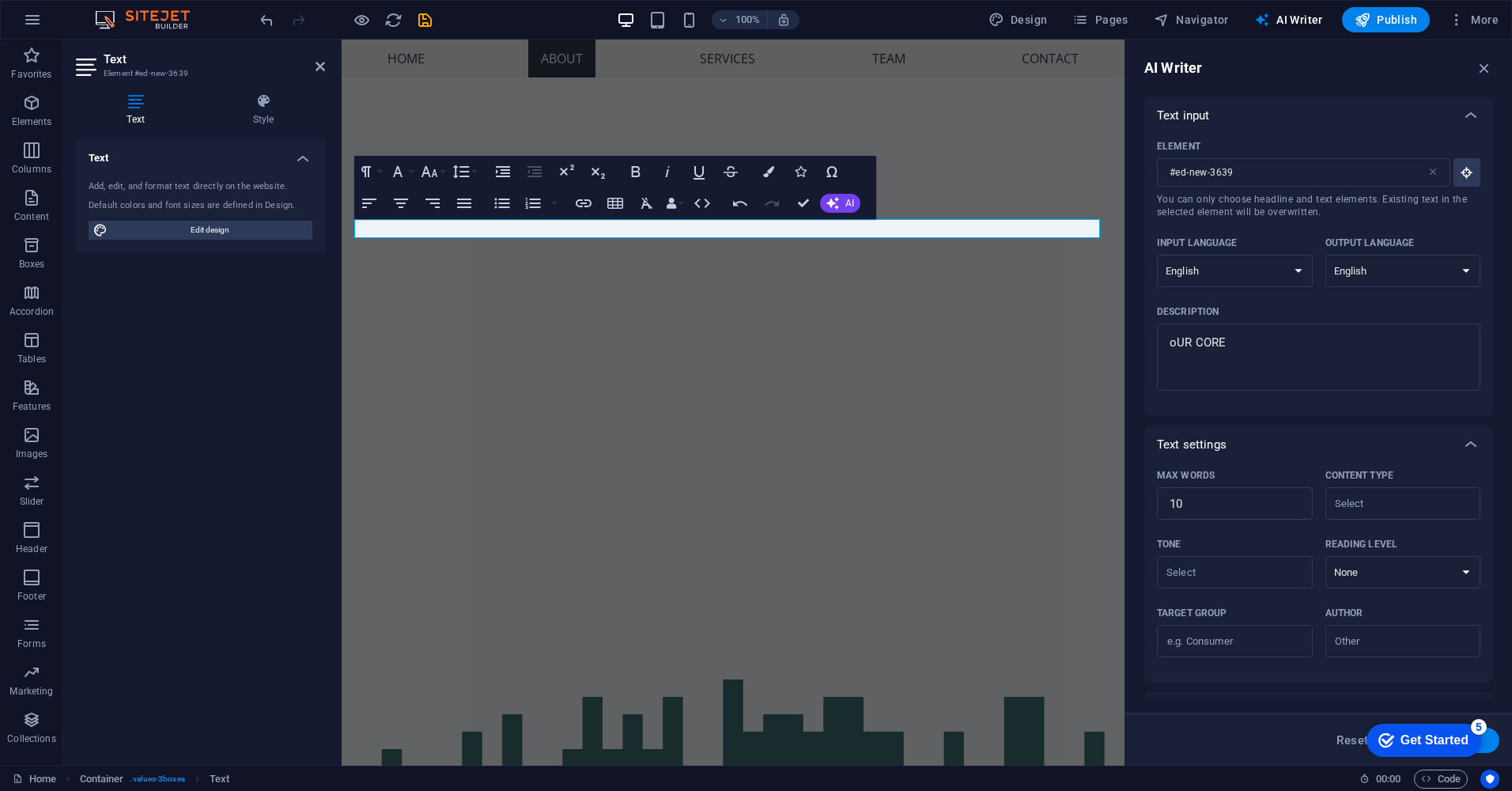
click at [1492, 742] on button "Generate text" at bounding box center [1444, 741] width 110 height 26
type textarea "x"
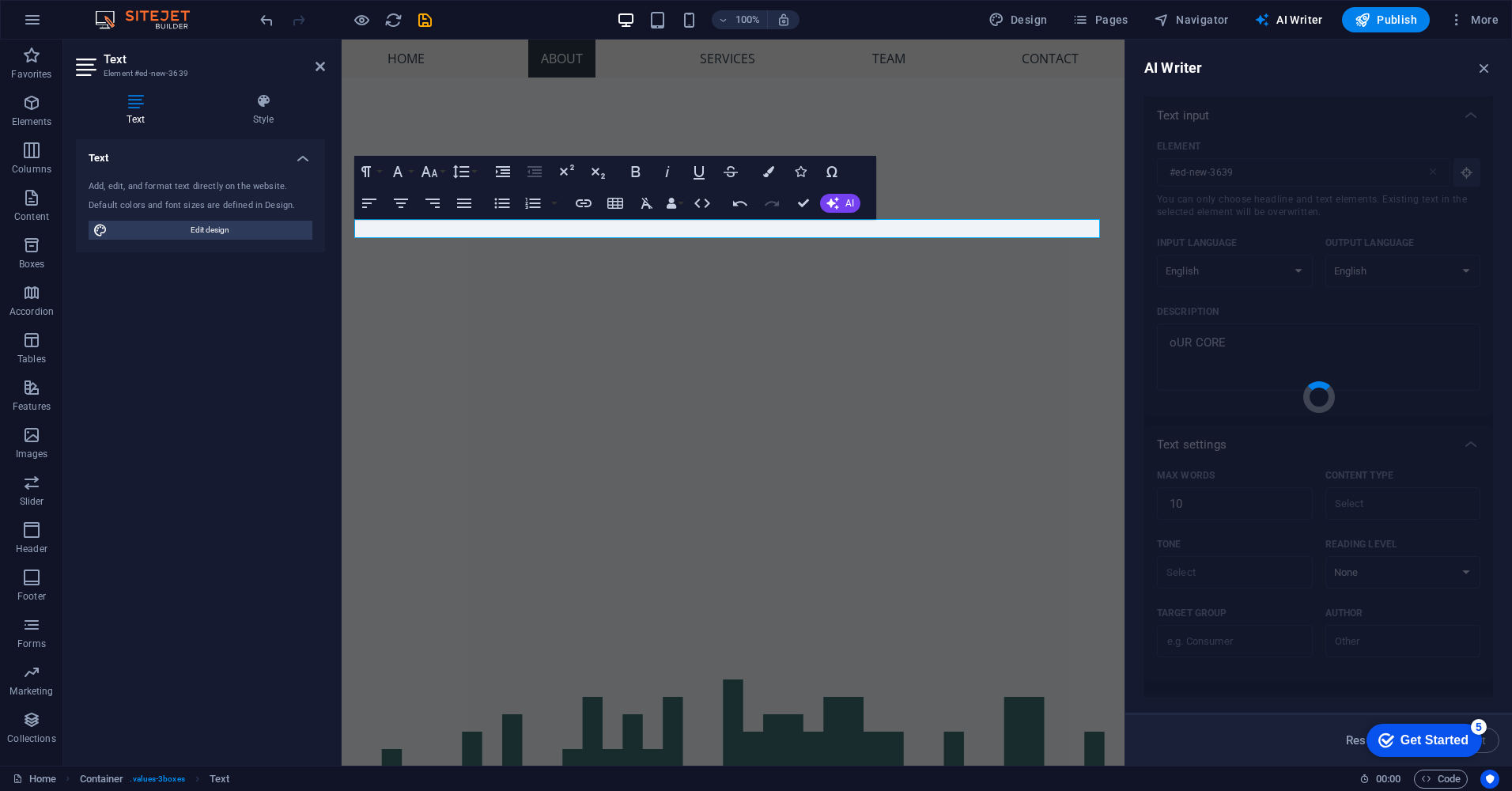
type textarea "x"
type textarea "Discover our core values and mission."
type textarea "x"
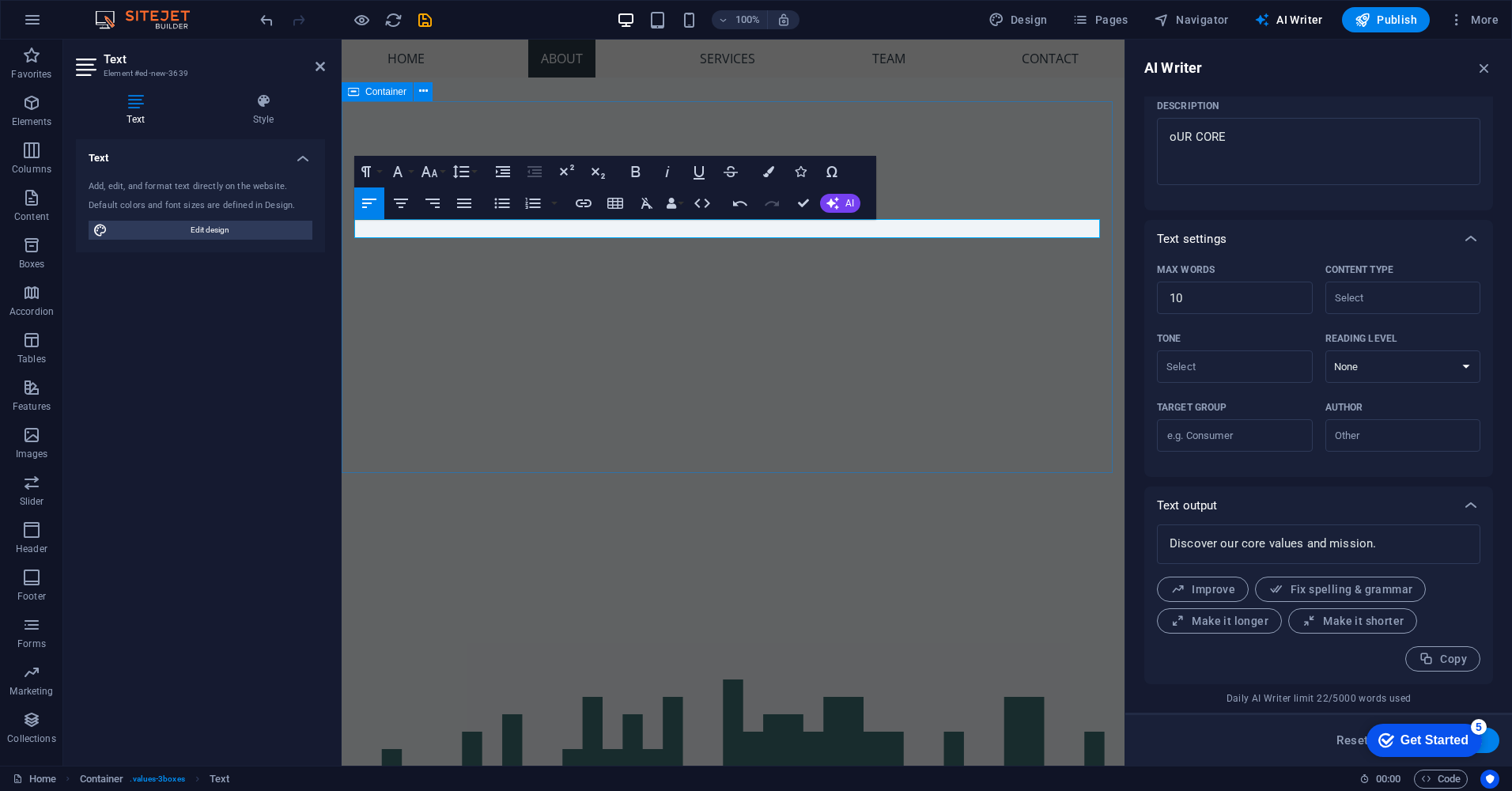
drag, startPoint x: 592, startPoint y: 232, endPoint x: 348, endPoint y: 229, distance: 244.0
click at [410, 172] on button "Font Family" at bounding box center [401, 172] width 30 height 32
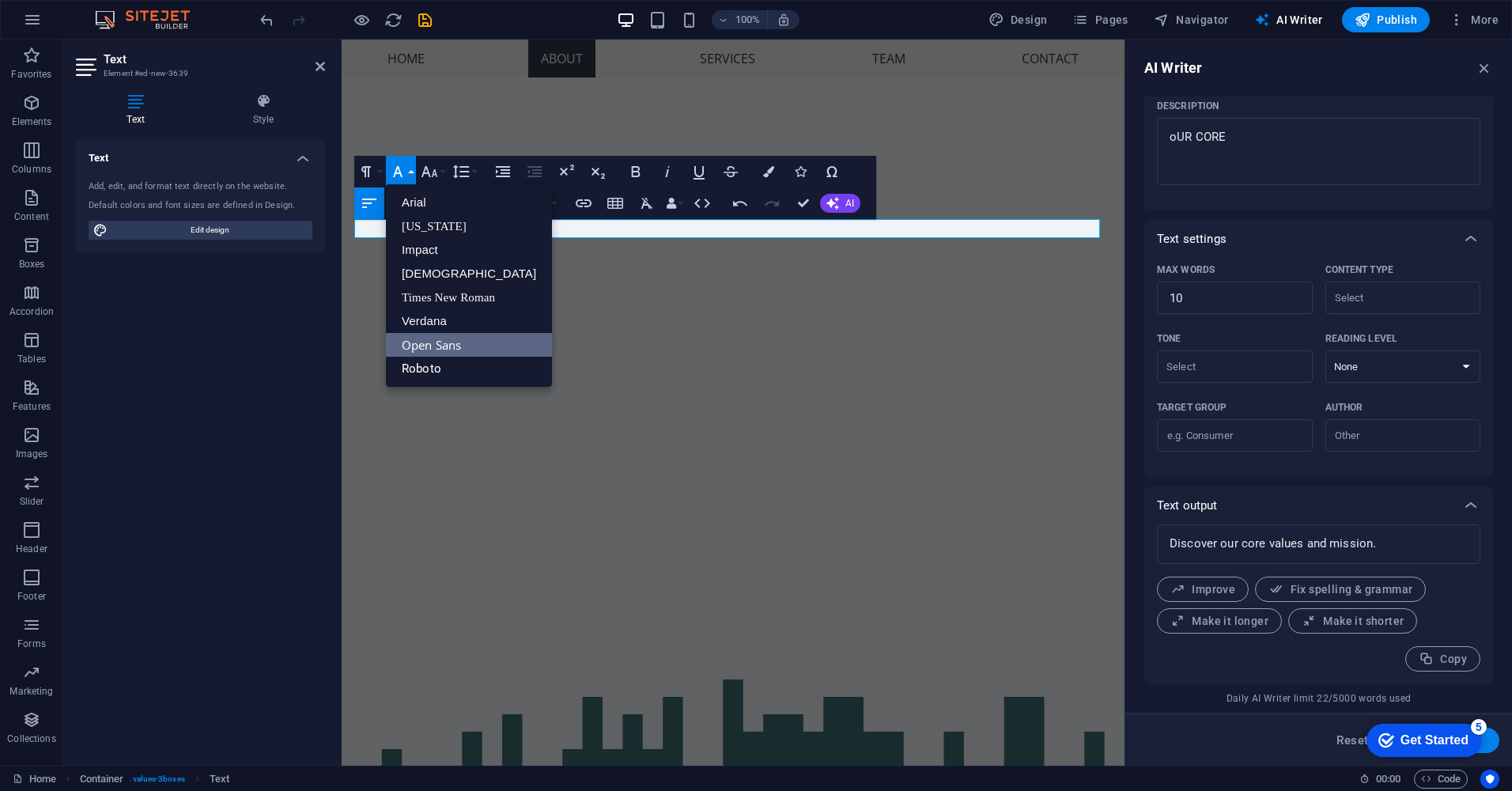
scroll to position [0, 0]
drag, startPoint x: 451, startPoint y: 249, endPoint x: 481, endPoint y: 251, distance: 30.1
click at [451, 249] on link "Impact" at bounding box center [469, 250] width 166 height 24
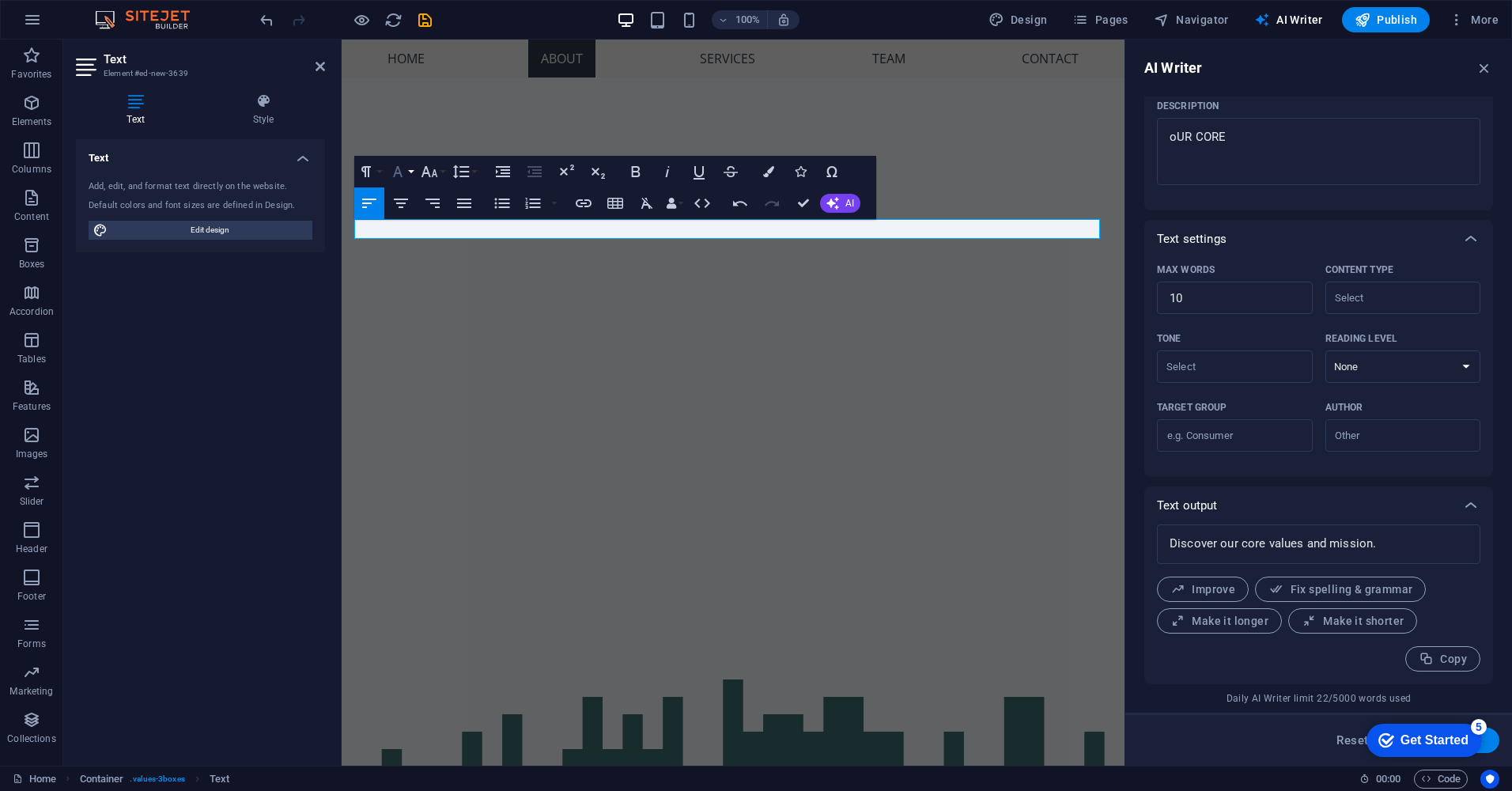
click at [411, 175] on button "Font Family" at bounding box center [401, 172] width 30 height 32
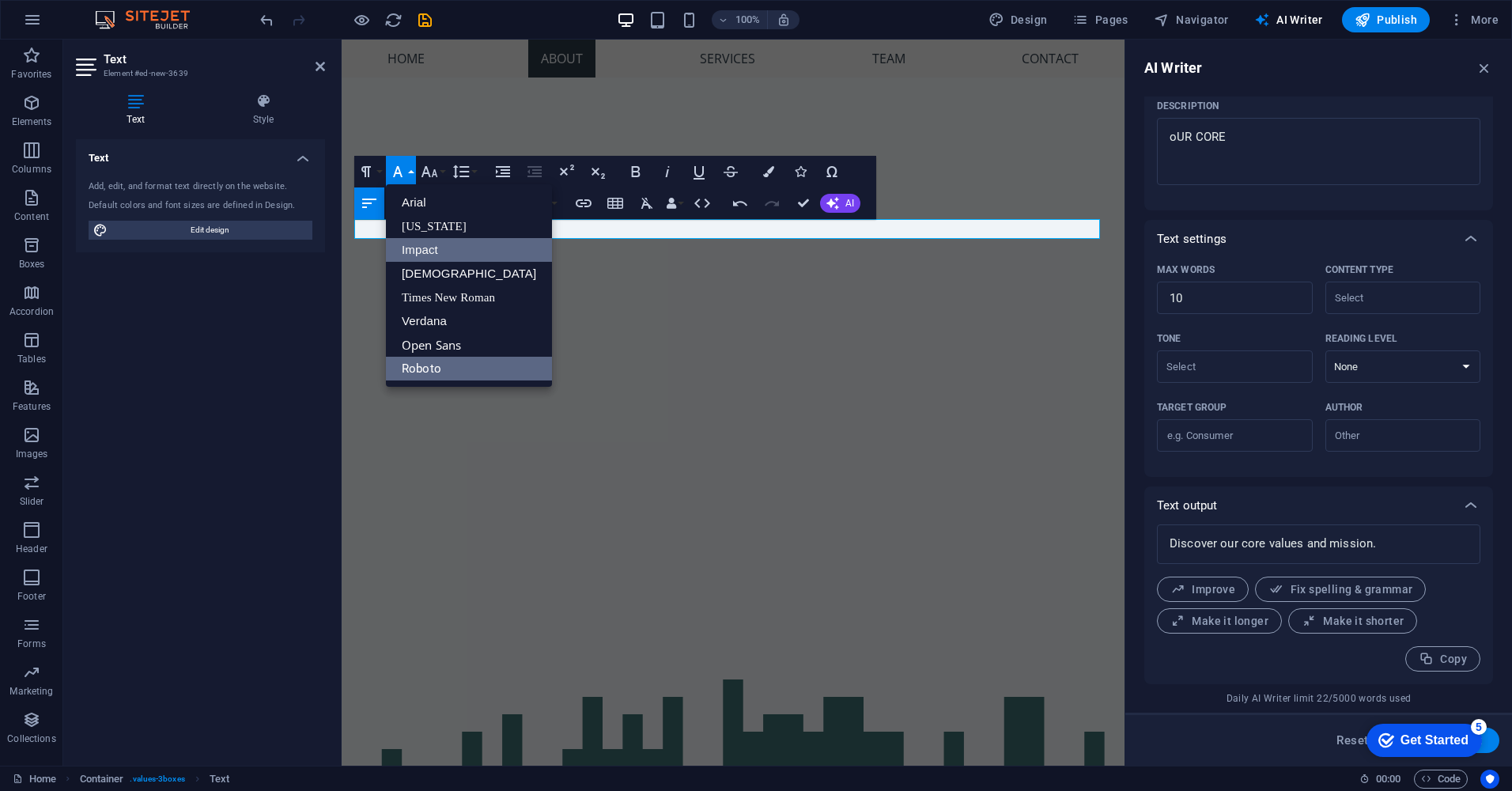
click at [429, 370] on link "Roboto" at bounding box center [469, 368] width 166 height 24
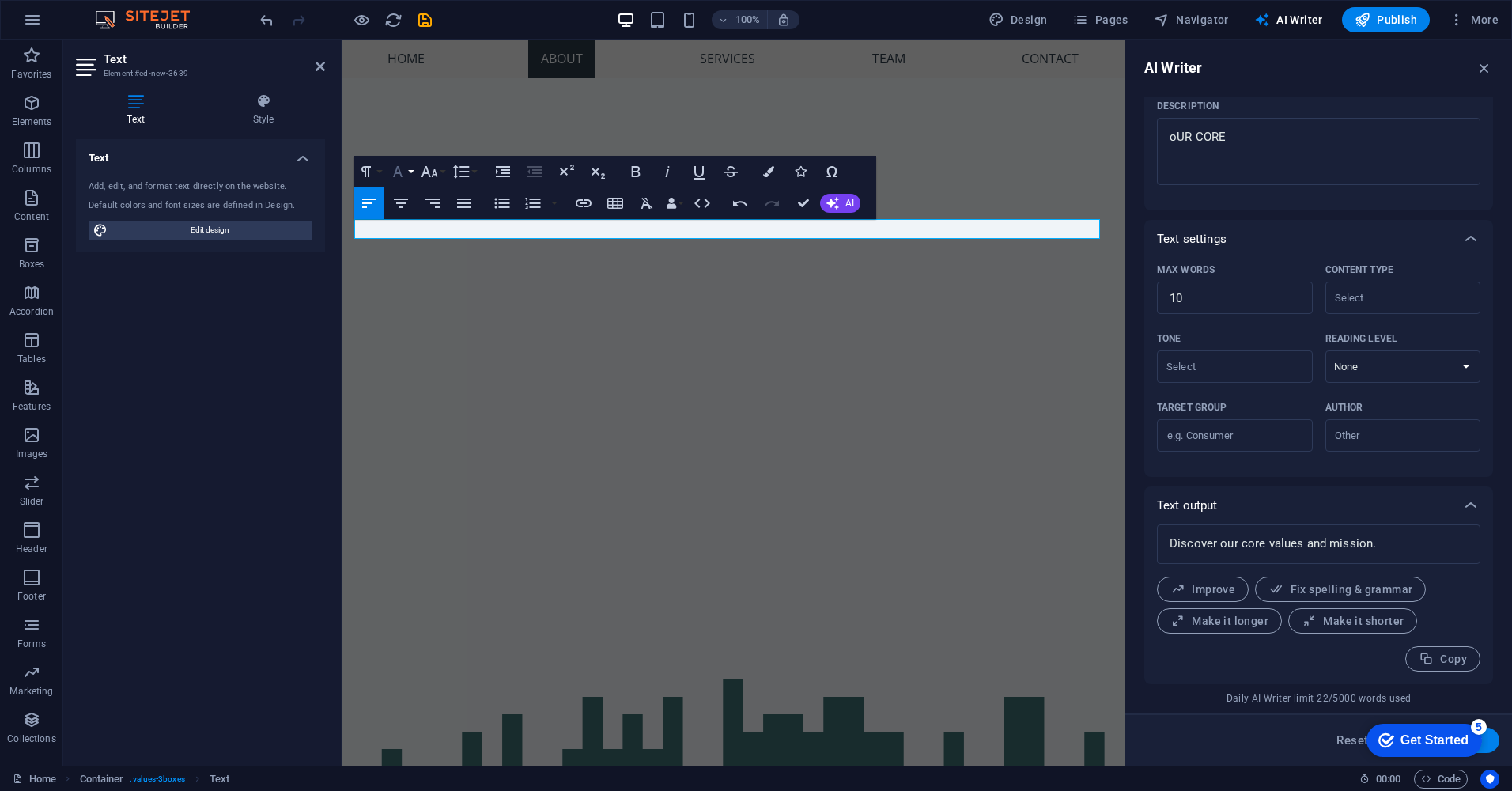
click at [407, 168] on icon "button" at bounding box center [397, 171] width 19 height 19
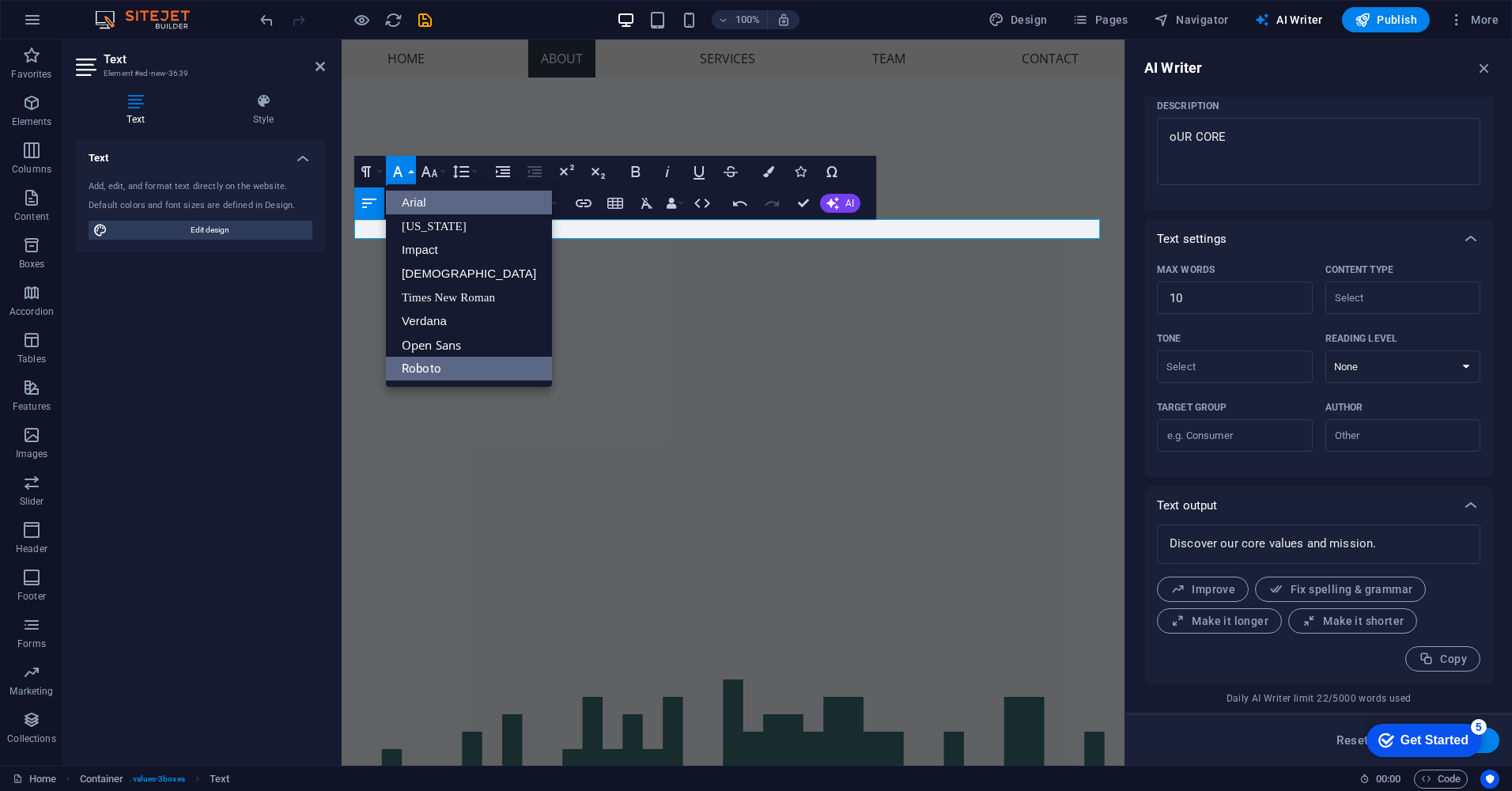
click at [427, 201] on link "Arial" at bounding box center [469, 202] width 166 height 24
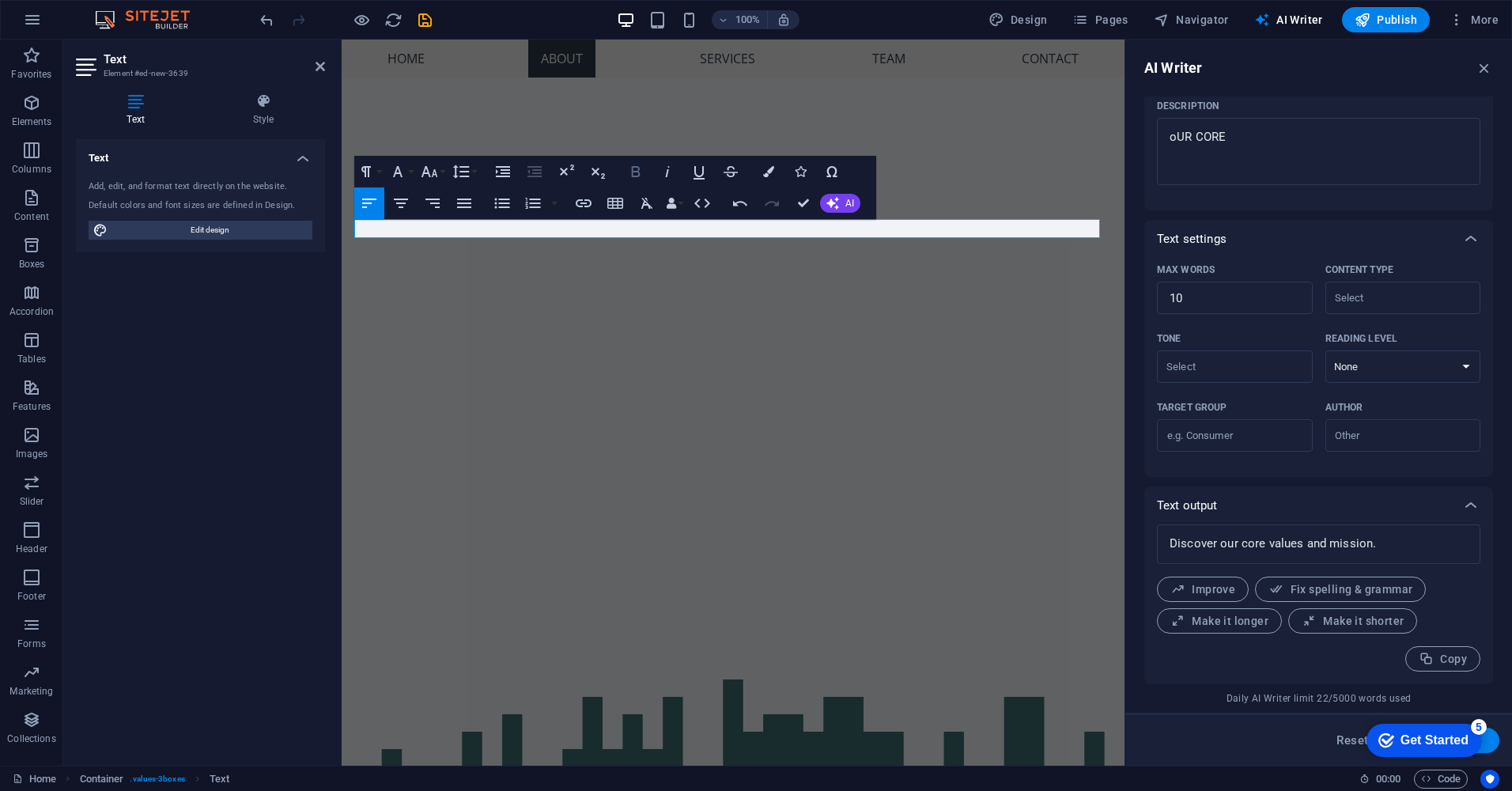
click at [634, 173] on icon "button" at bounding box center [636, 171] width 19 height 19
click at [635, 171] on icon "button" at bounding box center [636, 171] width 9 height 11
click at [770, 166] on icon "button" at bounding box center [768, 171] width 11 height 11
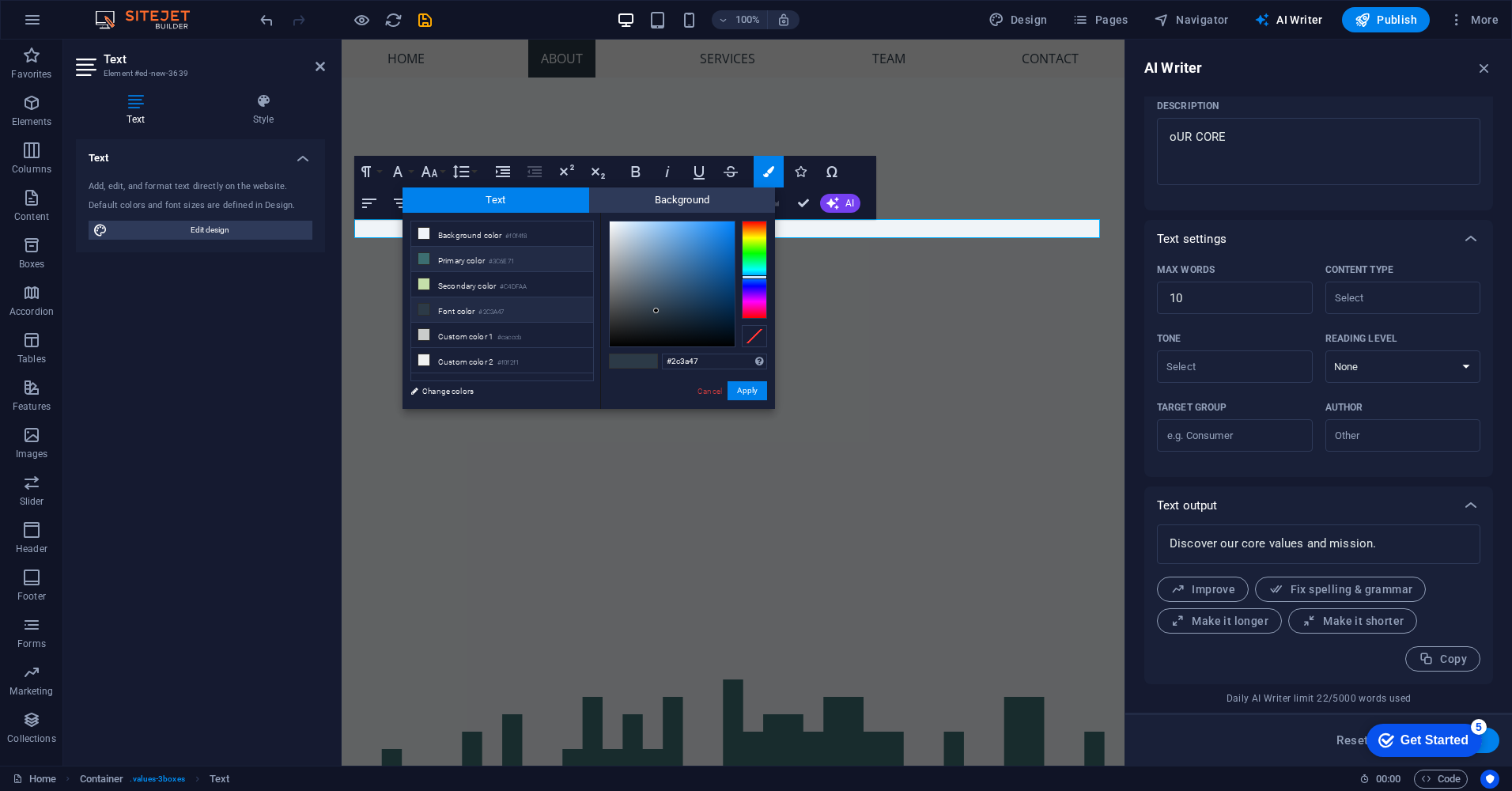
click at [471, 257] on li "Primary color #3C6E71" at bounding box center [502, 260] width 182 height 26
type input "#6d3c71"
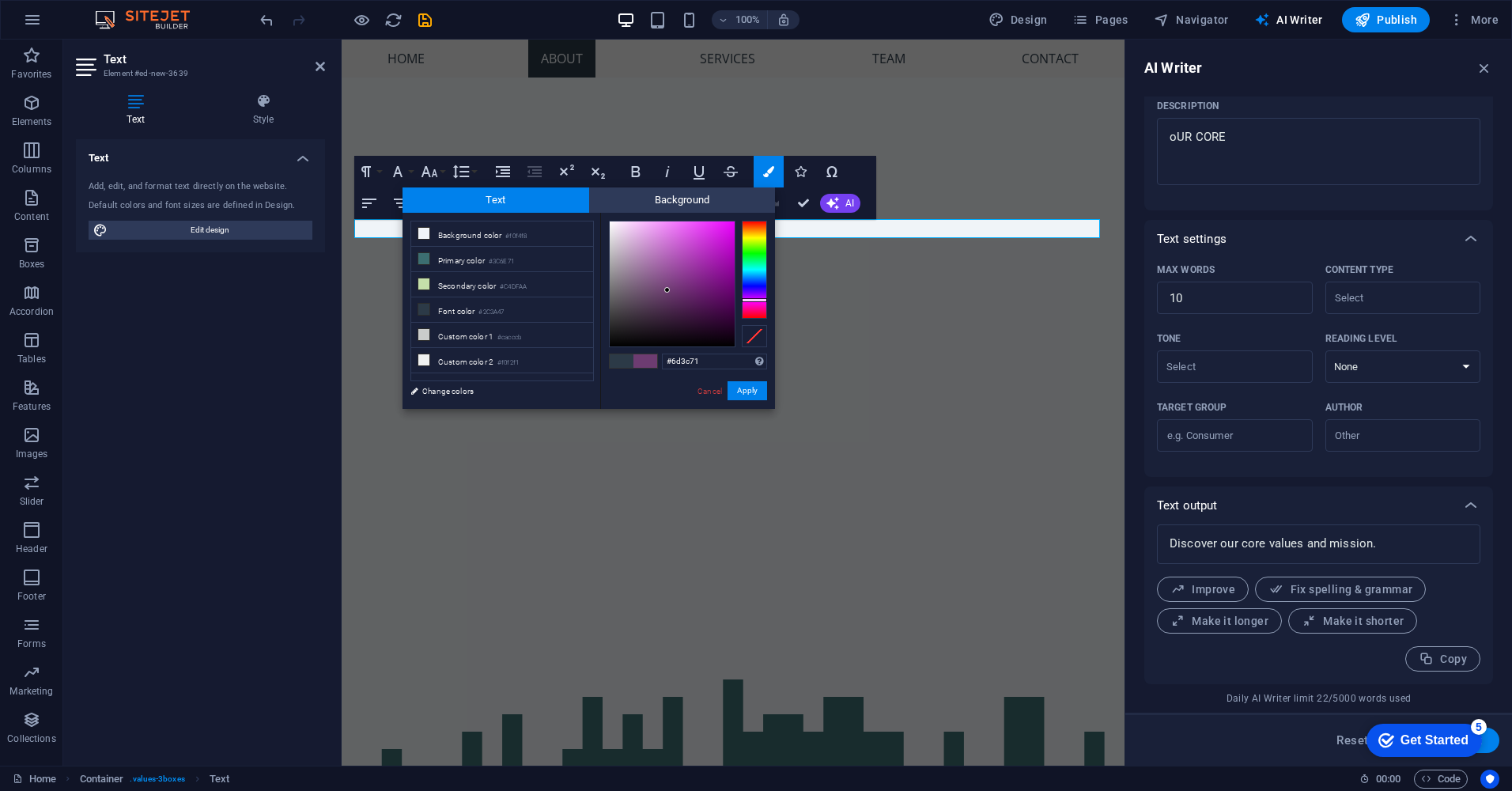
click at [754, 300] on div at bounding box center [755, 270] width 26 height 98
drag, startPoint x: 757, startPoint y: 393, endPoint x: 436, endPoint y: 354, distance: 323.4
click at [757, 393] on button "Apply" at bounding box center [747, 390] width 39 height 19
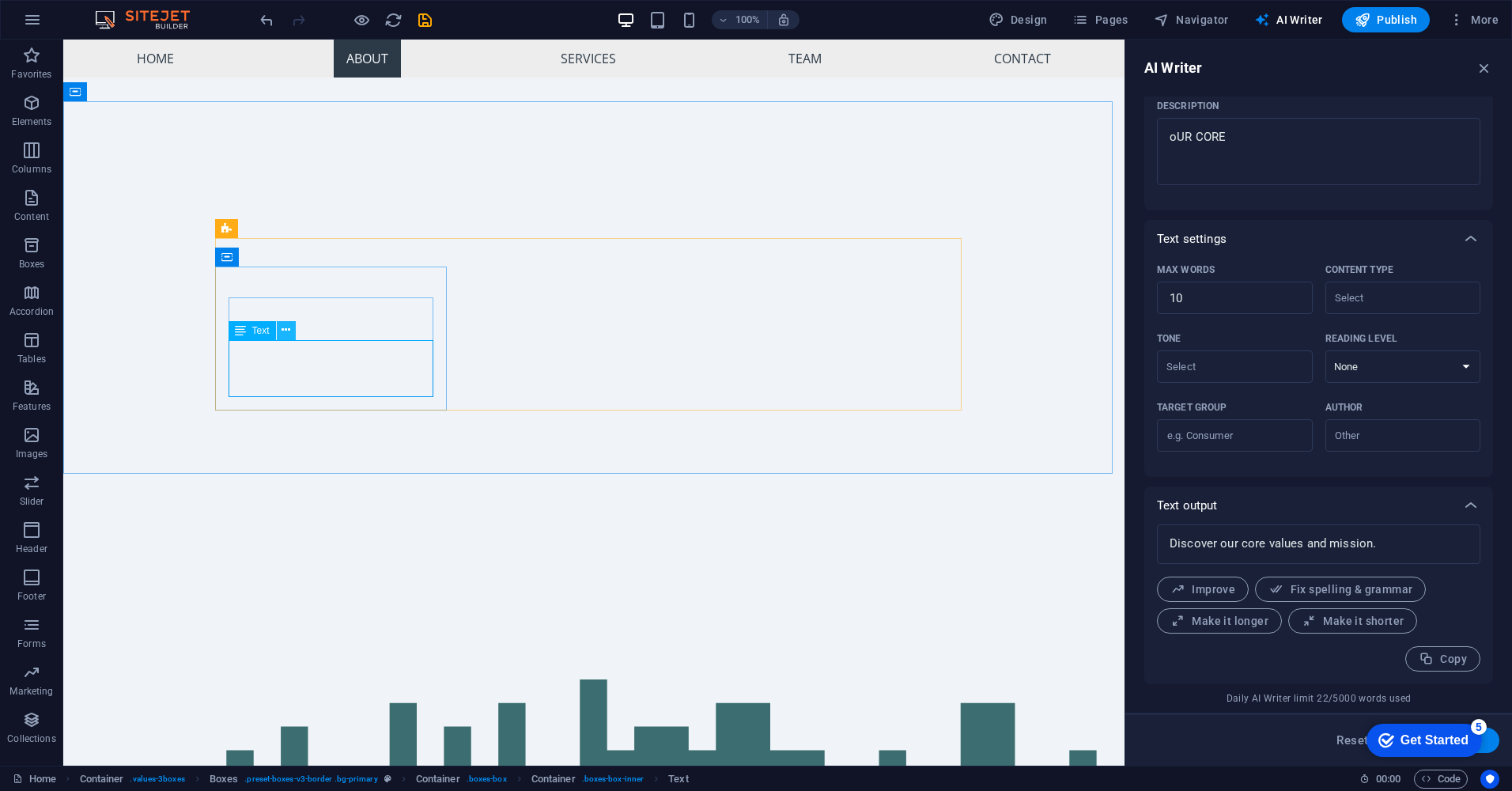
click at [291, 329] on button at bounding box center [285, 330] width 19 height 19
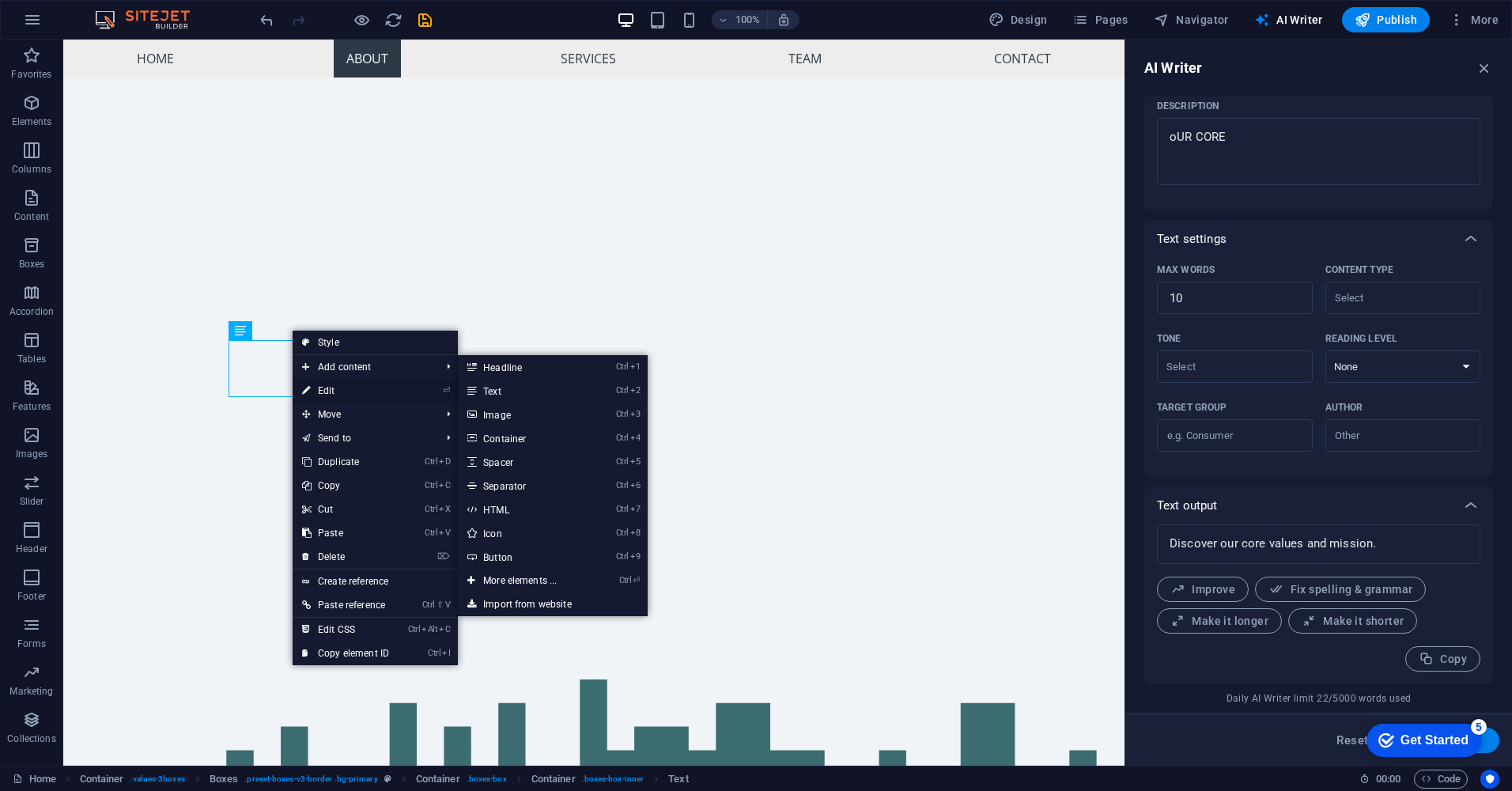
click at [334, 384] on link "⏎ Edit" at bounding box center [344, 391] width 106 height 24
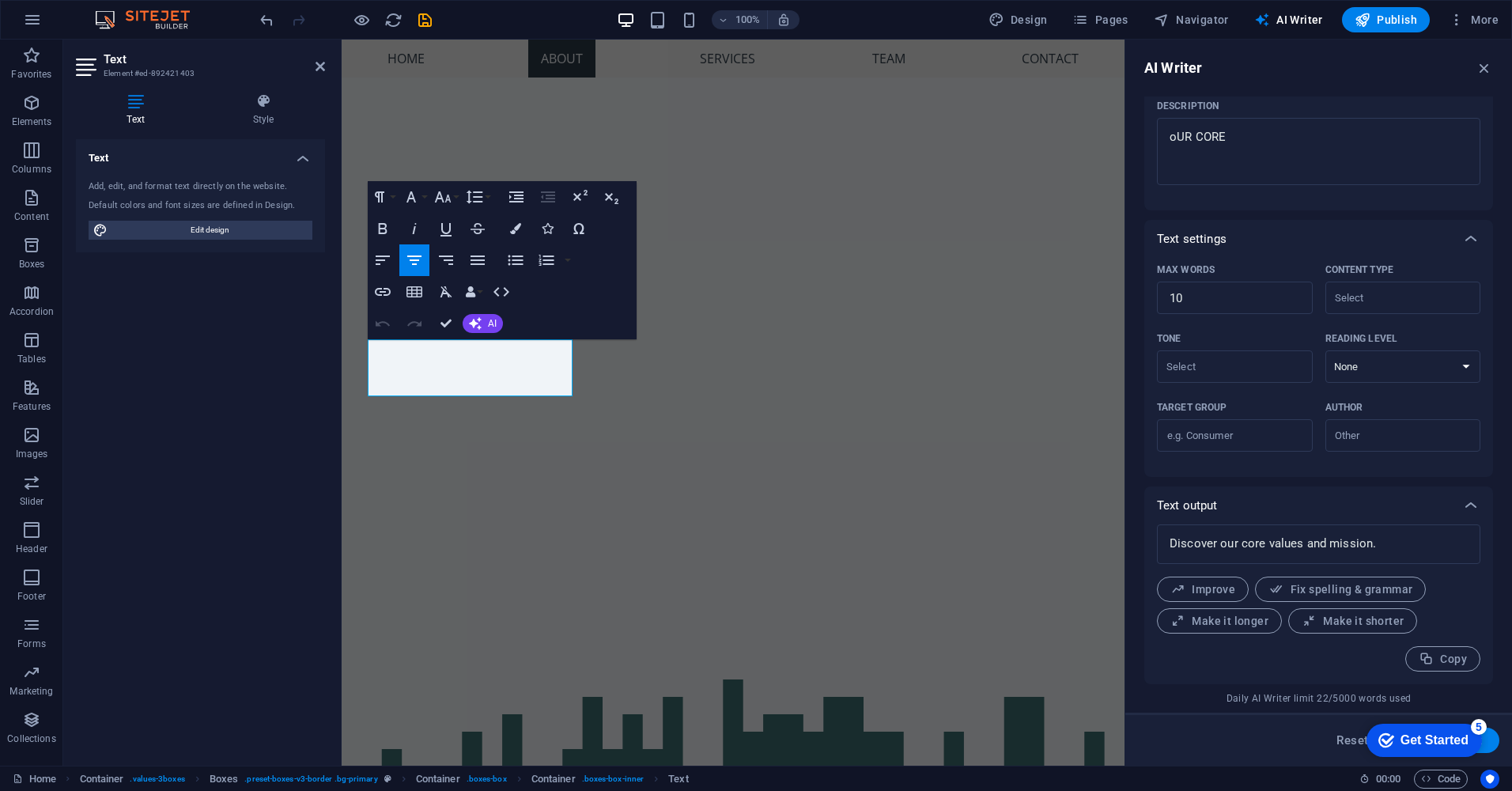
type input "#ed-892421403"
click at [484, 323] on button "AI" at bounding box center [483, 323] width 40 height 19
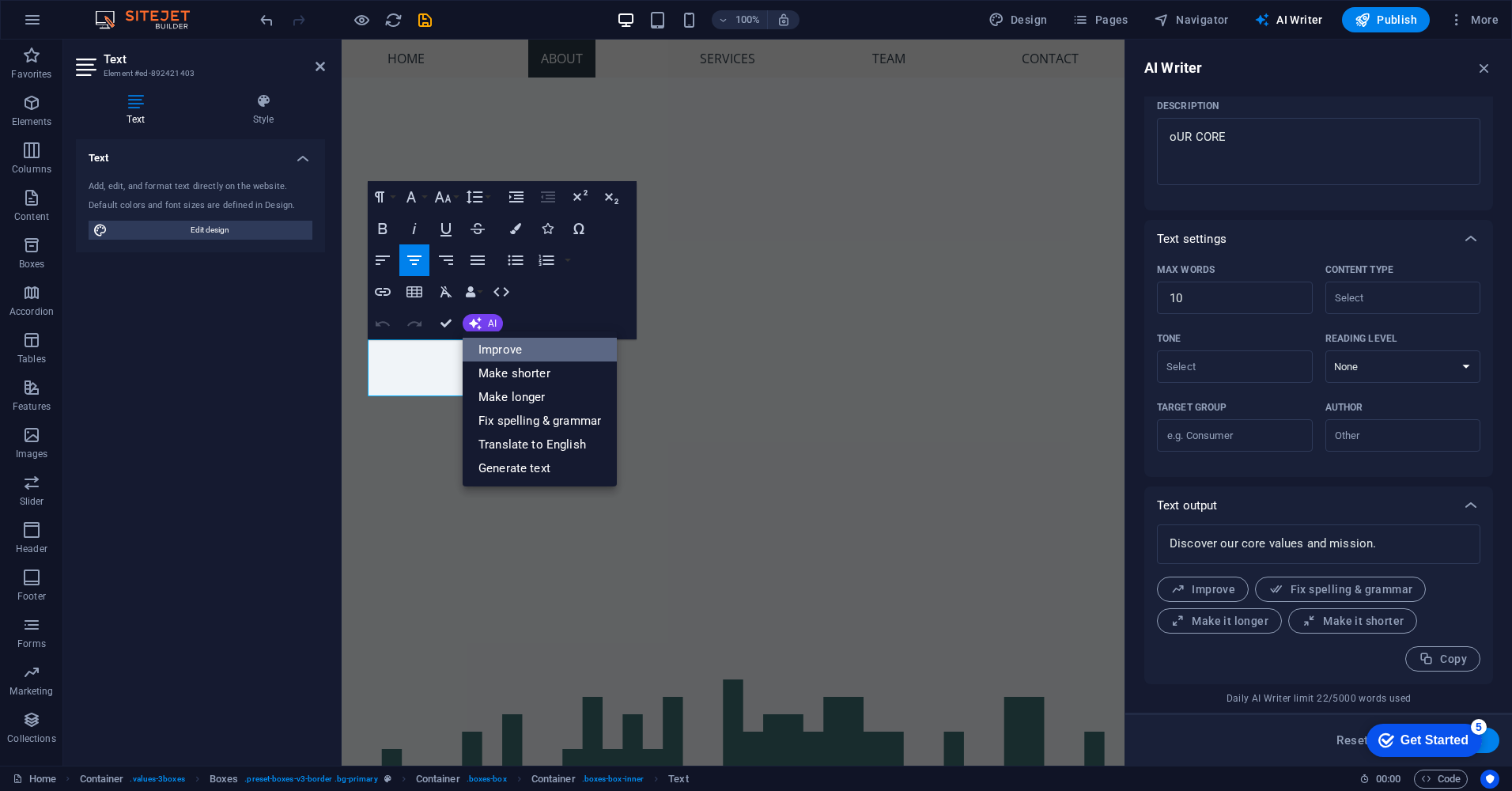
click at [511, 352] on link "Improve" at bounding box center [540, 350] width 154 height 24
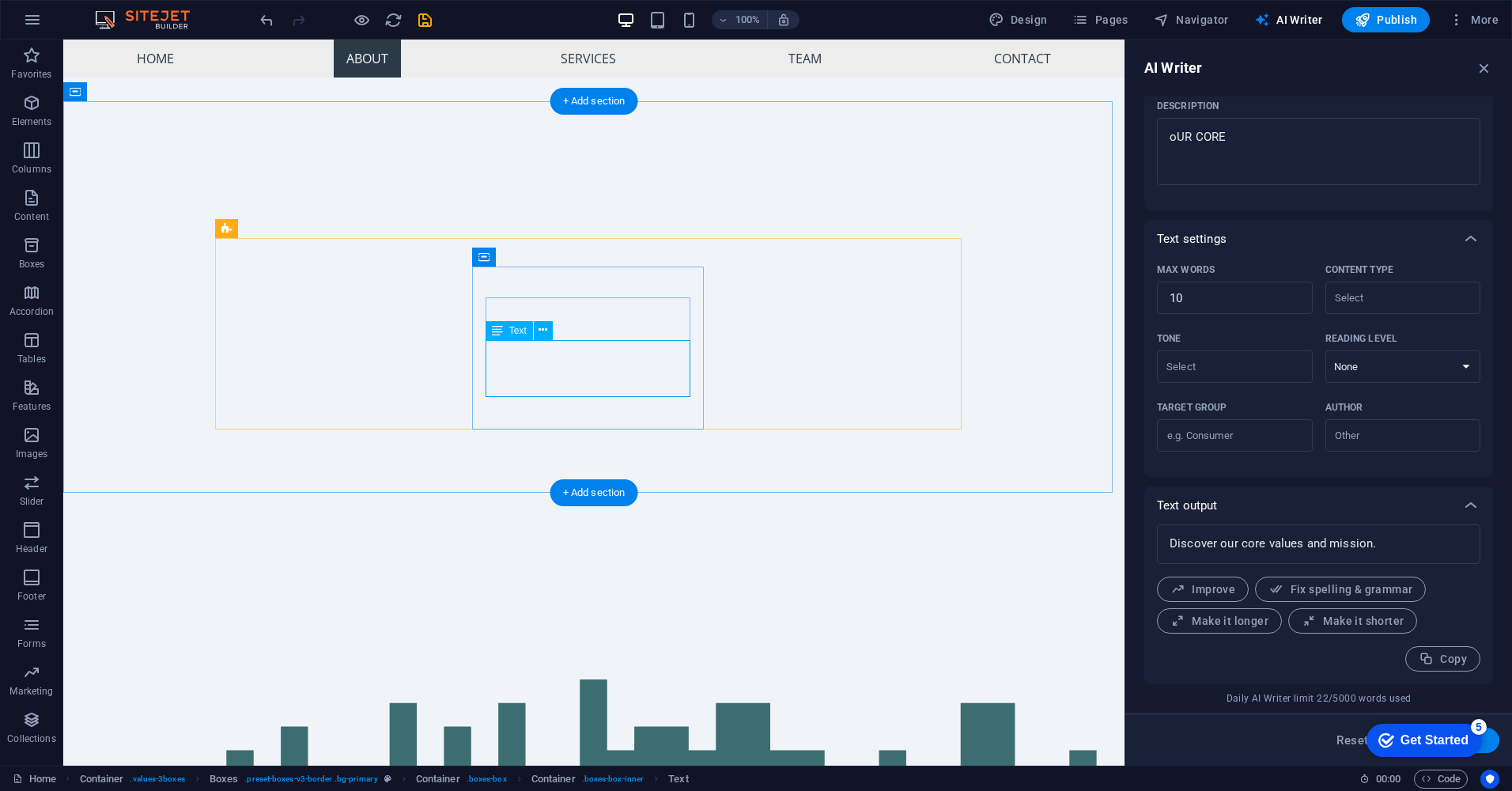
click at [543, 336] on icon at bounding box center [543, 330] width 9 height 17
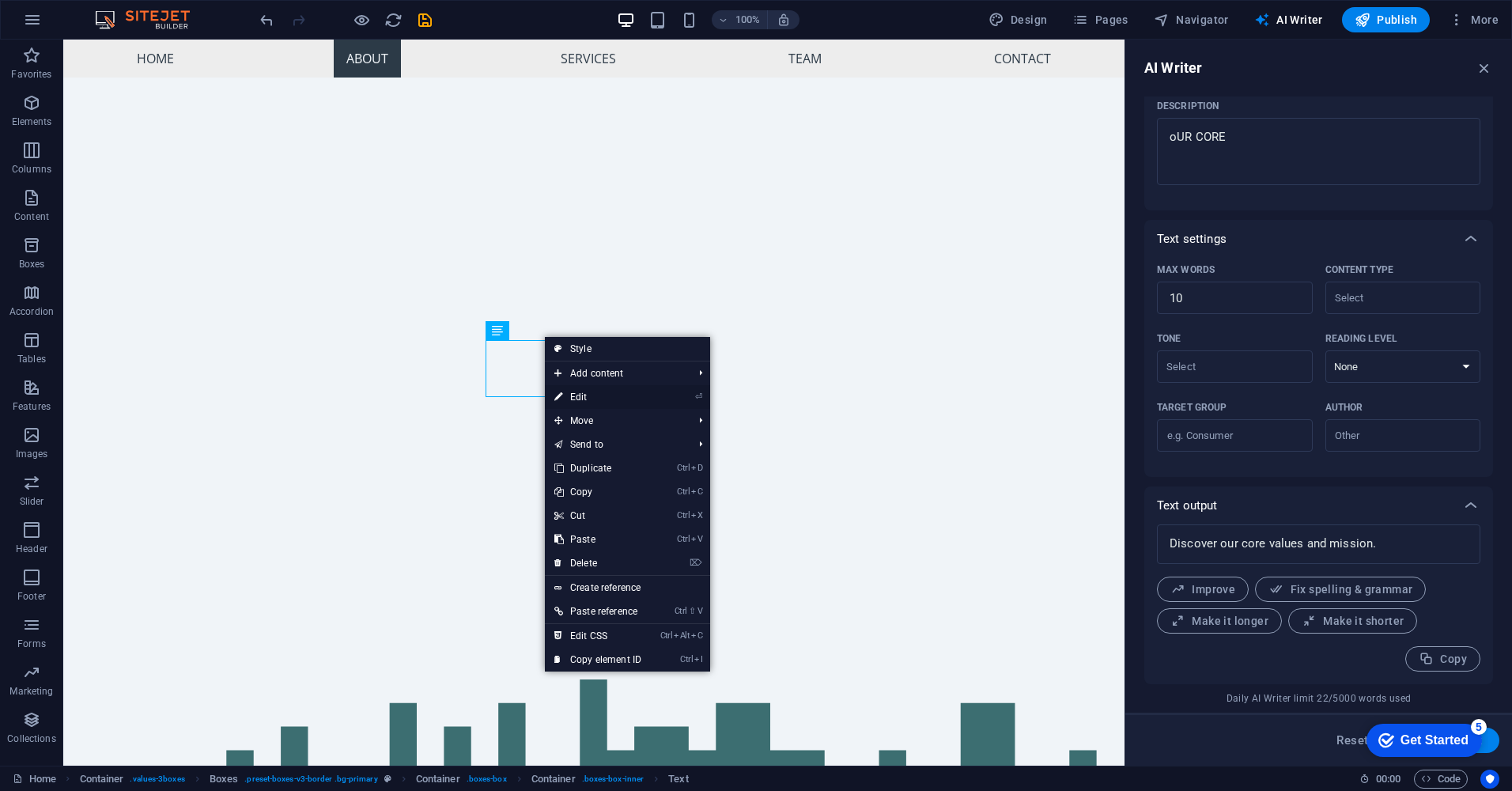
click at [587, 398] on link "⏎ Edit" at bounding box center [597, 397] width 106 height 24
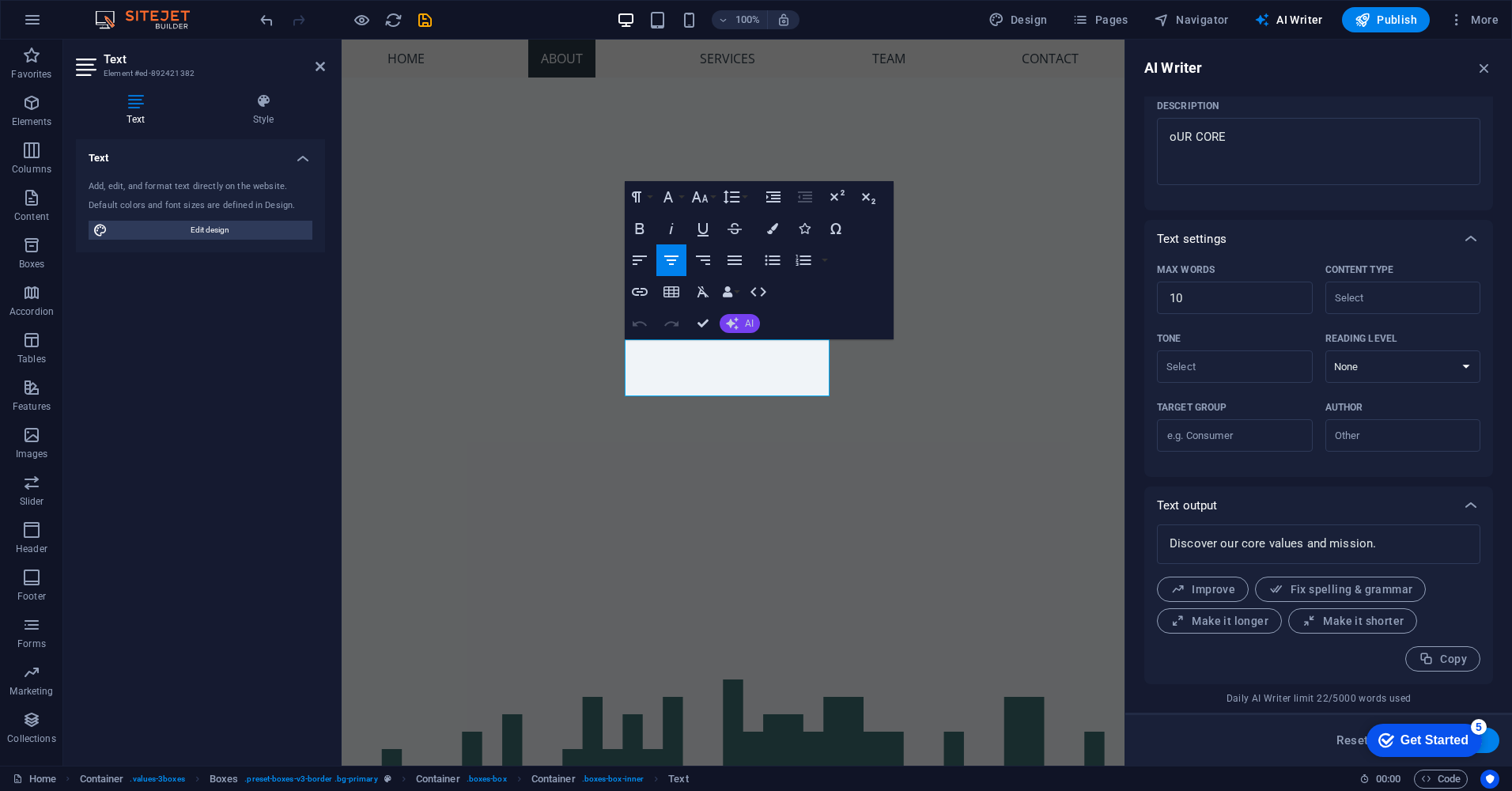
type input "#ed-892421382"
click at [734, 321] on icon "button" at bounding box center [732, 323] width 13 height 13
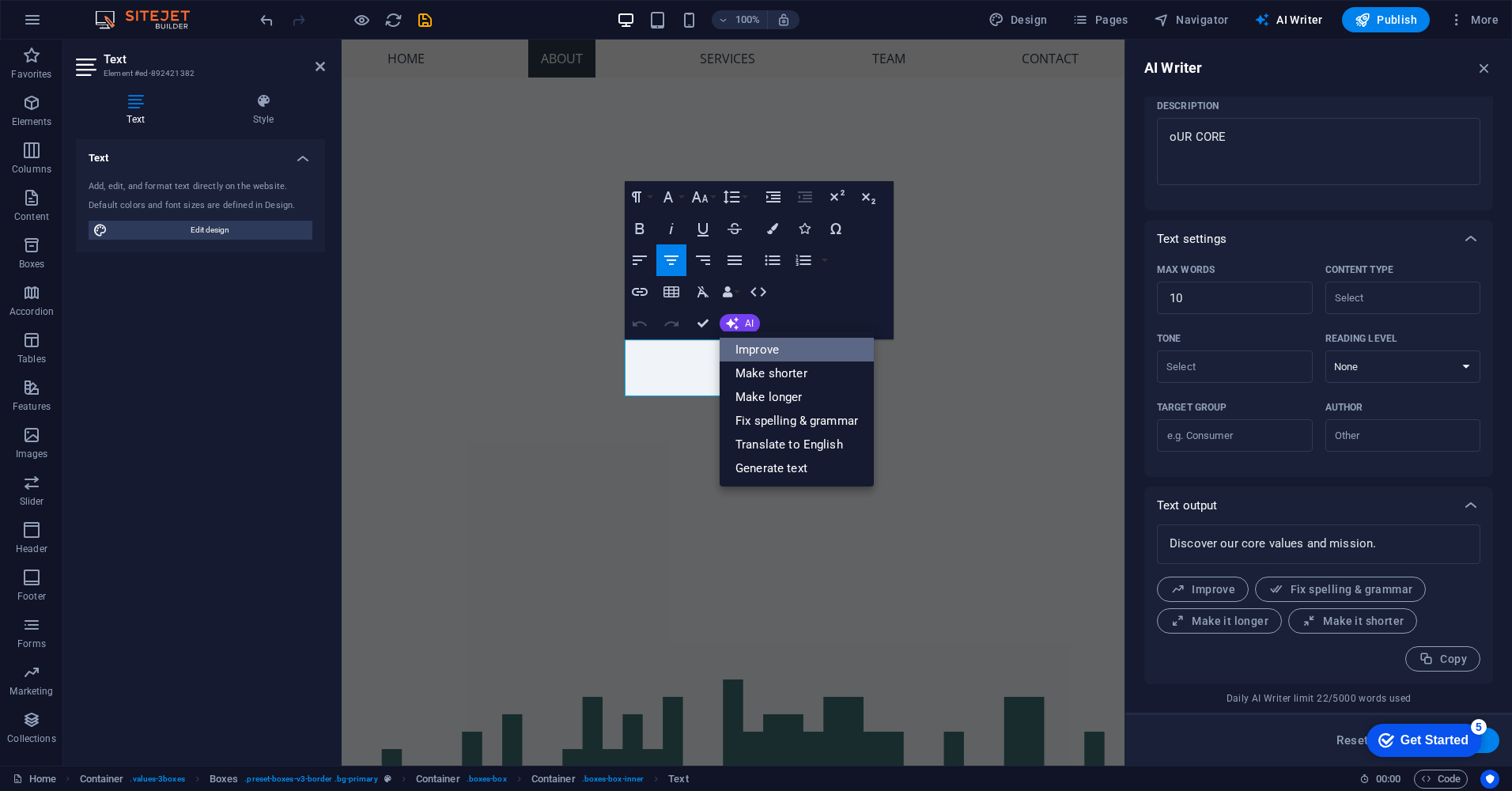
click at [751, 353] on link "Improve" at bounding box center [796, 350] width 154 height 24
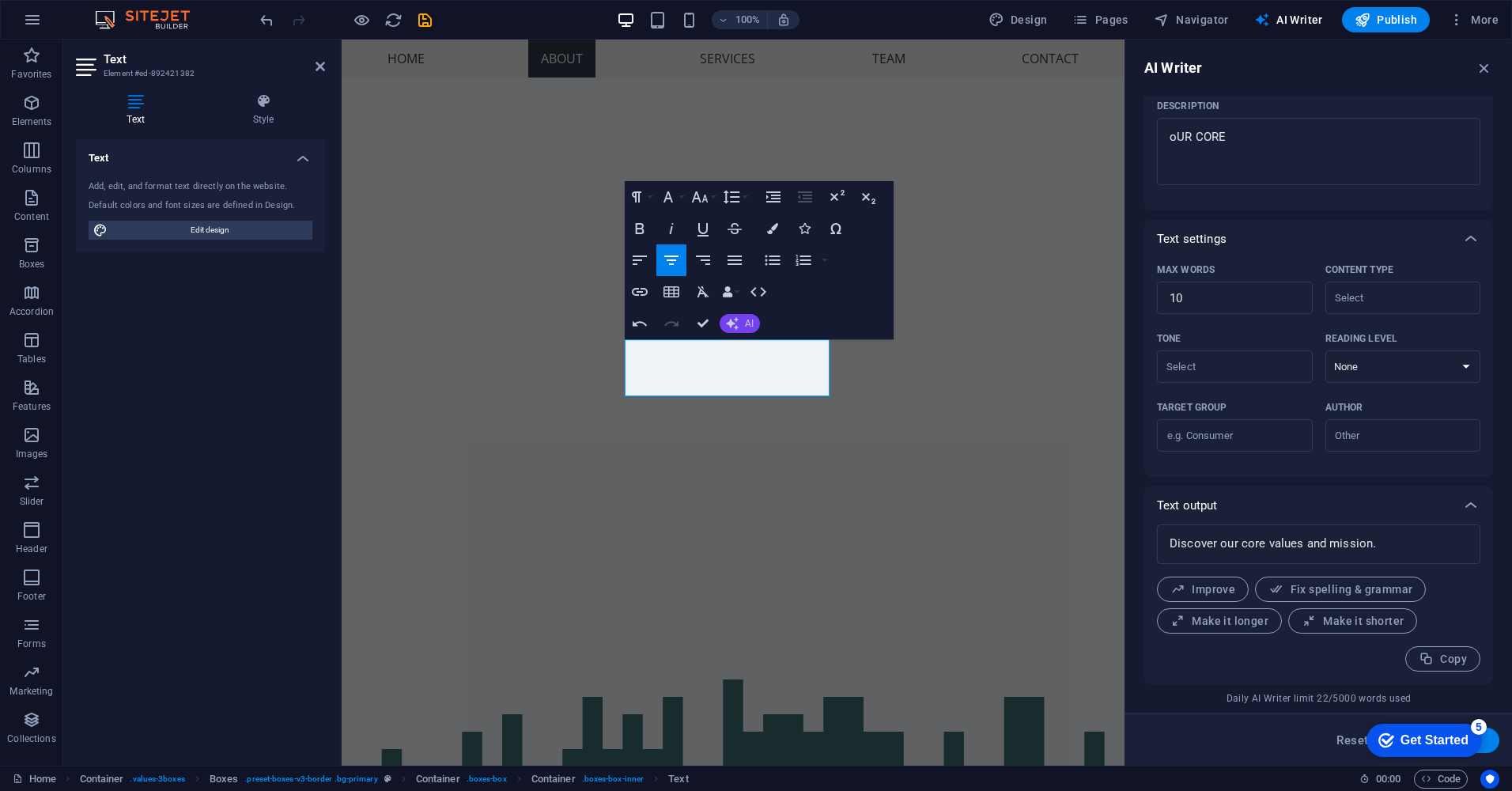
click at [748, 321] on span "AI" at bounding box center [749, 324] width 9 height 10
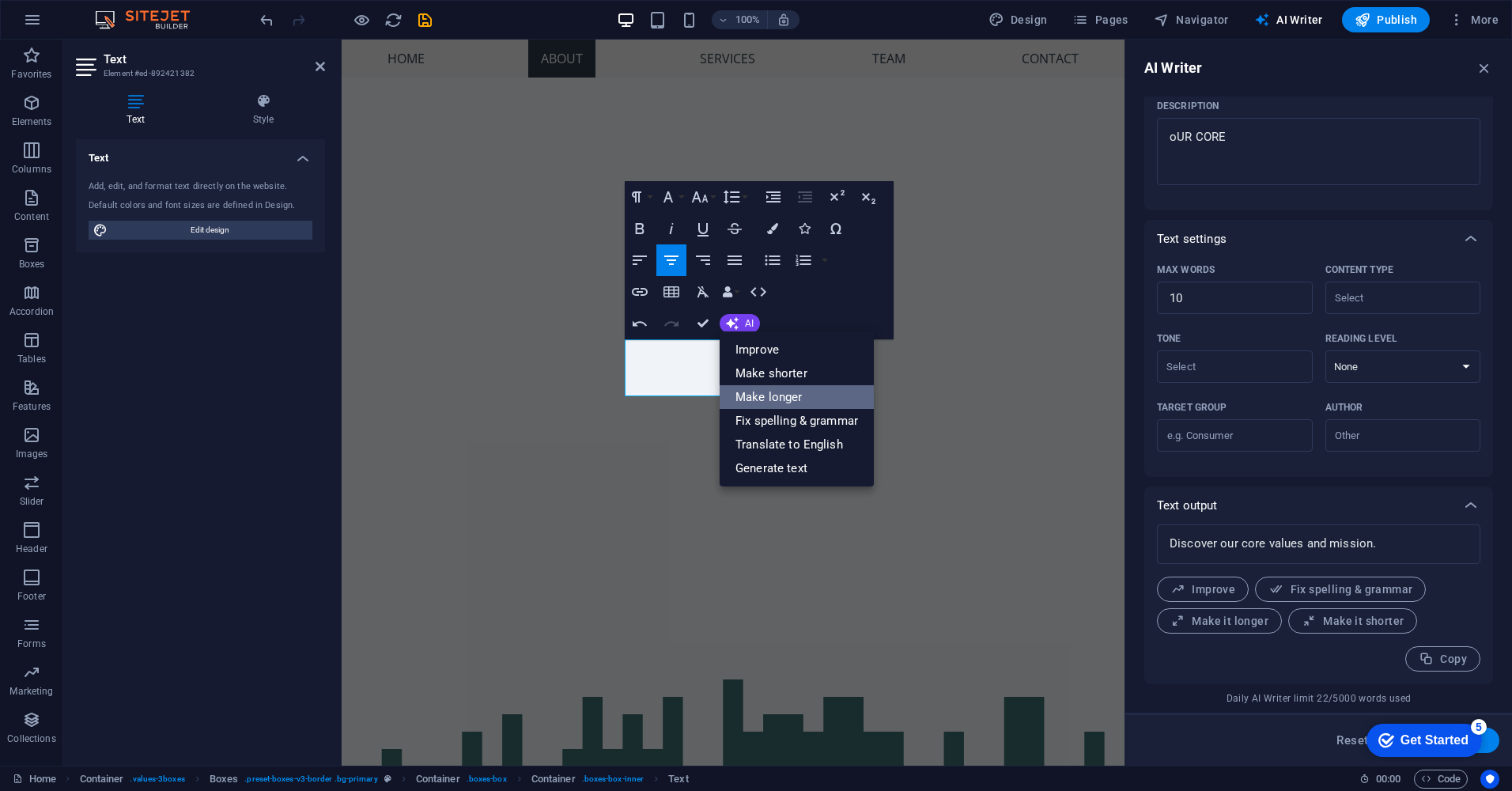
click at [778, 390] on link "Make longer" at bounding box center [796, 397] width 154 height 24
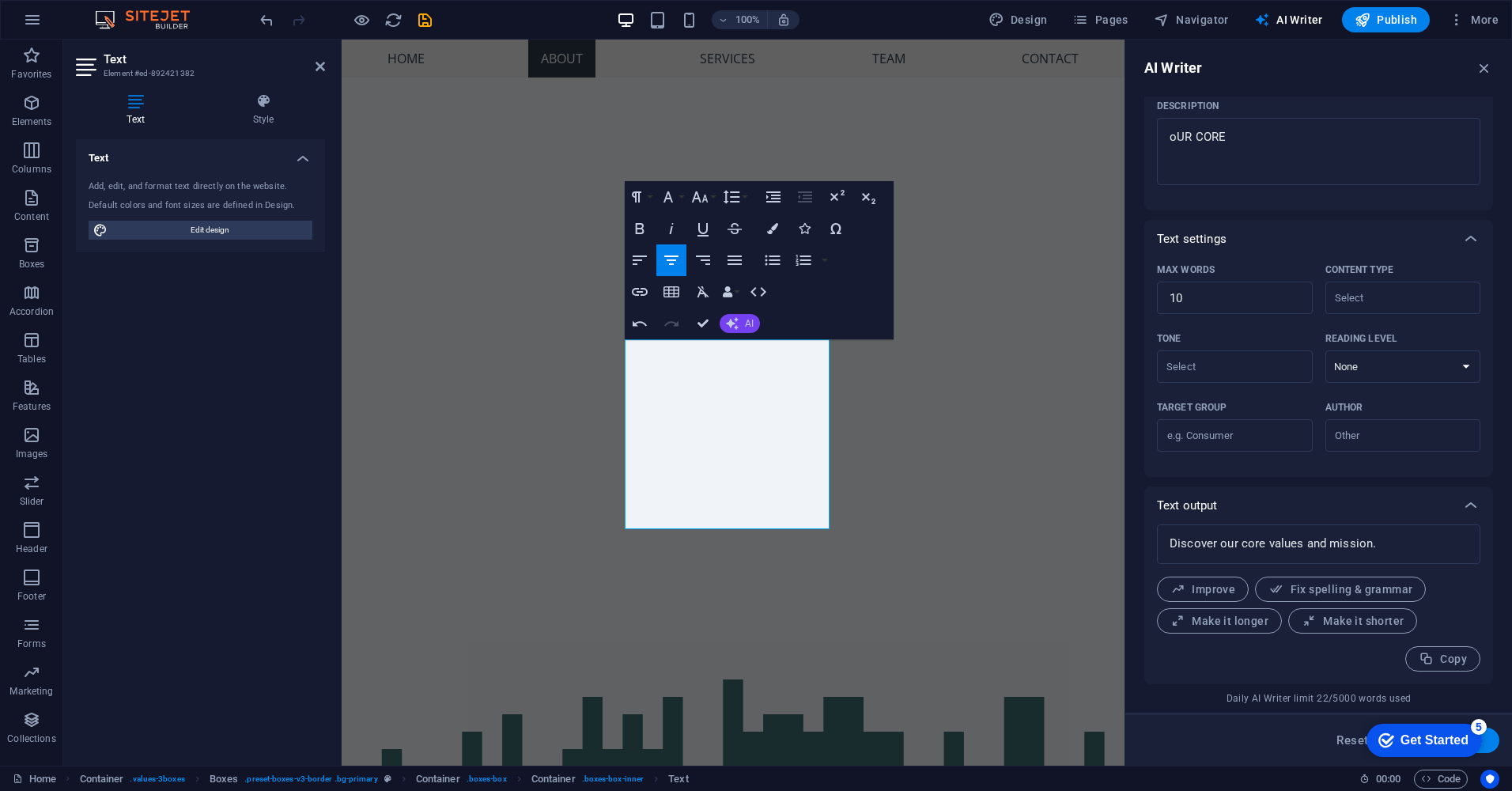
click at [750, 324] on span "AI" at bounding box center [749, 324] width 9 height 10
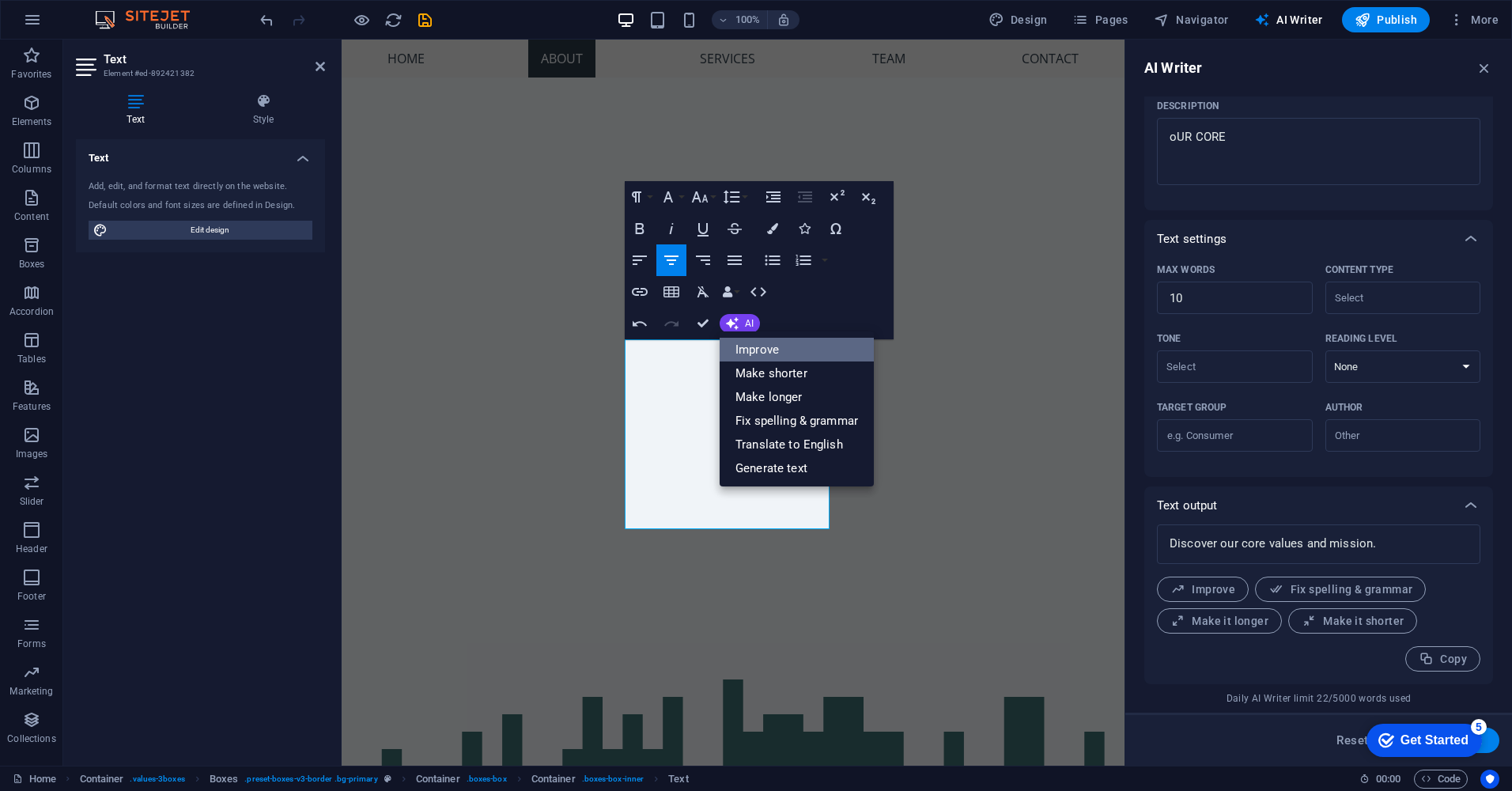
click at [762, 351] on link "Improve" at bounding box center [796, 350] width 154 height 24
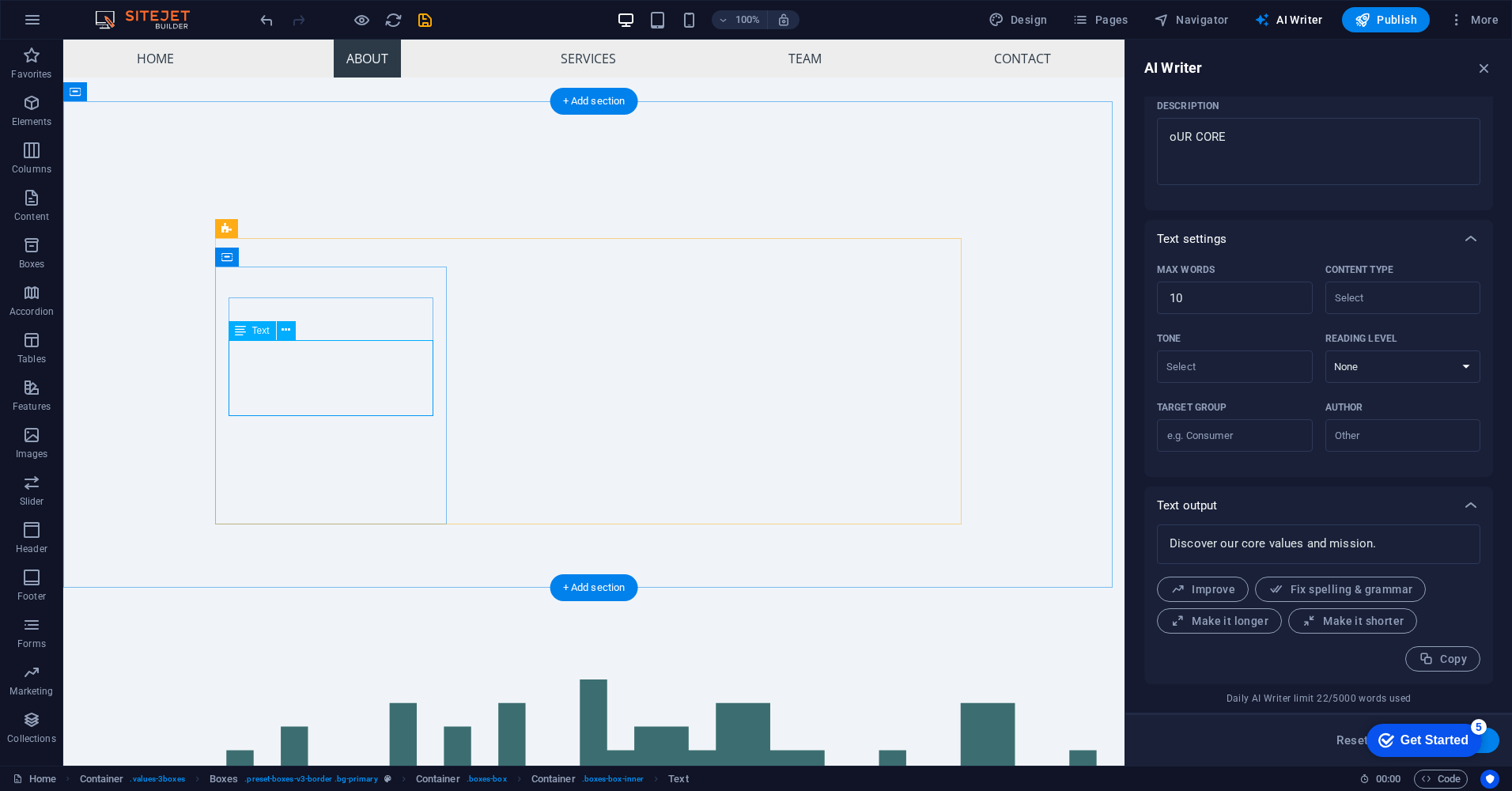
click at [282, 332] on icon at bounding box center [285, 330] width 9 height 17
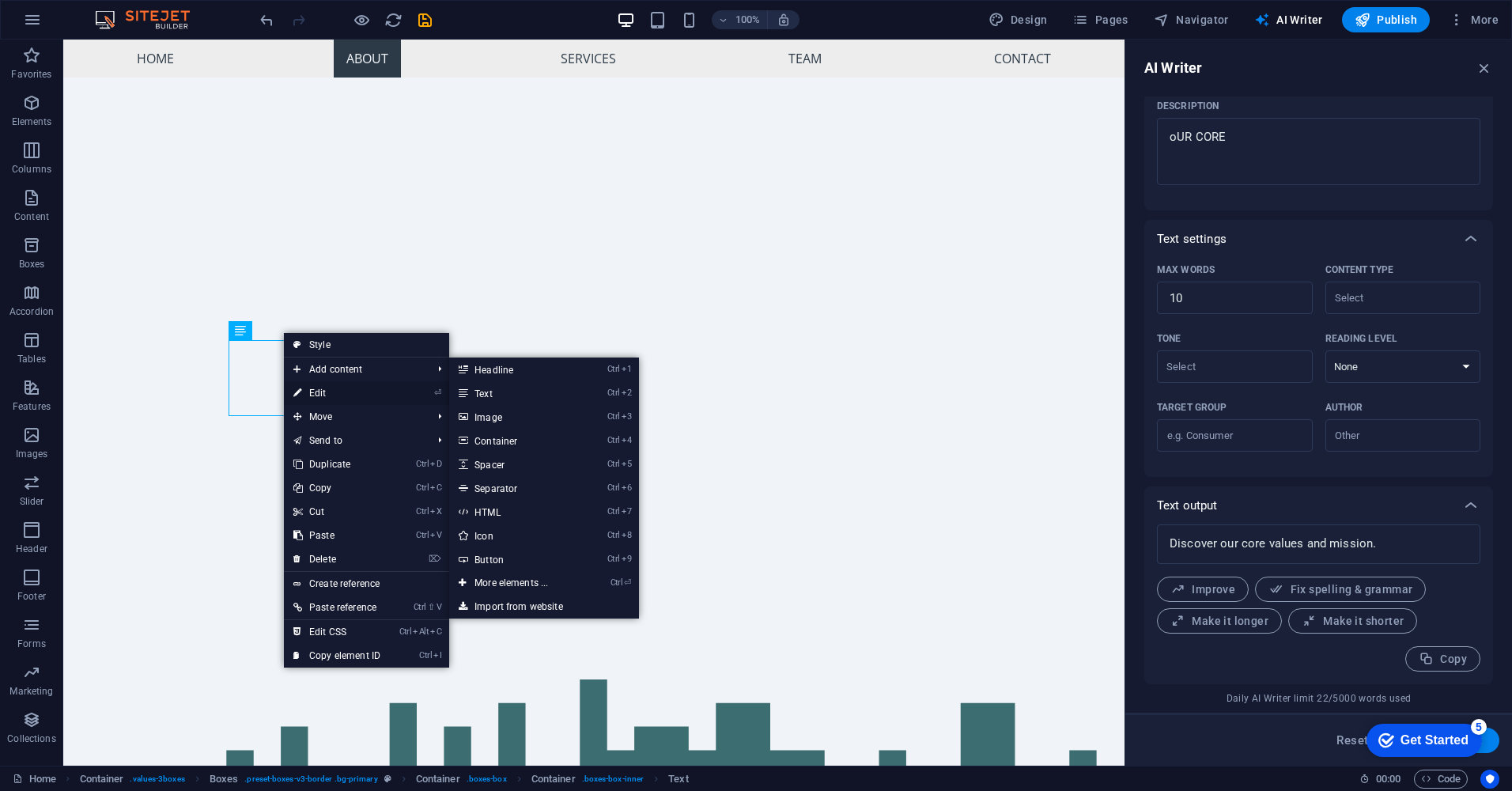
click at [319, 392] on link "⏎ Edit" at bounding box center [337, 393] width 106 height 24
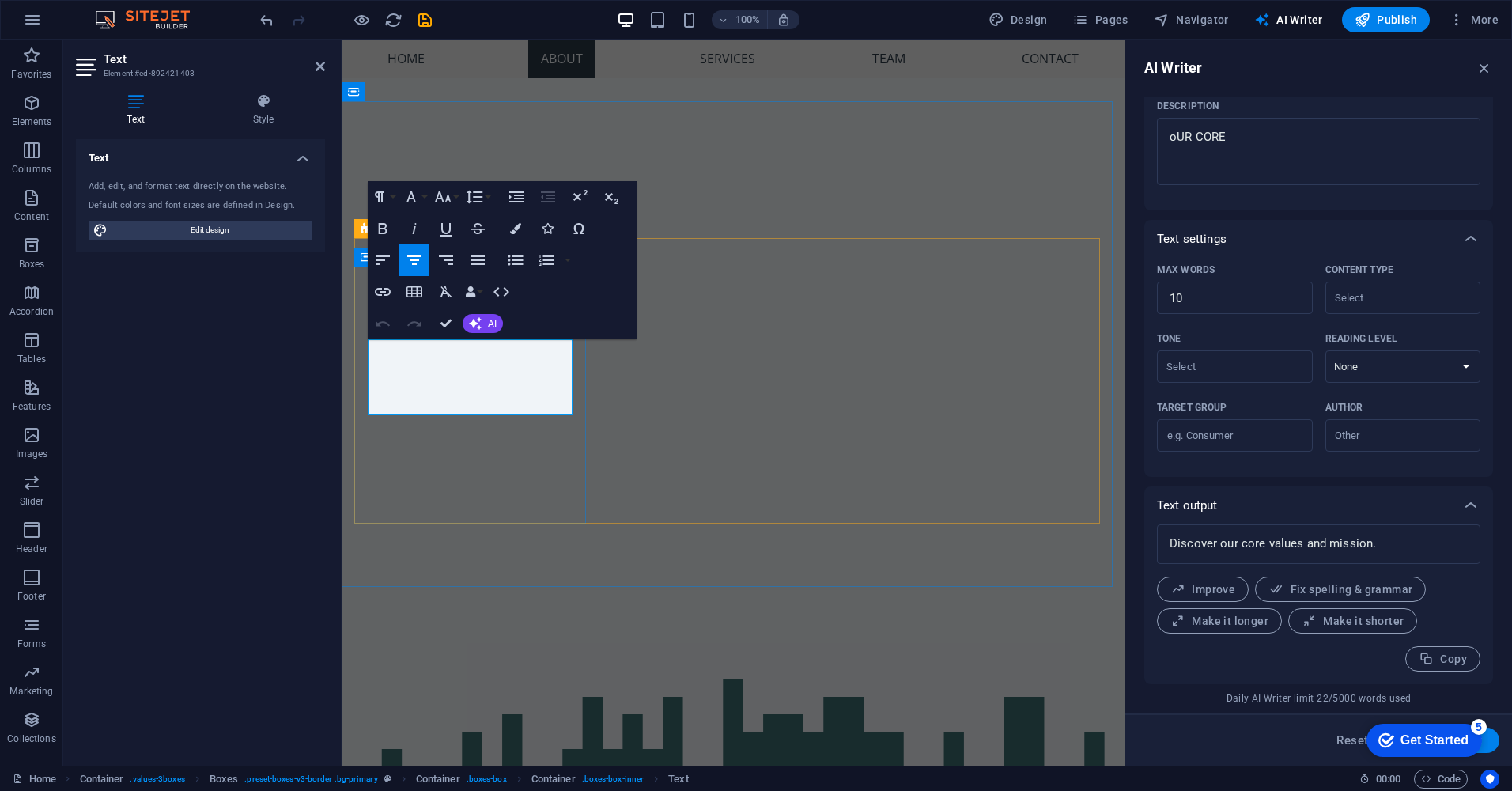
type input "#ed-892421403"
click at [485, 328] on button "AI" at bounding box center [483, 323] width 40 height 19
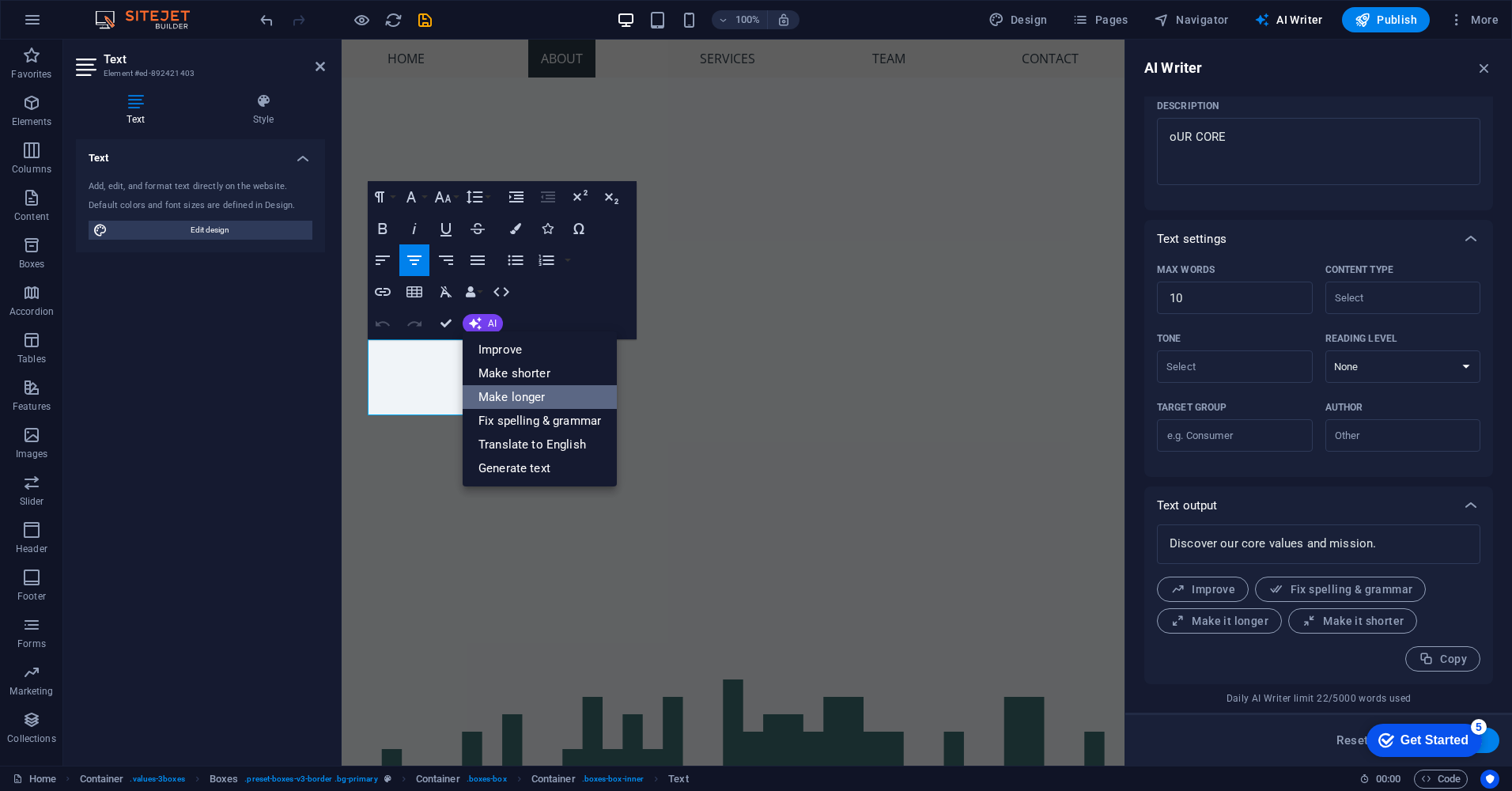
click at [503, 392] on link "Make longer" at bounding box center [540, 397] width 154 height 24
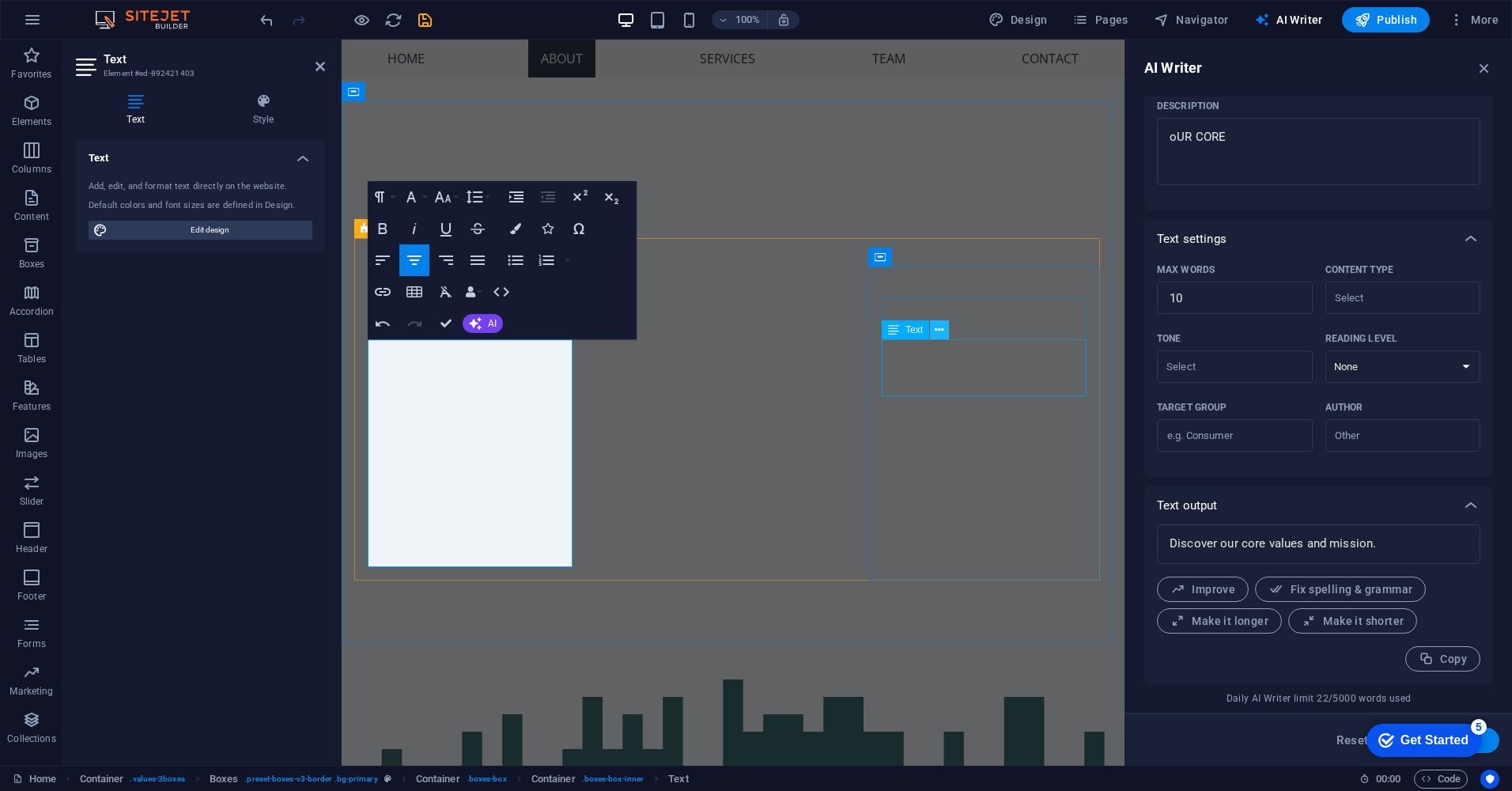
click at [941, 333] on icon at bounding box center [939, 330] width 9 height 17
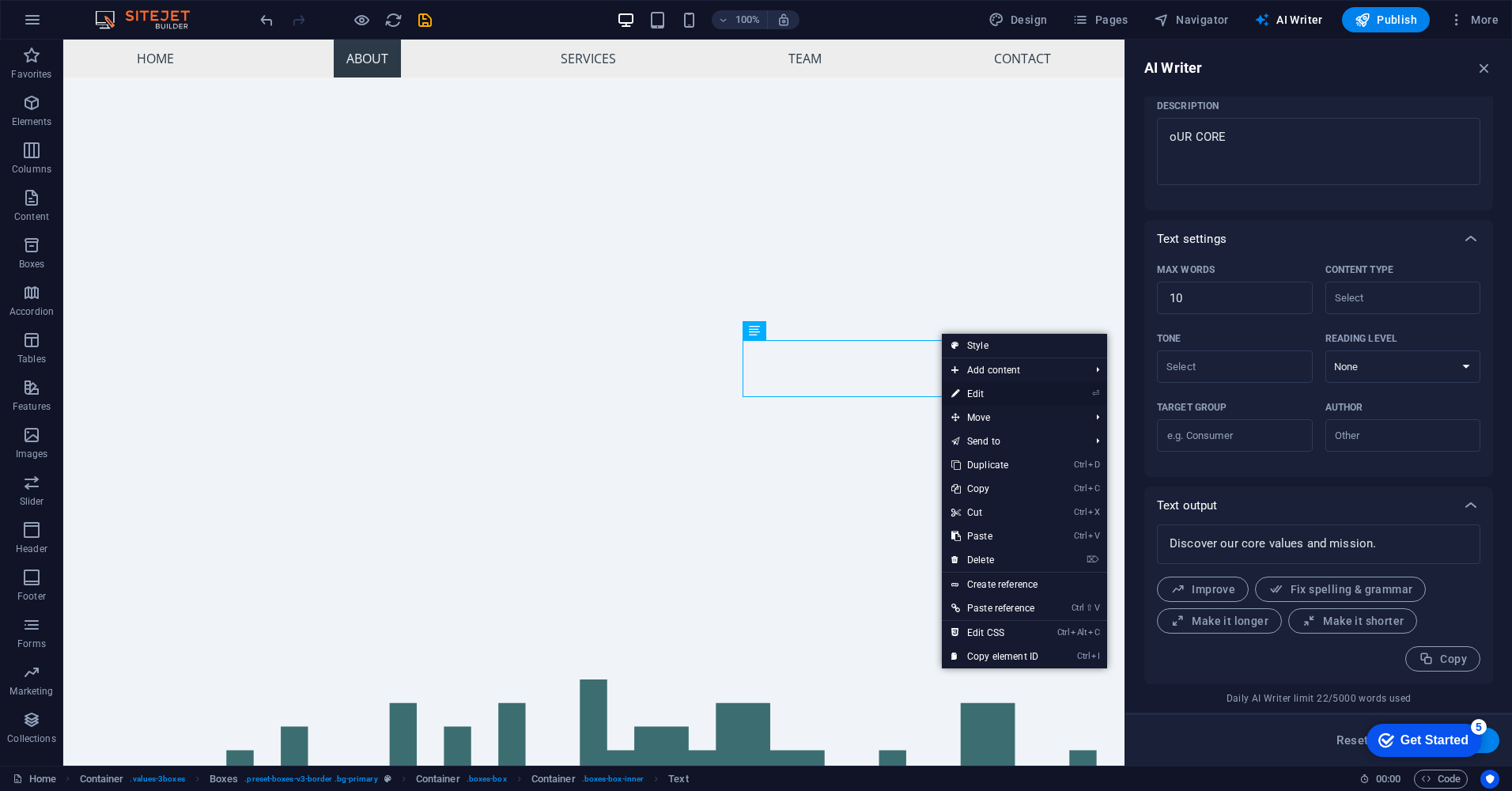
click at [987, 395] on link "⏎ Edit" at bounding box center [994, 394] width 106 height 24
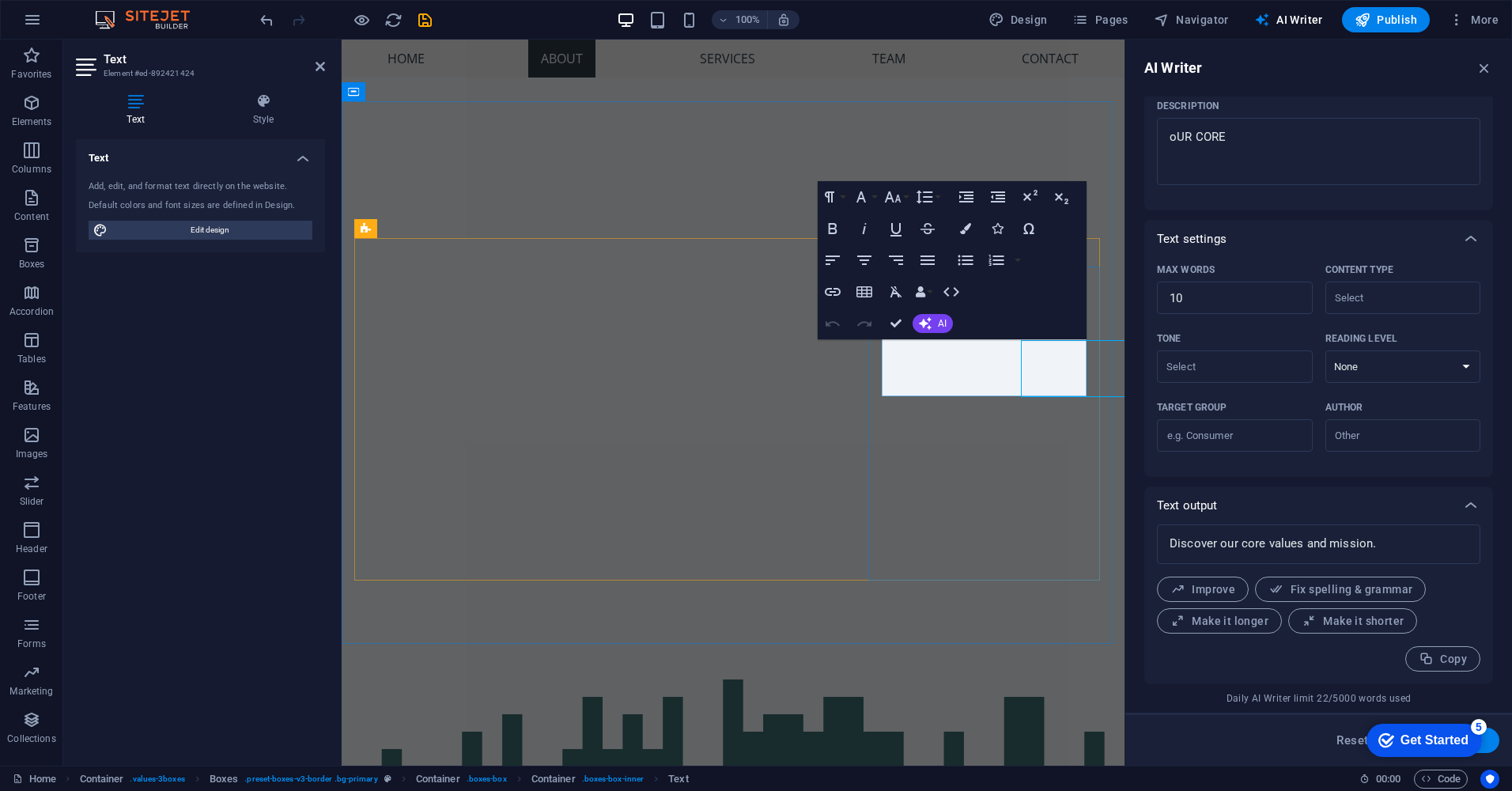
type input "#ed-892421424"
click at [926, 324] on icon "button" at bounding box center [925, 323] width 13 height 13
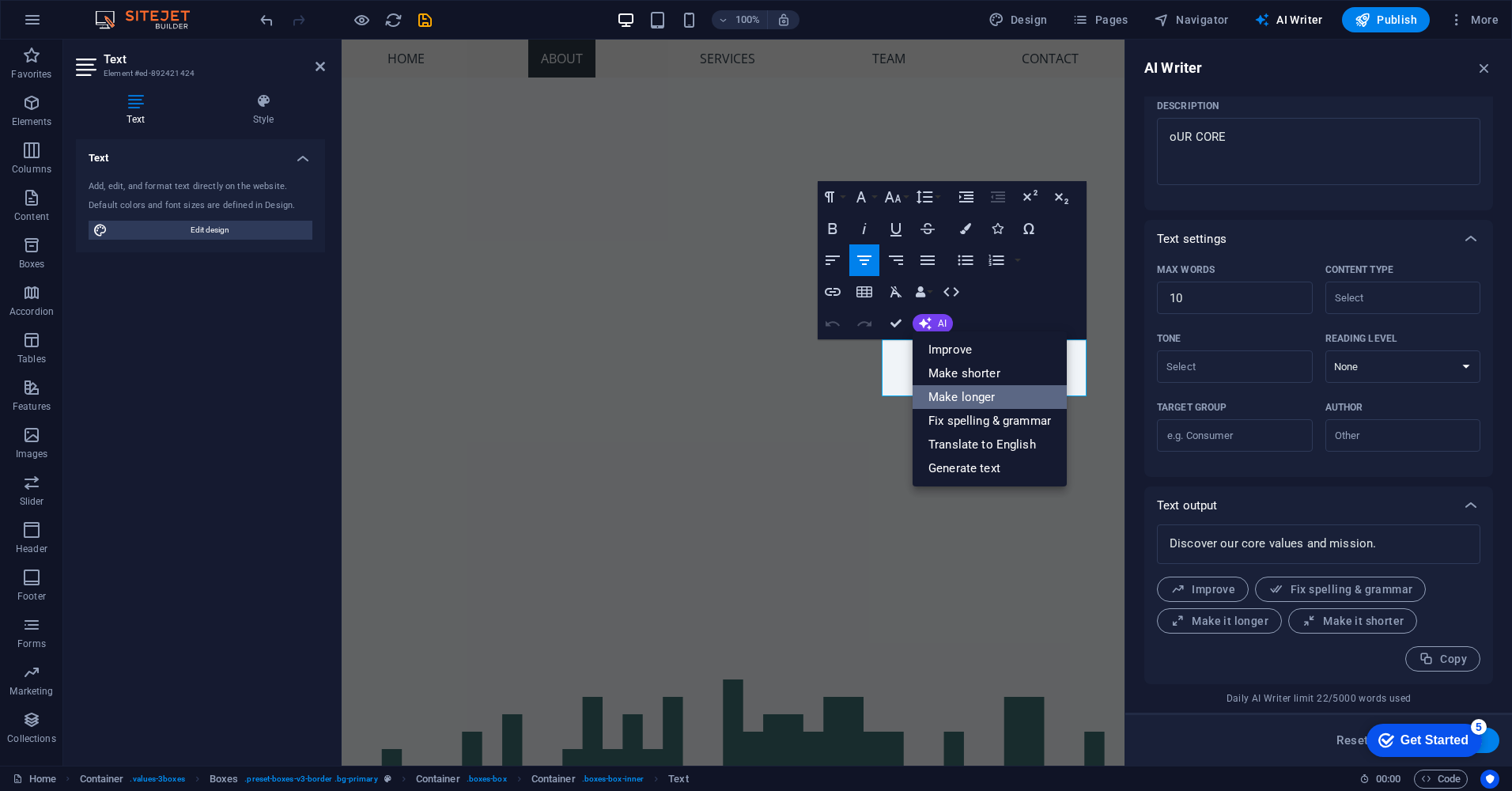
click at [963, 385] on link "Make longer" at bounding box center [990, 397] width 154 height 24
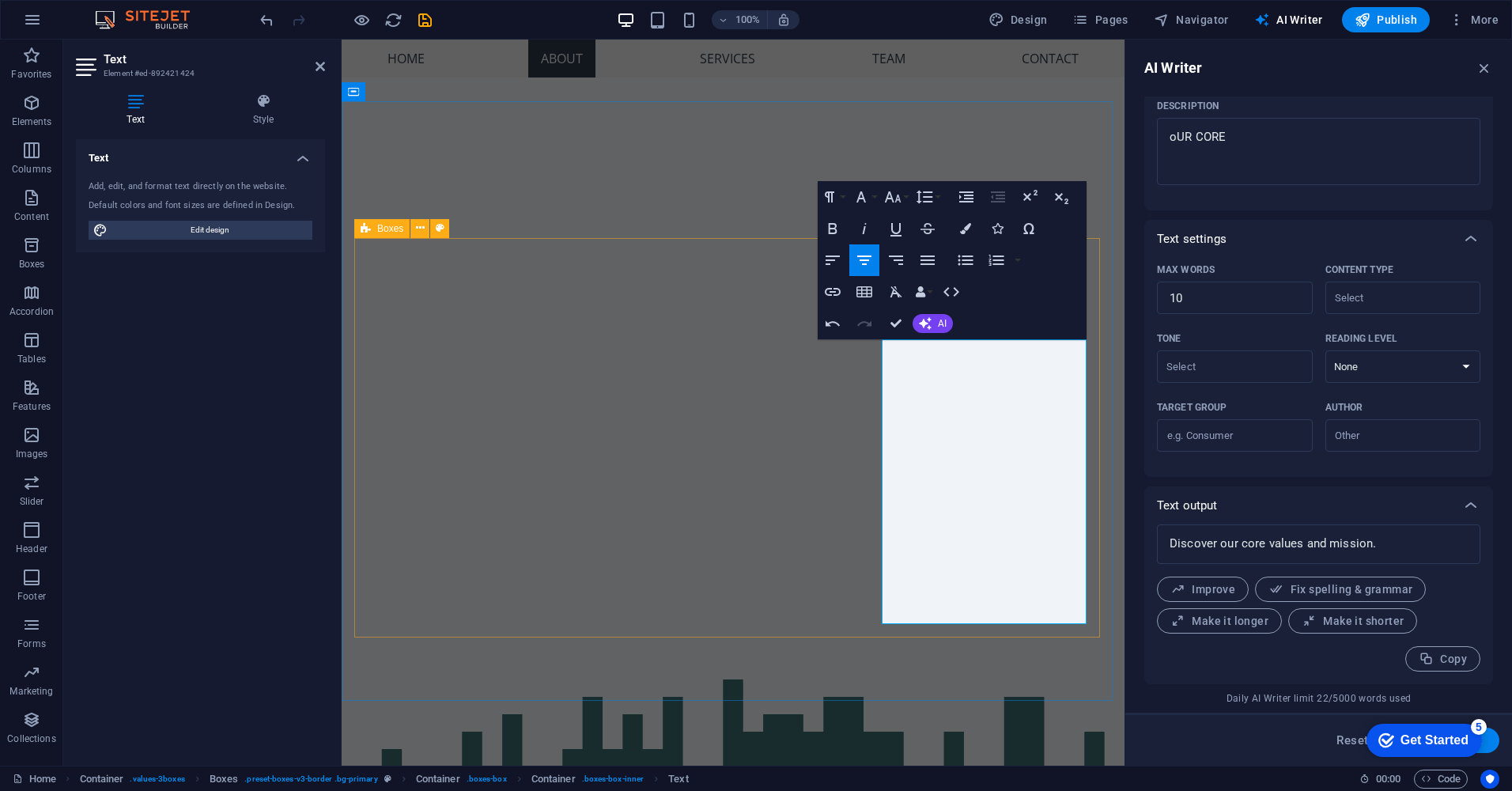
click at [384, 226] on span "Boxes" at bounding box center [390, 229] width 26 height 10
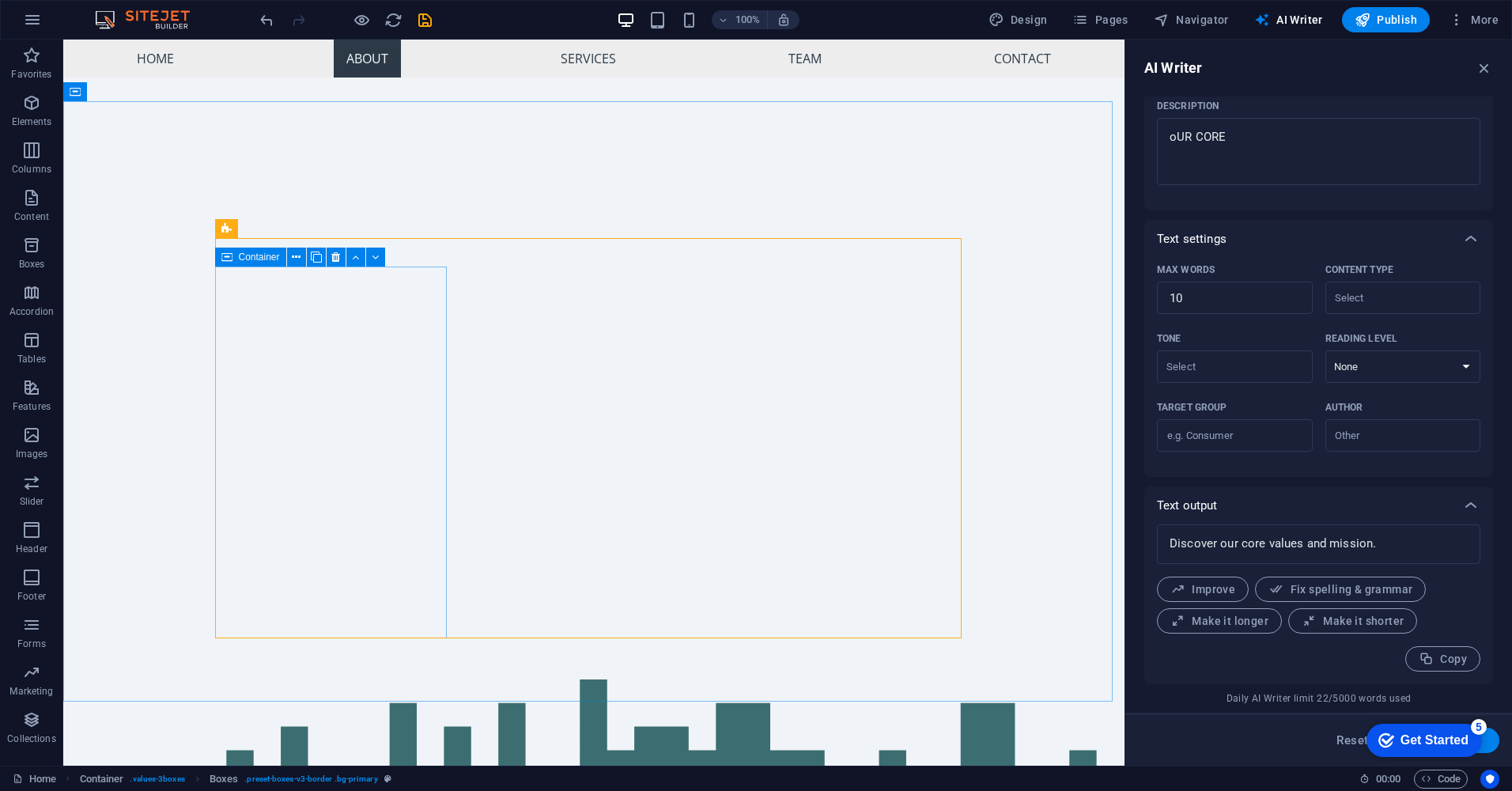
click at [257, 259] on span "Container" at bounding box center [260, 258] width 41 height 10
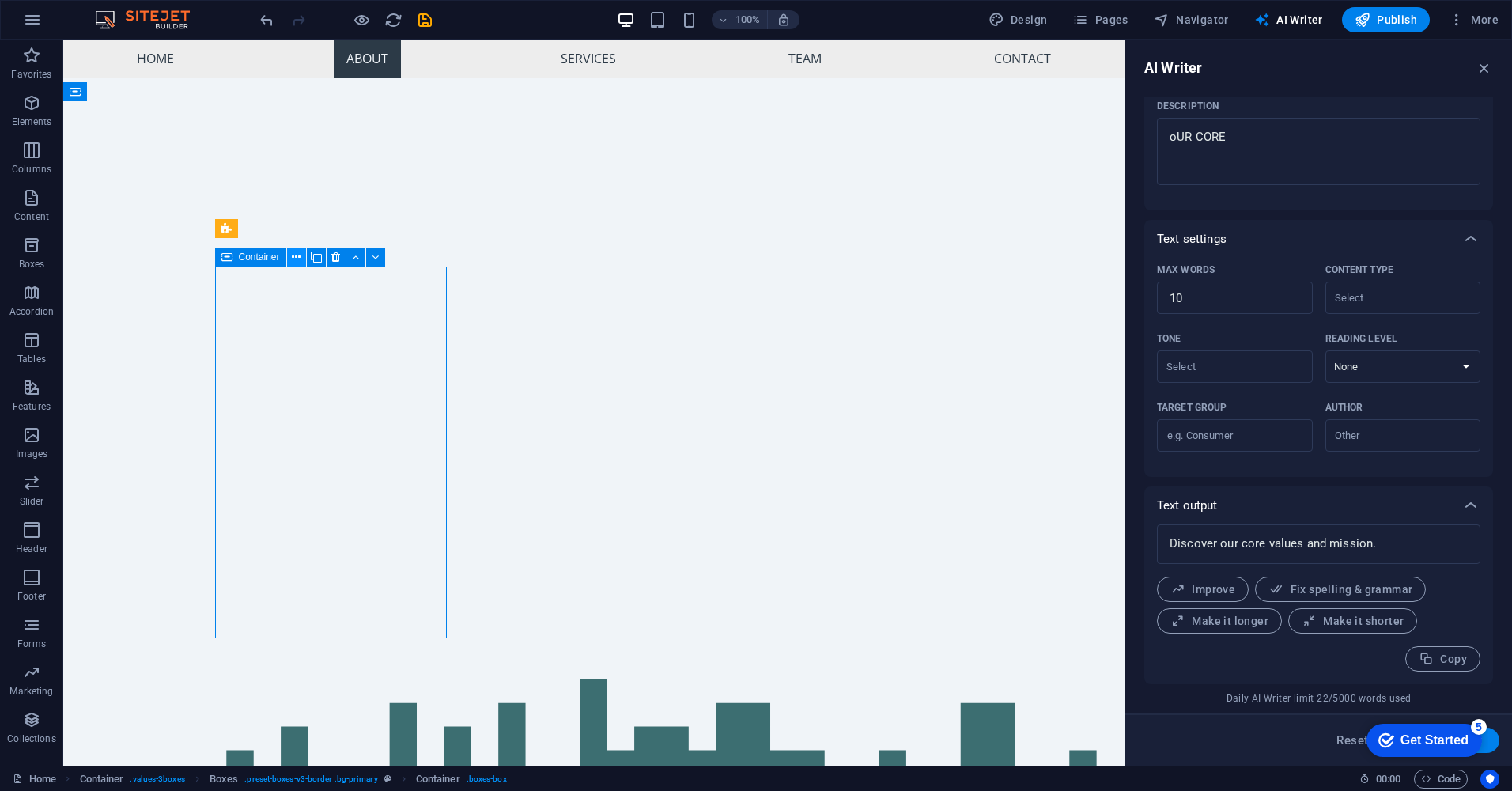
click at [298, 256] on icon at bounding box center [296, 257] width 9 height 17
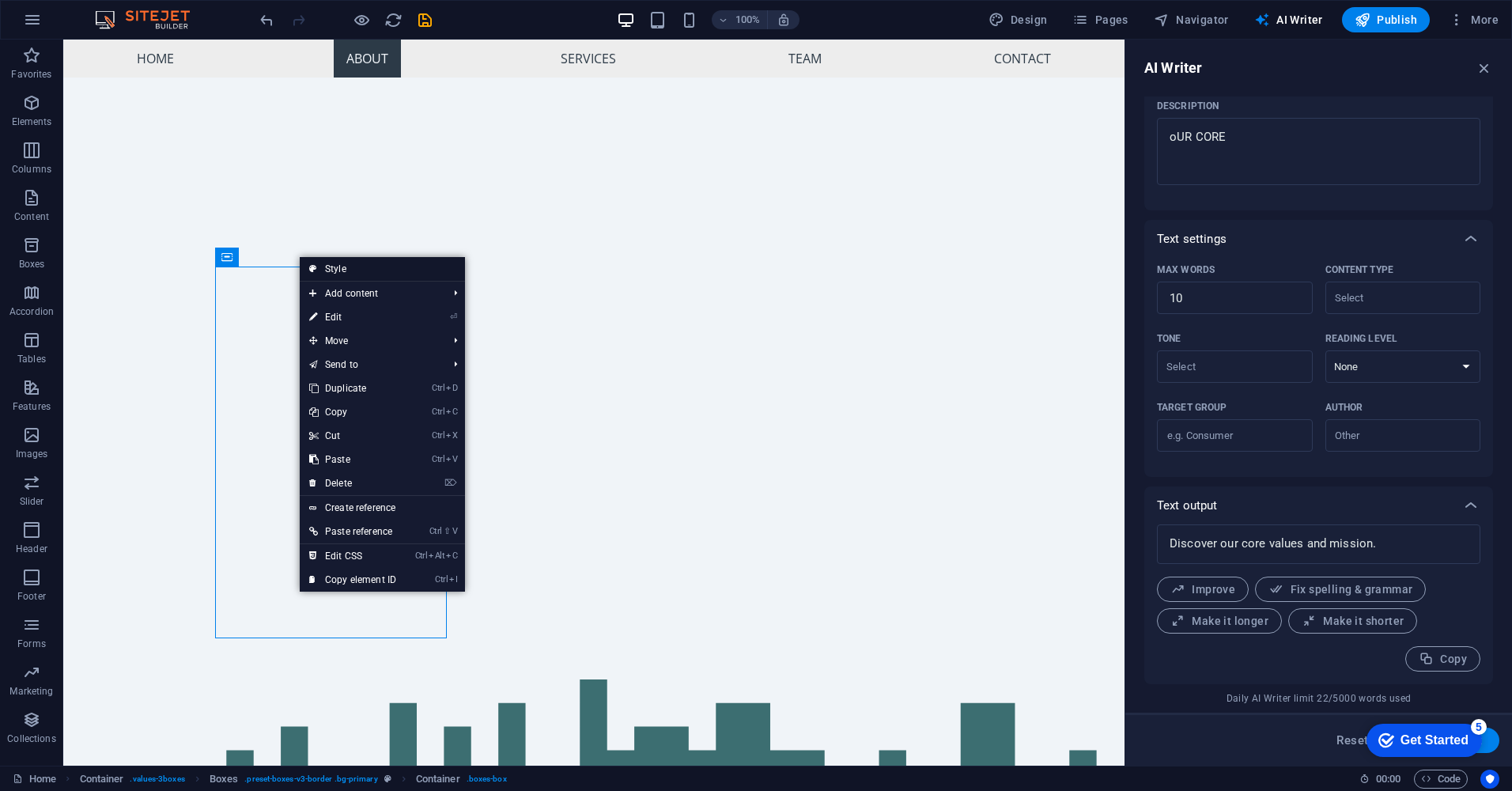
click at [339, 274] on link "Style" at bounding box center [382, 269] width 165 height 24
select select "rem"
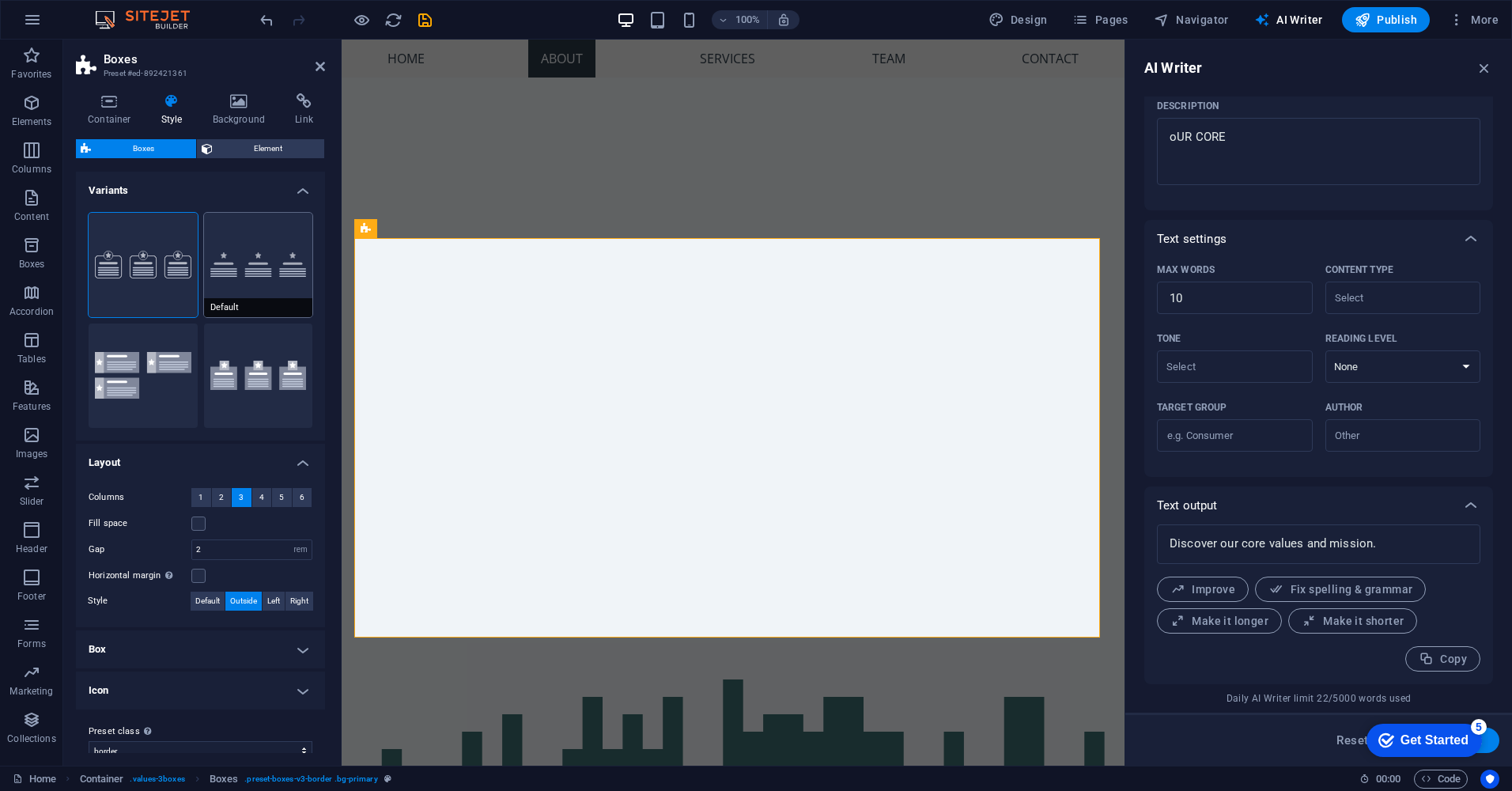
click at [259, 277] on button "Default" at bounding box center [259, 266] width 110 height 105
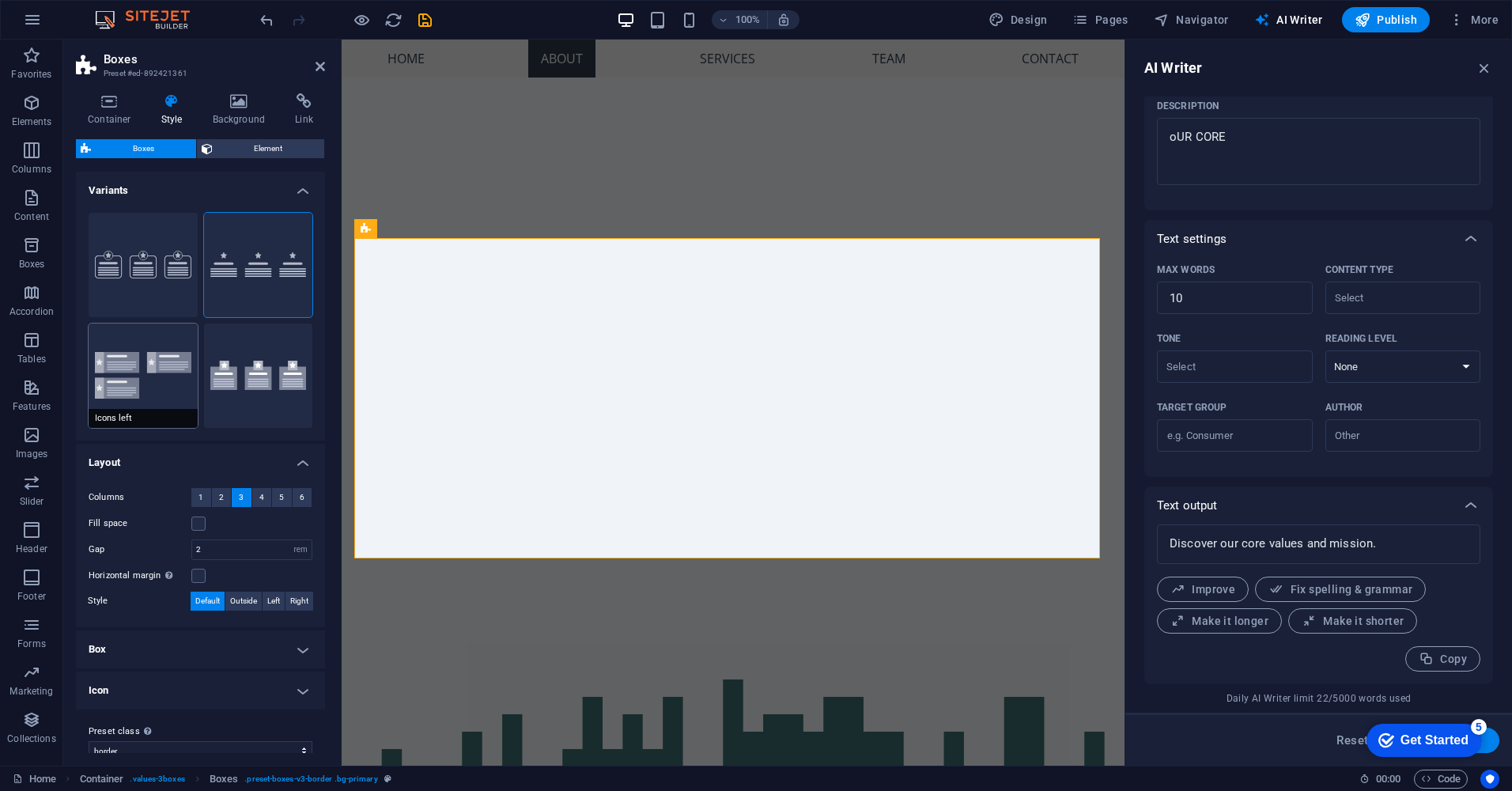
click at [149, 356] on button "Icons left" at bounding box center [143, 376] width 110 height 105
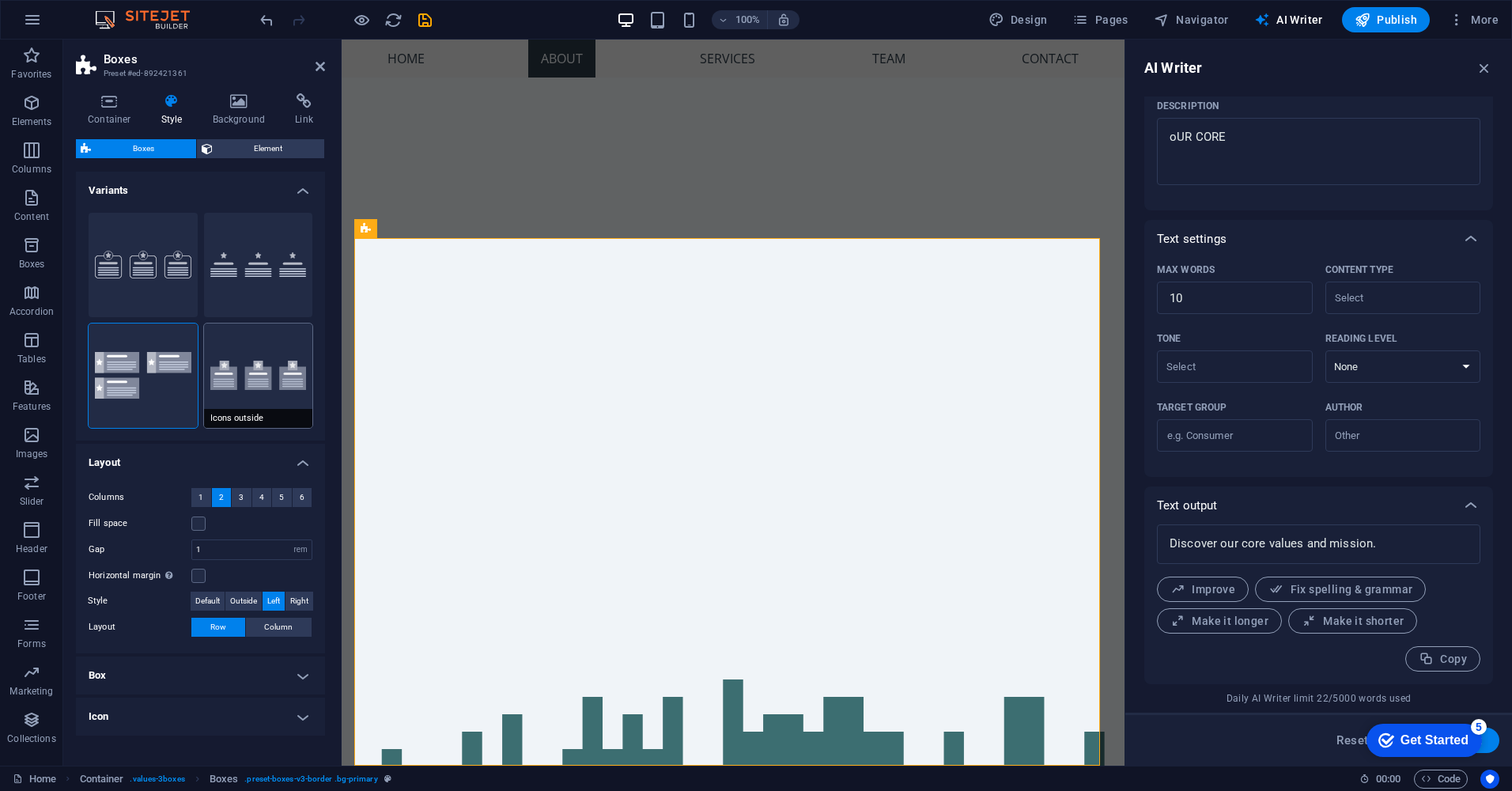
click at [246, 383] on button "Icons outside" at bounding box center [259, 376] width 110 height 105
type input "2"
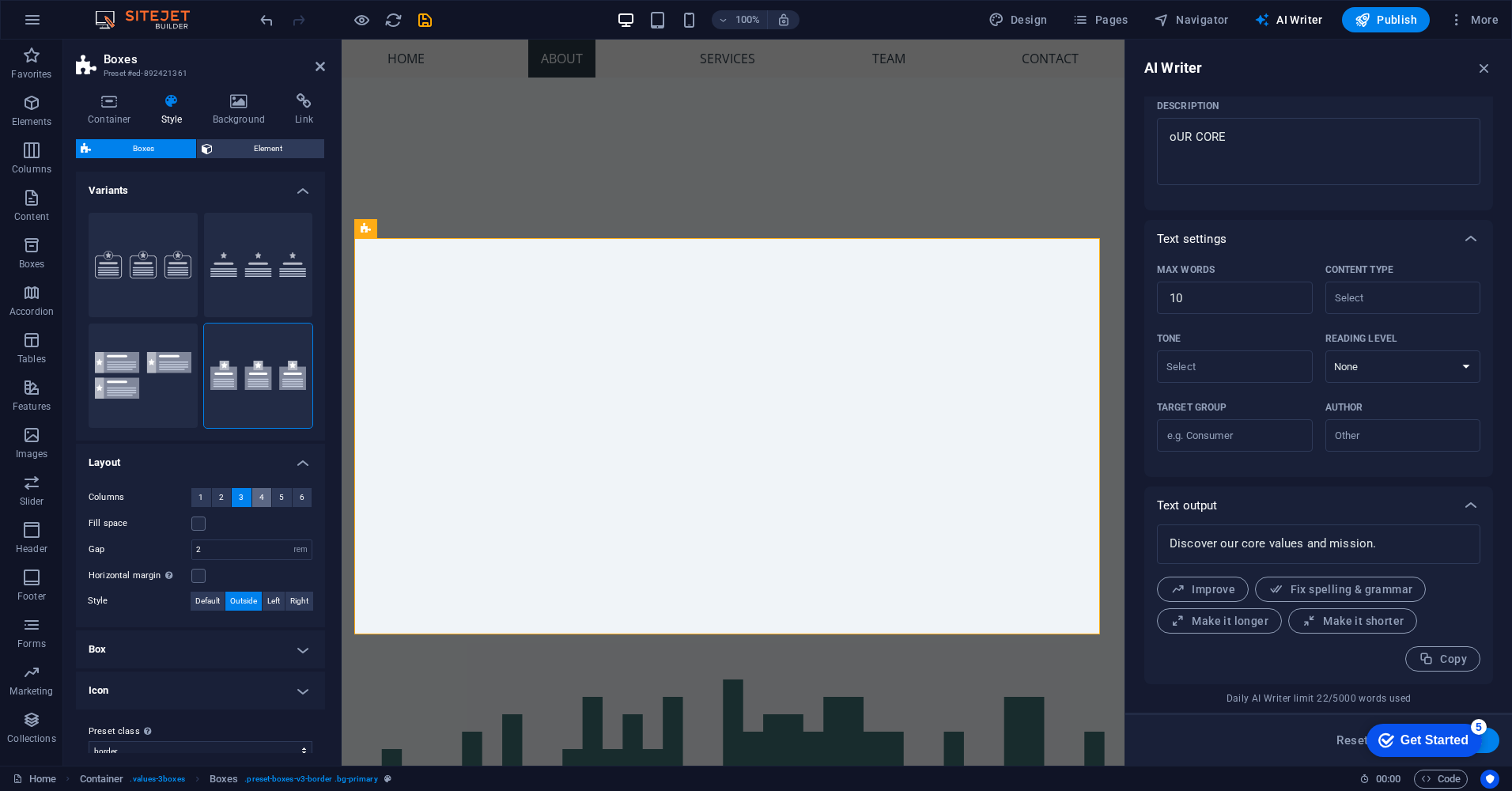
click at [260, 496] on span "4" at bounding box center [262, 497] width 5 height 19
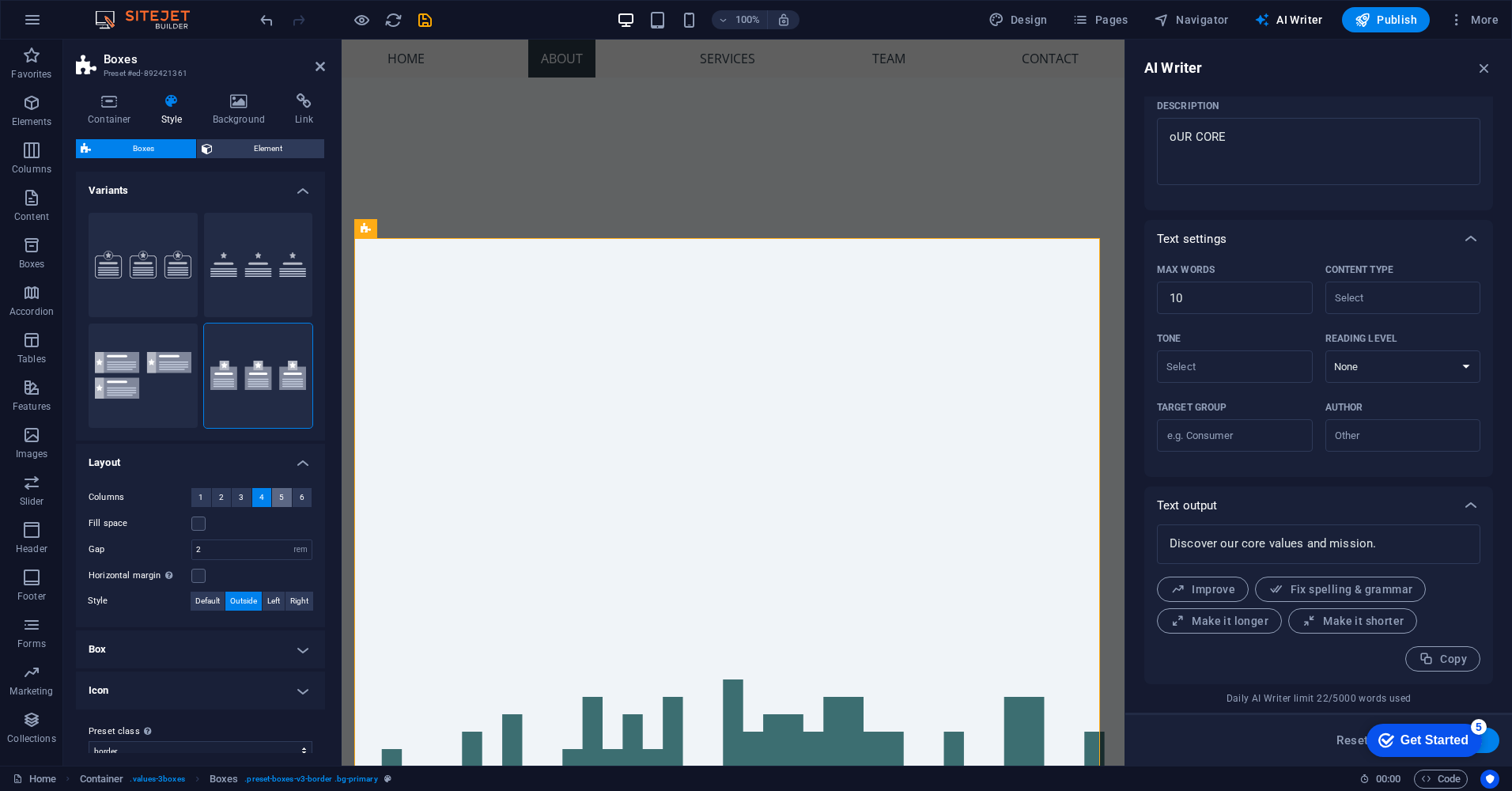
click at [279, 496] on span "5" at bounding box center [281, 497] width 5 height 19
click at [303, 500] on button "6" at bounding box center [302, 497] width 20 height 19
click at [240, 490] on span "3" at bounding box center [241, 497] width 5 height 19
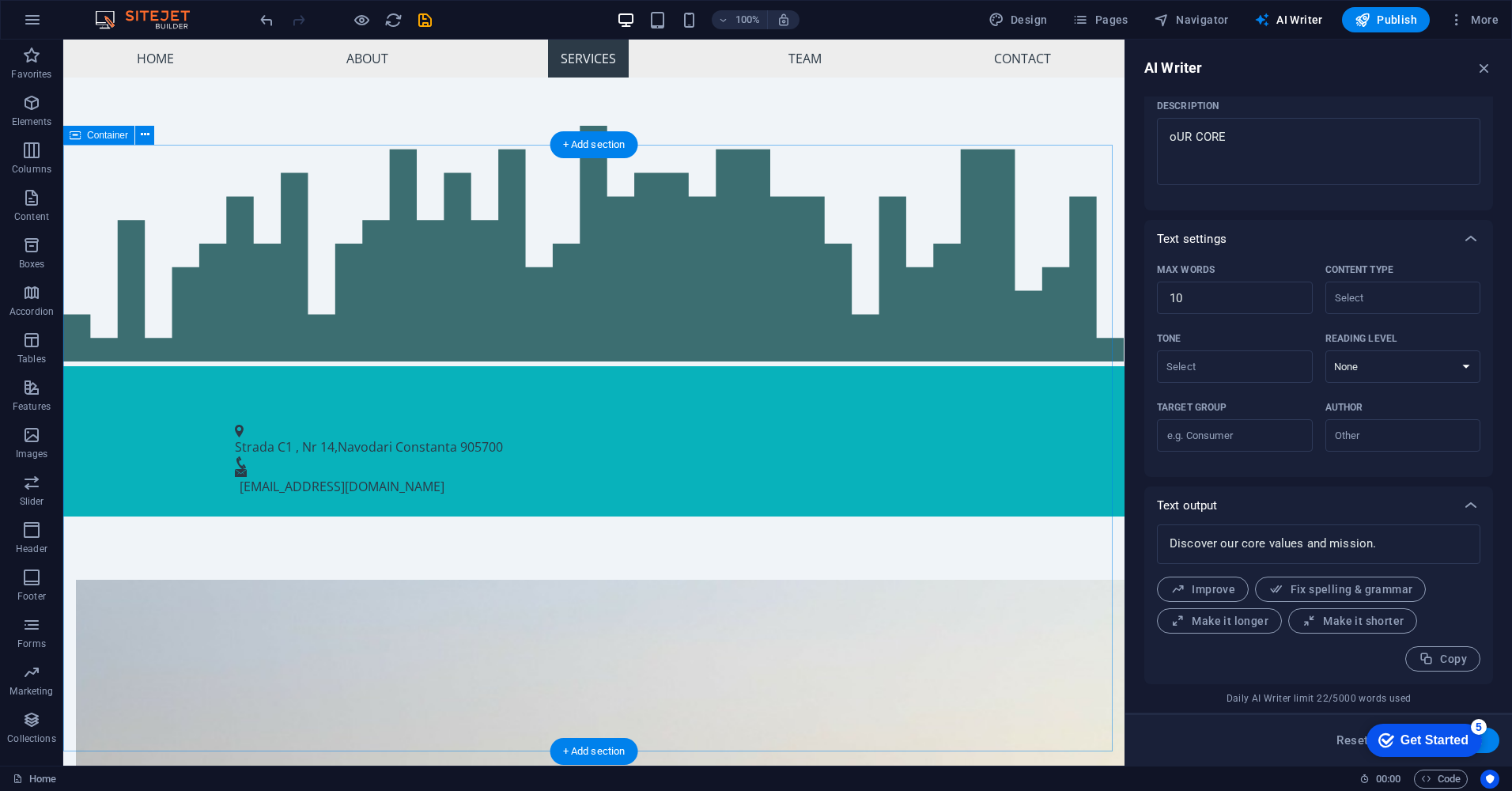
scroll to position [1066, 0]
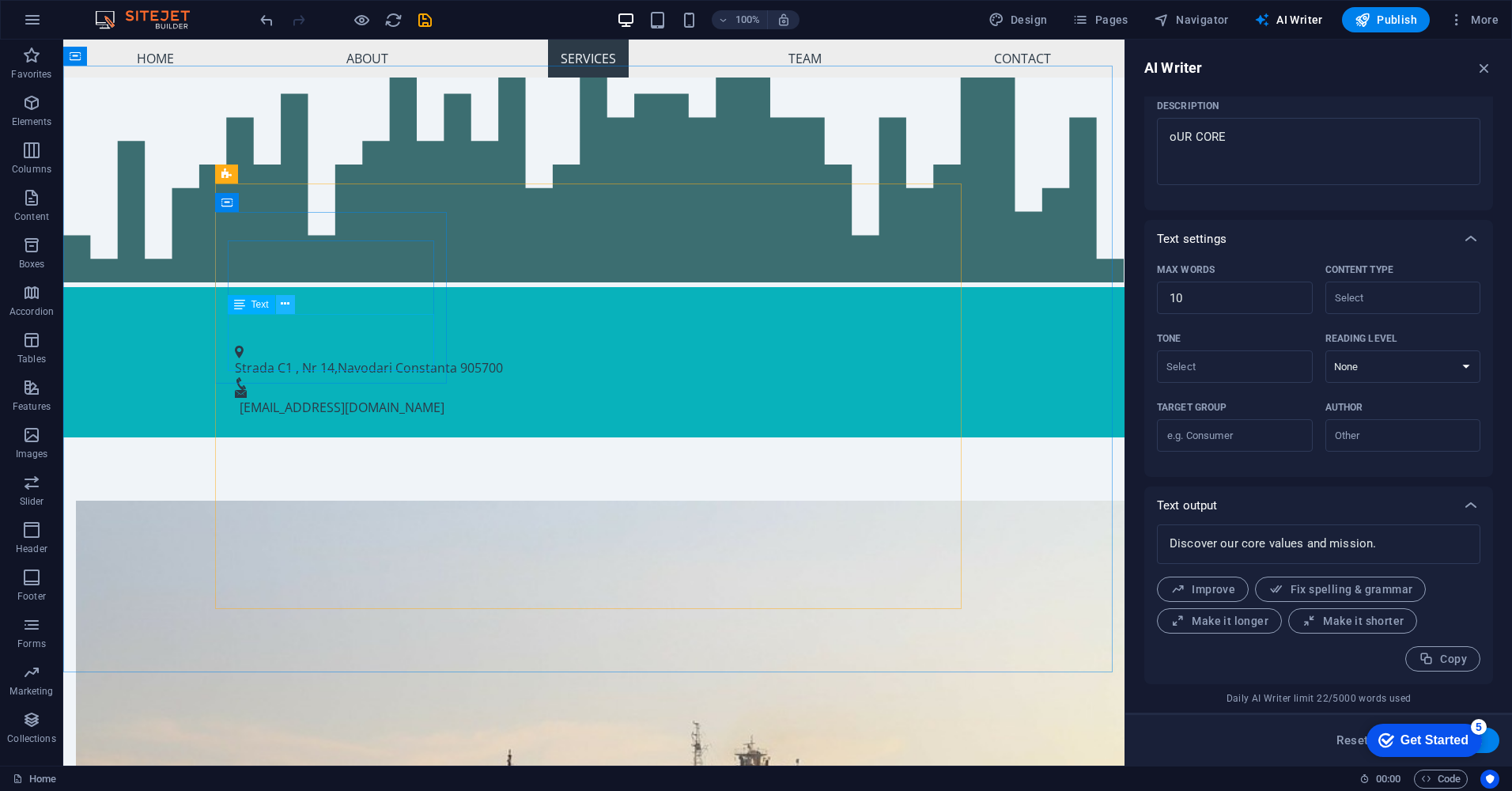
click at [280, 302] on icon at bounding box center [284, 304] width 9 height 17
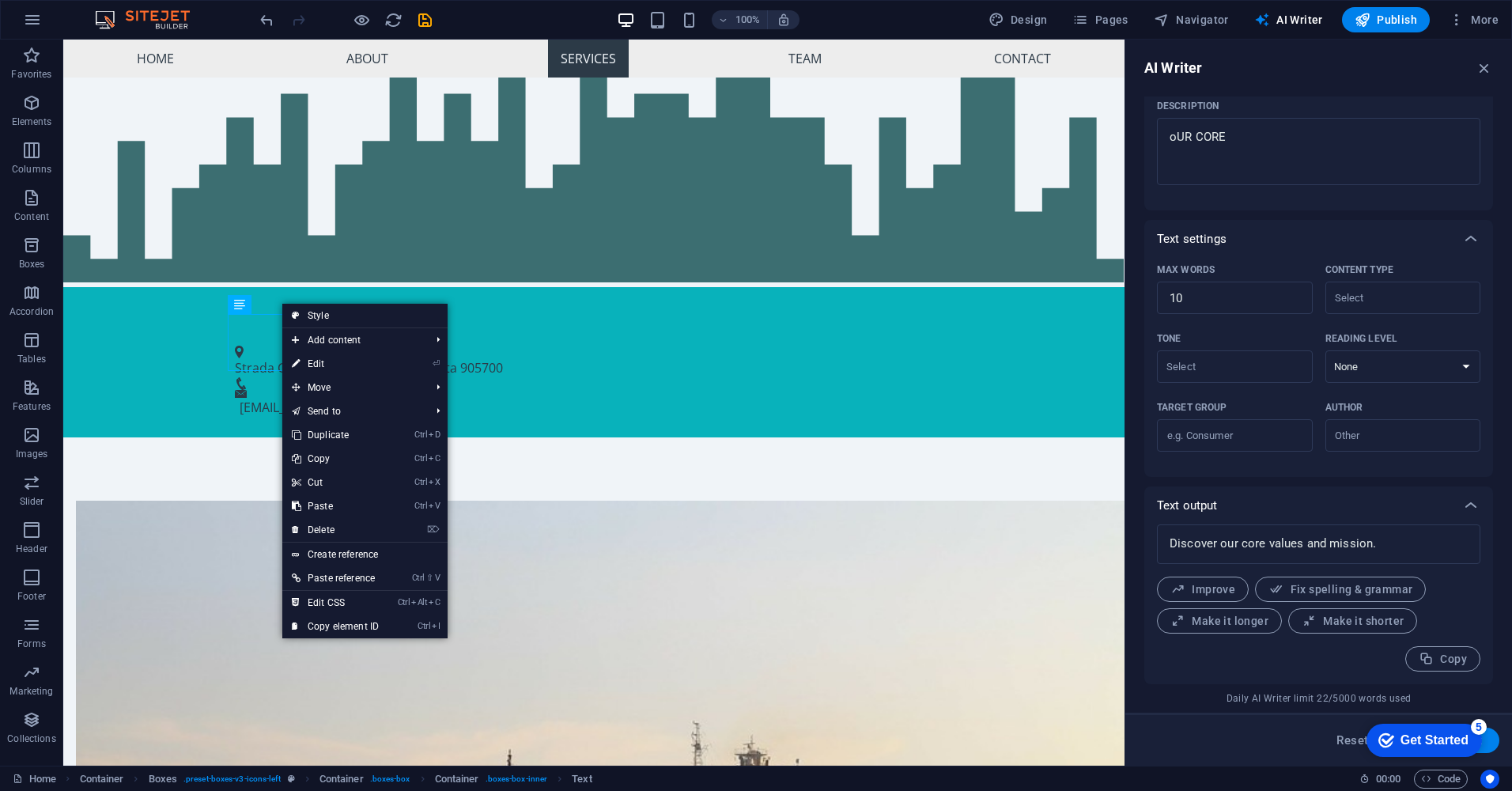
click at [315, 365] on link "⏎ Edit" at bounding box center [335, 364] width 106 height 24
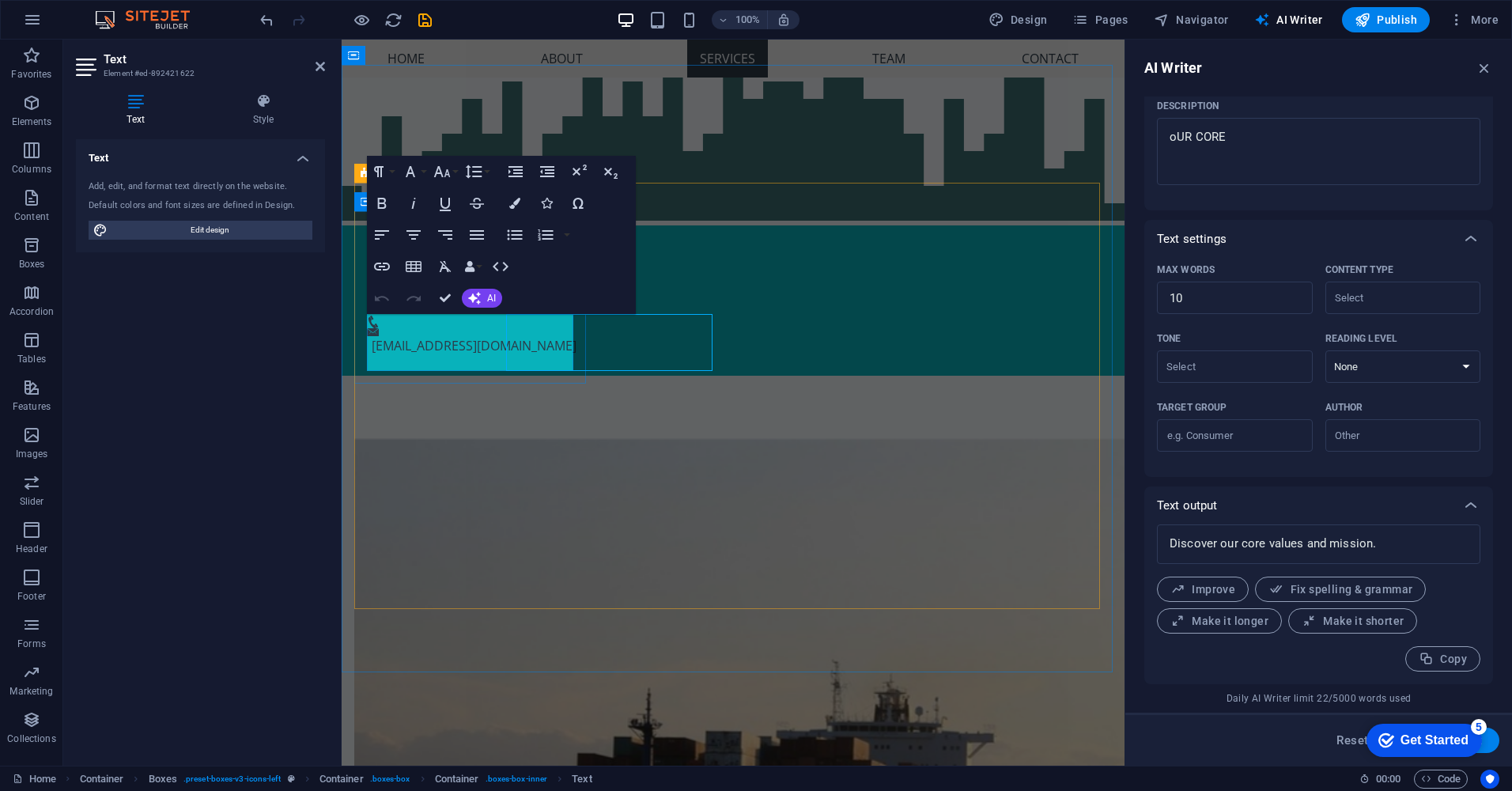
type input "#ed-892421622"
click at [480, 301] on icon "button" at bounding box center [474, 298] width 13 height 13
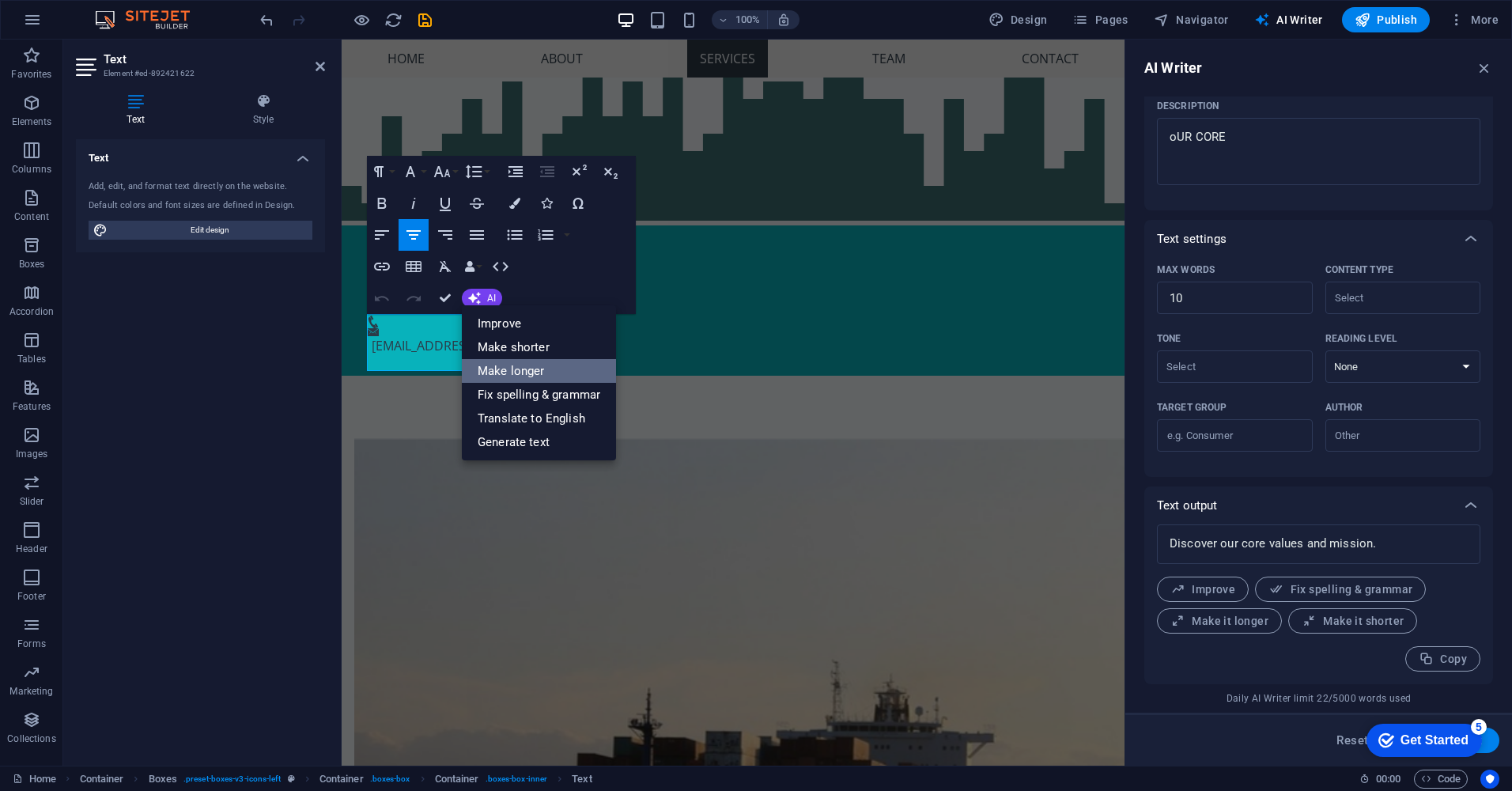
click at [507, 377] on link "Make longer" at bounding box center [539, 371] width 154 height 24
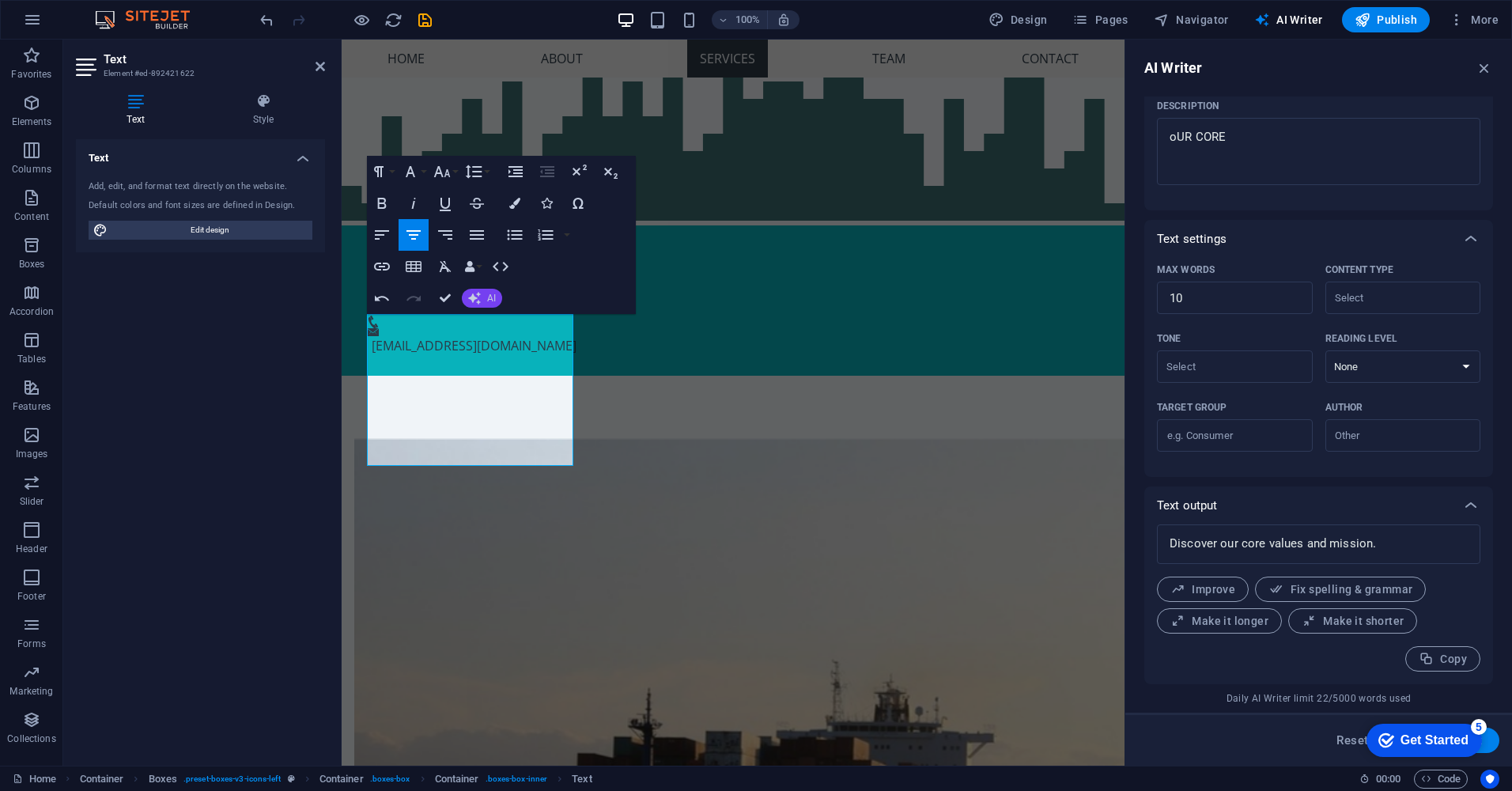
click at [481, 303] on button "AI" at bounding box center [482, 297] width 40 height 19
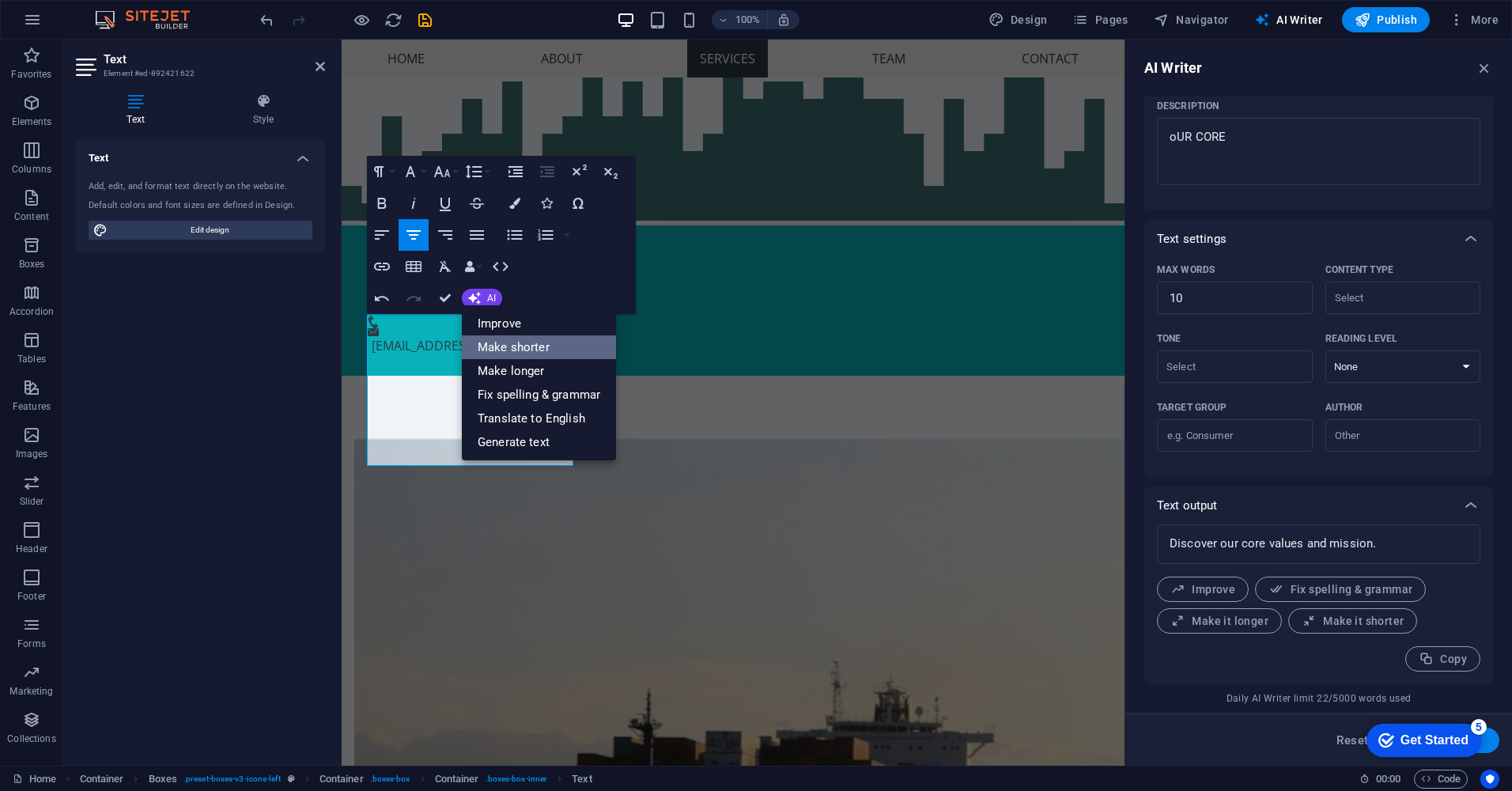
click at [499, 347] on link "Make shorter" at bounding box center [539, 348] width 154 height 24
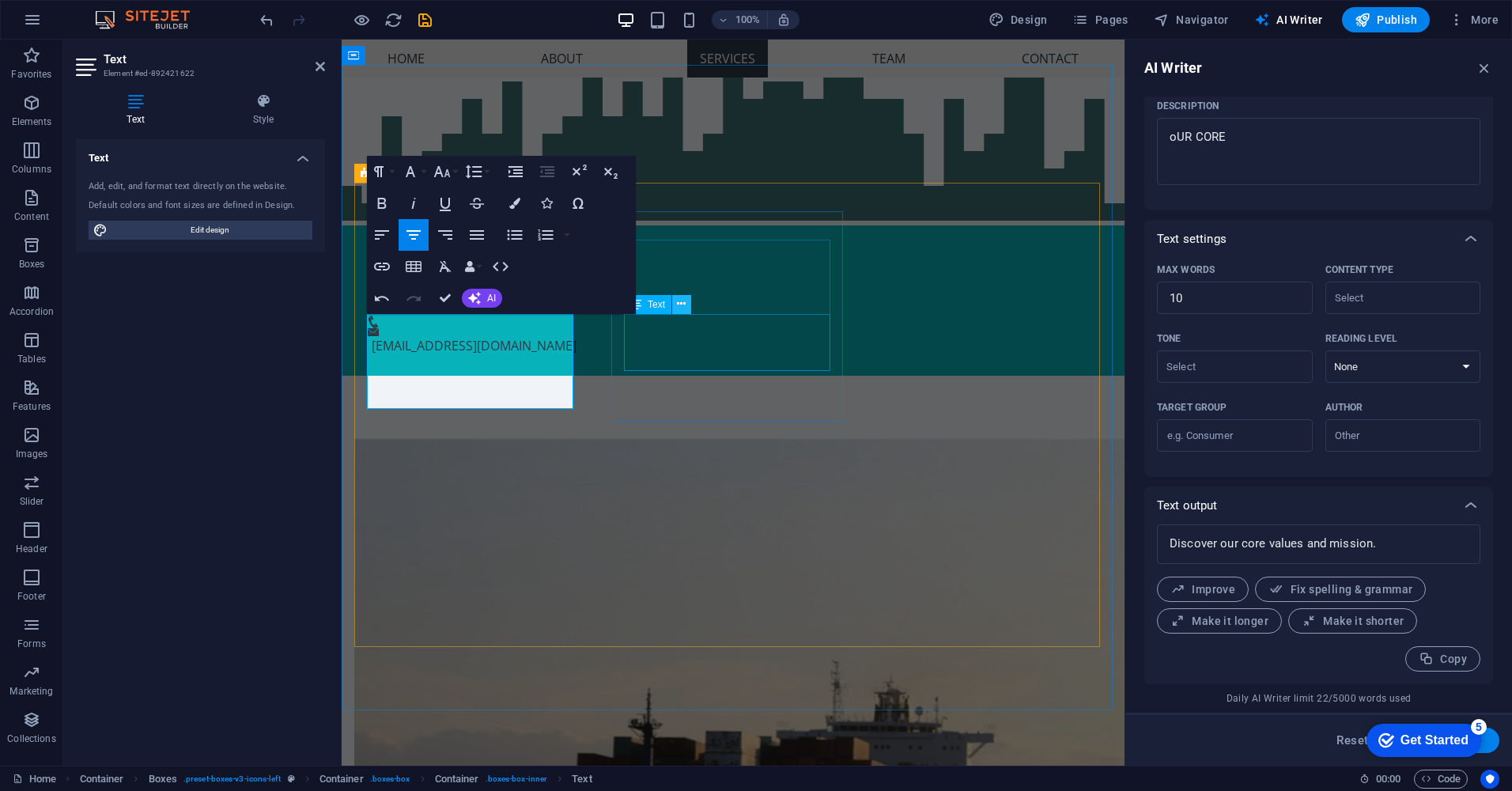
click at [678, 306] on icon at bounding box center [681, 304] width 9 height 17
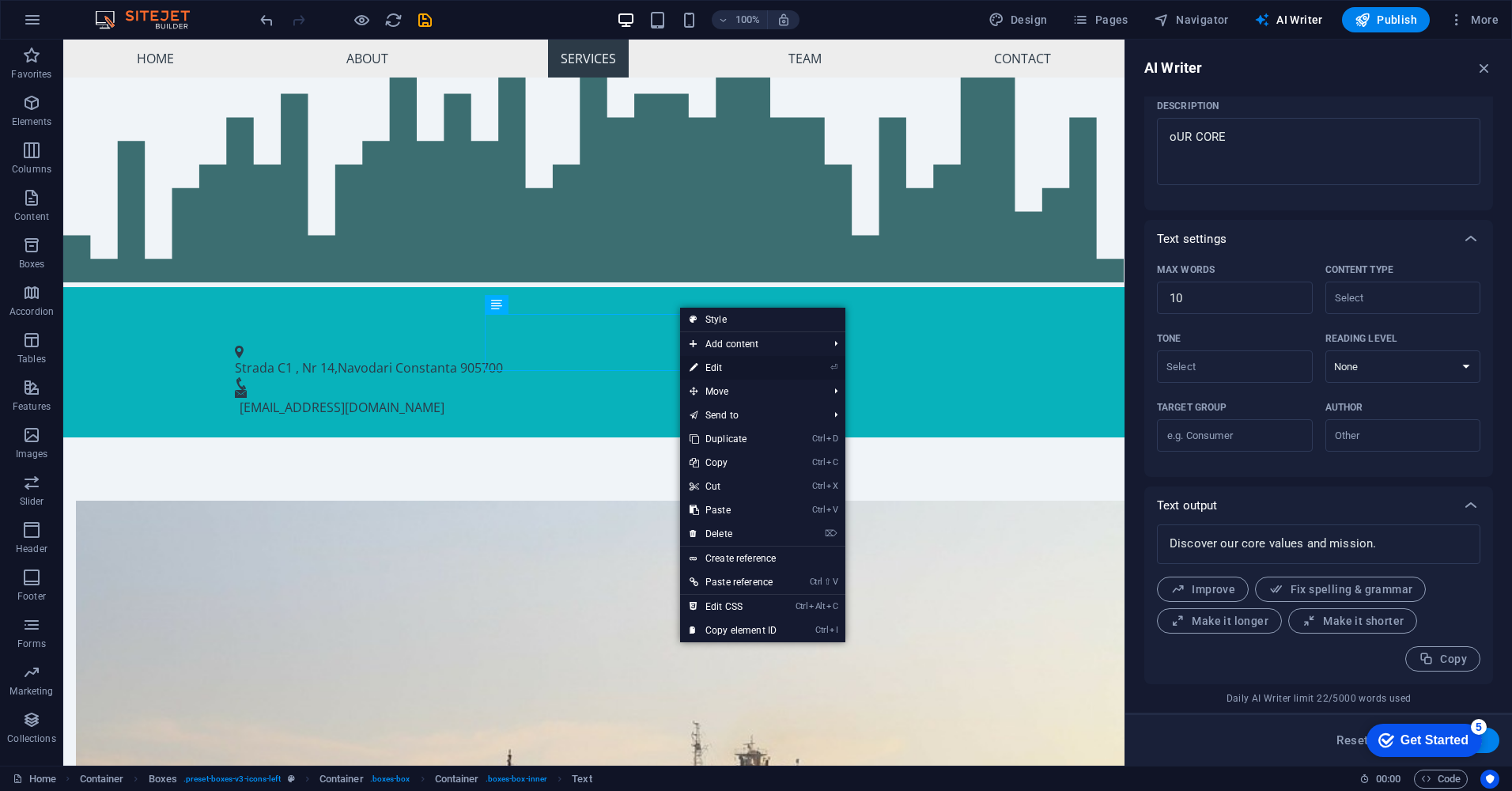
drag, startPoint x: 722, startPoint y: 373, endPoint x: 453, endPoint y: 335, distance: 271.7
click at [722, 373] on link "⏎ Edit" at bounding box center [732, 368] width 106 height 24
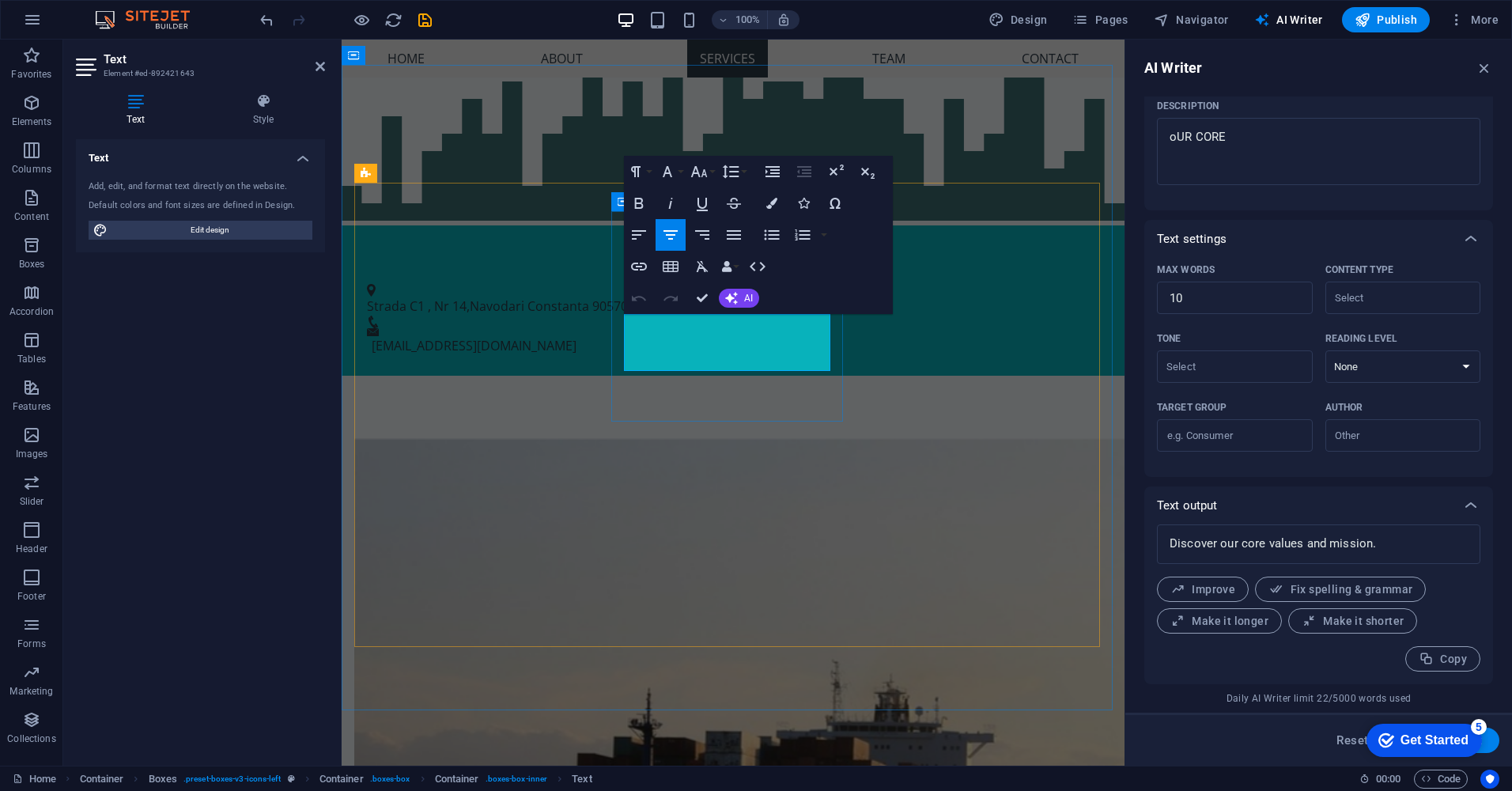
type input "#ed-892421643"
click at [747, 300] on span "AI" at bounding box center [748, 298] width 9 height 10
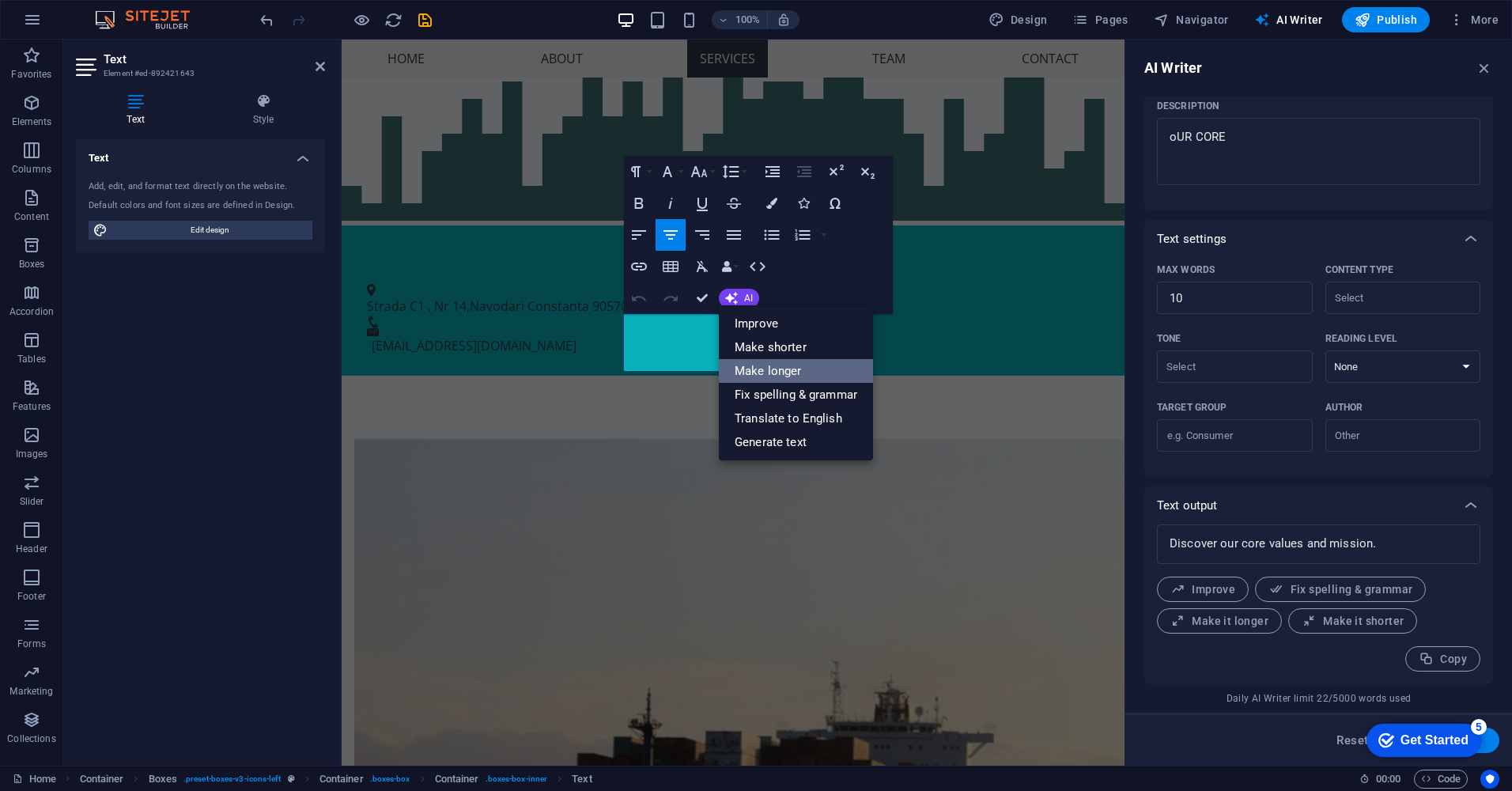
click at [782, 373] on link "Make longer" at bounding box center [795, 371] width 154 height 24
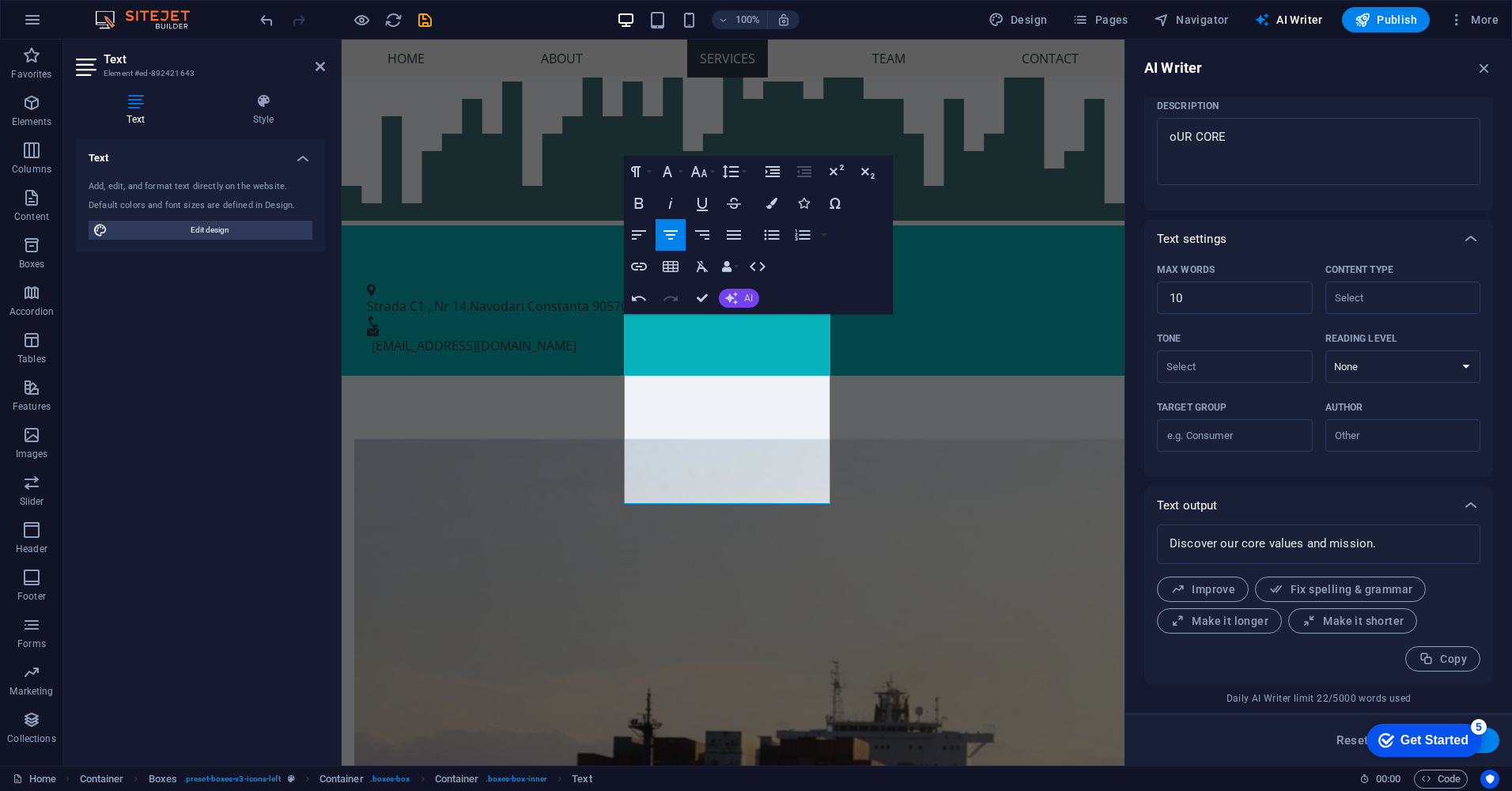
click at [742, 300] on button "AI" at bounding box center [738, 297] width 40 height 19
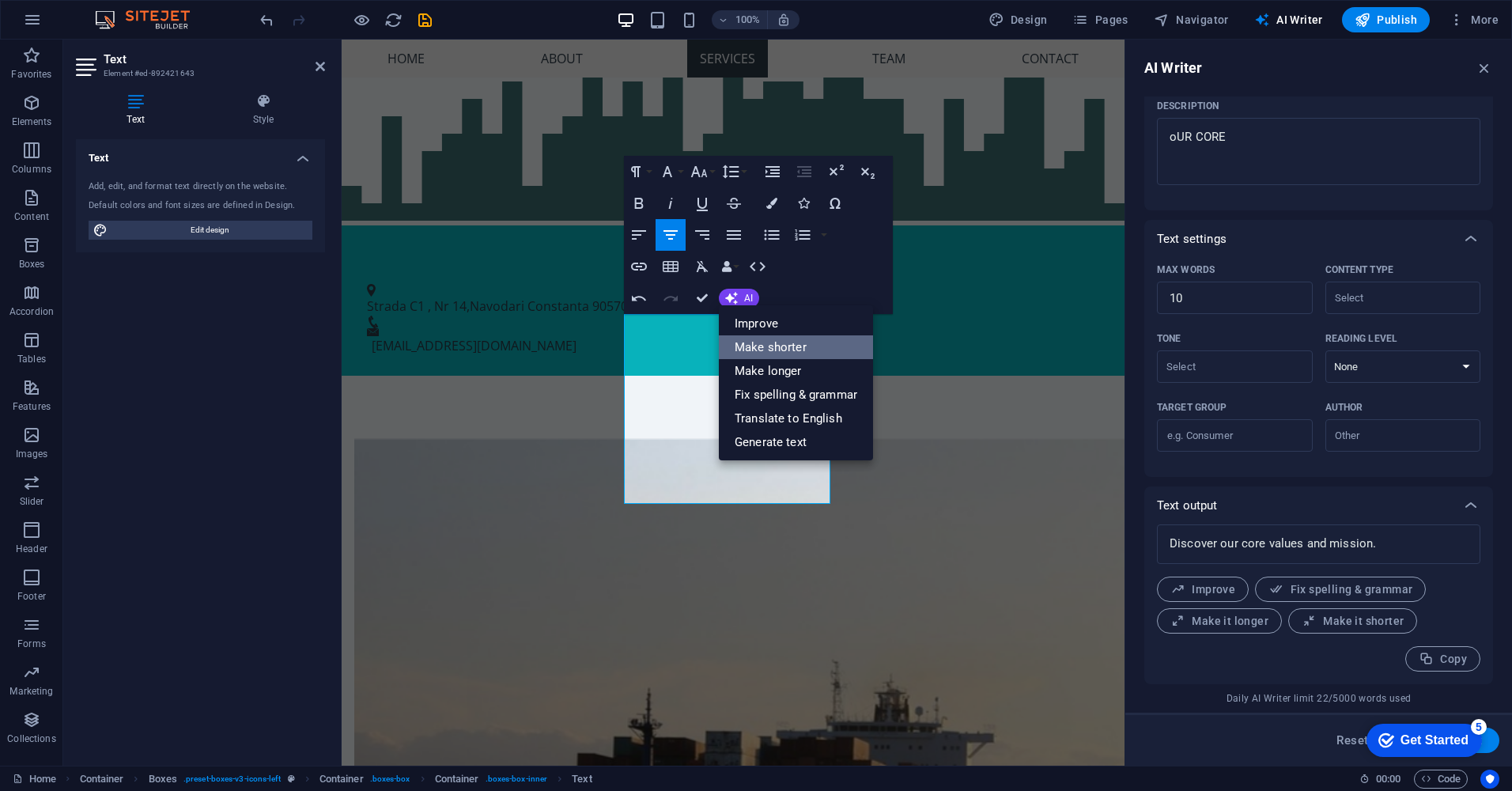
click at [770, 348] on link "Make shorter" at bounding box center [795, 348] width 154 height 24
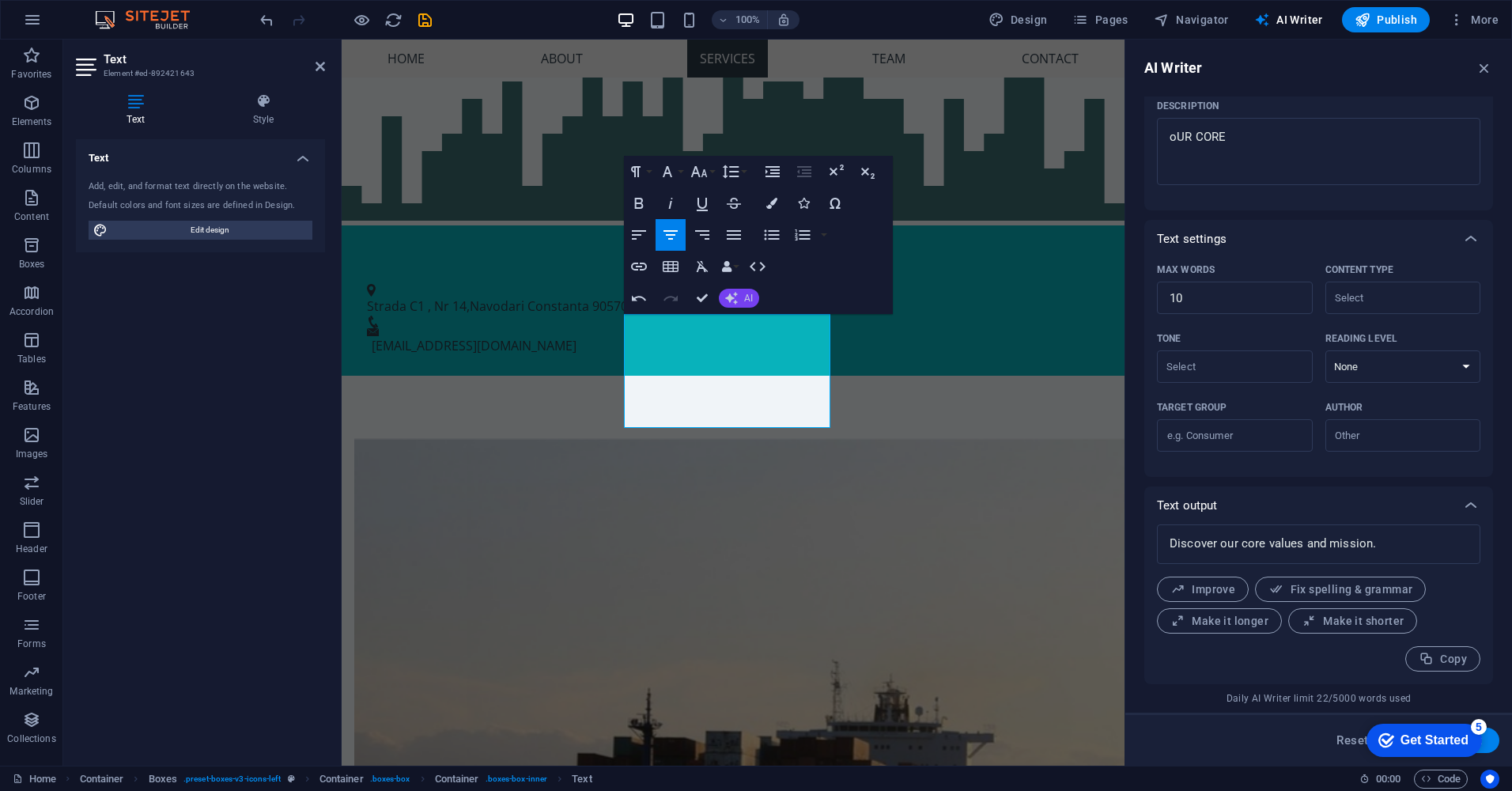
click at [744, 297] on span "AI" at bounding box center [748, 298] width 9 height 10
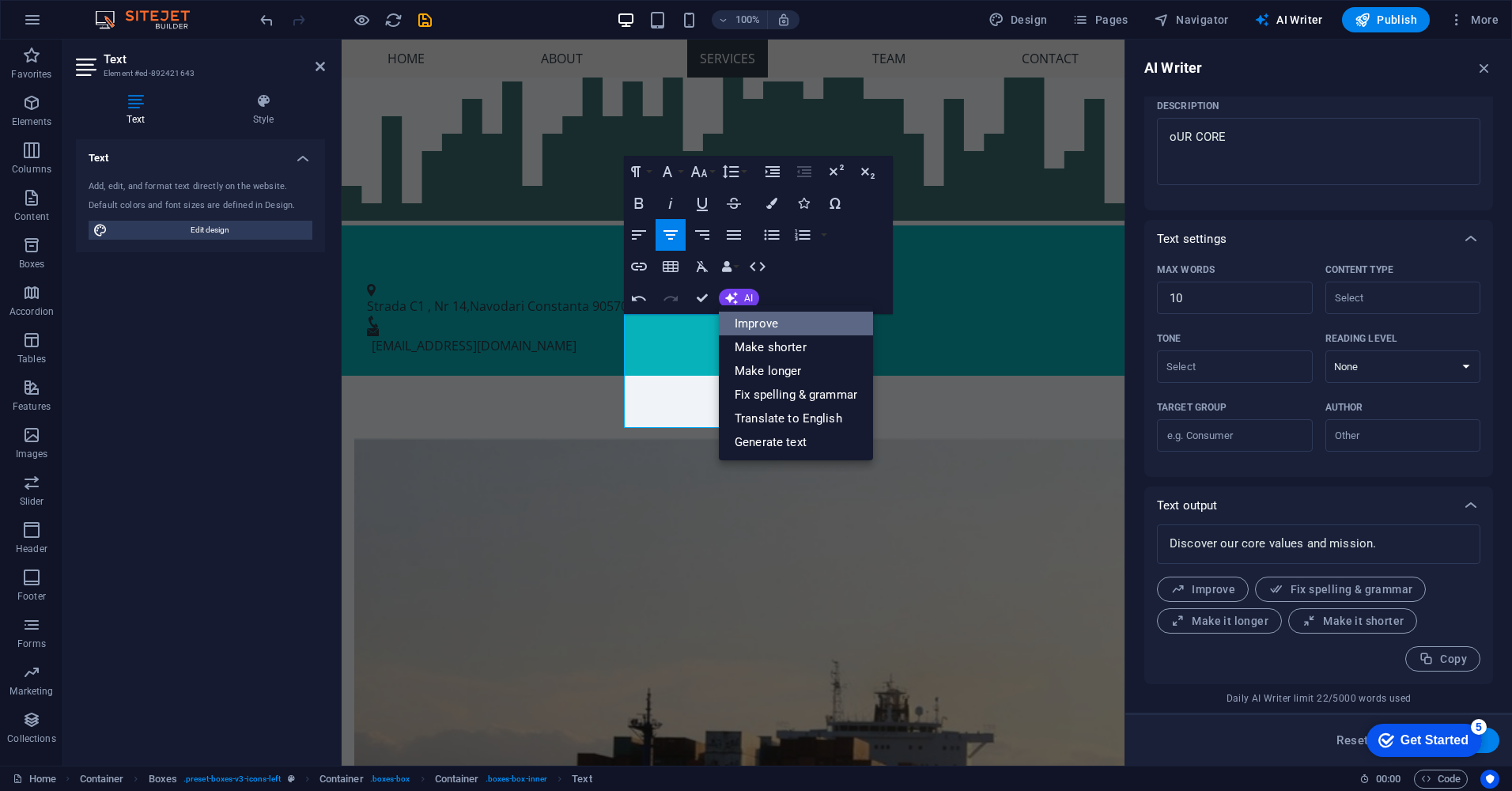
click at [760, 330] on link "Improve" at bounding box center [795, 324] width 154 height 24
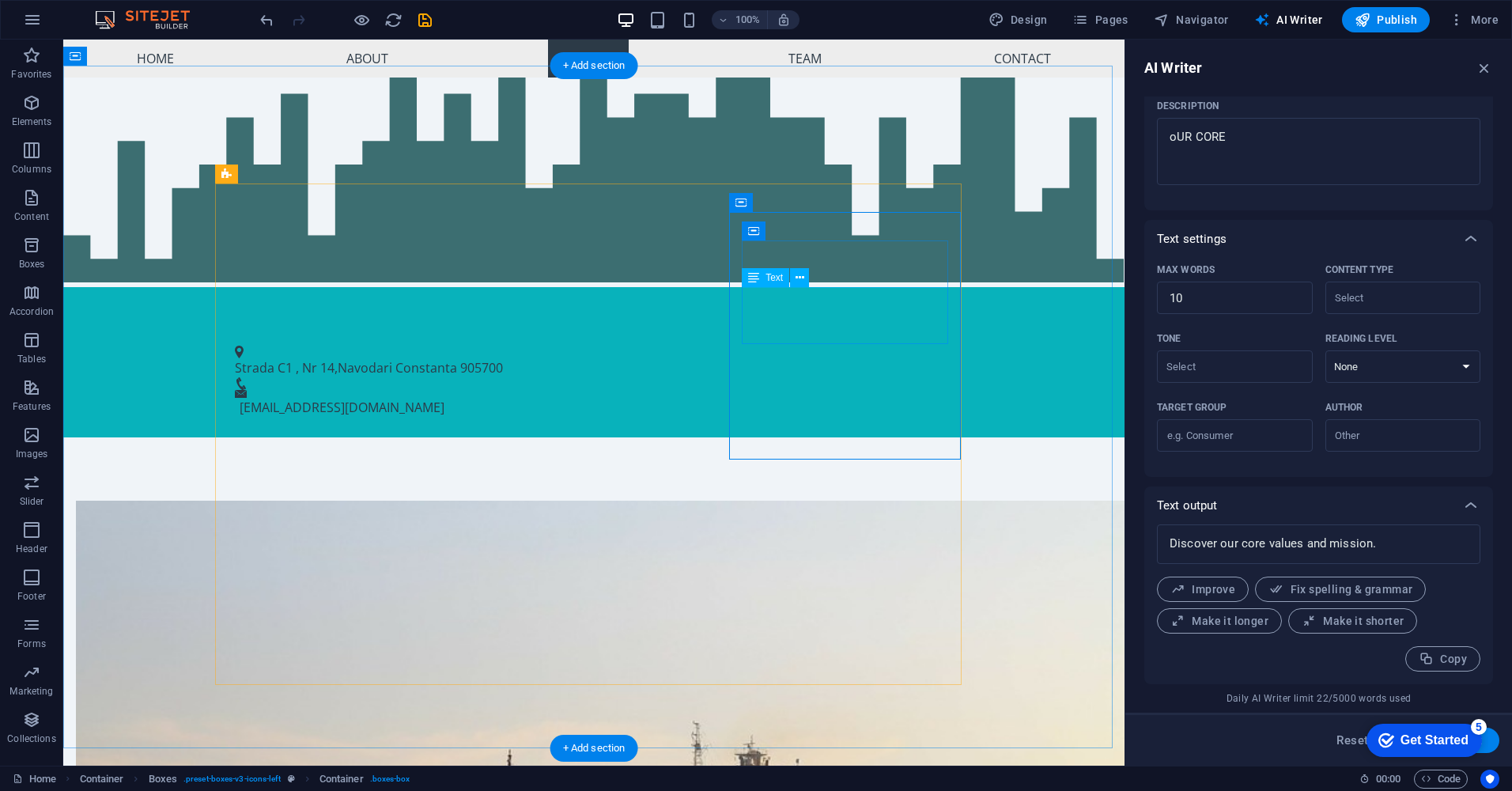
click at [801, 277] on icon at bounding box center [799, 277] width 9 height 17
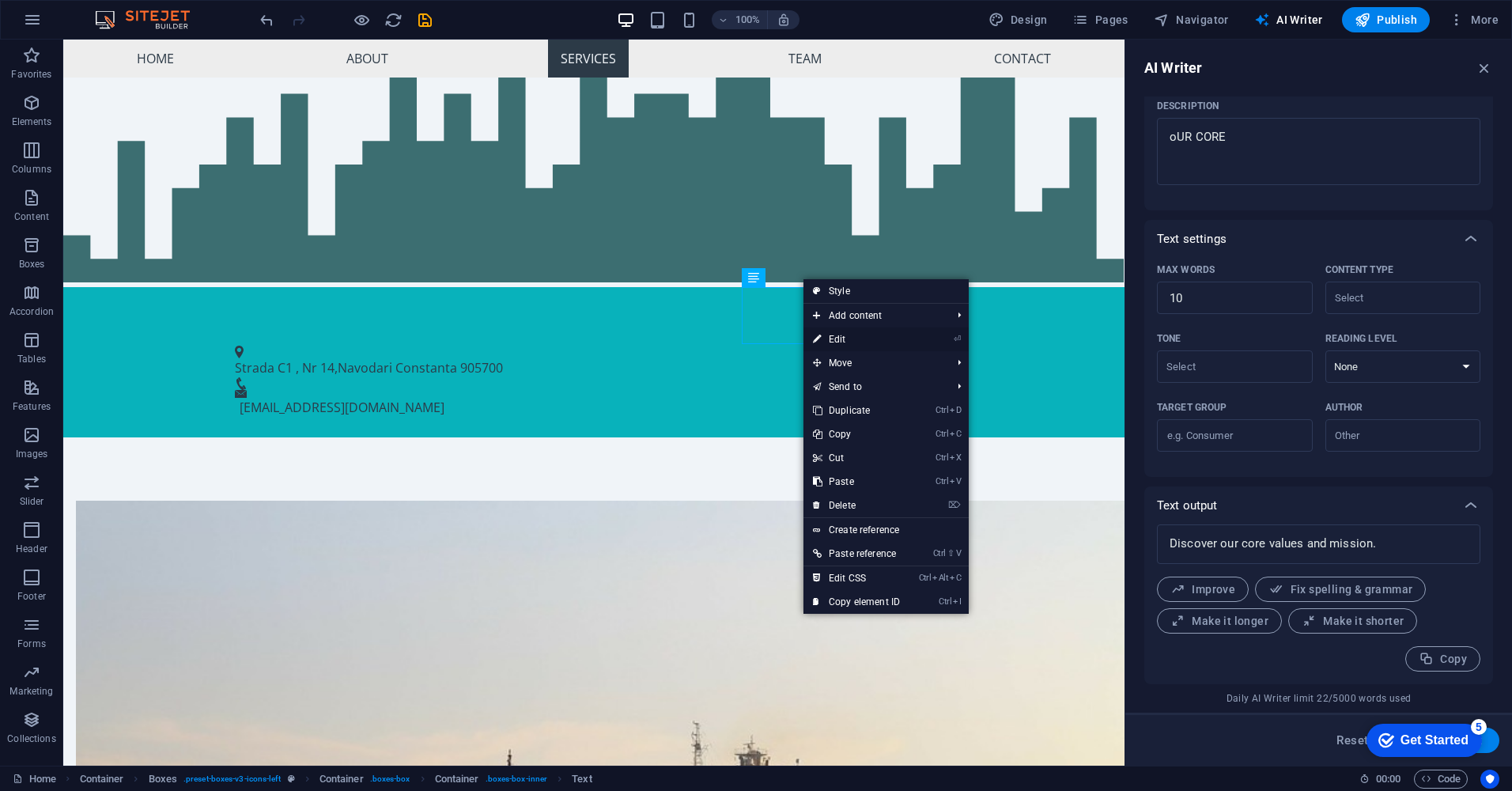
click at [853, 337] on link "⏎ Edit" at bounding box center [856, 340] width 106 height 24
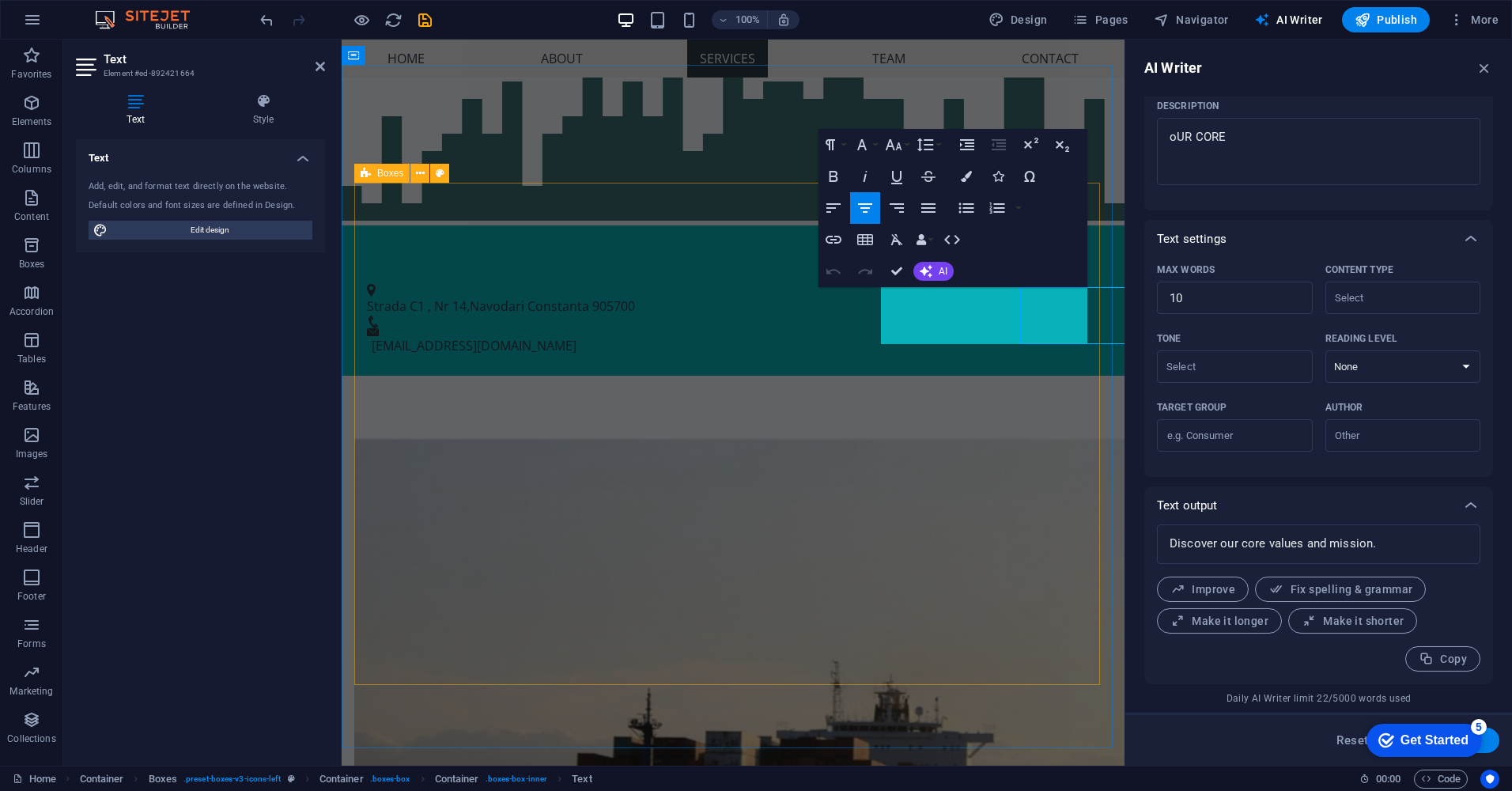
type input "#ed-892421664"
click at [941, 267] on span "AI" at bounding box center [943, 272] width 9 height 10
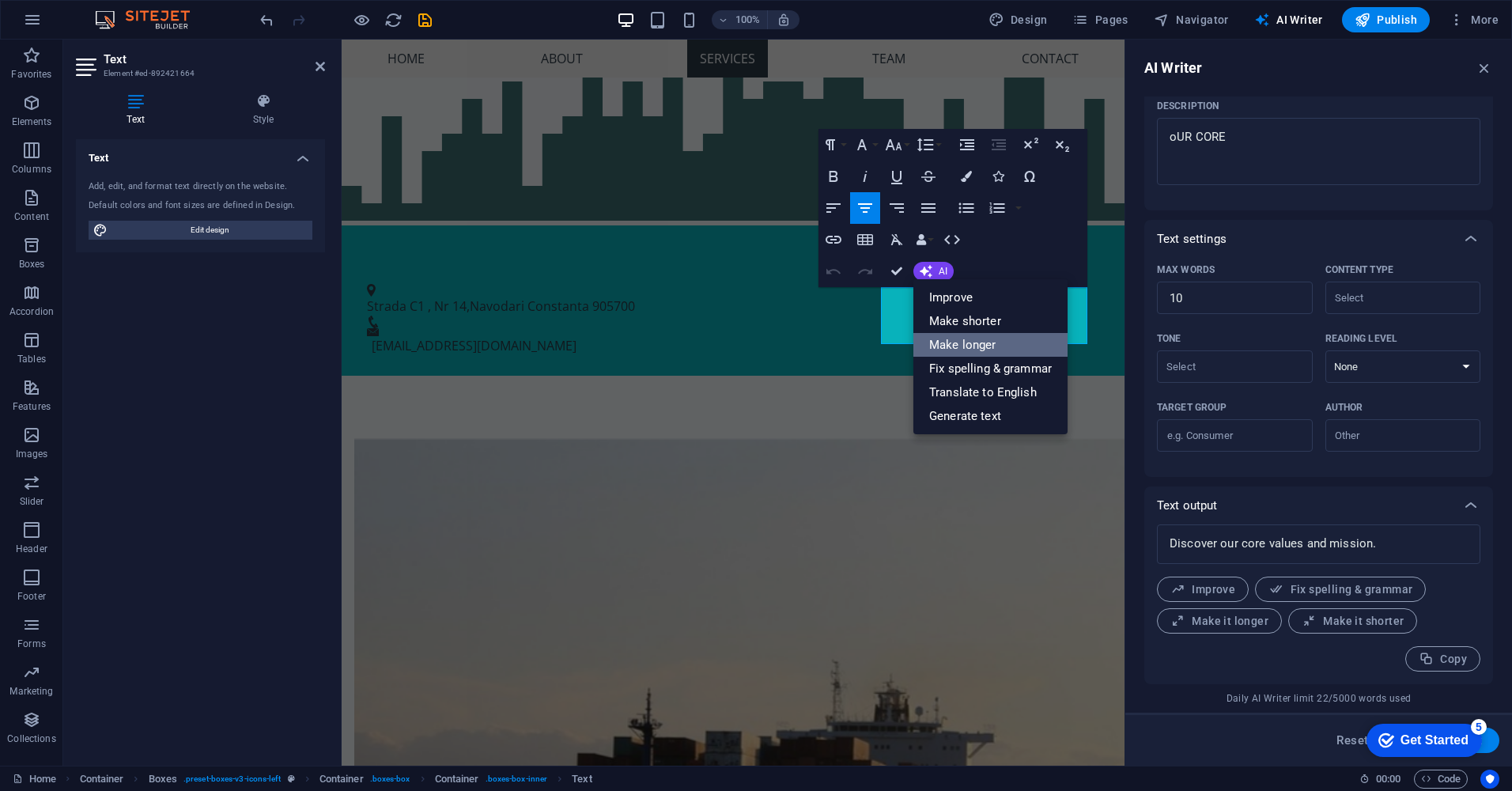
click at [952, 337] on link "Make longer" at bounding box center [990, 345] width 154 height 24
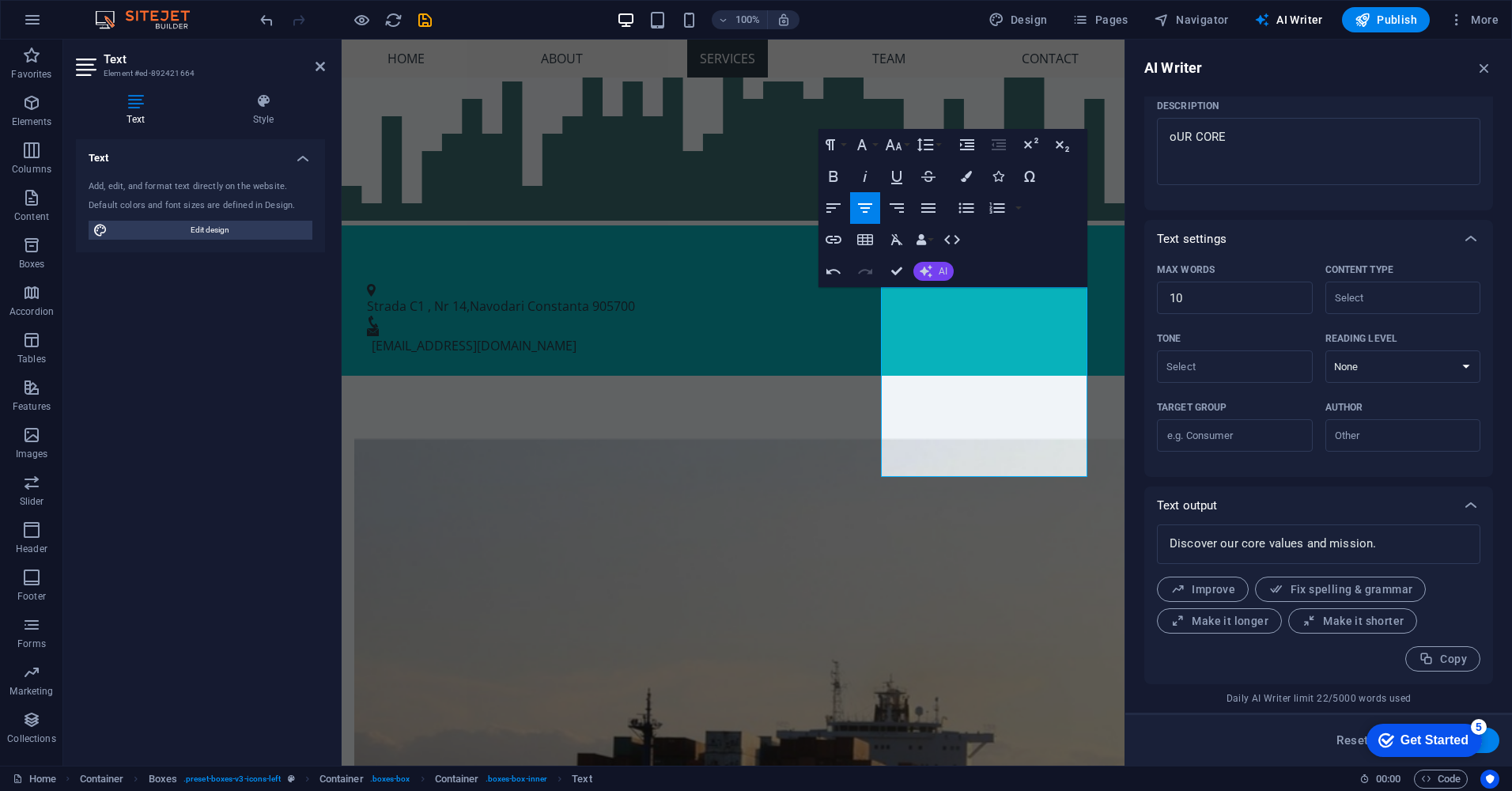
click at [940, 272] on span "AI" at bounding box center [943, 272] width 9 height 10
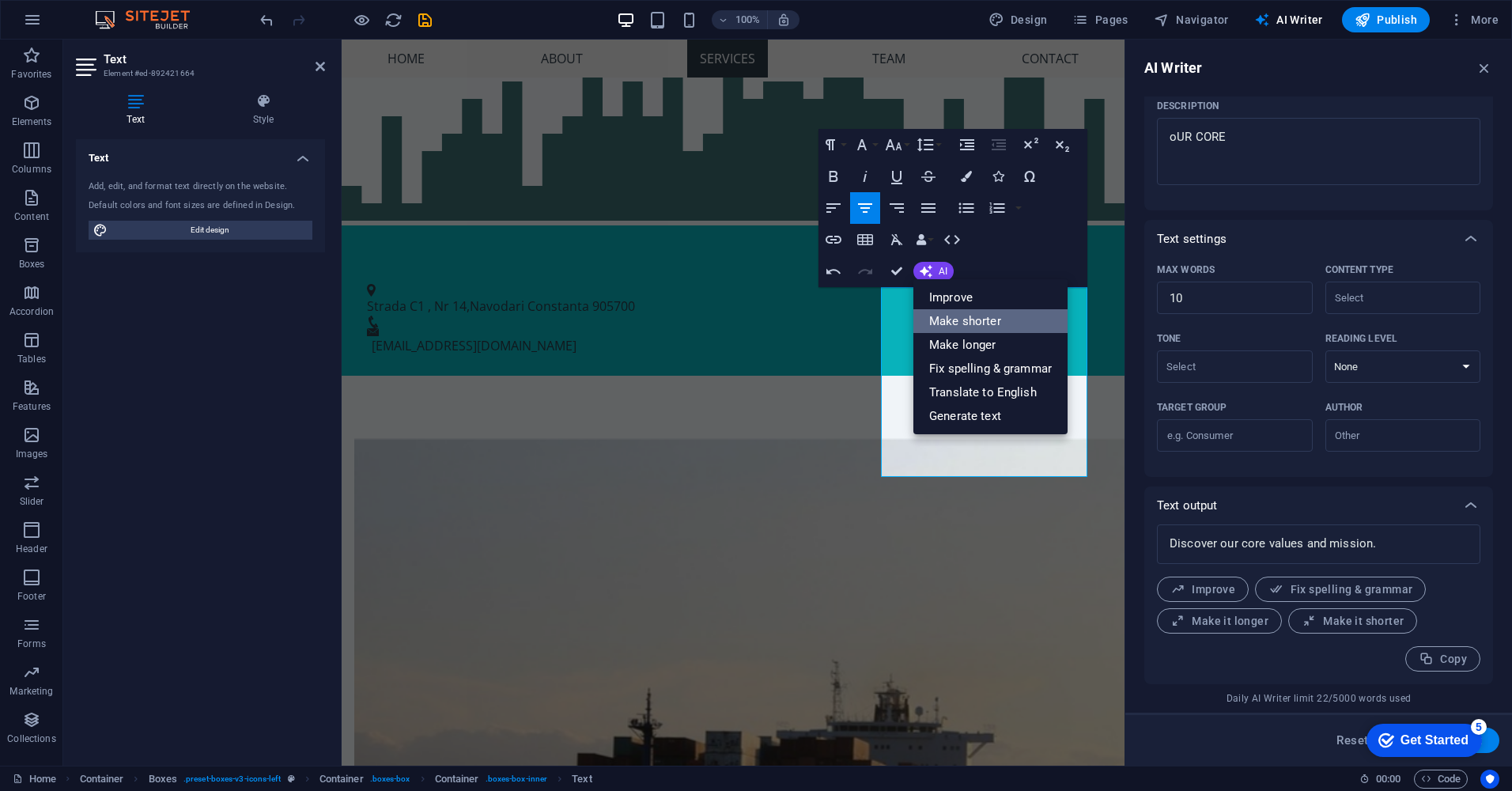
click at [952, 316] on link "Make shorter" at bounding box center [990, 321] width 154 height 24
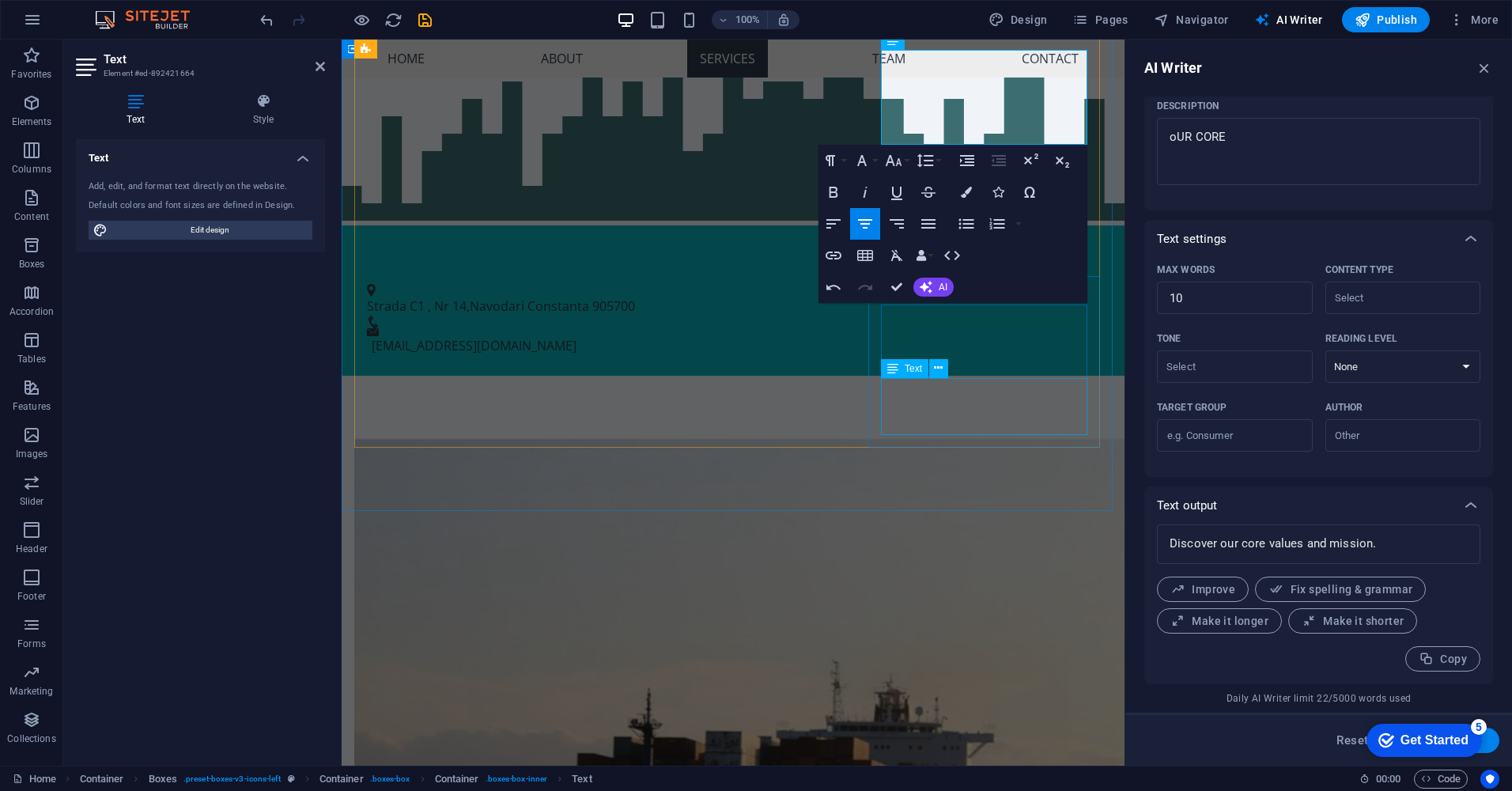
scroll to position [1304, 0]
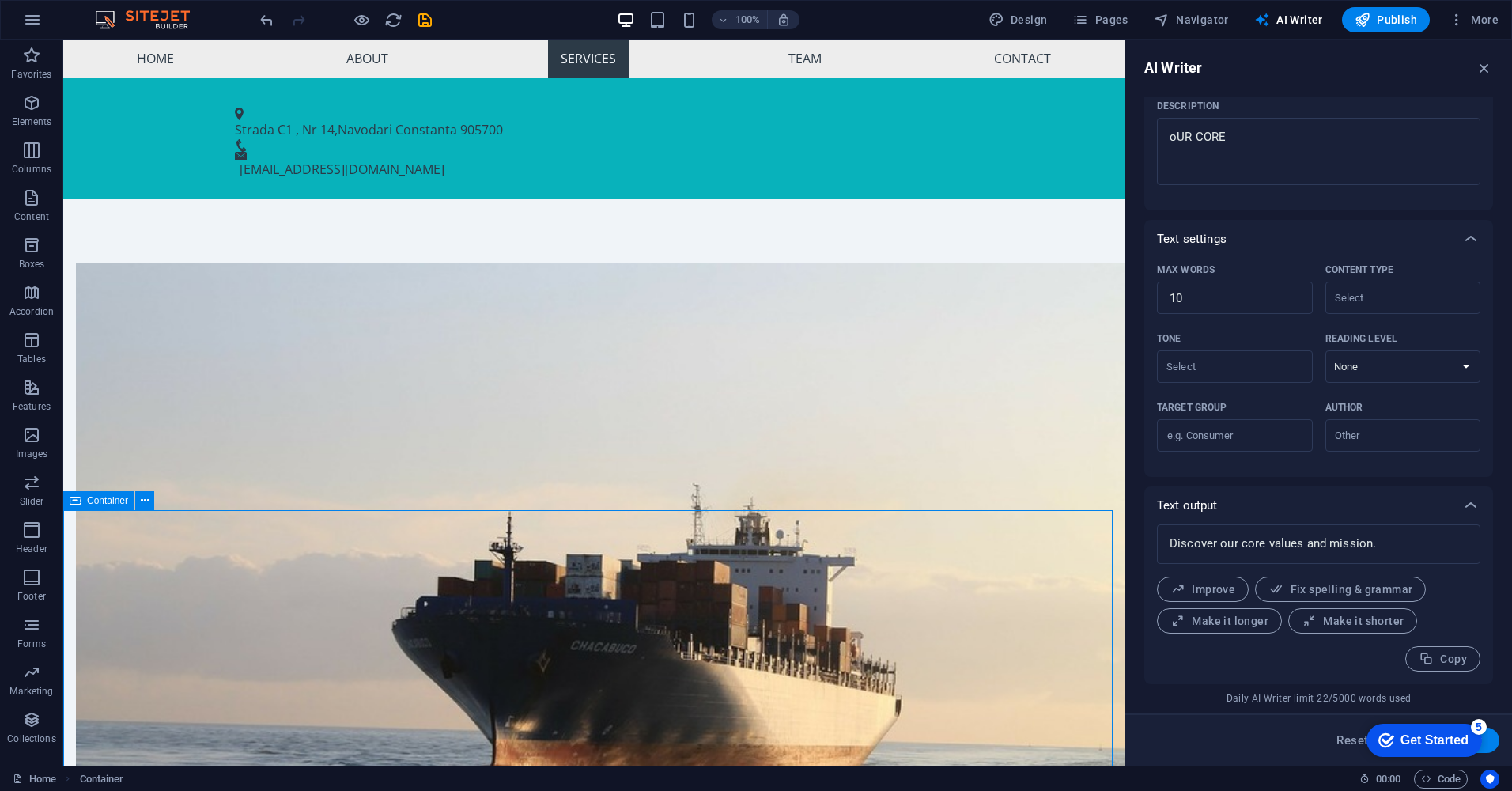
scroll to position [909, 0]
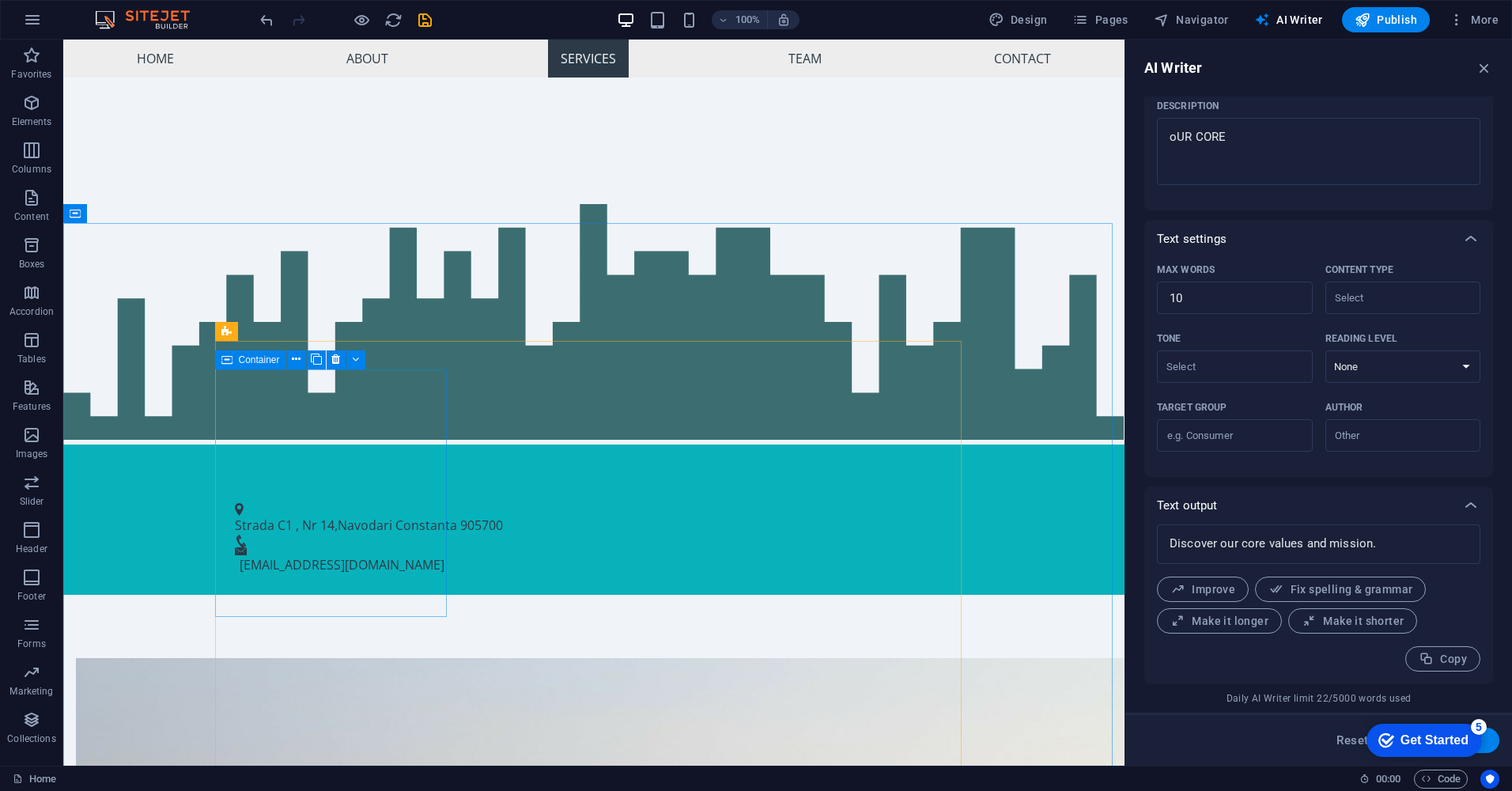
click at [270, 359] on span "Container" at bounding box center [260, 360] width 41 height 10
click at [295, 361] on icon at bounding box center [296, 359] width 9 height 17
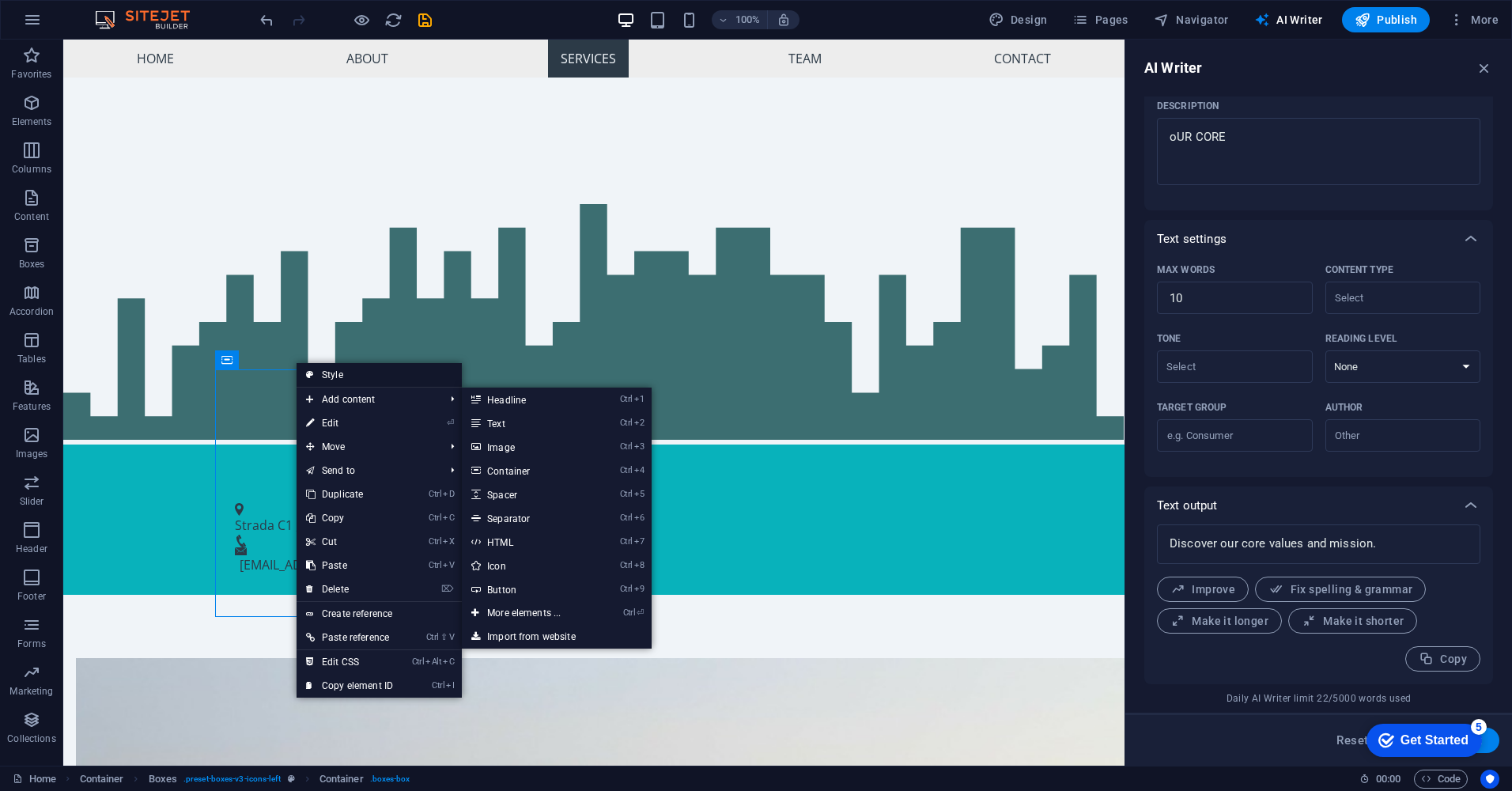
drag, startPoint x: 192, startPoint y: 341, endPoint x: 355, endPoint y: 372, distance: 165.9
click at [355, 372] on link "Style" at bounding box center [378, 375] width 165 height 24
select select "rem"
select select "preset-boxes-v3-icons-left"
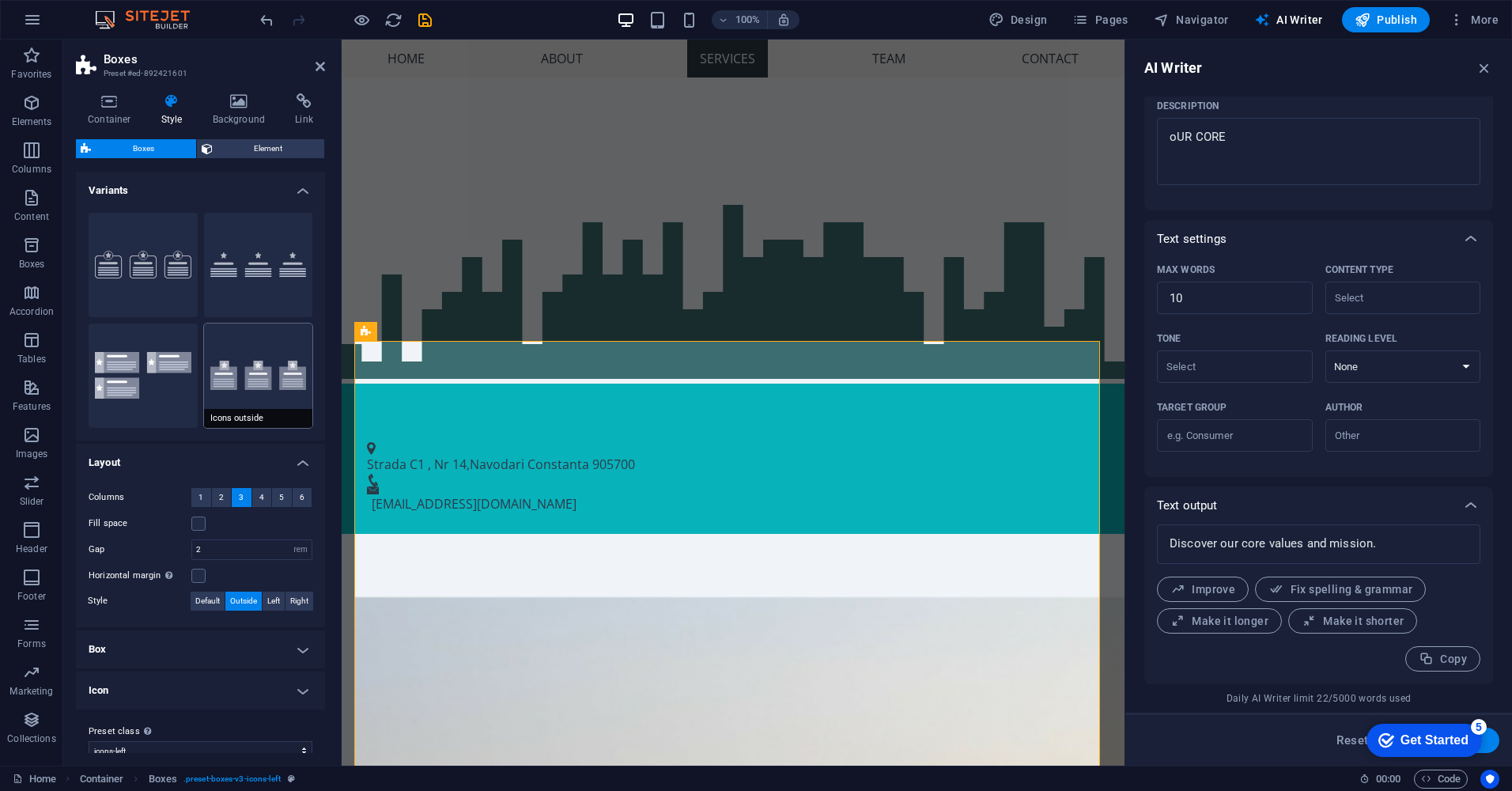
click at [281, 360] on button "Icons outside" at bounding box center [259, 376] width 110 height 105
click at [247, 296] on button "Default" at bounding box center [259, 266] width 110 height 105
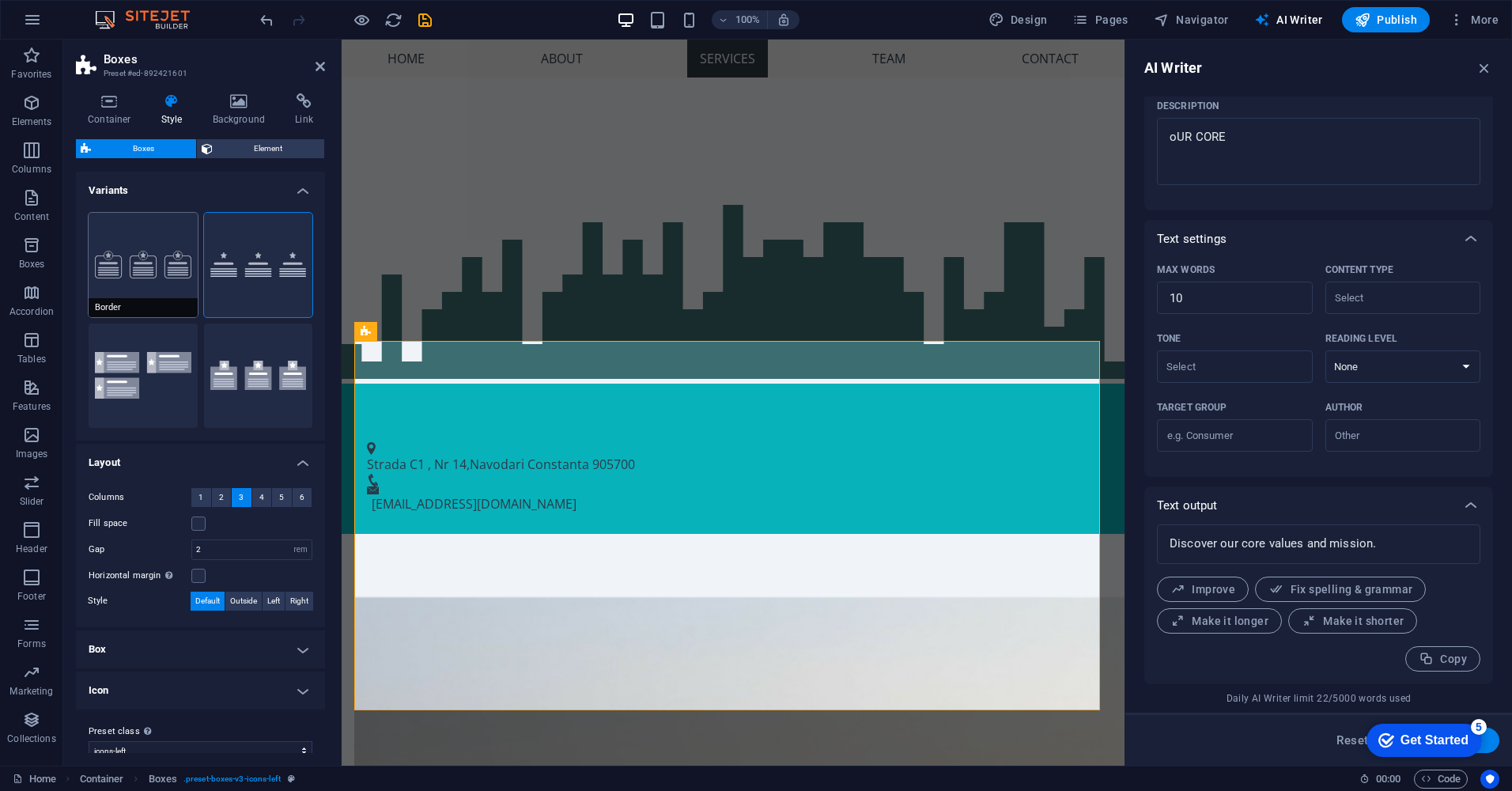
click at [123, 269] on button "Border" at bounding box center [143, 266] width 110 height 105
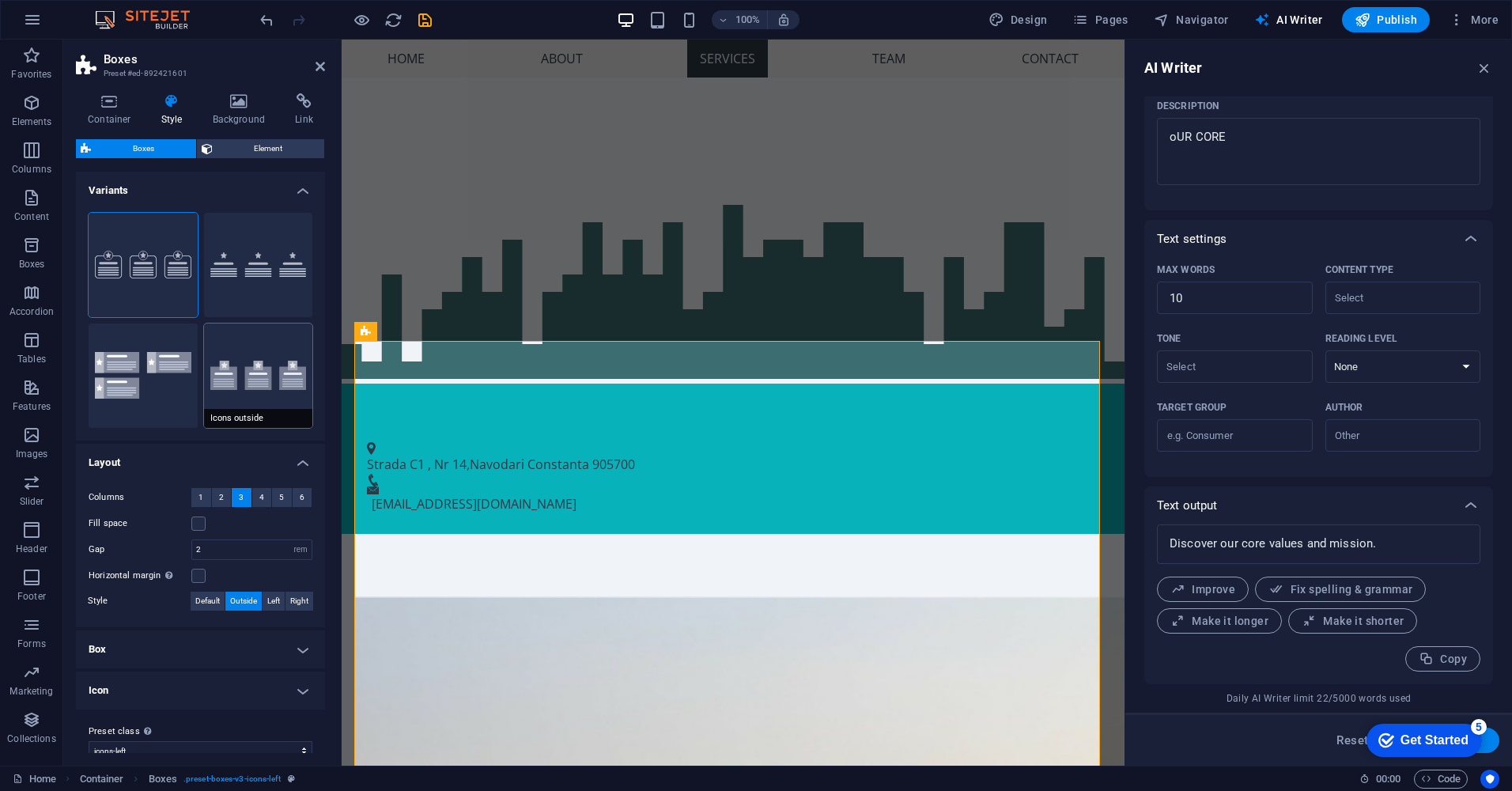
click at [247, 358] on button "Icons outside" at bounding box center [259, 376] width 110 height 105
click at [217, 271] on button "Default" at bounding box center [259, 266] width 110 height 105
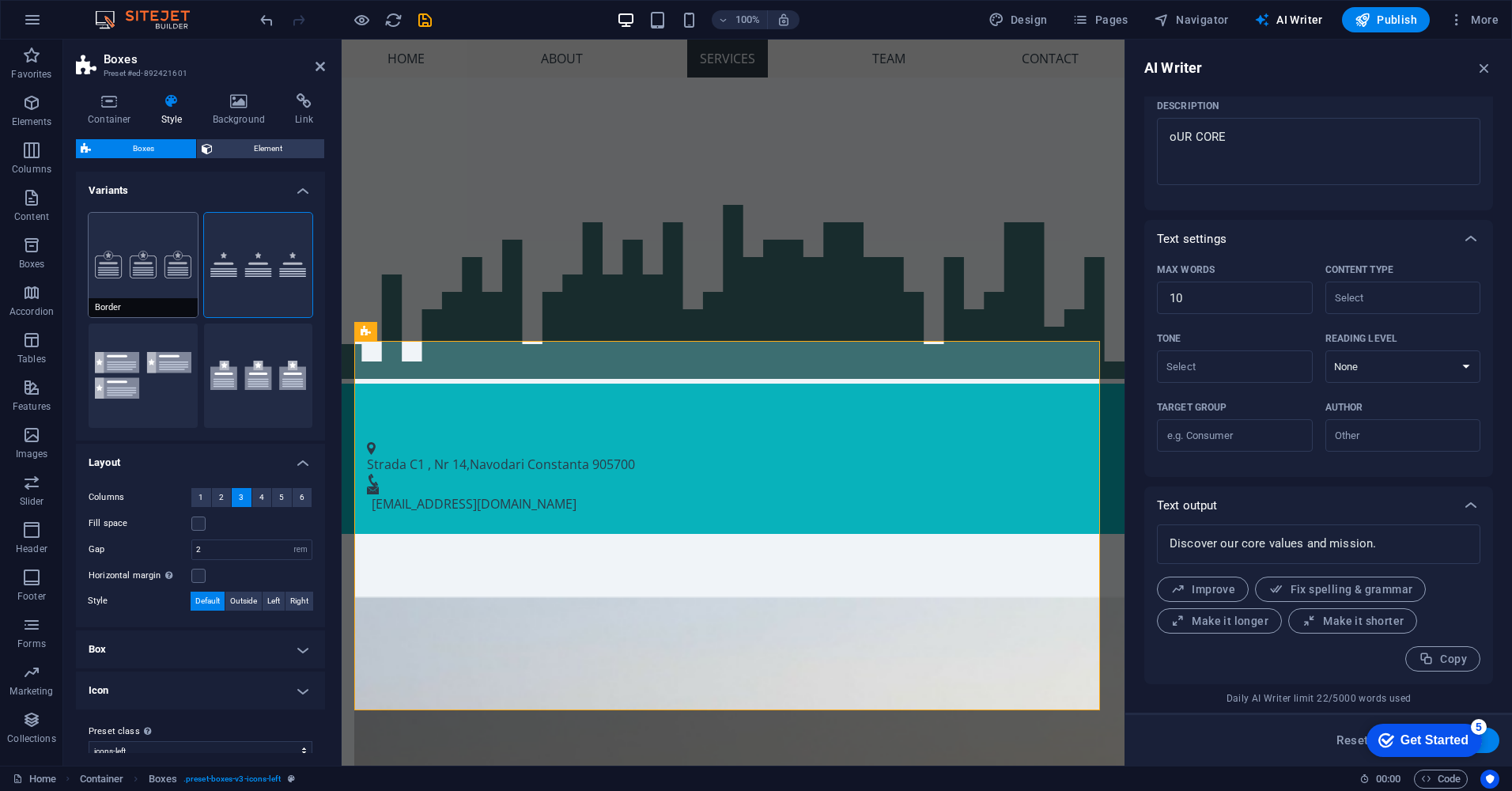
click at [150, 268] on button "Border" at bounding box center [143, 266] width 110 height 105
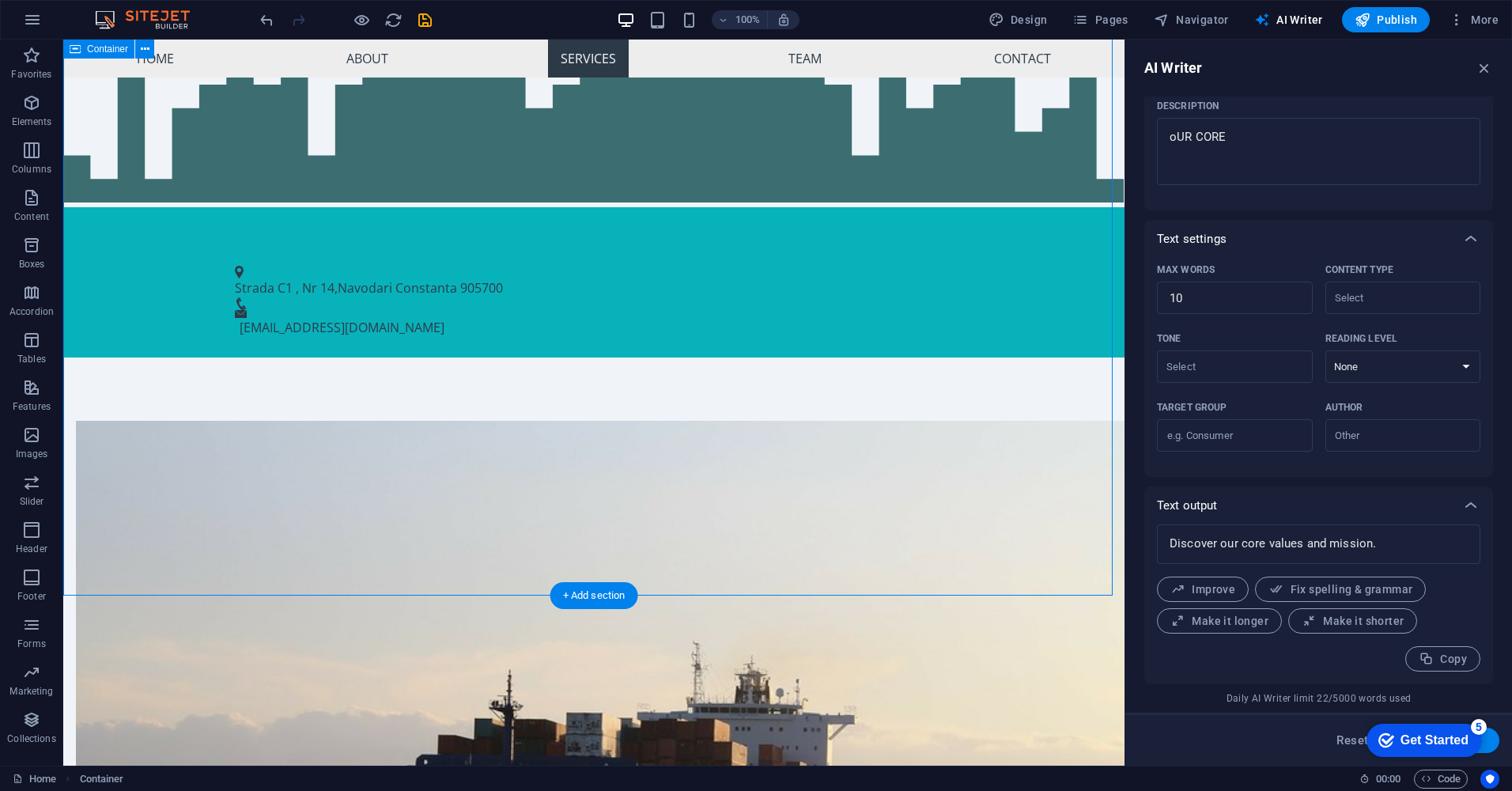
scroll to position [1304, 0]
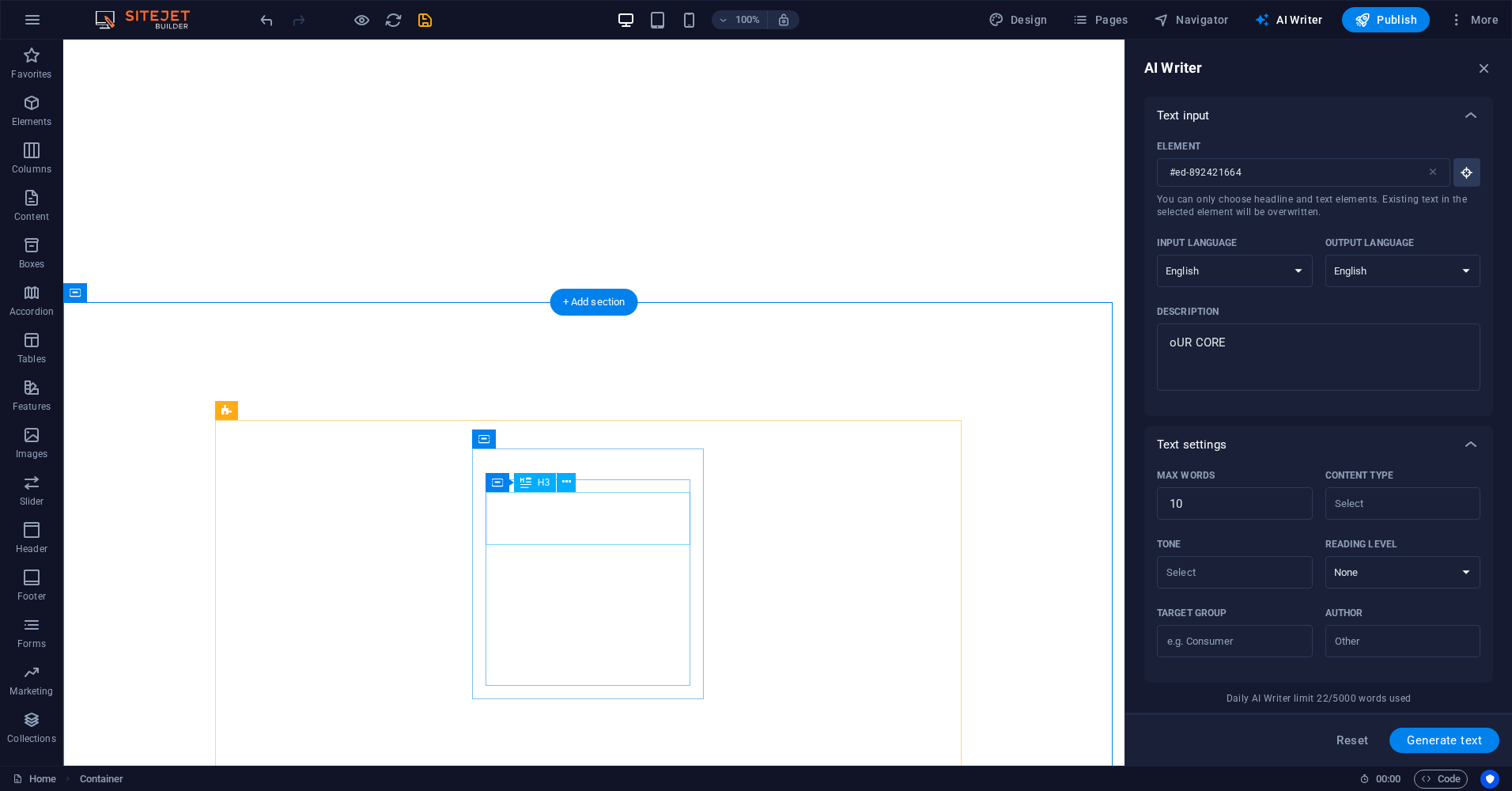
select select "English"
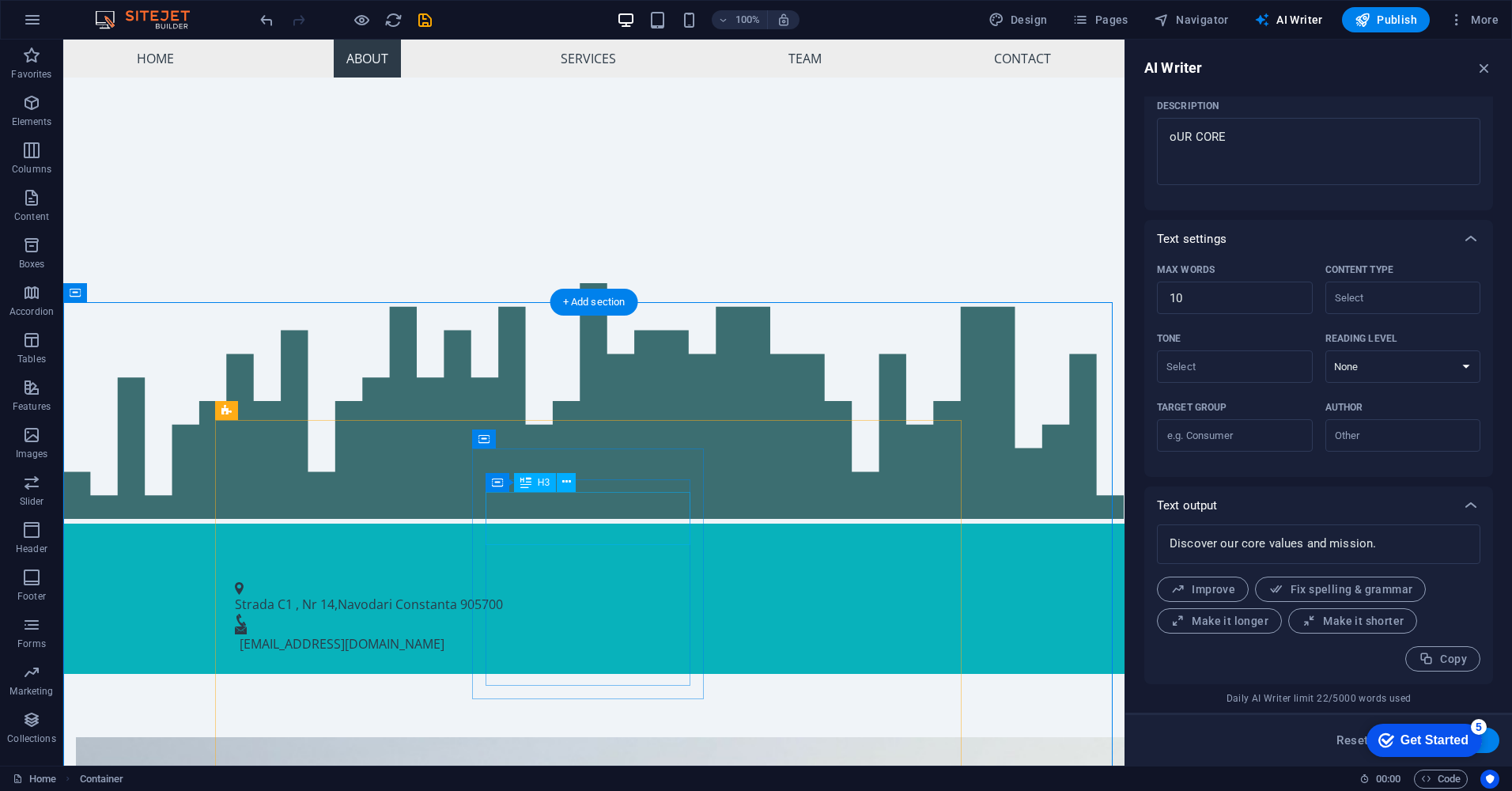
click at [570, 483] on icon at bounding box center [567, 482] width 9 height 17
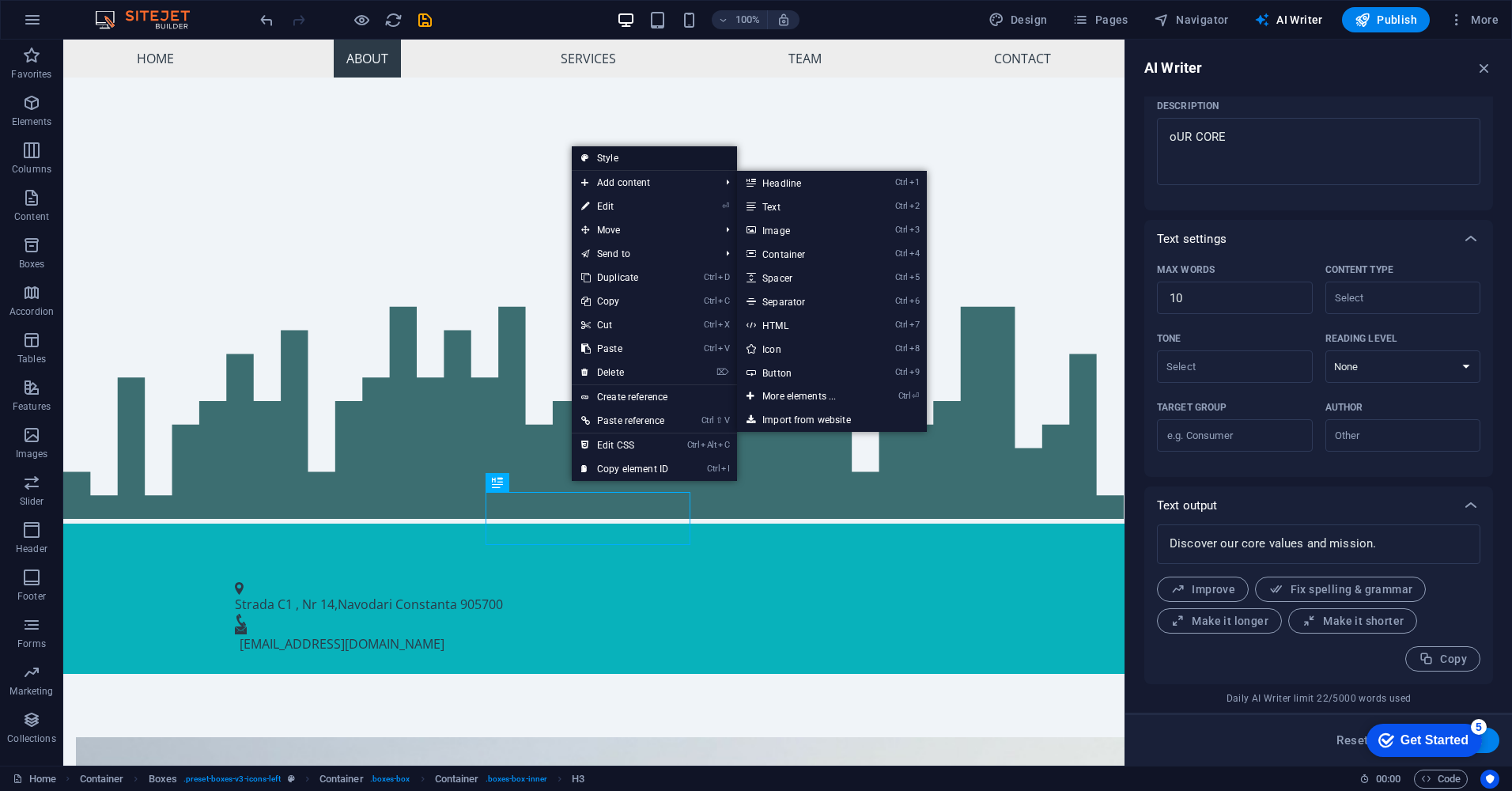
click at [627, 157] on link "Style" at bounding box center [653, 158] width 165 height 24
select select "rem"
select select "preset-boxes-v3-icons-left"
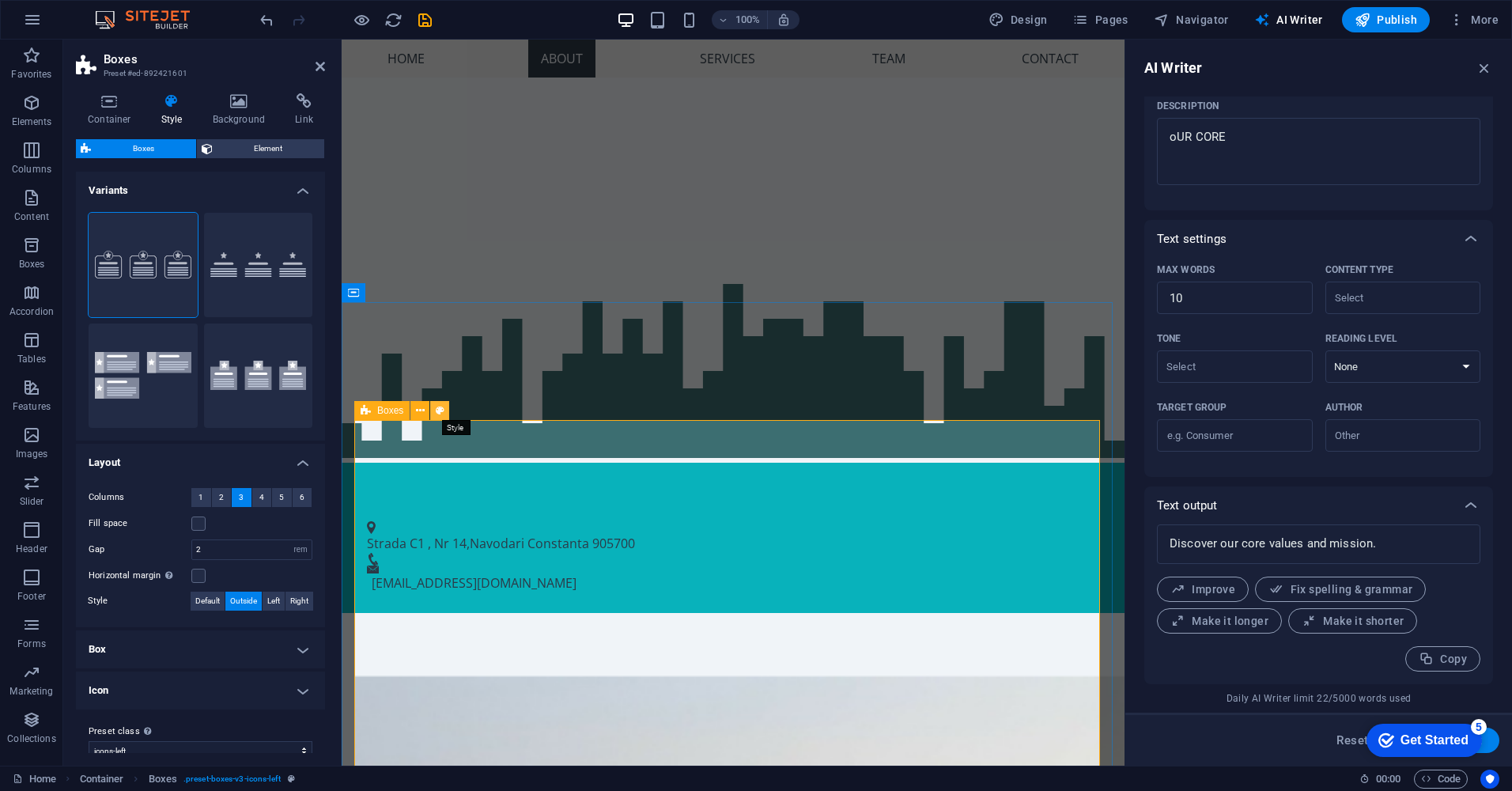
click at [439, 411] on icon at bounding box center [440, 411] width 9 height 17
click at [202, 148] on icon at bounding box center [206, 148] width 11 height 19
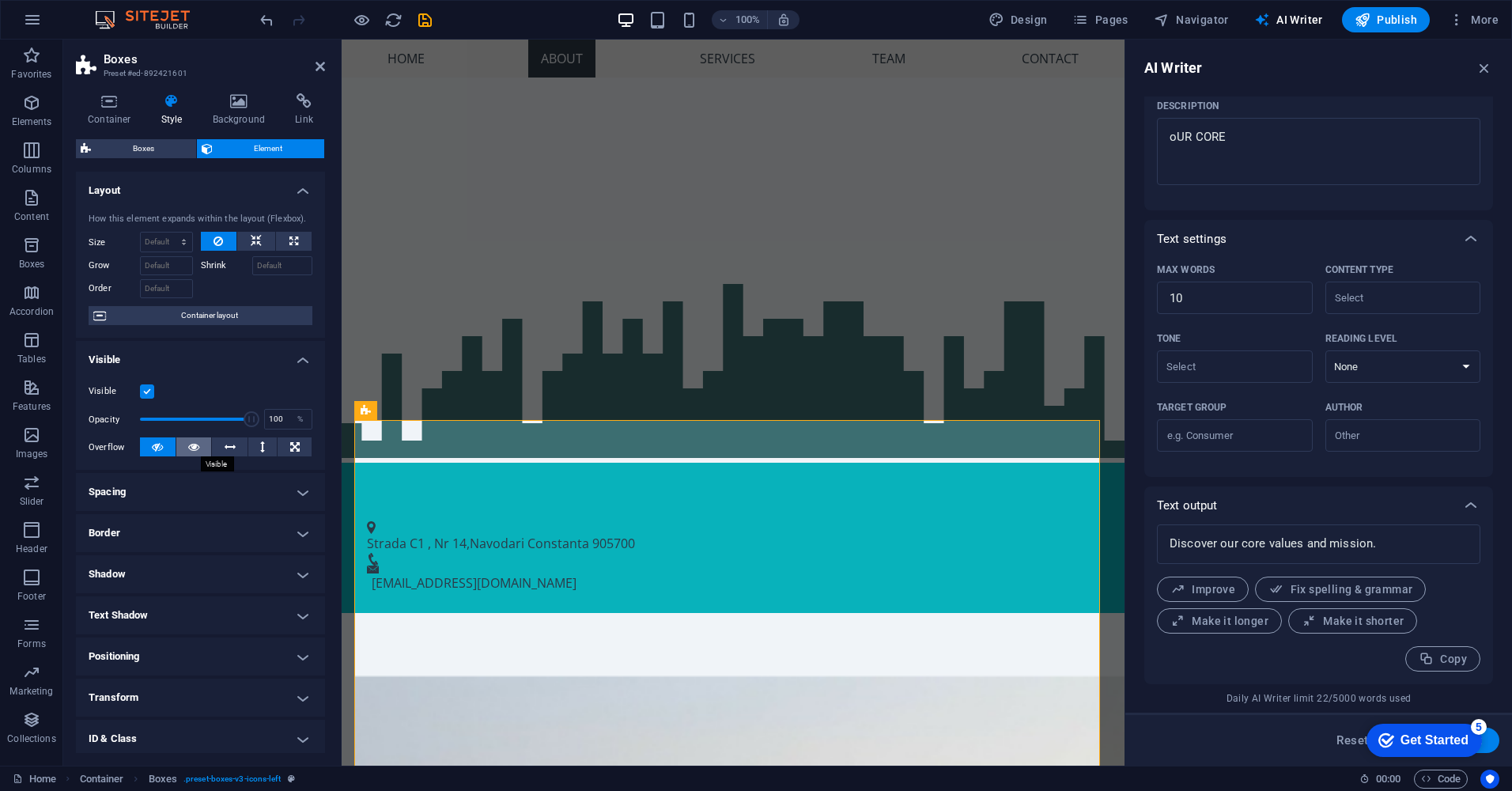
click at [197, 450] on icon at bounding box center [193, 446] width 11 height 19
click at [229, 453] on icon at bounding box center [230, 446] width 11 height 19
click at [300, 445] on button at bounding box center [294, 446] width 34 height 19
click at [117, 106] on icon at bounding box center [110, 102] width 67 height 16
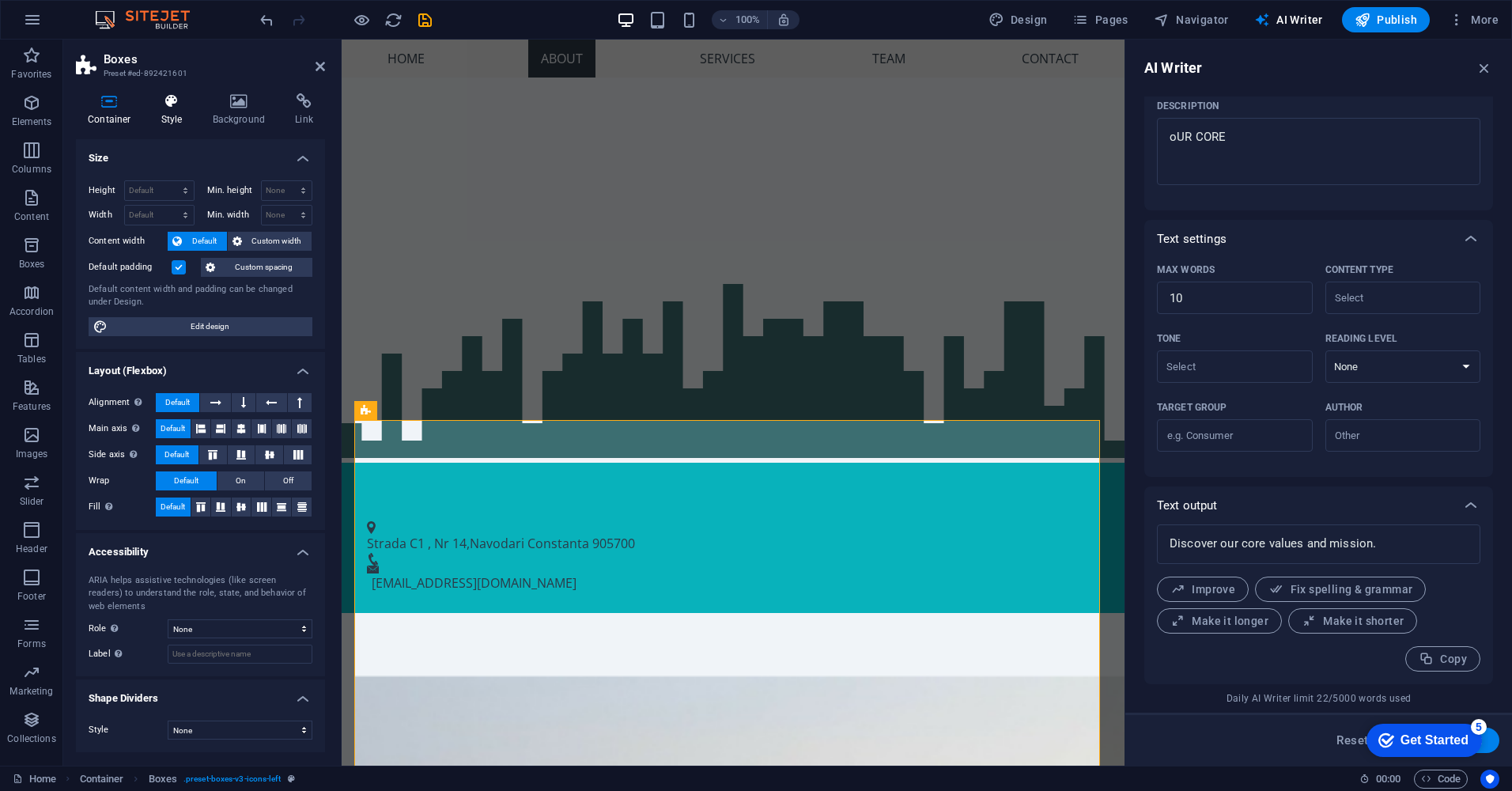
click at [172, 110] on h4 "Style" at bounding box center [175, 111] width 51 height 34
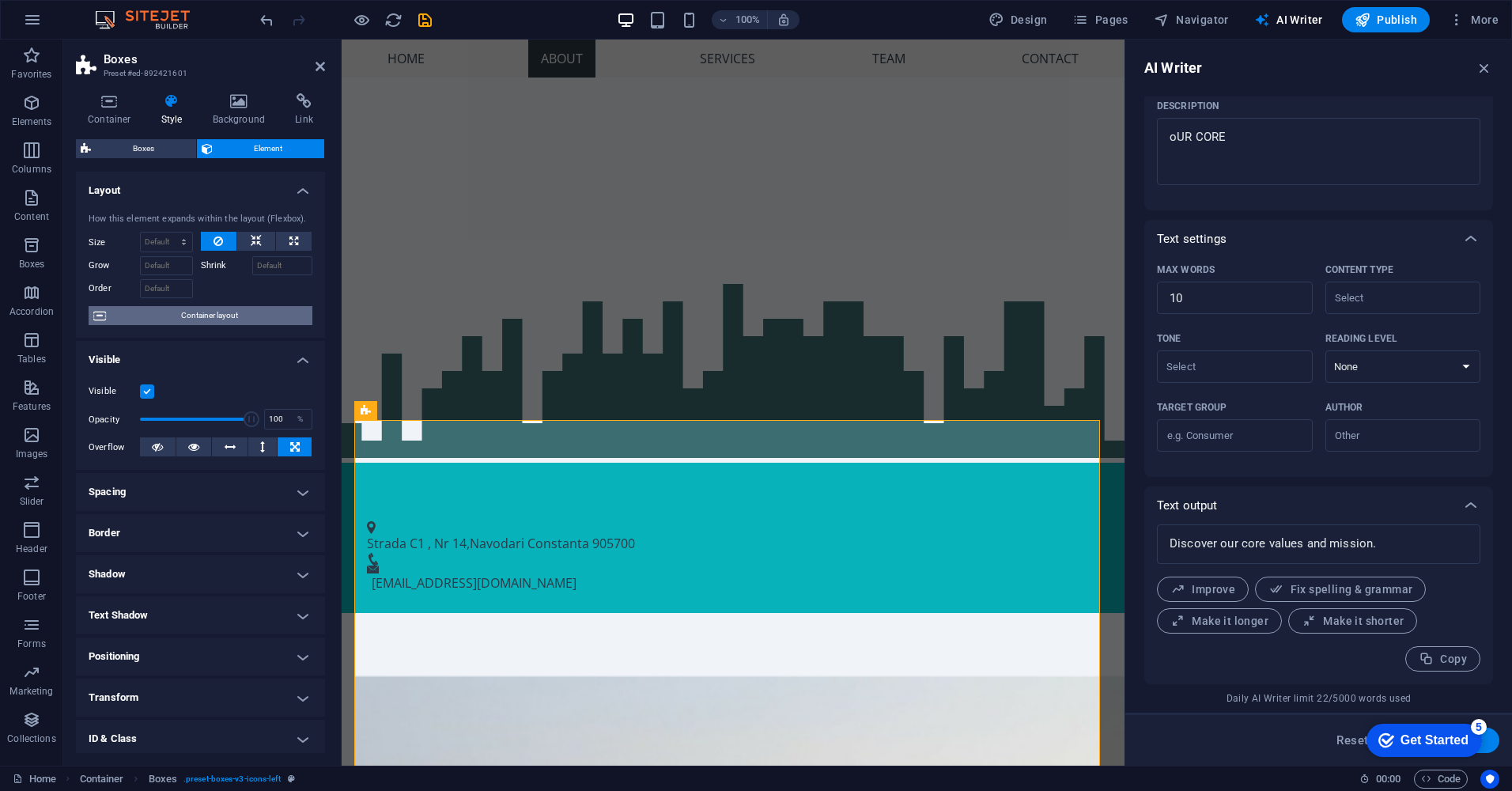
click at [220, 320] on span "Container layout" at bounding box center [209, 315] width 197 height 19
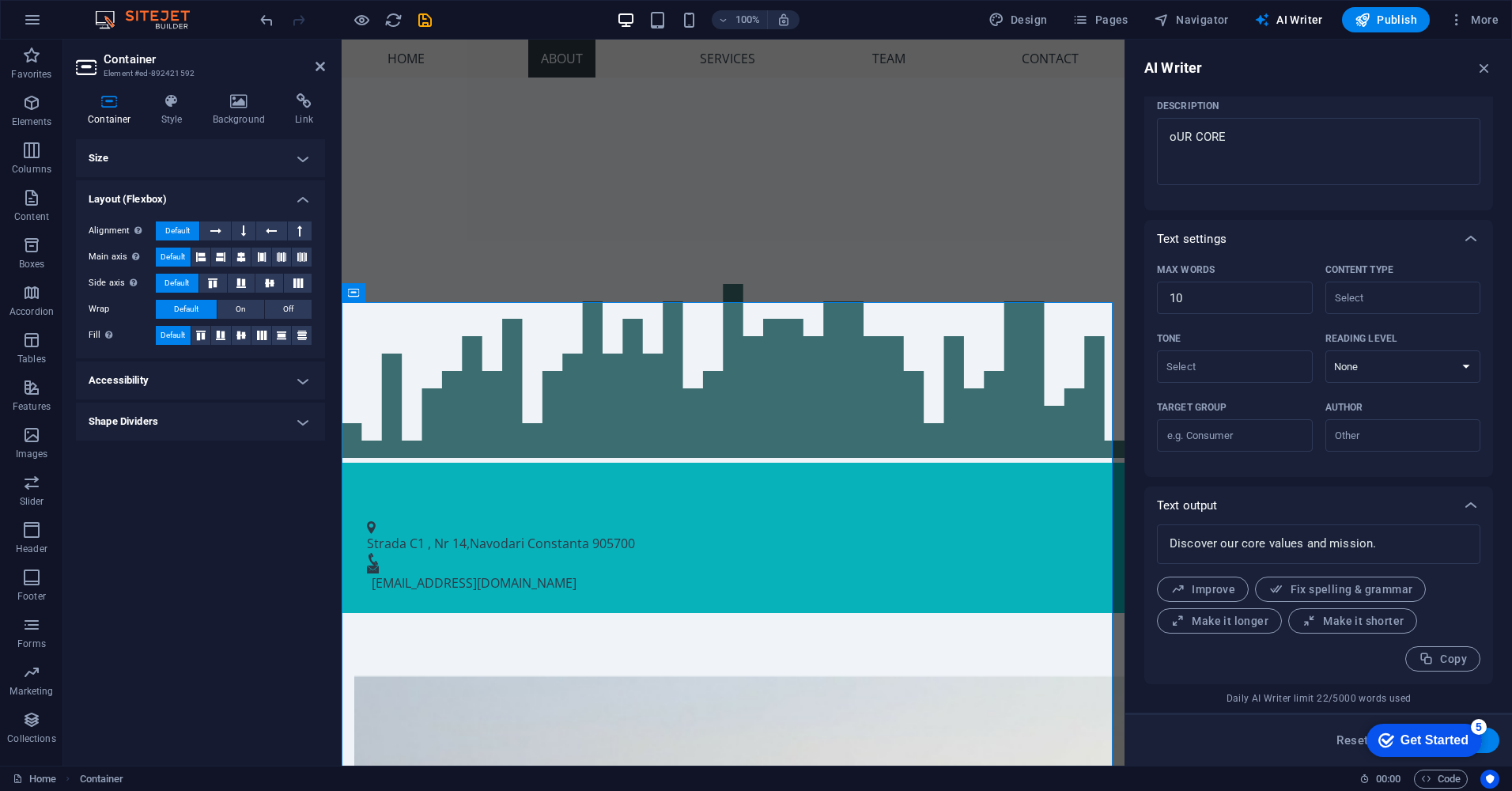
click at [225, 417] on h4 "Shape Dividers" at bounding box center [200, 422] width 249 height 38
drag, startPoint x: 225, startPoint y: 448, endPoint x: 234, endPoint y: 454, distance: 10.8
click at [225, 448] on select "None Triangle Square Diagonal Polygon 1 Polygon 2 Zigzag Multiple Zigzags Waves…" at bounding box center [240, 453] width 145 height 19
select select "hexagons"
click at [168, 444] on select "None Triangle Square Diagonal Polygon 1 Polygon 2 Zigzag Multiple Zigzags Waves…" at bounding box center [240, 453] width 145 height 19
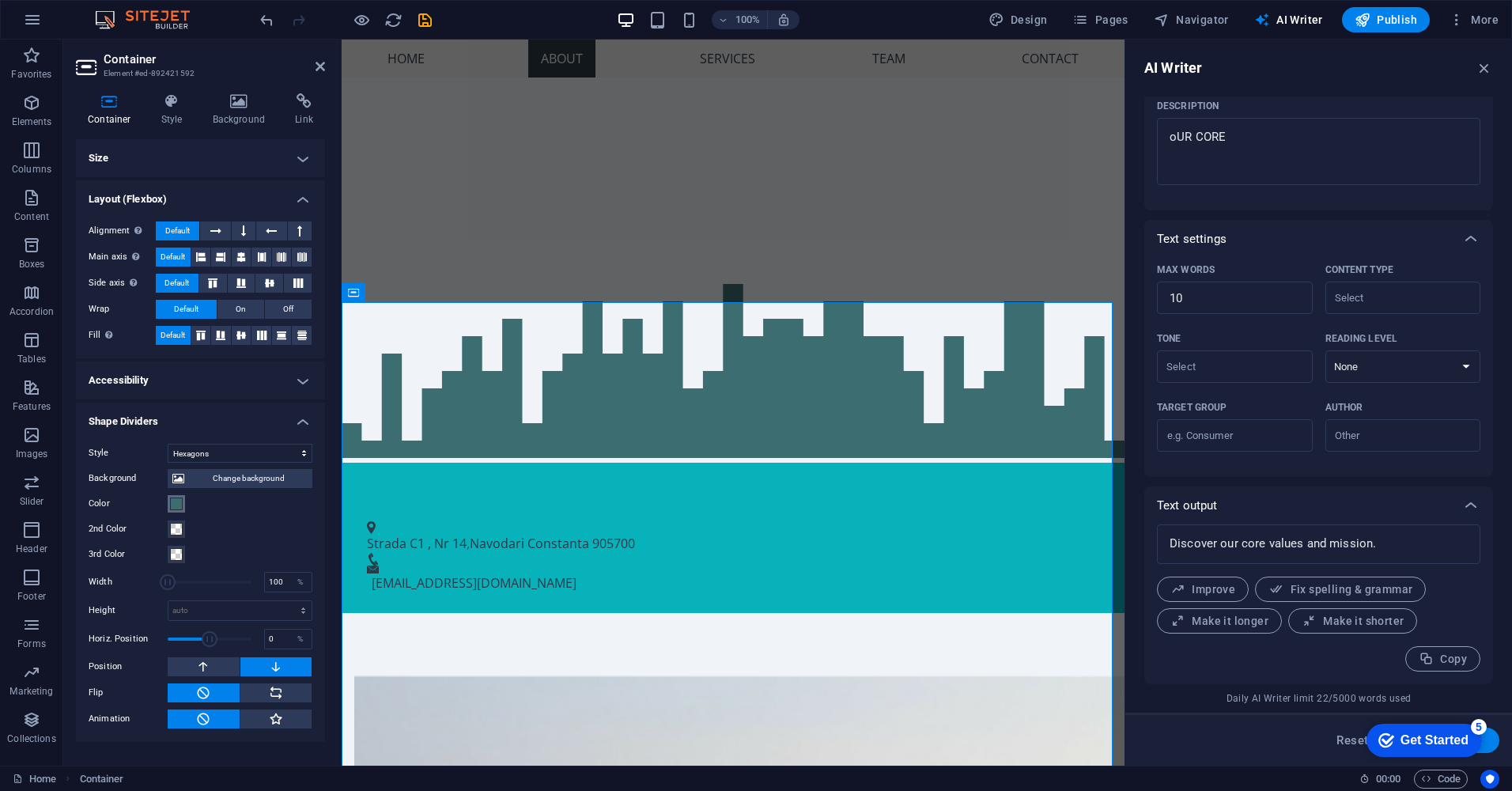
click at [175, 502] on span at bounding box center [176, 504] width 13 height 13
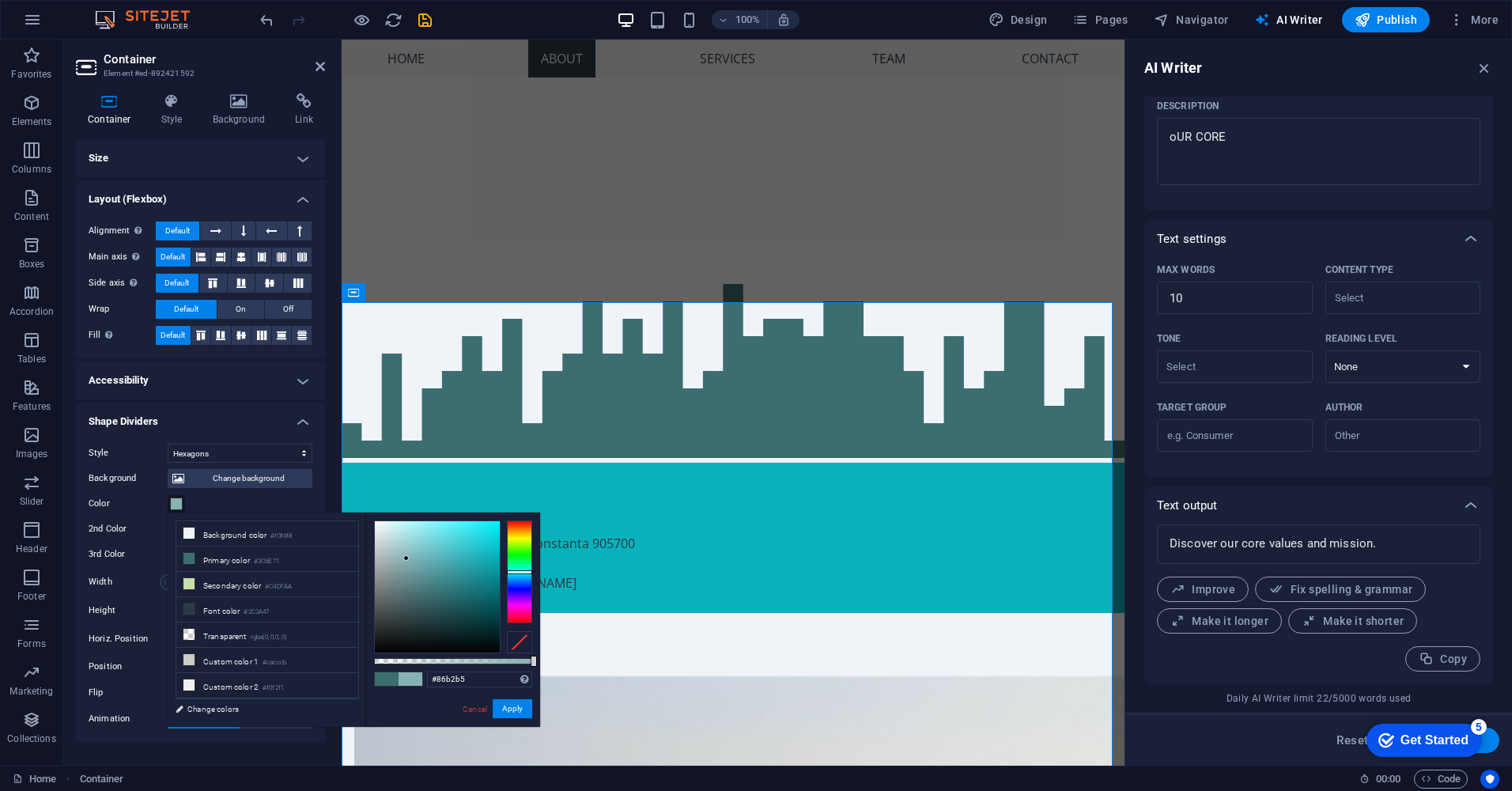
type input "#87b4b6"
click at [407, 558] on div at bounding box center [437, 587] width 125 height 131
click at [517, 711] on button "Apply" at bounding box center [512, 708] width 39 height 19
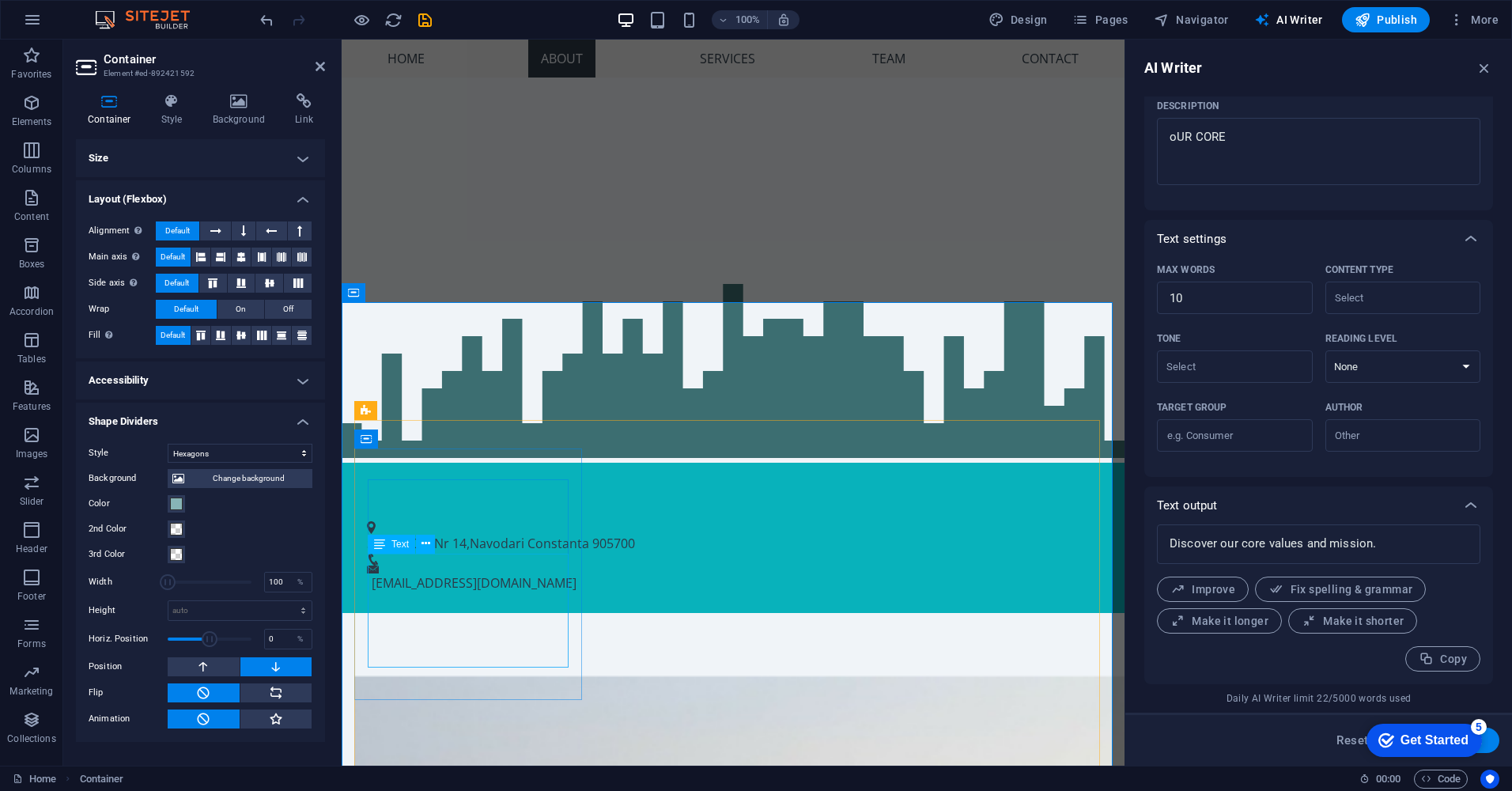
scroll to position [0, 0]
drag, startPoint x: 913, startPoint y: 273, endPoint x: 985, endPoint y: 279, distance: 72.2
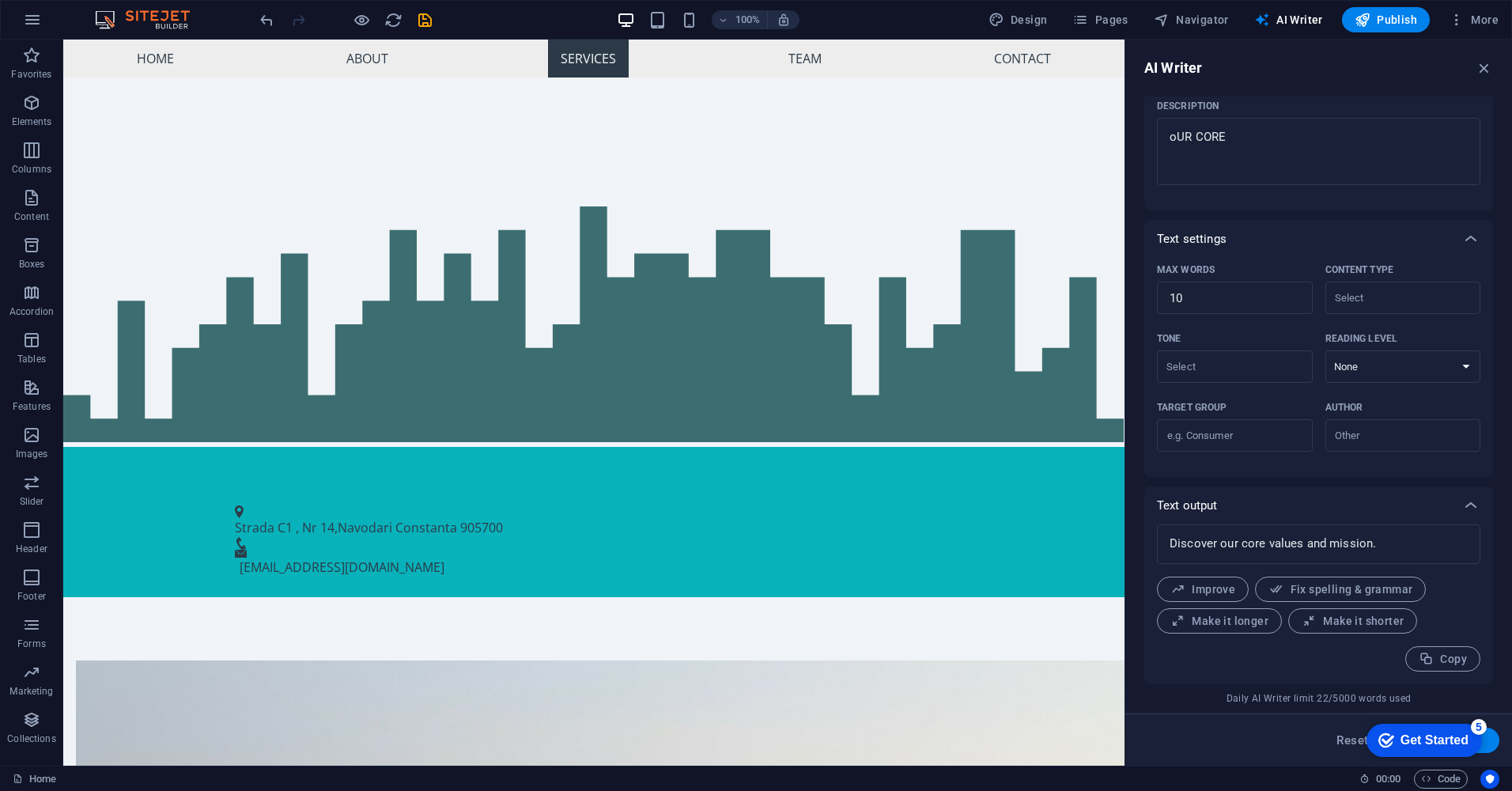
scroll to position [903, 0]
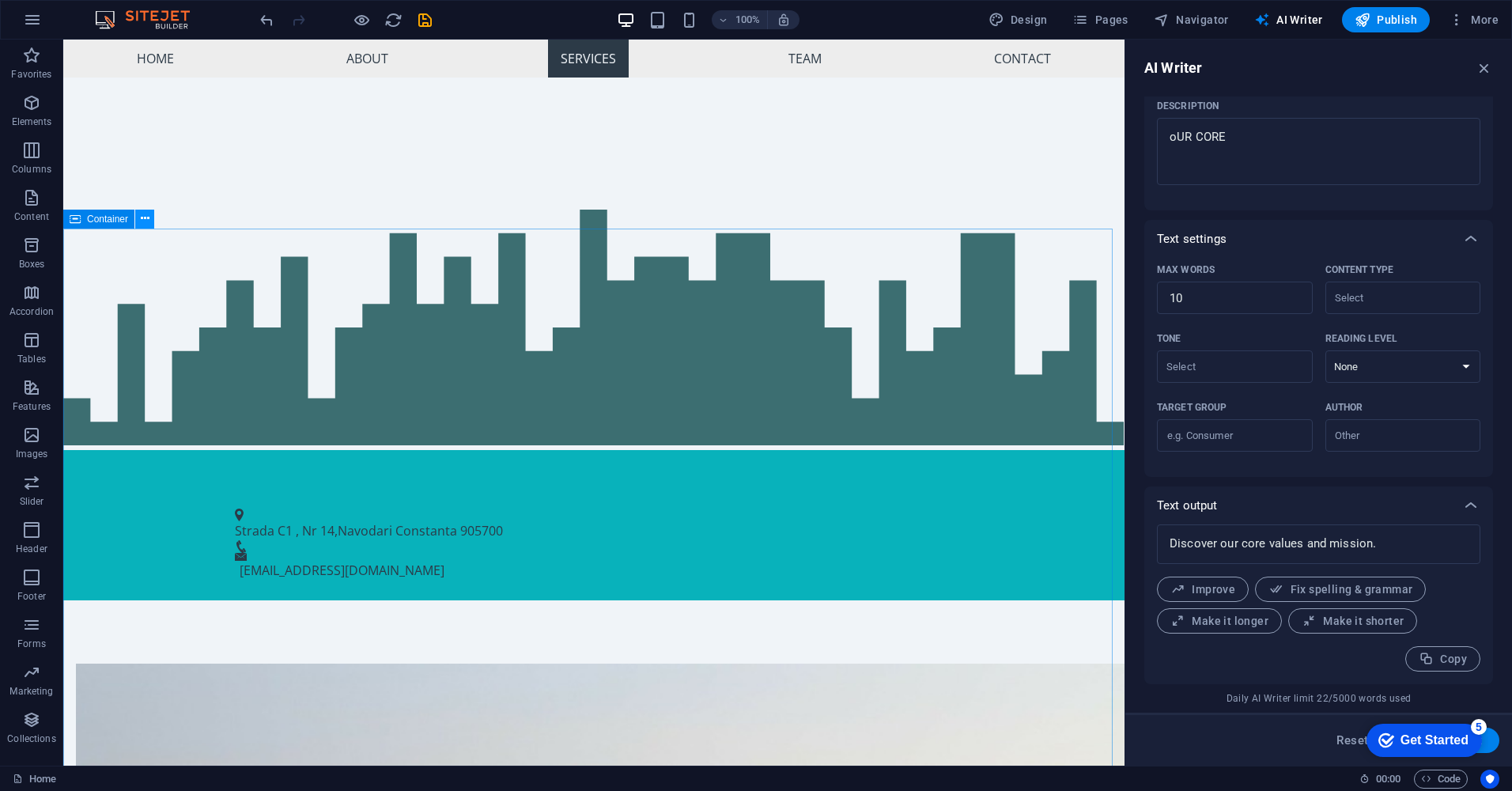
click at [148, 224] on icon at bounding box center [145, 218] width 9 height 17
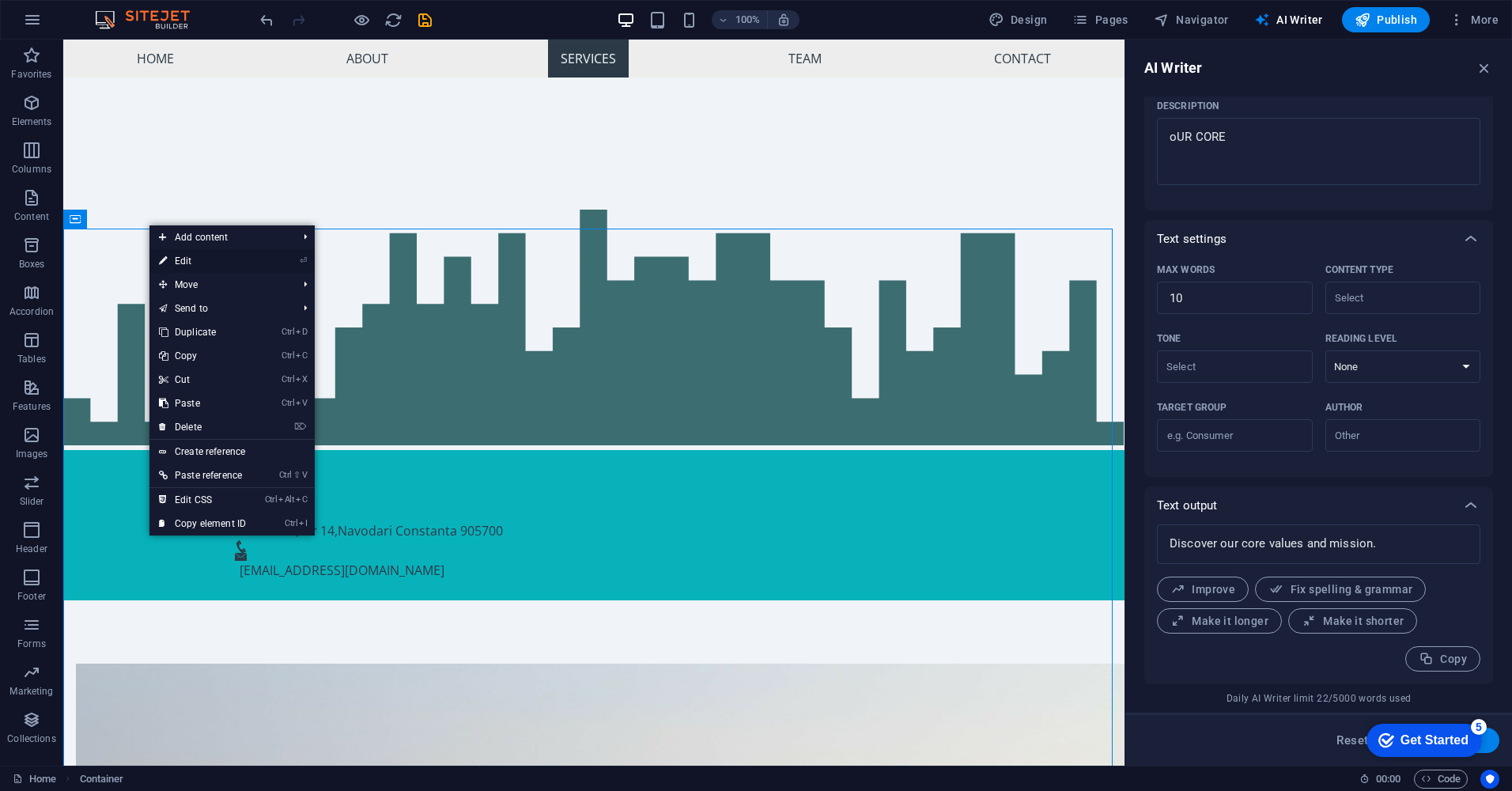
click at [193, 260] on link "⏎ Edit" at bounding box center [201, 261] width 106 height 24
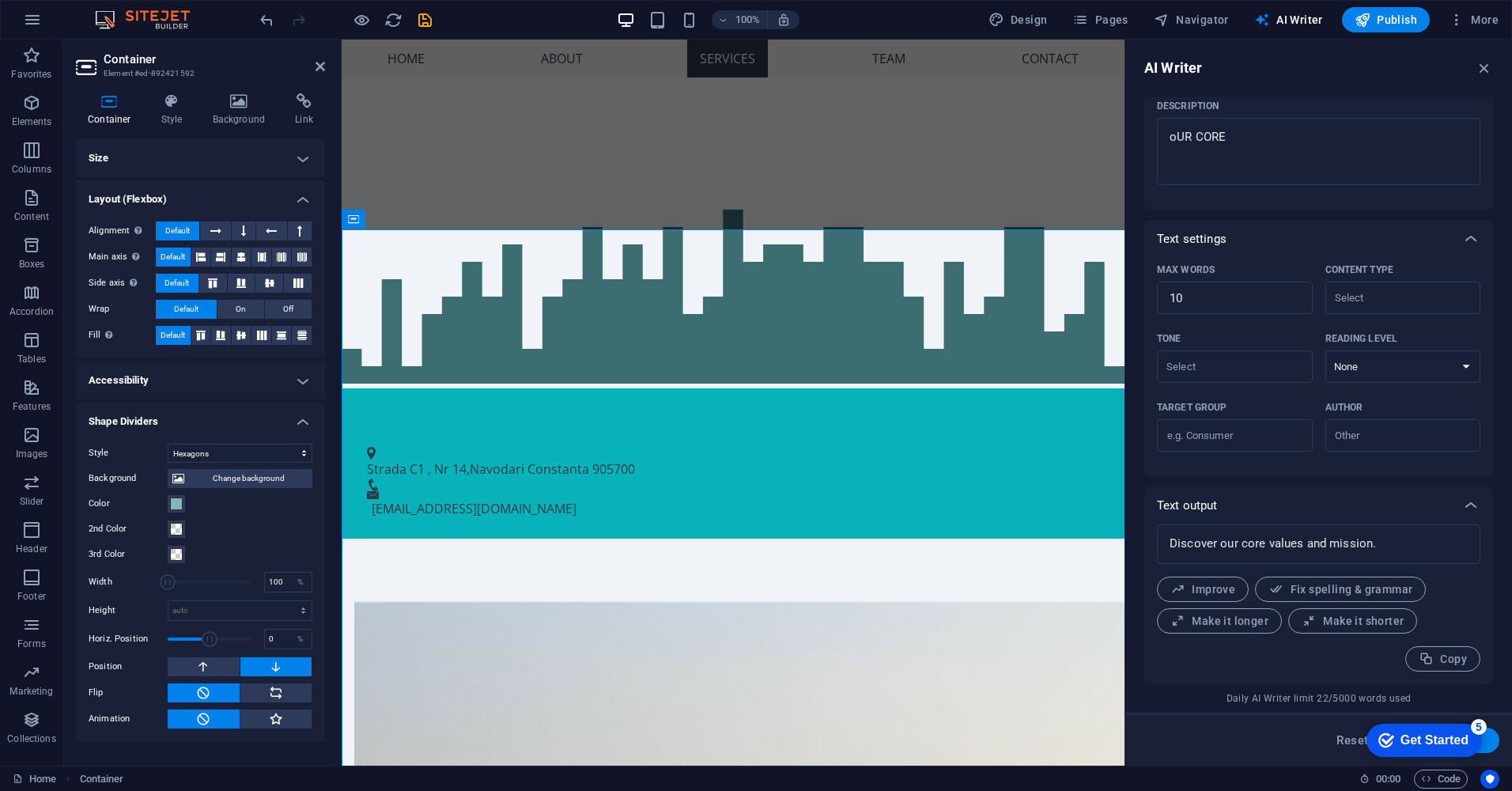
scroll to position [902, 0]
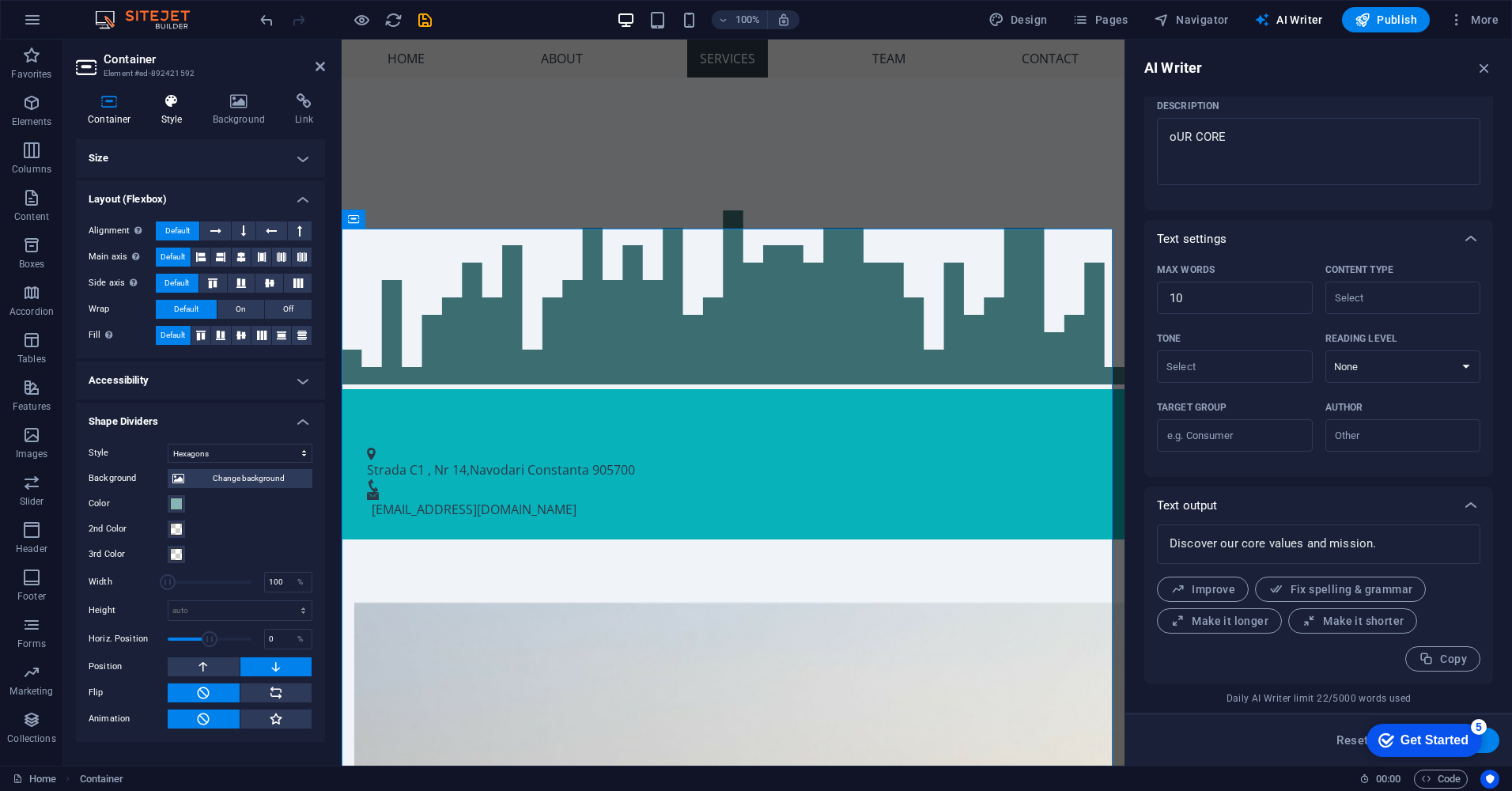
click at [170, 103] on icon at bounding box center [172, 102] width 45 height 16
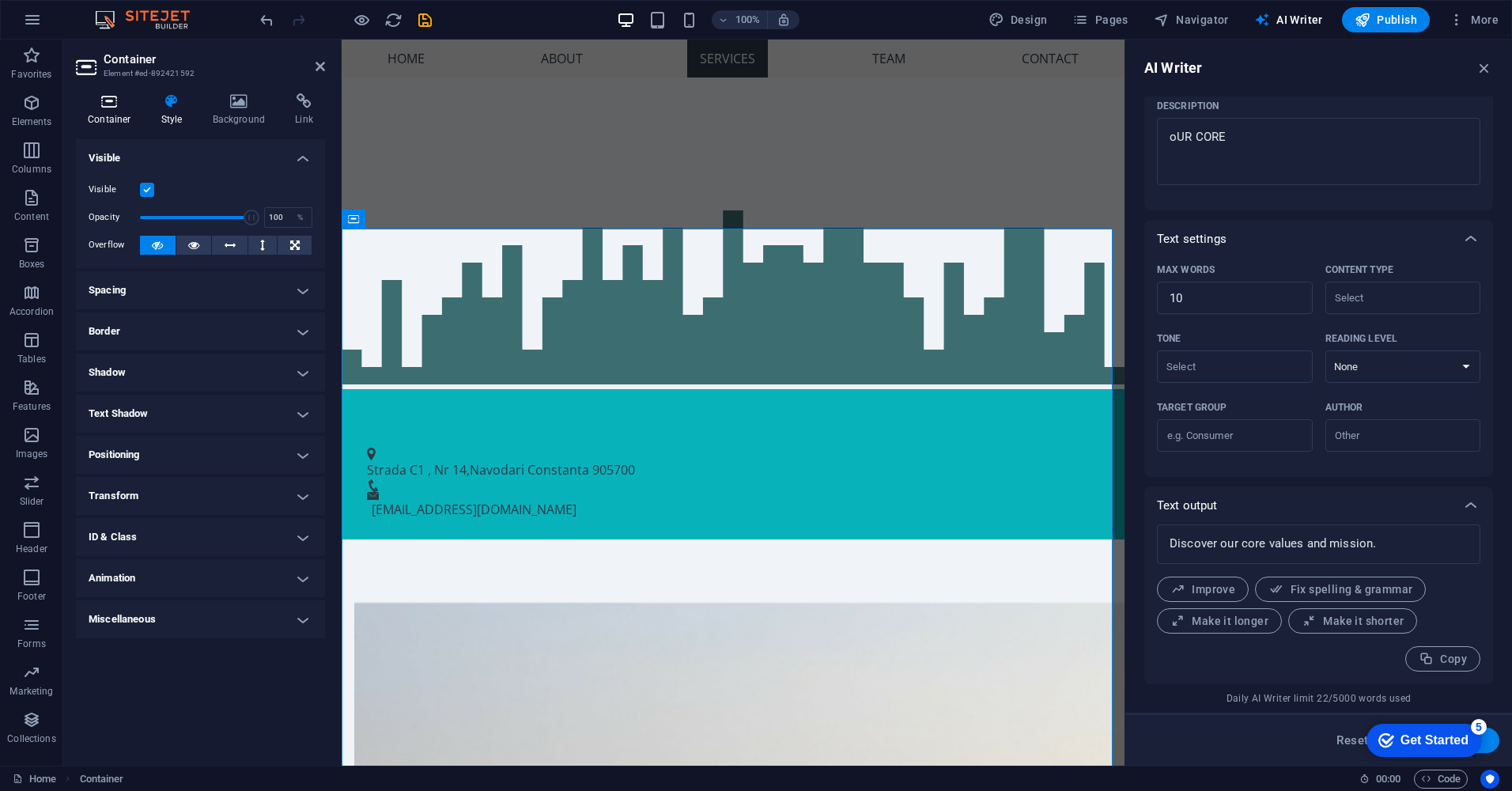
click at [116, 110] on h4 "Container" at bounding box center [113, 111] width 74 height 34
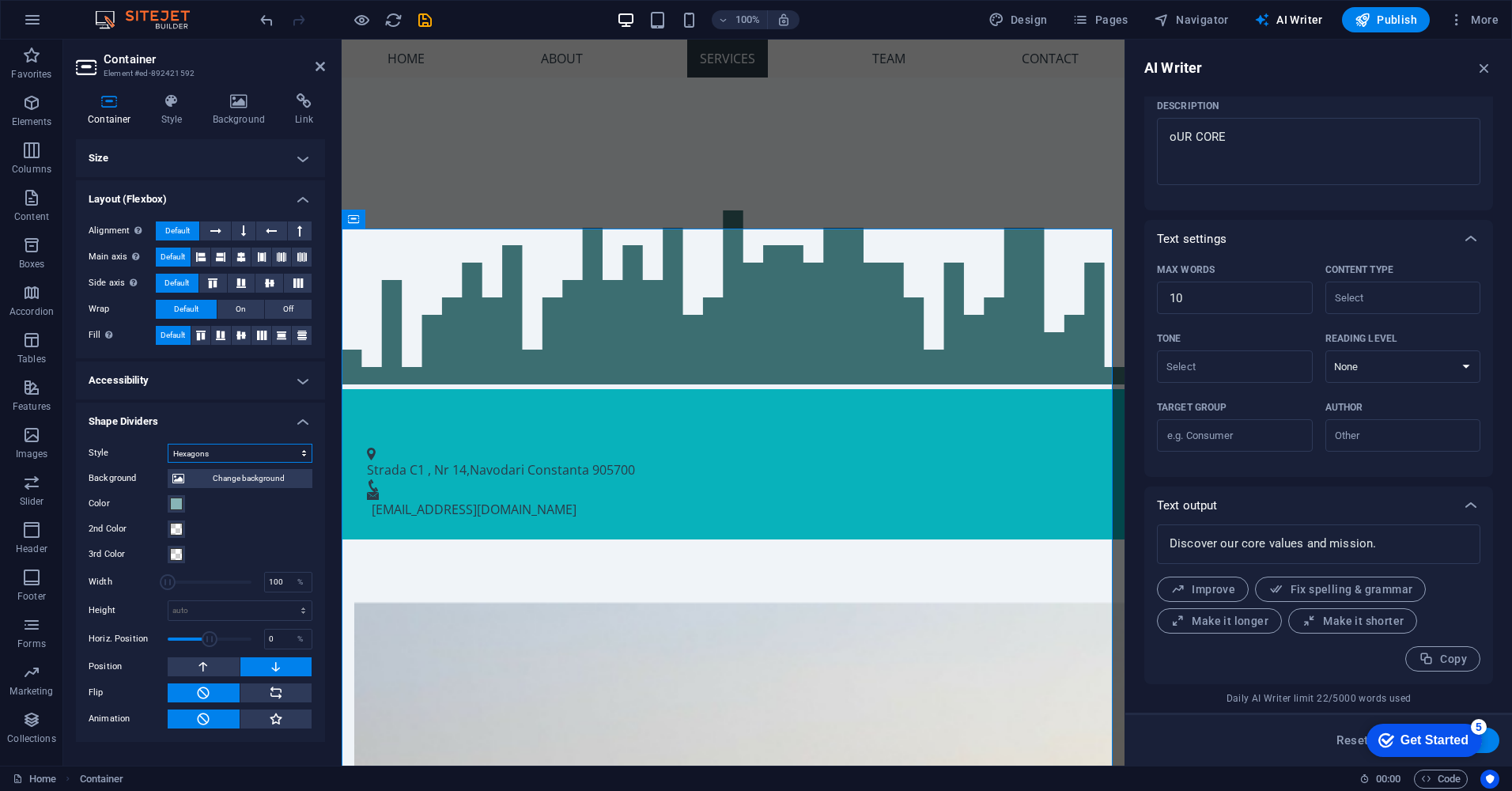
click at [276, 452] on select "None Triangle Square Diagonal Polygon 1 Polygon 2 Zigzag Multiple Zigzags Waves…" at bounding box center [240, 453] width 145 height 19
click at [168, 444] on select "None Triangle Square Diagonal Polygon 1 Polygon 2 Zigzag Multiple Zigzags Waves…" at bounding box center [240, 453] width 145 height 19
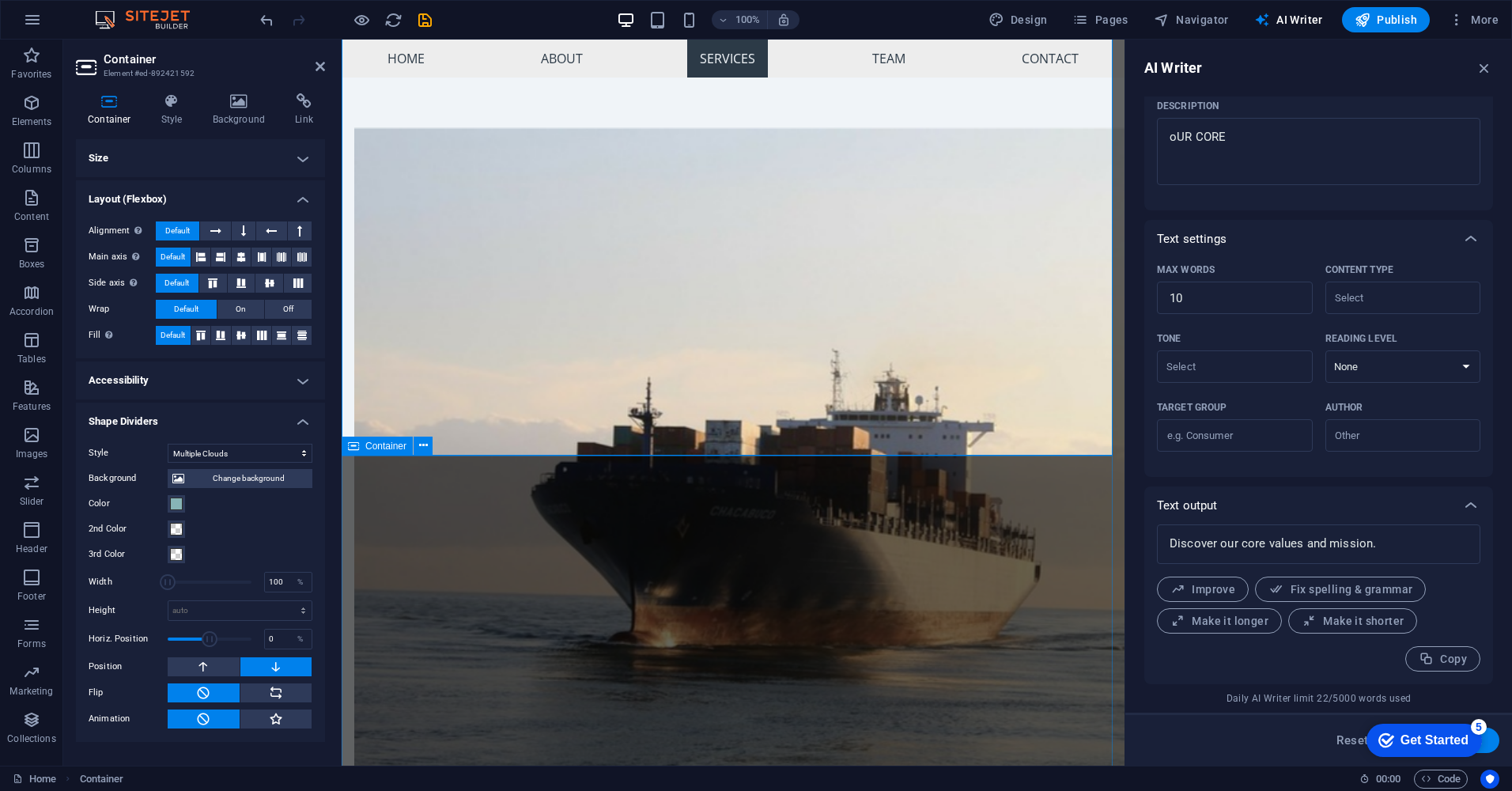
scroll to position [1140, 0]
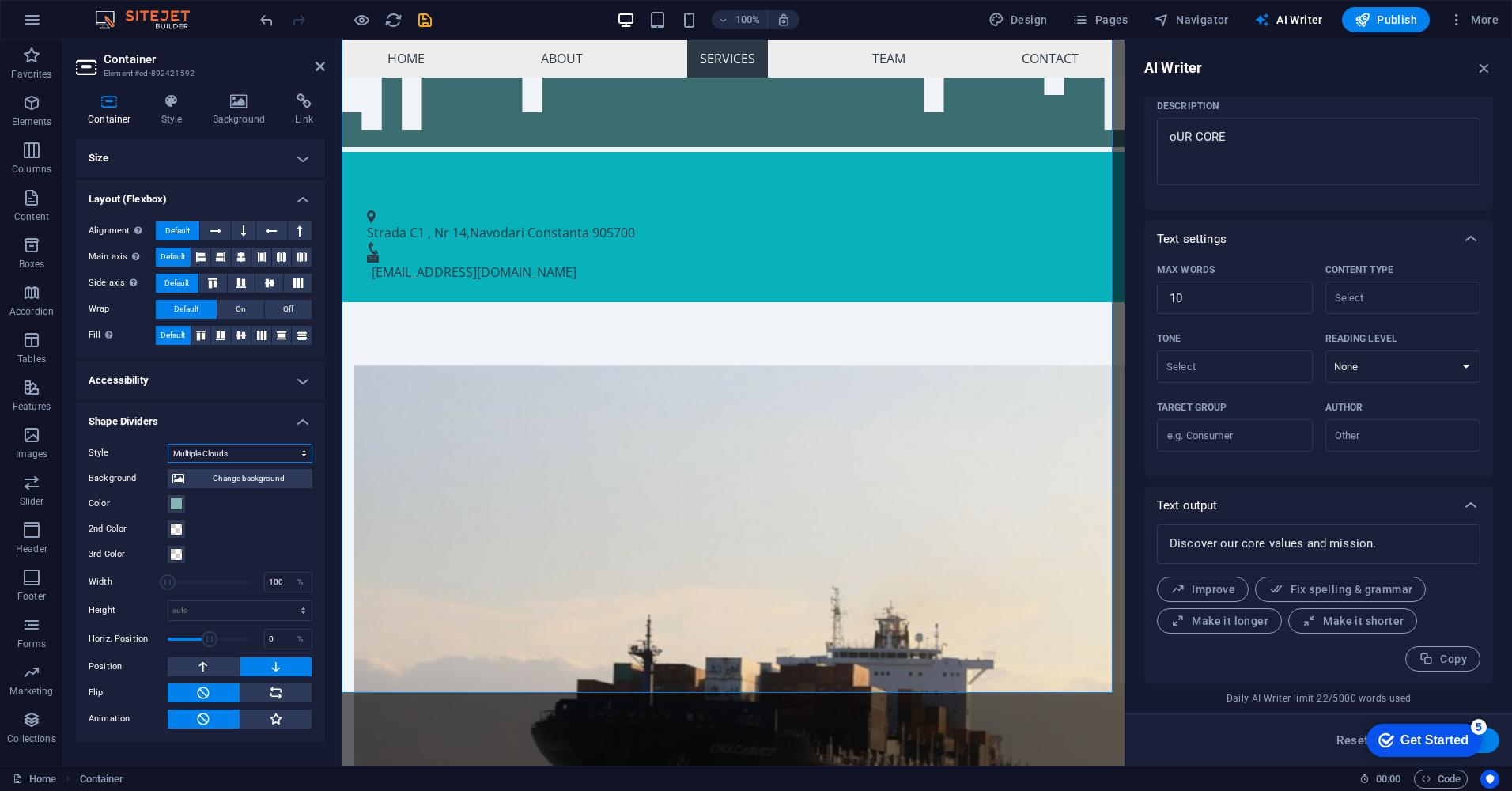
click at [224, 451] on select "None Triangle Square Diagonal Polygon 1 Polygon 2 Zigzag Multiple Zigzags Waves…" at bounding box center [240, 453] width 145 height 19
click at [168, 444] on select "None Triangle Square Diagonal Polygon 1 Polygon 2 Zigzag Multiple Zigzags Waves…" at bounding box center [240, 453] width 145 height 19
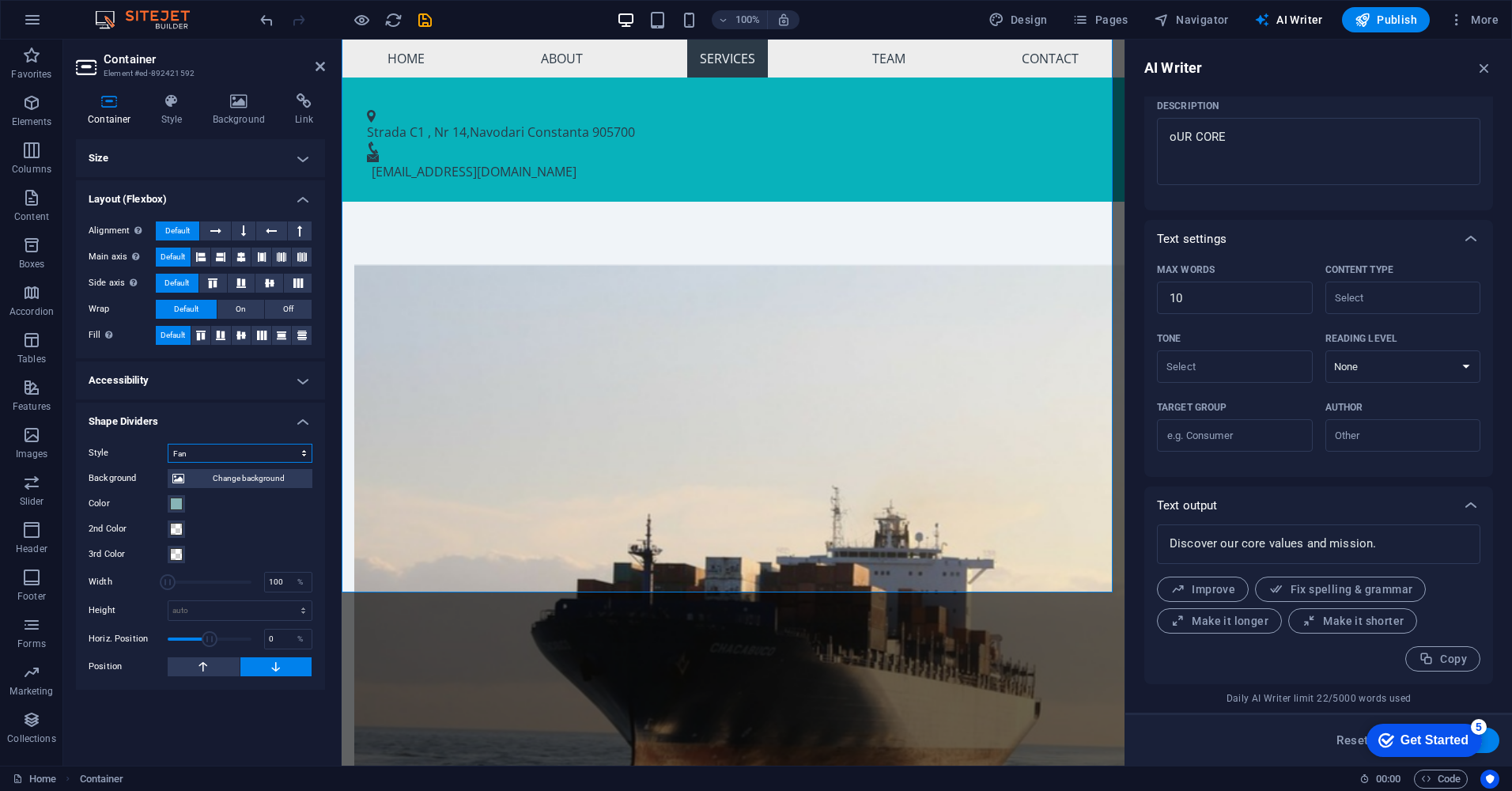
click at [220, 449] on select "None Triangle Square Diagonal Polygon 1 Polygon 2 Zigzag Multiple Zigzags Waves…" at bounding box center [240, 453] width 145 height 19
click at [168, 444] on select "None Triangle Square Diagonal Polygon 1 Polygon 2 Zigzag Multiple Zigzags Waves…" at bounding box center [240, 453] width 145 height 19
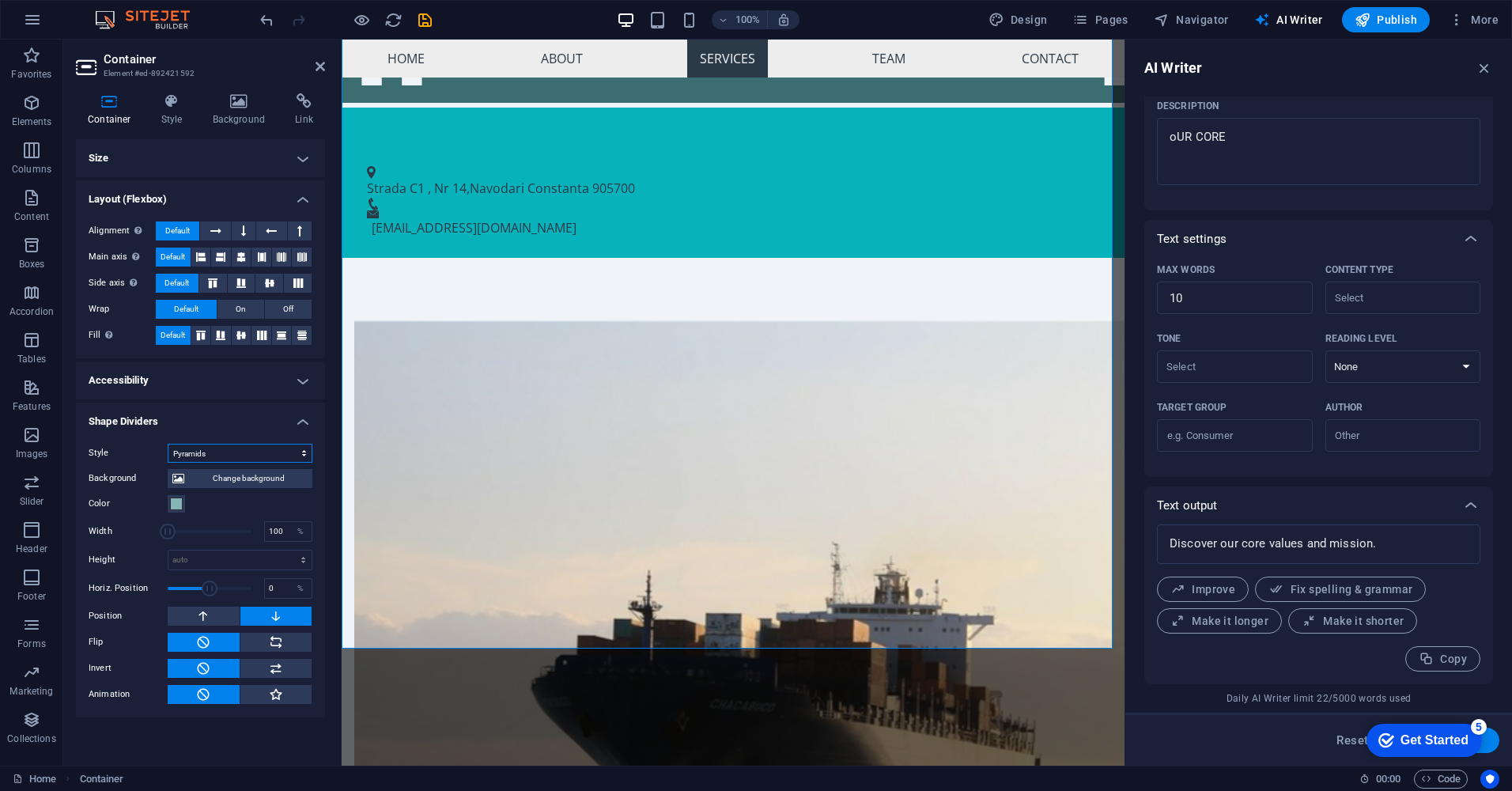
click at [271, 448] on select "None Triangle Square Diagonal Polygon 1 Polygon 2 Zigzag Multiple Zigzags Waves…" at bounding box center [240, 453] width 145 height 19
click at [168, 444] on select "None Triangle Square Diagonal Polygon 1 Polygon 2 Zigzag Multiple Zigzags Waves…" at bounding box center [240, 453] width 145 height 19
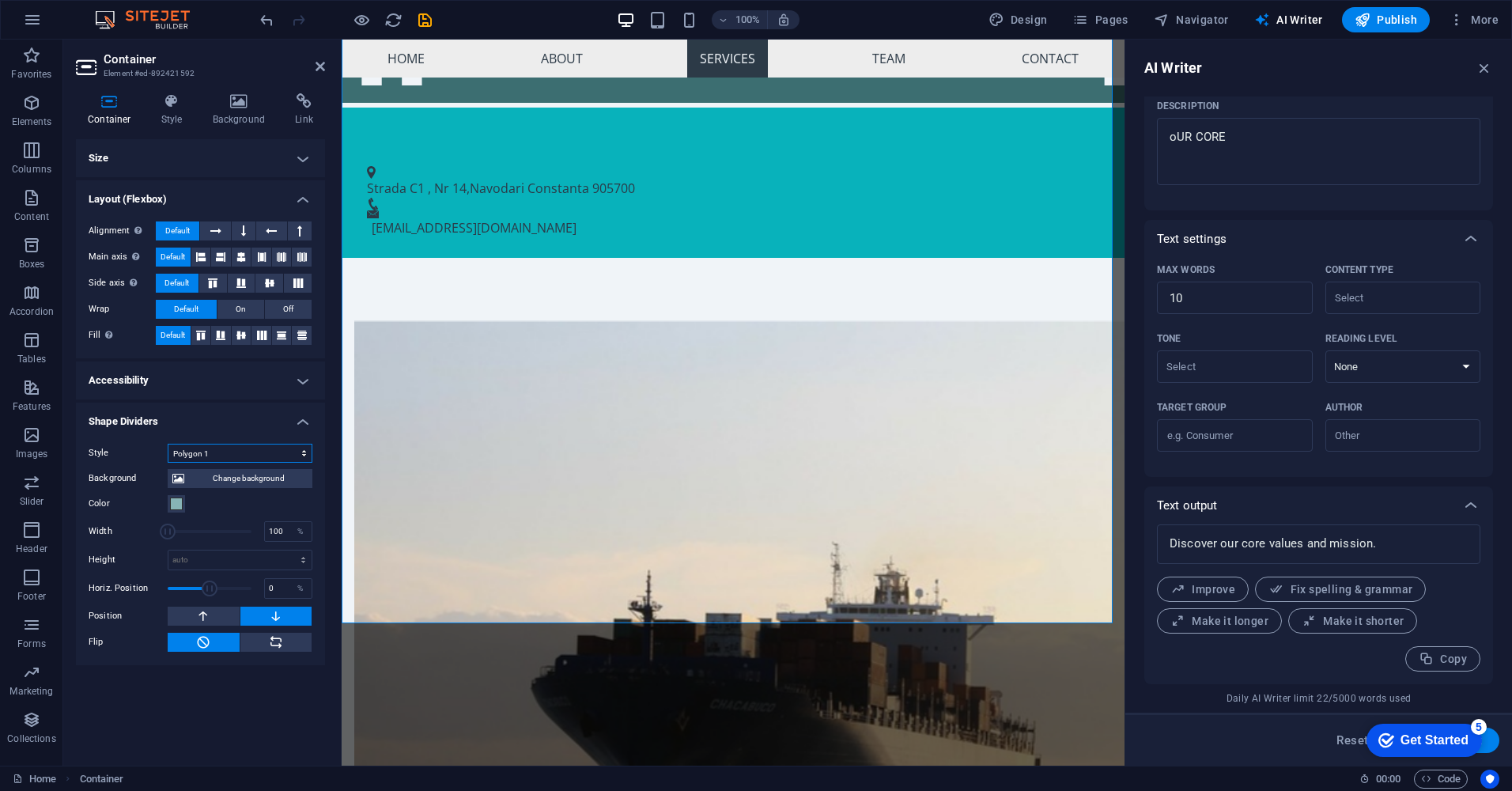
scroll to position [1209, 0]
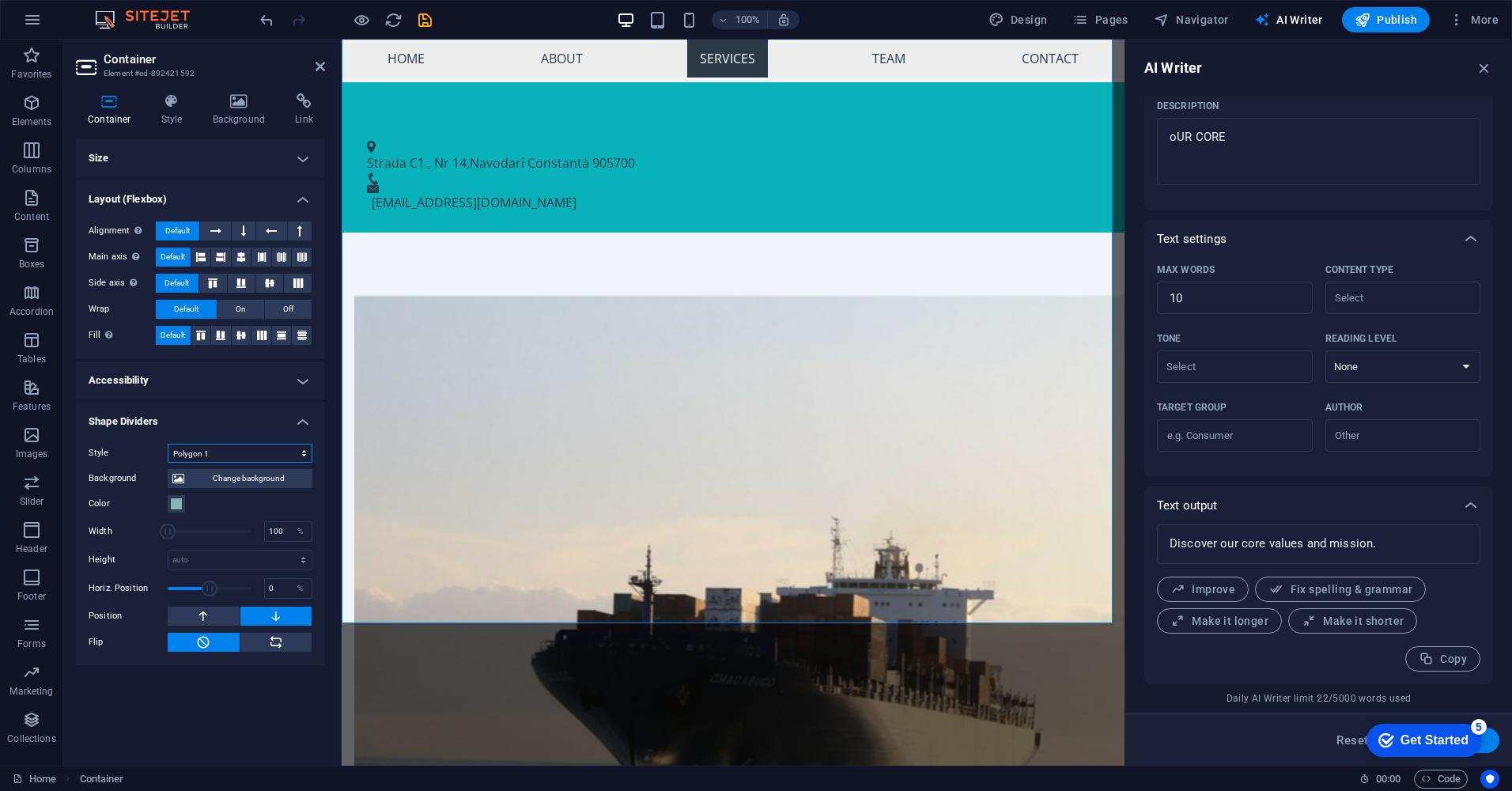
click at [287, 451] on select "None Triangle Square Diagonal Polygon 1 Polygon 2 Zigzag Multiple Zigzags Waves…" at bounding box center [240, 453] width 145 height 19
click at [168, 444] on select "None Triangle Square Diagonal Polygon 1 Polygon 2 Zigzag Multiple Zigzags Waves…" at bounding box center [240, 453] width 145 height 19
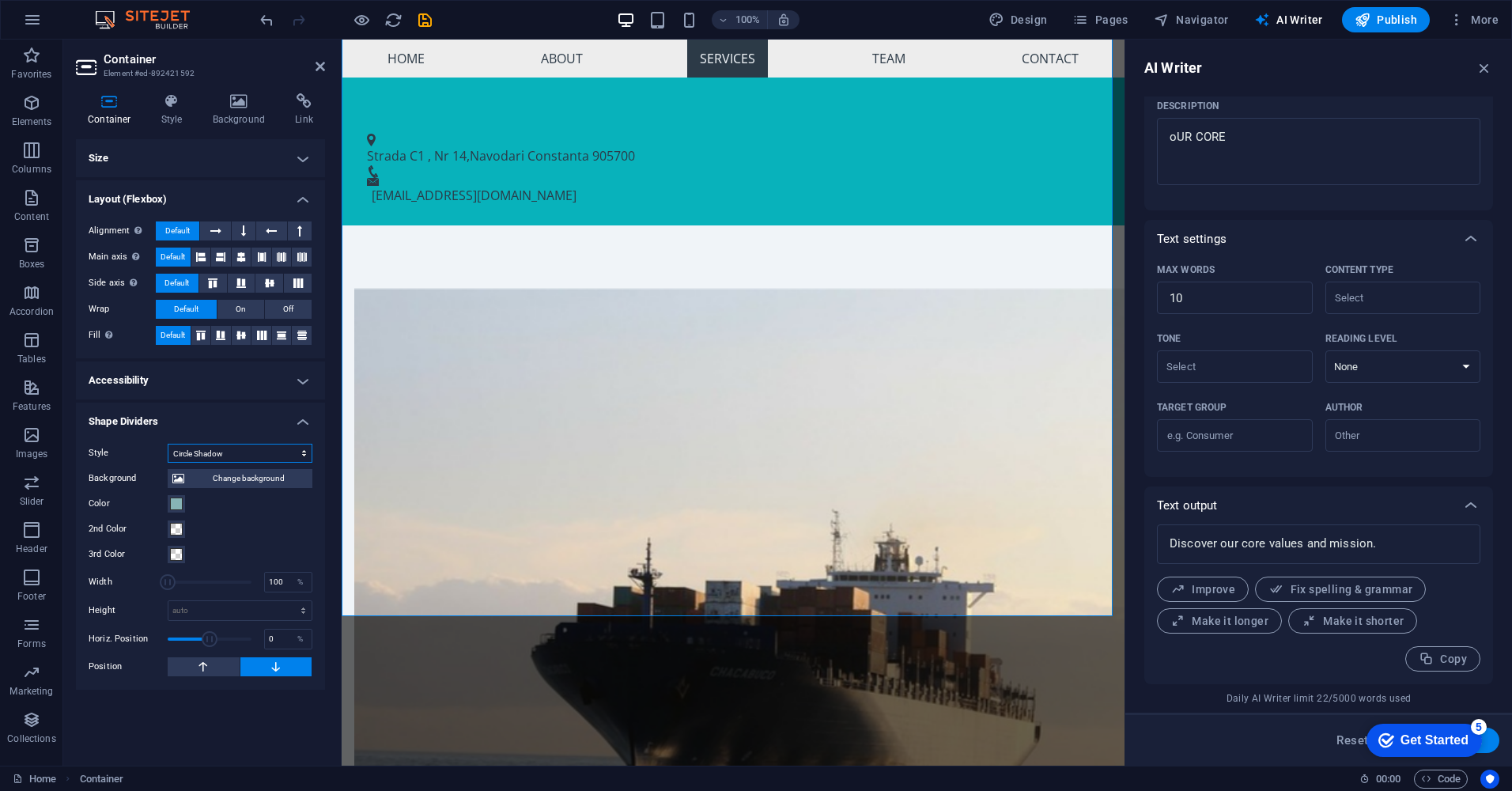
click at [237, 455] on select "None Triangle Square Diagonal Polygon 1 Polygon 2 Zigzag Multiple Zigzags Waves…" at bounding box center [240, 453] width 145 height 19
select select "hexagons"
click at [168, 444] on select "None Triangle Square Diagonal Polygon 1 Polygon 2 Zigzag Multiple Zigzags Waves…" at bounding box center [240, 453] width 145 height 19
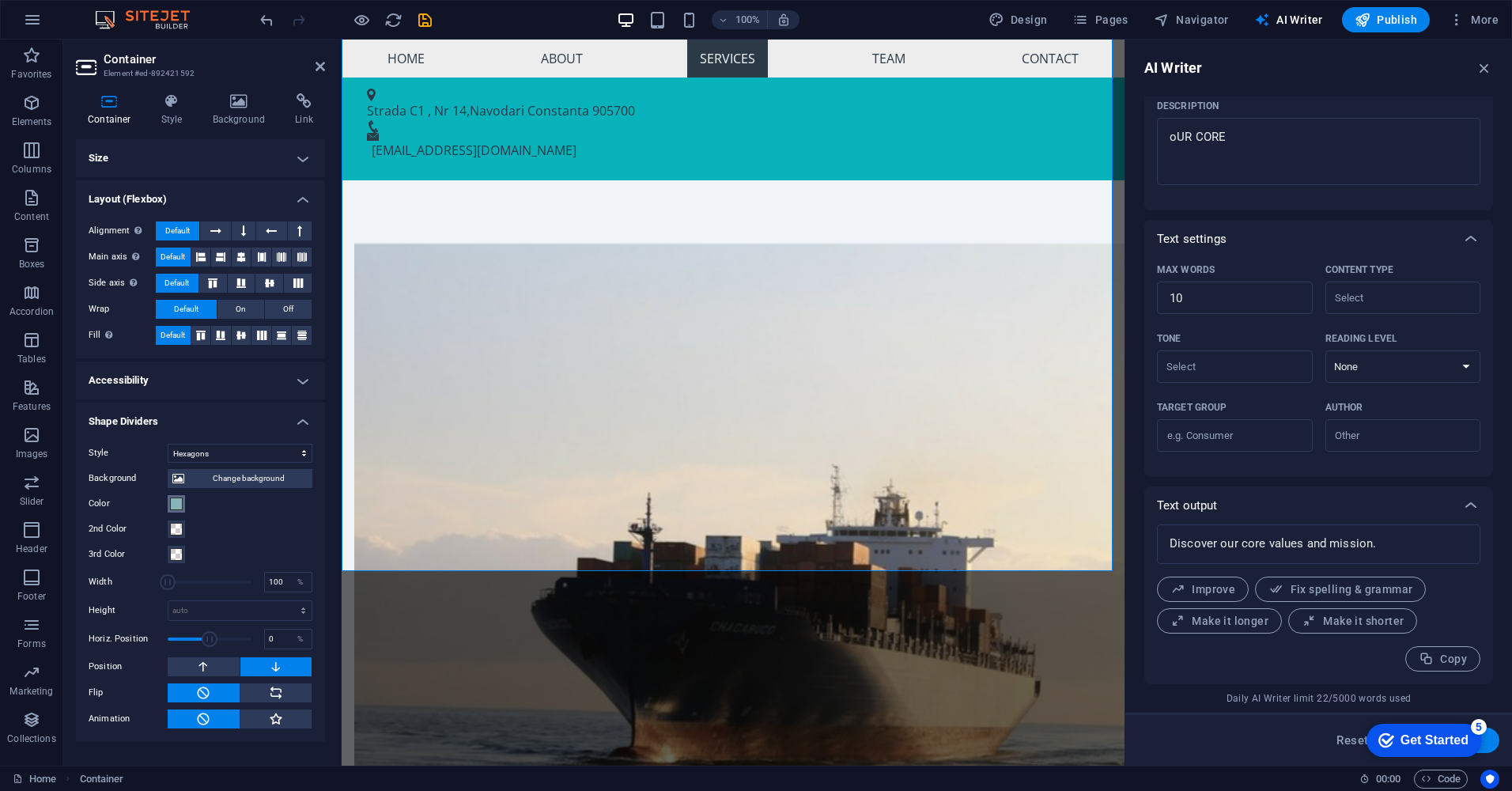
click at [177, 504] on span at bounding box center [176, 504] width 13 height 13
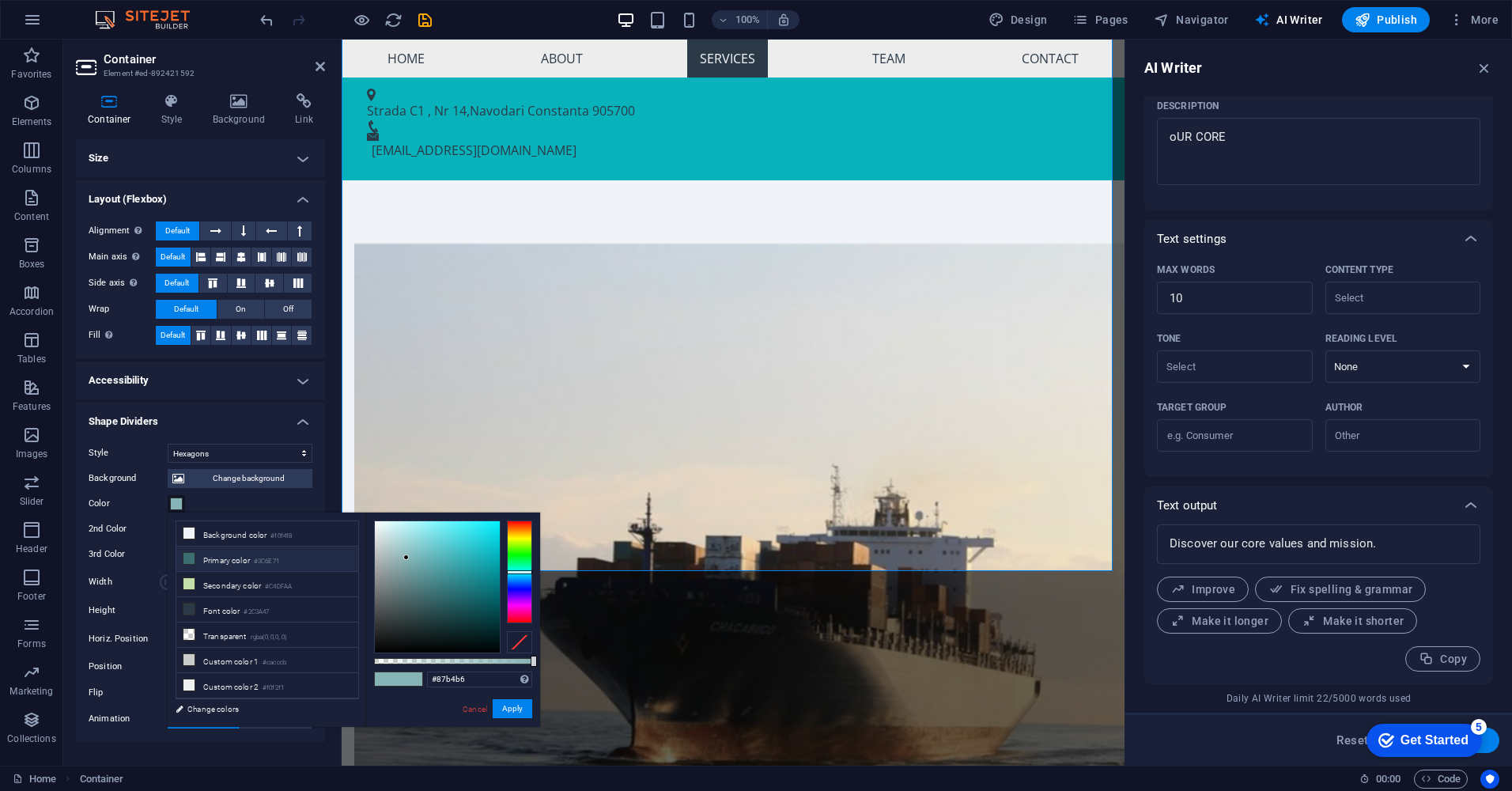
click at [190, 554] on icon at bounding box center [189, 558] width 11 height 11
click at [186, 531] on icon at bounding box center [189, 532] width 11 height 11
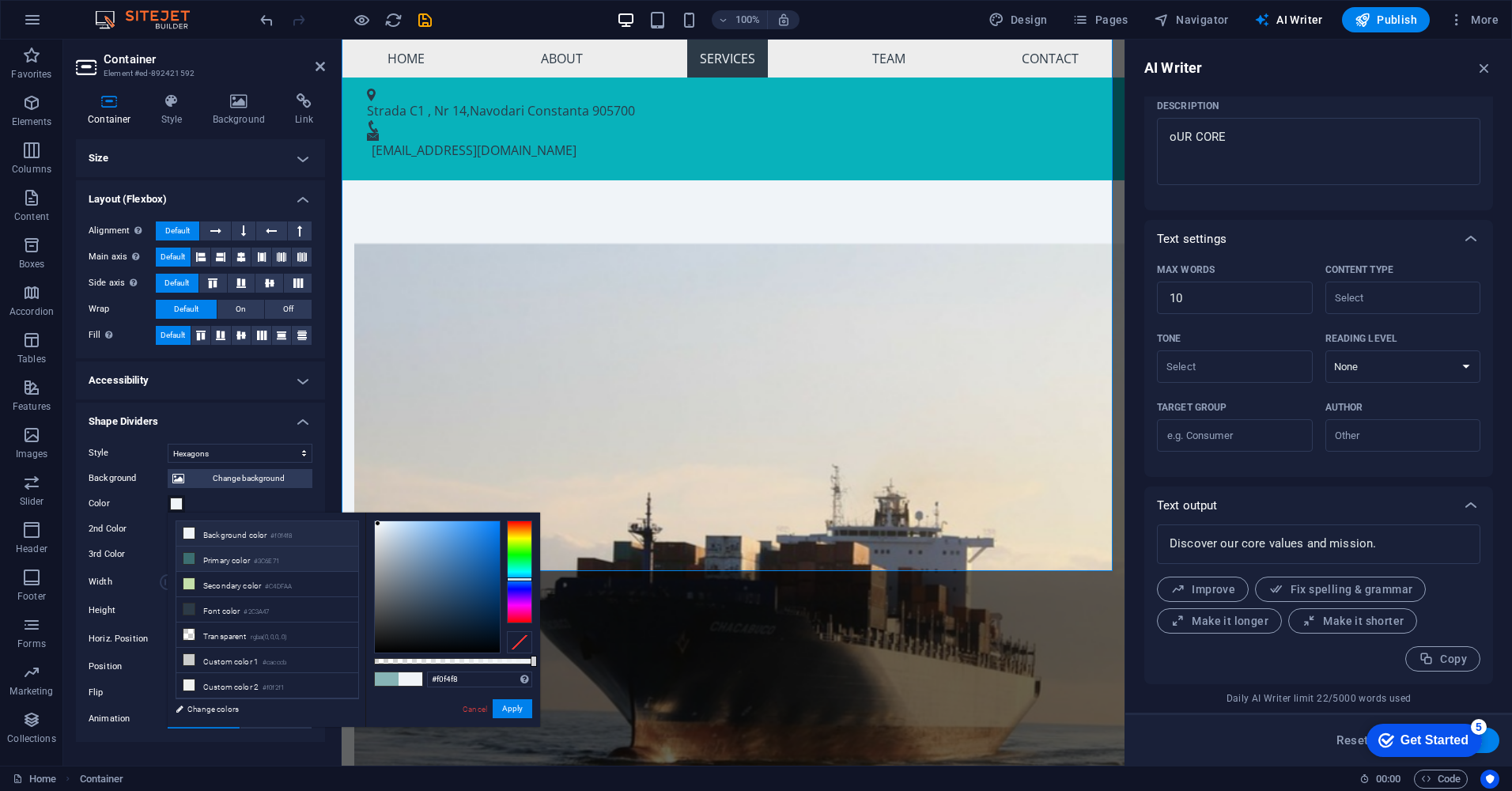
click at [189, 557] on icon at bounding box center [189, 558] width 11 height 11
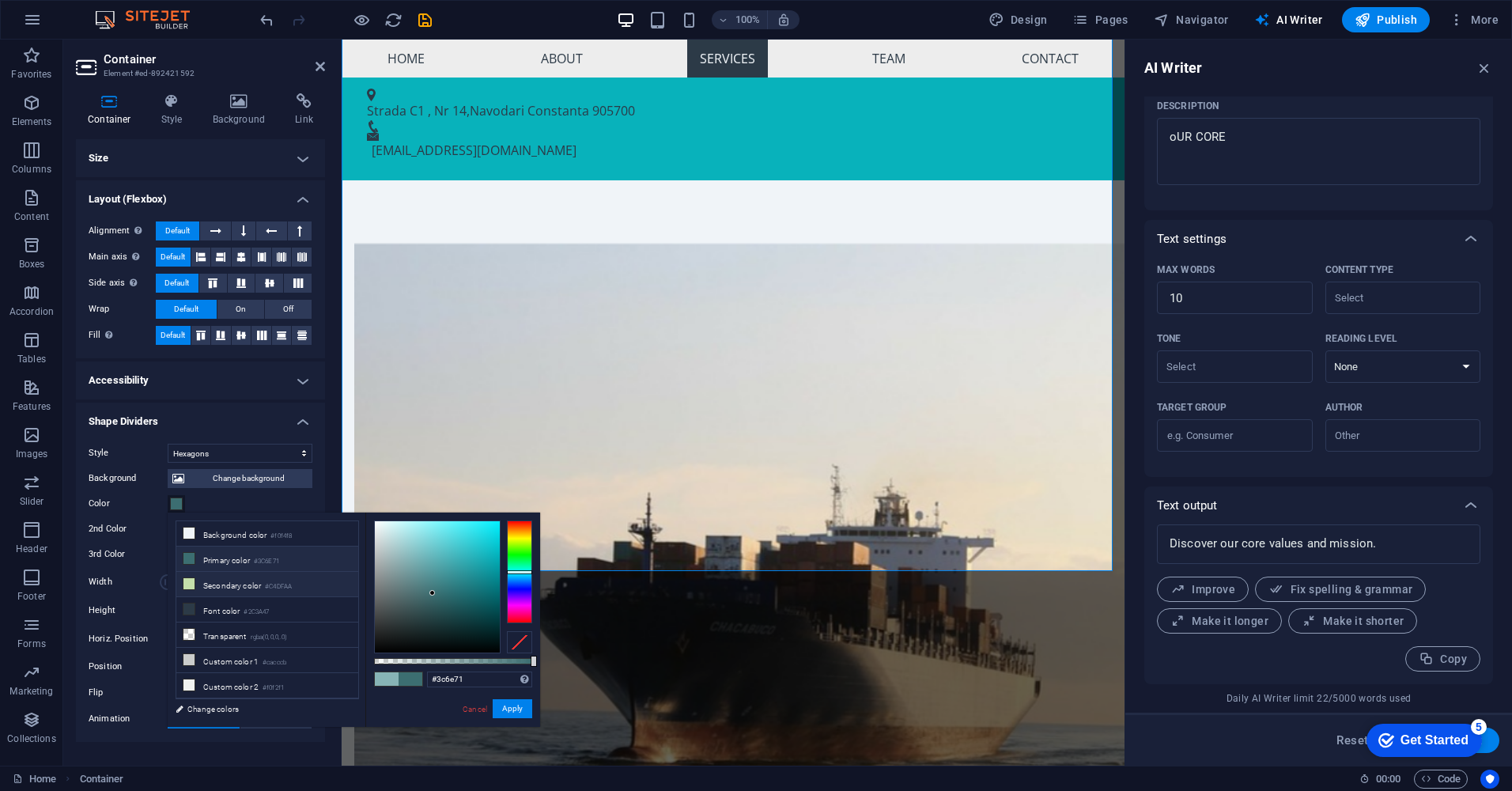
click at [196, 582] on li "Secondary color #C4DFAA" at bounding box center [267, 585] width 182 height 26
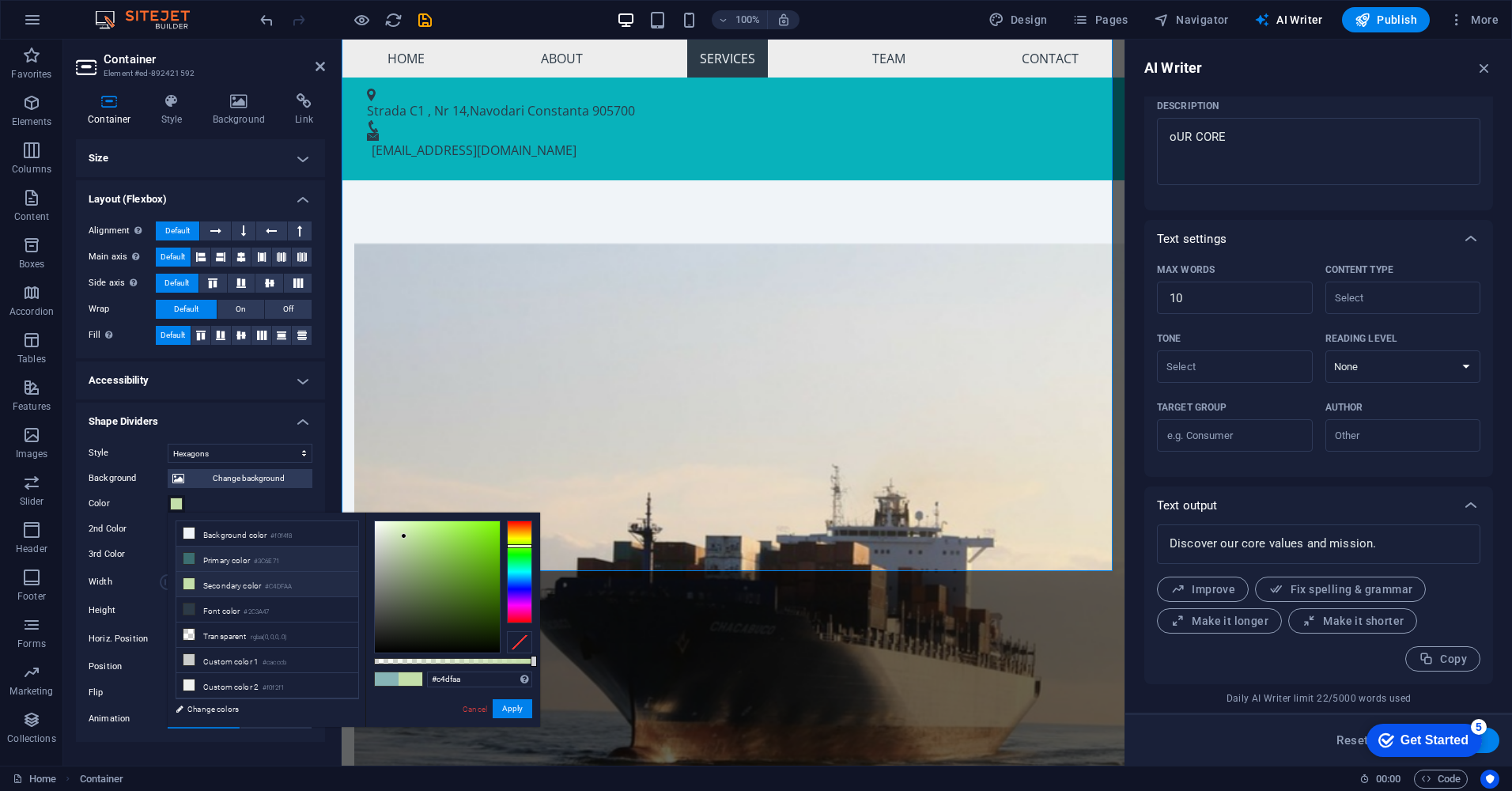
click at [192, 560] on icon at bounding box center [189, 558] width 11 height 11
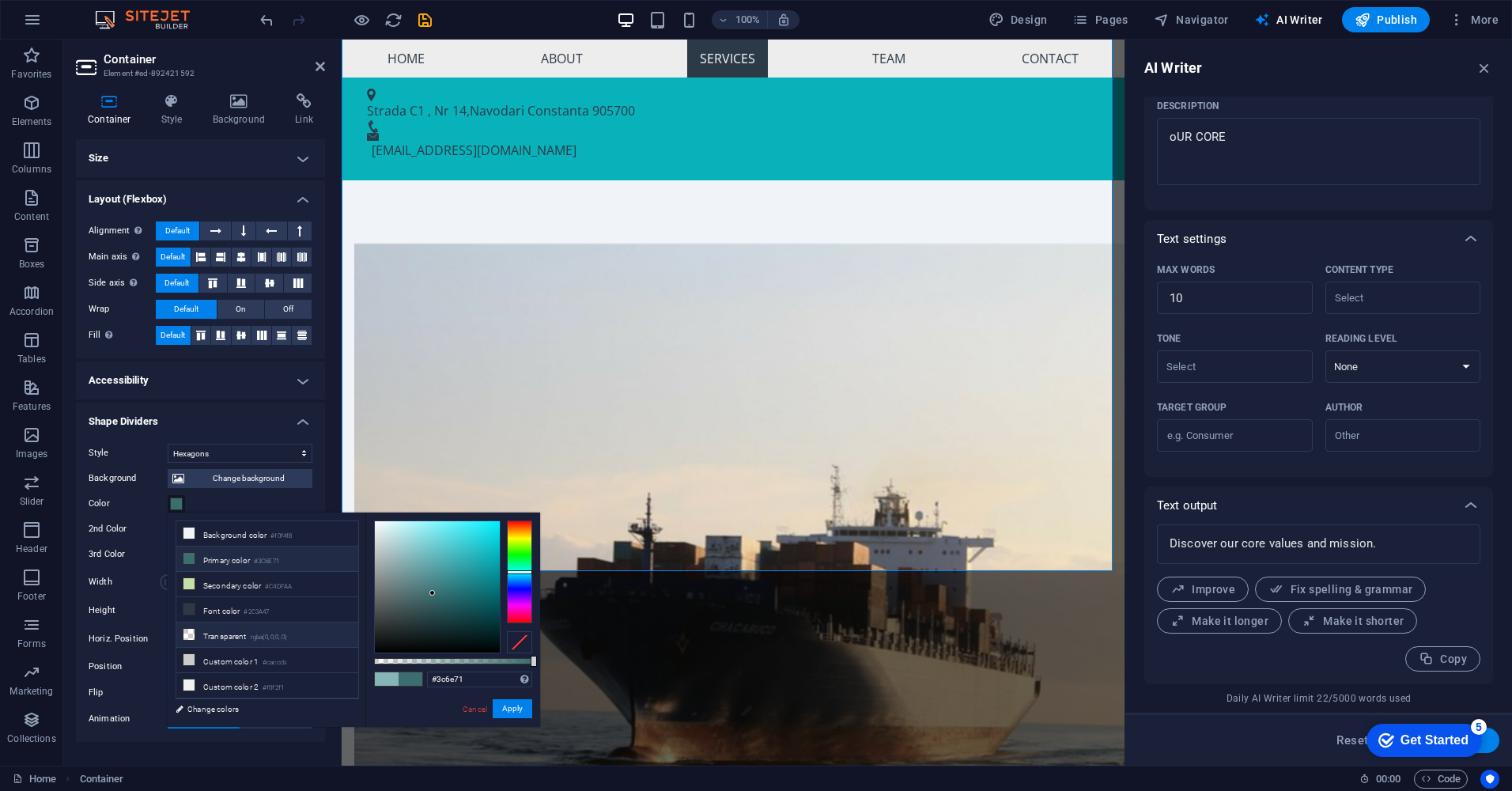
click at [213, 633] on li "Transparent rgba(0,0,0,.0)" at bounding box center [267, 636] width 182 height 26
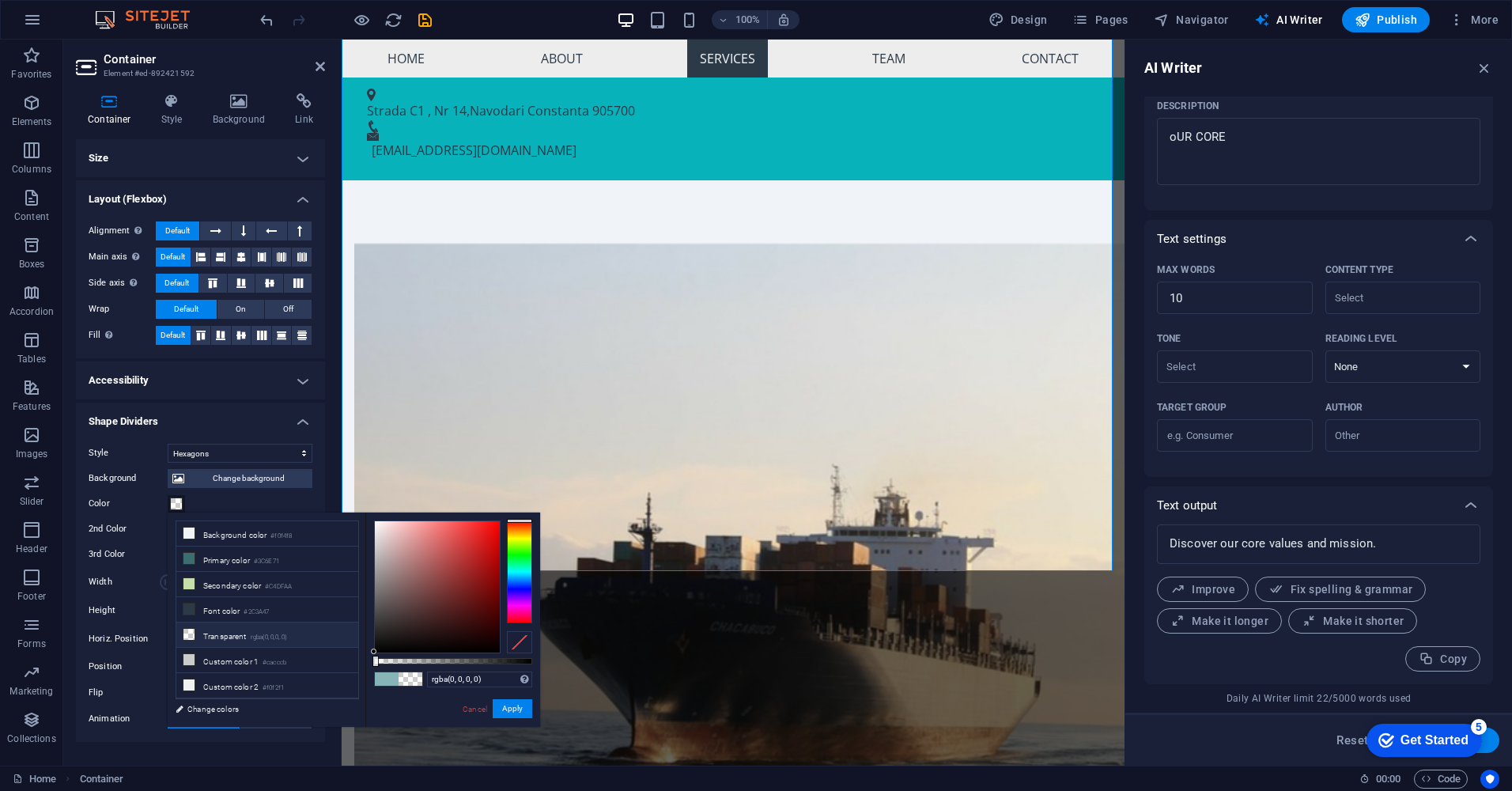
click at [217, 631] on li "Transparent rgba(0,0,0,.0)" at bounding box center [267, 636] width 182 height 26
click at [200, 584] on li "Secondary color #C4DFAA" at bounding box center [267, 585] width 182 height 26
type input "#c4dfaa"
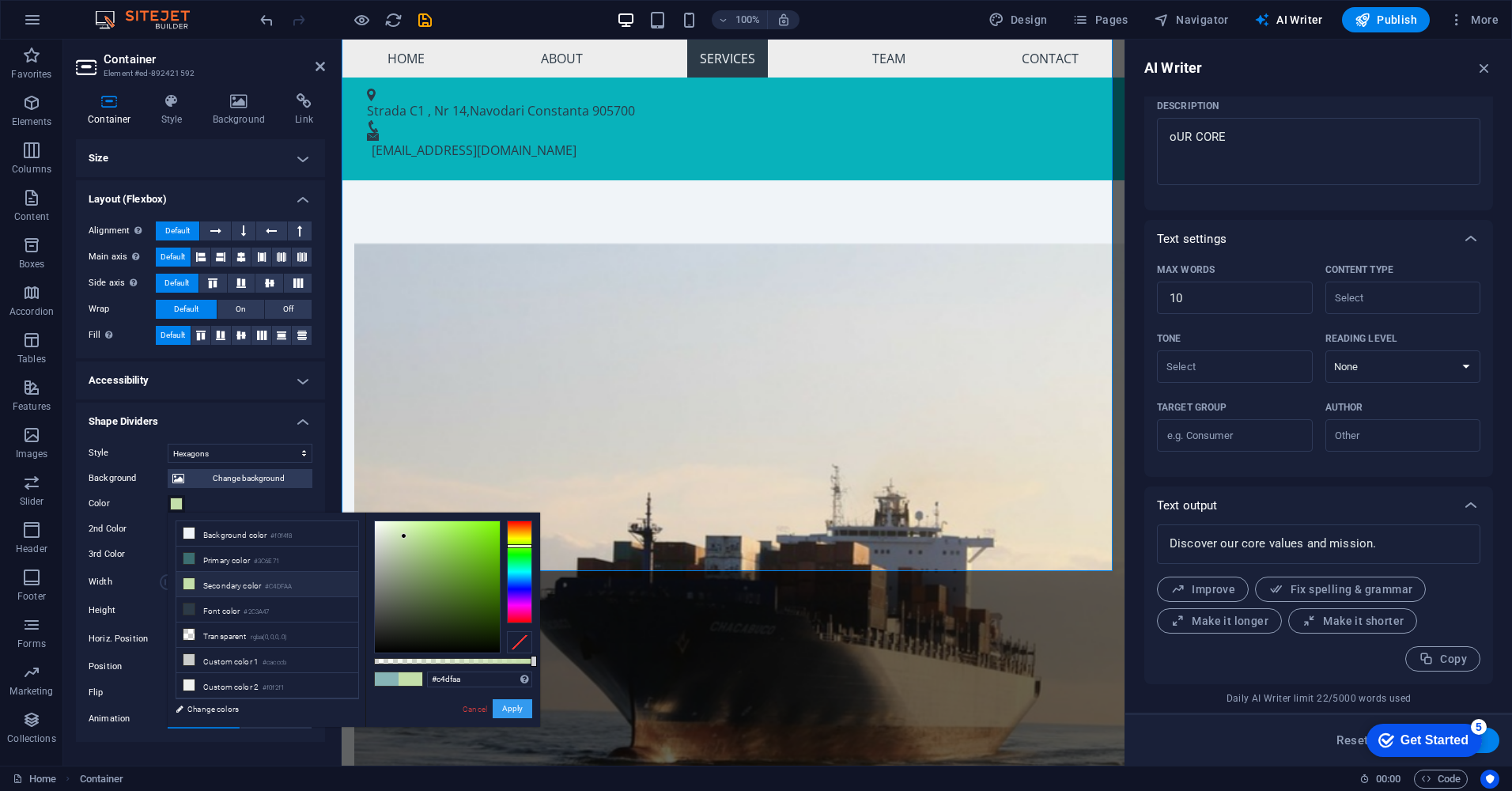
click at [508, 705] on button "Apply" at bounding box center [512, 708] width 39 height 19
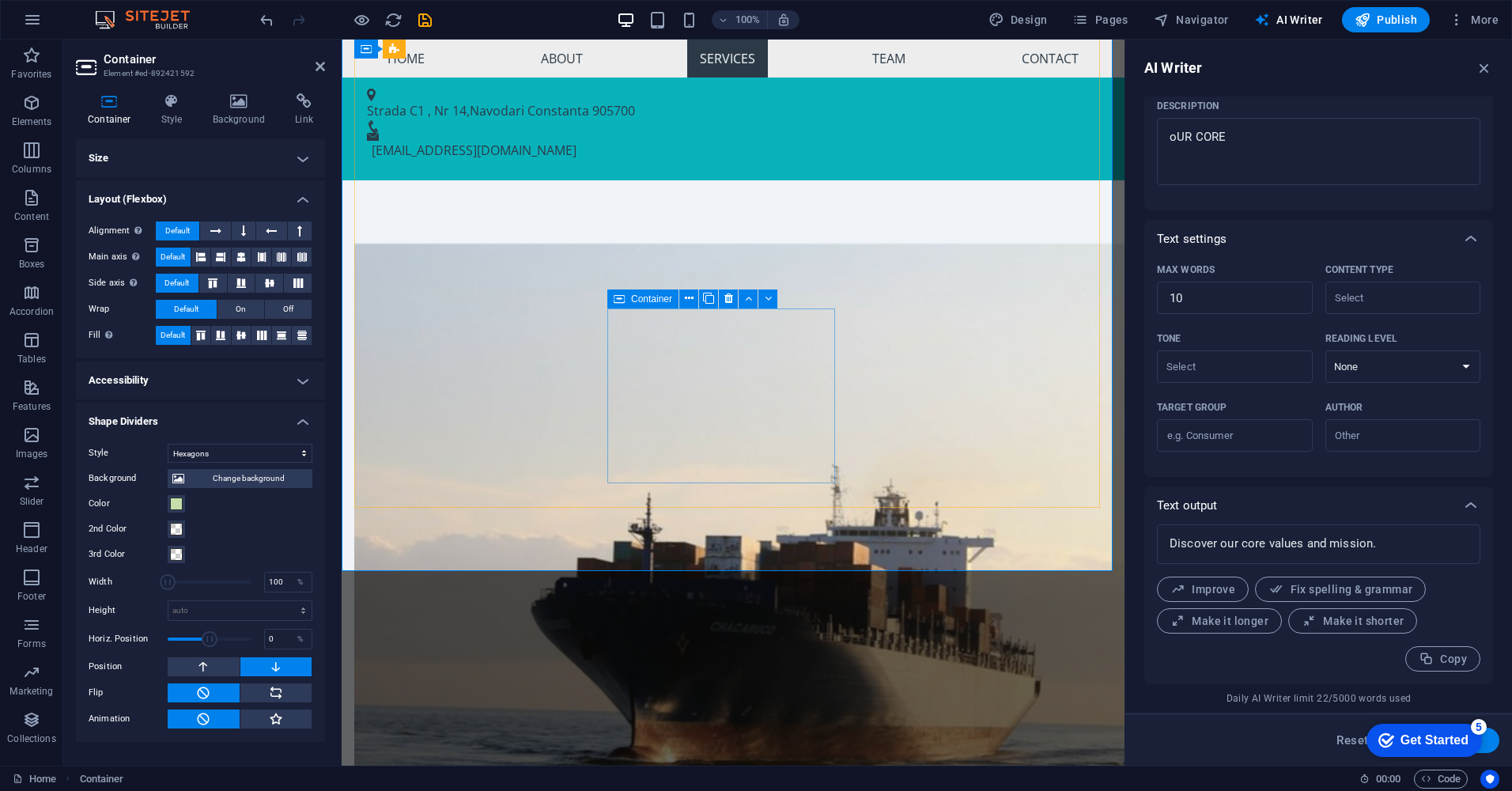
click at [628, 299] on div "Container" at bounding box center [643, 298] width 71 height 19
click at [693, 300] on icon at bounding box center [689, 298] width 9 height 17
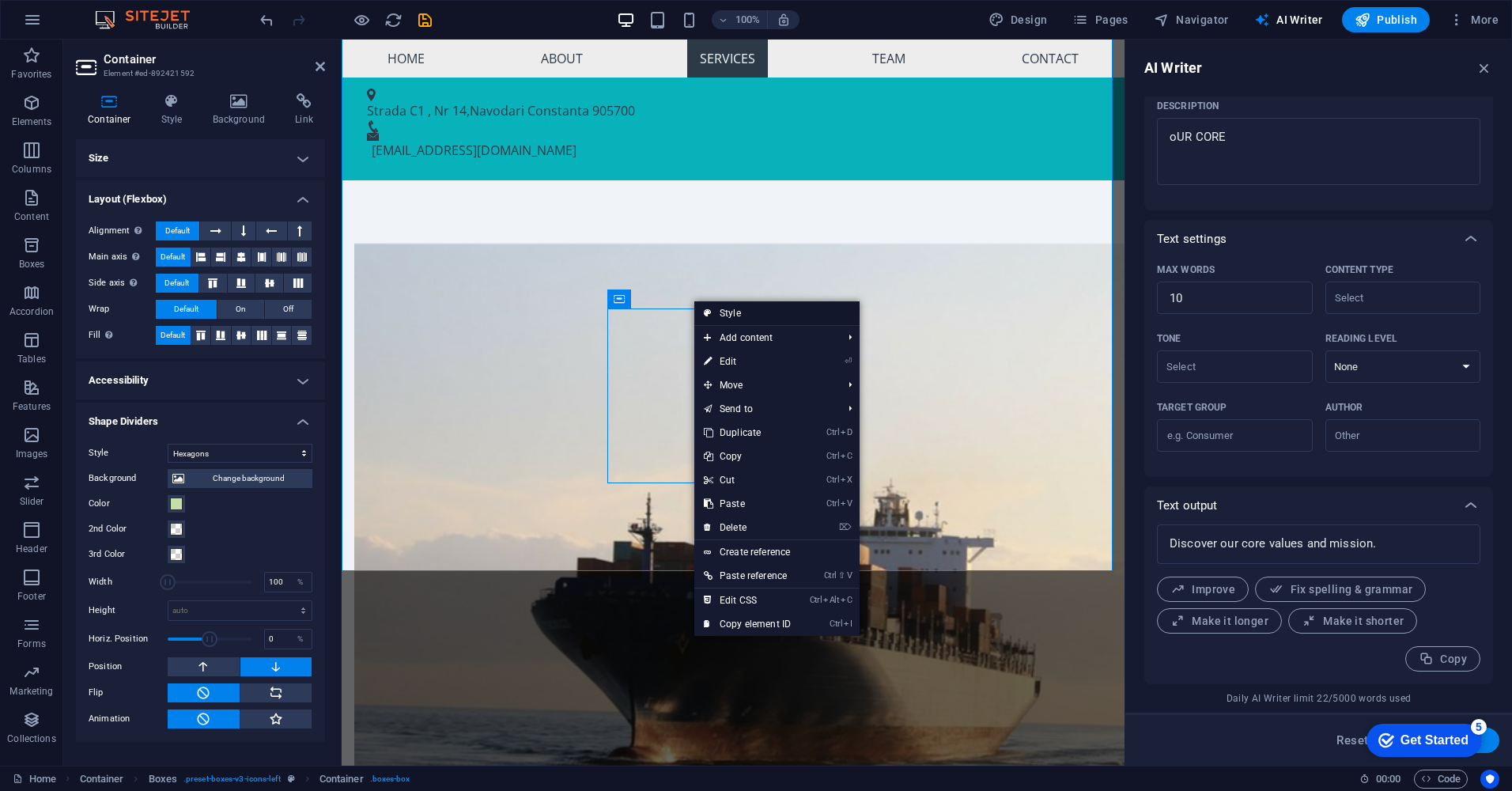
click at [743, 315] on link "Style" at bounding box center [777, 313] width 165 height 24
select select "rem"
select select "preset-boxes-v3-icons-left"
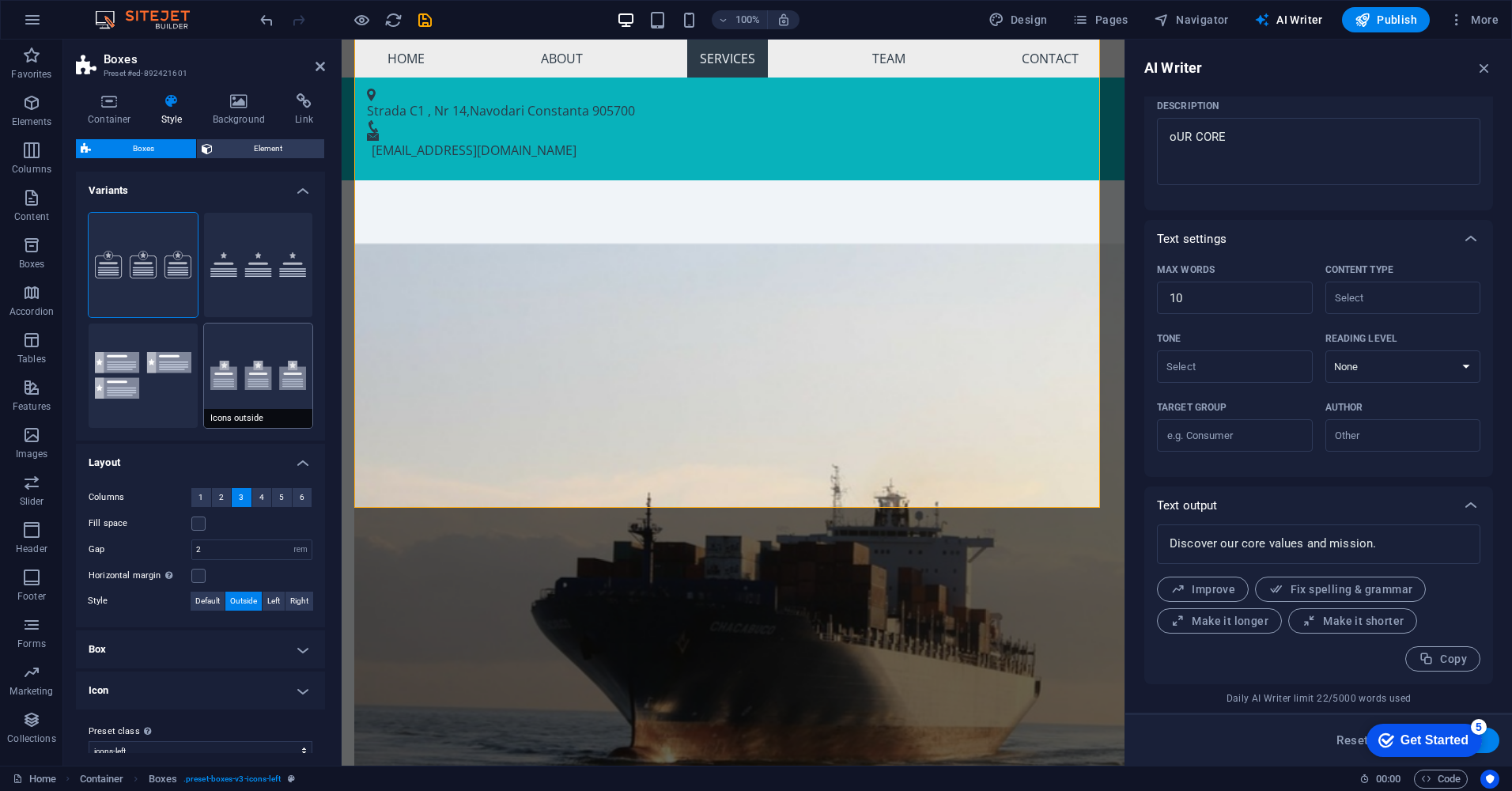
click at [238, 343] on button "Icons outside" at bounding box center [259, 376] width 110 height 105
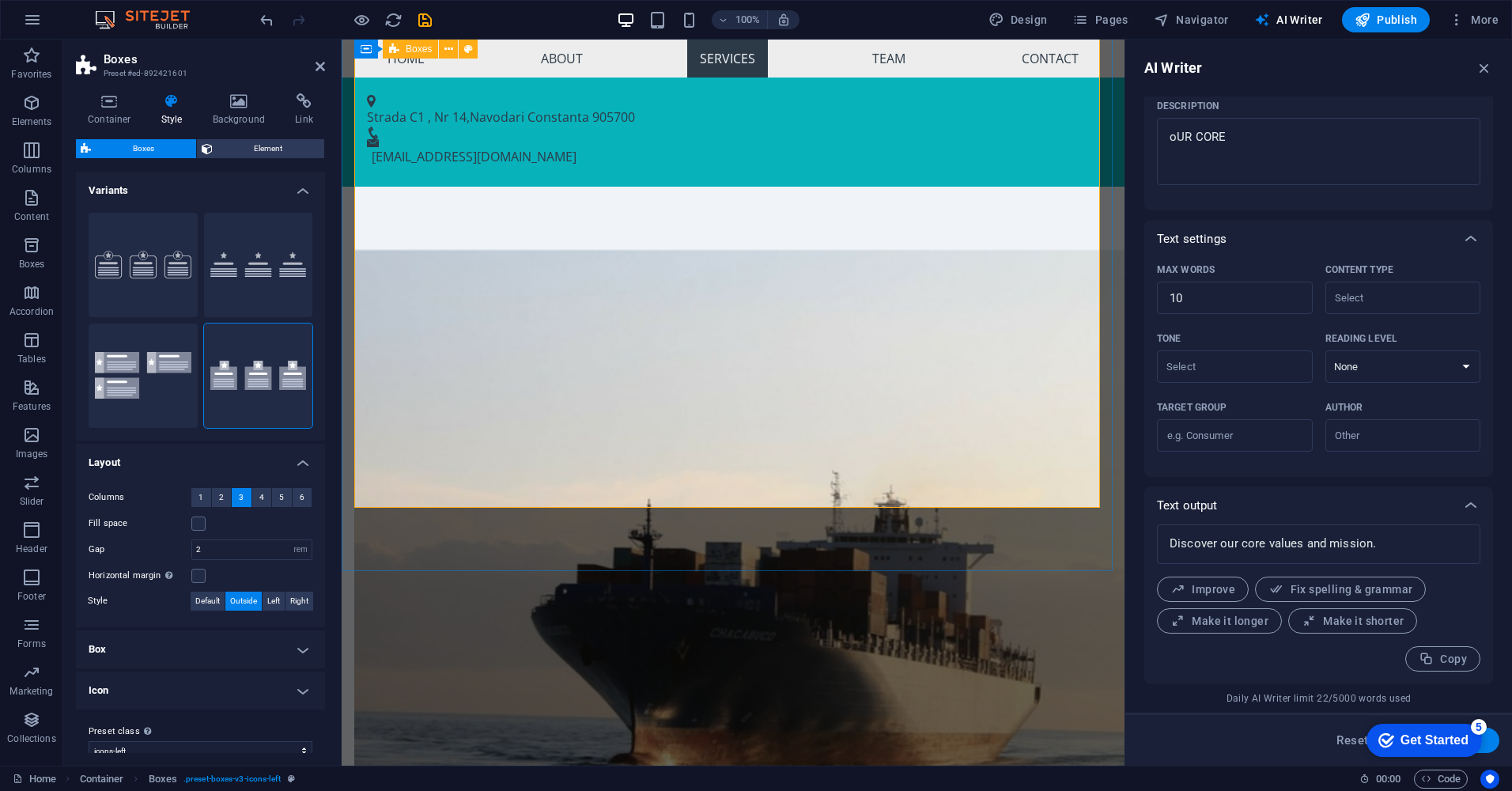
scroll to position [13, 0]
click at [215, 649] on h4 "Box" at bounding box center [200, 650] width 249 height 38
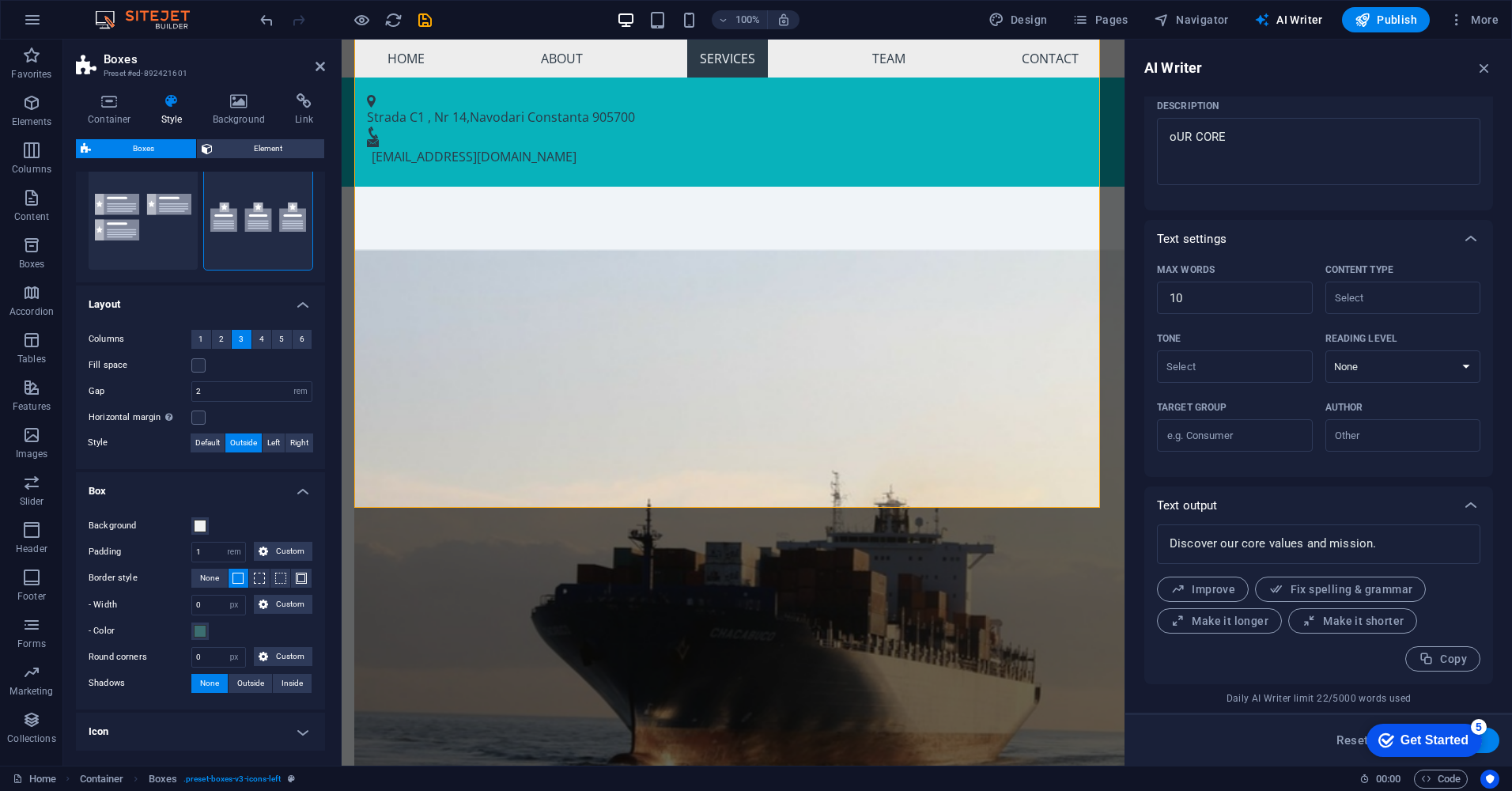
scroll to position [219, 0]
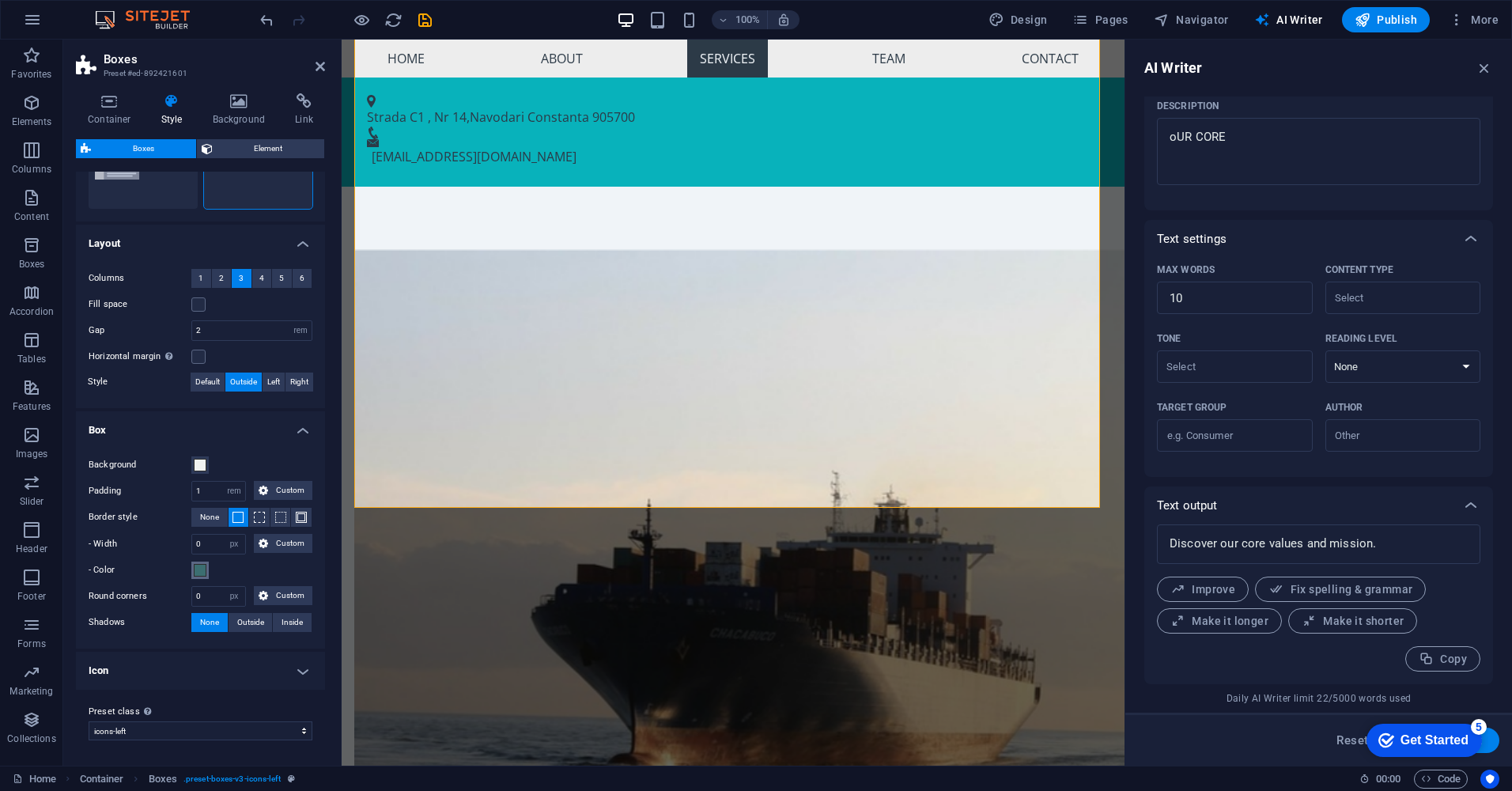
click at [197, 574] on span at bounding box center [199, 570] width 13 height 13
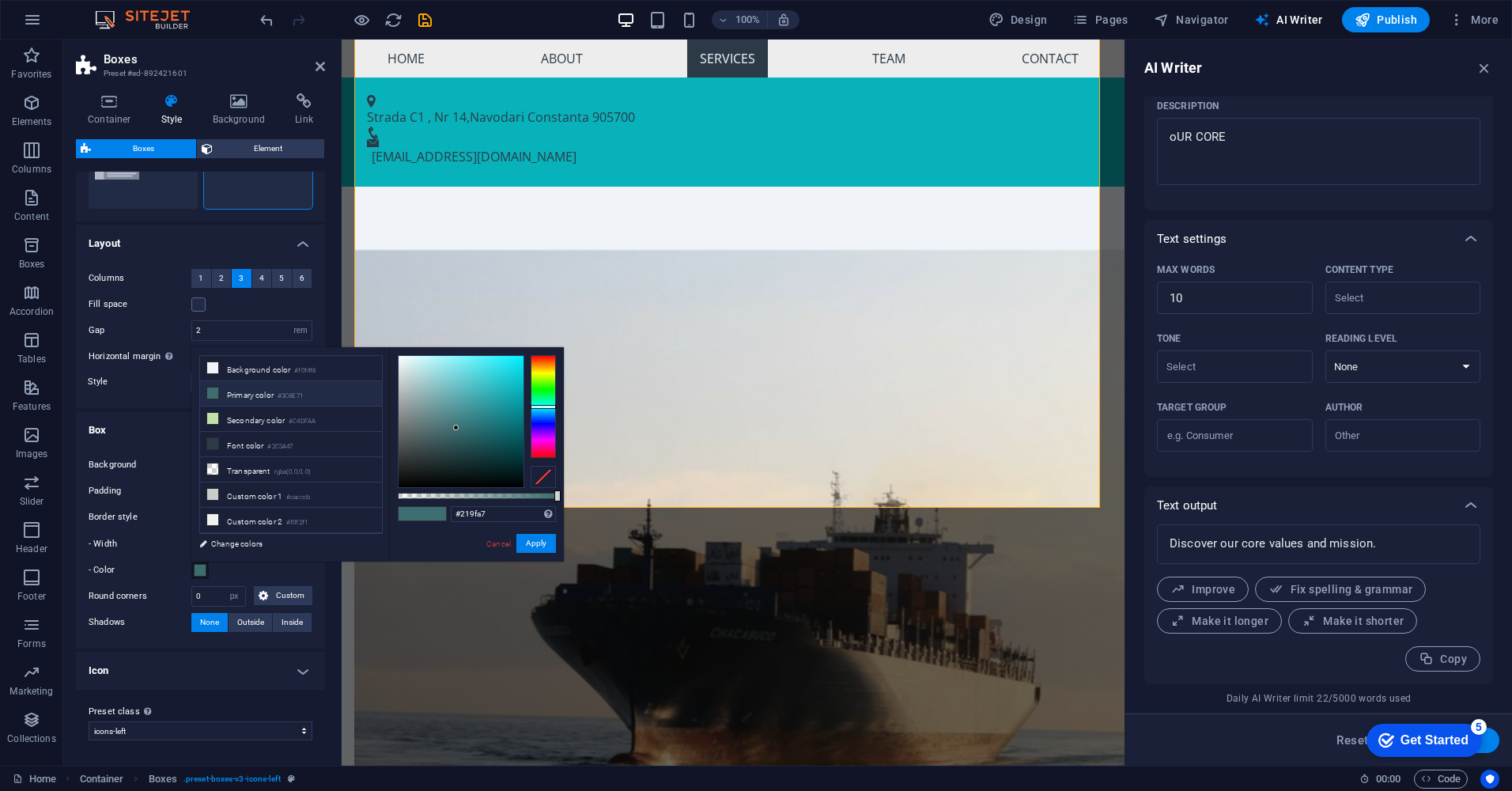
click at [498, 400] on div at bounding box center [461, 422] width 125 height 131
click at [310, 395] on li "Primary color #3C6E71" at bounding box center [291, 394] width 182 height 26
click at [268, 368] on li "Background color #f0f4f8" at bounding box center [291, 369] width 182 height 26
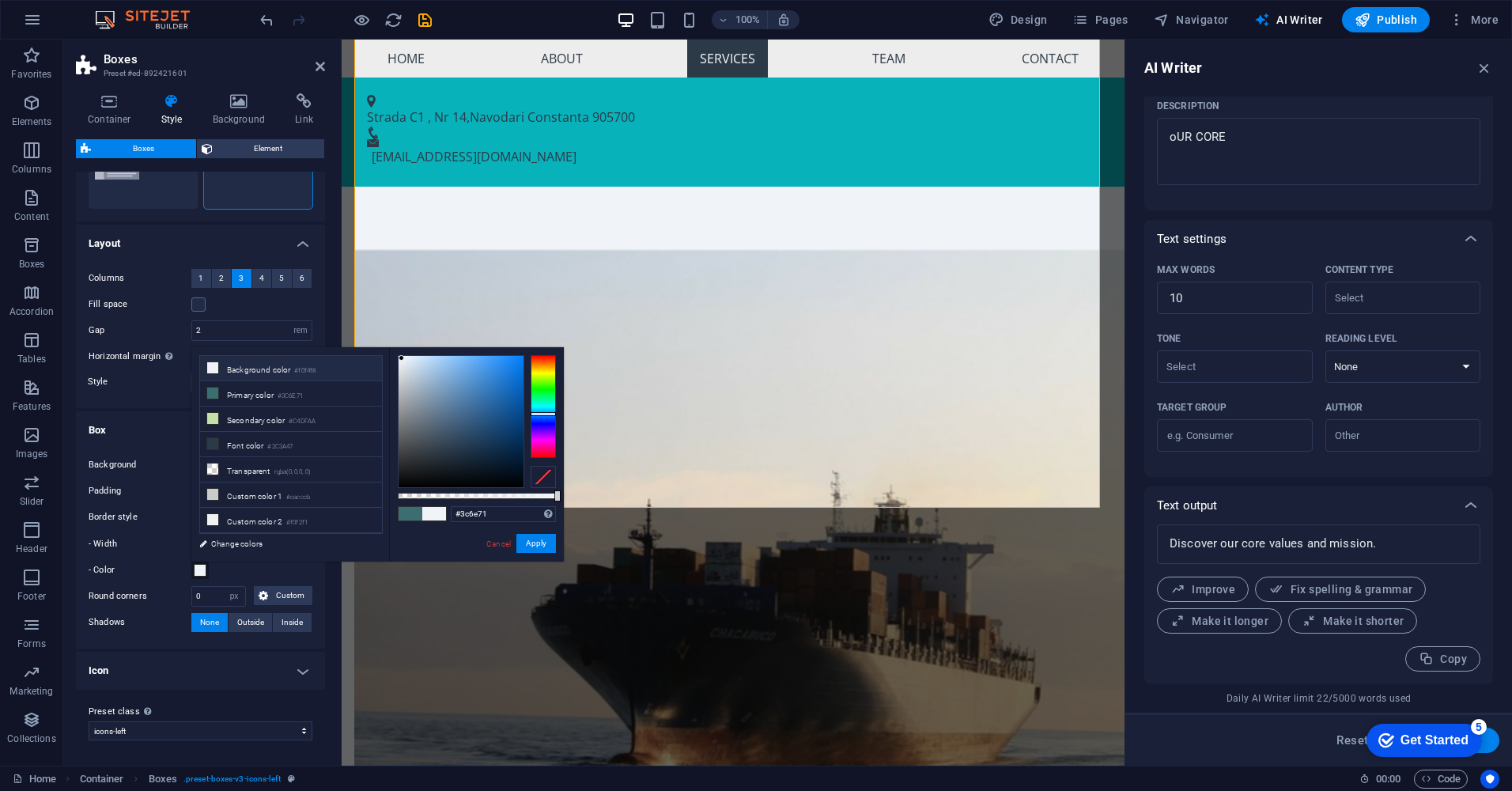
type input "#f0f4f8"
drag, startPoint x: 546, startPoint y: 543, endPoint x: 203, endPoint y: 505, distance: 345.1
click at [546, 543] on button "Apply" at bounding box center [536, 543] width 39 height 19
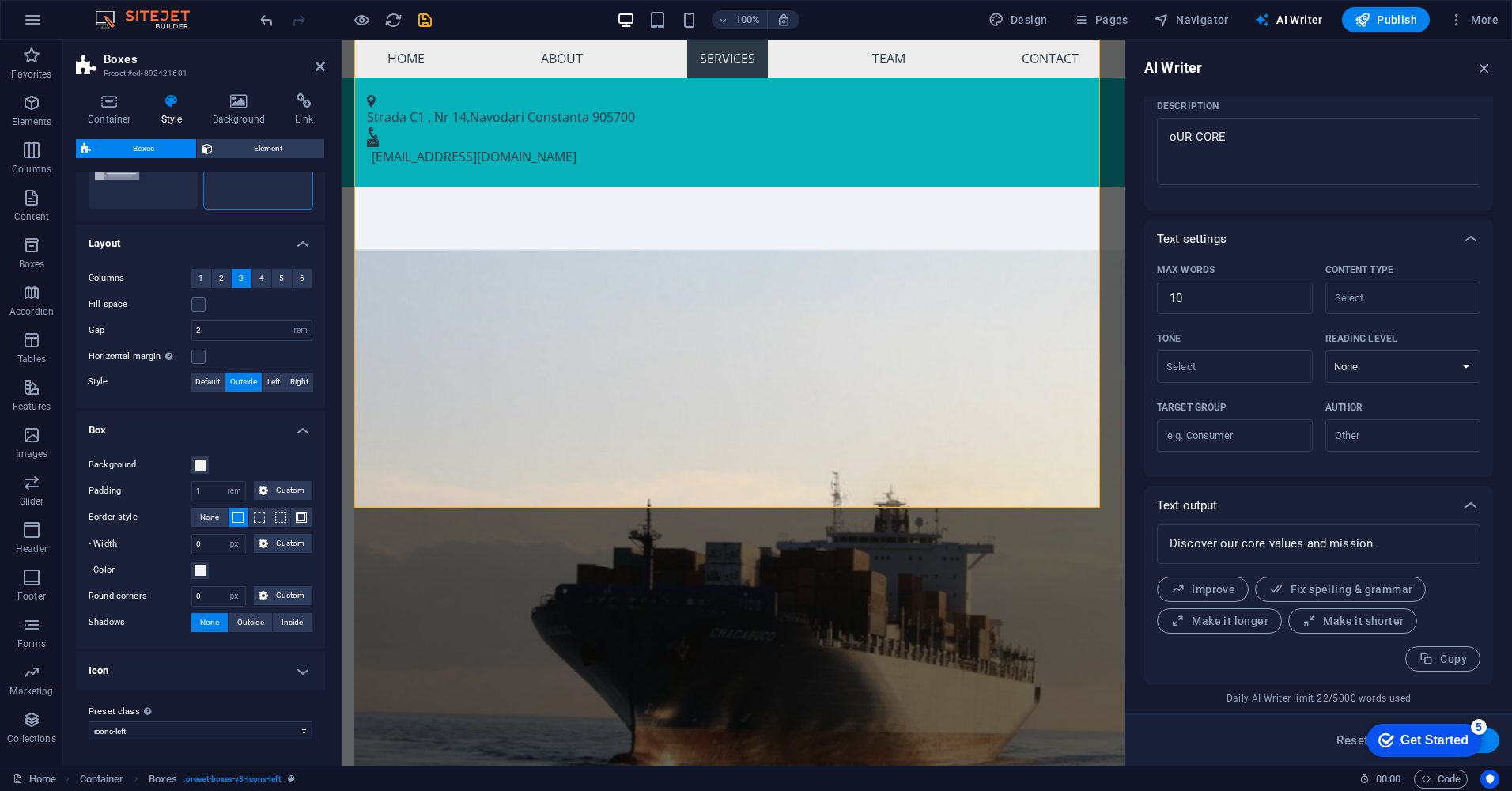
click at [173, 662] on h4 "Icon" at bounding box center [200, 671] width 249 height 38
click at [198, 703] on span at bounding box center [199, 705] width 13 height 13
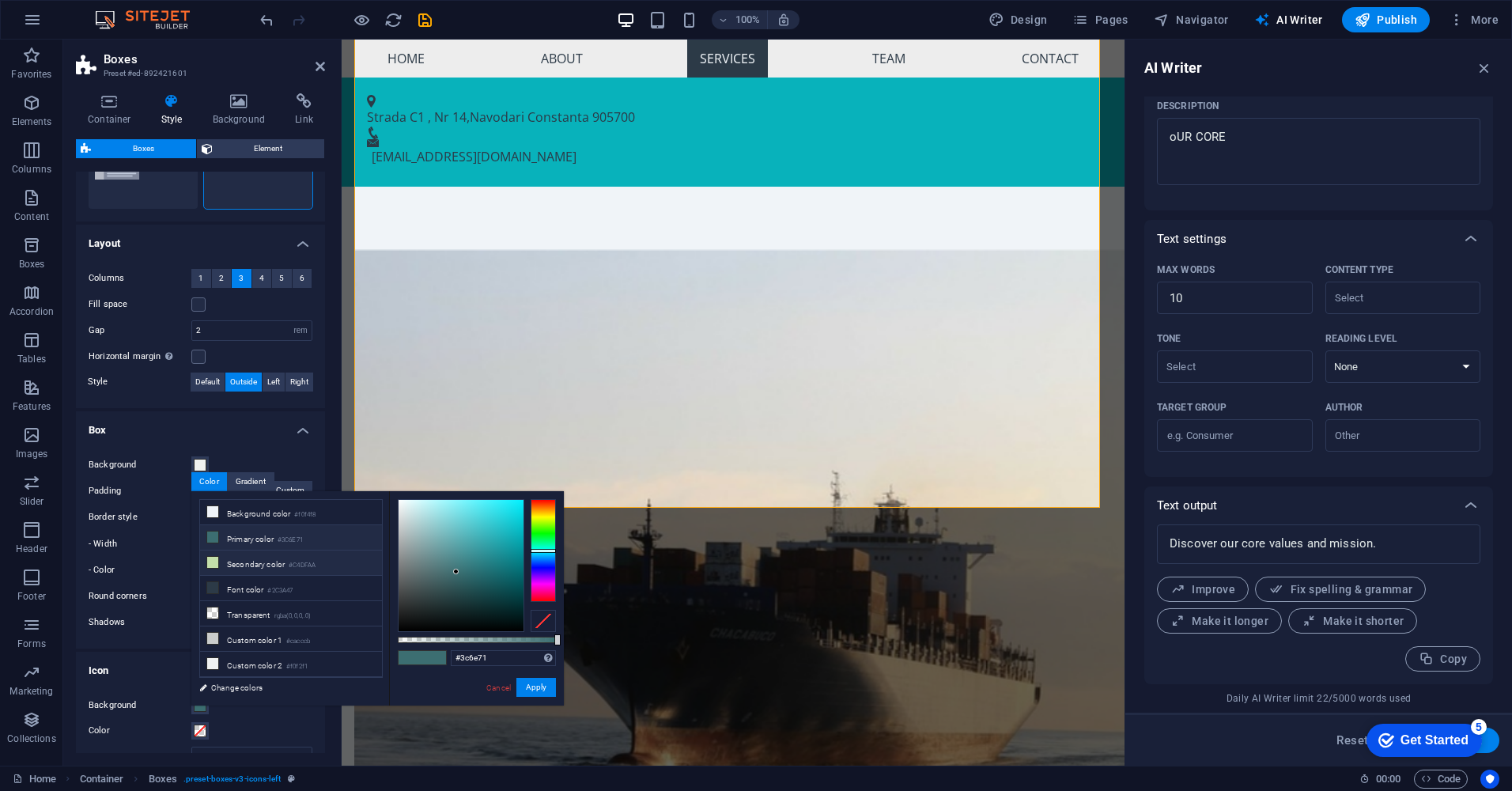
click at [245, 561] on li "Secondary color #C4DFAA" at bounding box center [291, 564] width 182 height 26
type input "#c4dfaa"
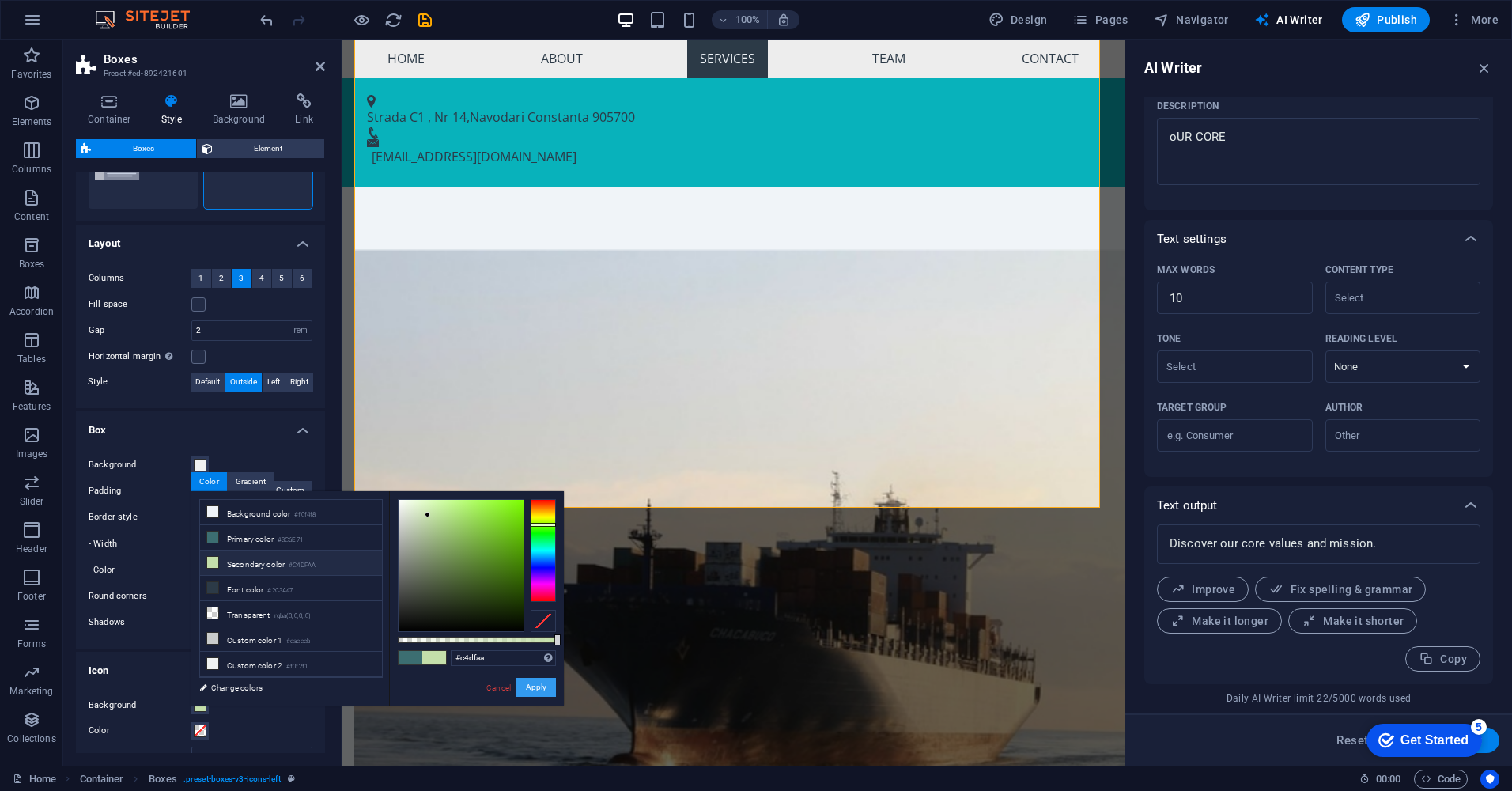
click at [528, 682] on button "Apply" at bounding box center [536, 687] width 39 height 19
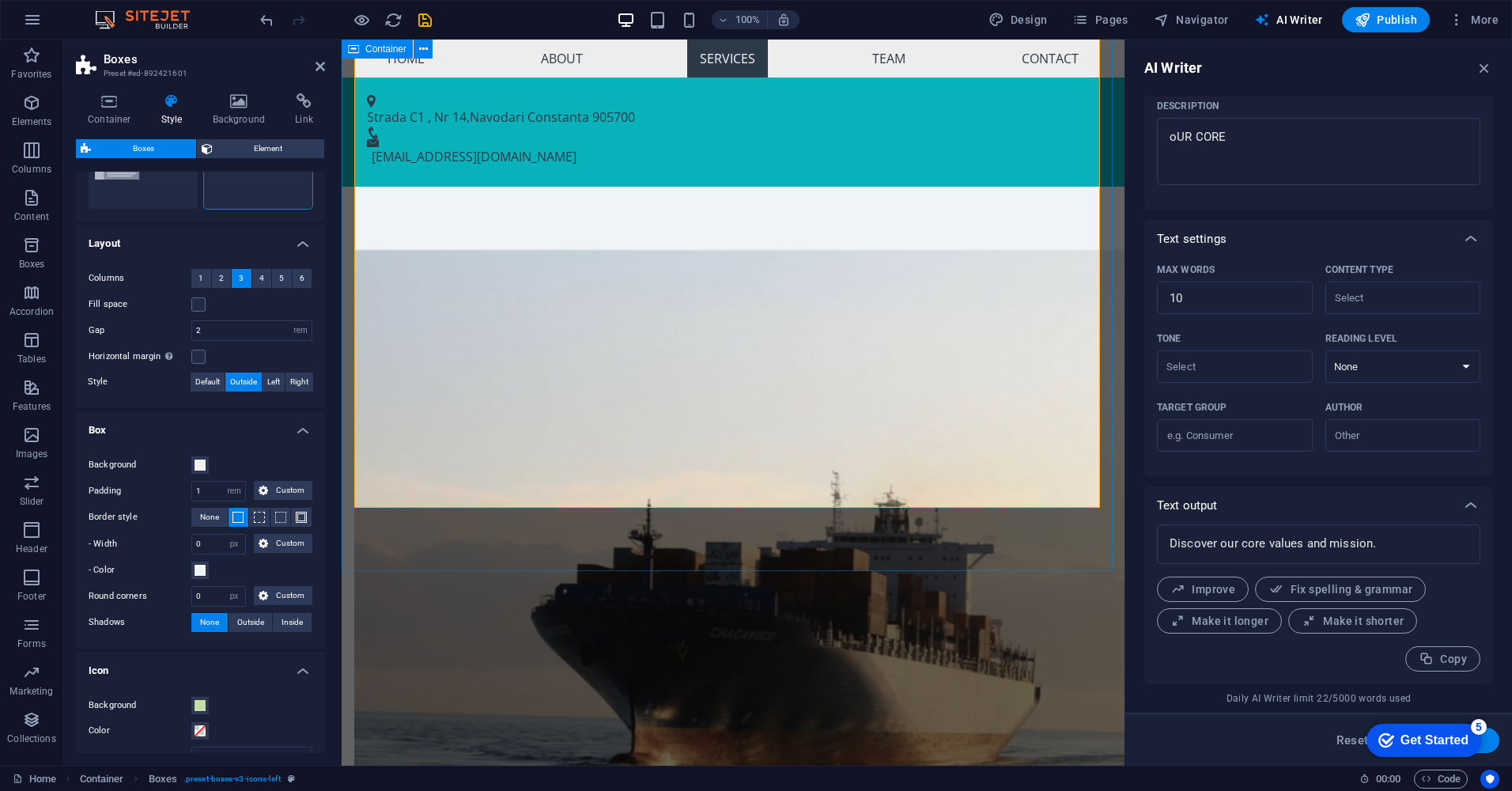
drag, startPoint x: 814, startPoint y: 523, endPoint x: 1111, endPoint y: 534, distance: 297.2
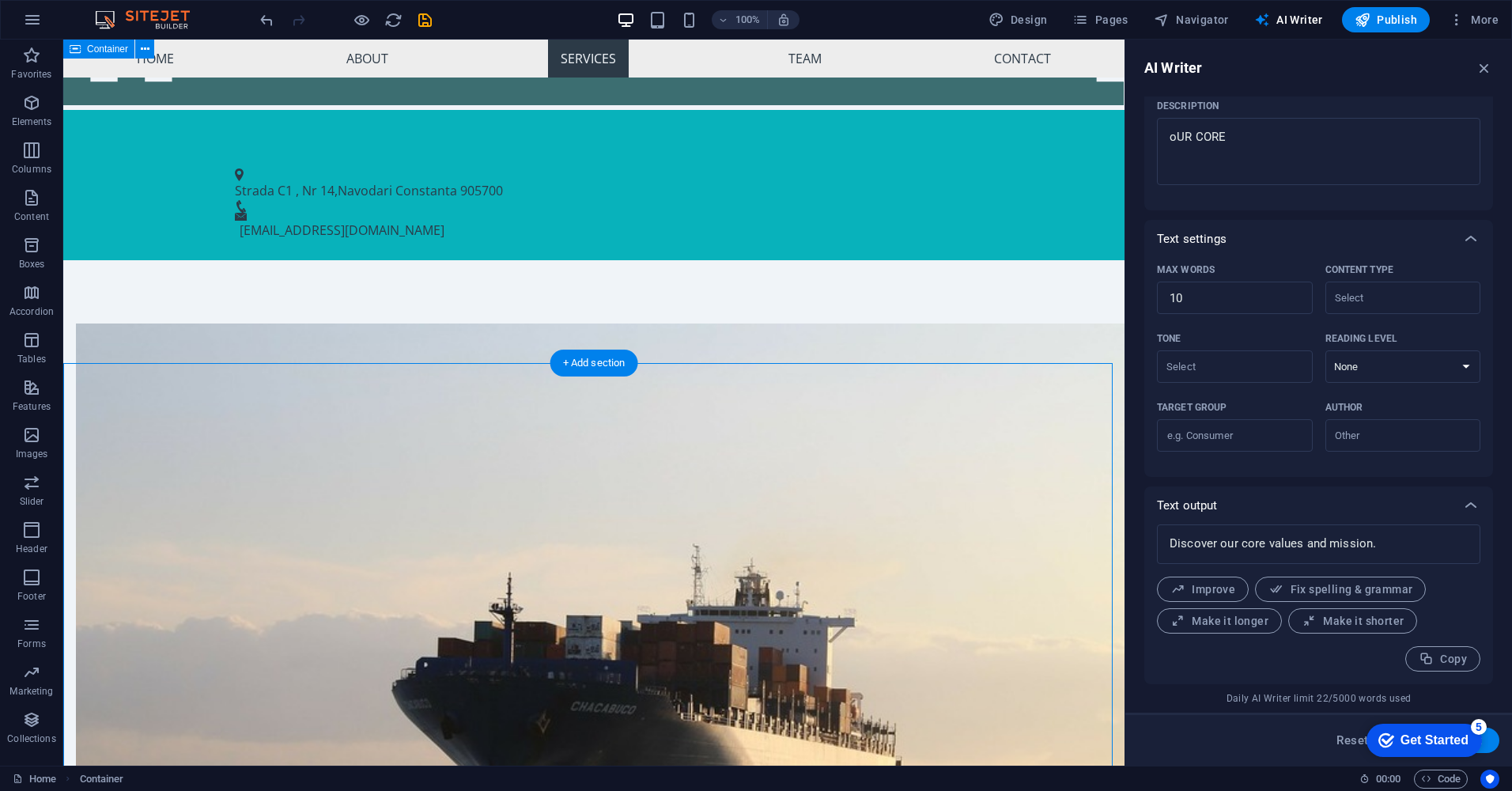
scroll to position [768, 0]
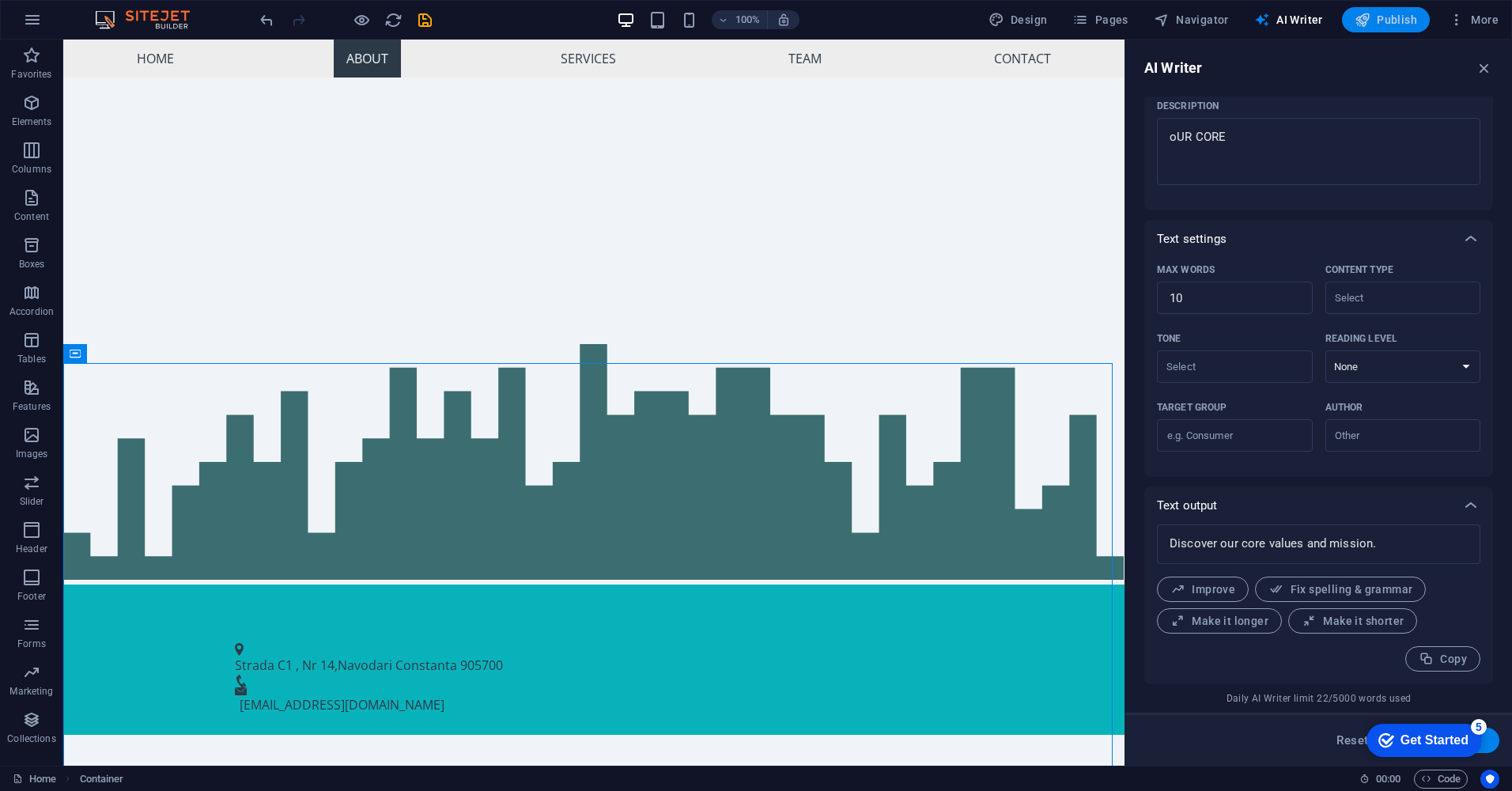
click at [1379, 17] on span "Publish" at bounding box center [1386, 20] width 62 height 16
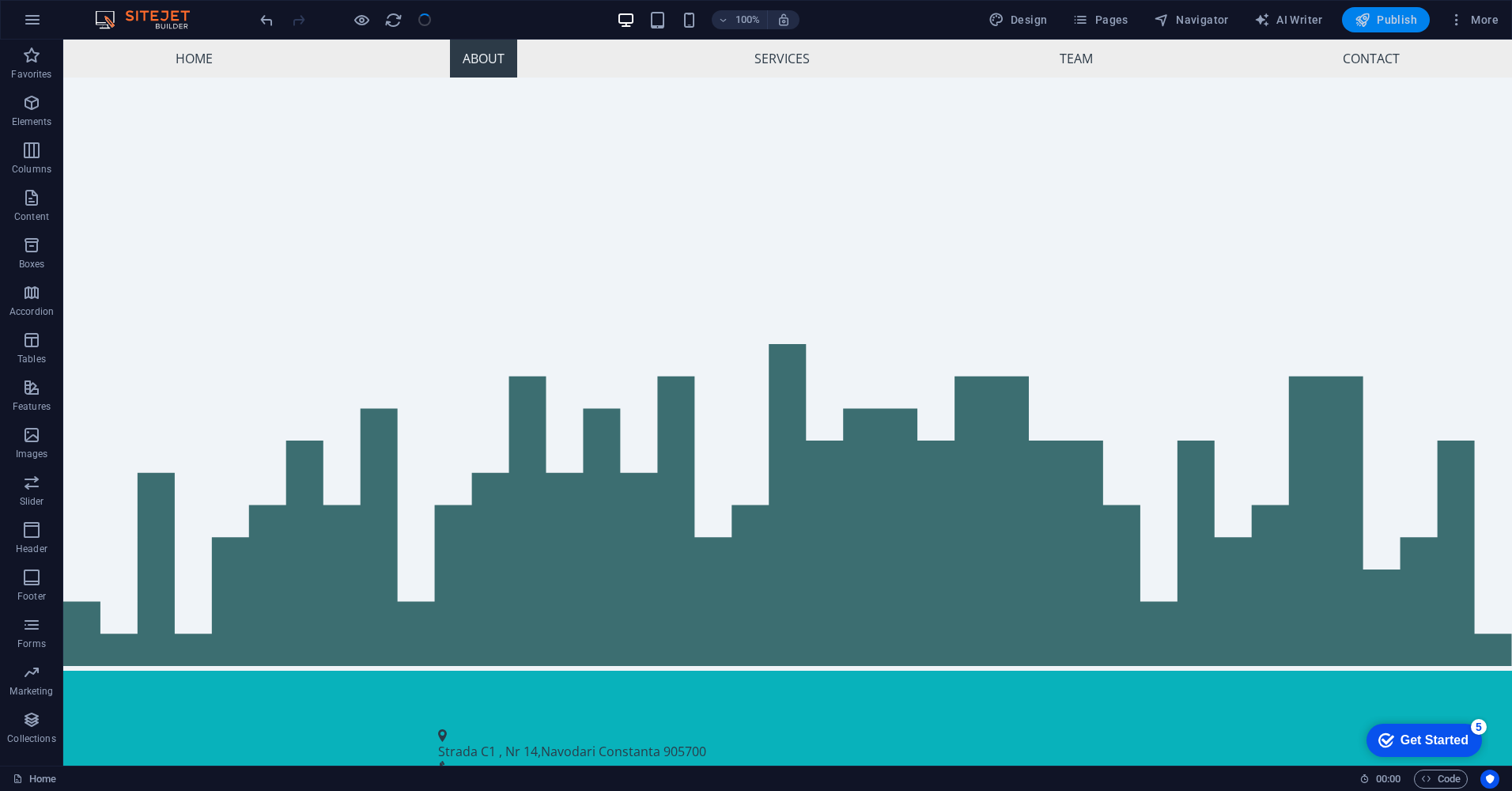
click at [1383, 18] on span "Publish" at bounding box center [1386, 20] width 62 height 16
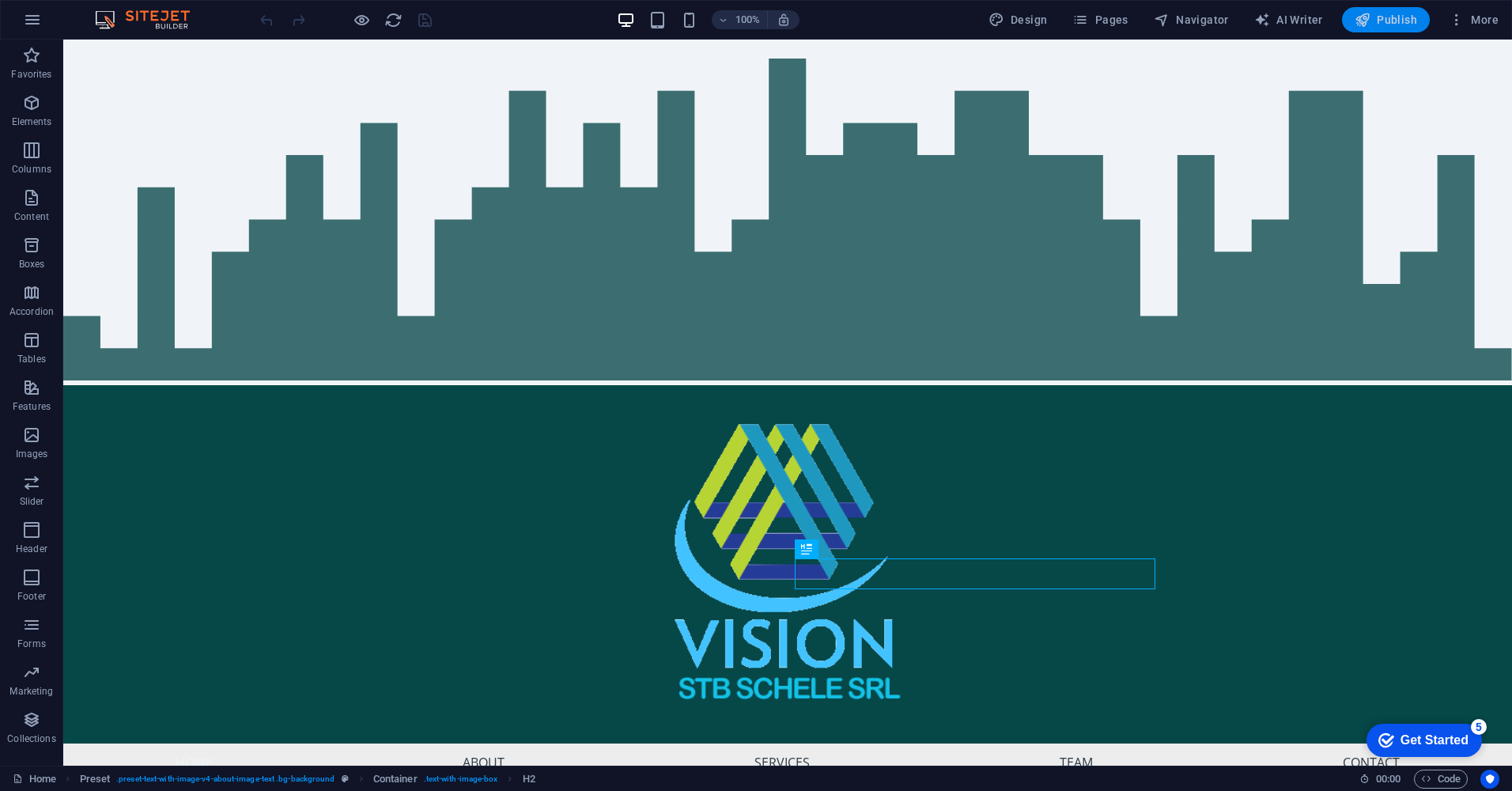
click at [1397, 18] on span "Publish" at bounding box center [1386, 20] width 62 height 16
